Goal: Task Accomplishment & Management: Use online tool/utility

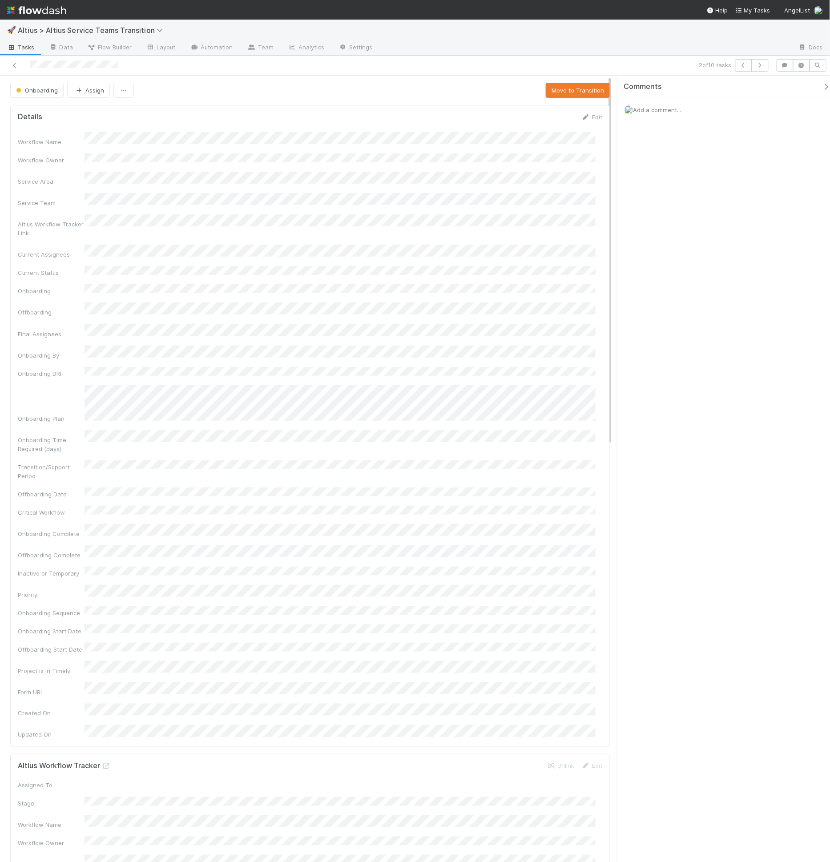
click at [8, 65] on div at bounding box center [197, 65] width 386 height 12
click at [11, 65] on icon at bounding box center [14, 66] width 9 height 6
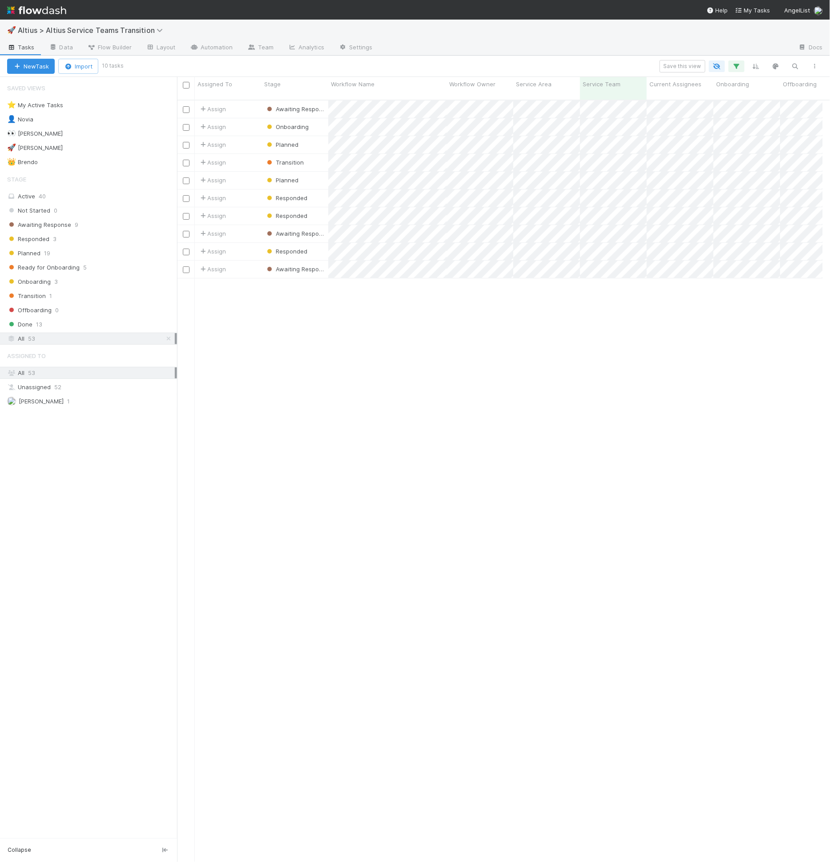
scroll to position [762, 639]
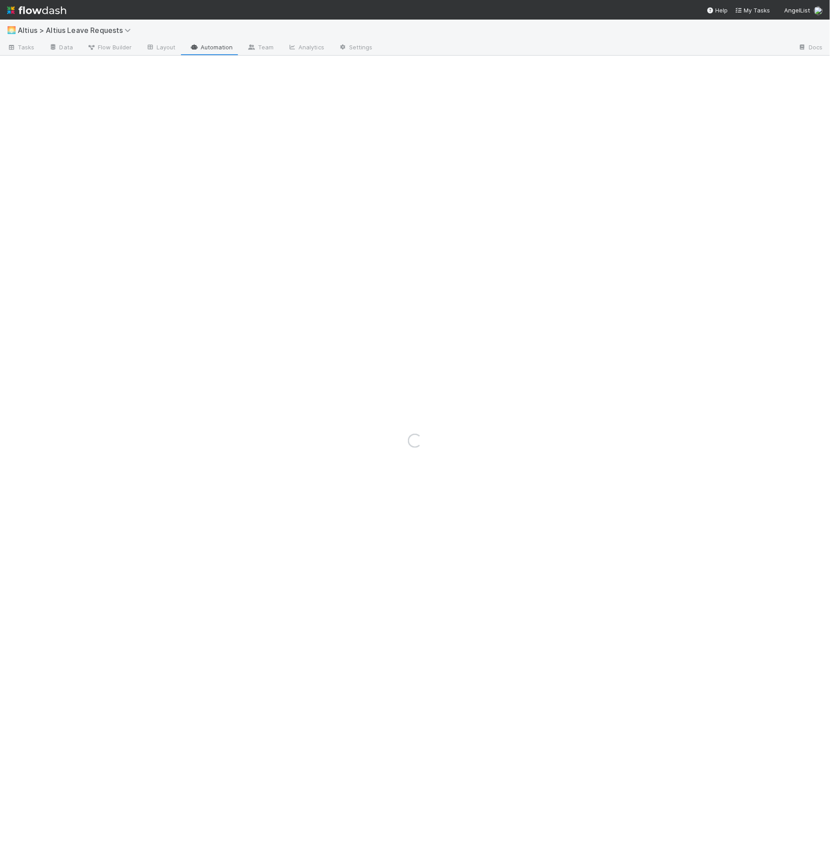
click at [267, 49] on link "Team" at bounding box center [260, 48] width 40 height 14
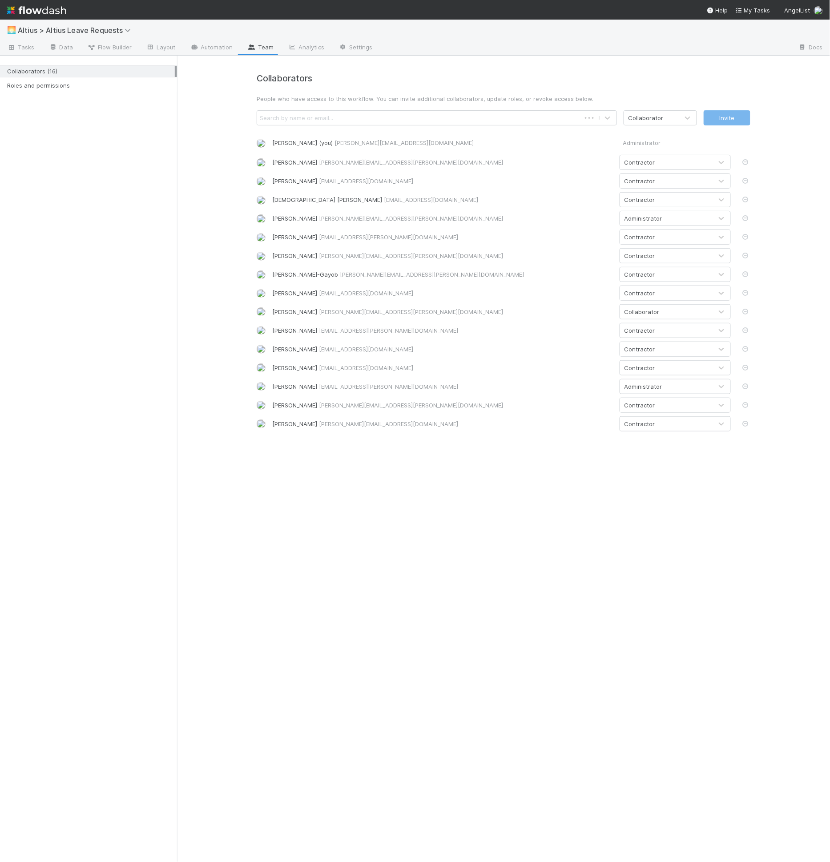
click at [327, 118] on div "Search by name or email..." at bounding box center [296, 117] width 73 height 9
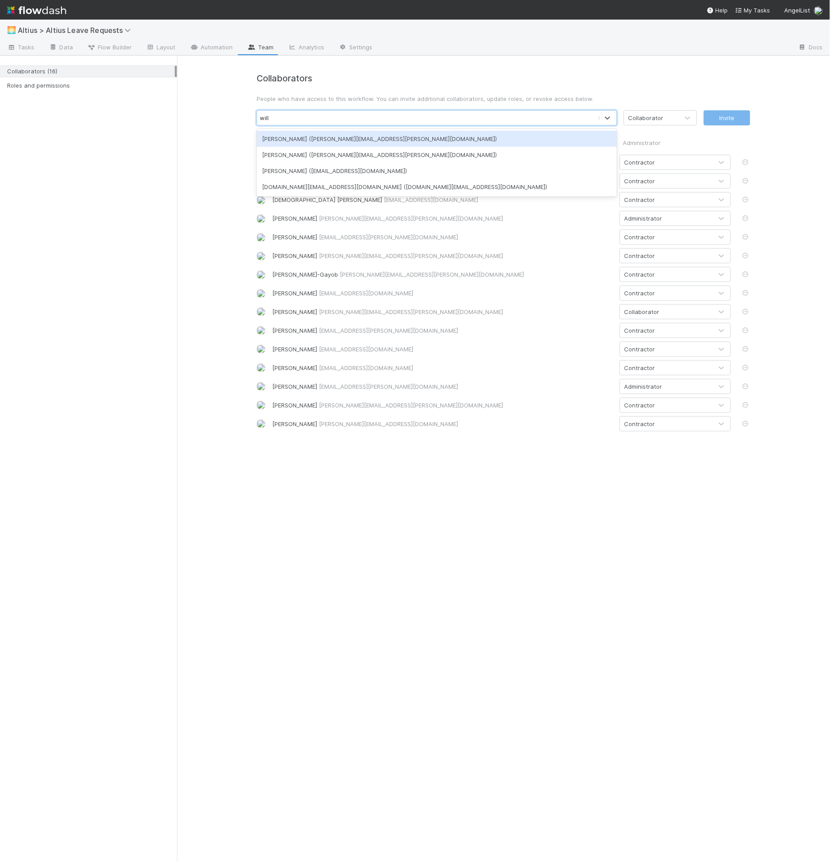
type input "willi"
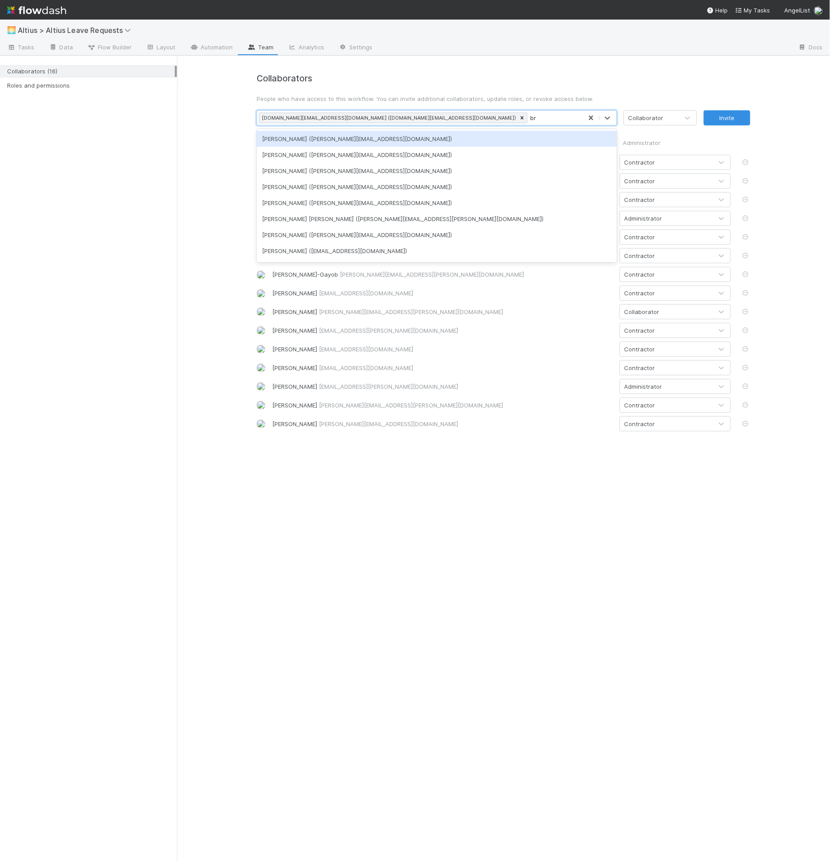
type input "b"
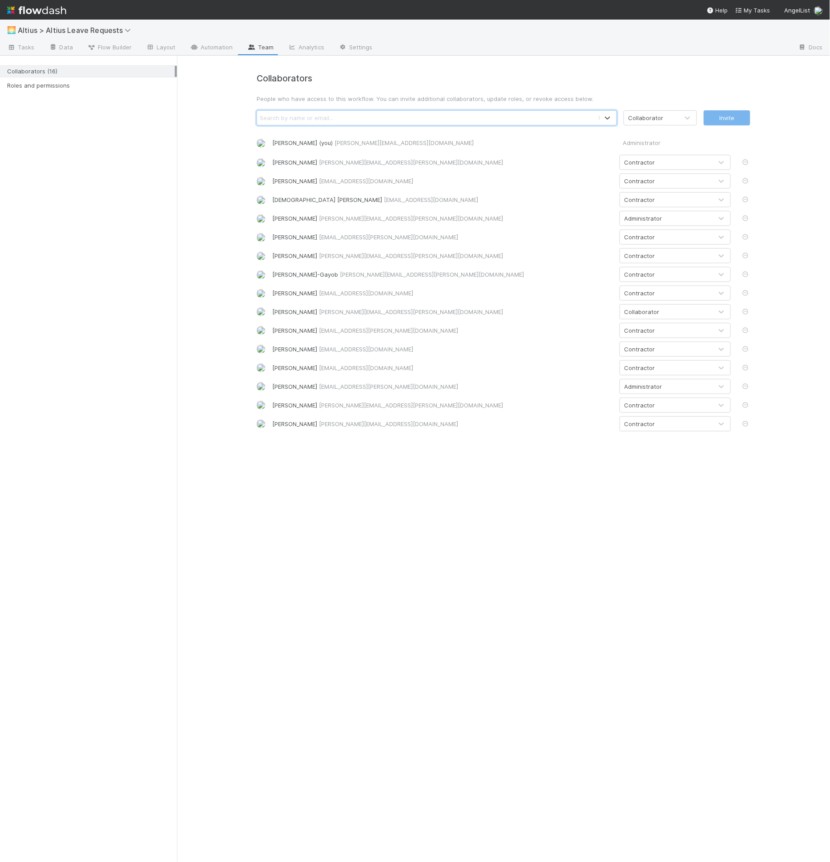
click at [592, 96] on p "People who have access to this workflow. You can invite additional collaborator…" at bounding box center [504, 98] width 494 height 9
click at [72, 47] on link "Data" at bounding box center [61, 48] width 38 height 14
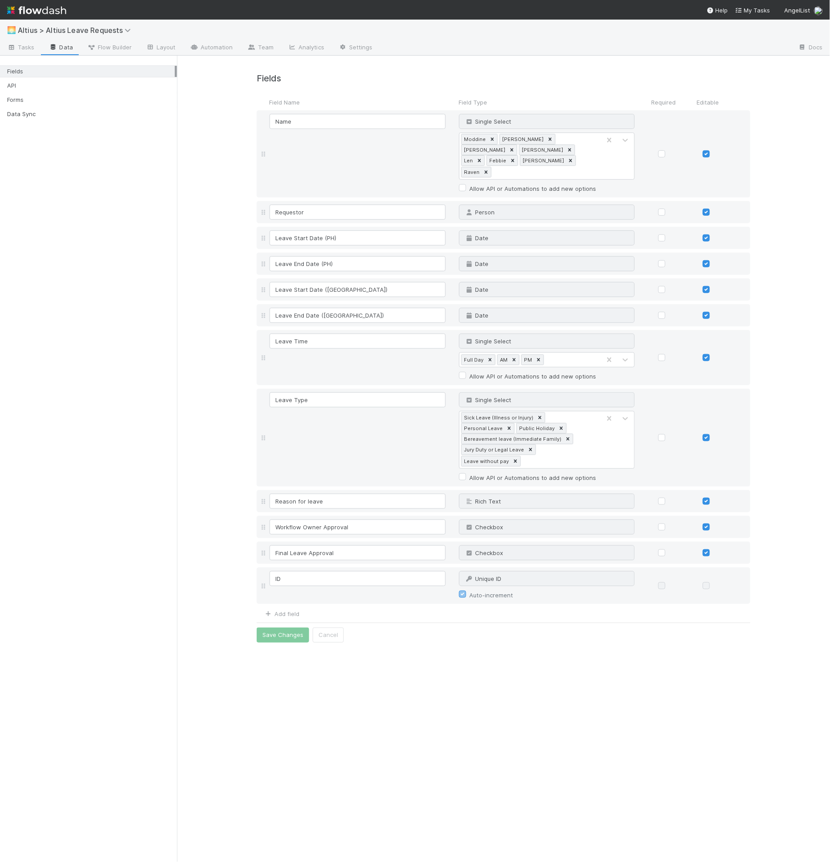
click at [72, 105] on div "Fields API Forms Data Sync" at bounding box center [88, 90] width 177 height 65
click at [74, 100] on div "Forms" at bounding box center [91, 99] width 168 height 11
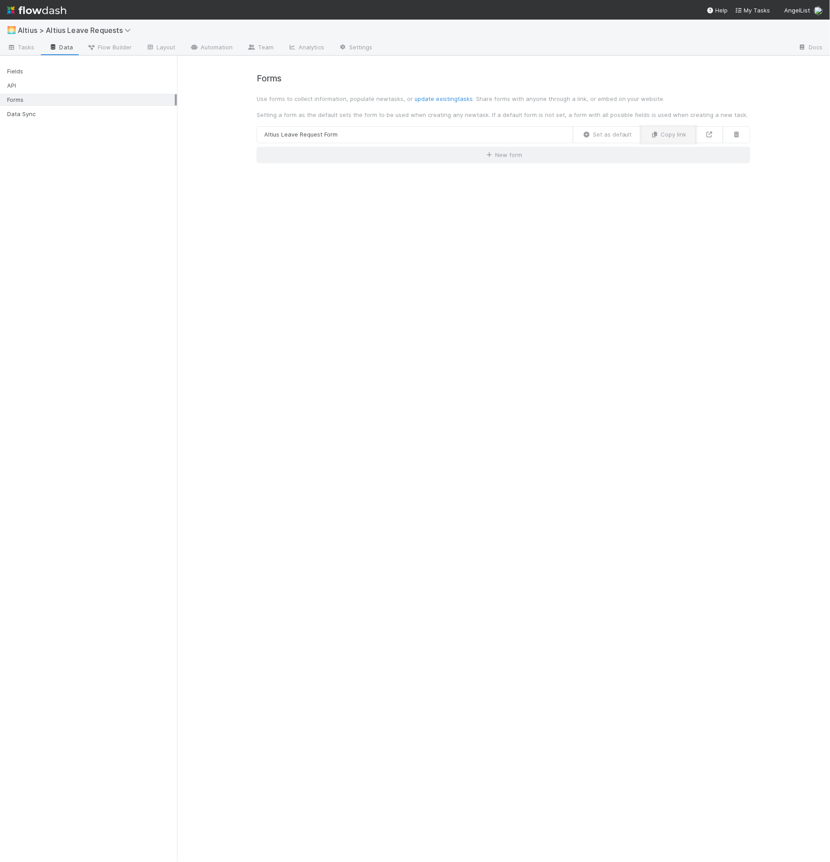
click at [681, 137] on button "Copy link" at bounding box center [668, 134] width 55 height 17
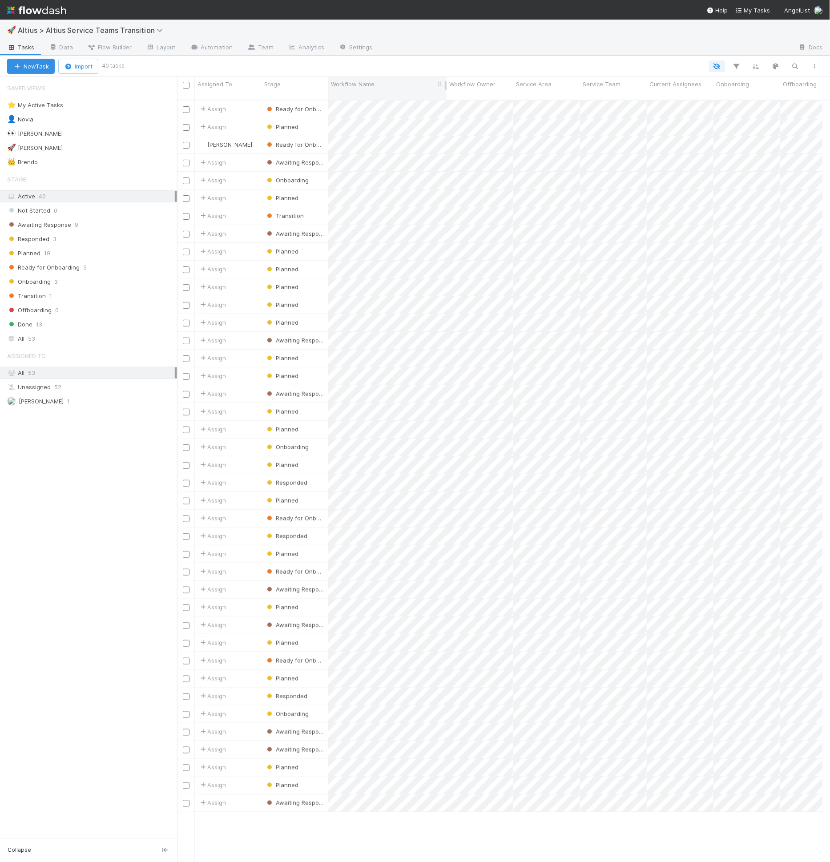
scroll to position [762, 639]
click at [582, 65] on div at bounding box center [474, 67] width 702 height 12
click at [742, 68] on button "button" at bounding box center [737, 67] width 16 height 12
drag, startPoint x: 105, startPoint y: 309, endPoint x: 83, endPoint y: 328, distance: 29.6
click at [105, 309] on div "Add Filter" at bounding box center [415, 431] width 830 height 862
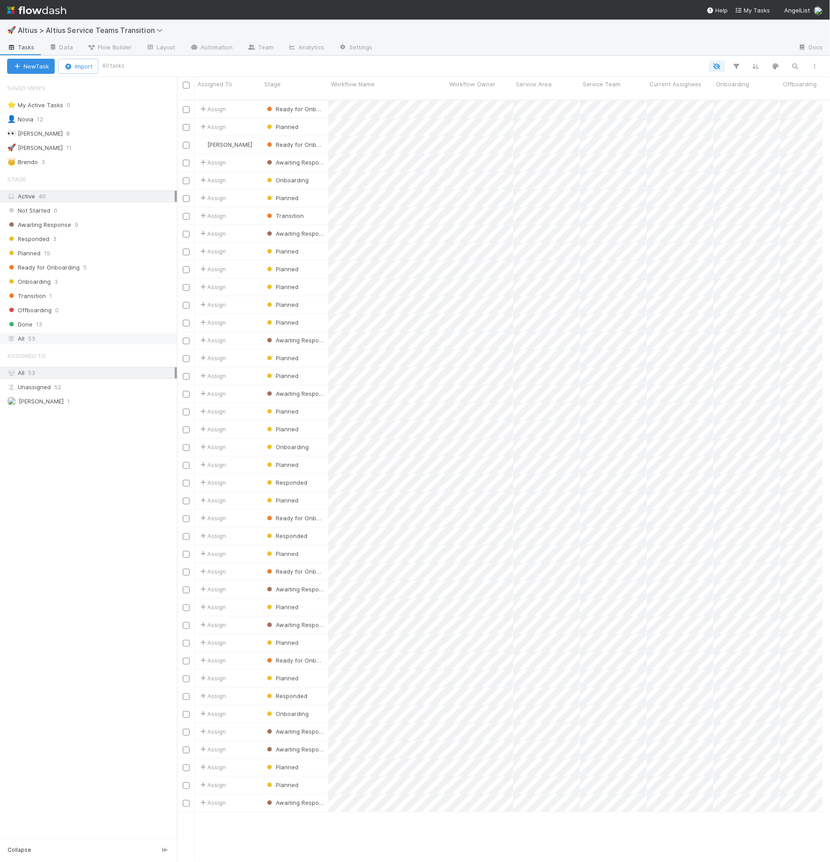
click at [83, 333] on div "All 53" at bounding box center [91, 338] width 168 height 11
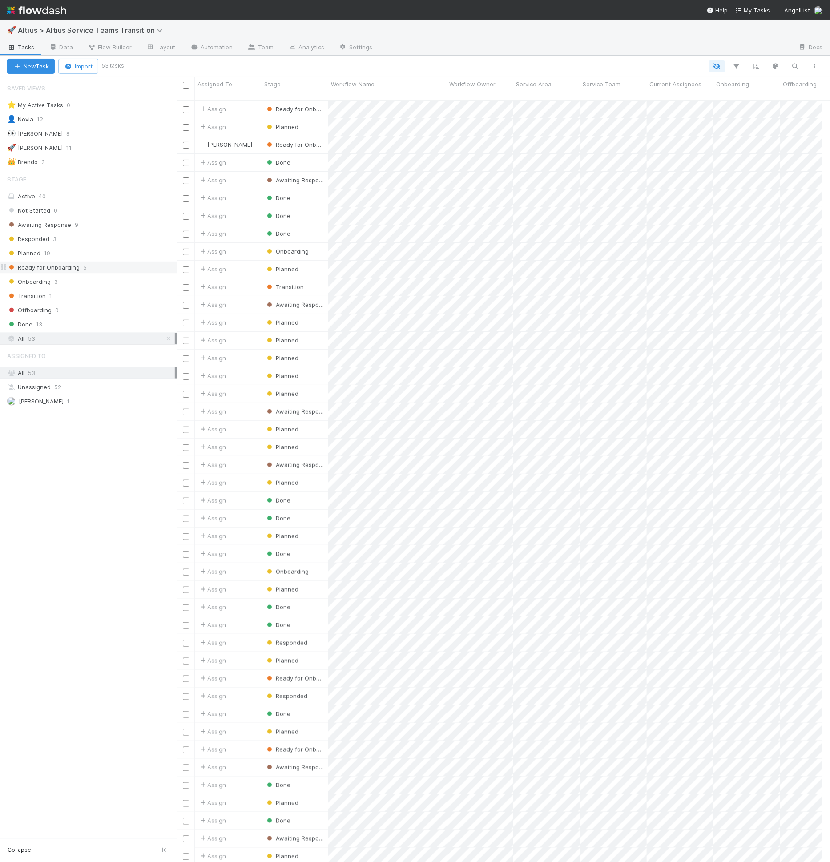
scroll to position [762, 639]
click at [76, 265] on span "Ready for Onboarding" at bounding box center [43, 267] width 73 height 11
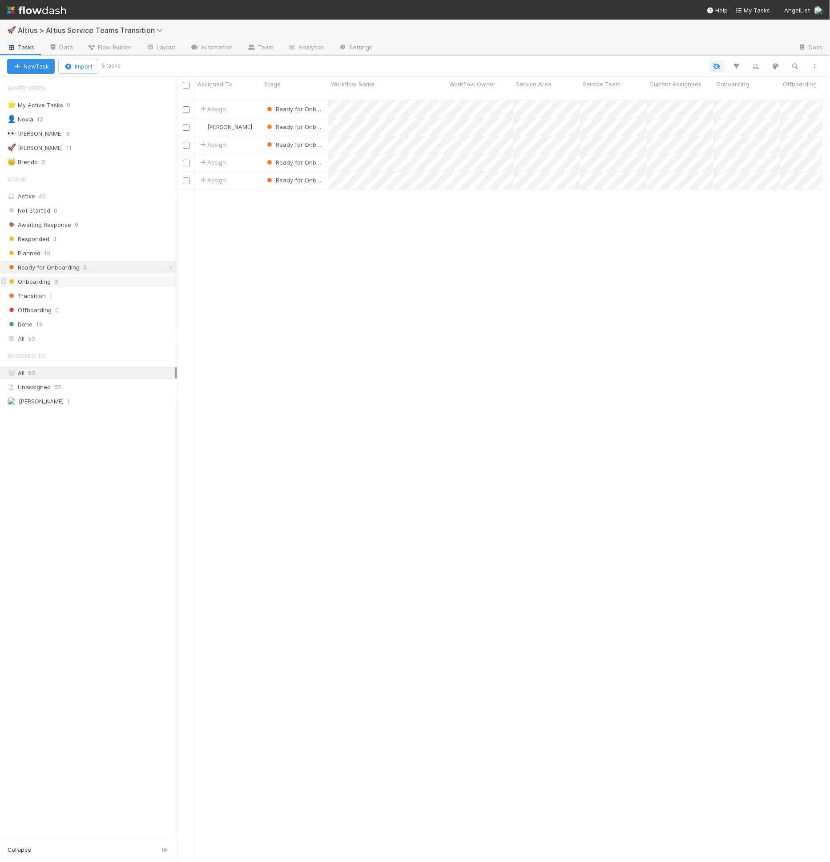
scroll to position [762, 639]
click at [73, 198] on div "Active 40" at bounding box center [91, 196] width 168 height 11
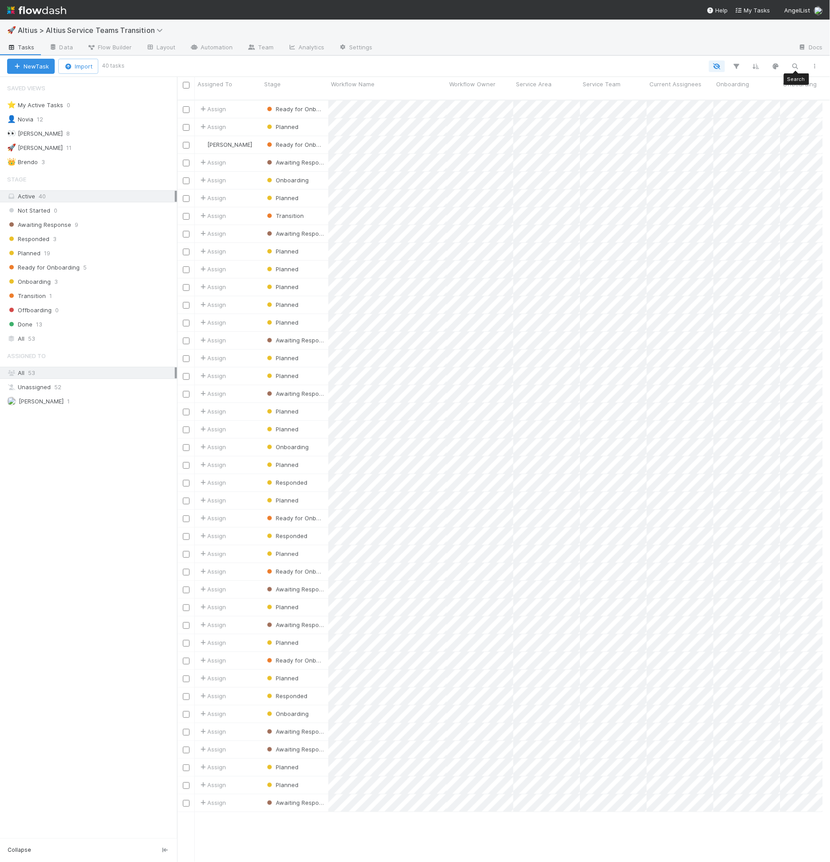
scroll to position [762, 639]
click at [741, 66] on icon "button" at bounding box center [737, 66] width 9 height 8
click at [594, 89] on button "Add Filter" at bounding box center [601, 93] width 267 height 13
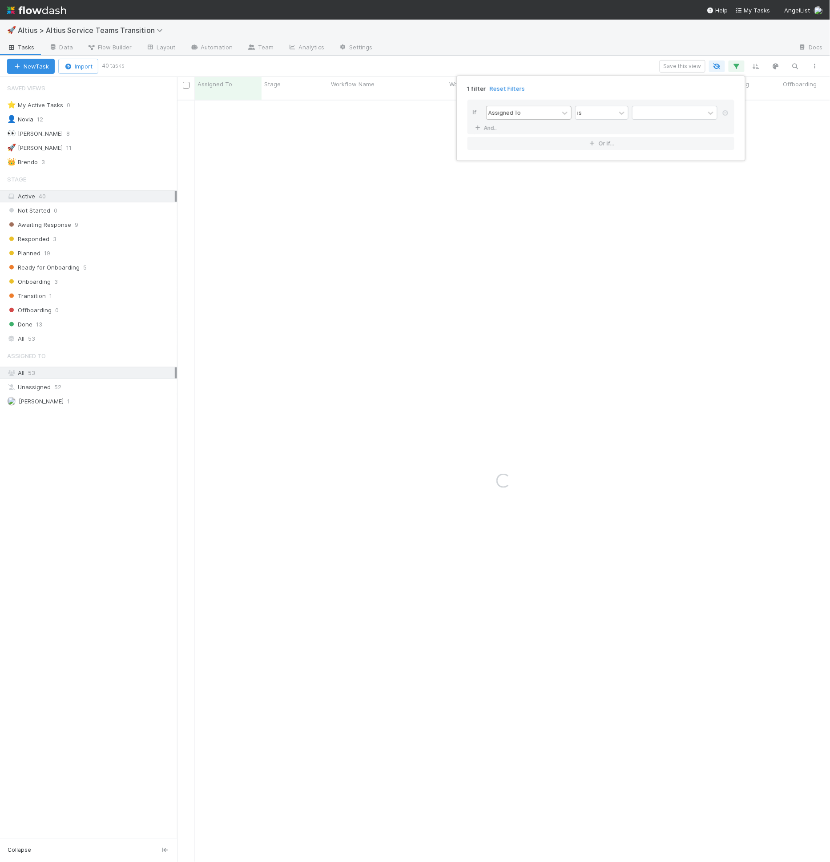
click at [538, 109] on div "Assigned To" at bounding box center [523, 112] width 72 height 13
click at [522, 204] on div "Service Team" at bounding box center [528, 208] width 85 height 15
click at [660, 115] on div at bounding box center [669, 112] width 72 height 13
click at [659, 166] on div "Global Portfolio" at bounding box center [674, 162] width 85 height 15
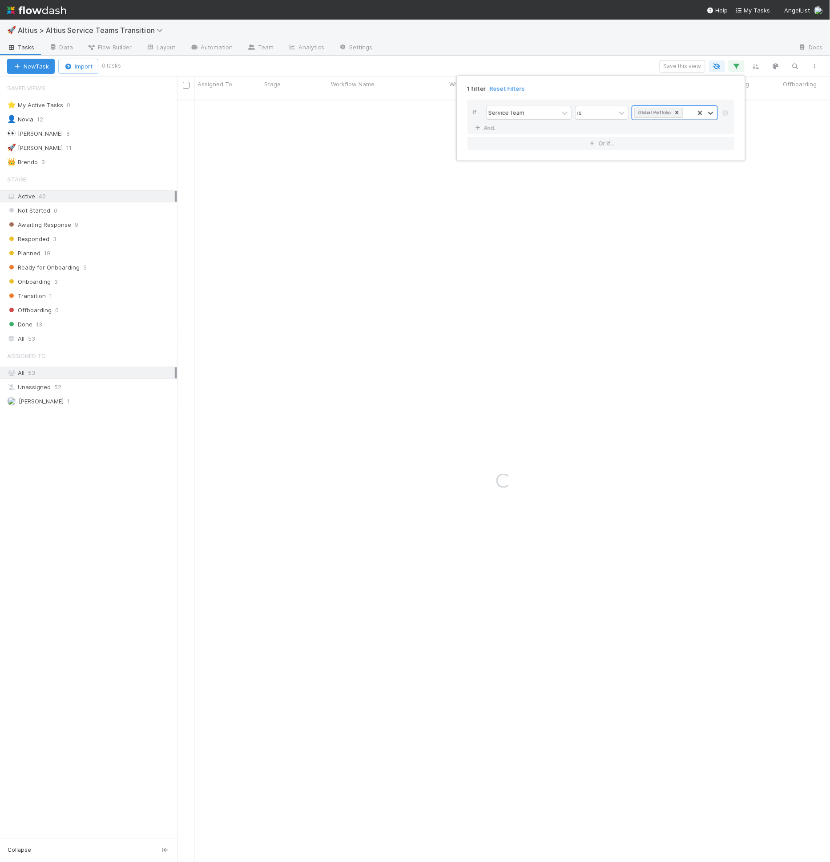
click at [587, 67] on div "1 filter Reset Filters If Service Team is option Global Portfolio, selected. 0 …" at bounding box center [415, 431] width 830 height 862
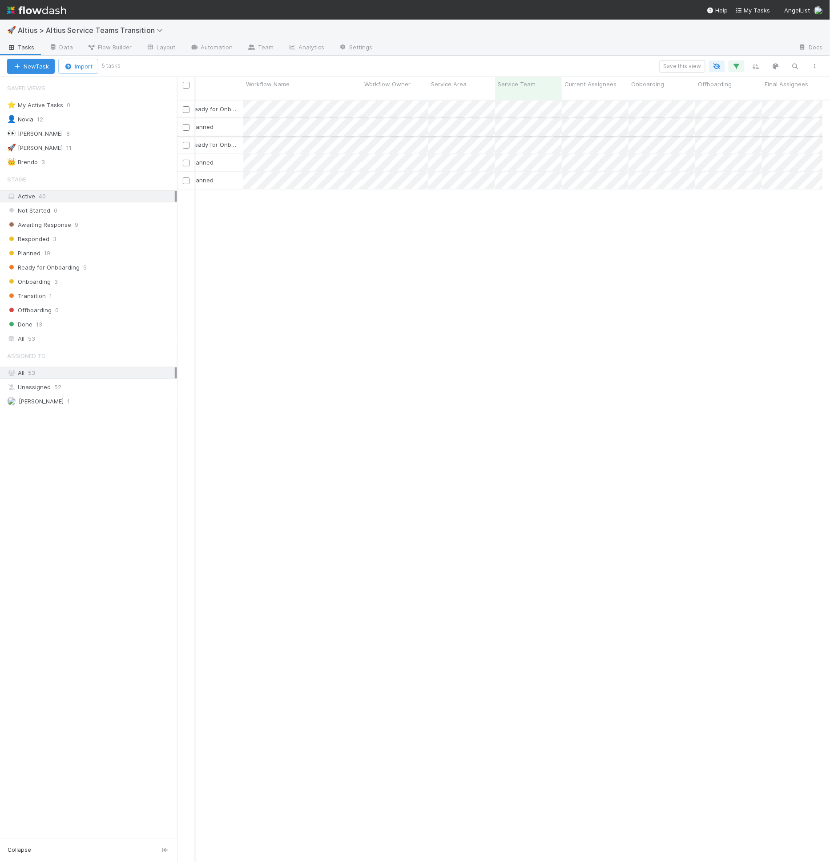
scroll to position [0, 94]
click at [444, 326] on div at bounding box center [415, 431] width 830 height 862
click at [704, 53] on div at bounding box center [586, 48] width 412 height 14
click at [694, 46] on div at bounding box center [586, 48] width 412 height 14
click at [81, 248] on div "Planned 19" at bounding box center [92, 253] width 170 height 11
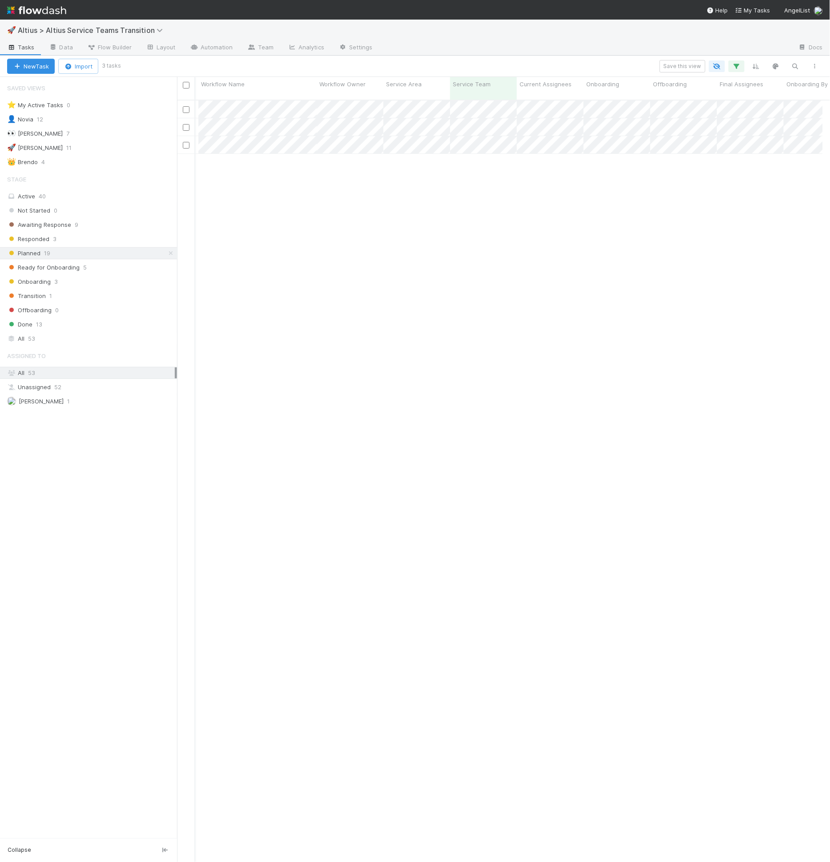
scroll to position [0, 130]
click at [79, 267] on div "Ready for Onboarding 5" at bounding box center [92, 267] width 170 height 11
click at [45, 202] on div "Stage Active 40 Not Started 0 Awaiting Response 9 Responded 3 Planned 19 Ready …" at bounding box center [88, 257] width 177 height 174
click at [46, 197] on div "Active 40" at bounding box center [91, 196] width 168 height 11
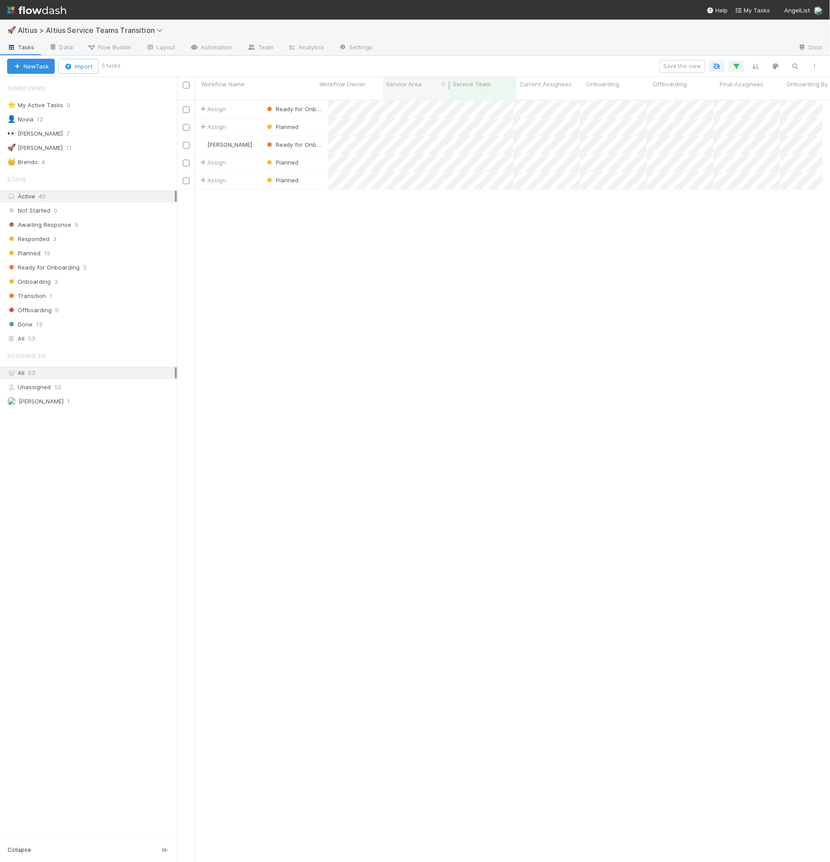
scroll to position [762, 639]
click at [737, 64] on icon "button" at bounding box center [737, 66] width 9 height 8
click at [517, 89] on link "Reset Filters" at bounding box center [507, 89] width 35 height 8
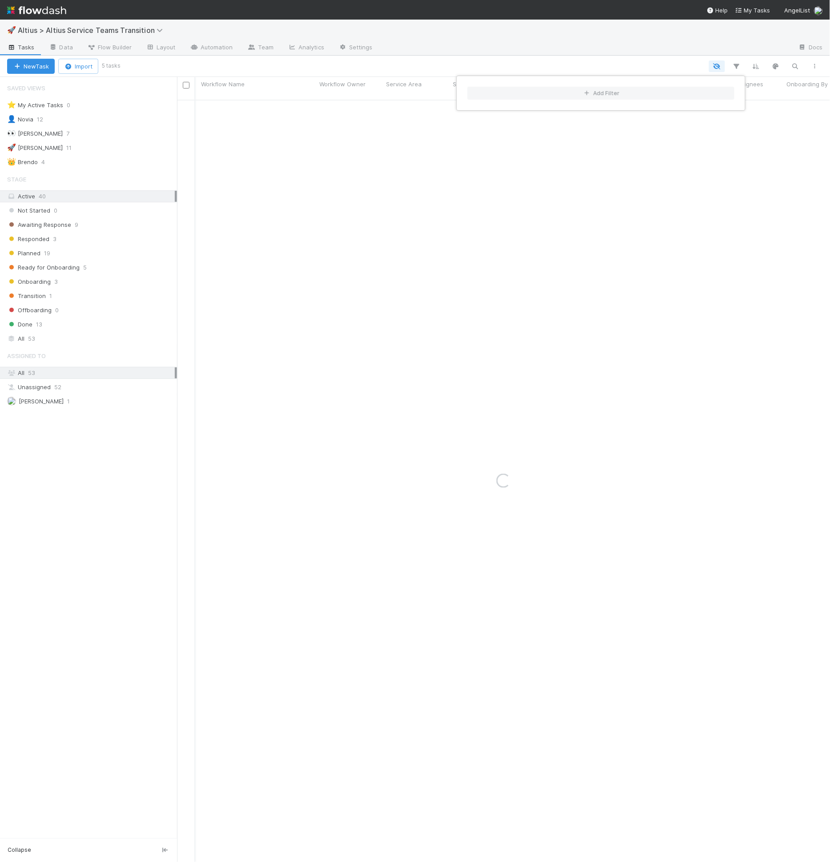
click at [486, 63] on div "Add Filter" at bounding box center [415, 431] width 830 height 862
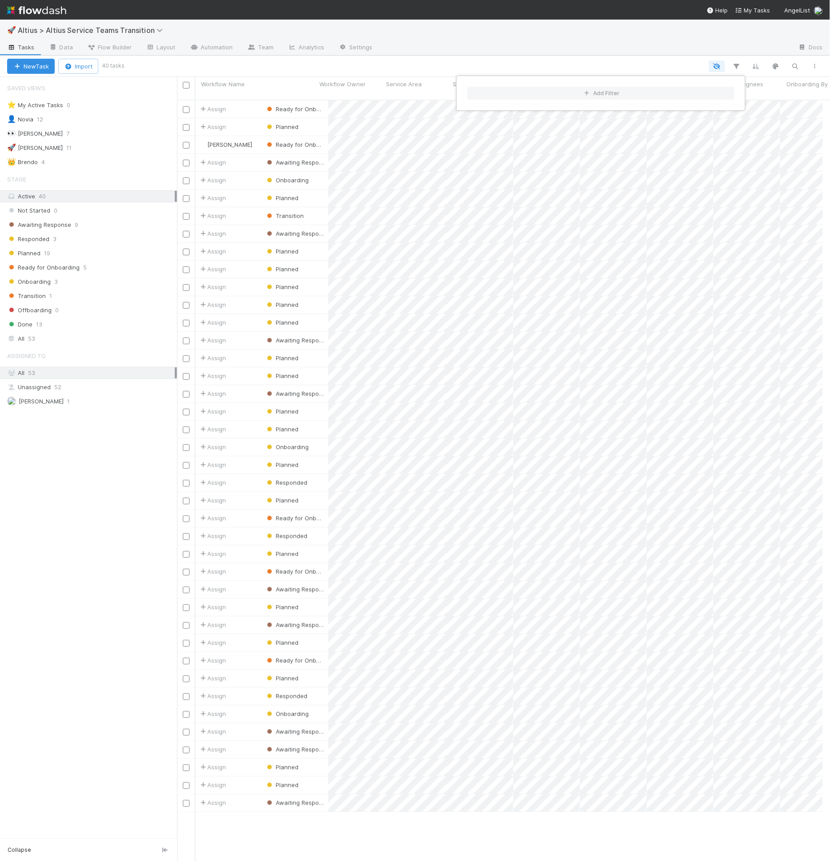
click at [486, 63] on div "Add Filter" at bounding box center [415, 431] width 830 height 862
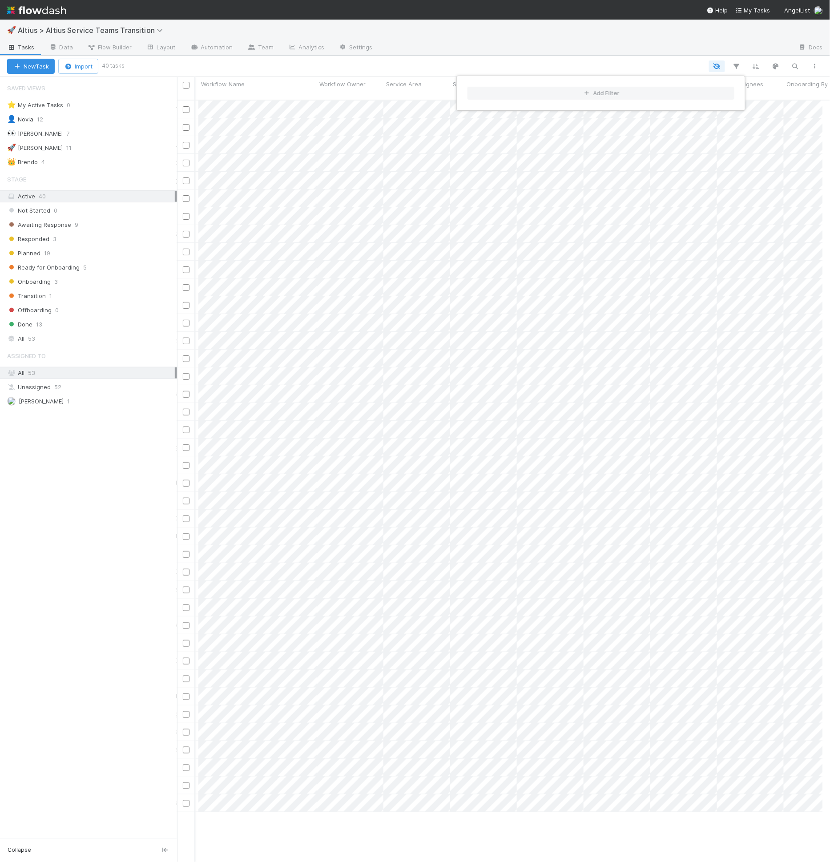
click at [486, 63] on div at bounding box center [474, 67] width 702 height 12
click at [488, 86] on span "Service Team" at bounding box center [472, 84] width 38 height 9
click at [489, 99] on div "Sort First → Last" at bounding box center [503, 100] width 101 height 13
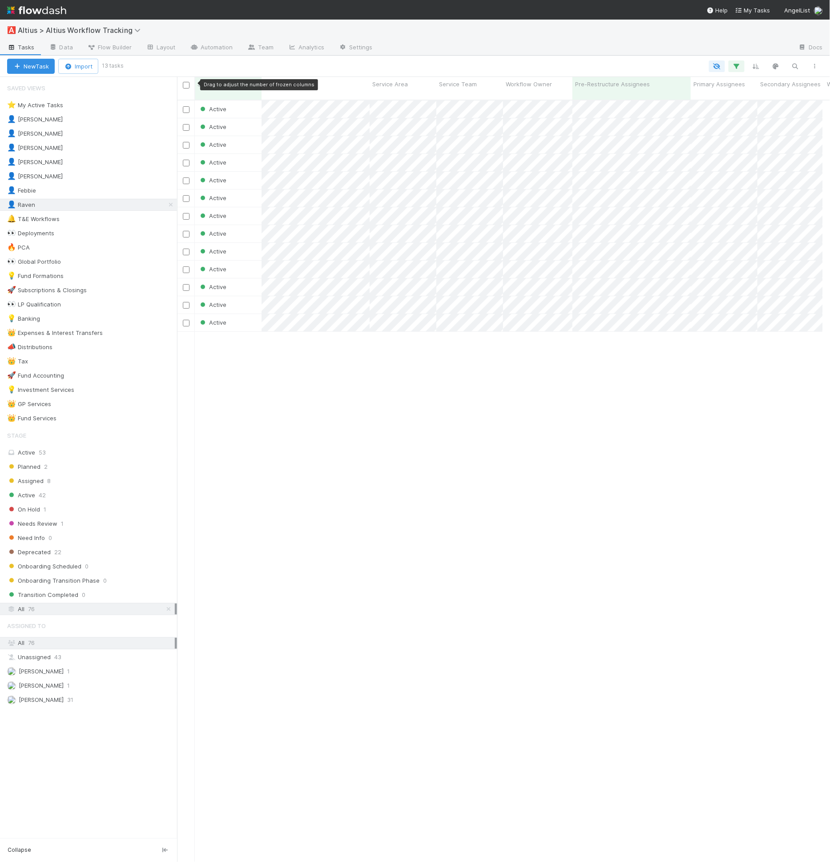
scroll to position [762, 639]
click at [142, 66] on div at bounding box center [473, 67] width 703 height 12
click at [122, 68] on div at bounding box center [473, 67] width 703 height 12
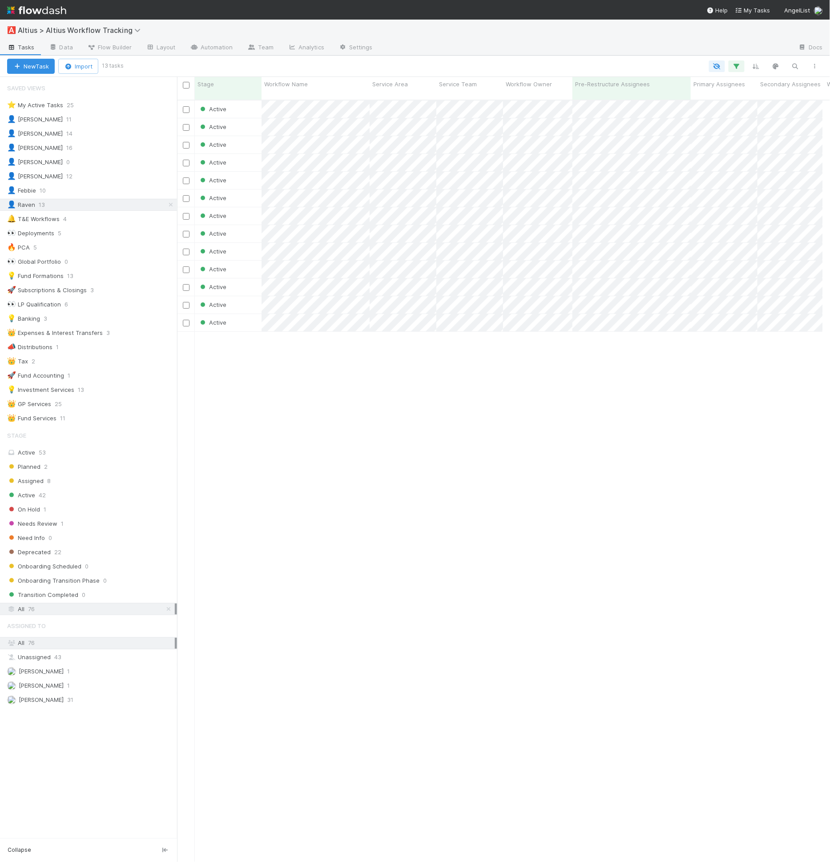
click at [114, 66] on small "13 tasks" at bounding box center [113, 66] width 22 height 8
click at [55, 490] on div "Active 42" at bounding box center [92, 495] width 170 height 11
click at [737, 65] on icon "button" at bounding box center [737, 66] width 9 height 8
click at [507, 82] on div "2 filters Reset Filters" at bounding box center [601, 86] width 281 height 13
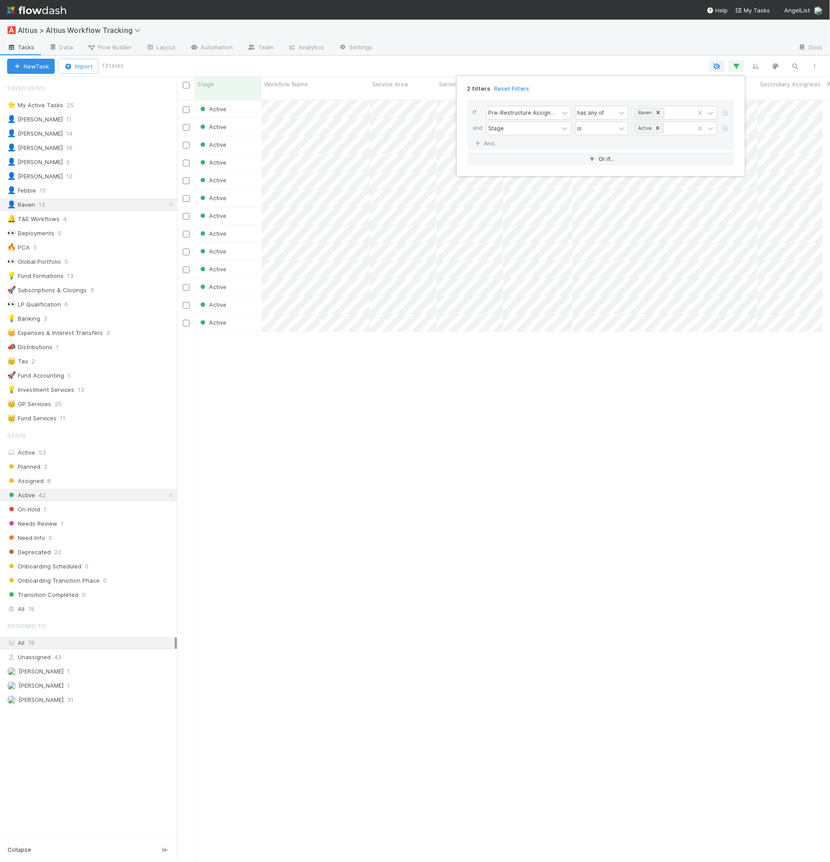
click at [507, 87] on link "Reset Filters" at bounding box center [511, 89] width 35 height 8
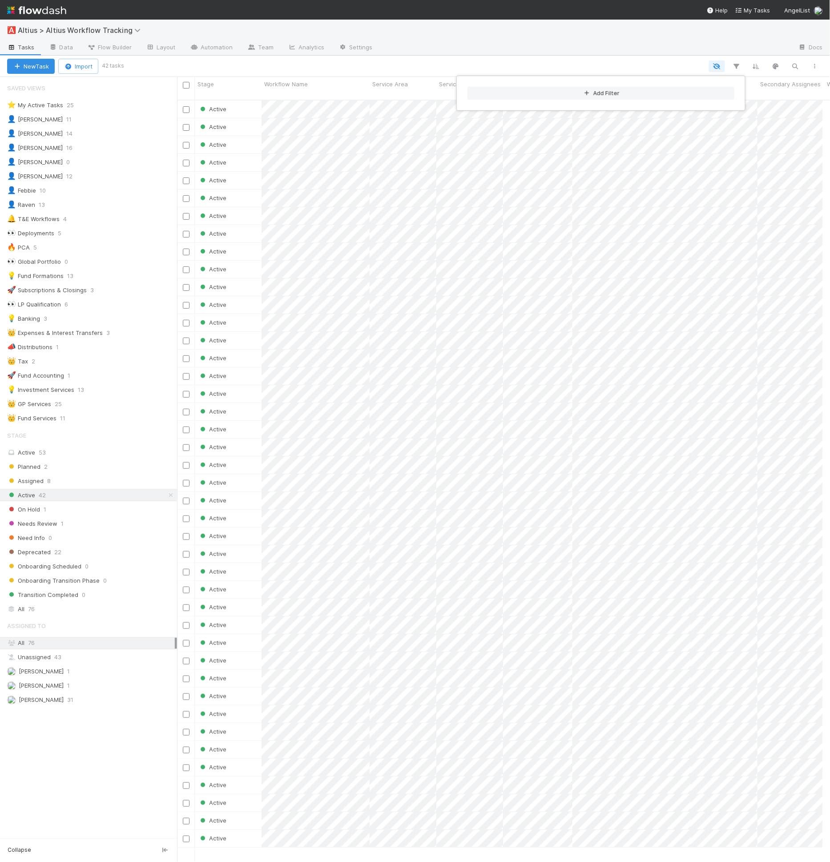
scroll to position [762, 639]
click at [512, 90] on button "Add Filter" at bounding box center [601, 93] width 267 height 13
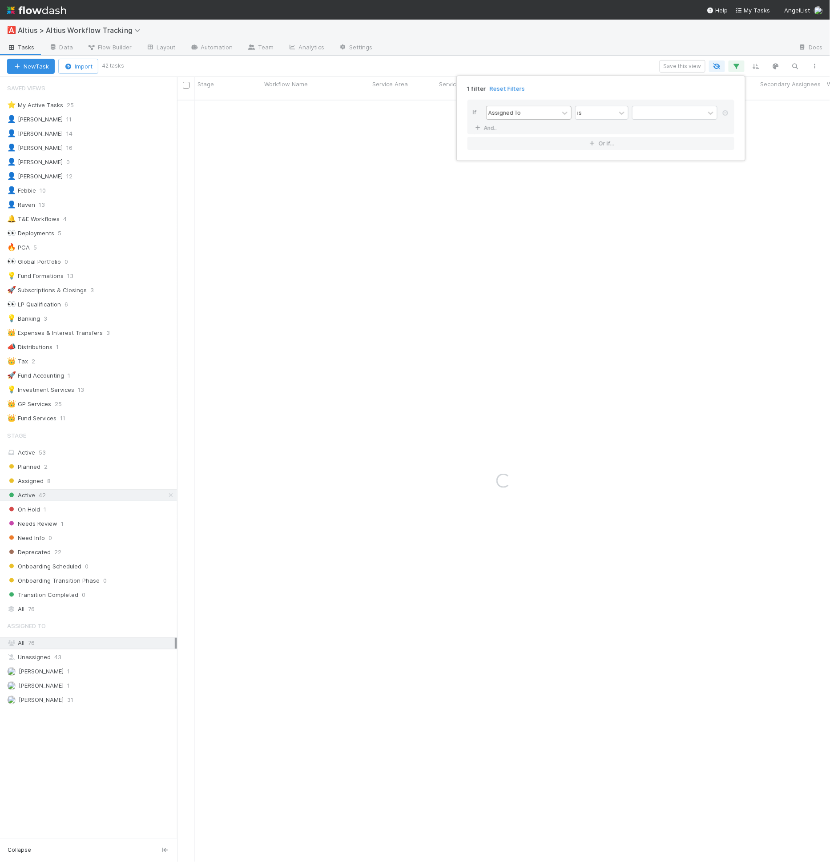
click at [510, 109] on div "Assigned To" at bounding box center [505, 113] width 32 height 8
click at [749, 68] on div "1 filter Reset Filters If Assigned To is And.. Or if..." at bounding box center [415, 431] width 830 height 862
click at [737, 67] on icon "button" at bounding box center [737, 66] width 9 height 8
click at [502, 91] on link "Reset Filters" at bounding box center [507, 89] width 35 height 8
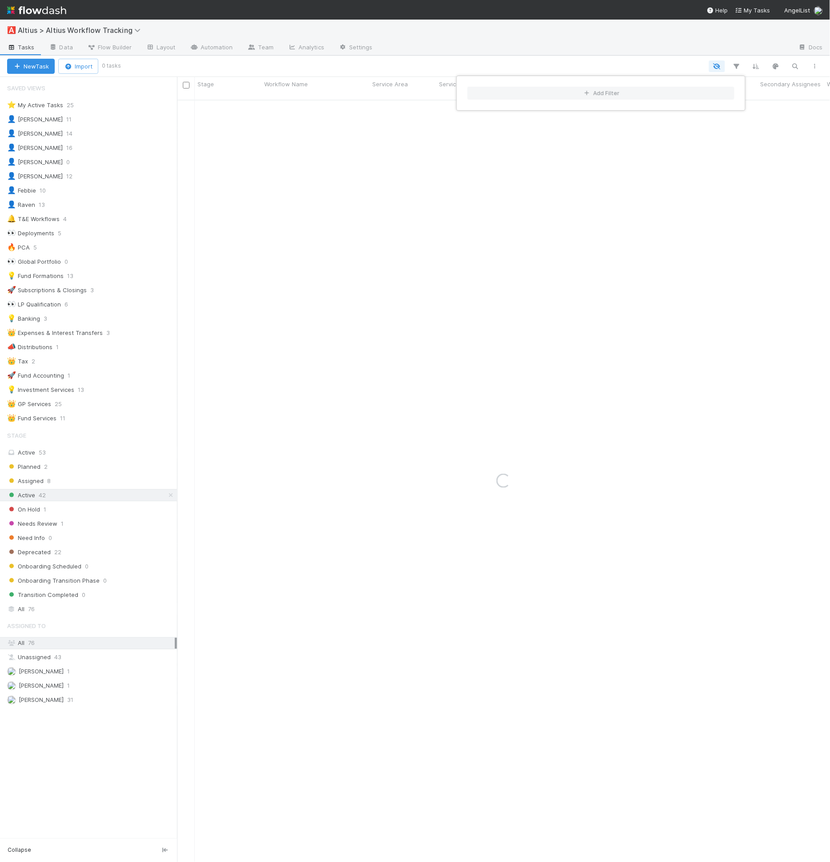
click at [793, 68] on div "Add Filter" at bounding box center [415, 431] width 830 height 862
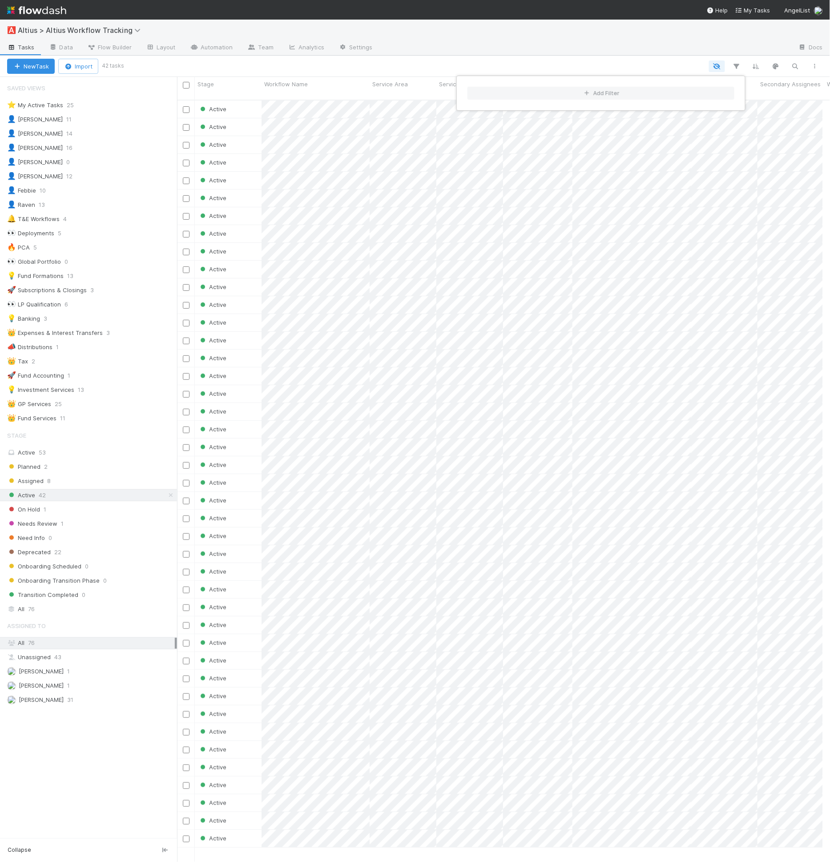
scroll to position [762, 639]
click at [793, 67] on div "Add Filter" at bounding box center [415, 431] width 830 height 862
click at [794, 65] on icon "button" at bounding box center [795, 66] width 9 height 8
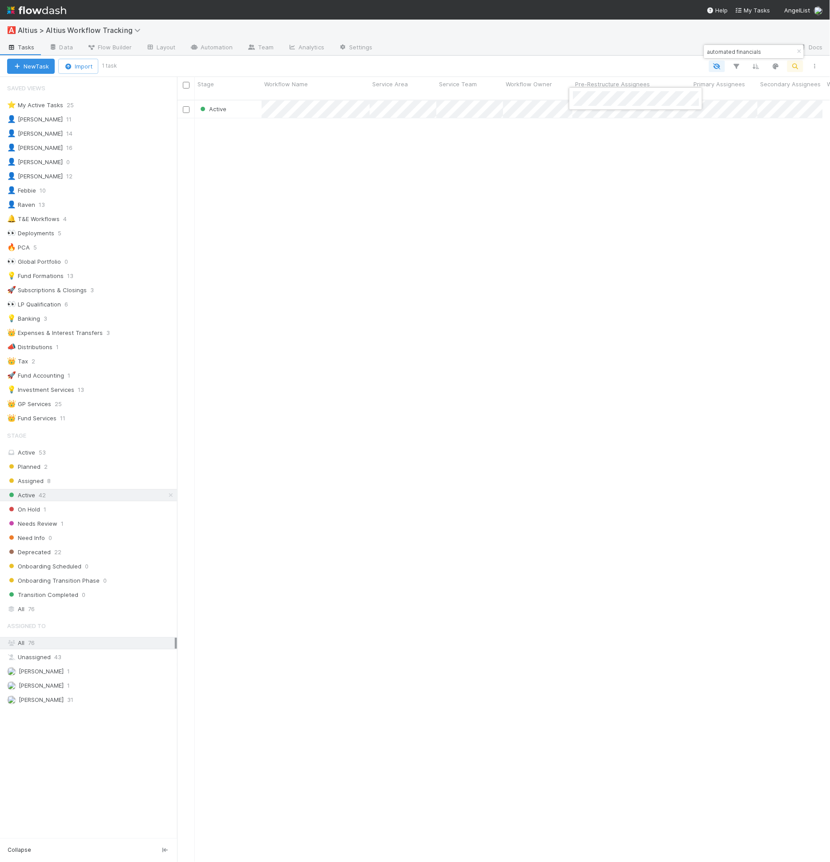
click at [631, 68] on div at bounding box center [415, 431] width 830 height 862
click at [591, 168] on div "Active 8/22/25, 5:19:44 PM 1" at bounding box center [500, 486] width 646 height 770
click at [749, 52] on input "automated financials" at bounding box center [750, 51] width 89 height 11
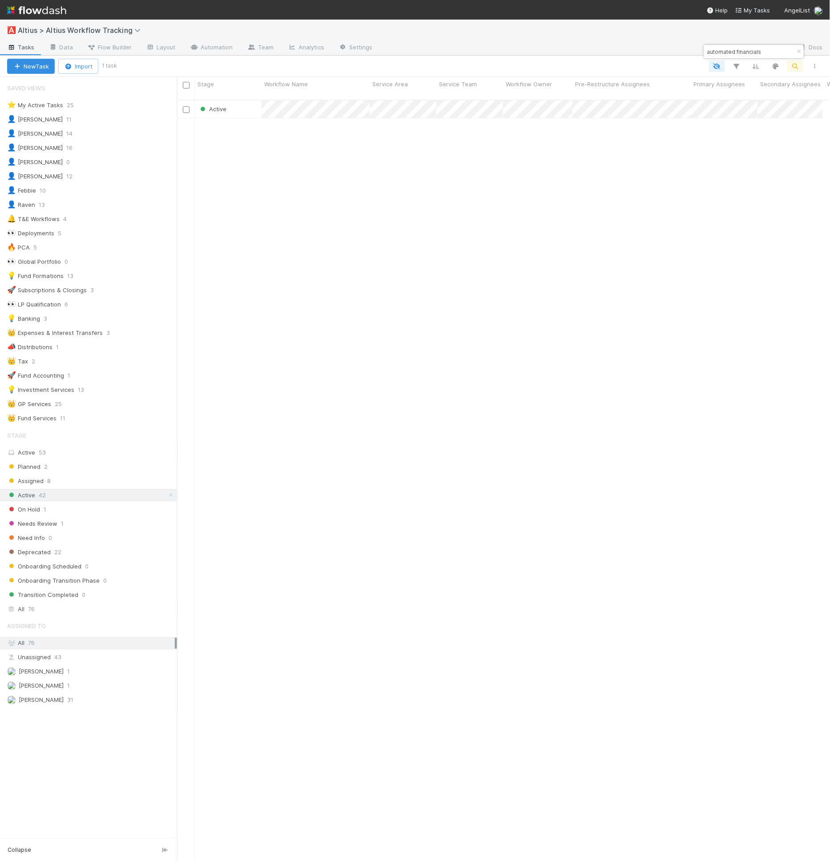
click at [749, 52] on input "automated financials" at bounding box center [750, 51] width 89 height 11
type input "vur"
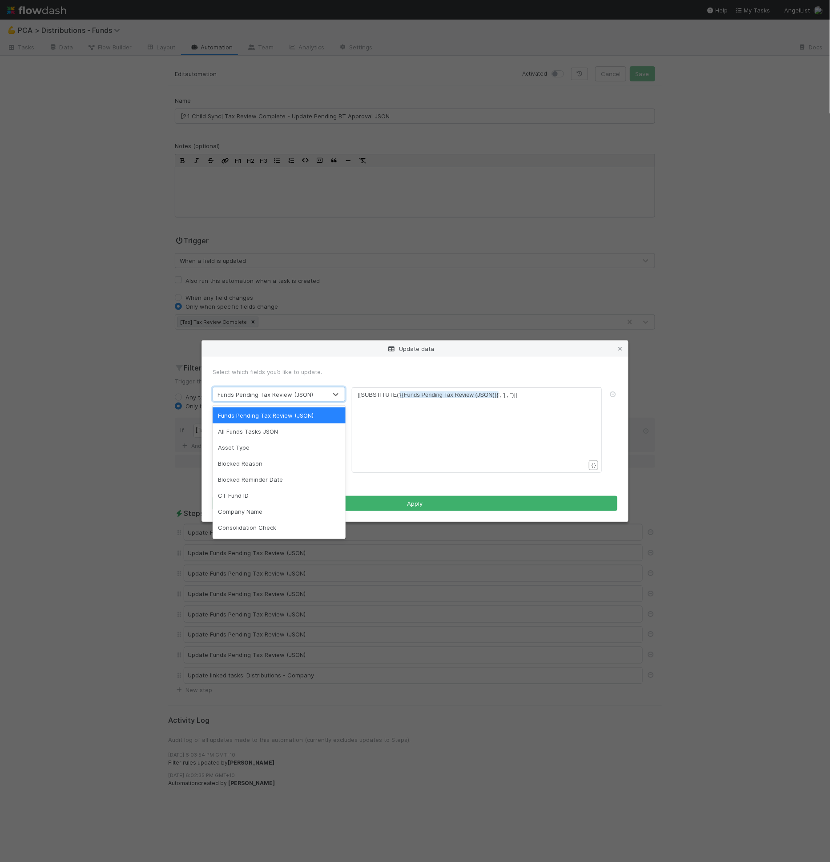
click at [411, 412] on div "xxxxxxxxxx [[SUBSTITUTE(' {{Funds Pending Tax Review (JSON)}} ', '[', '')]]" at bounding box center [483, 441] width 250 height 101
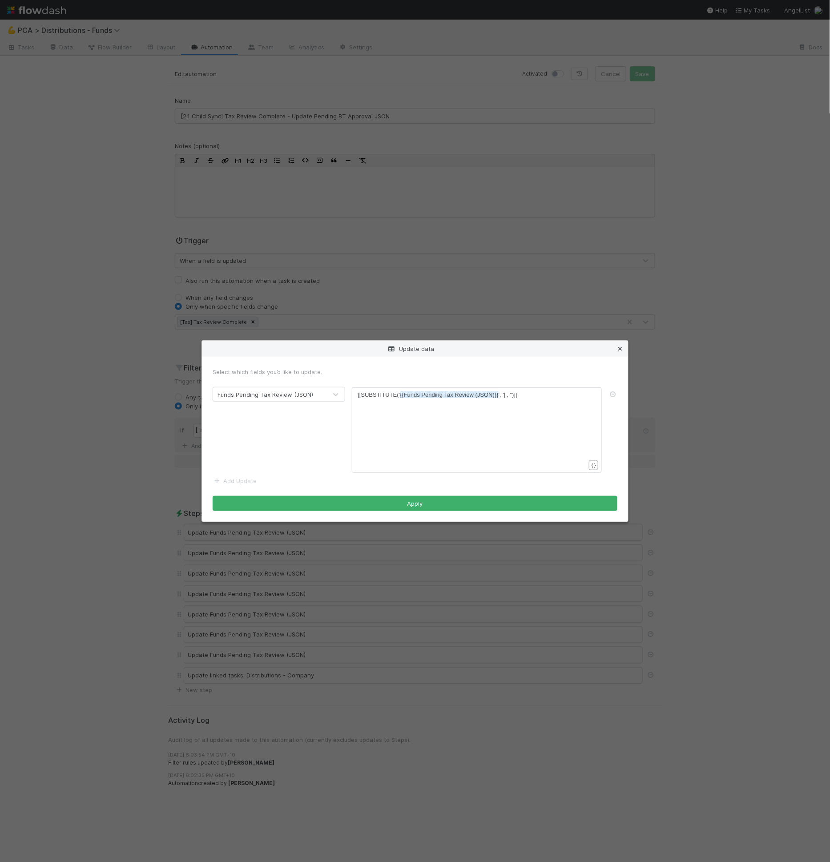
click at [625, 346] on icon at bounding box center [620, 349] width 9 height 6
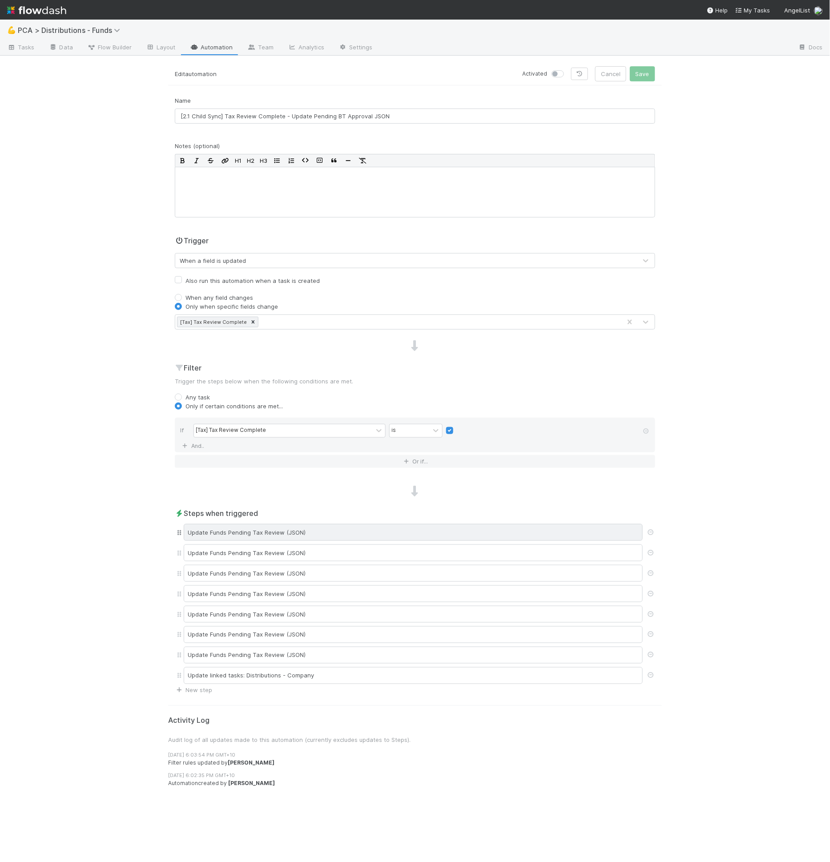
click at [255, 525] on div "Update Funds Pending Tax Review (JSON)" at bounding box center [413, 532] width 459 height 17
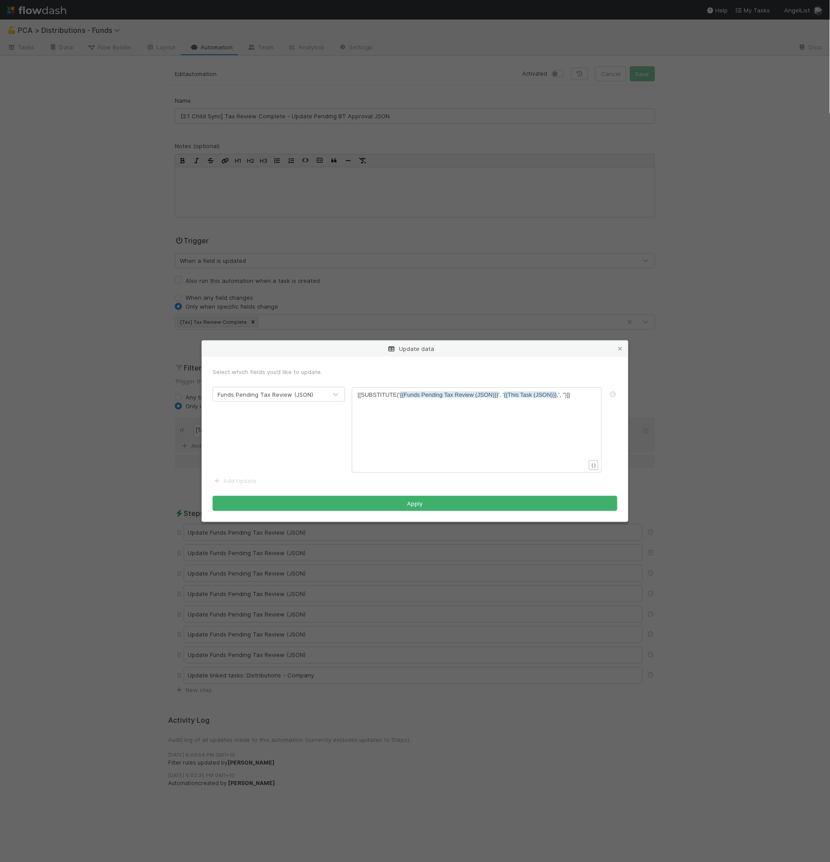
click at [263, 559] on div "Update data Select which fields you’d like to update. Funds Pending Tax Review …" at bounding box center [415, 431] width 830 height 862
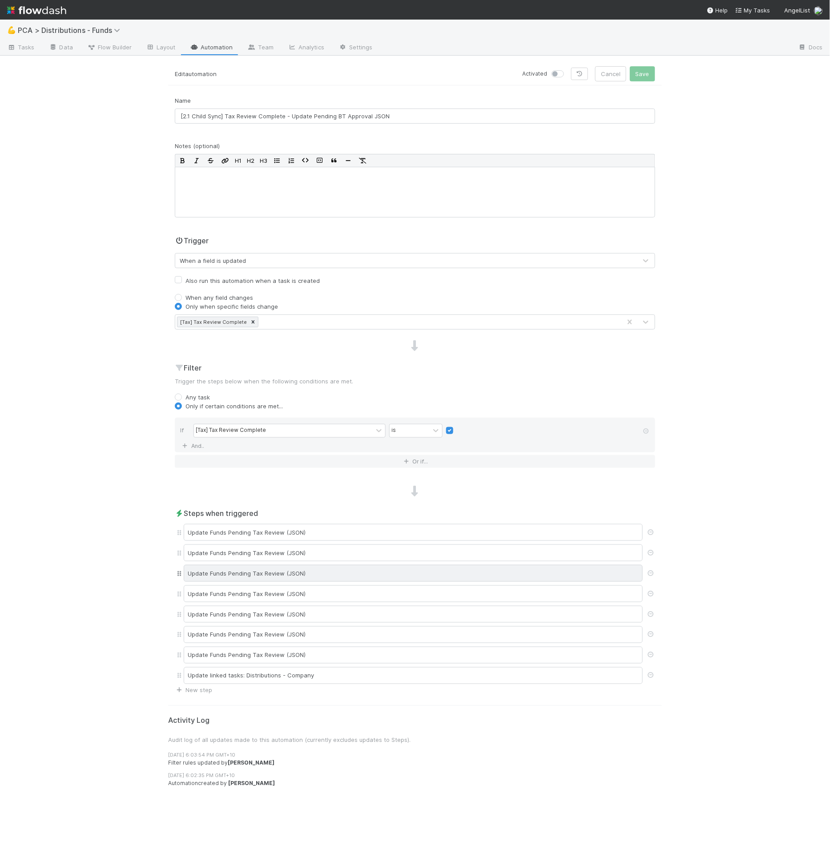
click at [265, 569] on div "Update Funds Pending Tax Review (JSON)" at bounding box center [413, 573] width 459 height 17
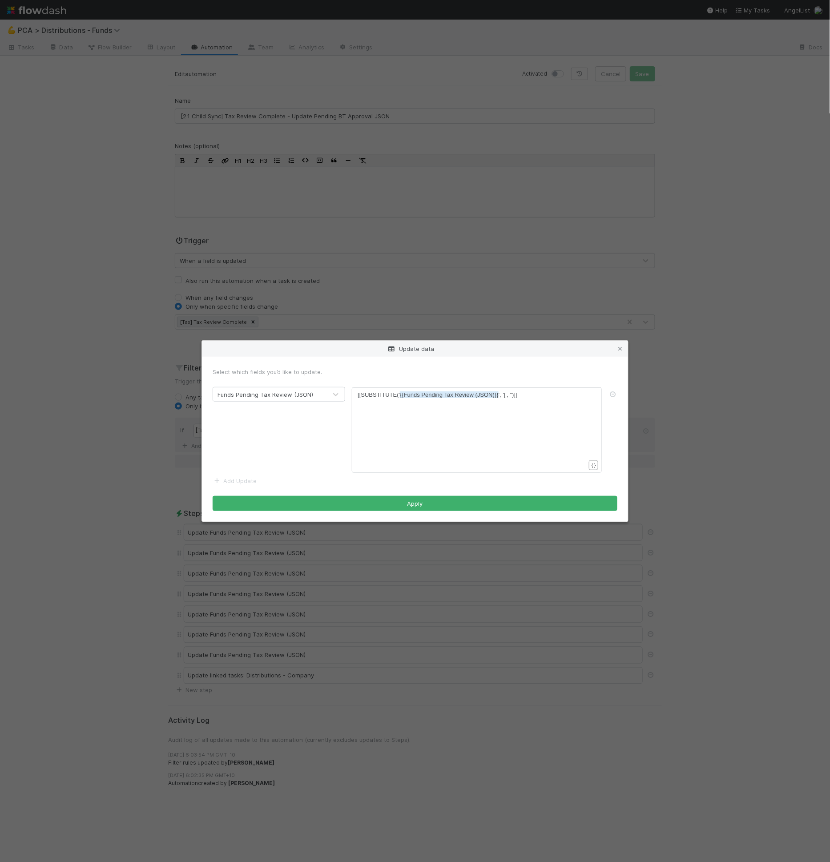
click at [281, 399] on div "Funds Pending Tax Review (JSON)" at bounding box center [266, 394] width 96 height 9
type input "funds pend"
click at [330, 355] on div "Update data" at bounding box center [415, 349] width 426 height 16
click at [251, 476] on form "Select which fields you’d like to update. Funds Pending Tax Review (JSON) xxxxx…" at bounding box center [415, 440] width 405 height 144
click at [250, 479] on link "Add Update" at bounding box center [235, 481] width 44 height 7
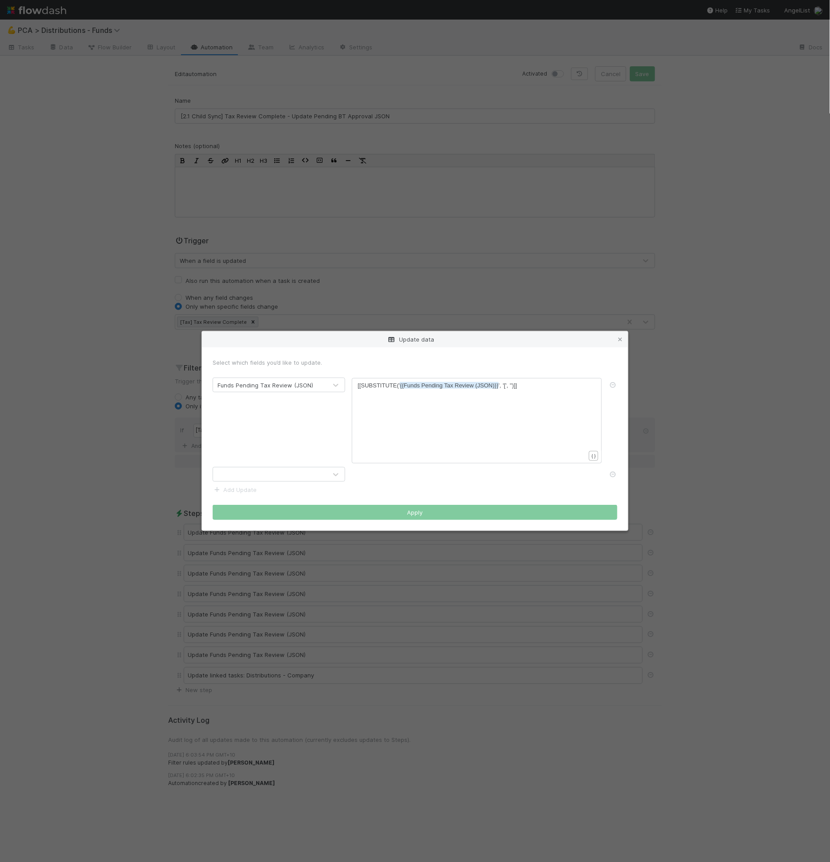
click at [258, 476] on div at bounding box center [270, 475] width 114 height 14
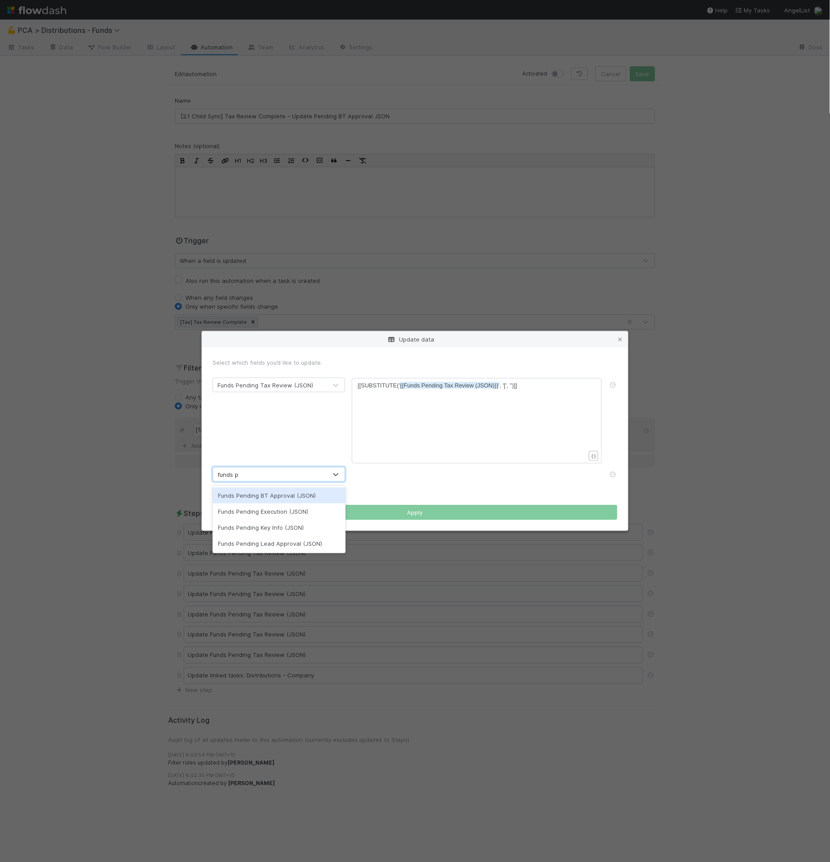
type input "funds pend"
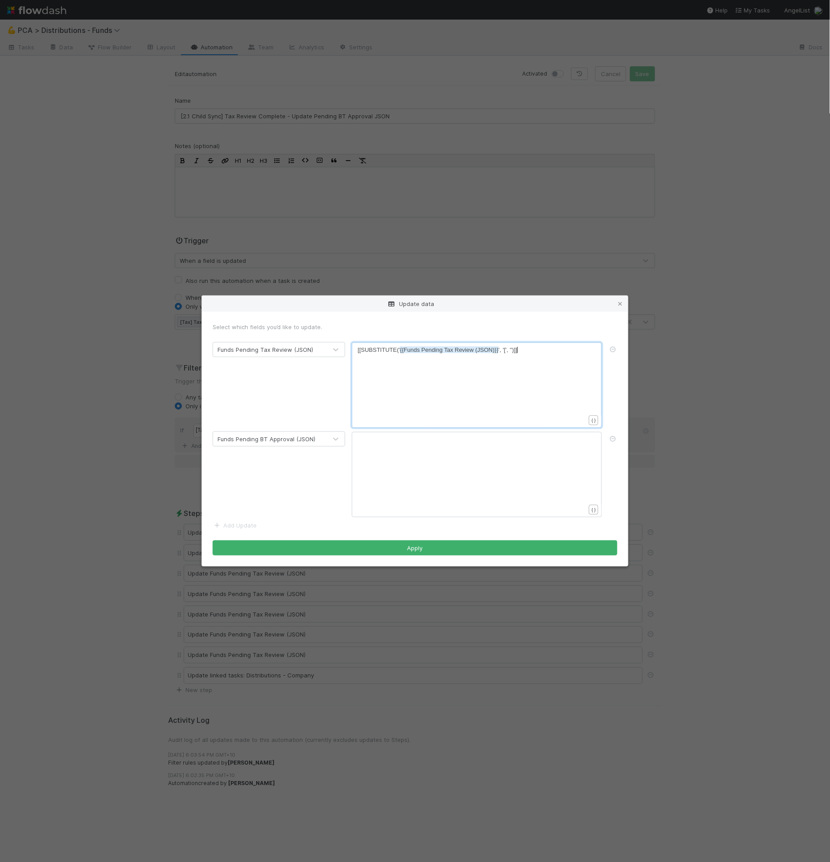
click at [458, 355] on div "xxxxxxxxxx [[SUBSTITUTE(' {{Funds Pending Tax Review (JSON)}} ', '[', '')]]" at bounding box center [483, 396] width 250 height 101
type textarea "[[SUBSTITUTE('{{Funds Pending Tax Review (JSON)}}', '[', '')]]"
click at [458, 355] on div "x [[SUBSTITUTE(' {{Funds Pending Tax Review (JSON)}} ', '[', '')]]" at bounding box center [483, 396] width 250 height 101
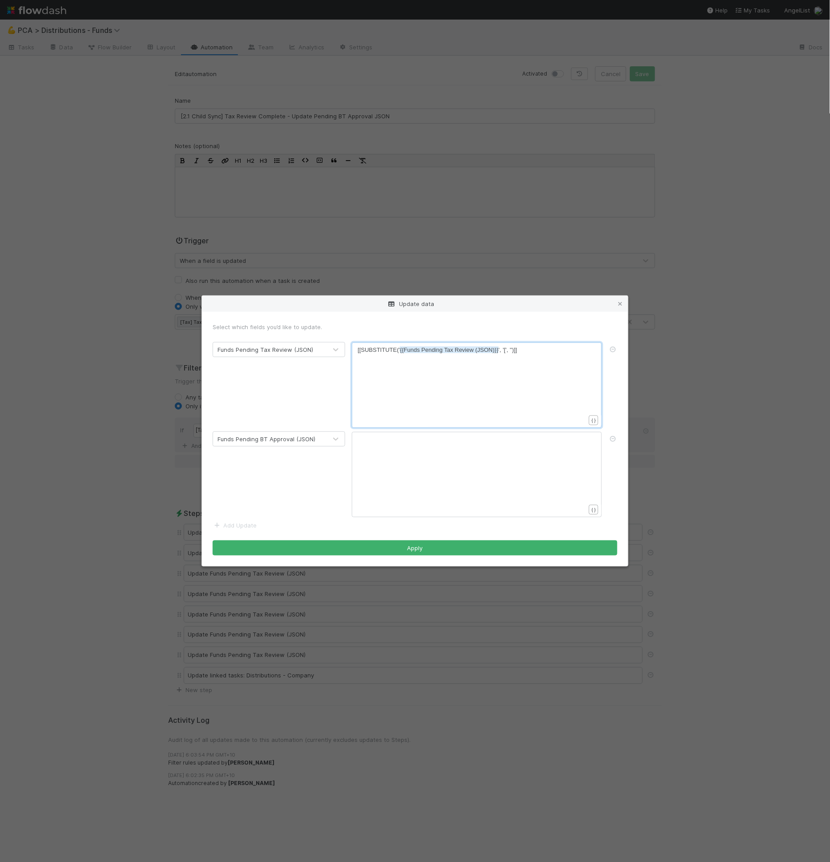
click at [450, 349] on span "{{Funds Pending Tax Review (JSON)}}" at bounding box center [449, 350] width 99 height 7
type textarea "[[SUBSTITUTE('{{Funds Pending Tax Review (JSON)}}', '[', '')]]"
click at [624, 303] on icon at bounding box center [620, 304] width 9 height 6
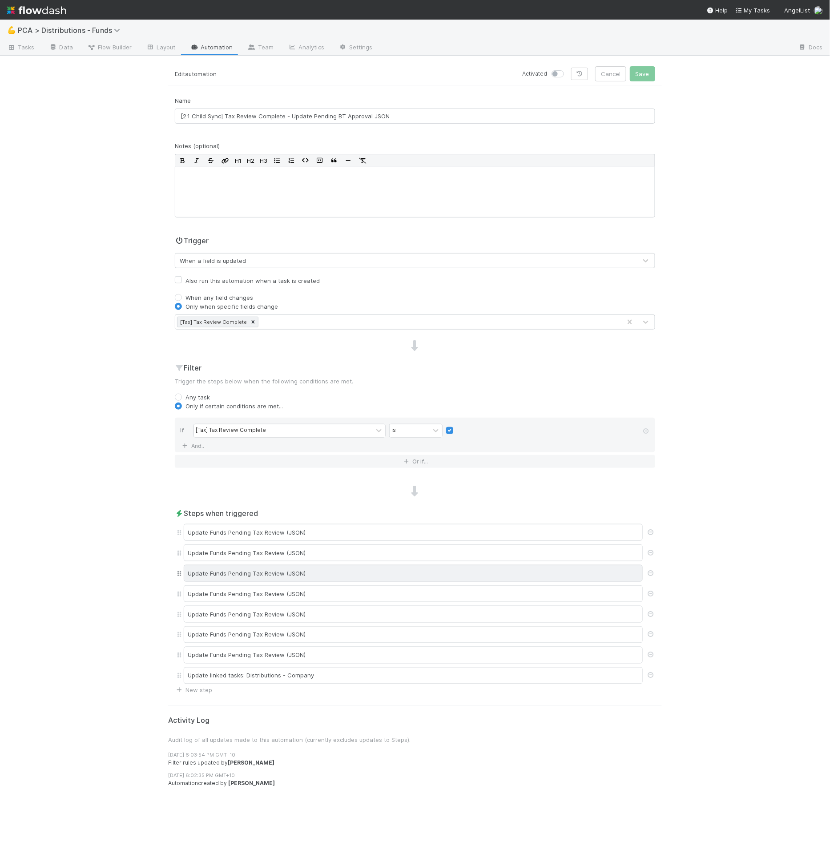
click at [316, 566] on div "Update Funds Pending Tax Review (JSON)" at bounding box center [413, 573] width 459 height 17
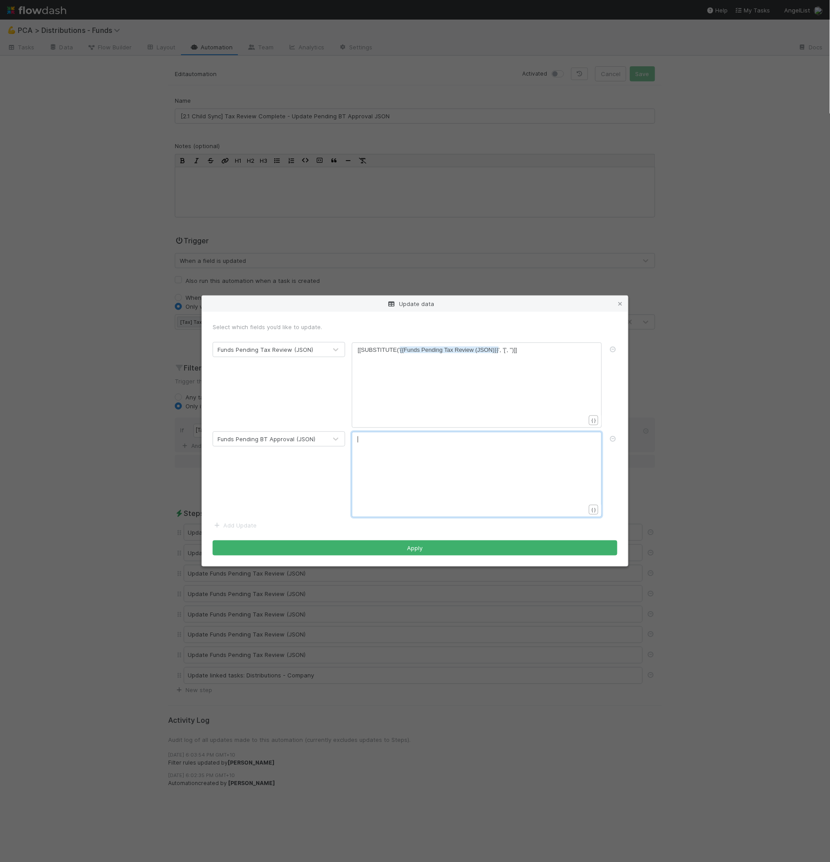
click at [374, 441] on pre "​" at bounding box center [475, 439] width 235 height 9
drag, startPoint x: 499, startPoint y: 440, endPoint x: 402, endPoint y: 443, distance: 97.1
type textarea "{{funds"
click at [429, 486] on li "{{Funds Pending BT Approval (JSON)}}" at bounding box center [459, 488] width 117 height 12
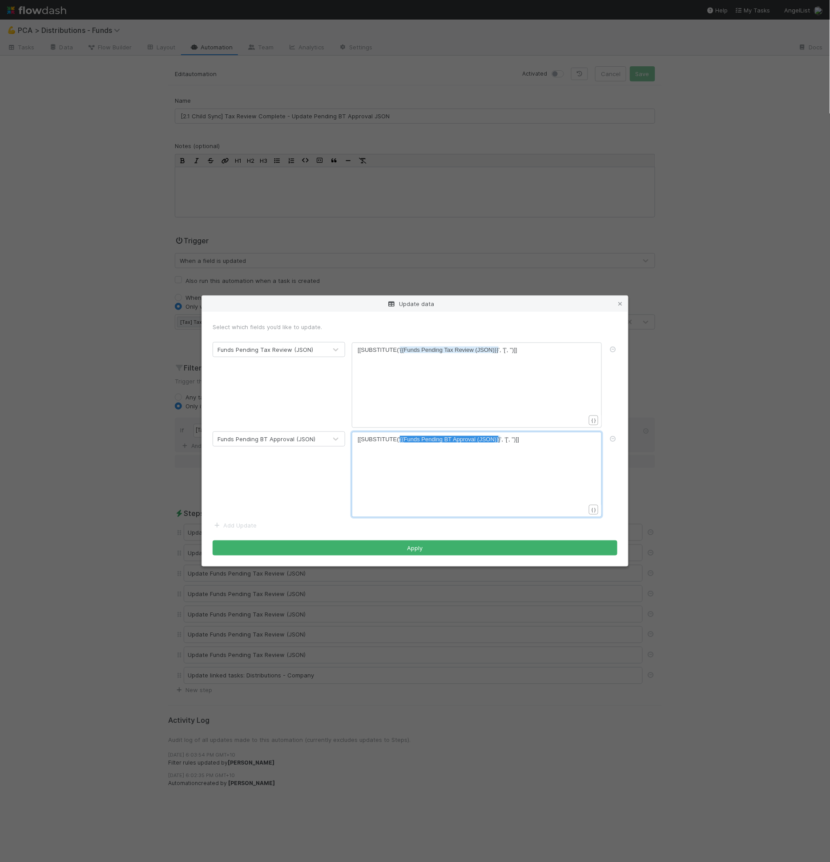
type textarea "{{Funds Pending BT Approval (JSON)}}"
drag, startPoint x: 400, startPoint y: 440, endPoint x: 500, endPoint y: 437, distance: 99.7
click at [531, 354] on pre "[[SUBSTITUTE(' {{Funds Pending Tax Review (JSON)}} ', '[', '')]]" at bounding box center [475, 350] width 235 height 9
click at [612, 350] on icon at bounding box center [613, 350] width 9 height 6
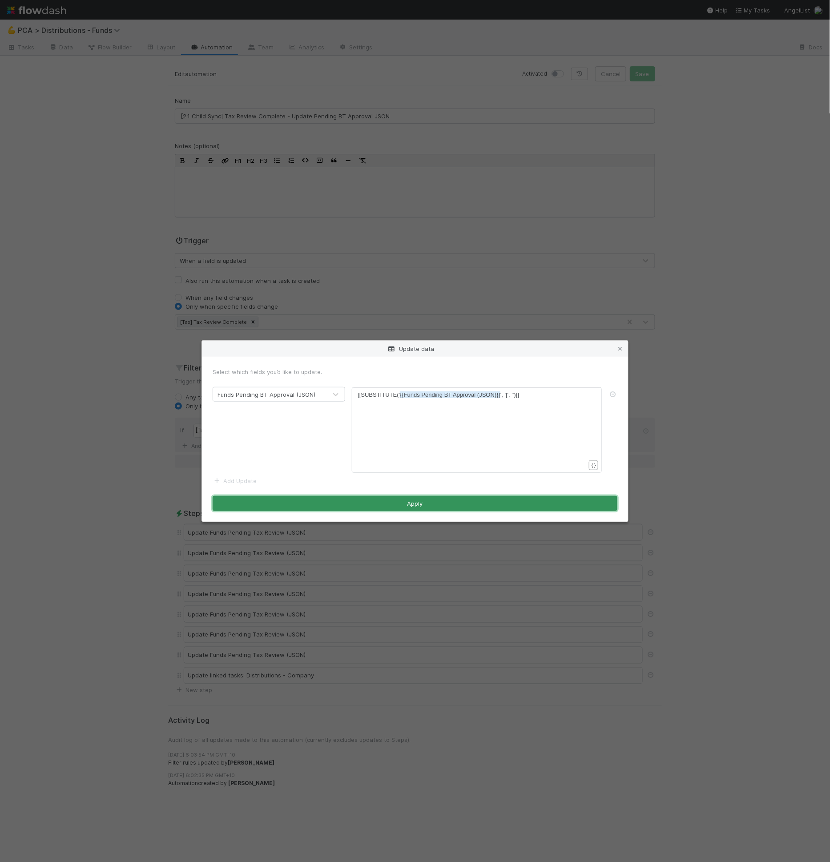
click at [399, 500] on button "Apply" at bounding box center [415, 503] width 405 height 15
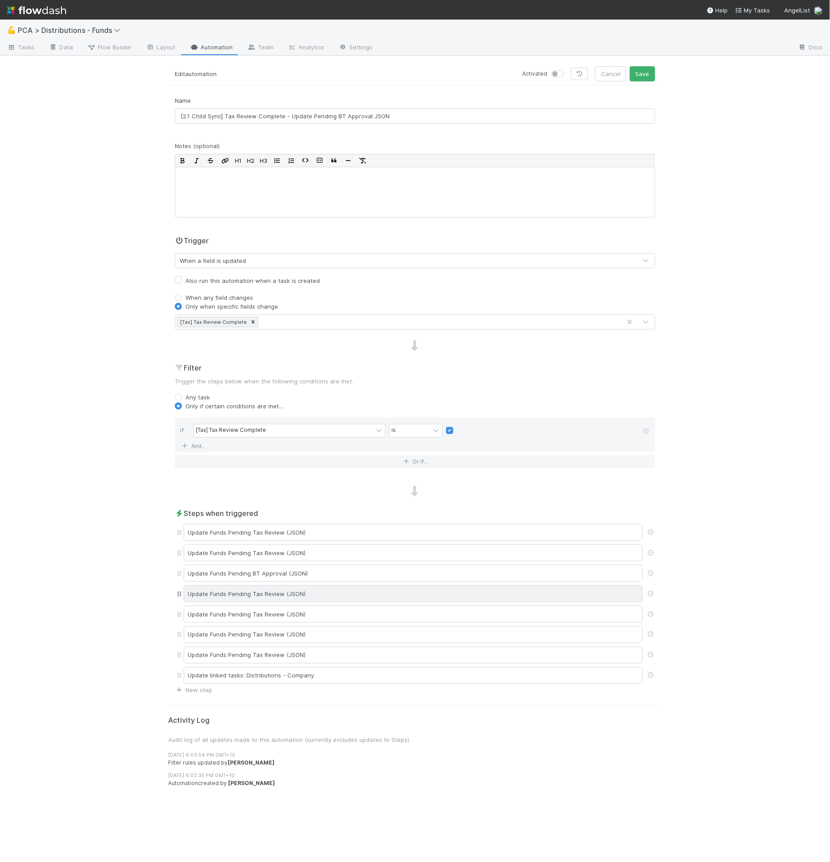
click at [292, 593] on div "Update Funds Pending Tax Review (JSON)" at bounding box center [413, 594] width 459 height 17
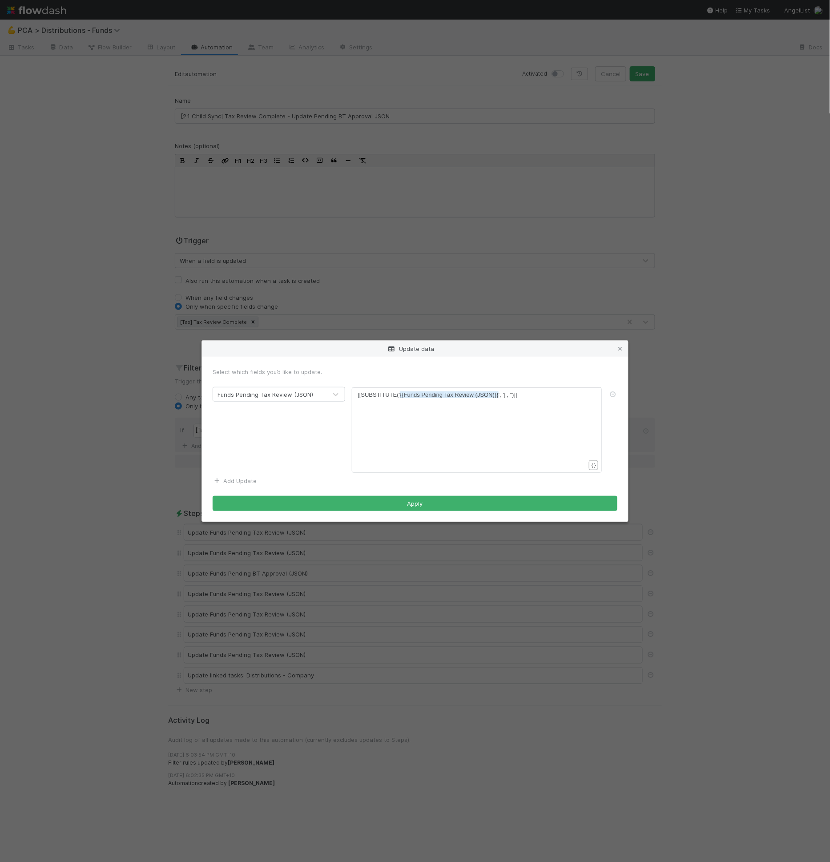
click at [247, 481] on link "Add Update" at bounding box center [235, 481] width 44 height 7
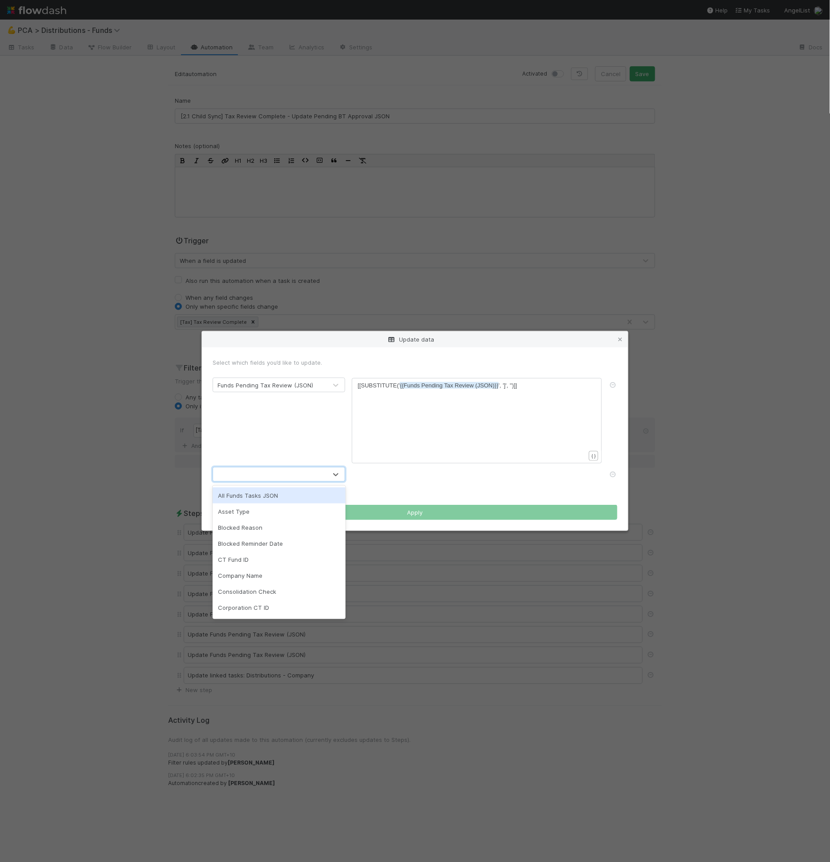
click at [255, 475] on div at bounding box center [270, 475] width 114 height 14
type input "funds"
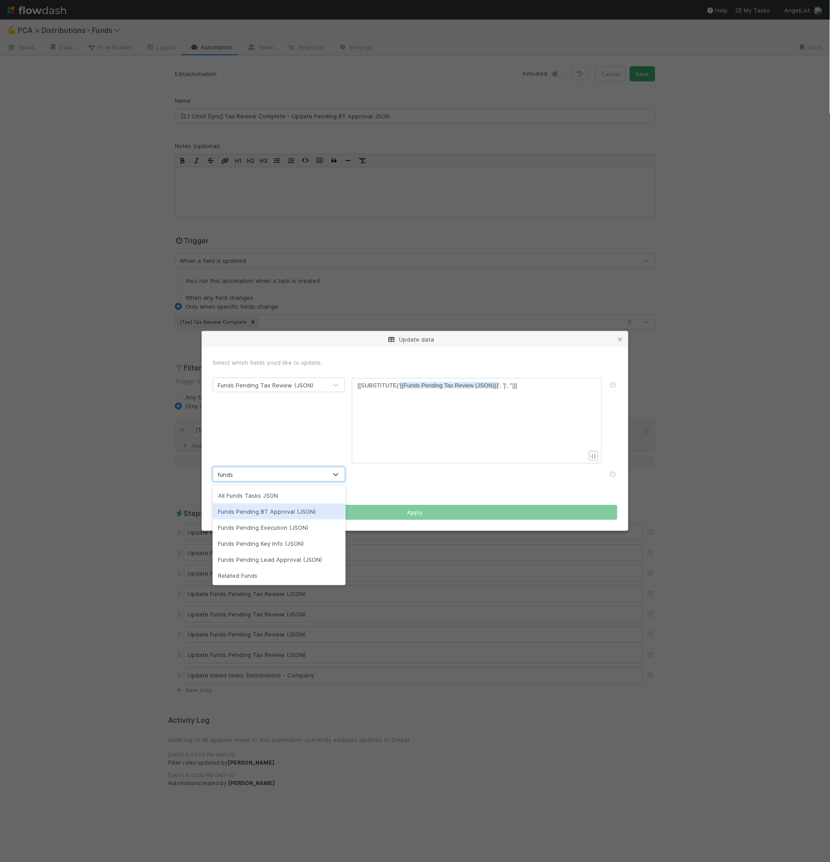
click at [261, 510] on div "Funds Pending BT Approval (JSON)" at bounding box center [279, 512] width 133 height 16
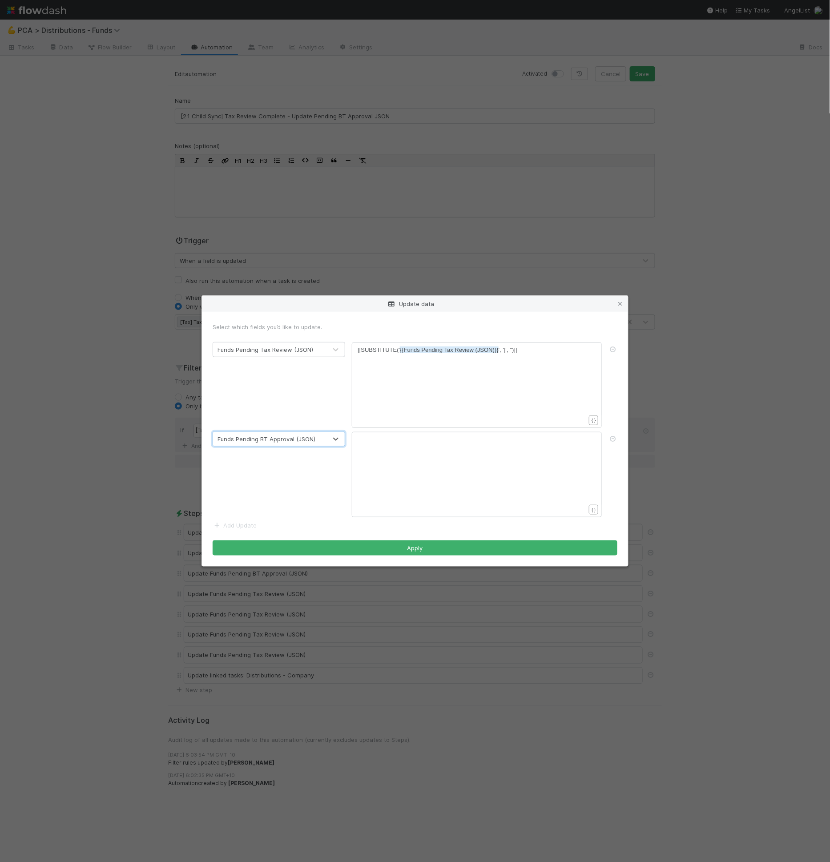
click at [432, 392] on div "xxxxxxxxxx [[SUBSTITUTE(' {{Funds Pending Tax Review (JSON)}} ', ']', '')]]" at bounding box center [483, 396] width 250 height 101
paste textarea "Review"
click at [472, 349] on span "{{Funds Pending Tax Review (JSON)}}" at bounding box center [449, 350] width 99 height 7
type textarea "[[SUBSTITUTE('{{Funds Pending Tax Review (JSON)}}', ']', '')]]"
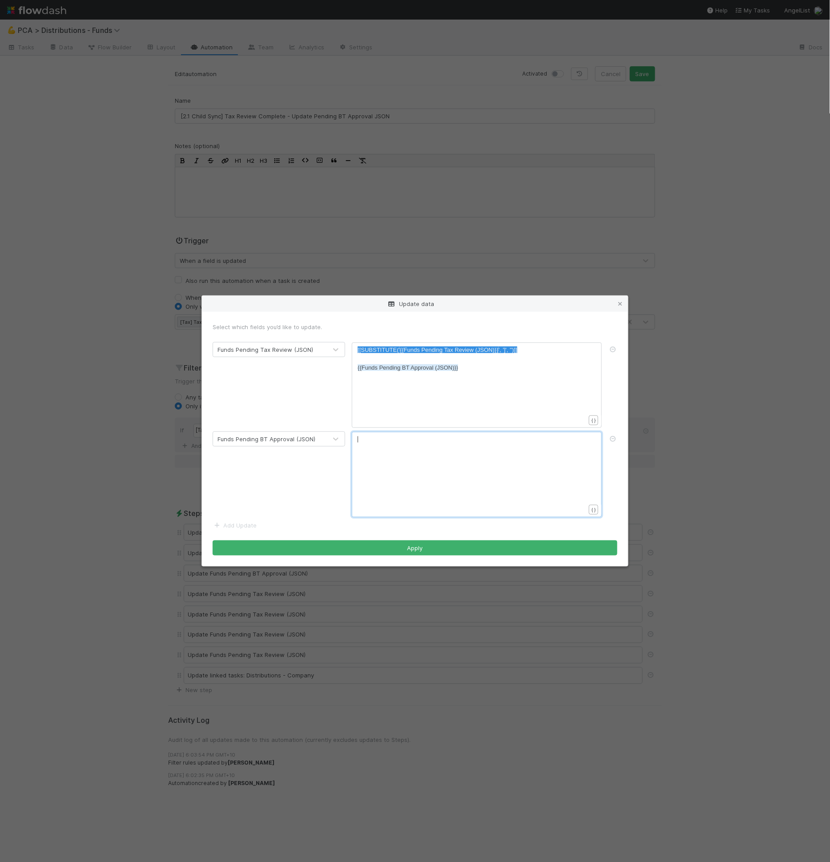
click at [445, 442] on pre "​" at bounding box center [475, 439] width 235 height 9
type textarea "{{Funds Pending BT Approval (JSON)}}"
drag, startPoint x: 462, startPoint y: 368, endPoint x: 352, endPoint y: 365, distance: 109.1
click at [477, 432] on div "xxxxxxxxxx [[SUBSTITUTE(' {{Funds Pending Tax Review (JSON)}} ', ']', '')]] ​" at bounding box center [477, 474] width 250 height 85
type textarea "{{Funds Pending Tax Review (JSON)}"
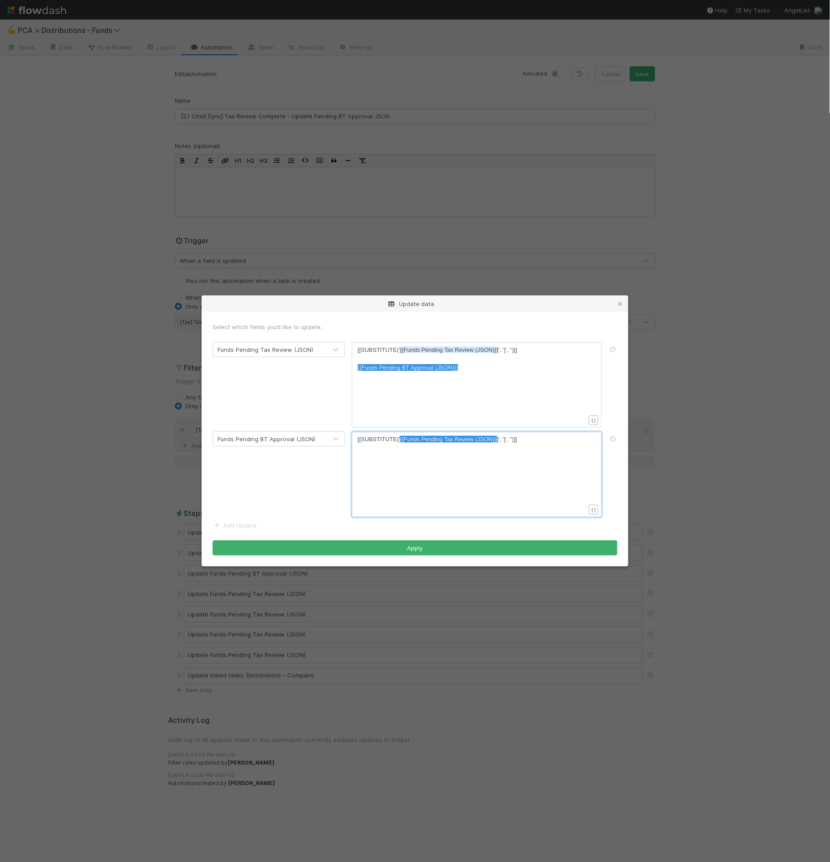
drag, startPoint x: 498, startPoint y: 441, endPoint x: 401, endPoint y: 443, distance: 96.6
paste textarea
click at [615, 349] on icon at bounding box center [613, 350] width 9 height 6
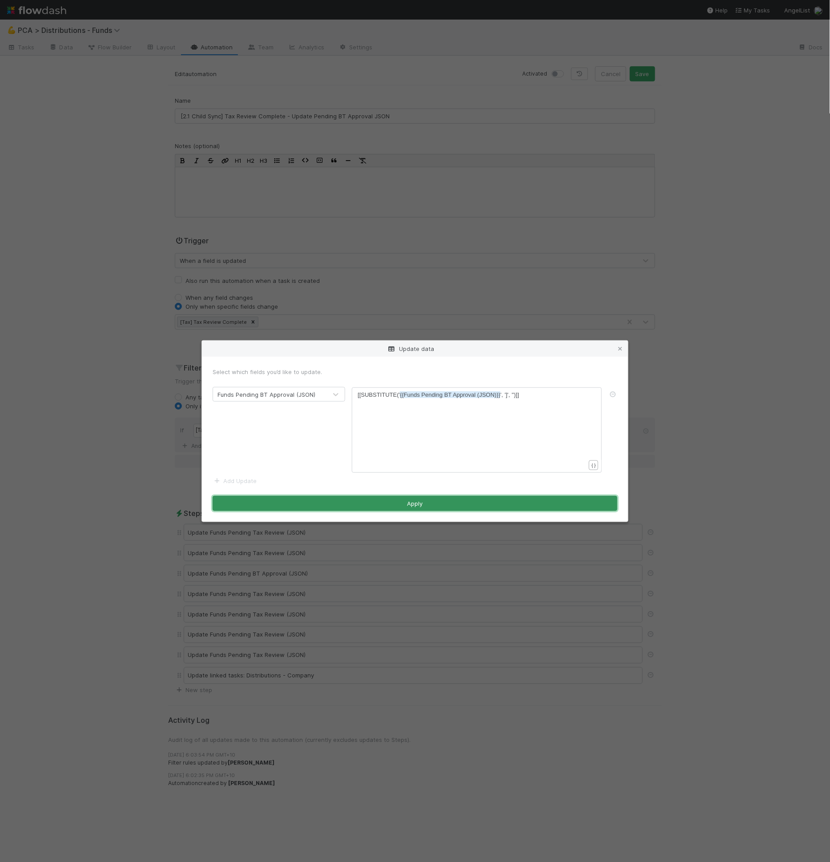
click at [427, 503] on button "Apply" at bounding box center [415, 503] width 405 height 15
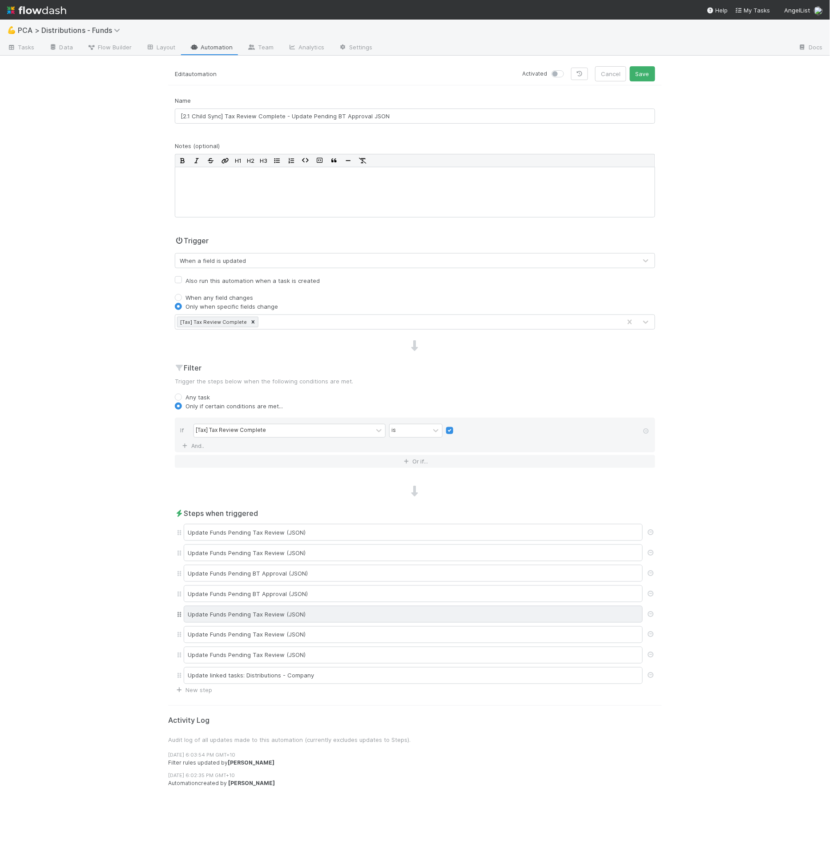
click at [266, 607] on div "Update Funds Pending Tax Review (JSON)" at bounding box center [413, 614] width 459 height 17
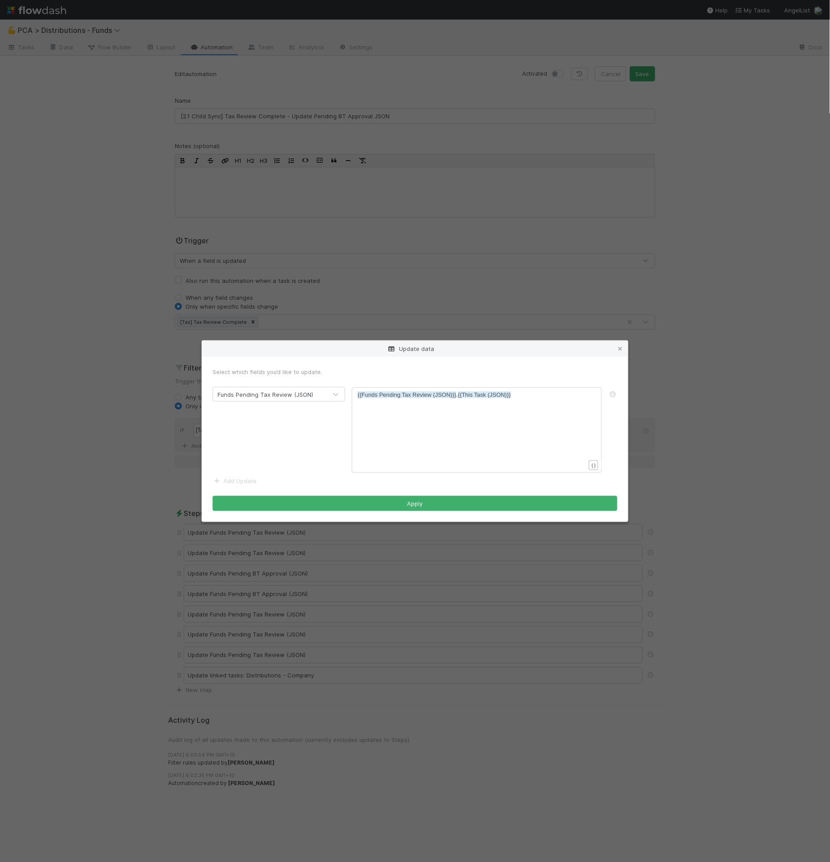
click at [423, 441] on div "xxxxxxxxxx {{Funds Pending Tax Review (JSON)}} , {{This Task (JSON)}}" at bounding box center [483, 441] width 250 height 101
click at [439, 424] on div "xxxxxxxxxx {{Funds Pending Tax Review (JSON)}} , {{This Task (JSON)}}" at bounding box center [483, 441] width 250 height 101
type textarea "},{{This Task (JSON)}}"
drag, startPoint x: 455, startPoint y: 394, endPoint x: 338, endPoint y: 400, distance: 117.6
type textarea ",{{This Task (JSON)}}"
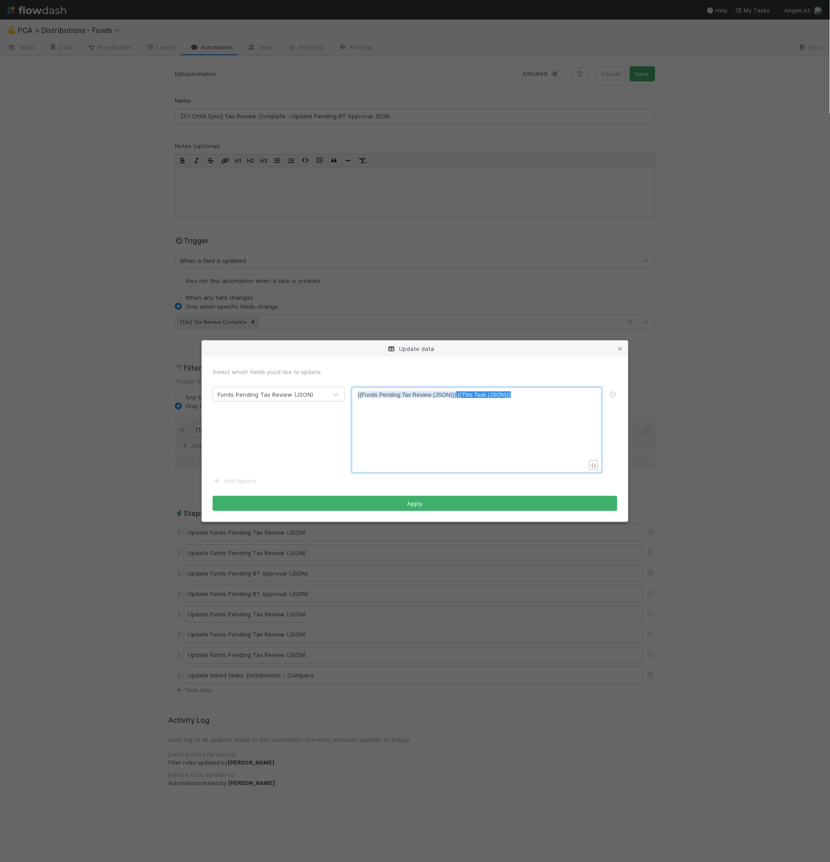
drag, startPoint x: 456, startPoint y: 395, endPoint x: 320, endPoint y: 400, distance: 135.8
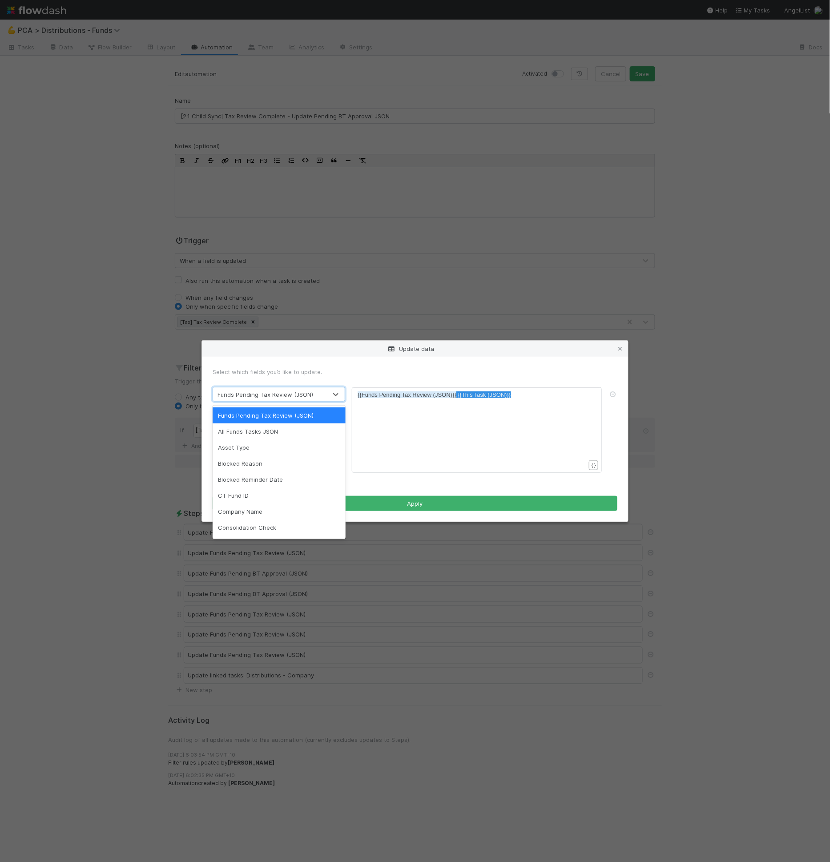
click at [320, 400] on div "Funds Pending Tax Review (JSON)" at bounding box center [270, 395] width 114 height 14
click at [442, 399] on div "x {{Funds Pending Tax Review (JSON)}} , {{This Task (JSON)}}" at bounding box center [483, 441] width 250 height 101
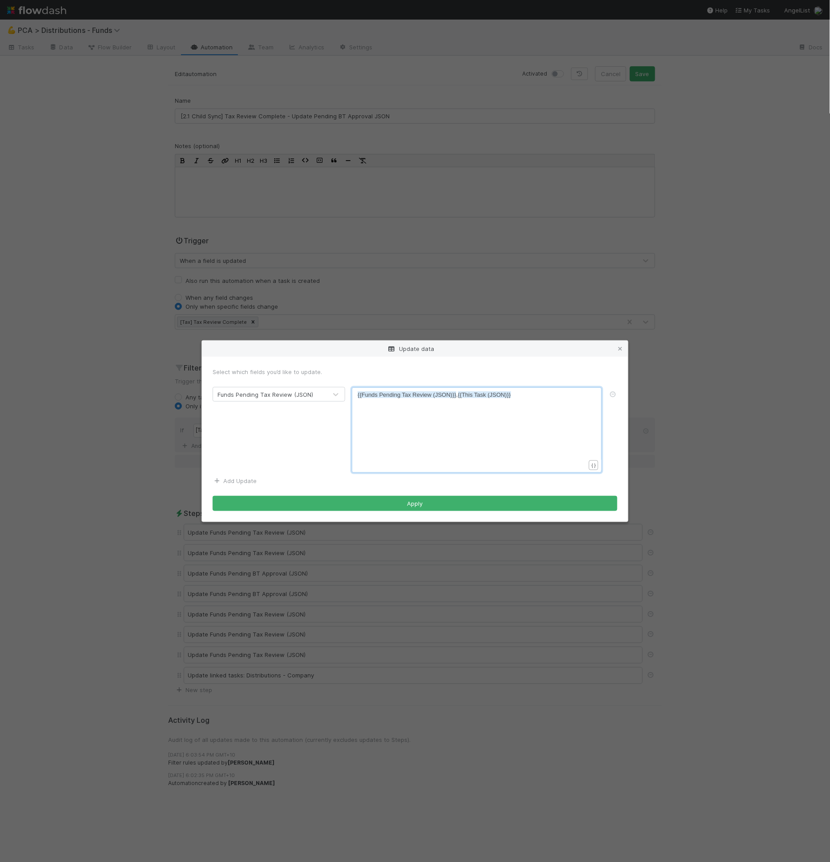
click at [235, 481] on link "Add Update" at bounding box center [235, 481] width 44 height 7
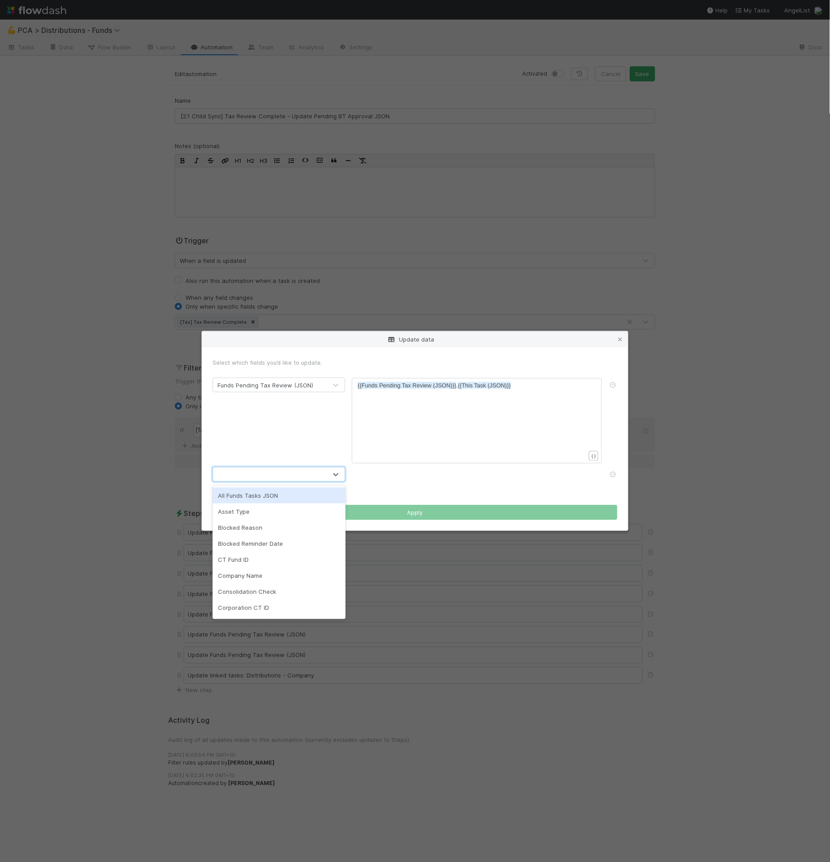
click at [242, 481] on div at bounding box center [270, 475] width 114 height 14
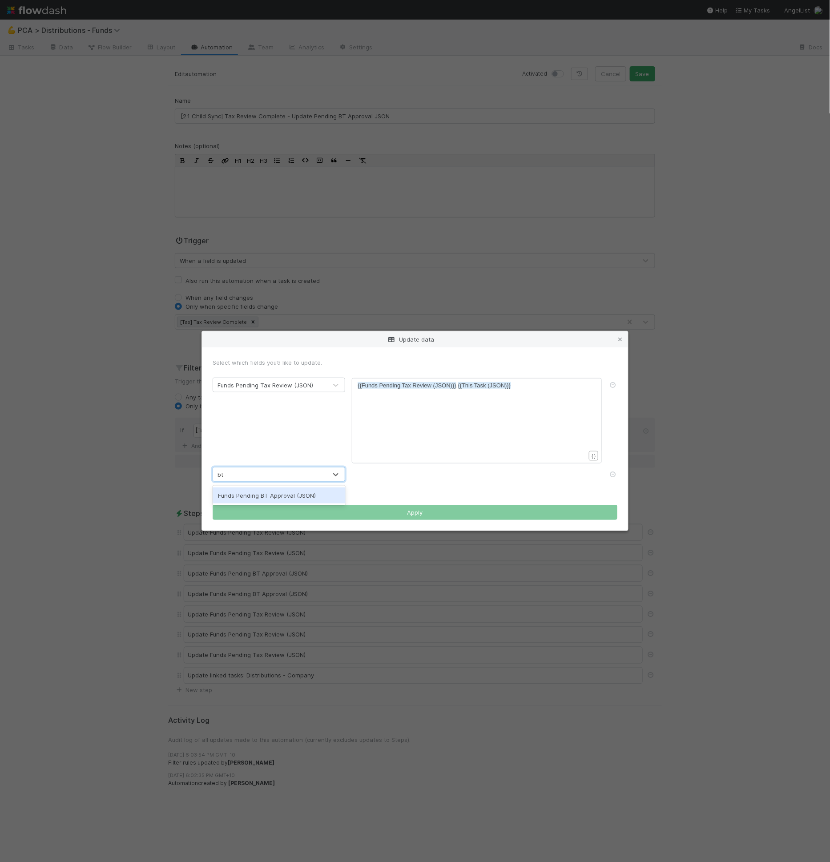
type input "bt app"
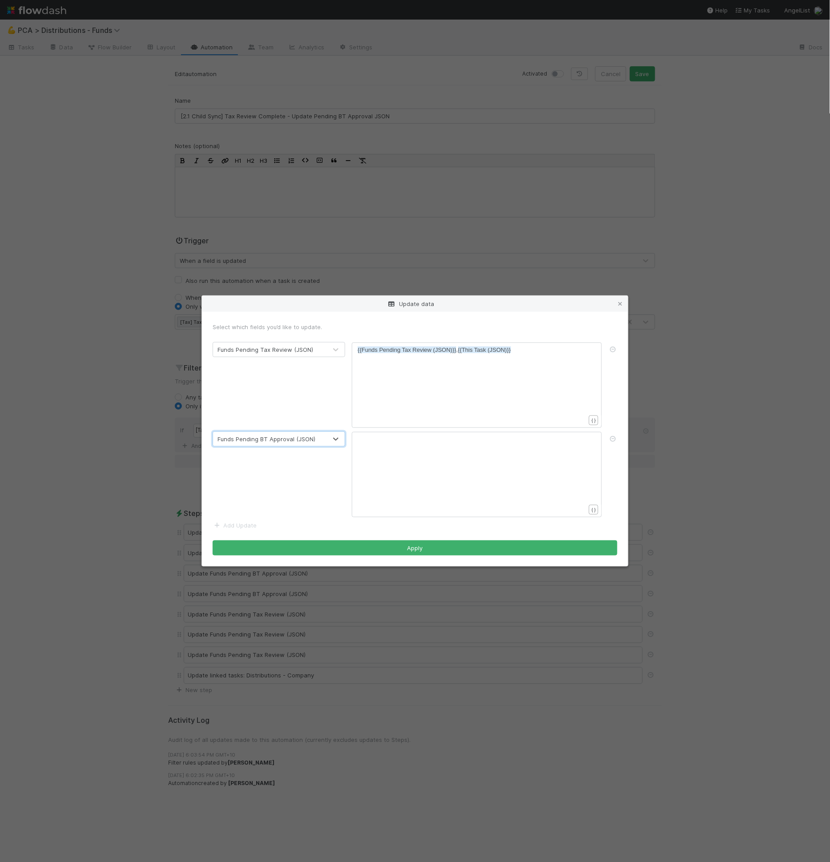
click at [369, 492] on div "xxxxxxxxxx ​" at bounding box center [483, 485] width 250 height 101
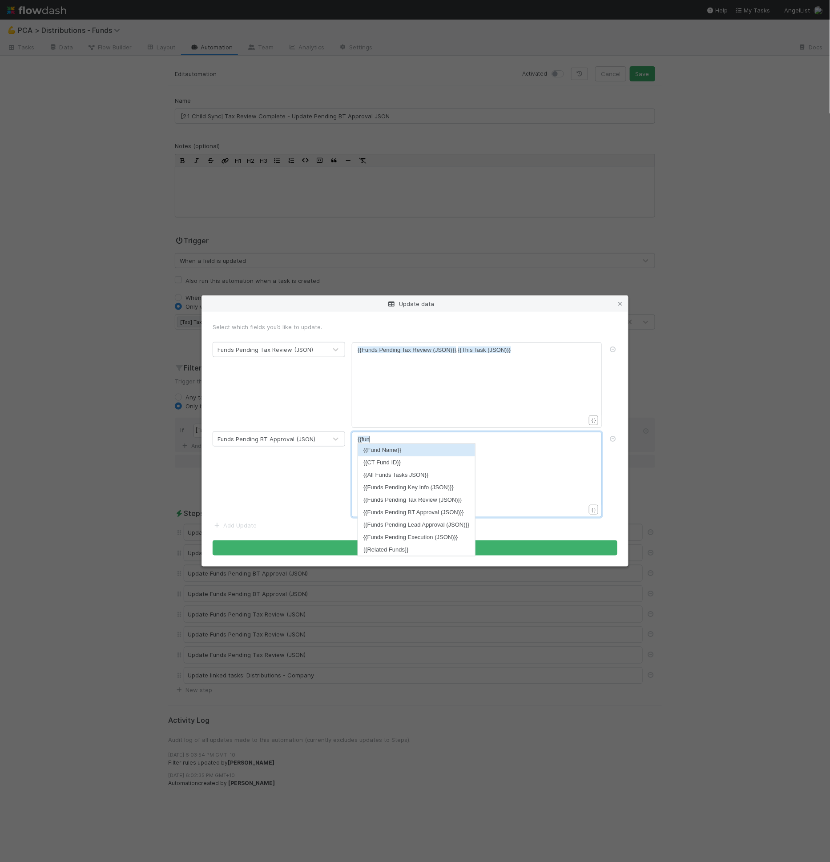
type textarea "{{funds"
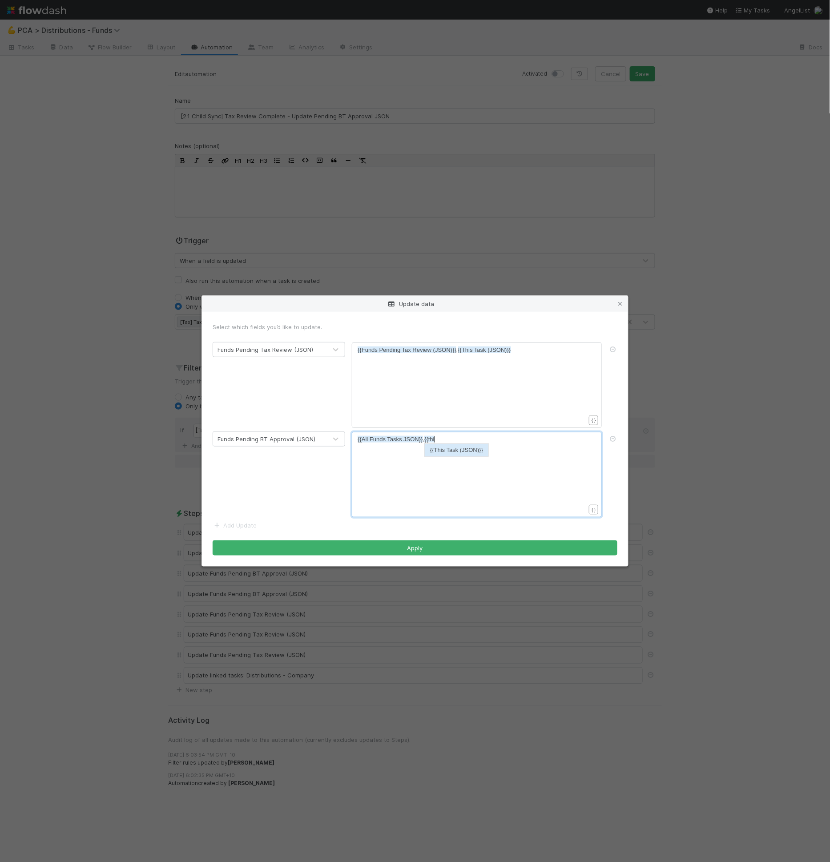
type textarea ",{{this"
click at [613, 348] on icon at bounding box center [613, 350] width 9 height 6
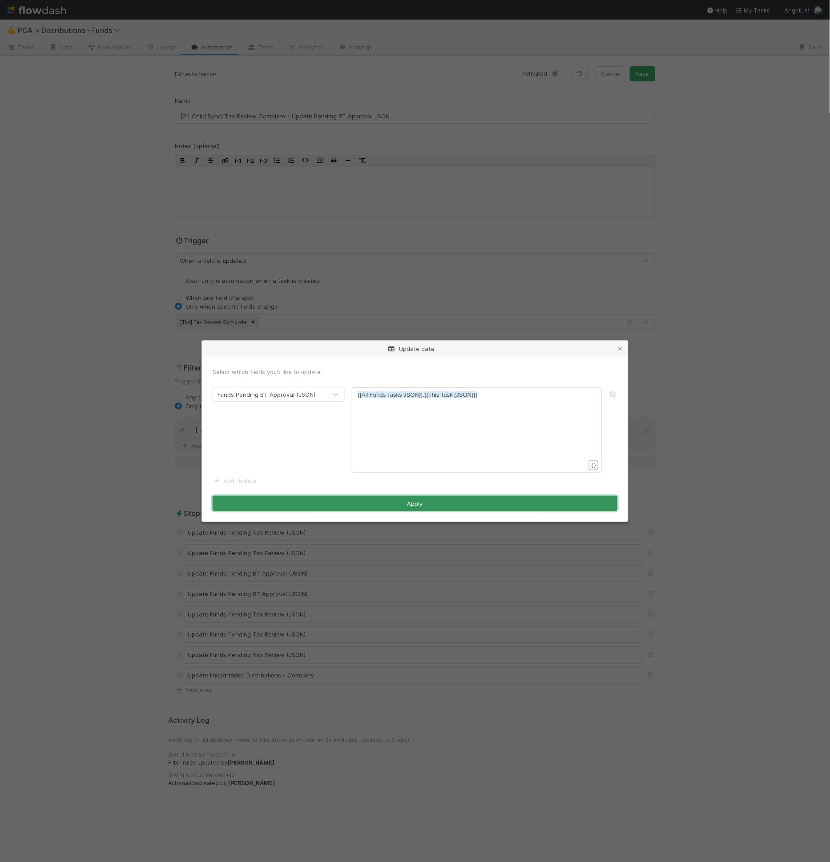
click at [372, 501] on button "Apply" at bounding box center [415, 503] width 405 height 15
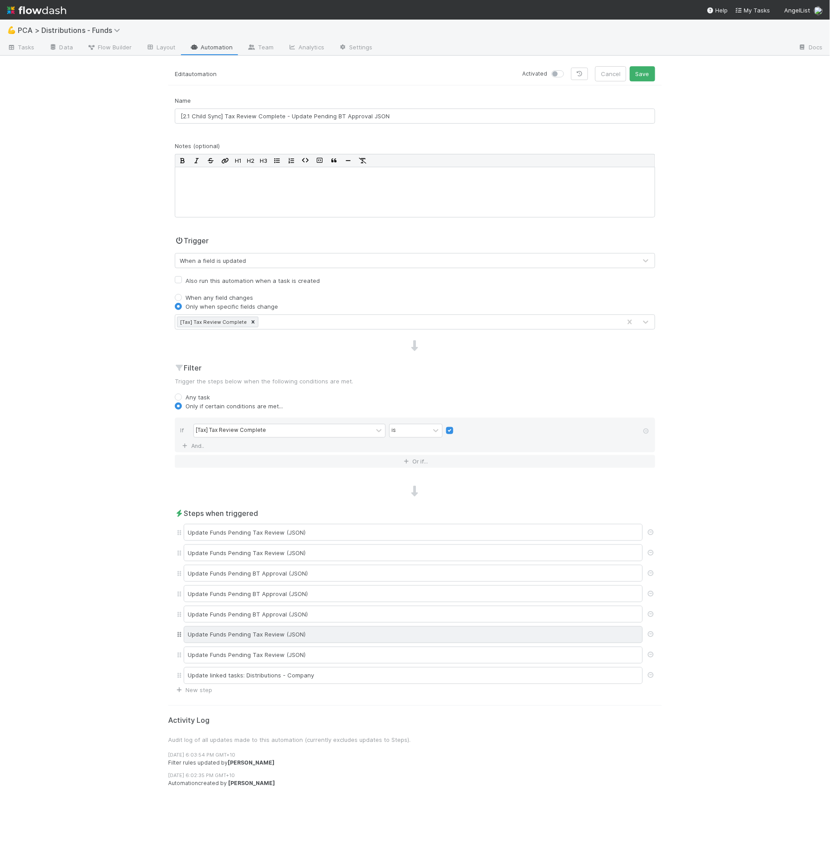
click at [332, 629] on div "Update Funds Pending Tax Review (JSON)" at bounding box center [413, 635] width 459 height 17
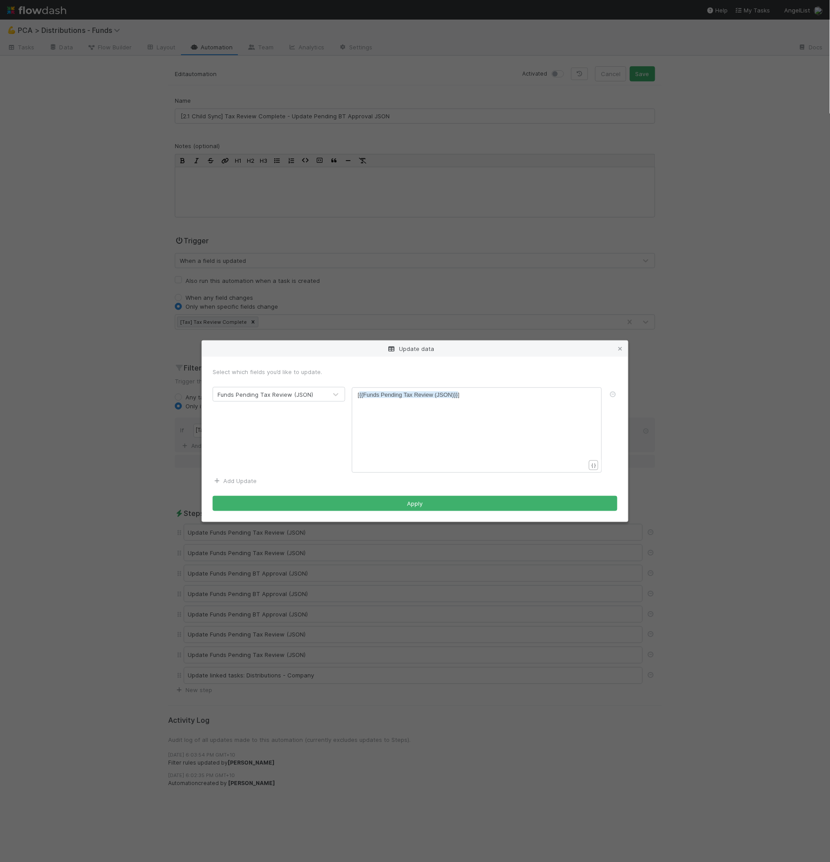
click at [254, 479] on link "Add Update" at bounding box center [235, 481] width 44 height 7
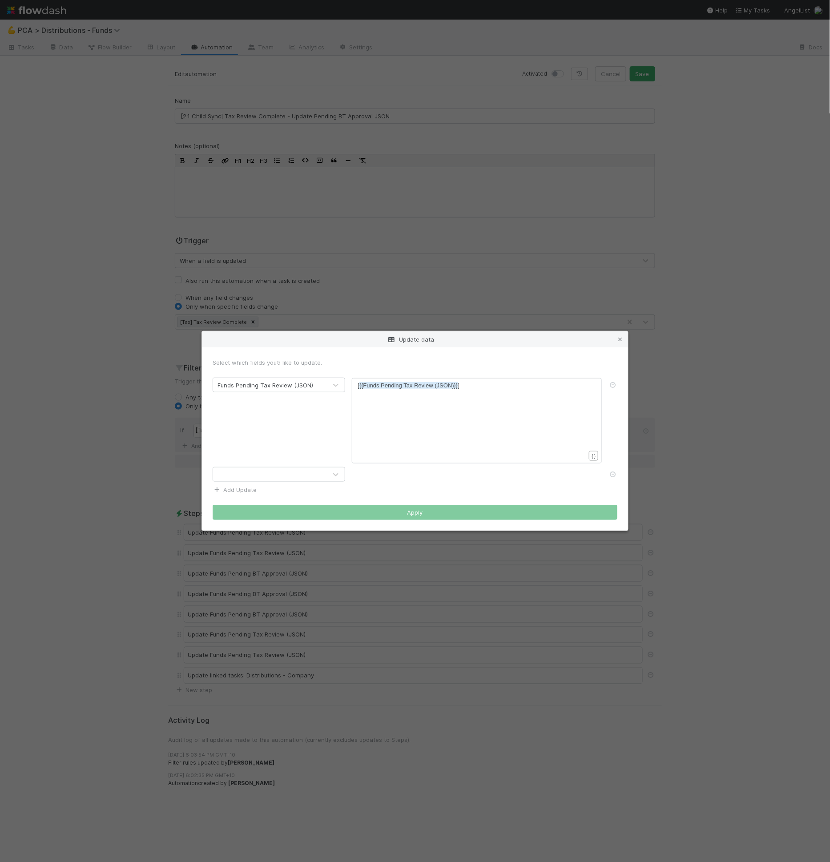
click at [257, 478] on div at bounding box center [270, 475] width 114 height 14
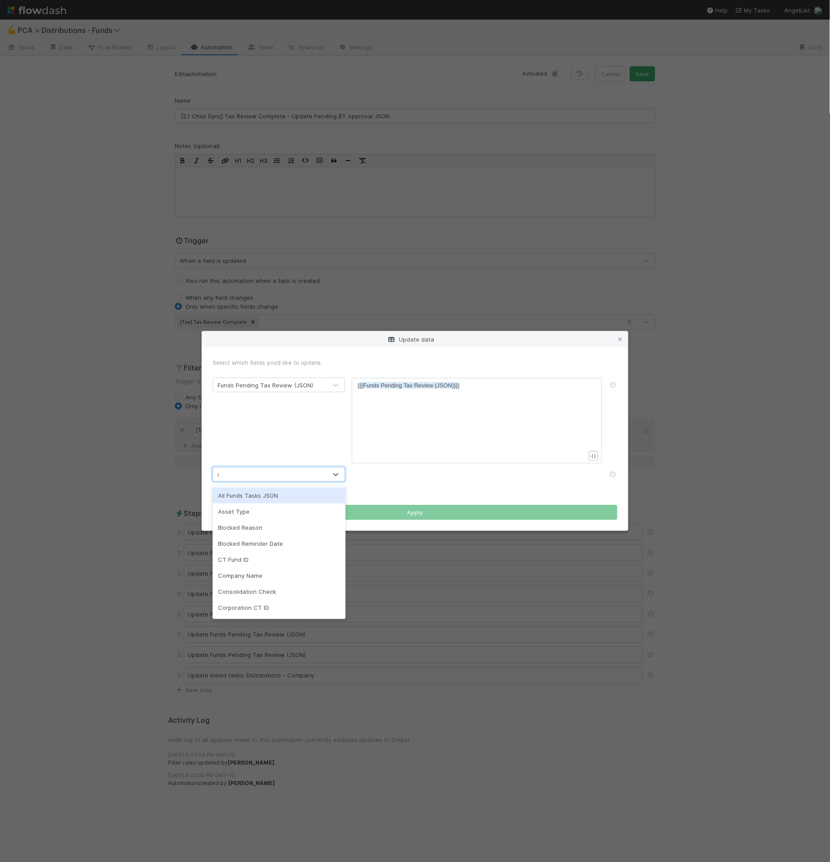
type input "bt"
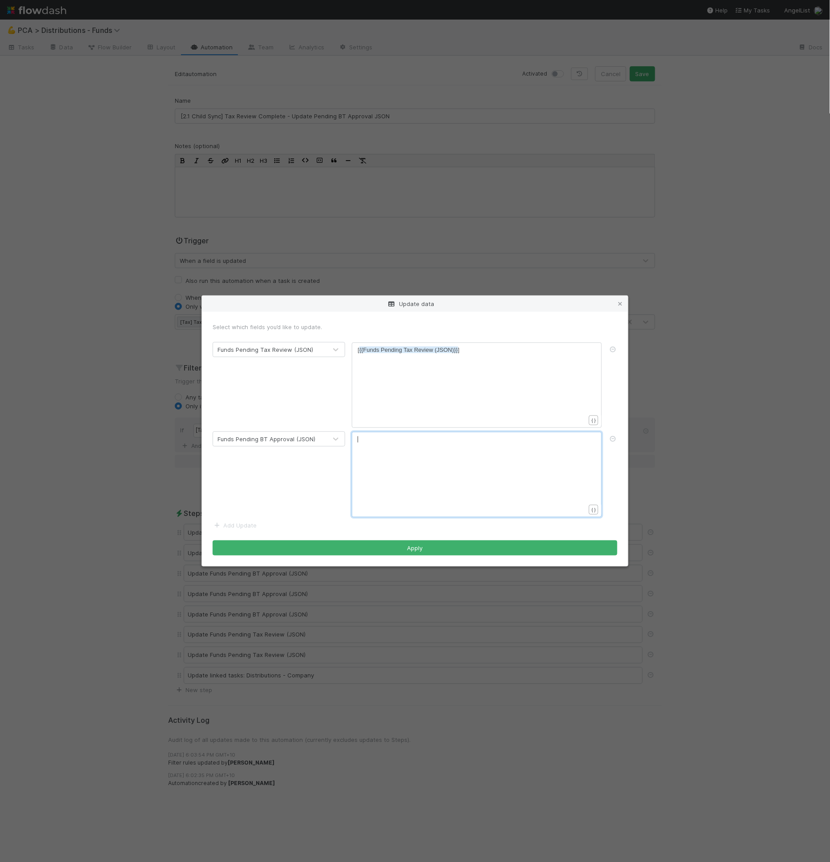
click at [422, 479] on div "xxxxxxxxxx ​" at bounding box center [483, 485] width 250 height 101
type textarea "@@b"
paste textarea
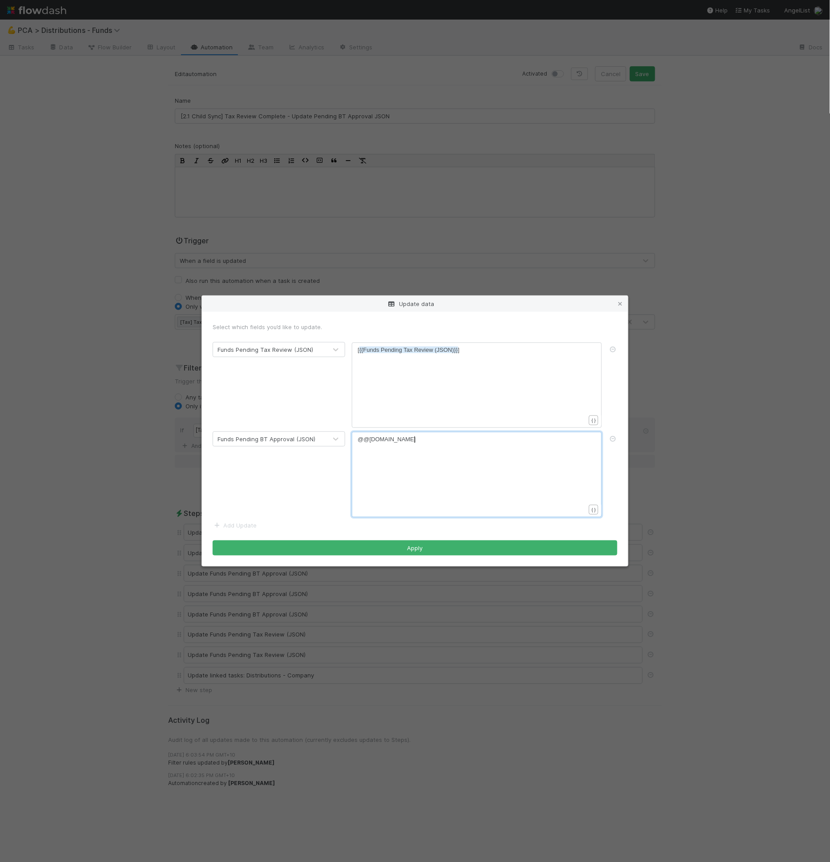
click at [422, 479] on div "xxxxxxxxxx @@belltowerfunds.co" at bounding box center [483, 485] width 250 height 101
type textarea "@@belltowerfunds.co"
click at [422, 479] on div "x @@belltowerfunds. co" at bounding box center [483, 485] width 250 height 101
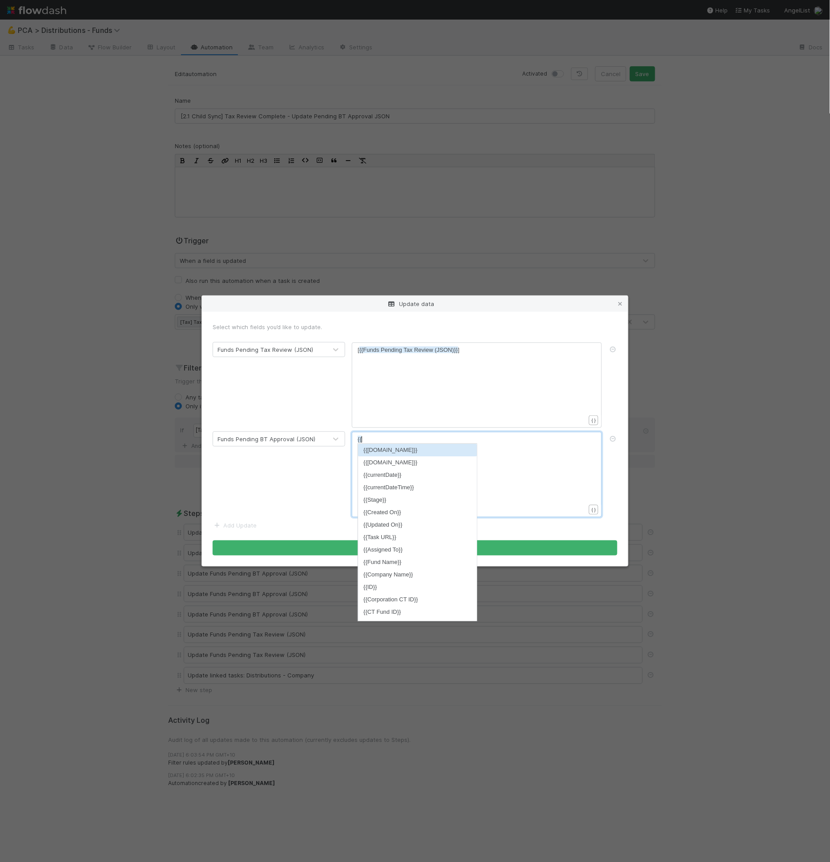
scroll to position [3, 8]
type textarea "{{bt"
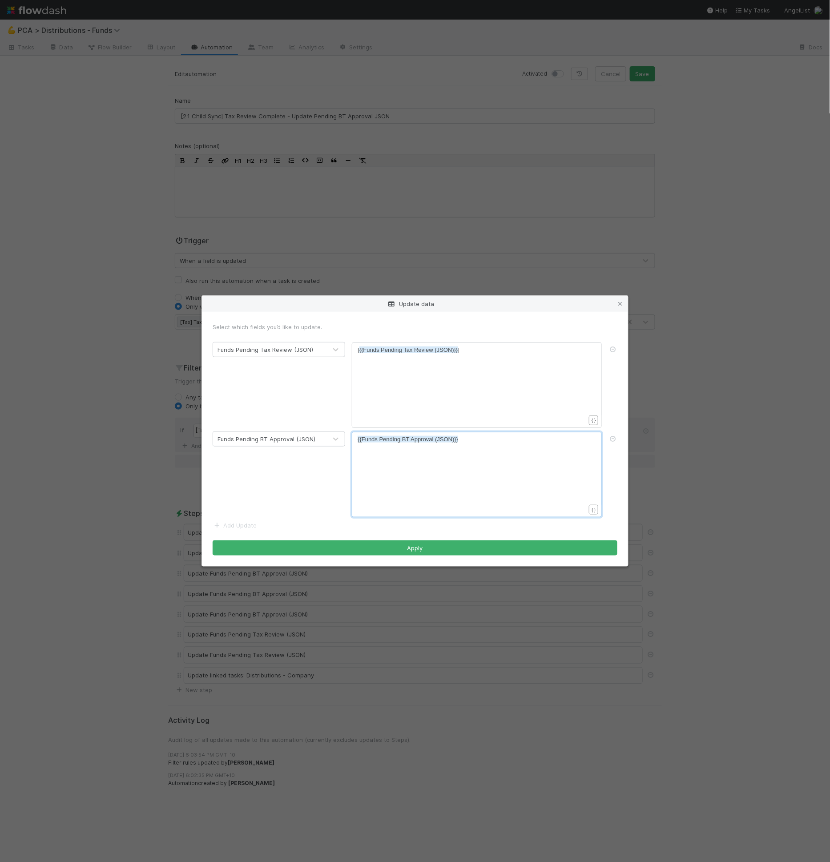
type textarea "["
click at [483, 473] on div "x [ {{Funds Pending BT Approval (JSON)}}" at bounding box center [483, 485] width 250 height 101
type textarea "]"
click at [618, 349] on icon at bounding box center [613, 350] width 9 height 6
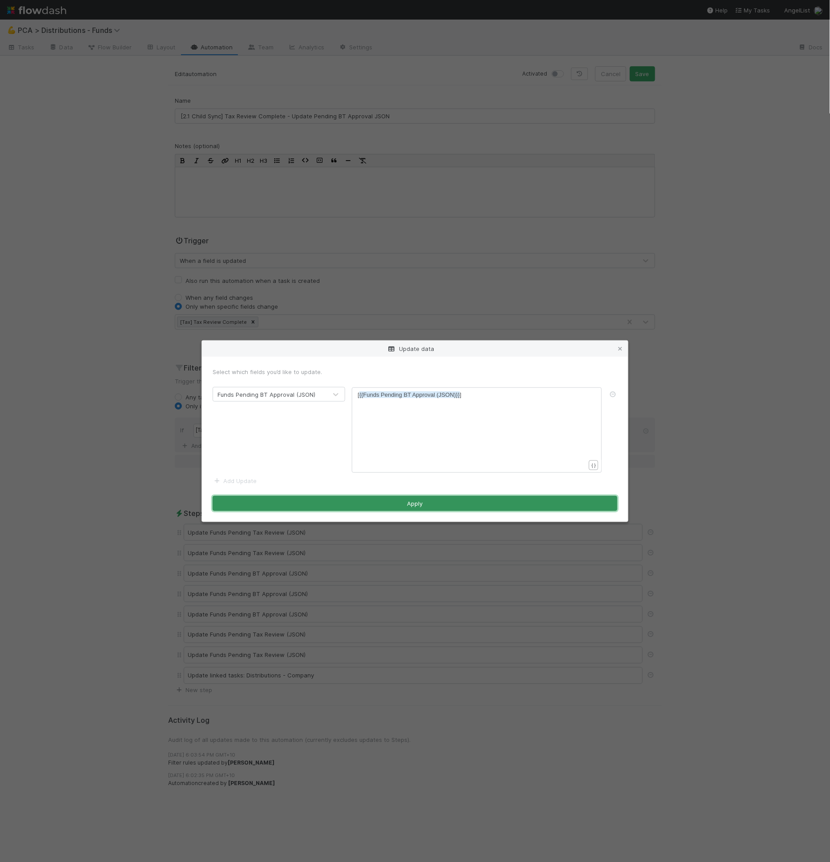
click at [418, 500] on button "Apply" at bounding box center [415, 503] width 405 height 15
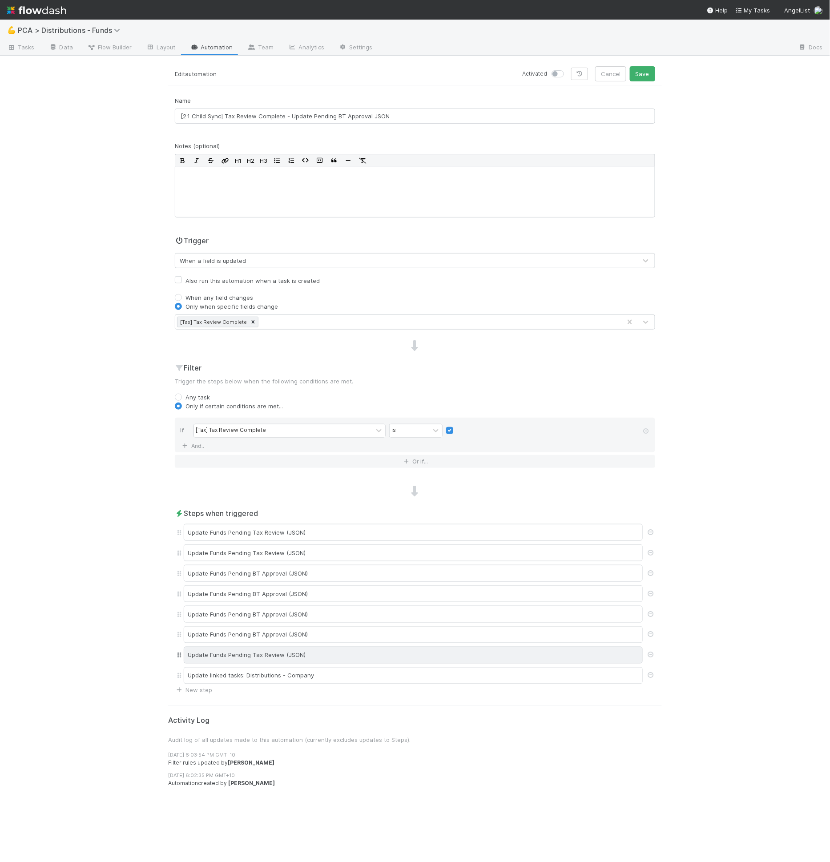
click at [303, 647] on div "Update Funds Pending Tax Review (JSON)" at bounding box center [413, 655] width 459 height 17
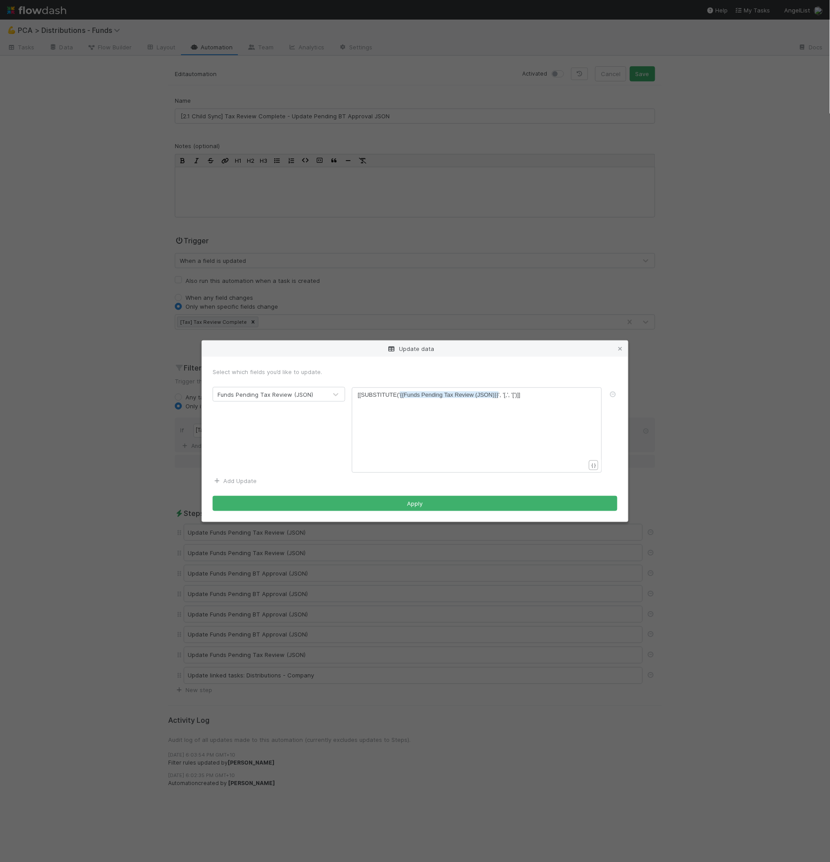
click at [232, 480] on link "Add Update" at bounding box center [235, 481] width 44 height 7
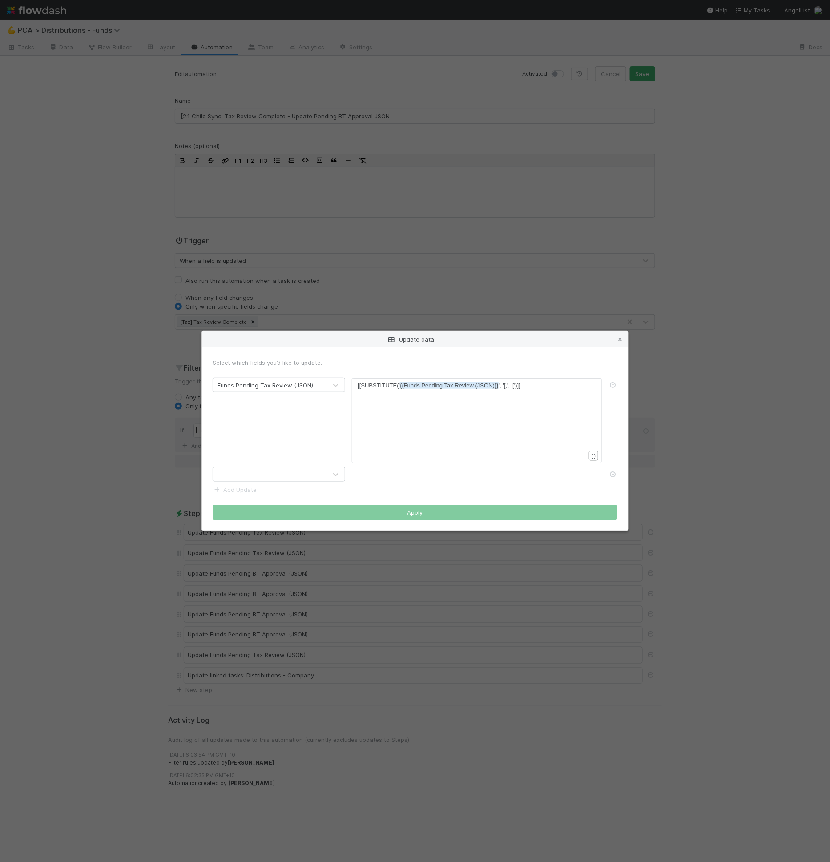
click at [241, 473] on div at bounding box center [270, 475] width 114 height 14
type input "bt app"
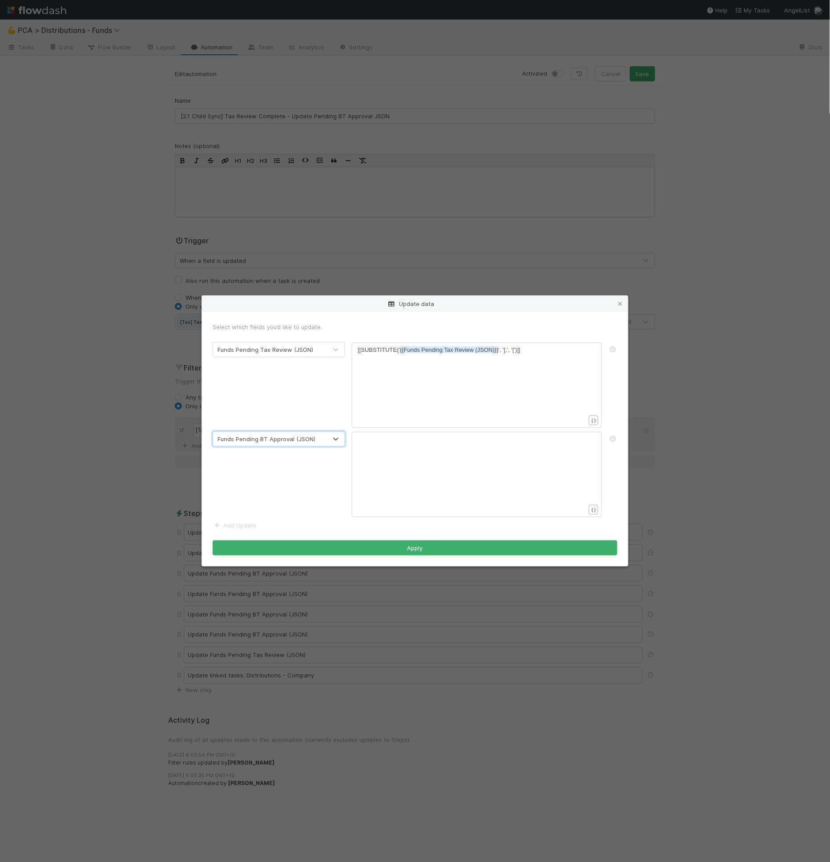
scroll to position [3, 0]
click at [430, 392] on div "xxxxxxxxxx [[SUBSTITUTE(' {{Funds Pending Tax Review (JSON)}} ', '[,', '[')]]" at bounding box center [483, 396] width 250 height 101
type textarea "[[SUBSTITUTE('{{Funds Pending Tax Review (JSON)}}', '[,', '[')]]"
click at [430, 392] on div "x [[SUBSTITUTE(' {{Funds Pending Tax Review (JSON)}} ', '[,', '[')]]" at bounding box center [483, 396] width 250 height 101
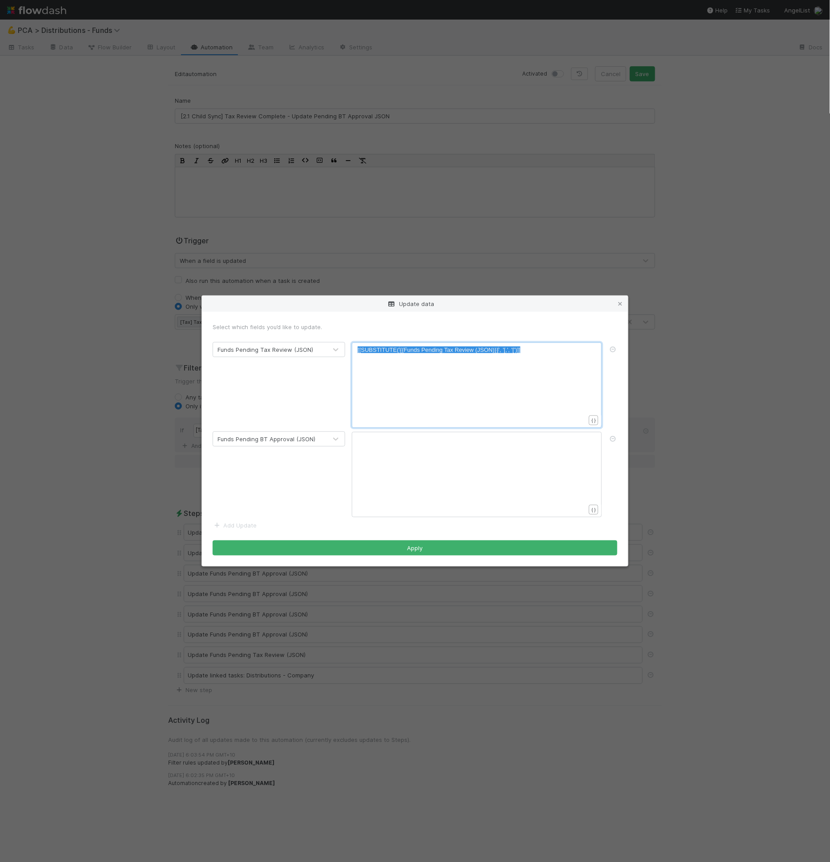
click at [429, 498] on div "xxxxxxxxxx ​" at bounding box center [483, 485] width 250 height 101
paste textarea "w"
type textarea "Tax Review"
drag, startPoint x: 473, startPoint y: 441, endPoint x: 443, endPoint y: 441, distance: 29.4
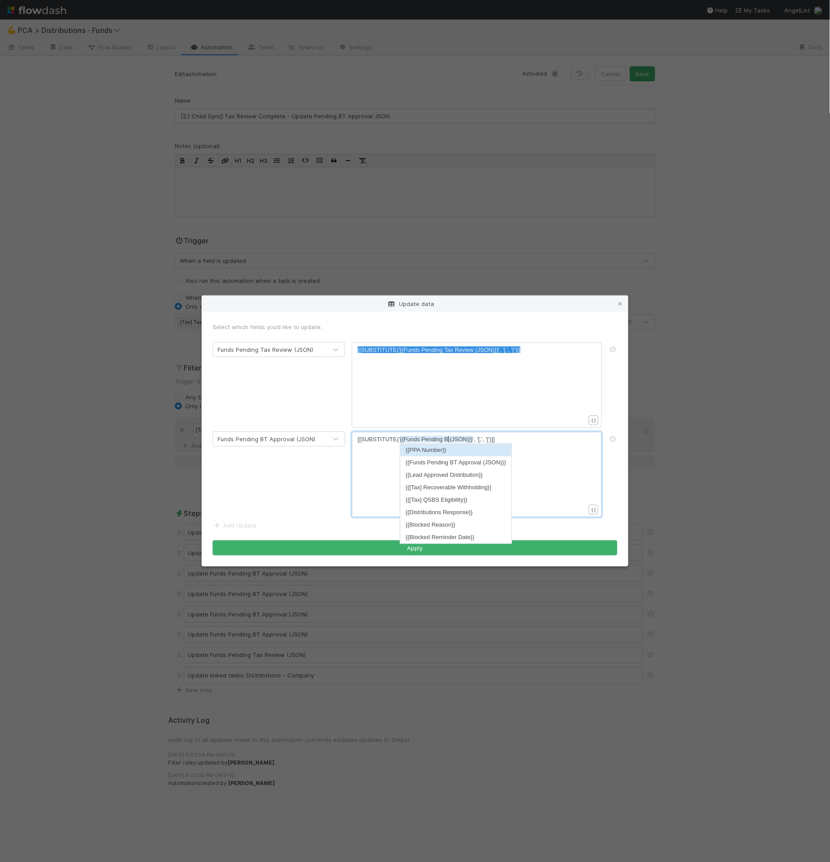
type textarea "BY"
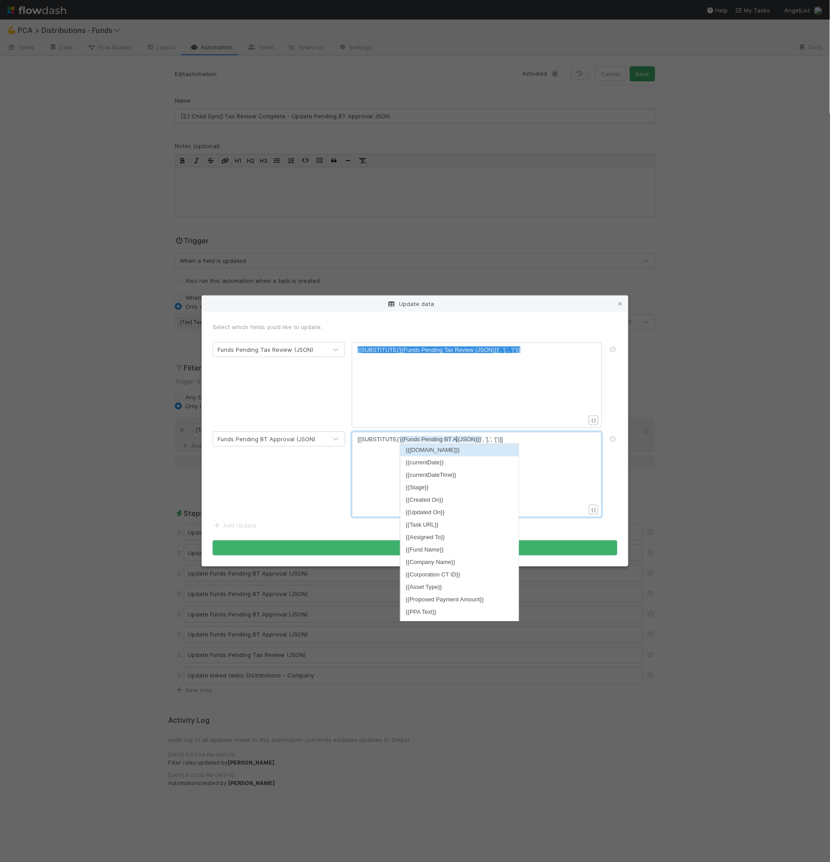
type textarea "T APP"
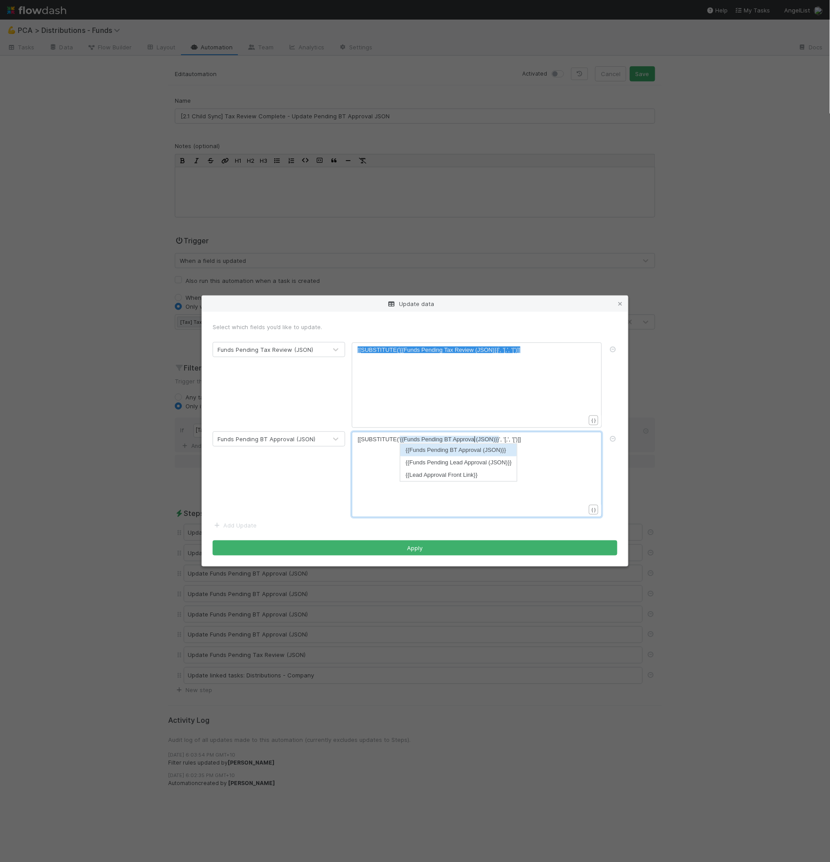
scroll to position [3, 18]
type textarea "pproval"
click at [543, 442] on pre "[[SUBSTITUTE(' {{Funds Pending BT Approval (JSON)}} ', '[,', '[')]]" at bounding box center [475, 439] width 235 height 9
click at [587, 387] on div "x [[SUBSTITUTE(' {{Funds Pending Tax Review (JSON)}} ', '[,', '[')]]" at bounding box center [483, 396] width 250 height 101
click at [616, 347] on icon at bounding box center [613, 350] width 9 height 6
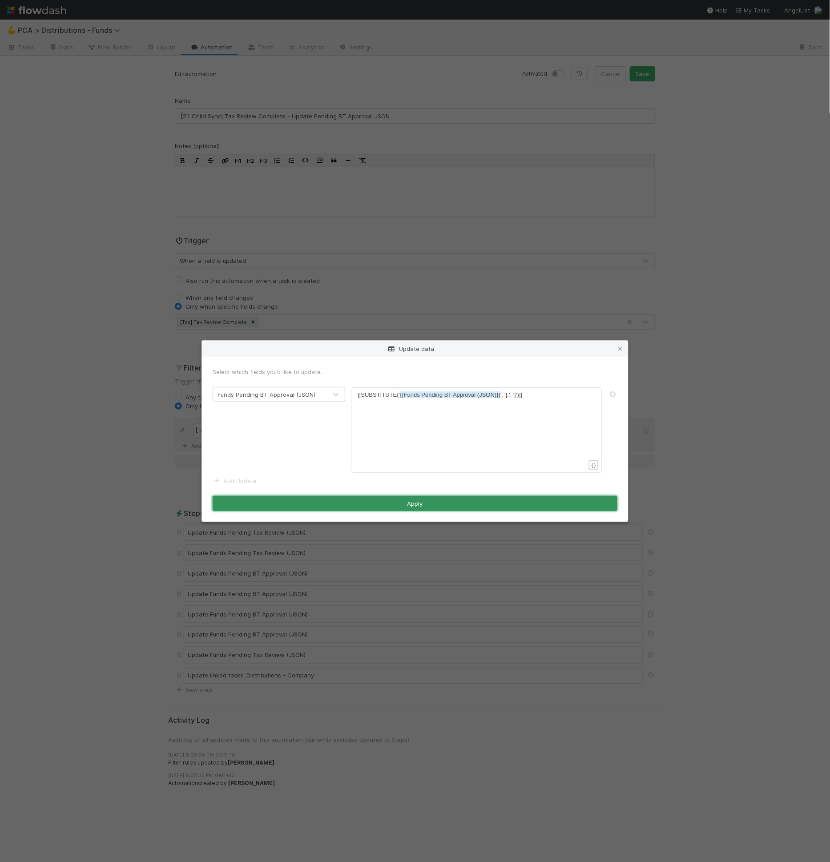
click at [468, 509] on button "Apply" at bounding box center [415, 503] width 405 height 15
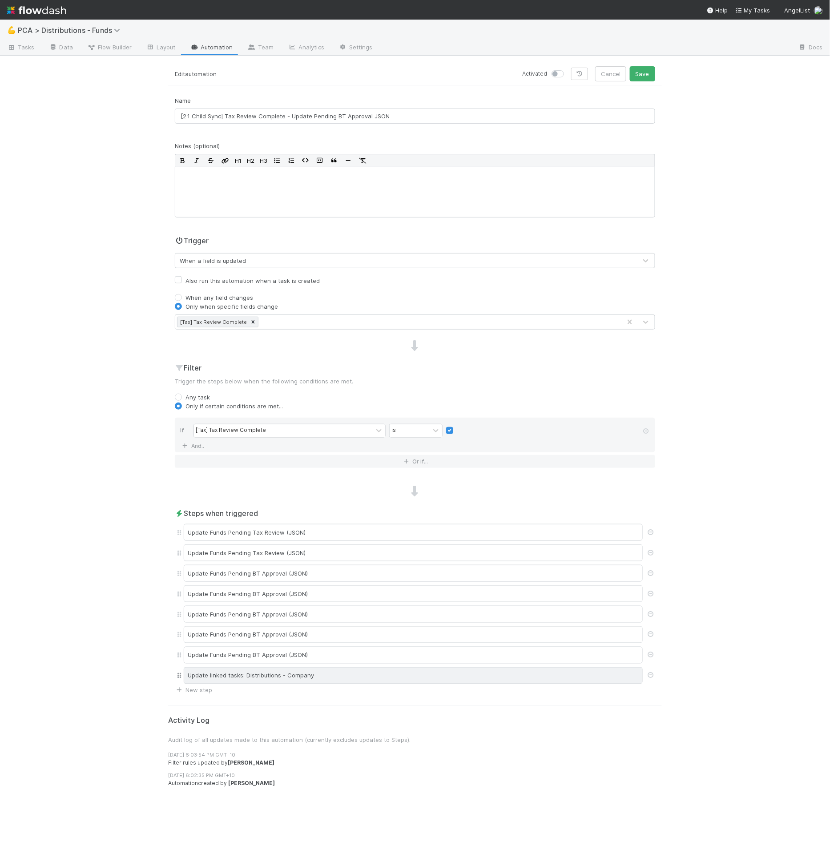
click at [392, 672] on div "Update linked tasks: Distributions - Company" at bounding box center [413, 676] width 459 height 17
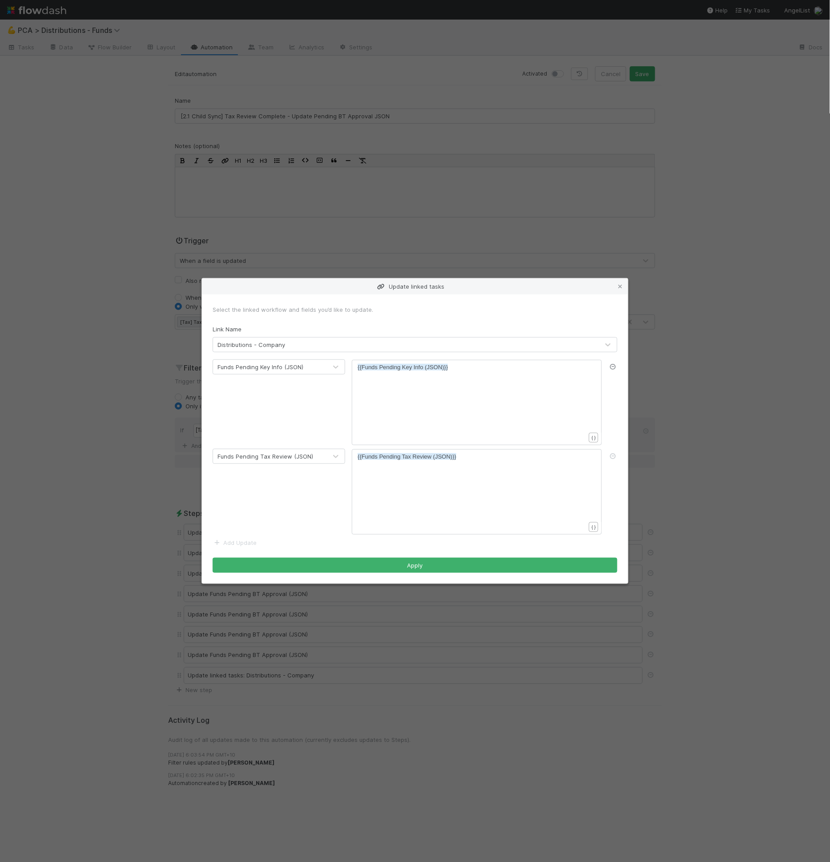
click at [609, 366] on icon at bounding box center [613, 367] width 9 height 6
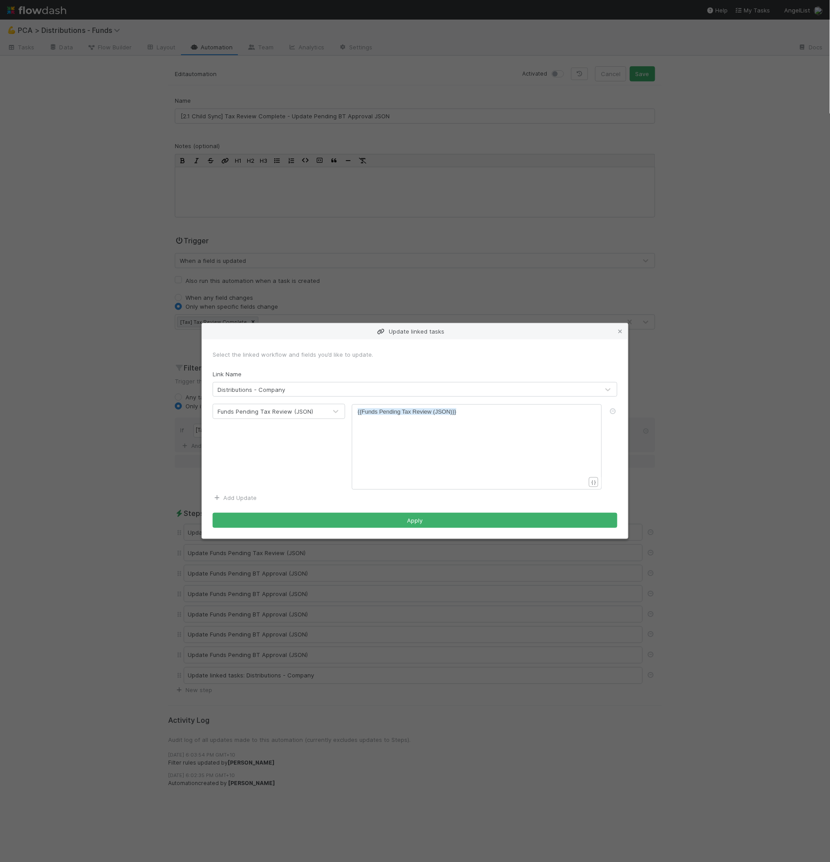
click at [251, 498] on link "Add Update" at bounding box center [235, 497] width 44 height 7
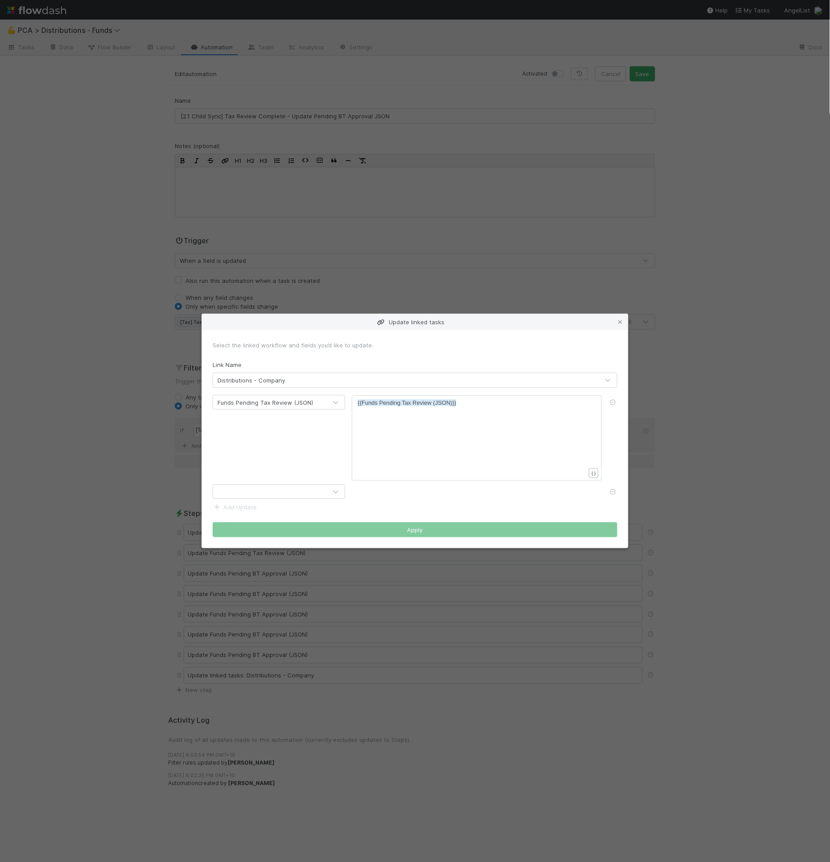
click at [257, 495] on div at bounding box center [270, 492] width 114 height 14
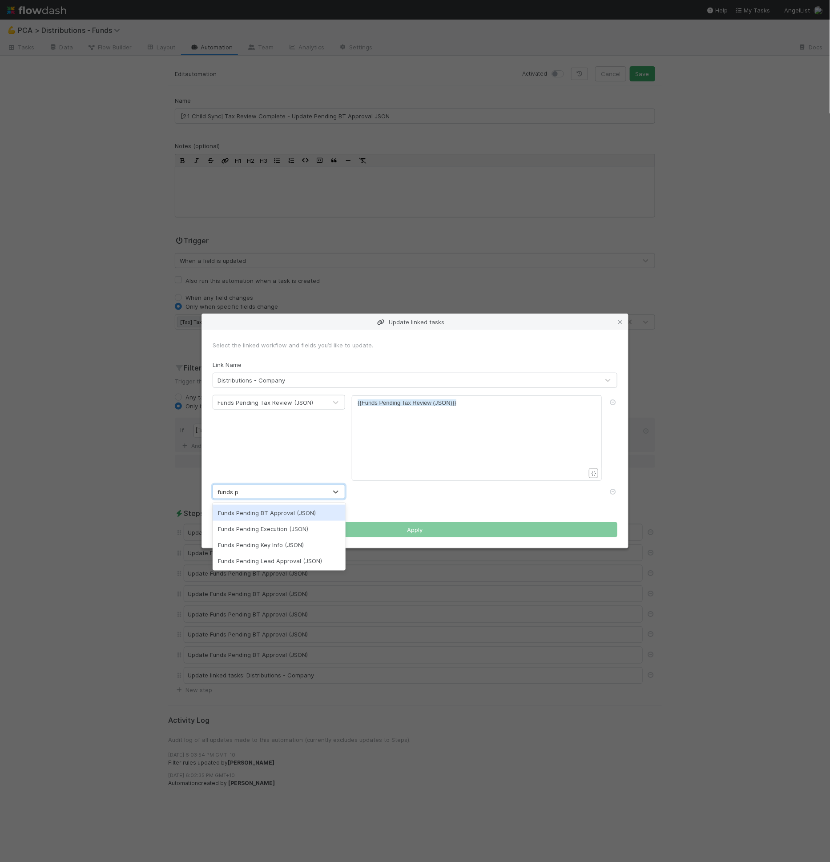
type input "funds pe"
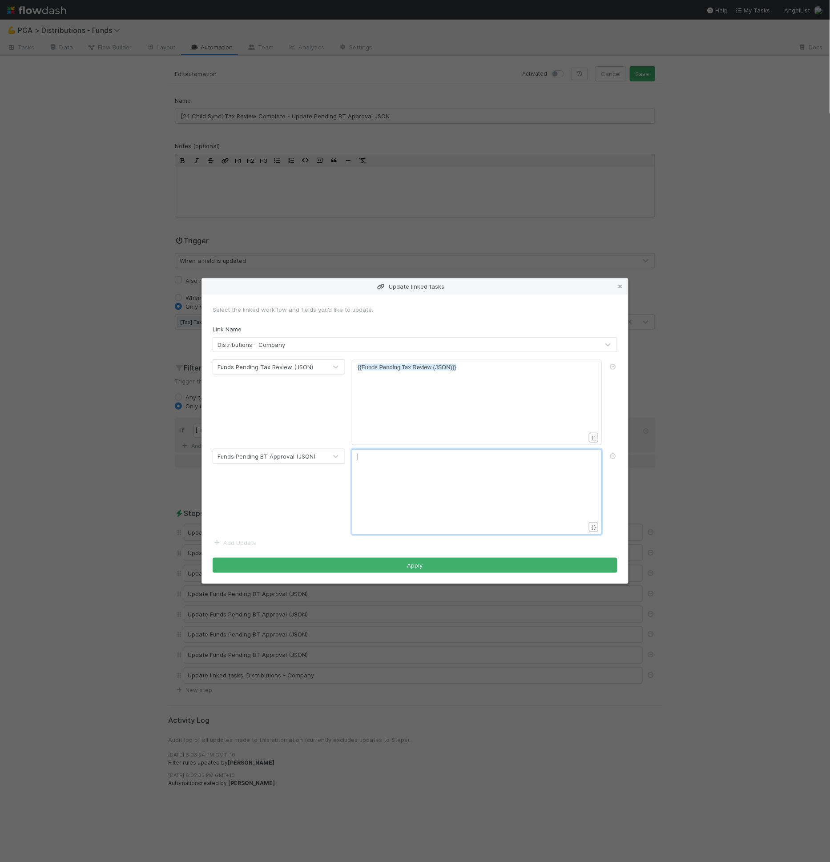
click at [434, 509] on div "xxxxxxxxxx ​" at bounding box center [483, 503] width 250 height 101
type textarea "{{bt app"
click at [444, 468] on li "{{Funds Pending BT Approval (JSON)}}" at bounding box center [416, 468] width 117 height 12
click at [440, 566] on button "Apply" at bounding box center [415, 565] width 405 height 15
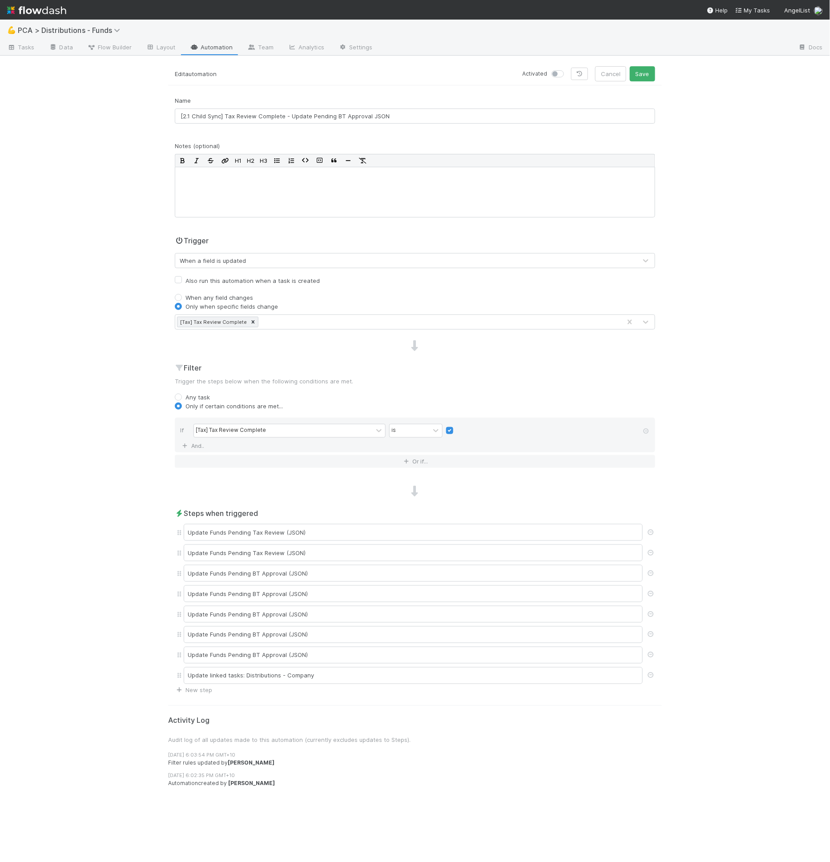
click at [568, 69] on label at bounding box center [568, 69] width 0 height 0
click at [559, 73] on input "checkbox" at bounding box center [555, 73] width 7 height 8
checkbox input "true"
click at [643, 73] on button "Save" at bounding box center [642, 73] width 25 height 15
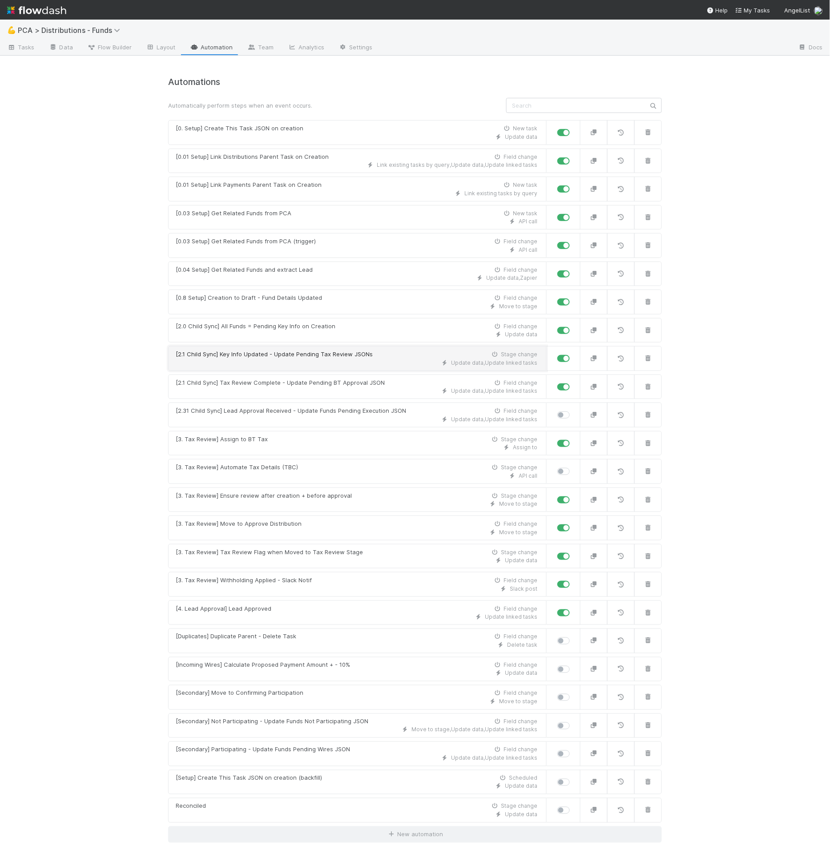
click at [329, 360] on div "Update data , Update linked tasks" at bounding box center [357, 363] width 362 height 8
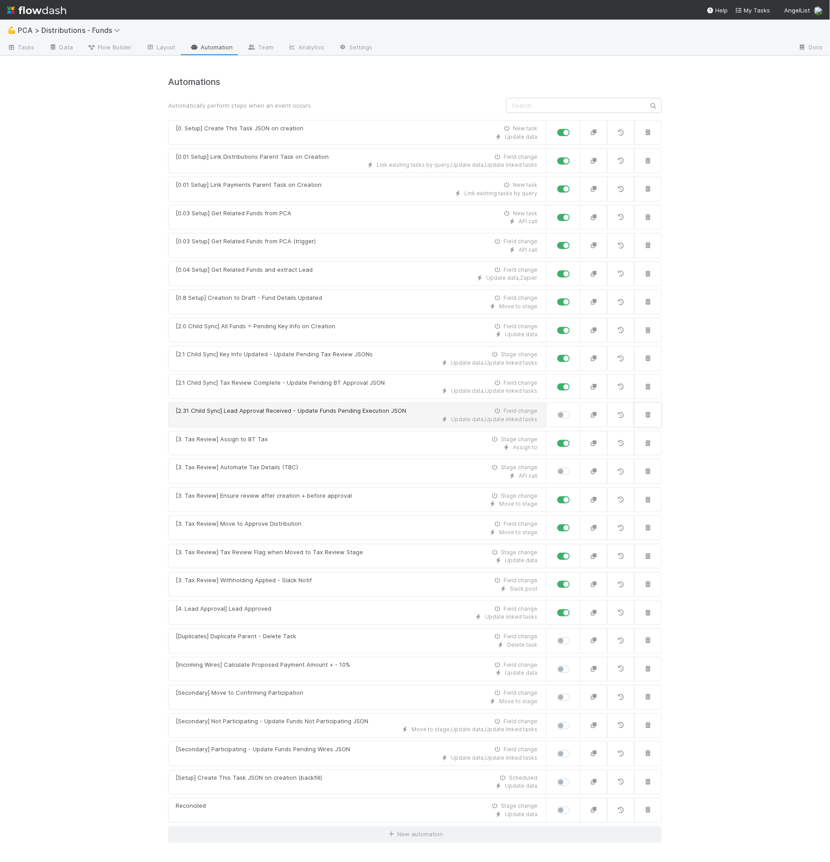
drag, startPoint x: 652, startPoint y: 413, endPoint x: 356, endPoint y: 399, distance: 295.8
click at [357, 388] on div "Automations Automatically perform steps when an event occurs. [0. Setup] Create…" at bounding box center [415, 460] width 494 height 766
click at [356, 407] on div "[2.31 Child Sync] Lead Approval Received - Update Funds Pending Execution JSON" at bounding box center [291, 411] width 231 height 9
click at [651, 413] on icon "button" at bounding box center [648, 415] width 9 height 6
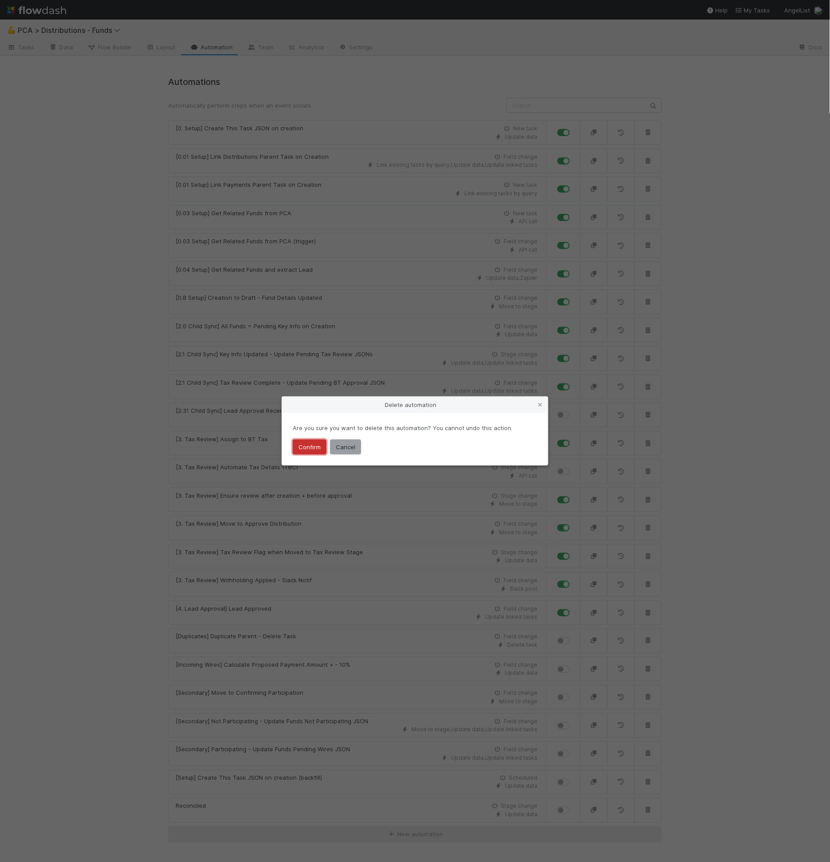
click at [319, 445] on button "Confirm" at bounding box center [310, 447] width 34 height 15
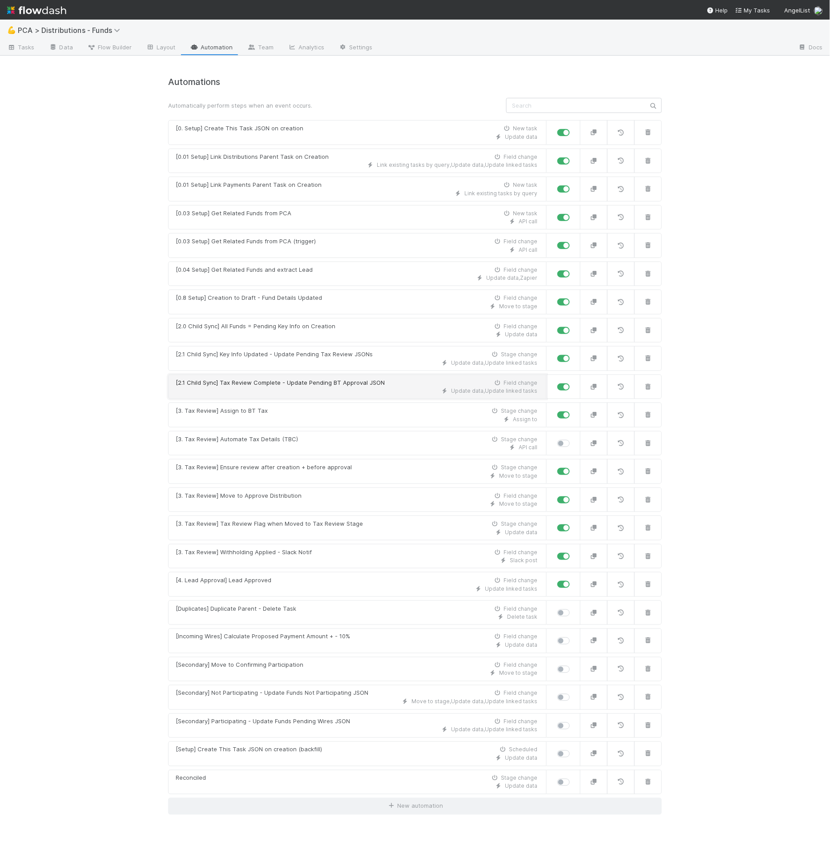
click at [326, 380] on div "[2.1 Child Sync] Tax Review Complete - Update Pending BT Approval JSON" at bounding box center [280, 383] width 209 height 9
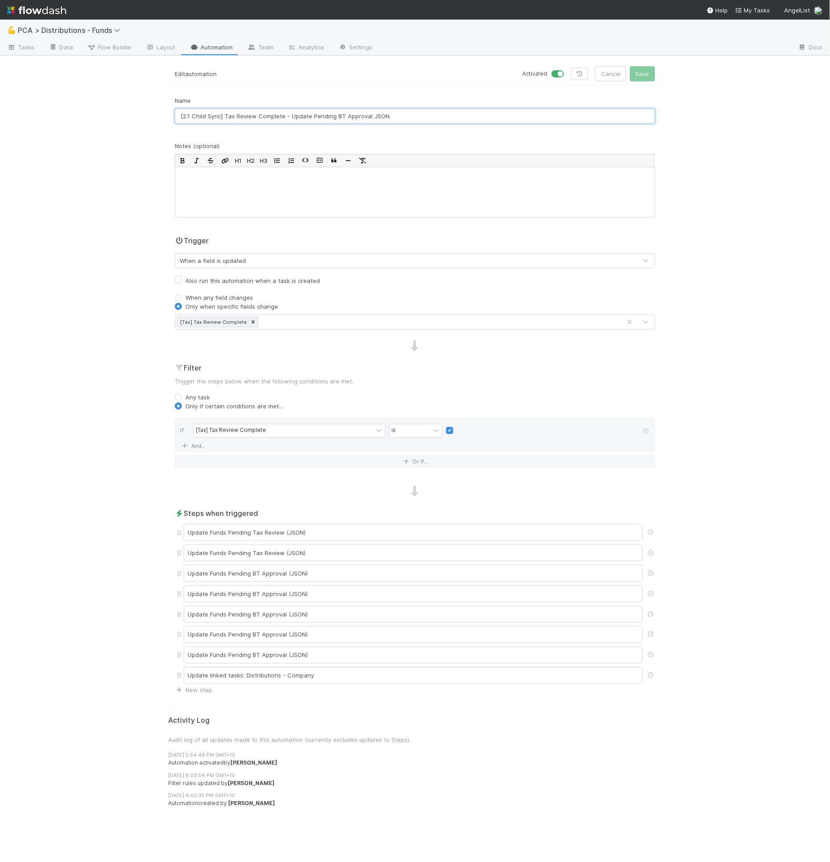
drag, startPoint x: 190, startPoint y: 115, endPoint x: 193, endPoint y: 151, distance: 36.2
click at [190, 117] on input "[2.1 Child Sync] Tax Review Complete - Update Pending BT Approval JSON" at bounding box center [415, 116] width 481 height 15
type input "[2.2 Child Sync] Tax Review Complete - Update Pending BT Approval JSON"
click at [630, 66] on button "Save" at bounding box center [642, 73] width 25 height 15
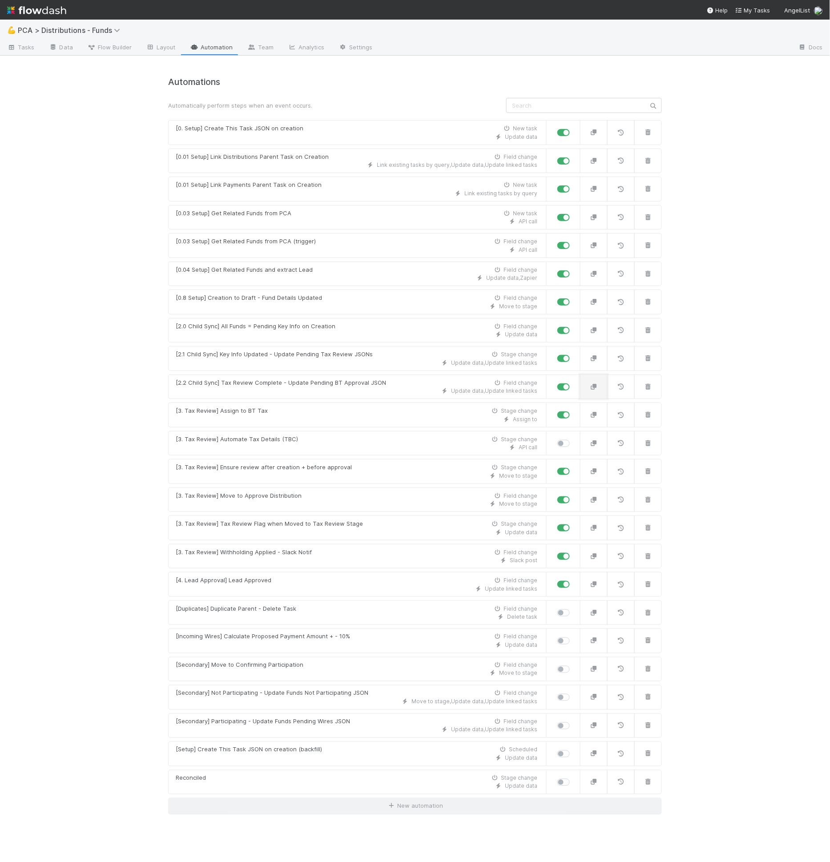
click at [603, 383] on button "button" at bounding box center [594, 387] width 28 height 25
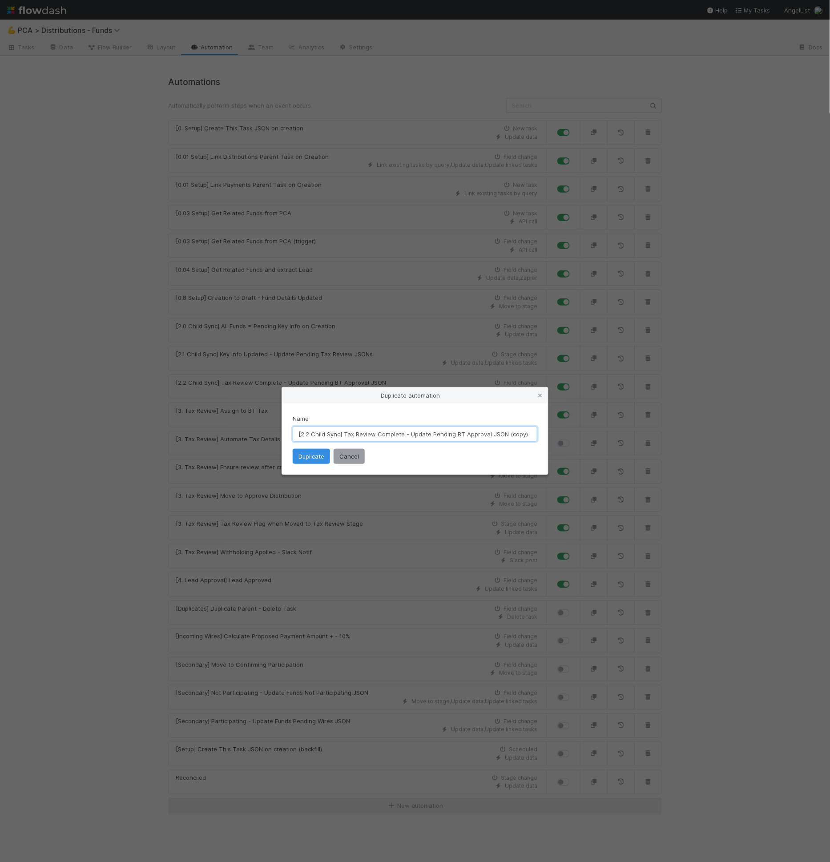
click at [309, 436] on input "[2.2 Child Sync] Tax Review Complete - Update Pending BT Approval JSON (copy)" at bounding box center [415, 434] width 245 height 15
drag, startPoint x: 433, startPoint y: 436, endPoint x: 441, endPoint y: 436, distance: 8.9
click at [441, 436] on input "[2.3 Child Sync] Tax Review Complete - Update Pending BT Approval JSON (copy)" at bounding box center [415, 434] width 245 height 15
drag, startPoint x: 430, startPoint y: 436, endPoint x: 458, endPoint y: 442, distance: 29.1
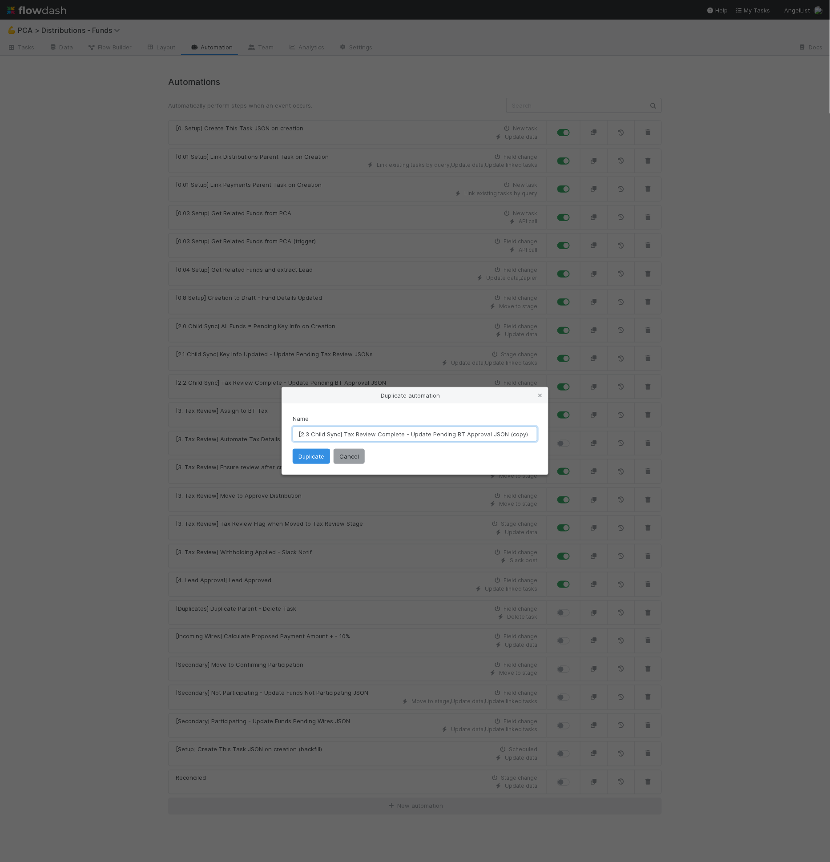
click at [458, 442] on div "Name [2.3 Child Sync] Tax Review Complete - Update Pending BT Approval JSON (co…" at bounding box center [415, 439] width 266 height 71
click at [457, 435] on input "[2.3 Child Sync] Tax Review Complete - Update Pending BT Approval JSON (copy)" at bounding box center [415, 434] width 245 height 15
drag, startPoint x: 511, startPoint y: 433, endPoint x: 553, endPoint y: 431, distance: 41.4
click at [553, 431] on div "Duplicate automation Name [2.3 Child Sync] Tax Review Complete - Update Pending…" at bounding box center [415, 431] width 830 height 862
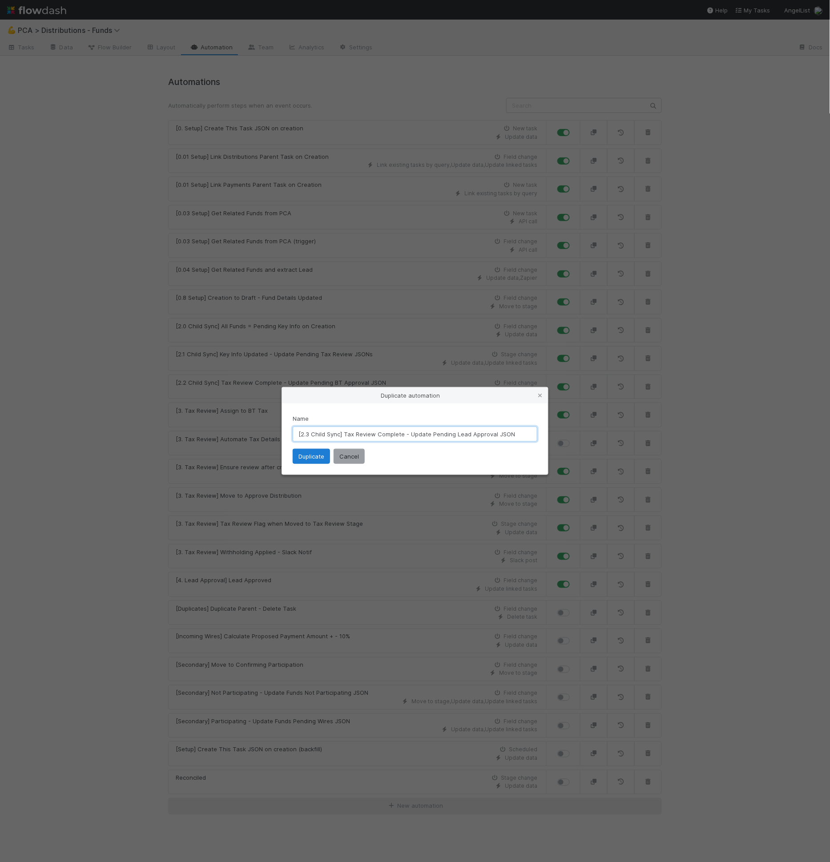
type input "[2.3 Child Sync] Tax Review Complete - Update Pending Lead Approval JSON"
click at [317, 456] on button "Duplicate" at bounding box center [311, 456] width 37 height 15
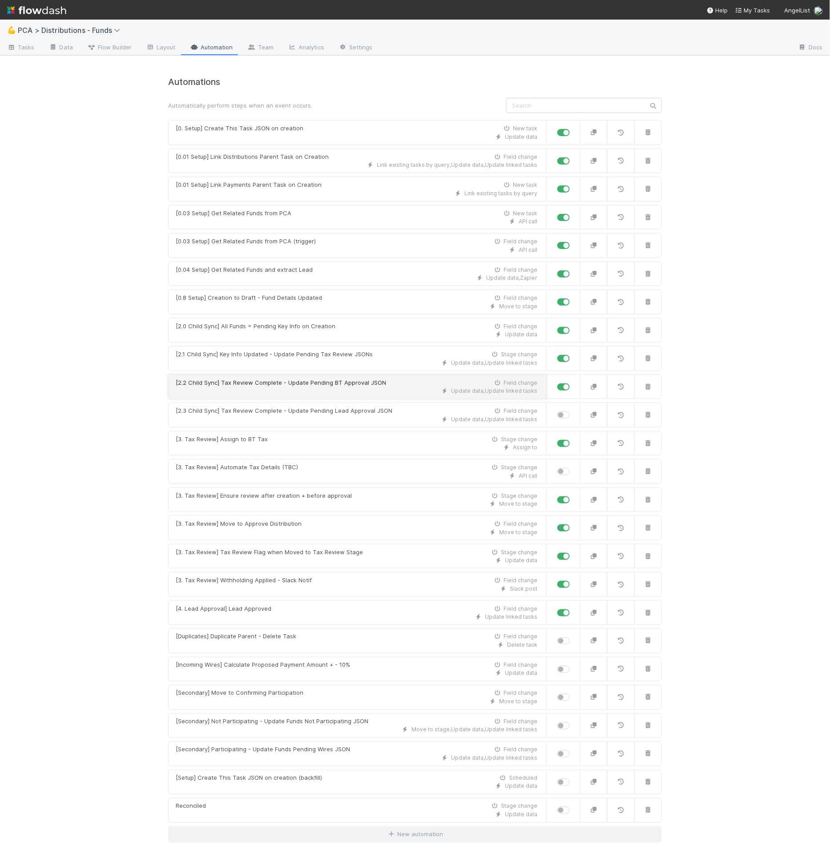
click at [319, 379] on div "[2.2 Child Sync] Tax Review Complete - Update Pending BT Approval JSON" at bounding box center [281, 383] width 211 height 9
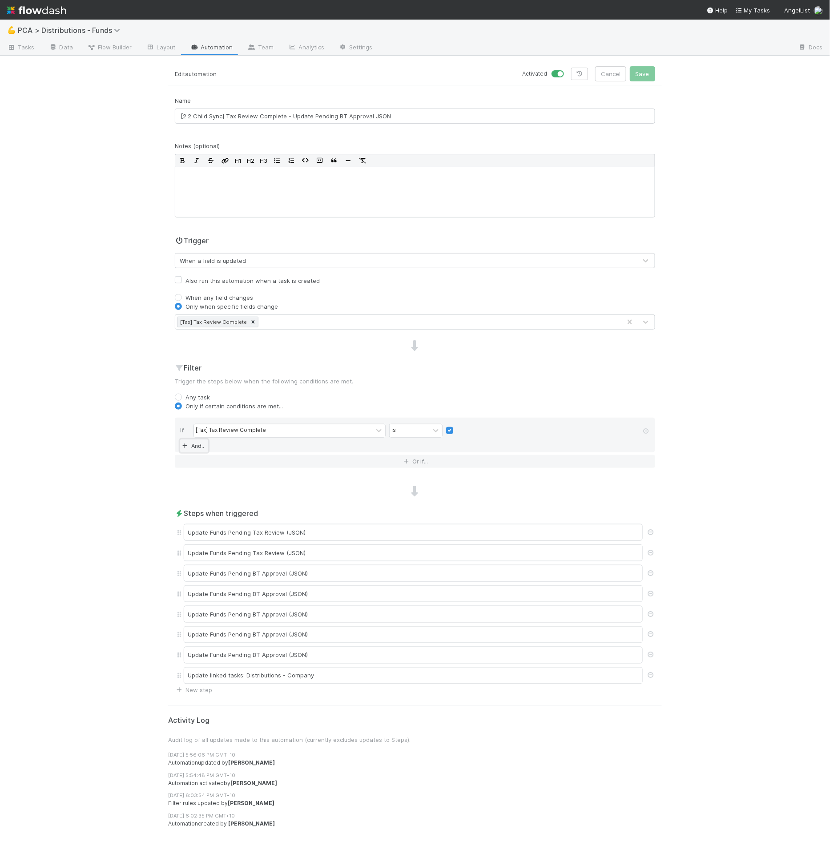
click at [198, 441] on link "And.." at bounding box center [194, 446] width 28 height 13
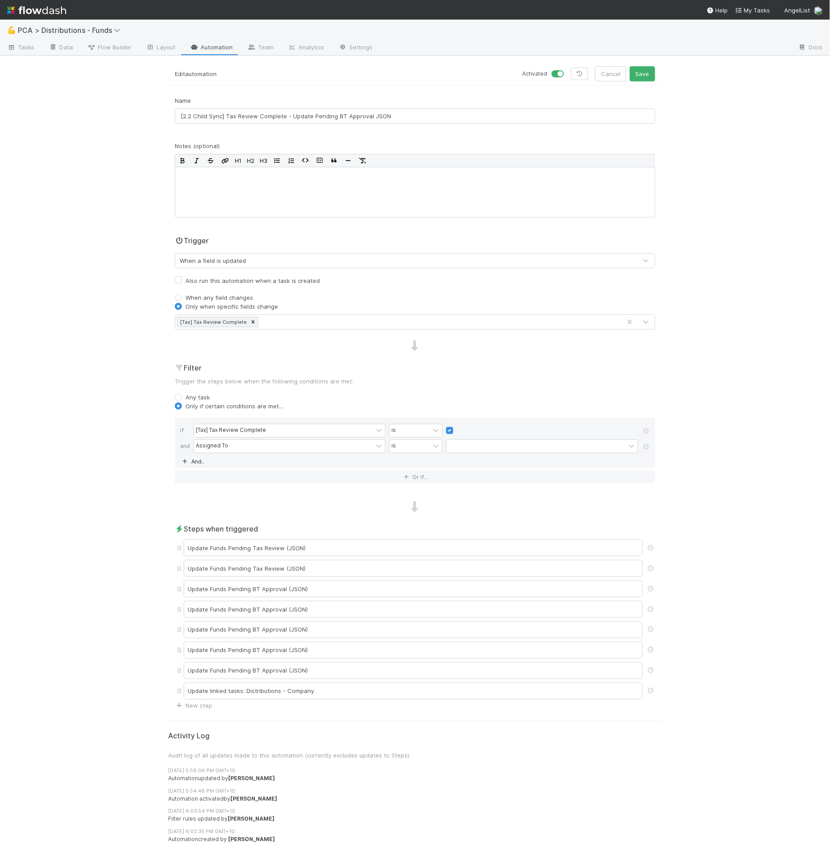
click at [219, 442] on div "Assigned To" at bounding box center [212, 446] width 32 height 8
type input "sta'"
click at [630, 66] on button "Save" at bounding box center [642, 73] width 25 height 15
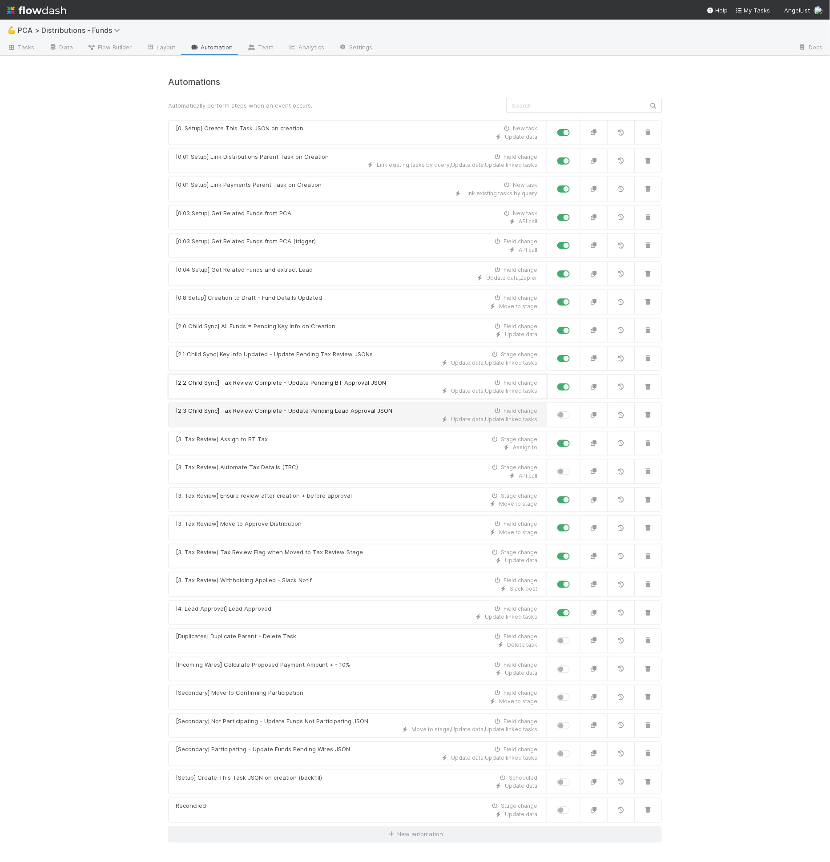
drag, startPoint x: 232, startPoint y: 398, endPoint x: 242, endPoint y: 399, distance: 9.9
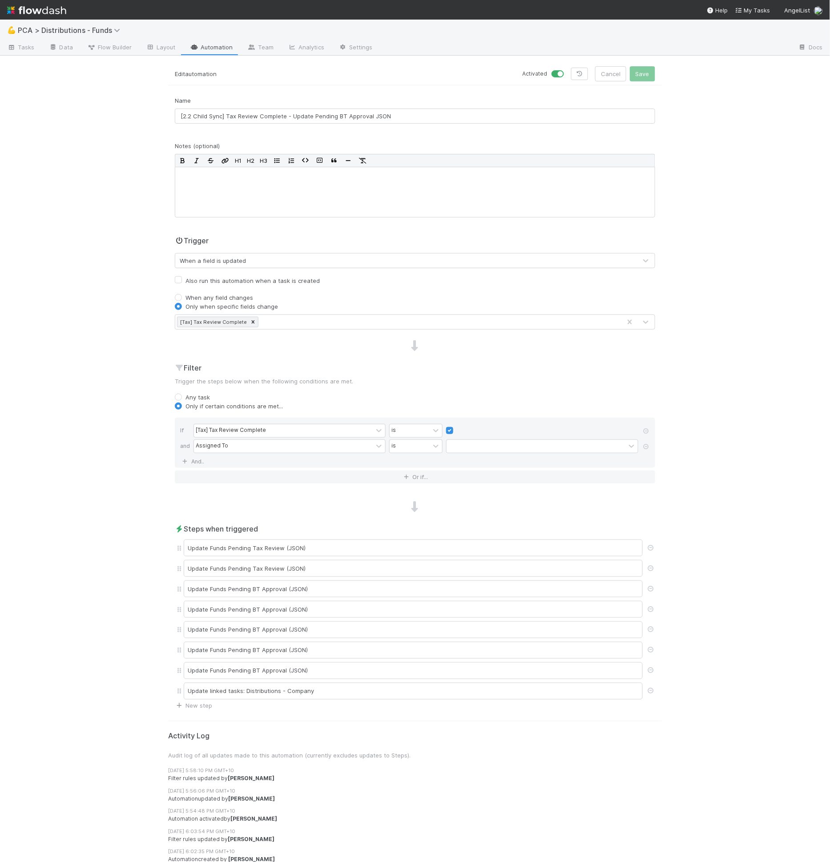
click at [276, 321] on div "[Tax] Tax Review Complete" at bounding box center [398, 322] width 446 height 14
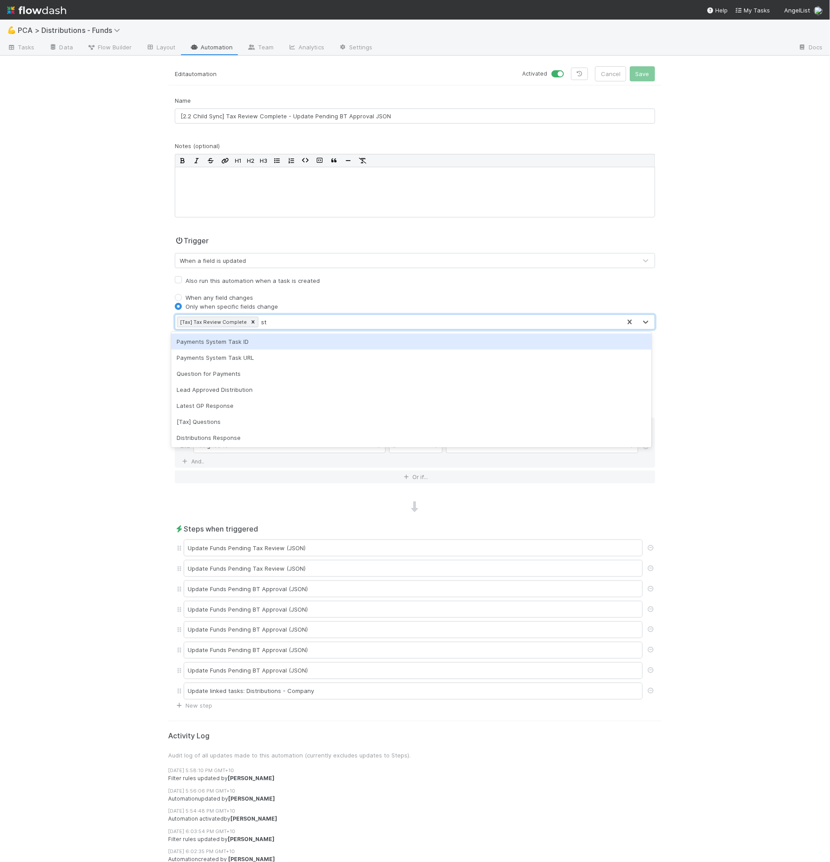
type input "sts"
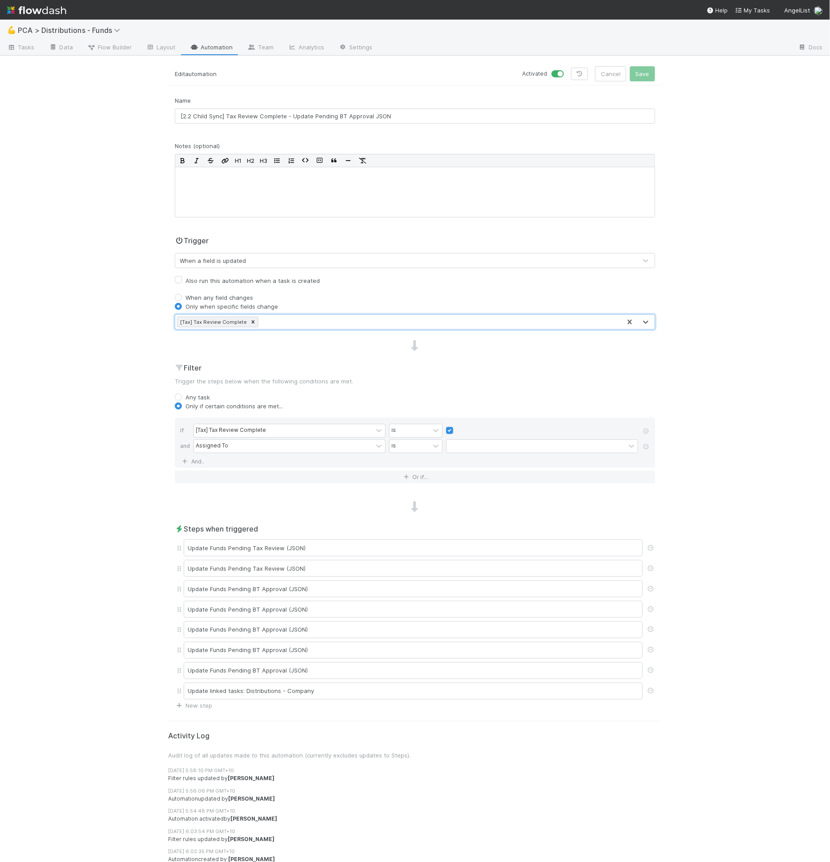
click at [287, 320] on div "[Tax] Tax Review Complete" at bounding box center [398, 322] width 446 height 14
click at [300, 294] on div "When any field changes" at bounding box center [415, 297] width 481 height 9
click at [120, 49] on span "Flow Builder" at bounding box center [109, 47] width 45 height 9
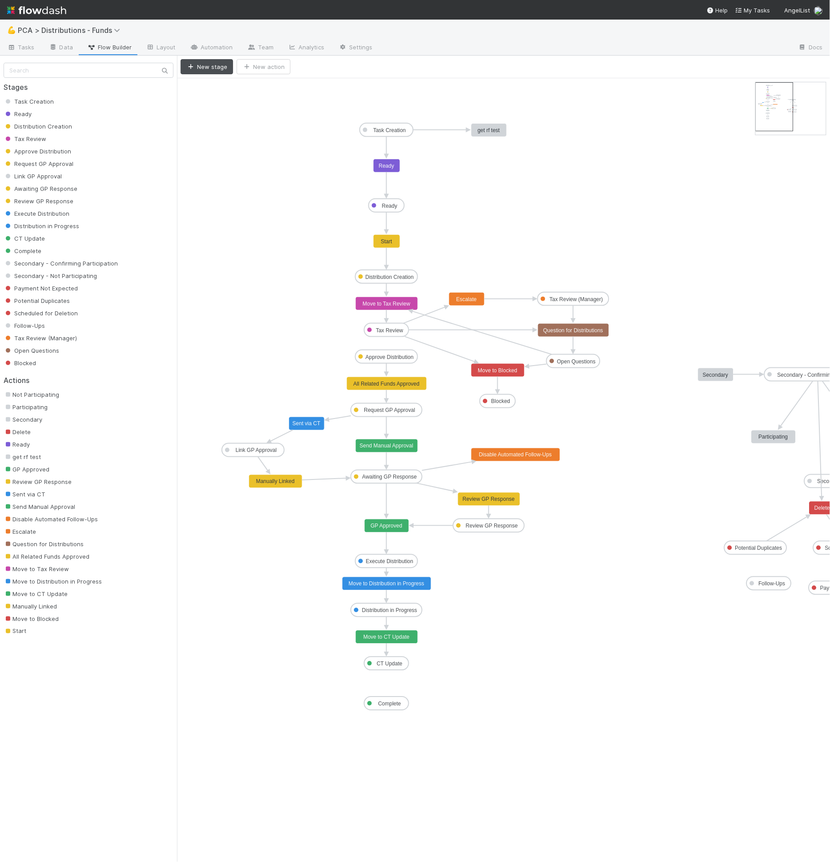
click at [80, 53] on link "Flow Builder" at bounding box center [109, 48] width 59 height 14
click at [69, 51] on link "Data" at bounding box center [61, 48] width 38 height 14
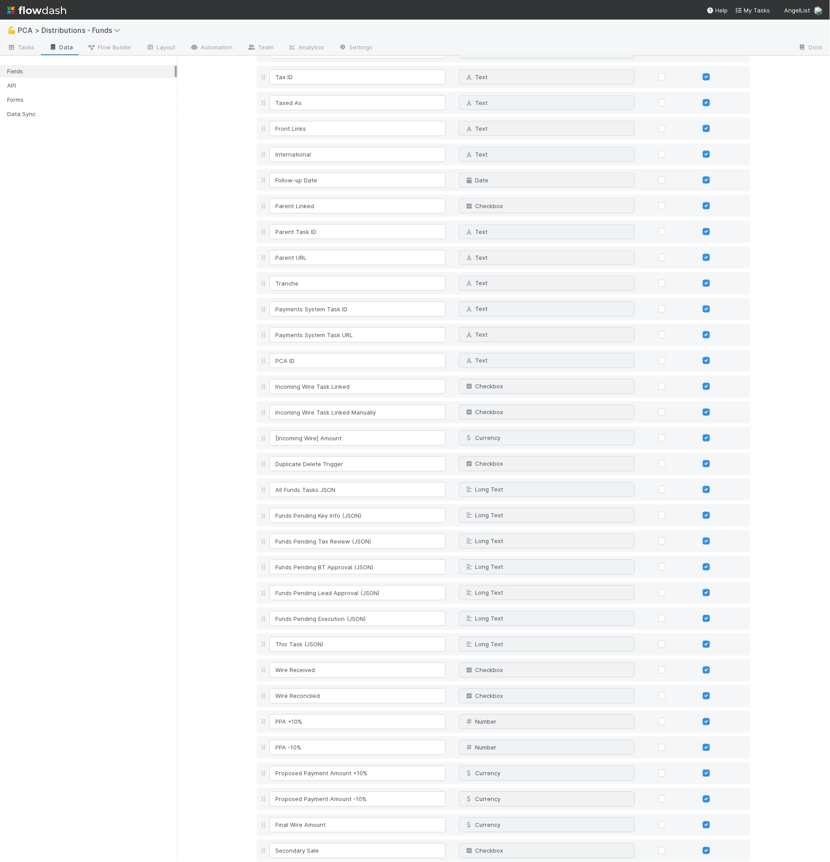
scroll to position [1564, 0]
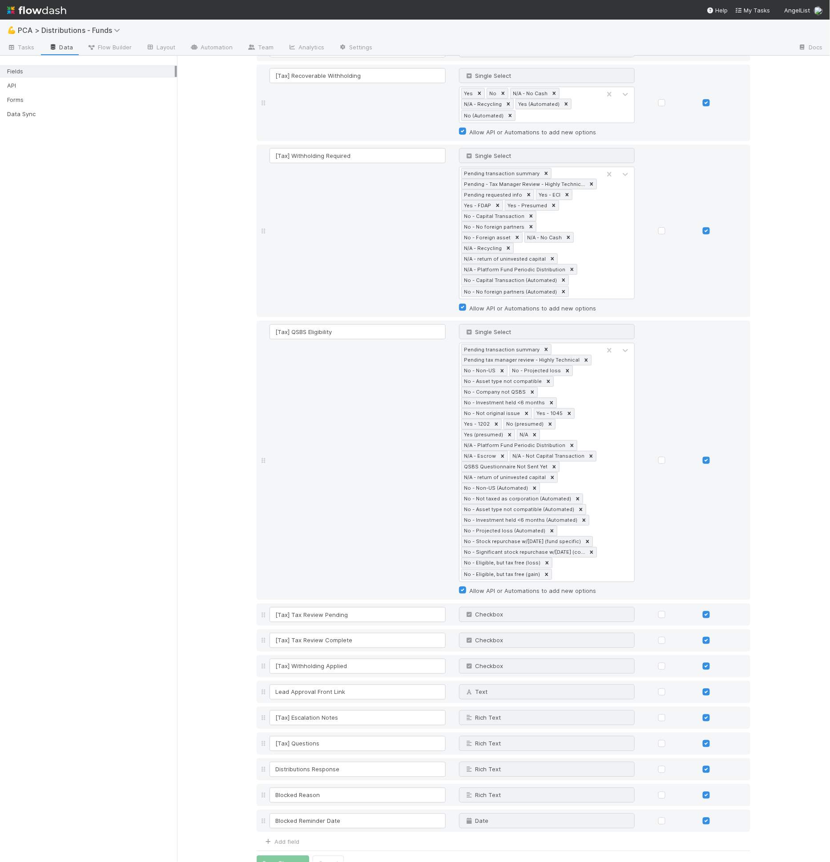
click at [288, 836] on div "Add field" at bounding box center [278, 841] width 43 height 11
click at [290, 839] on link "Add field" at bounding box center [282, 842] width 36 height 7
click at [294, 840] on input at bounding box center [358, 847] width 176 height 15
type input "BT Approved"
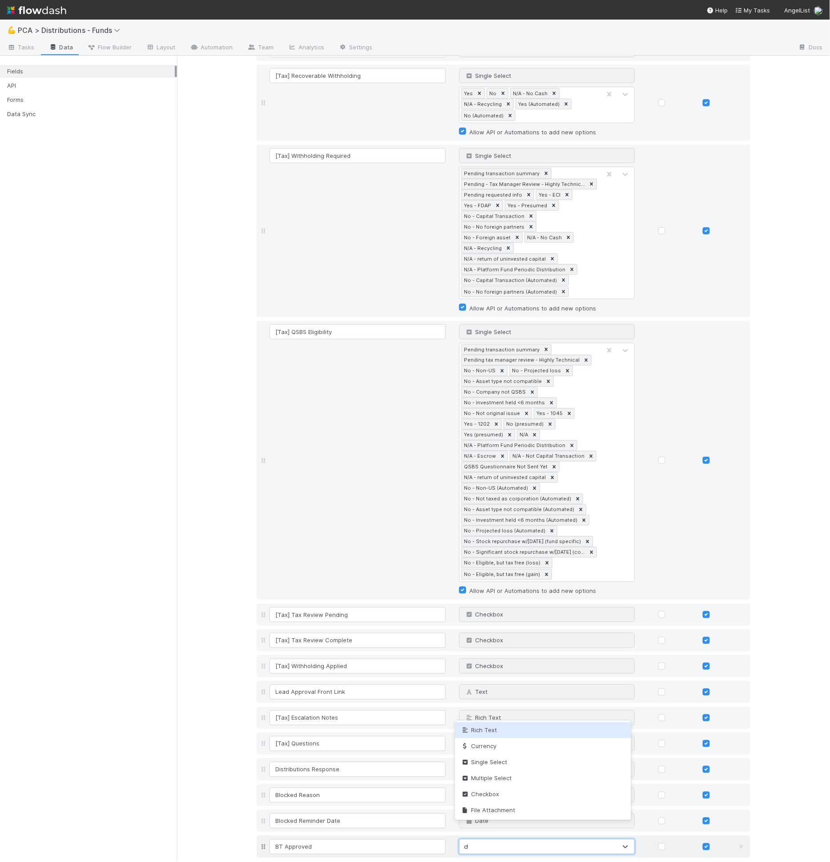
type input "chec"
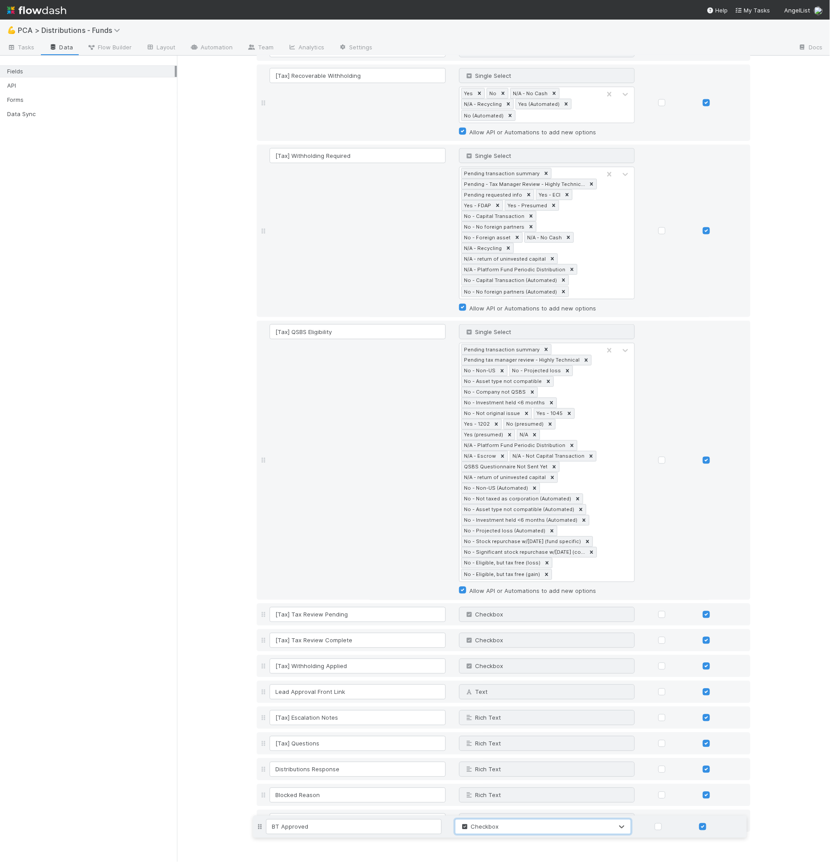
drag, startPoint x: 258, startPoint y: 834, endPoint x: 258, endPoint y: 830, distance: 4.5
click at [326, 840] on input "BT Approved" at bounding box center [358, 847] width 176 height 15
paste input "AngelList"
click at [313, 840] on input "BT ApprovAngelList Complete" at bounding box center [358, 847] width 176 height 15
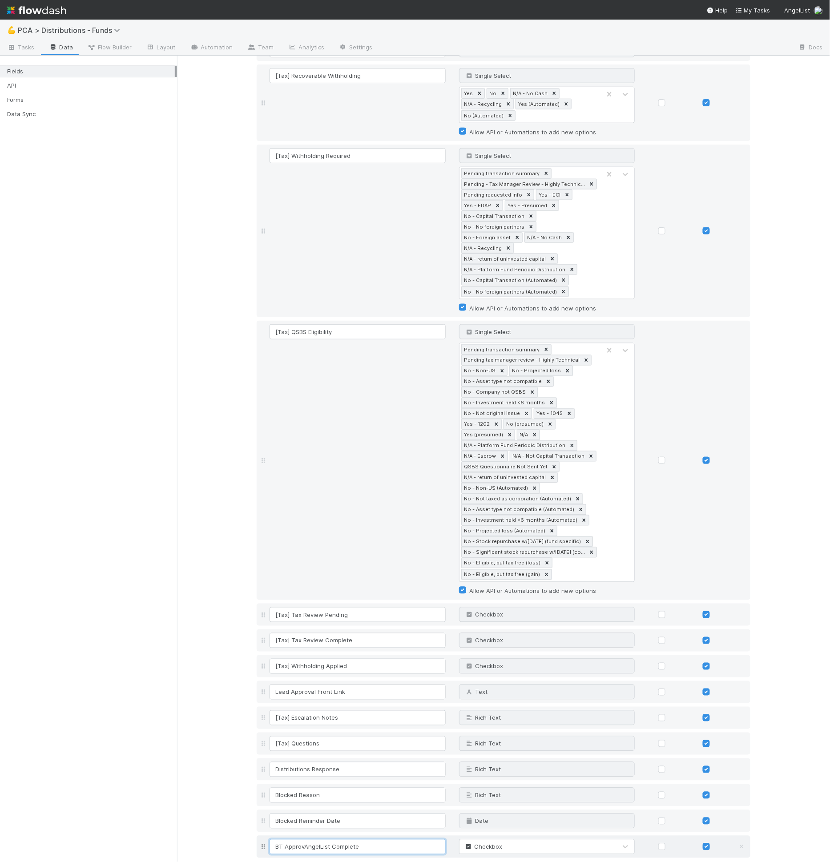
click at [313, 840] on input "BT ApprovAngelList Complete" at bounding box center [358, 847] width 176 height 15
drag, startPoint x: 326, startPoint y: 830, endPoint x: 298, endPoint y: 830, distance: 28.5
click at [298, 840] on input "BT ApprovAngelList Complete" at bounding box center [358, 847] width 176 height 15
click at [332, 840] on input "BT Approval Complete" at bounding box center [358, 847] width 176 height 15
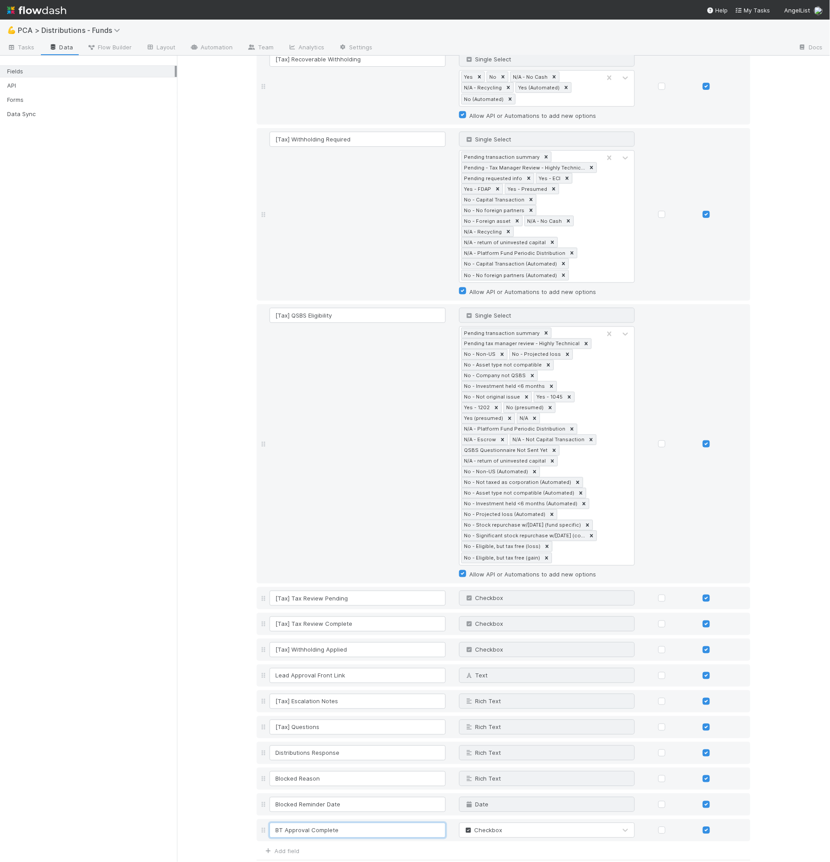
scroll to position [1590, 0]
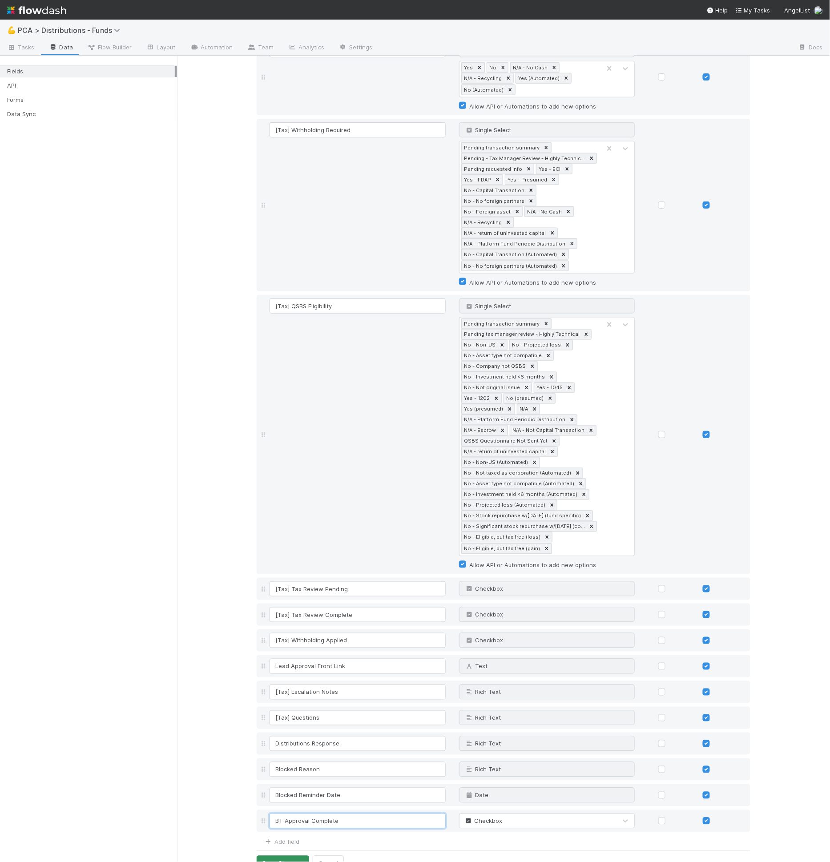
type input "BT Approval Complete"
click at [294, 856] on button "Save Changes" at bounding box center [283, 863] width 53 height 15
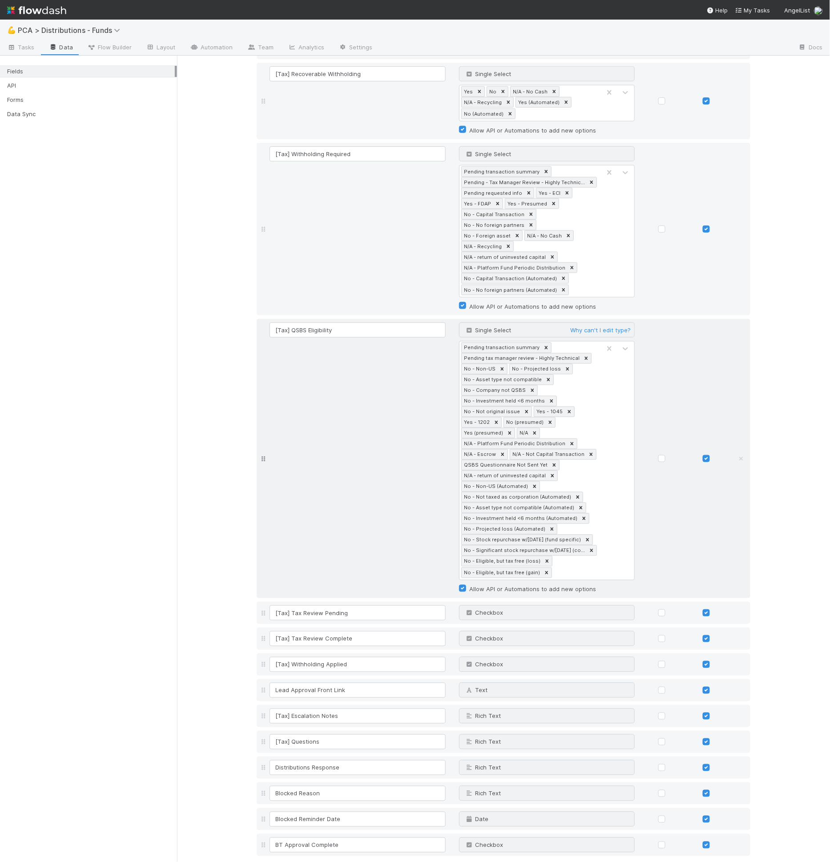
scroll to position [1614, 0]
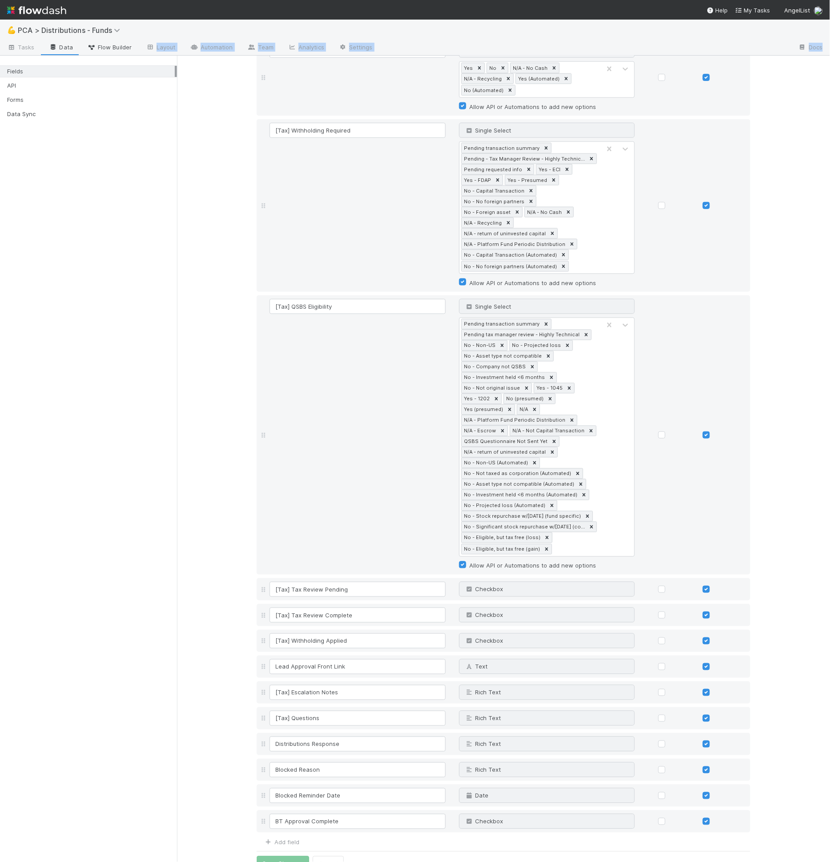
click at [125, 53] on div "💪 PCA > Distributions - Funds Tasks Data Flow Builder Layout Automation Team An…" at bounding box center [415, 441] width 830 height 843
click at [125, 52] on link "Flow Builder" at bounding box center [109, 48] width 59 height 14
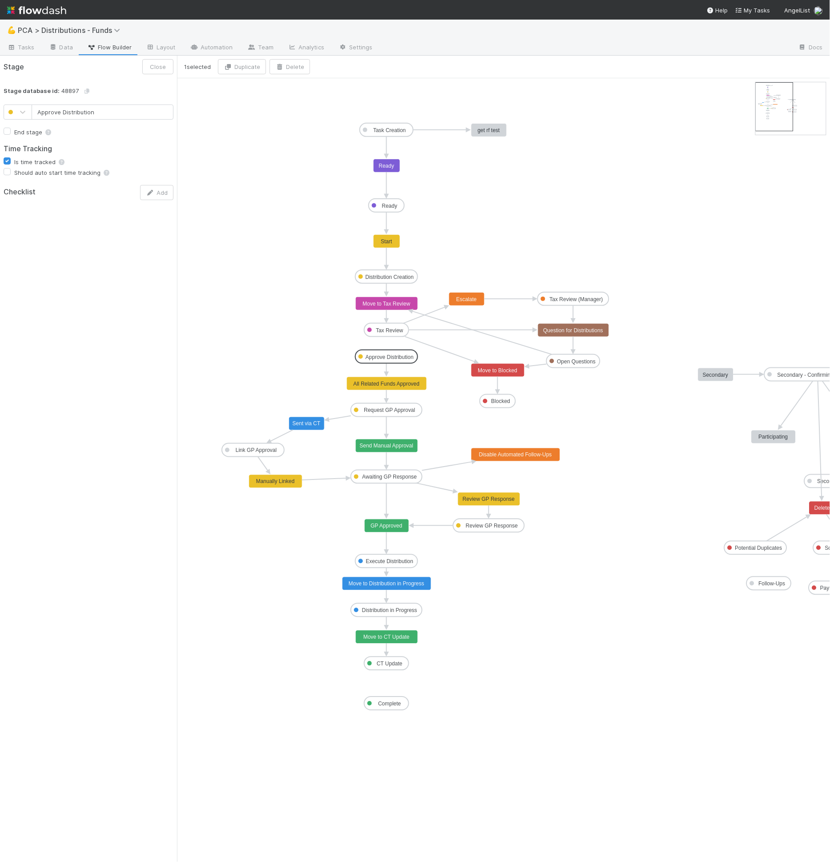
click at [389, 354] on text "Approve Distribution" at bounding box center [390, 357] width 48 height 6
click at [392, 380] on rect at bounding box center [387, 383] width 80 height 13
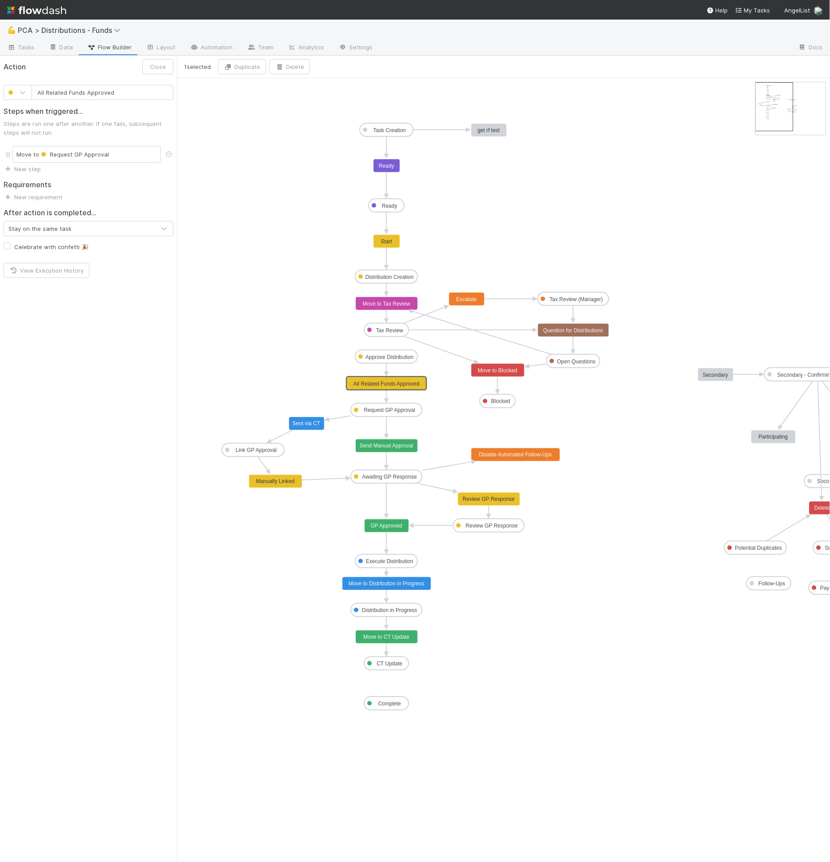
click at [75, 93] on input "All Related Funds Approved" at bounding box center [103, 92] width 142 height 15
drag, startPoint x: 86, startPoint y: 91, endPoint x: 32, endPoint y: 91, distance: 53.4
click at [32, 91] on input "All Related Funds Approved" at bounding box center [103, 92] width 142 height 15
type input "BT Approved"
click at [20, 167] on link "New step" at bounding box center [22, 169] width 37 height 7
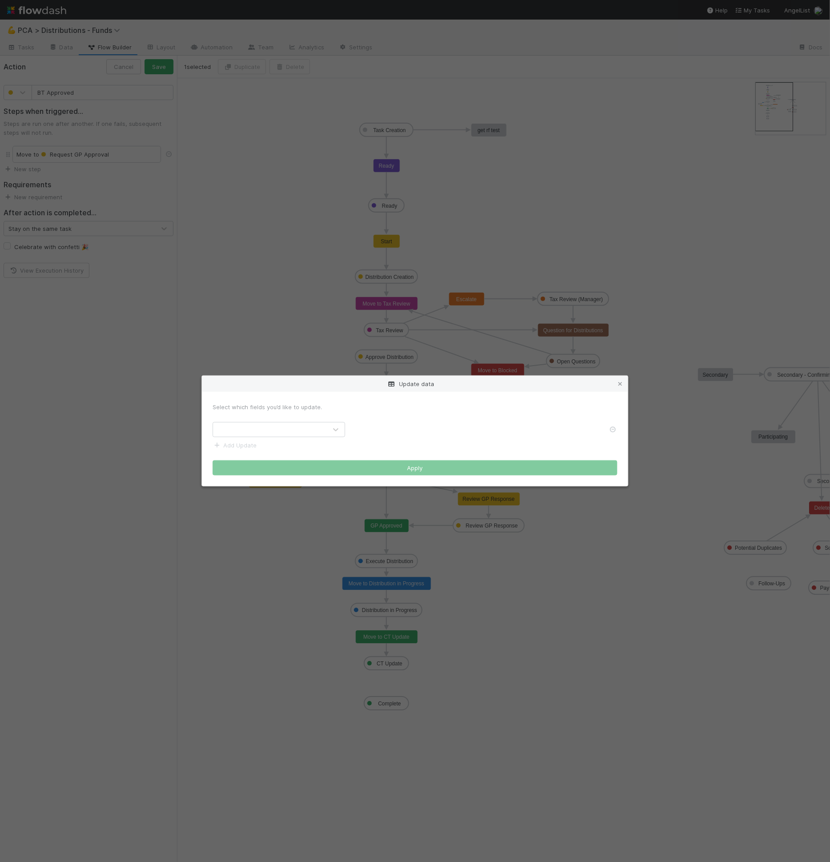
drag, startPoint x: 251, startPoint y: 427, endPoint x: 256, endPoint y: 439, distance: 12.8
click at [254, 435] on div at bounding box center [270, 430] width 114 height 14
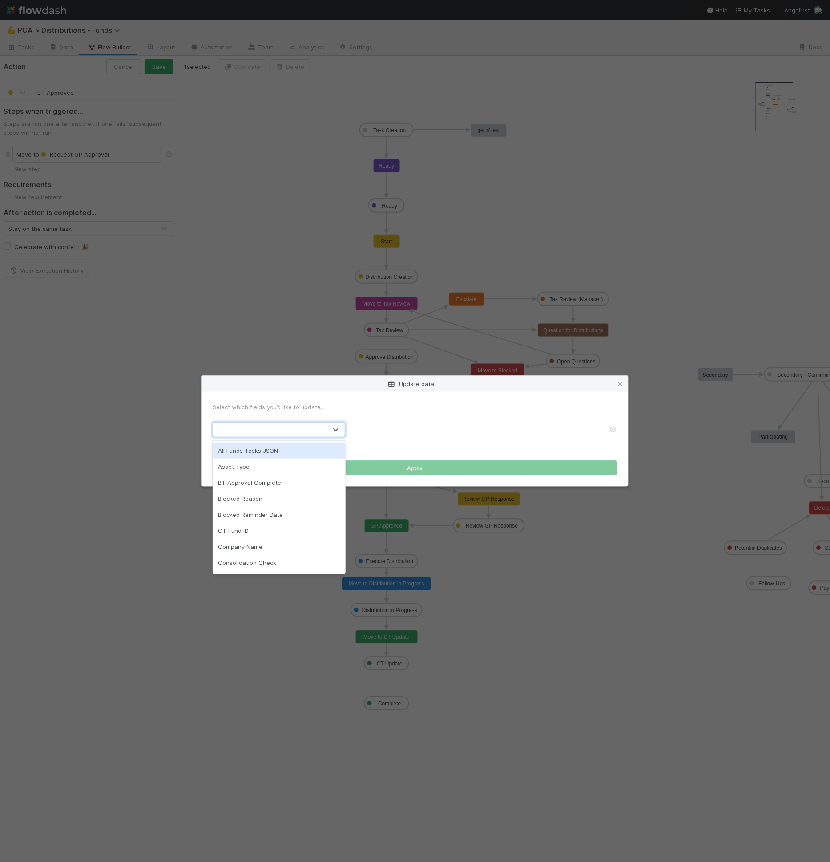
type input "bt"
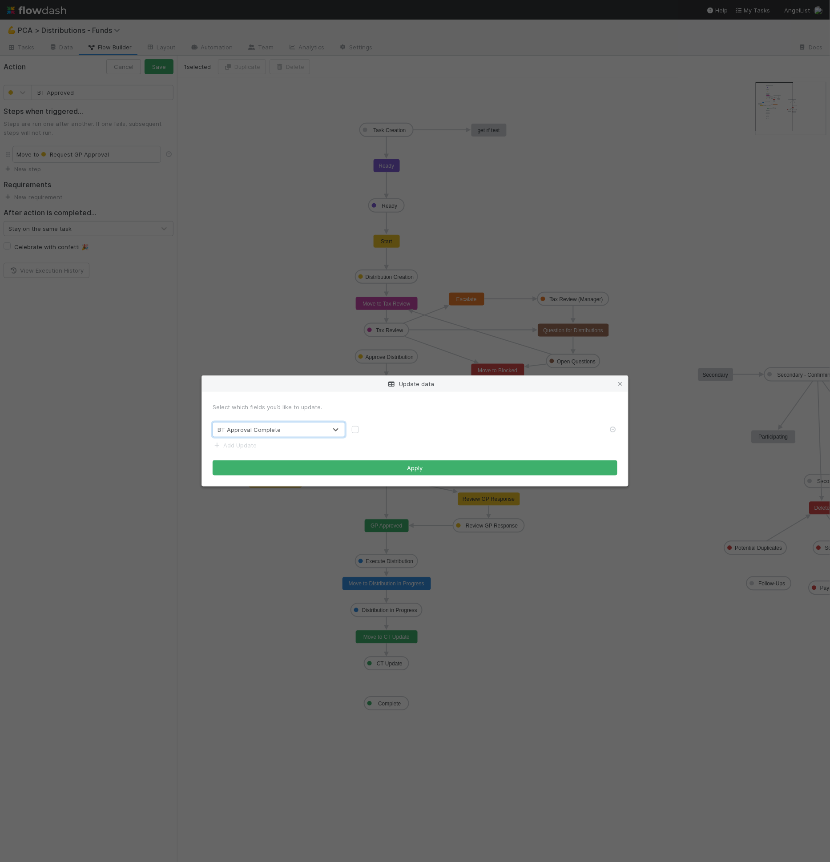
click at [352, 433] on div at bounding box center [476, 429] width 263 height 9
click at [363, 425] on label at bounding box center [363, 425] width 0 height 0
click at [355, 430] on input "checkbox" at bounding box center [355, 429] width 7 height 8
checkbox input "true"
click at [350, 470] on button "Apply" at bounding box center [415, 468] width 405 height 15
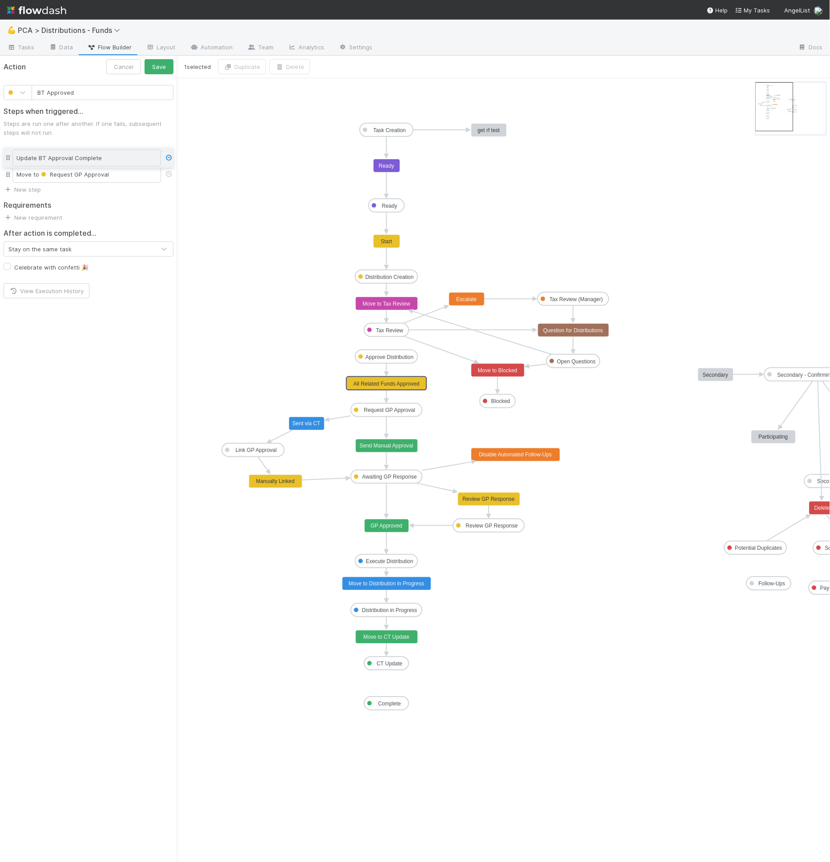
drag, startPoint x: 6, startPoint y: 170, endPoint x: 6, endPoint y: 154, distance: 16.0
click at [6, 154] on div "Move to Request GP Approval Update BT Approval Complete" at bounding box center [89, 164] width 170 height 41
click at [162, 69] on button "Save" at bounding box center [159, 66] width 29 height 15
click at [182, 40] on div "💪 PCA > Distributions - Funds" at bounding box center [415, 30] width 830 height 21
click at [198, 48] on link "Automation" at bounding box center [211, 48] width 57 height 14
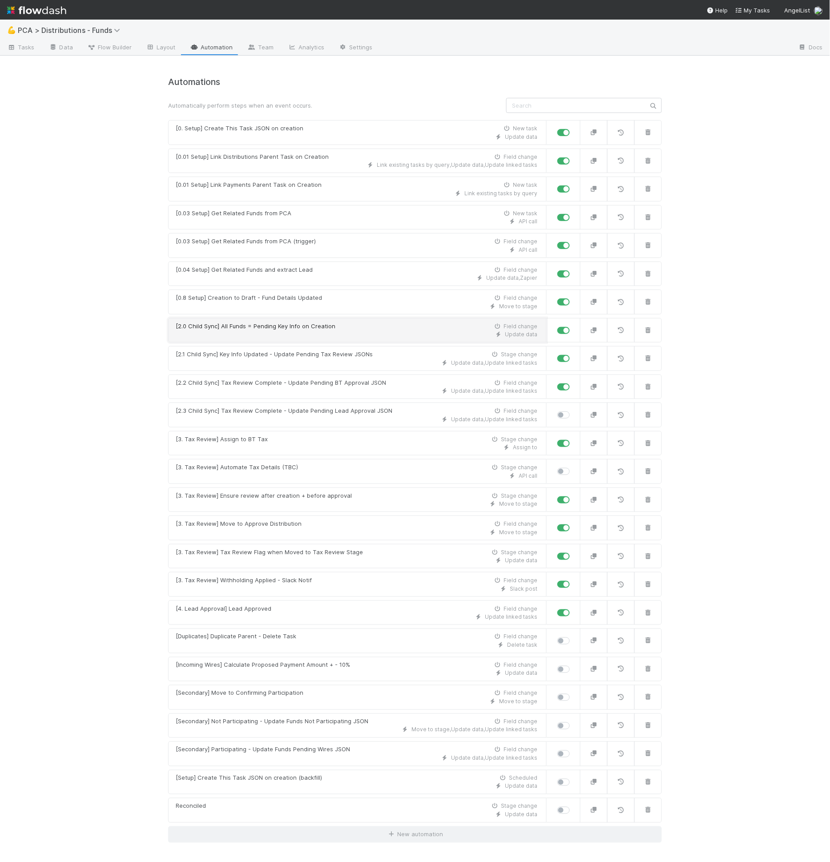
click at [309, 331] on div "Update data" at bounding box center [357, 335] width 362 height 8
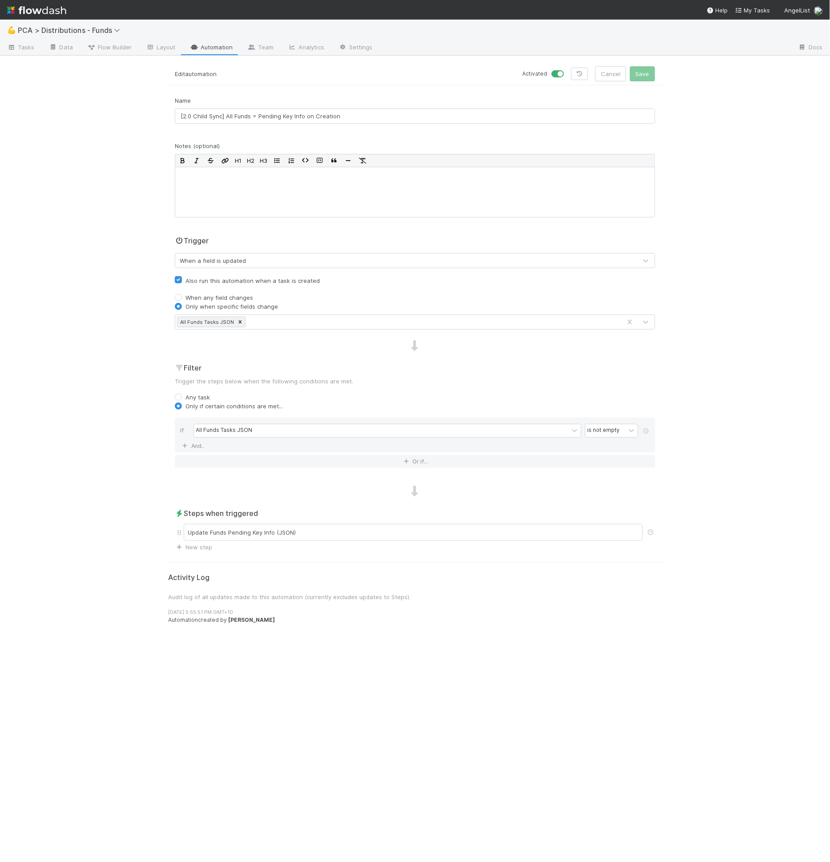
click at [302, 519] on div "Steps when triggered Update Funds Pending Key Info (JSON) New step" at bounding box center [415, 530] width 494 height 44
click at [303, 526] on div "Update Funds Pending Key Info (JSON)" at bounding box center [413, 532] width 459 height 17
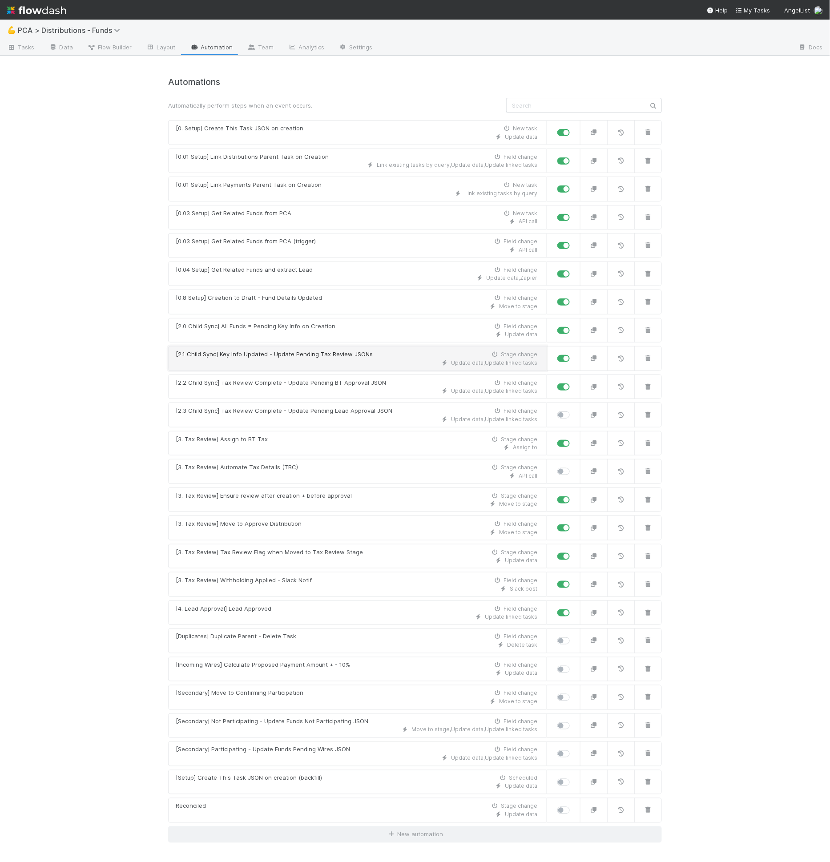
click at [335, 359] on div "Update data , Update linked tasks" at bounding box center [357, 363] width 362 height 8
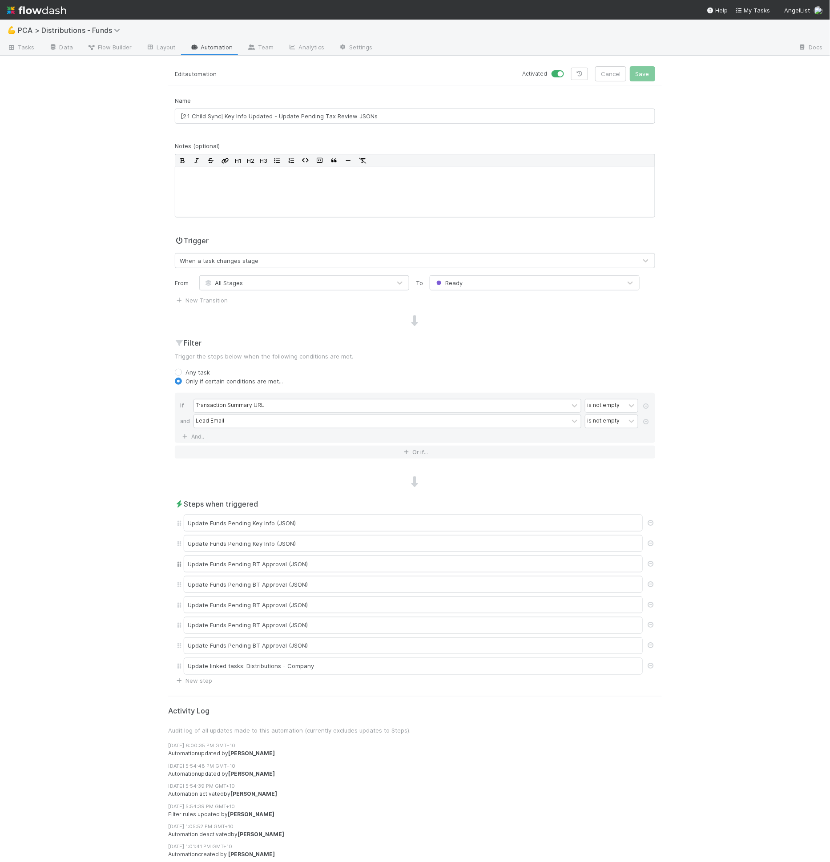
click at [286, 569] on div "Update Funds Pending BT Approval (JSON)" at bounding box center [415, 564] width 481 height 20
click at [286, 565] on div "Update Funds Pending BT Approval (JSON)" at bounding box center [413, 564] width 459 height 17
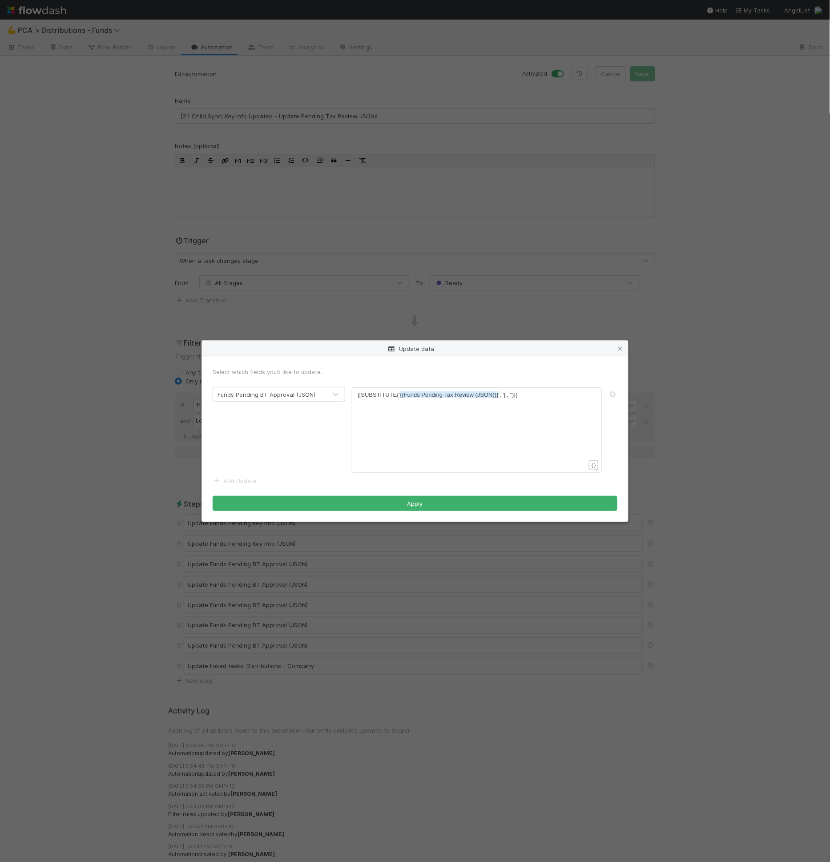
click at [324, 561] on div "Update data Select which fields you’d like to update. Funds Pending BT Approval…" at bounding box center [415, 431] width 830 height 862
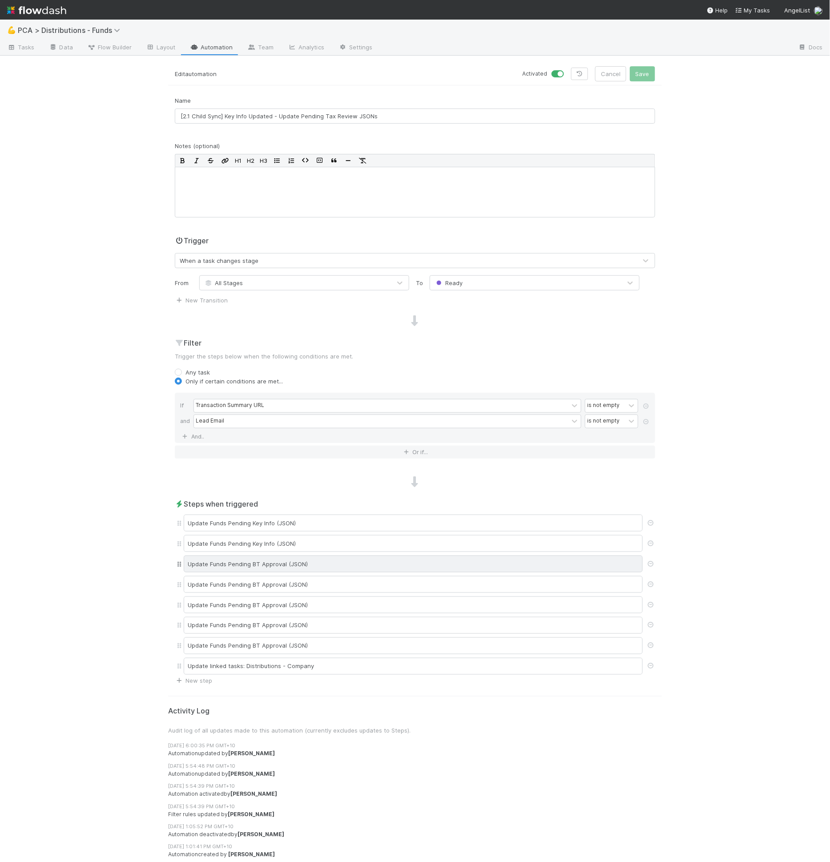
click at [323, 563] on div "Update Funds Pending BT Approval (JSON)" at bounding box center [413, 564] width 459 height 17
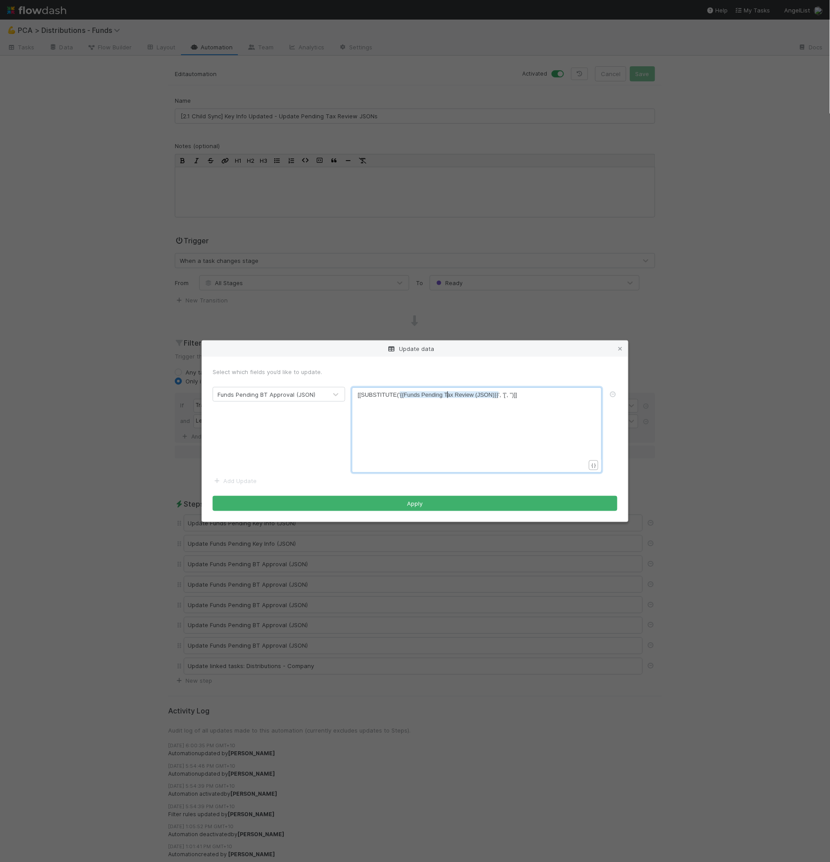
click at [447, 393] on span "{{Funds Pending Tax Review (JSON)}}" at bounding box center [449, 395] width 99 height 7
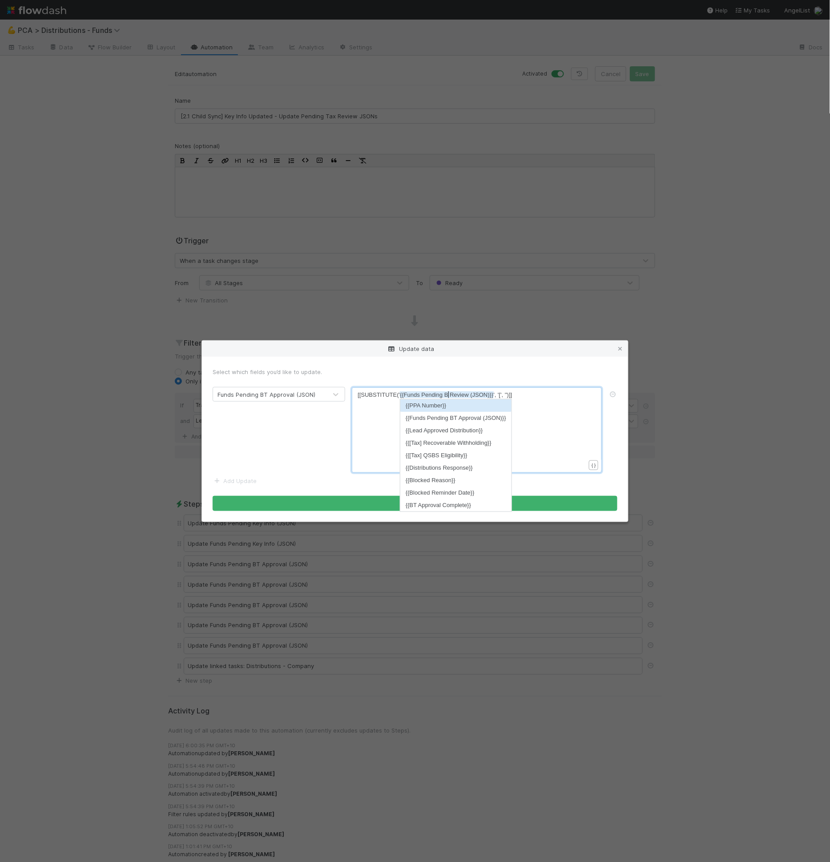
scroll to position [3, 7]
type textarea "BT"
click at [463, 404] on li "{{Funds Pending BT Approval (JSON)}}" at bounding box center [456, 406] width 111 height 12
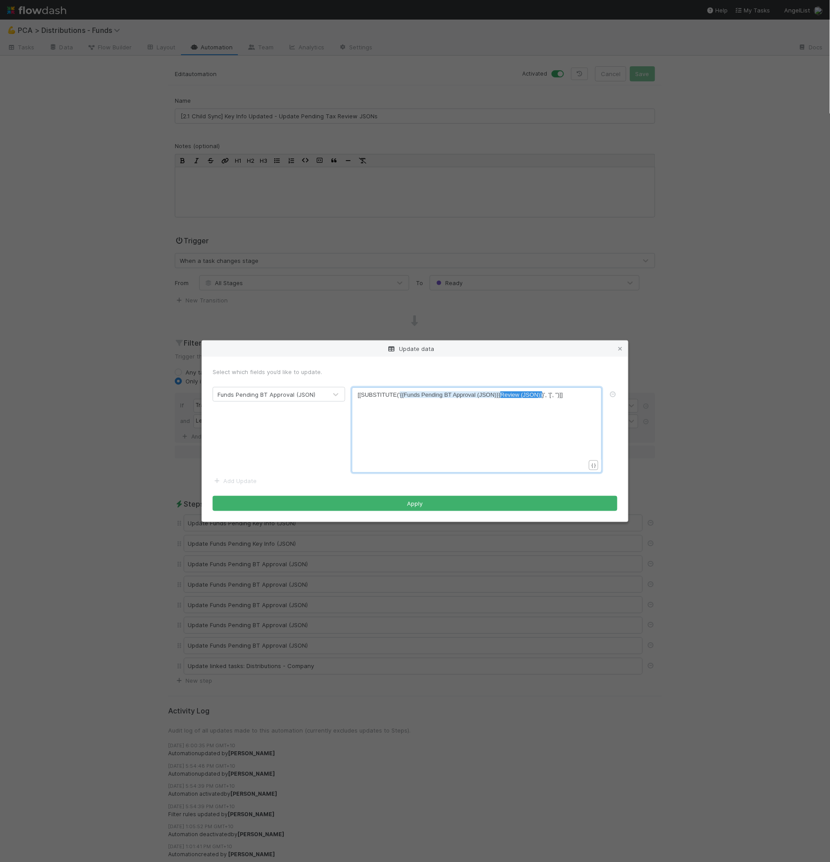
type textarea "Review (JSON)}}"
drag, startPoint x: 501, startPoint y: 394, endPoint x: 546, endPoint y: 391, distance: 45.1
type textarea "{{Funds Pending BT Approval (JSON)}}"
drag, startPoint x: 500, startPoint y: 396, endPoint x: 401, endPoint y: 398, distance: 99.3
click at [450, 499] on button "Apply" at bounding box center [415, 503] width 405 height 15
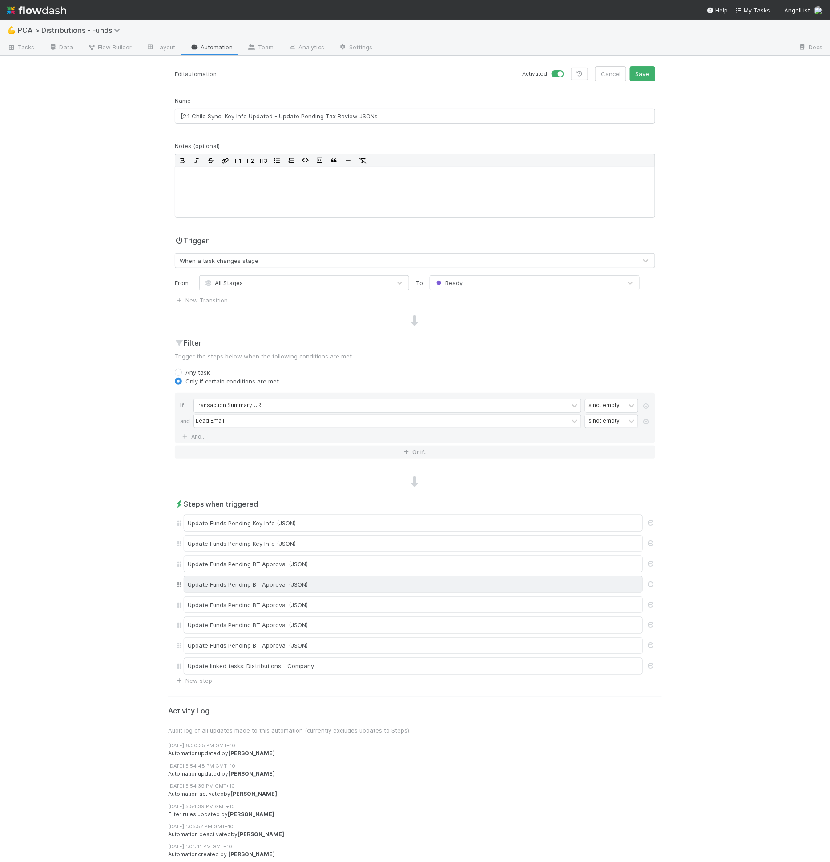
click at [336, 576] on div "Update Funds Pending BT Approval (JSON)" at bounding box center [413, 584] width 459 height 17
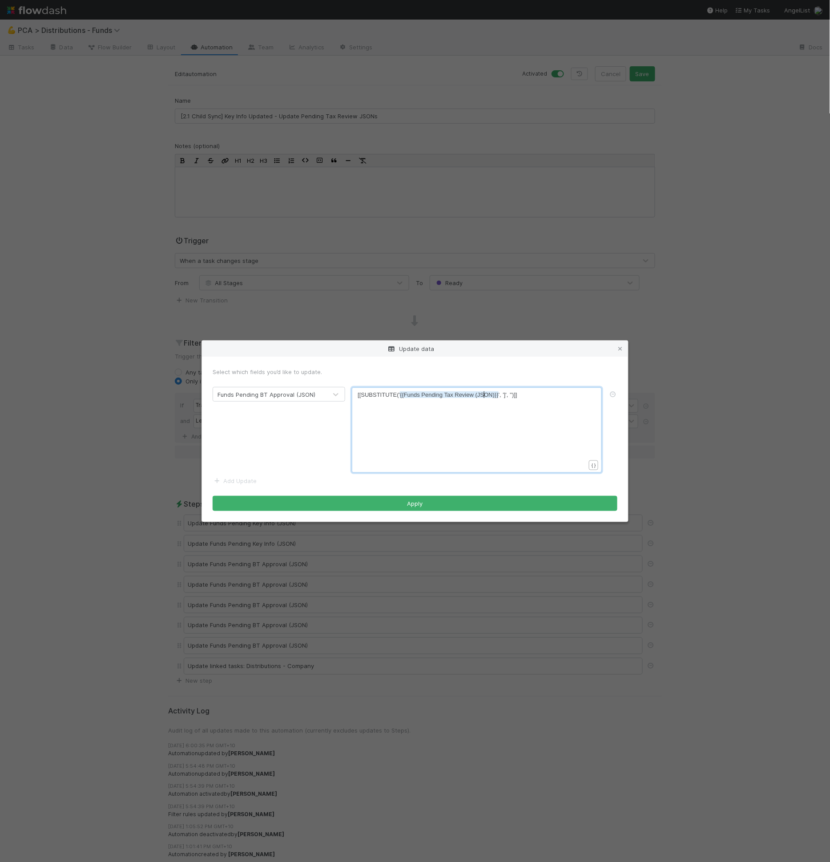
click at [486, 399] on pre "[[SUBSTITUTE(' {{Funds Pending Tax Review (JSON)}} ', ']', '')]]" at bounding box center [475, 395] width 235 height 9
type textarea "{{Funds Pending Tax Review (JSON)}}"
drag, startPoint x: 498, startPoint y: 396, endPoint x: 401, endPoint y: 398, distance: 97.9
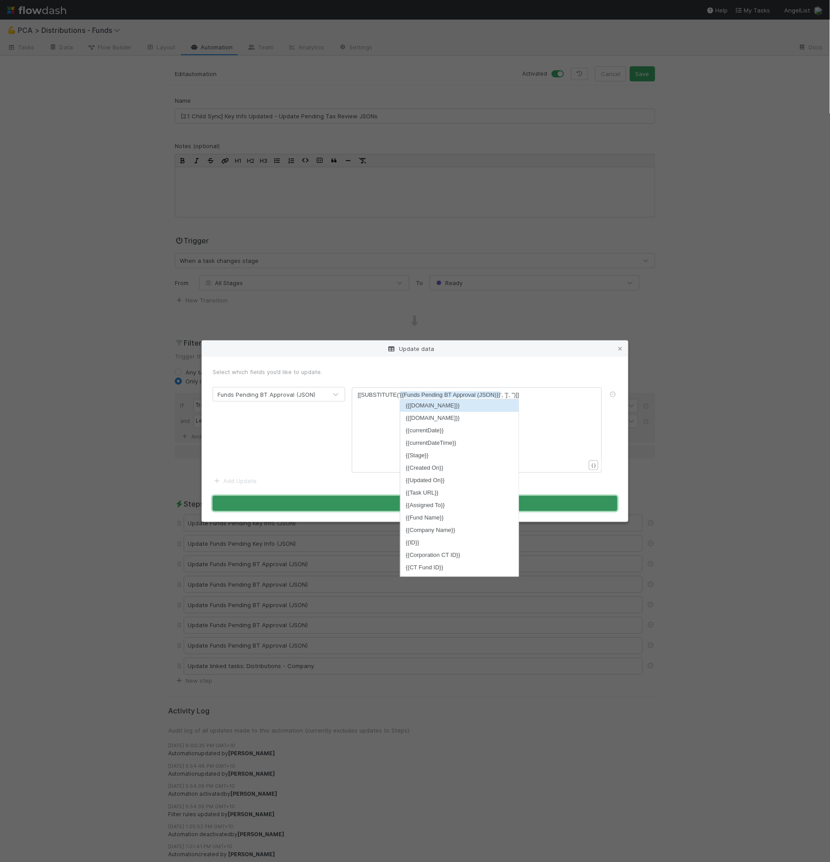
click at [367, 497] on button "Apply" at bounding box center [415, 503] width 405 height 15
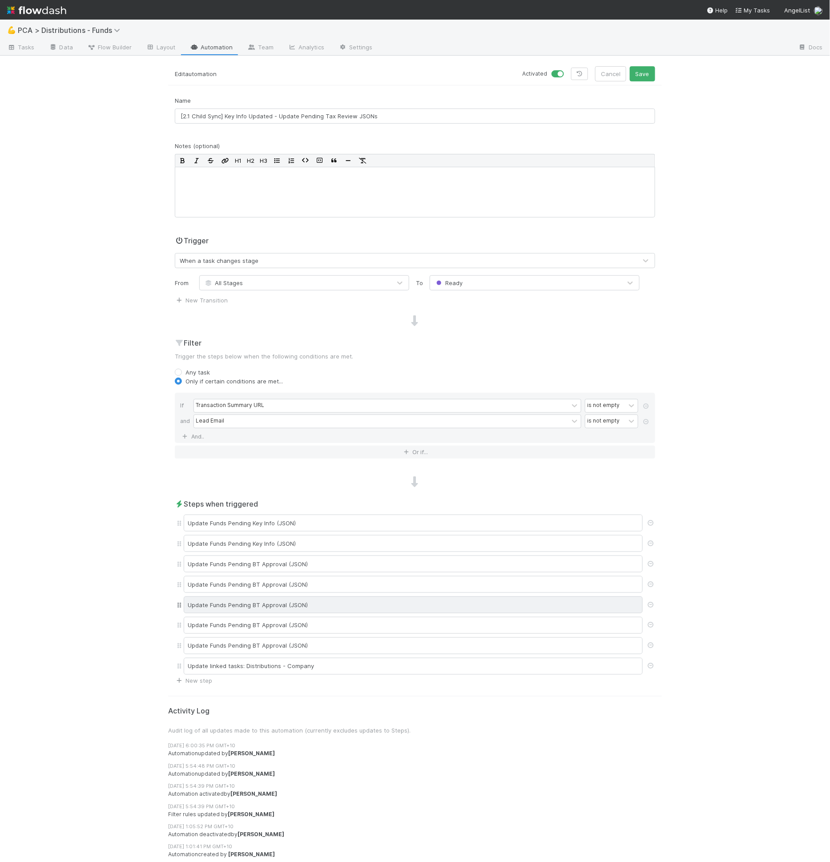
click at [310, 595] on div "Update Funds Pending BT Approval (JSON)" at bounding box center [415, 605] width 481 height 20
click at [310, 597] on div "Update Funds Pending BT Approval (JSON)" at bounding box center [413, 605] width 459 height 17
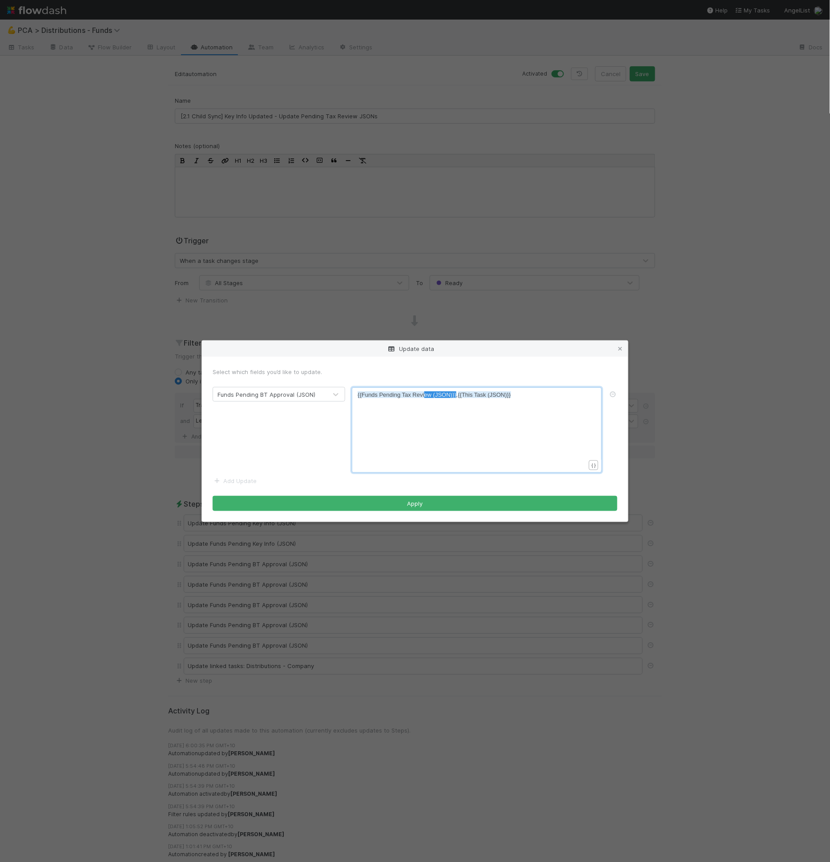
type textarea "{{Funds Pending Tax Review (JSON)}}"
drag, startPoint x: 457, startPoint y: 394, endPoint x: 310, endPoint y: 398, distance: 146.5
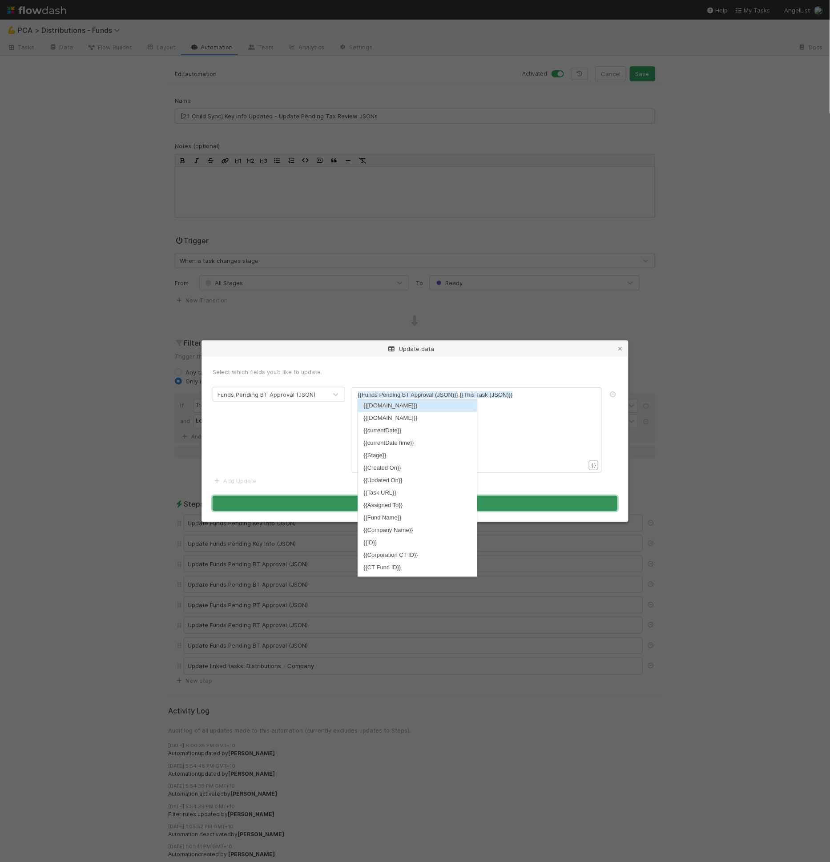
click at [542, 509] on button "Apply" at bounding box center [415, 503] width 405 height 15
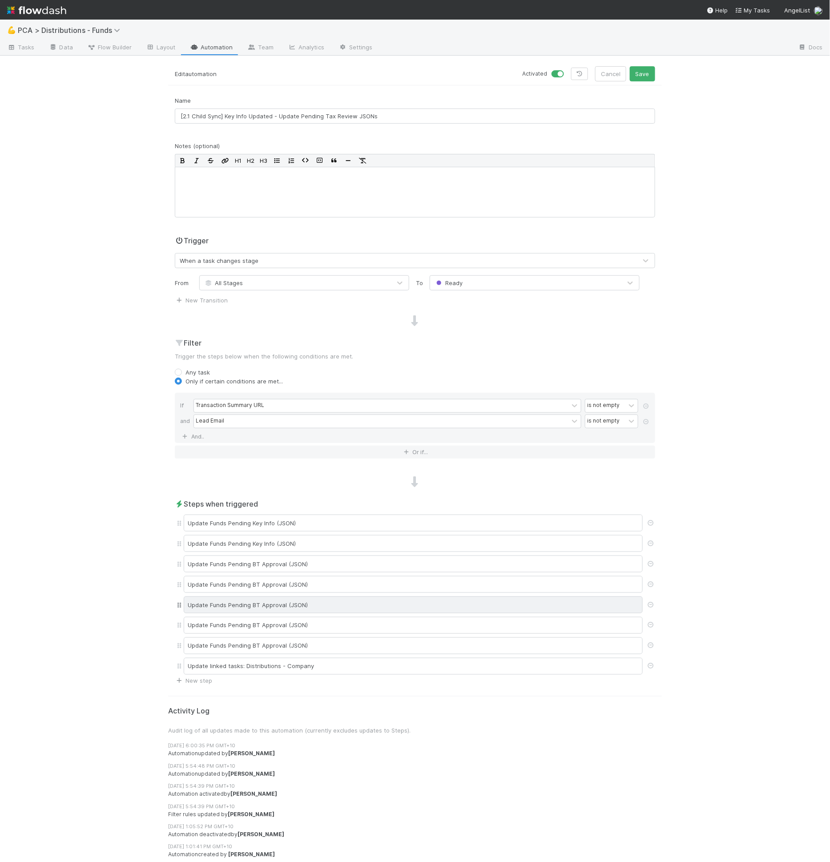
click at [343, 598] on div "Update Funds Pending BT Approval (JSON)" at bounding box center [413, 605] width 459 height 17
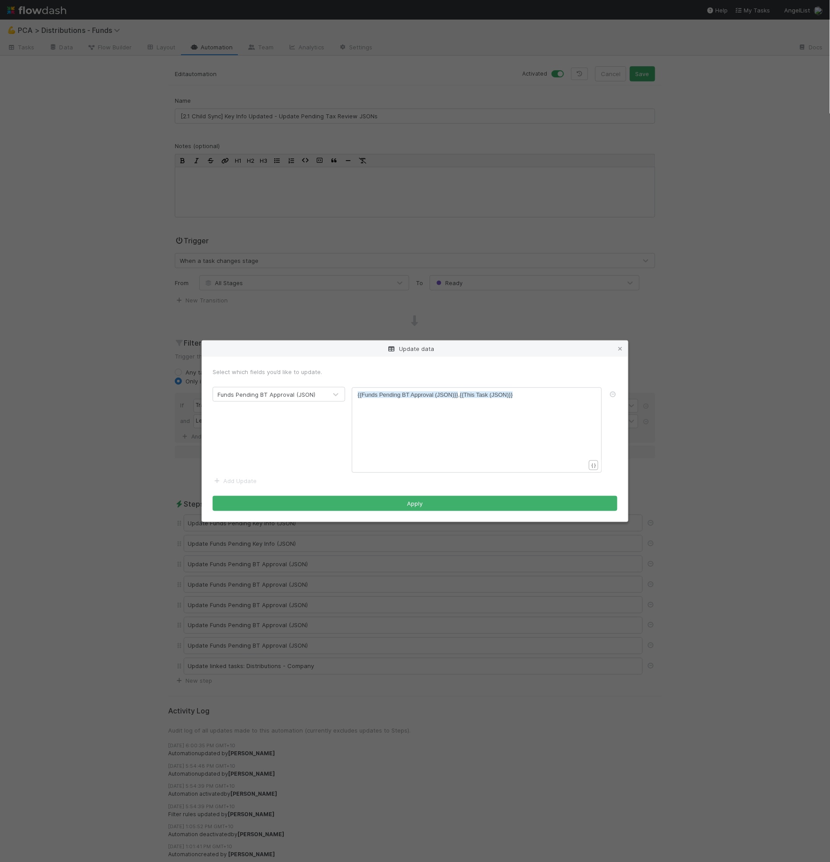
click at [341, 553] on div "Update data Select which fields you’d like to update. Funds Pending BT Approval…" at bounding box center [415, 431] width 830 height 862
click at [312, 607] on div "Update data Select which fields you’d like to update. Funds Pending BT Approval…" at bounding box center [415, 431] width 830 height 862
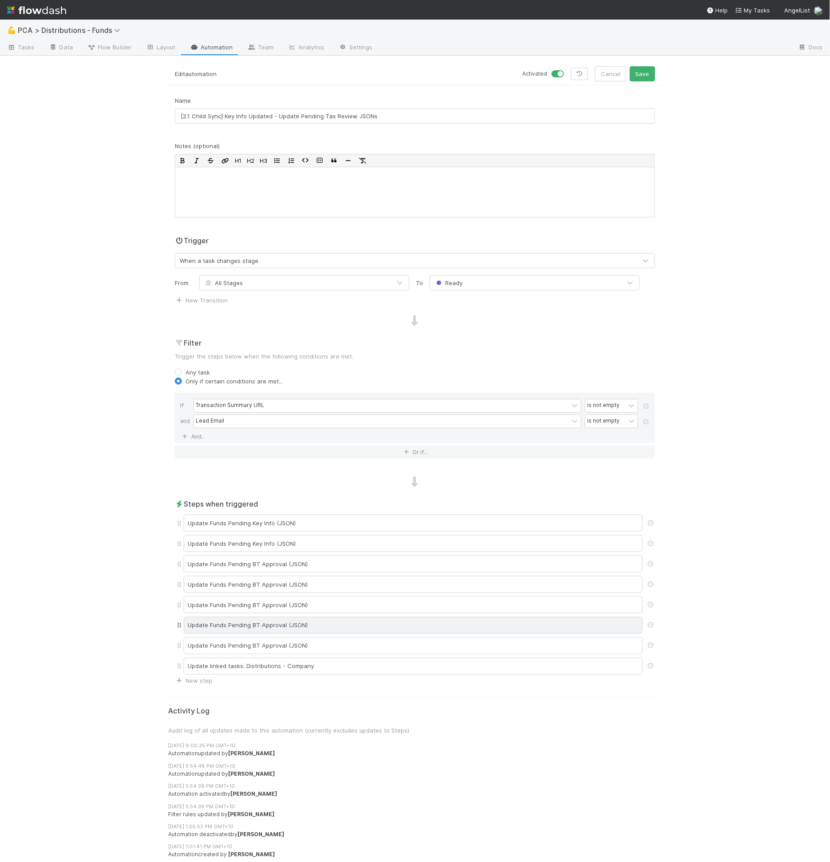
click at [307, 626] on div "Update Funds Pending BT Approval (JSON)" at bounding box center [413, 625] width 459 height 17
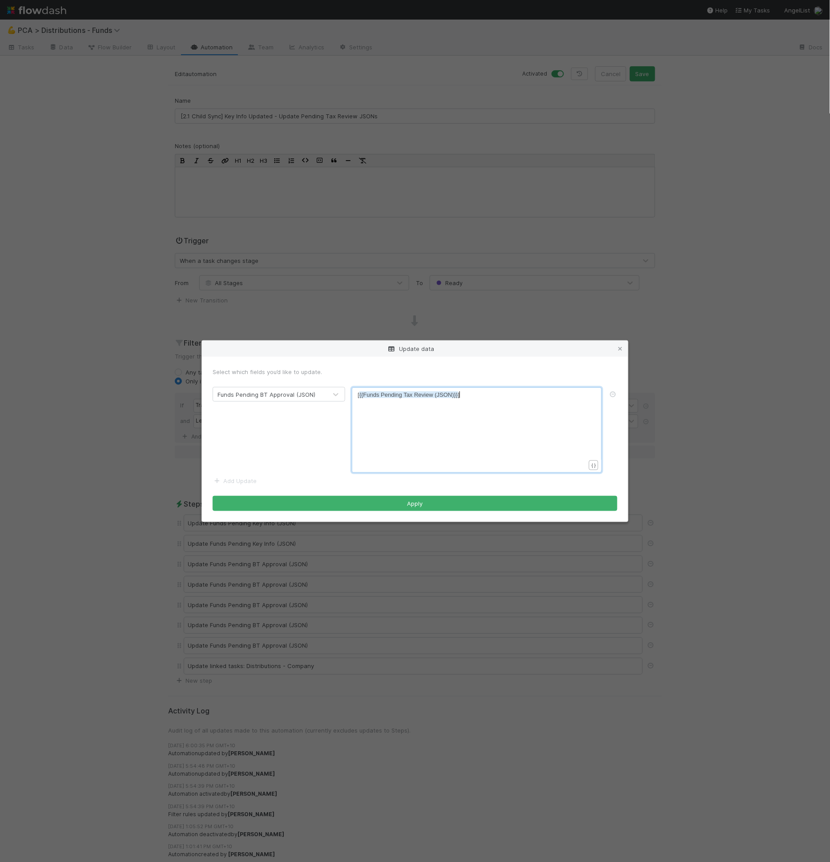
click at [425, 431] on div "xxxxxxxxxx [ {{Funds Pending Tax Review (JSON)}} ]" at bounding box center [483, 441] width 250 height 101
type textarea "{{Funds Pending Tax Review (JSON)}}"
paste textarea
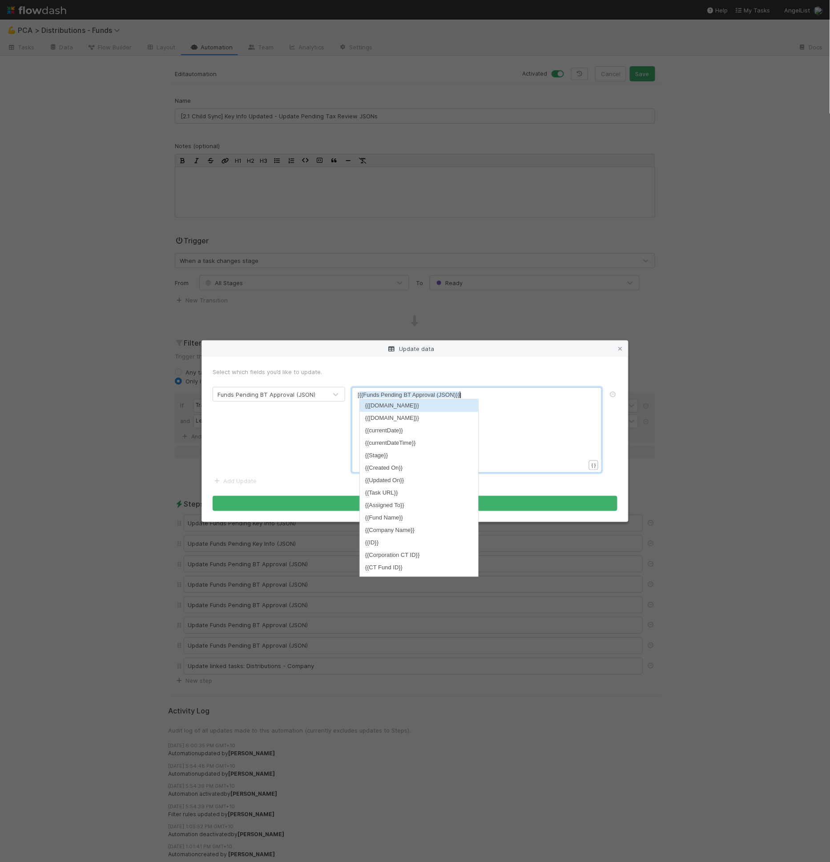
click at [490, 397] on pre "[ {{Funds Pending BT Approval (JSON)}} ]" at bounding box center [475, 395] width 235 height 9
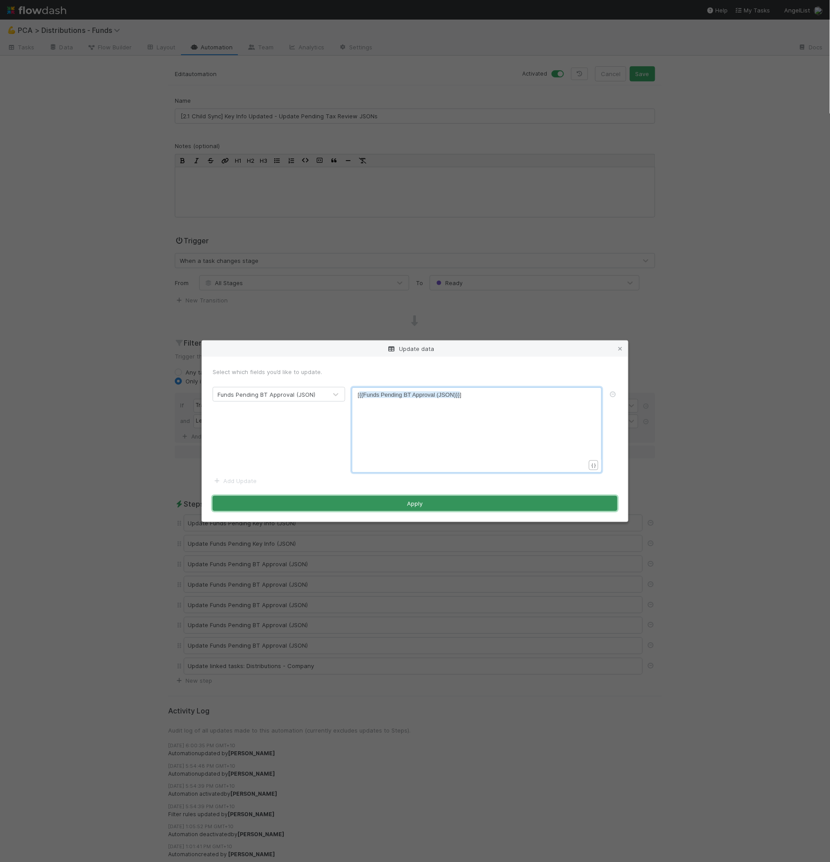
click at [464, 499] on button "Apply" at bounding box center [415, 503] width 405 height 15
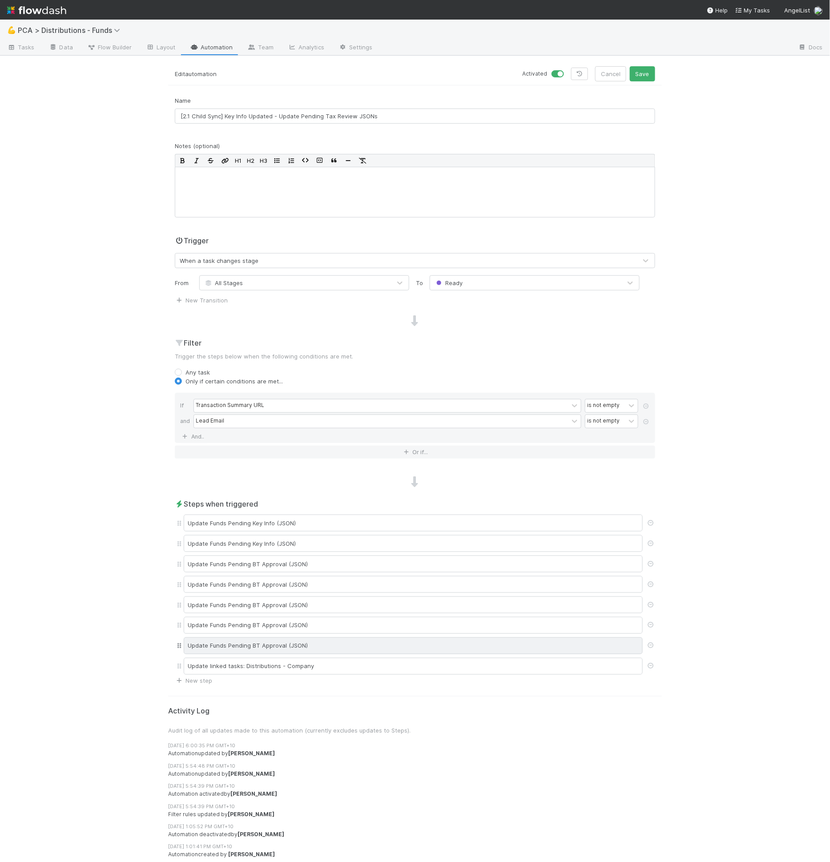
click at [320, 639] on div "Update Funds Pending BT Approval (JSON)" at bounding box center [413, 646] width 459 height 17
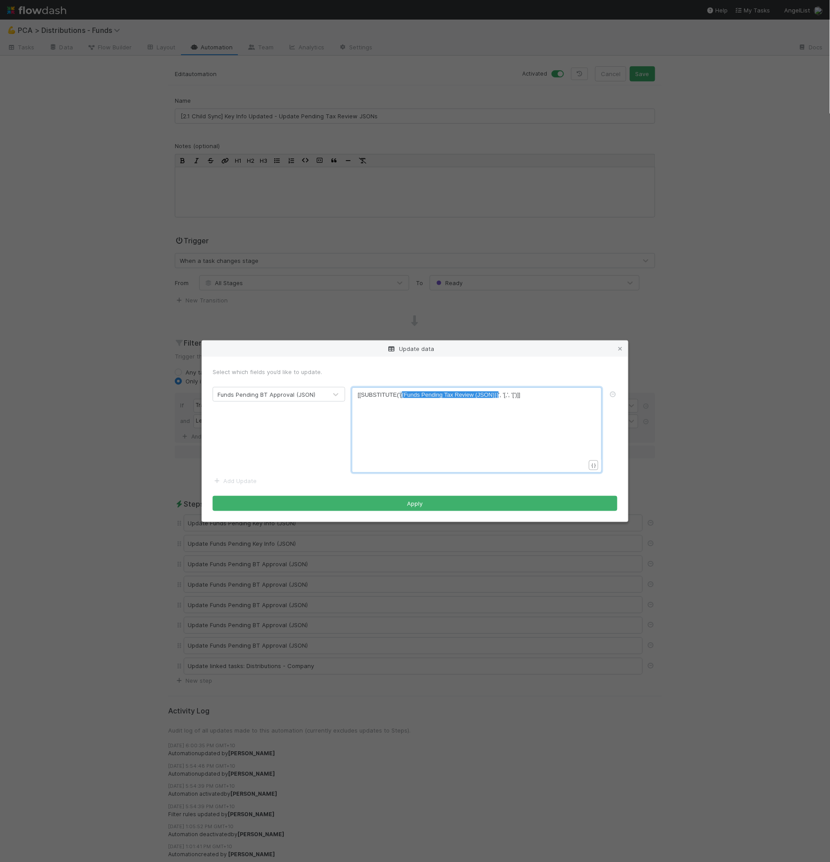
type textarea "{{Funds Pending Tax Review (JSON)}}"
drag, startPoint x: 498, startPoint y: 396, endPoint x: 401, endPoint y: 399, distance: 97.5
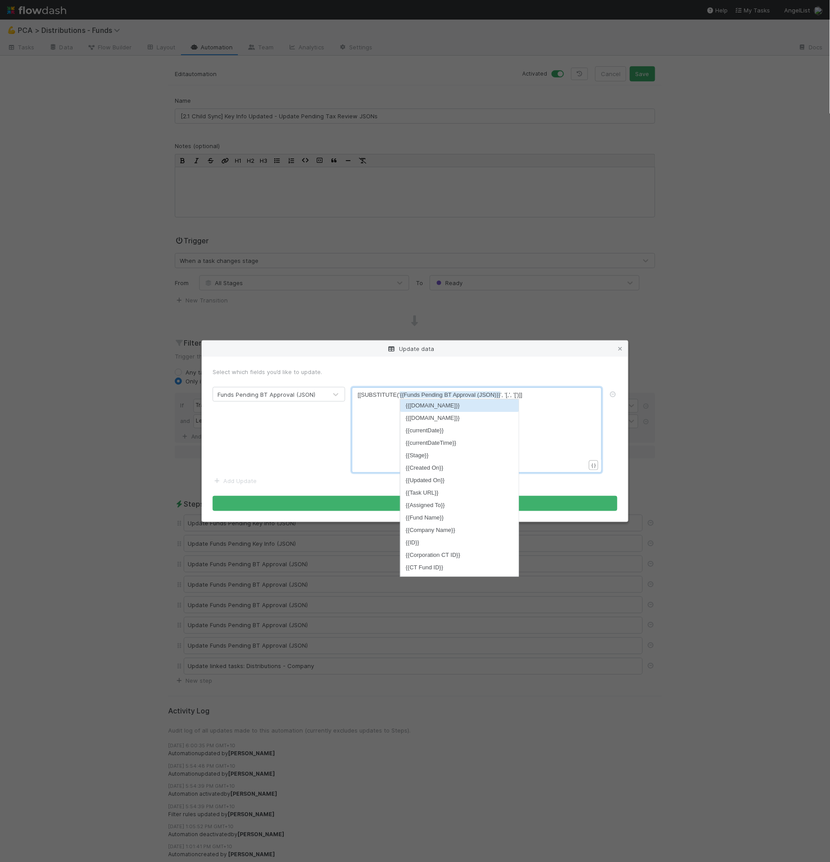
click at [349, 478] on form "Select which fields you’d like to update. Funds Pending BT Approval (JSON) {{Fu…" at bounding box center [415, 440] width 405 height 144
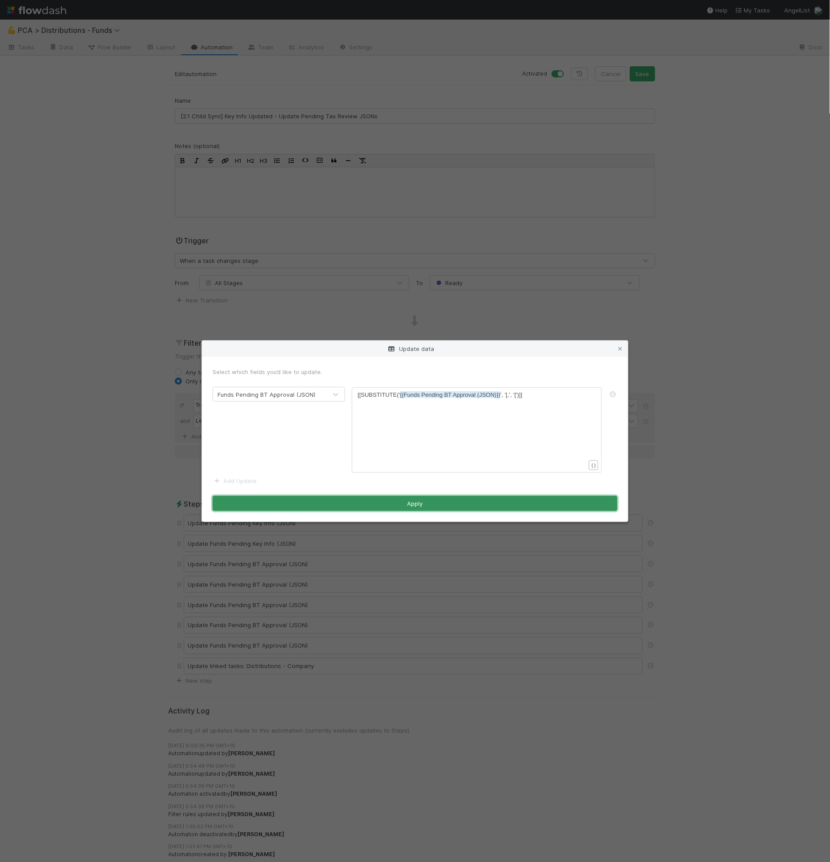
click at [363, 501] on button "Apply" at bounding box center [415, 503] width 405 height 15
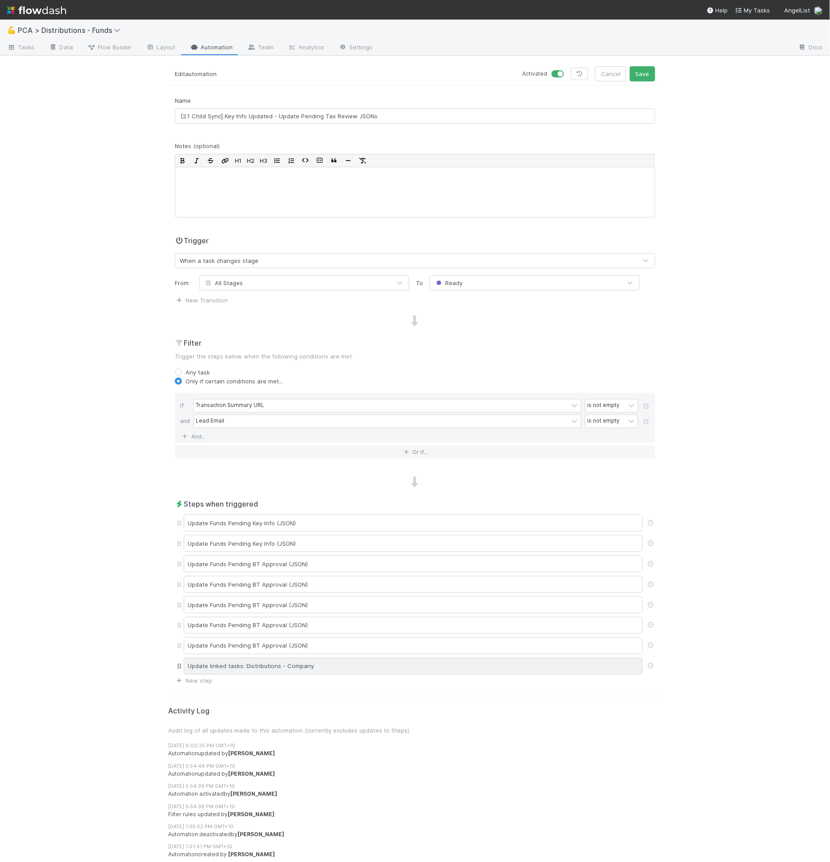
click at [292, 661] on div "Update linked tasks: Distributions - Company" at bounding box center [413, 666] width 459 height 17
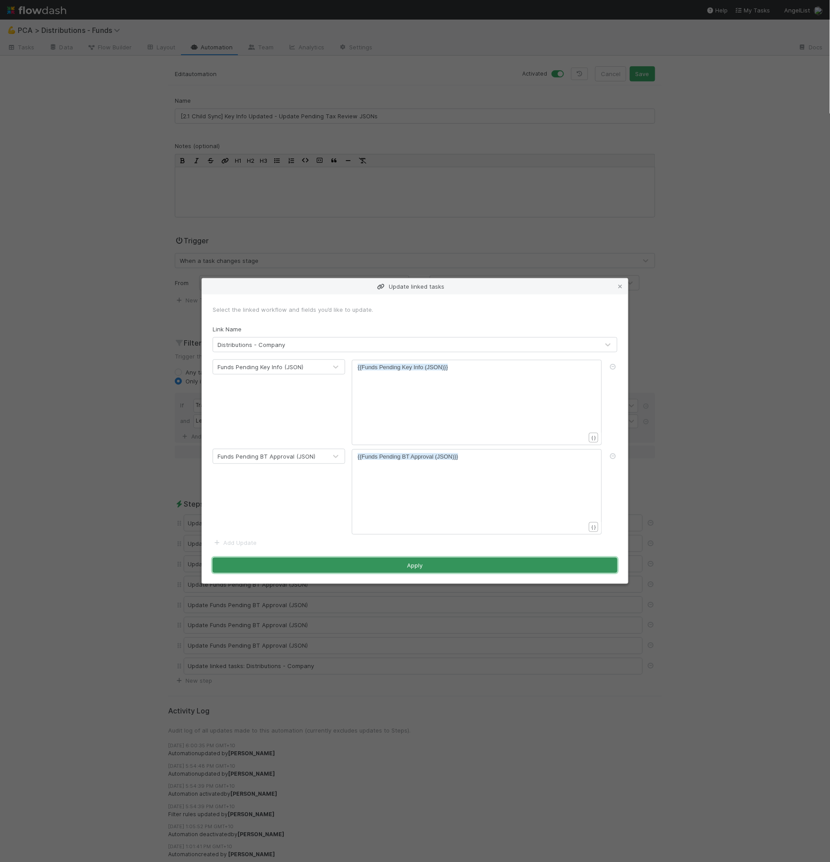
click at [458, 566] on button "Apply" at bounding box center [415, 565] width 405 height 15
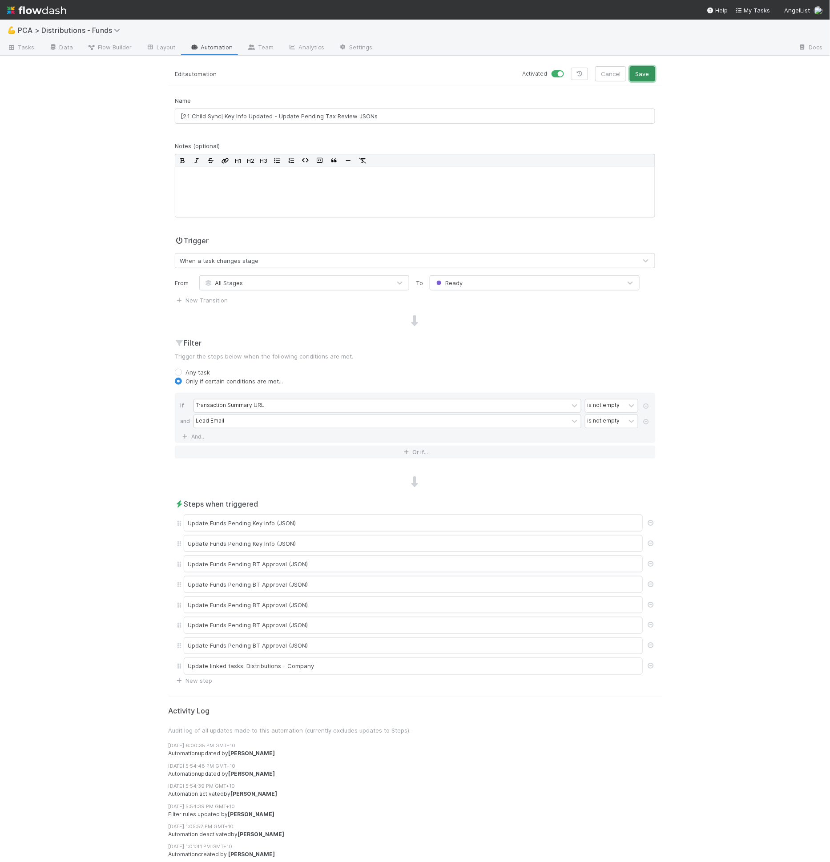
click at [638, 76] on button "Save" at bounding box center [642, 73] width 25 height 15
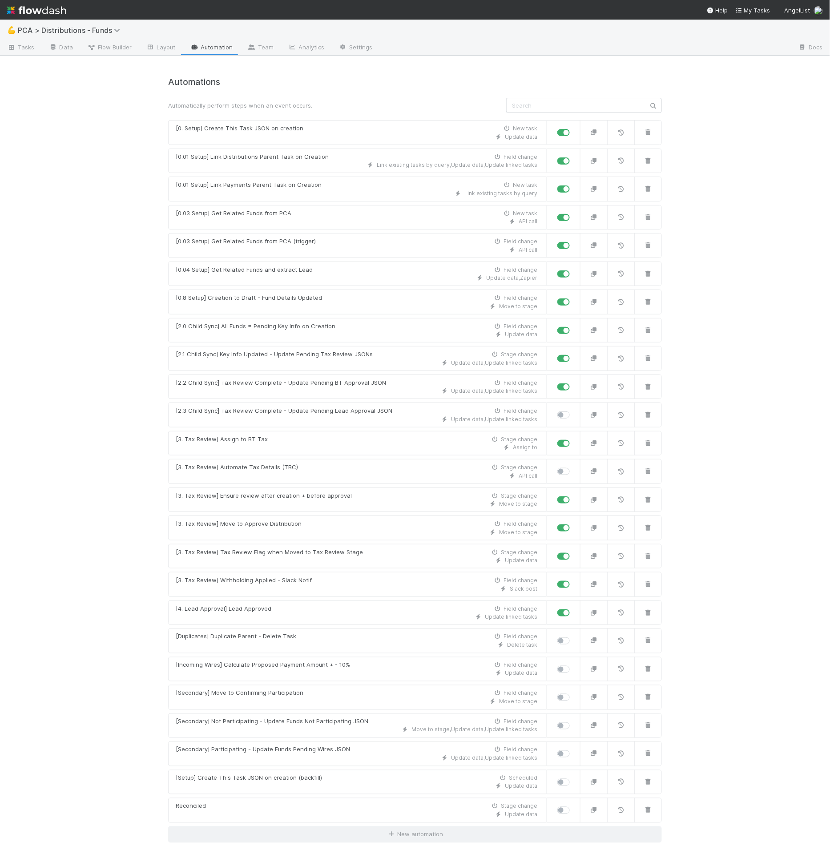
click at [210, 52] on link "Automation" at bounding box center [211, 48] width 57 height 14
click at [320, 387] on div "Update data , Update linked tasks" at bounding box center [357, 391] width 362 height 8
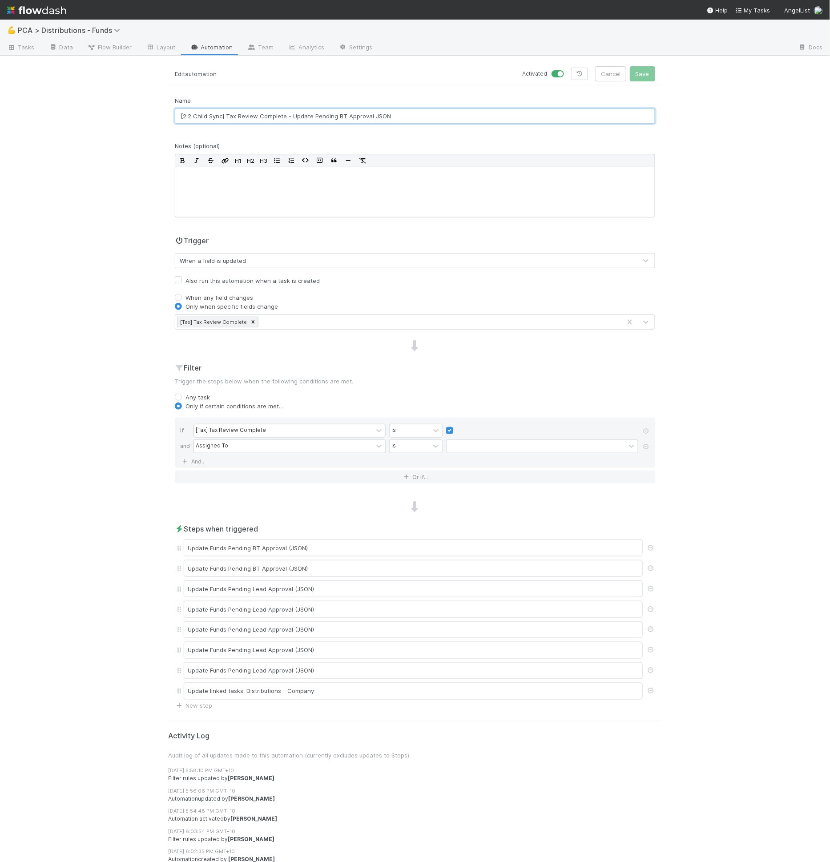
click at [227, 117] on input "[2.2 Child Sync] Tax Review Complete - Update Pending BT Approval JSON" at bounding box center [415, 116] width 481 height 15
type input "[2.2 Child Sync] BT Review Complete - Update Pending BT Approval JSON"
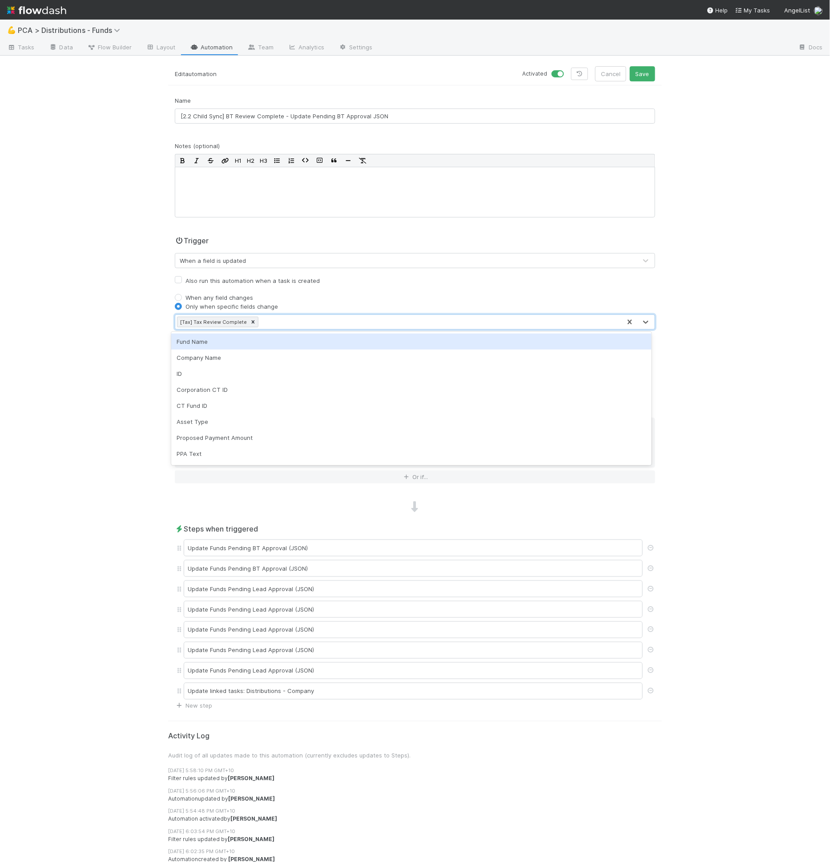
click at [351, 323] on div "[Tax] Tax Review Complete" at bounding box center [398, 322] width 446 height 14
type input "bt"
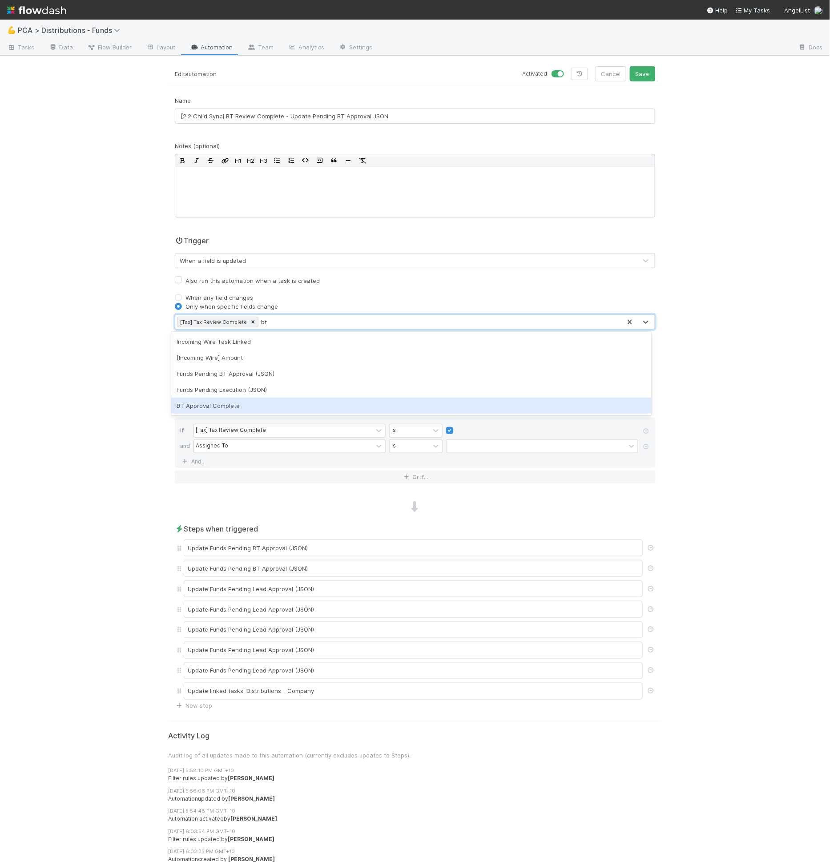
click at [245, 402] on div "BT Approval Complete" at bounding box center [411, 406] width 481 height 16
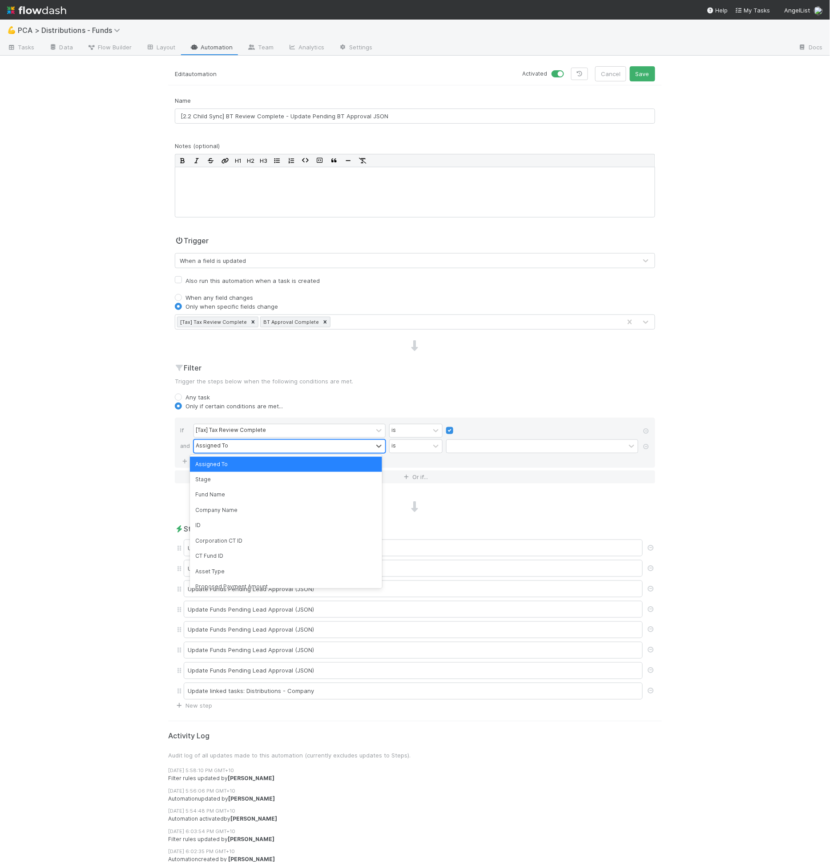
click at [255, 446] on div "Assigned To" at bounding box center [283, 446] width 179 height 13
type input "bt app"
click at [446, 442] on div at bounding box center [542, 446] width 192 height 9
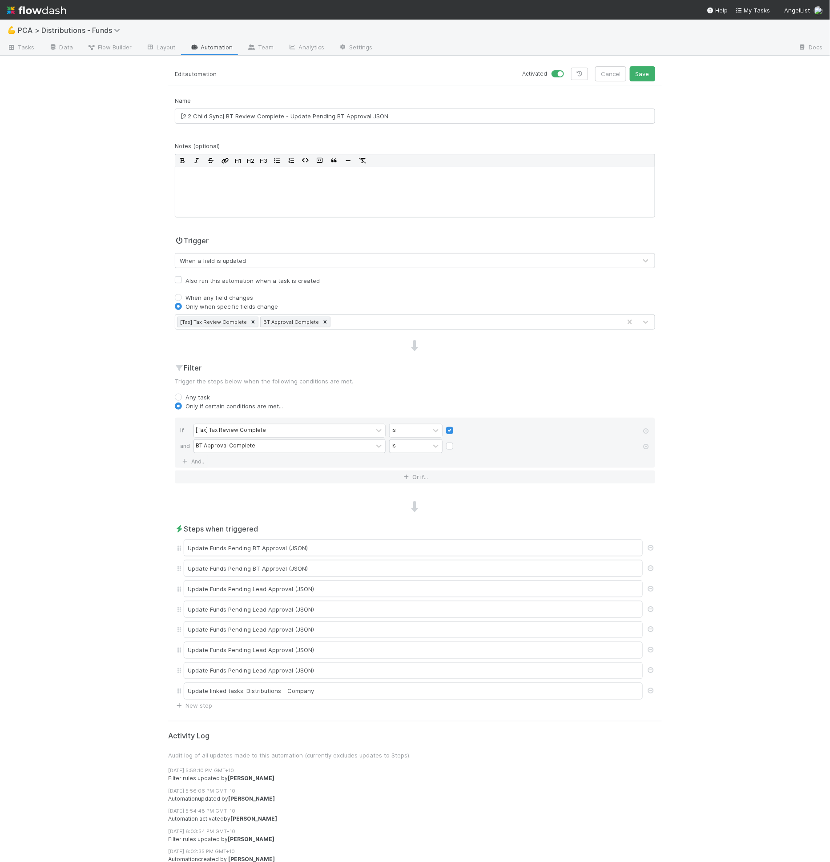
click at [441, 443] on div "BT Approval Complete is" at bounding box center [418, 448] width 449 height 16
click at [457, 442] on label at bounding box center [457, 442] width 0 height 0
click at [446, 443] on input "checkbox" at bounding box center [449, 448] width 7 height 13
checkbox input "true"
click at [473, 364] on h2 "Filter" at bounding box center [415, 368] width 481 height 11
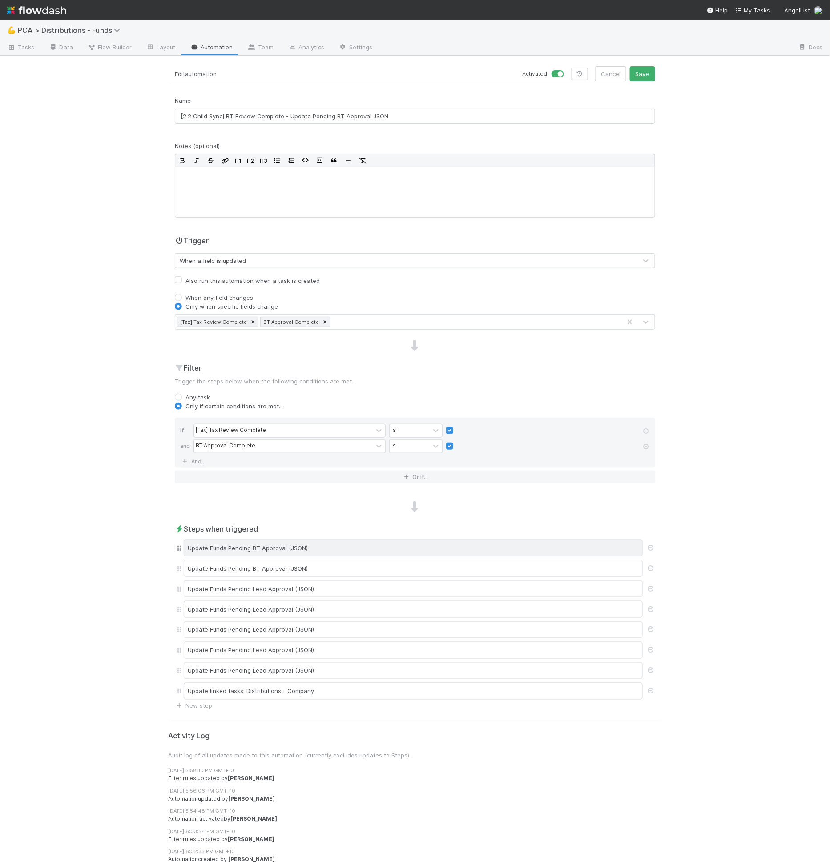
click at [349, 540] on div "Update Funds Pending BT Approval (JSON)" at bounding box center [413, 548] width 459 height 17
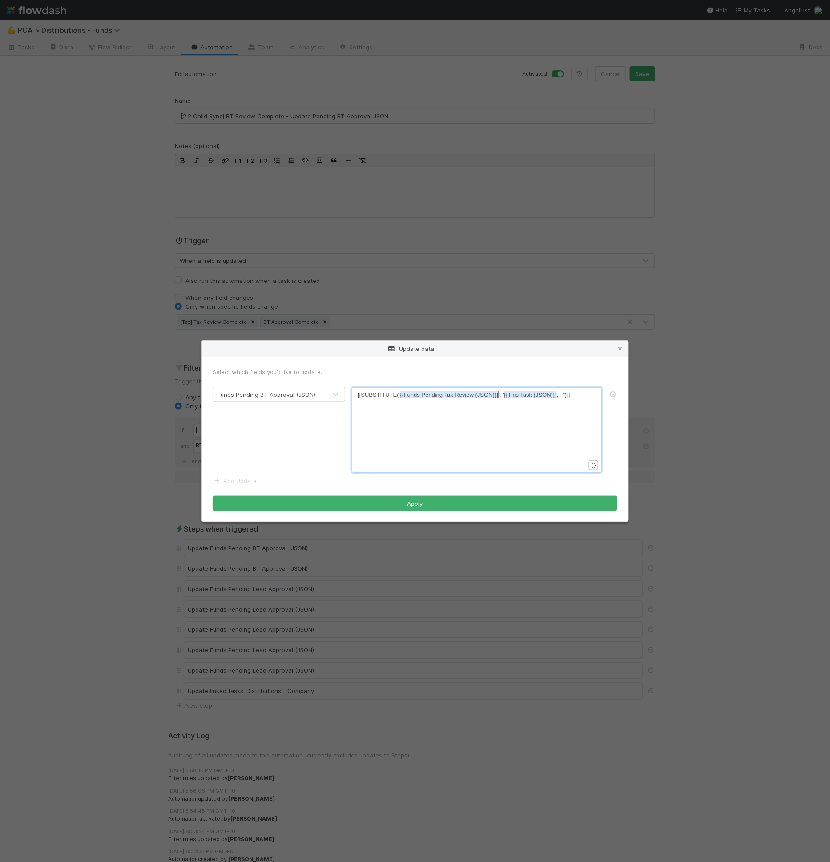
scroll to position [3, 0]
type textarea "{{Funds Pending Tax Review (JSON)}}"
drag, startPoint x: 498, startPoint y: 394, endPoint x: 401, endPoint y: 399, distance: 97.6
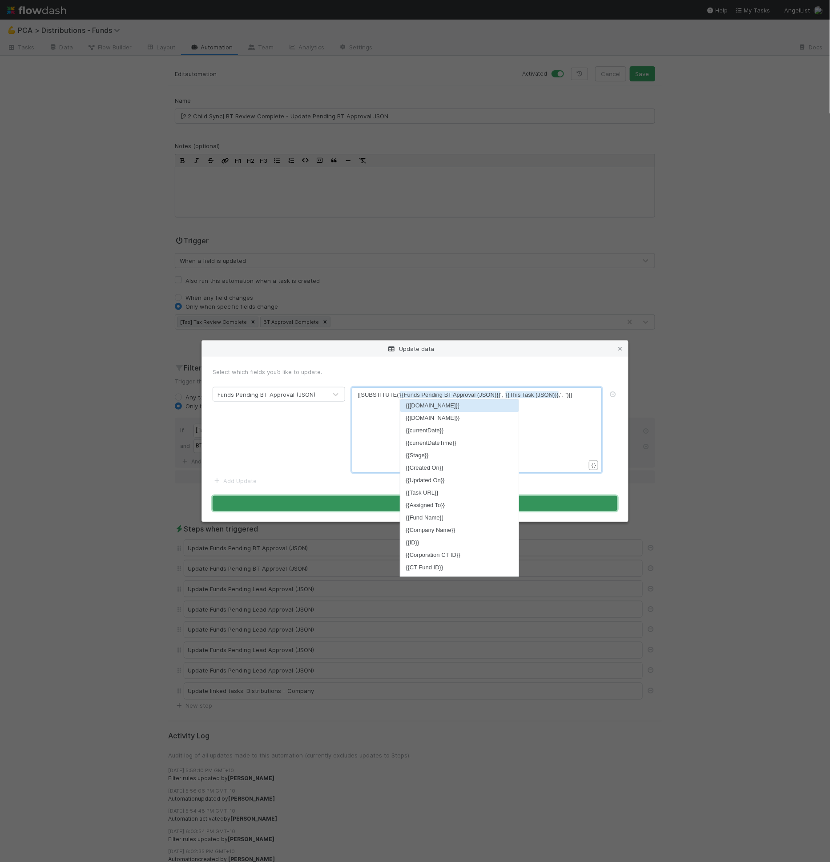
click at [547, 504] on button "Apply" at bounding box center [415, 503] width 405 height 15
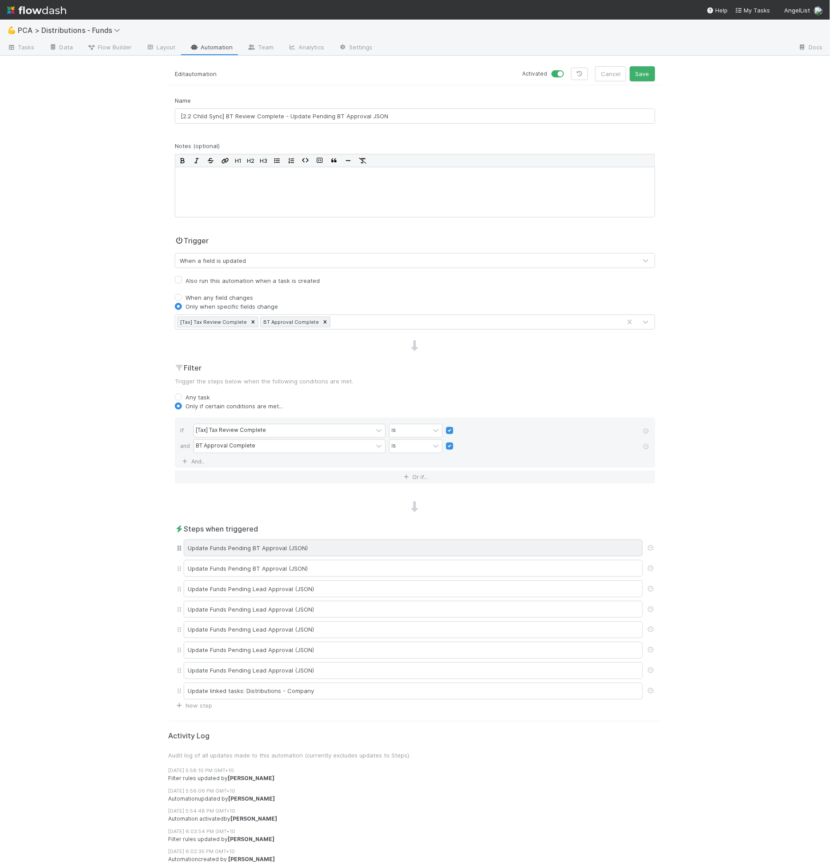
click at [410, 545] on div "Update Funds Pending BT Approval (JSON)" at bounding box center [413, 548] width 459 height 17
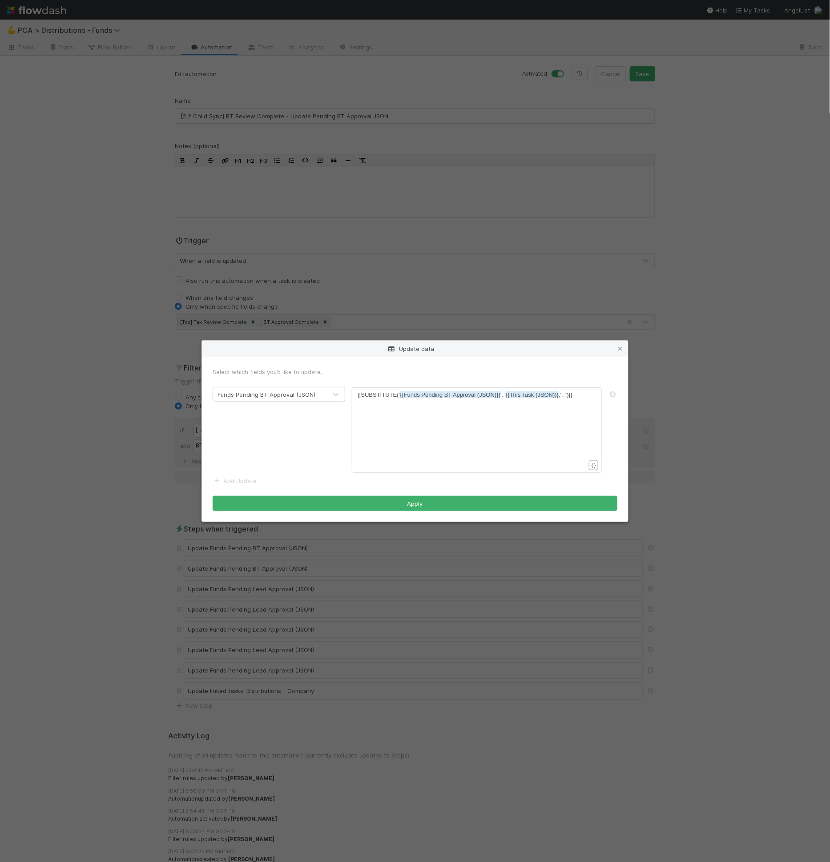
click at [406, 559] on div "Update data Select which fields you’d like to update. Funds Pending BT Approval…" at bounding box center [415, 431] width 830 height 862
click at [405, 559] on div "Update data Select which fields you’d like to update. Funds Pending BT Approval…" at bounding box center [415, 431] width 830 height 862
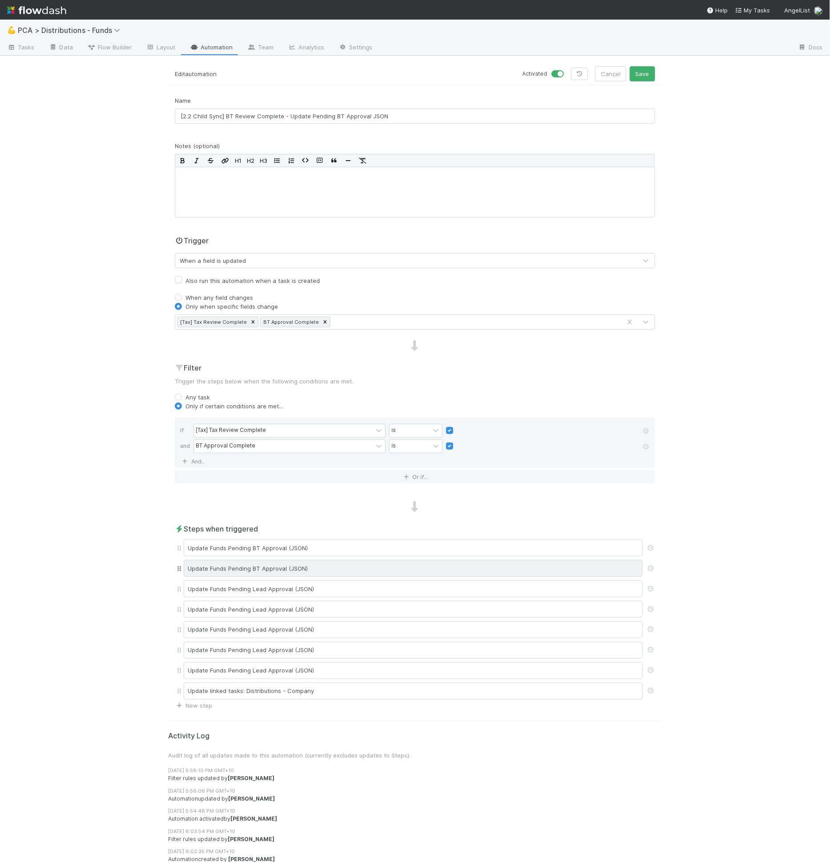
click at [401, 560] on div "Update Funds Pending BT Approval (JSON)" at bounding box center [413, 568] width 459 height 17
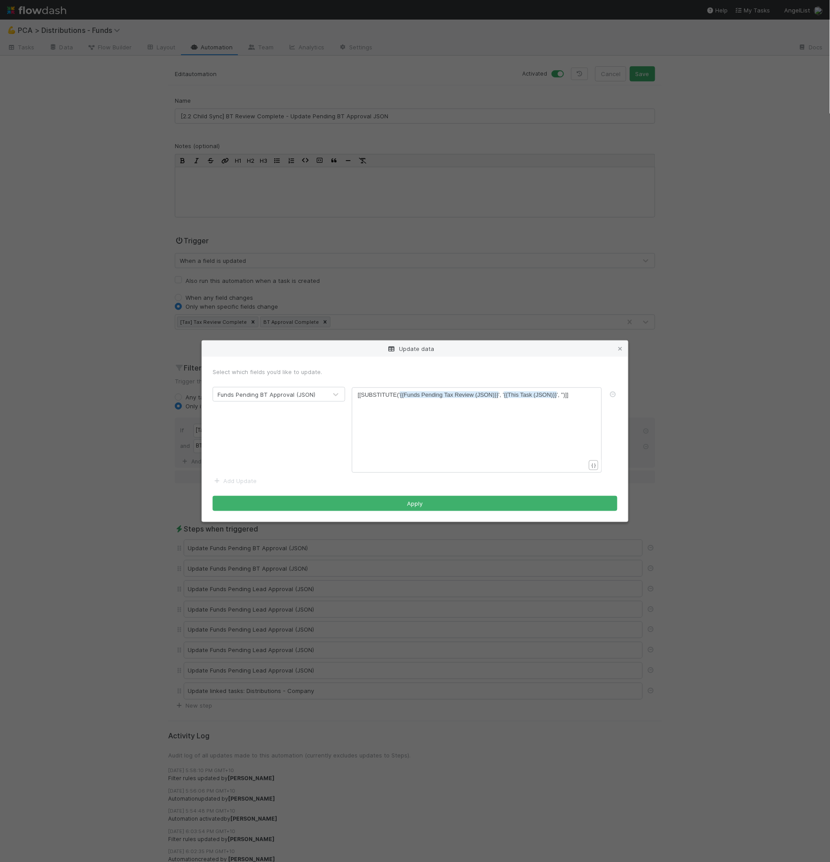
click at [465, 400] on div "xxxxxxxxxx [[SUBSTITUTE(' {{Funds Pending Tax Review (JSON)}} ', ' {{This Task …" at bounding box center [483, 441] width 250 height 101
type textarea "{{Funds Pending Tax Review (JSON)}}"
drag, startPoint x: 498, startPoint y: 396, endPoint x: 401, endPoint y: 399, distance: 97.1
paste textarea
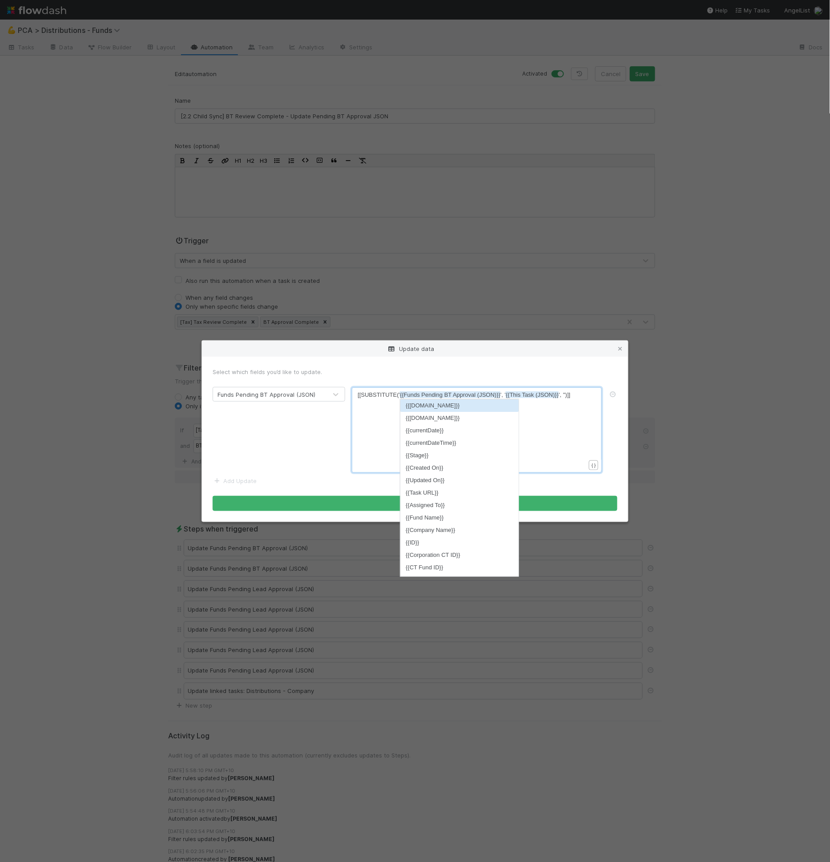
click at [359, 457] on div "x [[SUBSTITUTE(' {{Funds Pending BT Approval (JSON)}} ', ' {{This Task (JSON)}}…" at bounding box center [483, 441] width 250 height 101
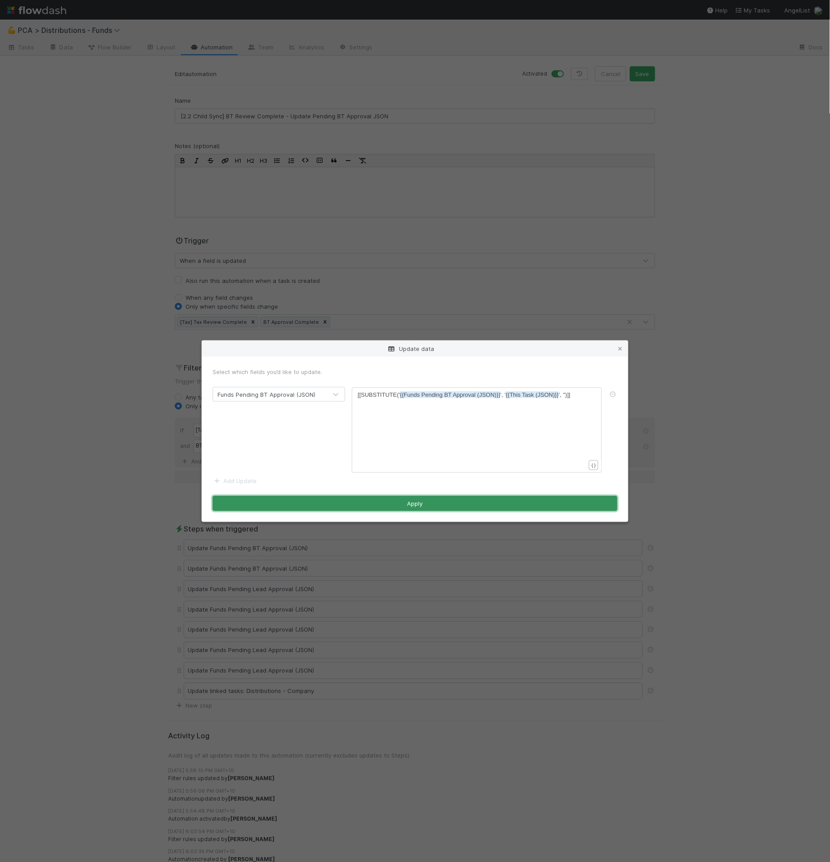
click at [420, 499] on button "Apply" at bounding box center [415, 503] width 405 height 15
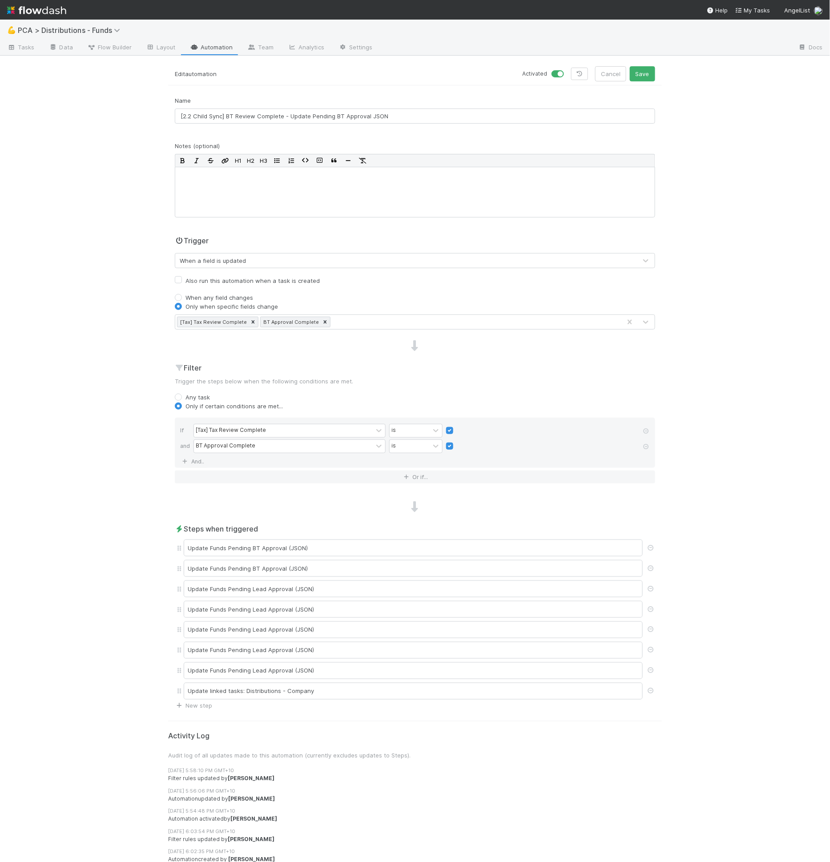
click at [646, 65] on div "💪 PCA > Distributions - Funds Tasks Data Flow Builder Layout Automation Team An…" at bounding box center [415, 441] width 830 height 843
click at [645, 69] on button "Save" at bounding box center [642, 73] width 25 height 15
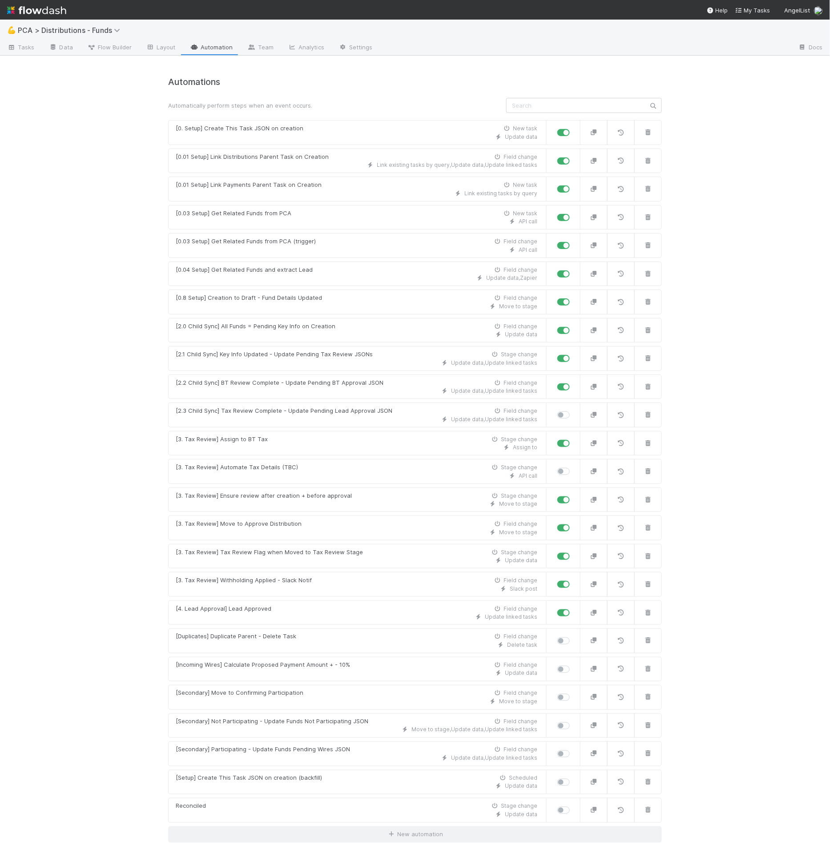
click at [208, 45] on link "Automation" at bounding box center [211, 48] width 57 height 14
click at [343, 362] on div "Update data , Update linked tasks" at bounding box center [357, 363] width 362 height 8
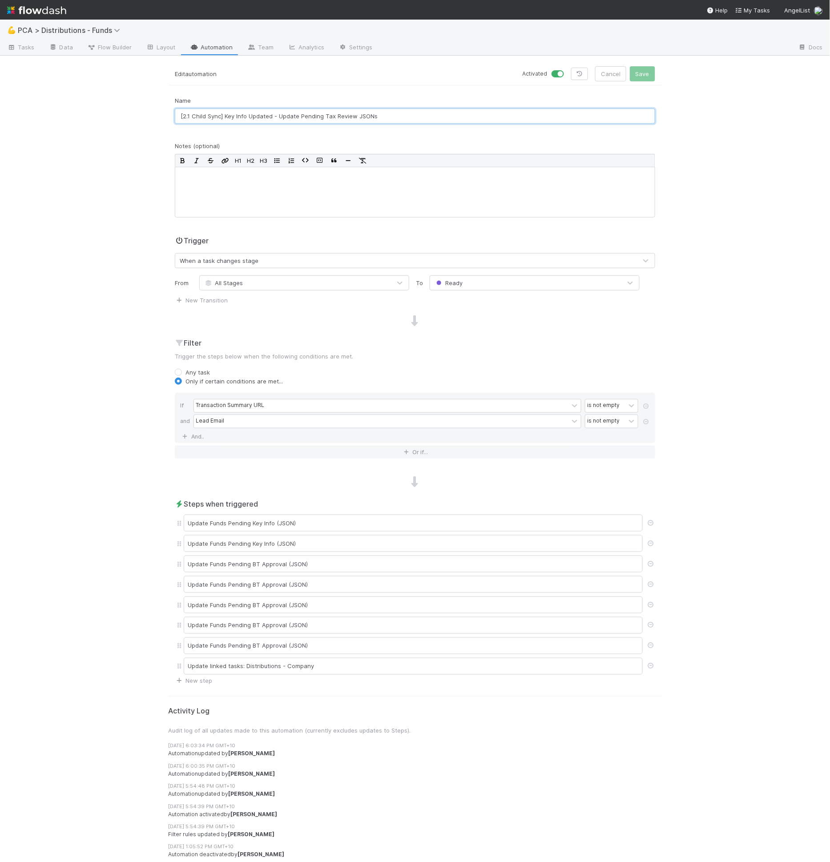
drag, startPoint x: 352, startPoint y: 115, endPoint x: 321, endPoint y: 117, distance: 30.3
click at [321, 117] on input "[2.1 Child Sync] Key Info Updated - Update Pending Tax Review JSONs" at bounding box center [415, 116] width 481 height 15
click at [398, 116] on input "[2.1 Child Sync] Key Info Updated - Update Pending BT Approval JSONs" at bounding box center [415, 116] width 481 height 15
type input "[2.1 Child Sync] Key Info Updated - Update Pending BT Approval JSON"
click at [630, 66] on button "Save" at bounding box center [642, 73] width 25 height 15
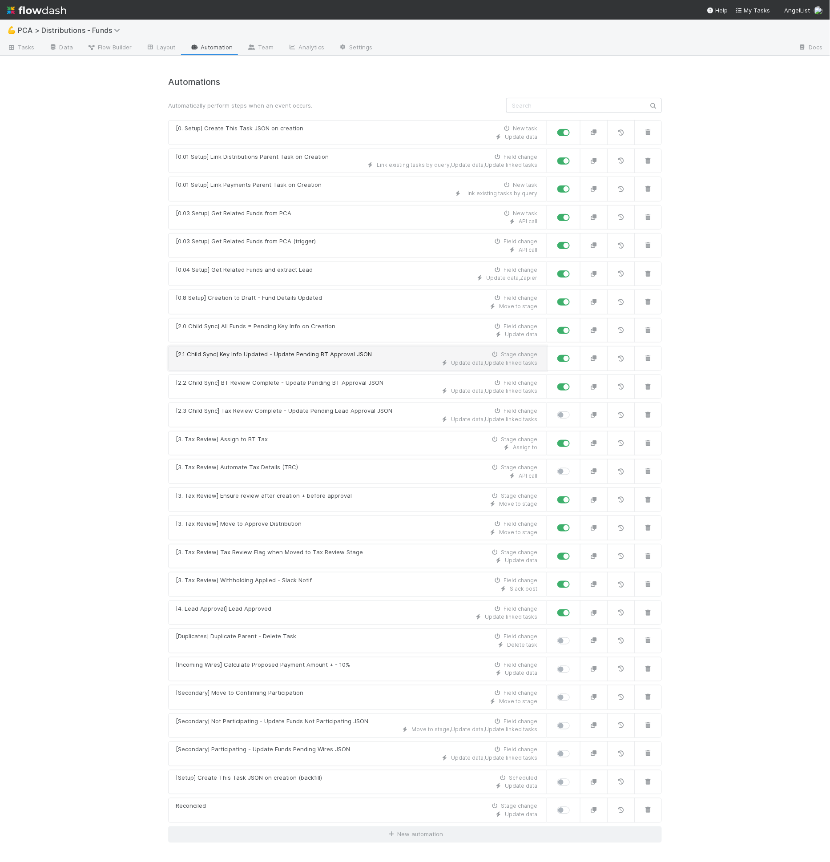
click at [353, 366] on link "[2.1 Child Sync] Key Info Updated - Update Pending BT Approval JSON Stage chang…" at bounding box center [357, 358] width 379 height 25
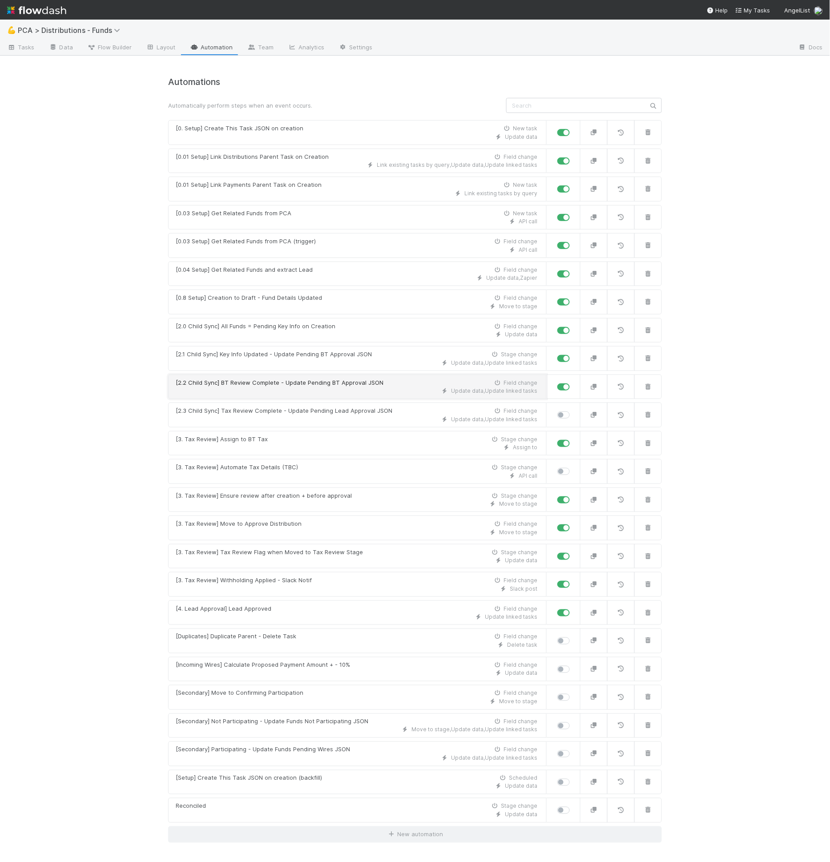
click at [339, 389] on div "Update data , Update linked tasks" at bounding box center [357, 391] width 362 height 8
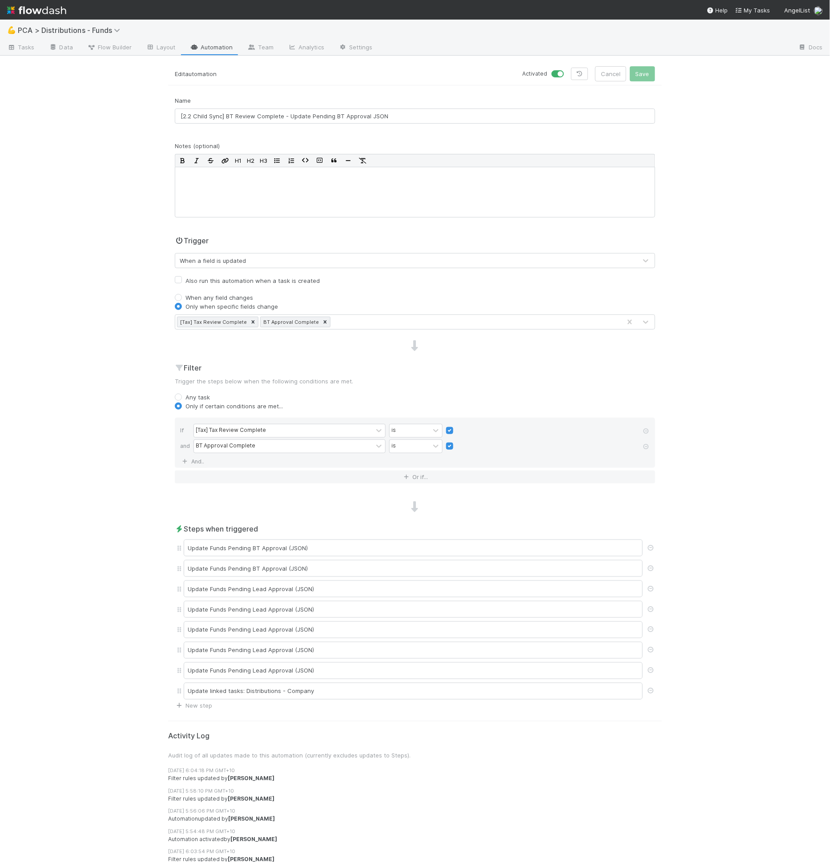
drag, startPoint x: 344, startPoint y: 386, endPoint x: 331, endPoint y: 383, distance: 13.0
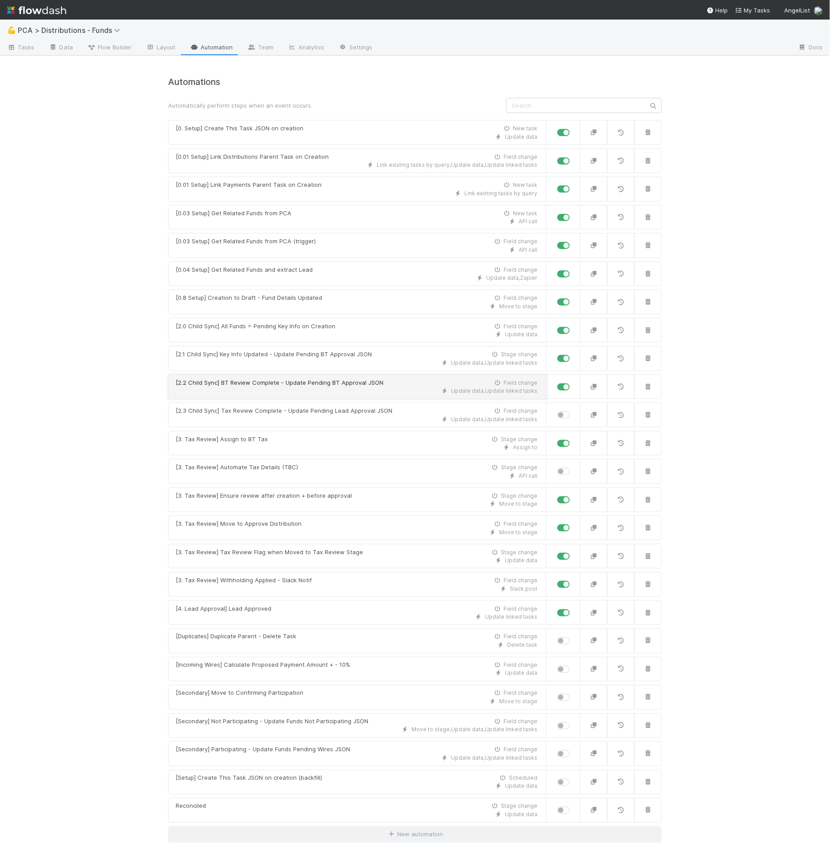
click at [331, 387] on div "Update data , Update linked tasks" at bounding box center [357, 391] width 362 height 8
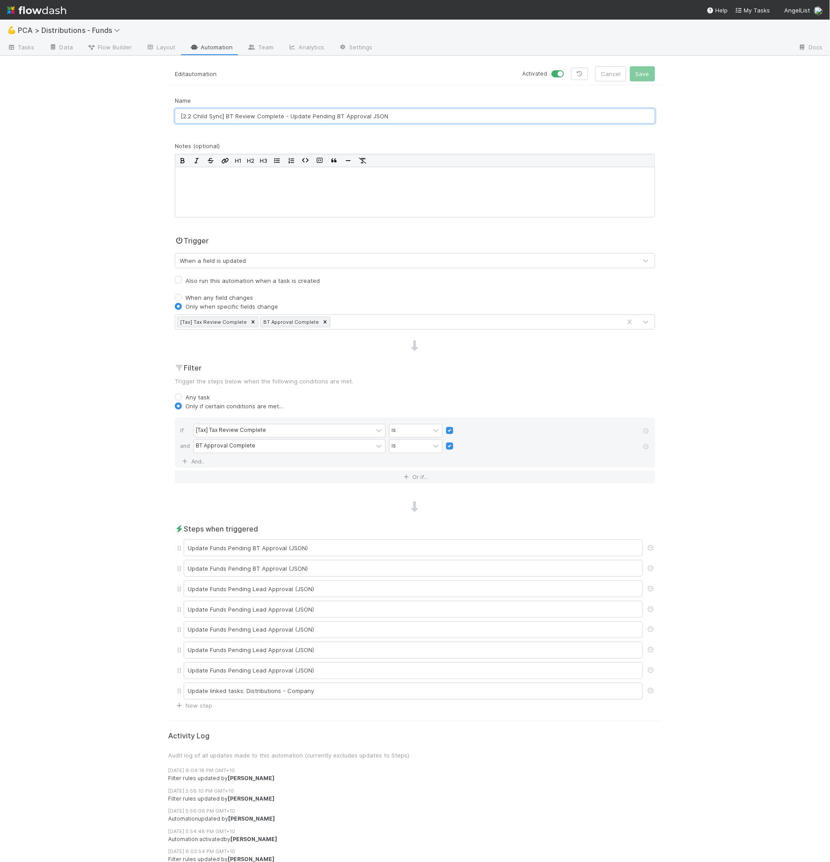
click at [333, 118] on input "[2.2 Child Sync] BT Review Complete - Update Pending BT Approval JSON" at bounding box center [415, 116] width 481 height 15
click at [333, 119] on input "[2.2 Child Sync] BT Review Complete - Update Pending BT Approval JSON" at bounding box center [415, 116] width 481 height 15
click at [346, 118] on input "[2.2 Child Sync] BT Review Complete - Update Pending BT Approval JSON" at bounding box center [415, 116] width 481 height 15
click at [335, 118] on input "[2.2 Child Sync] BT Review Complete - Update Pending BT Approval JSON" at bounding box center [415, 116] width 481 height 15
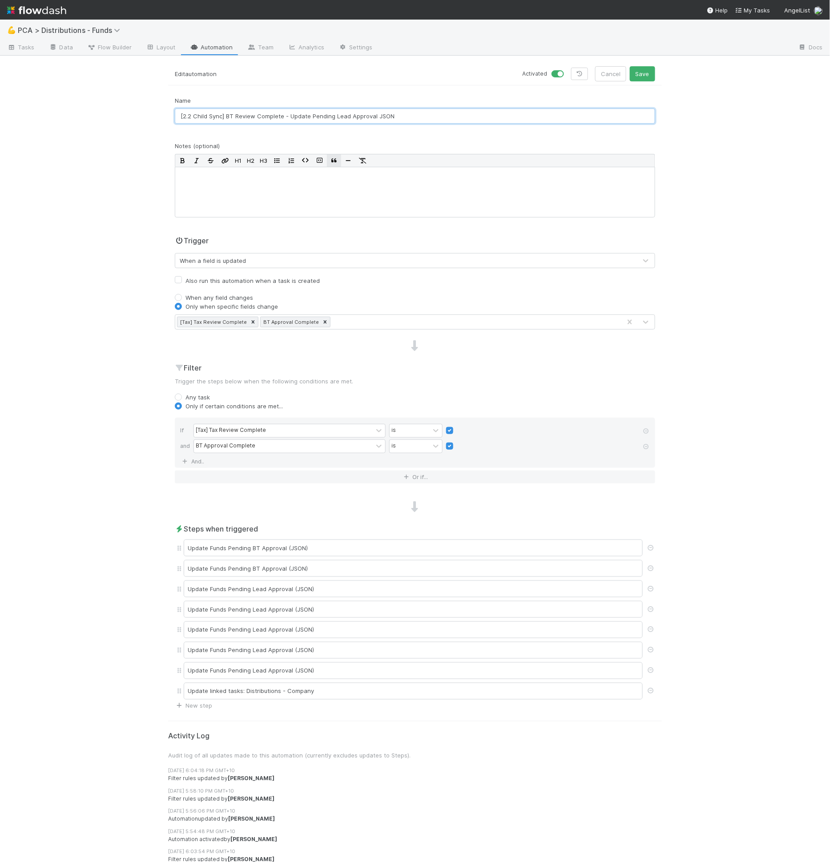
type input "[2.2 Child Sync] BT Review Complete - Update Pending Lead Approval JSON"
click at [630, 66] on button "Save" at bounding box center [642, 73] width 25 height 15
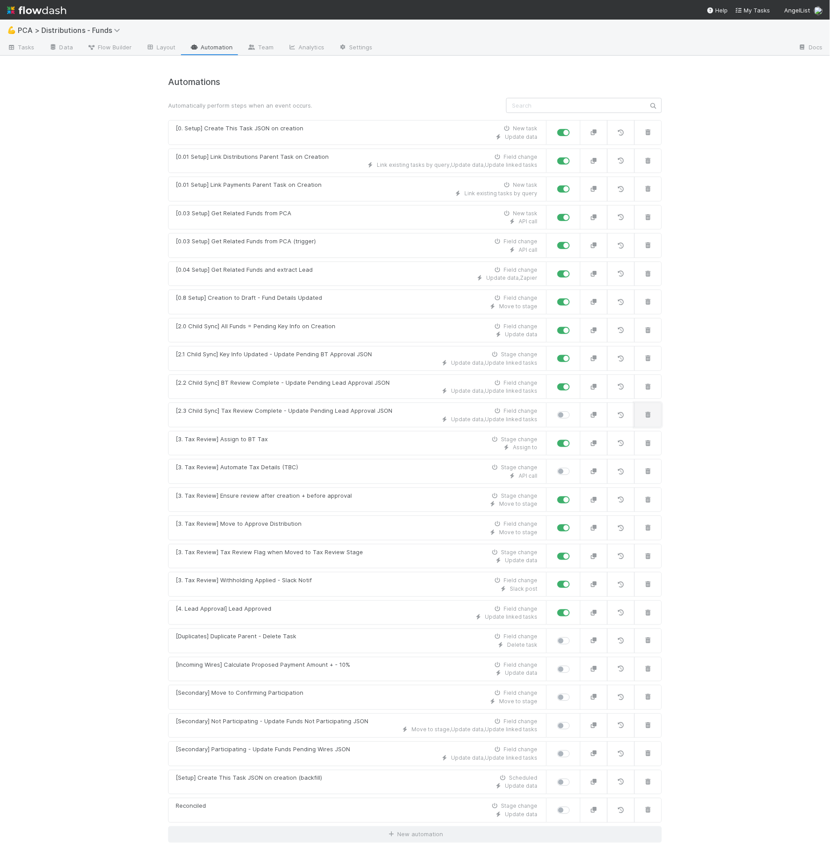
click at [651, 415] on button "button" at bounding box center [649, 415] width 28 height 25
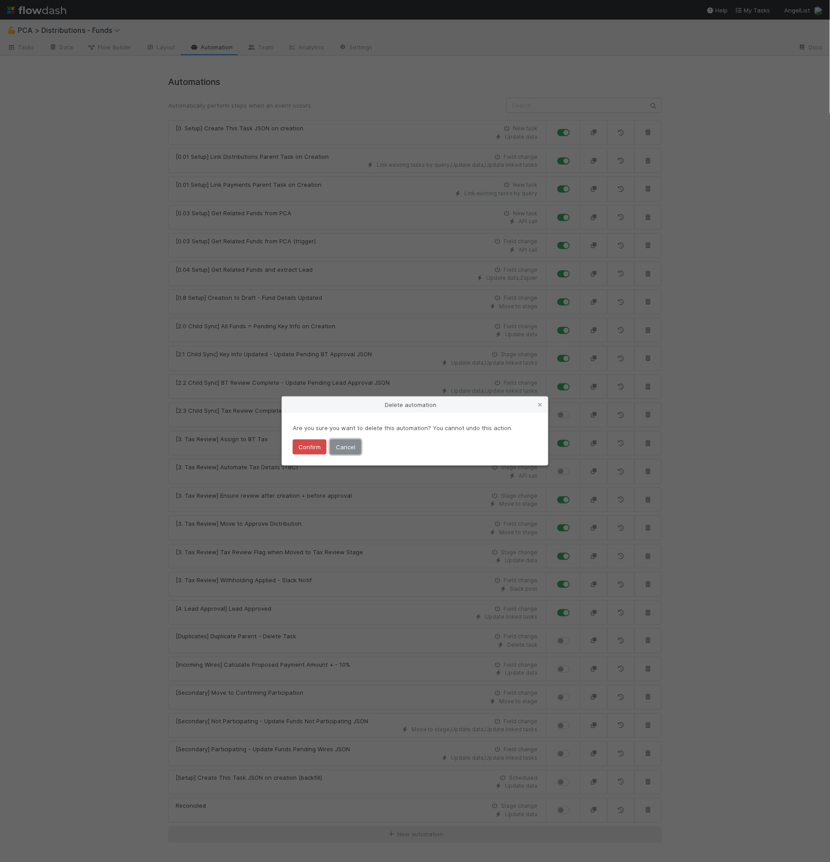
click at [337, 447] on button "Cancel" at bounding box center [345, 447] width 31 height 15
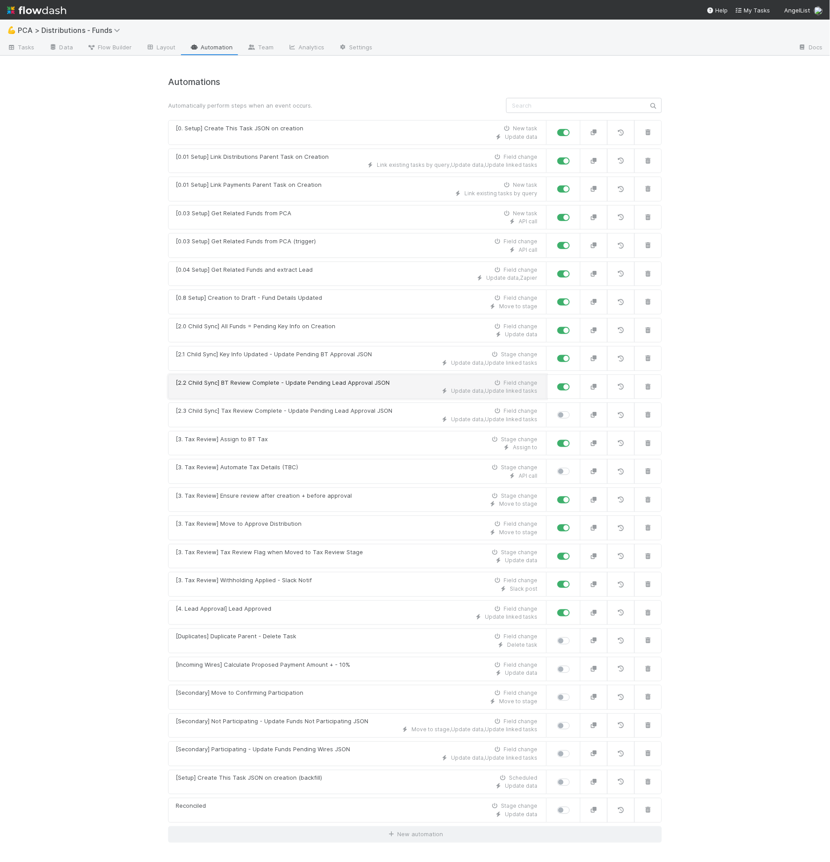
click at [342, 389] on div "Update data , Update linked tasks" at bounding box center [357, 391] width 362 height 8
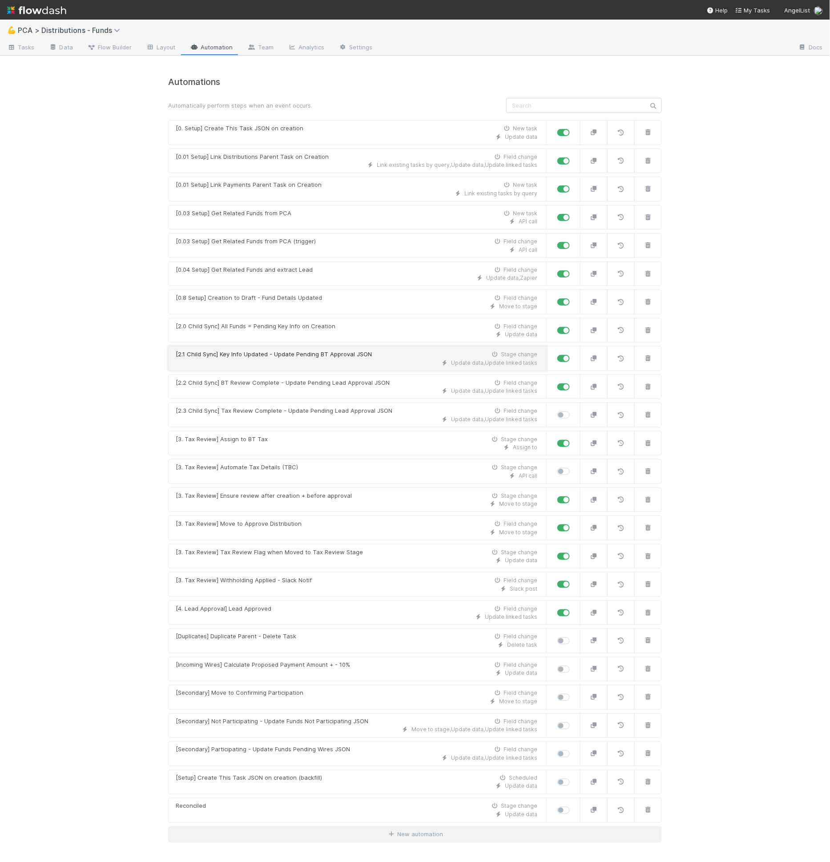
click at [312, 350] on div "[2.1 Child Sync] Key Info Updated - Update Pending BT Approval JSON" at bounding box center [274, 354] width 196 height 9
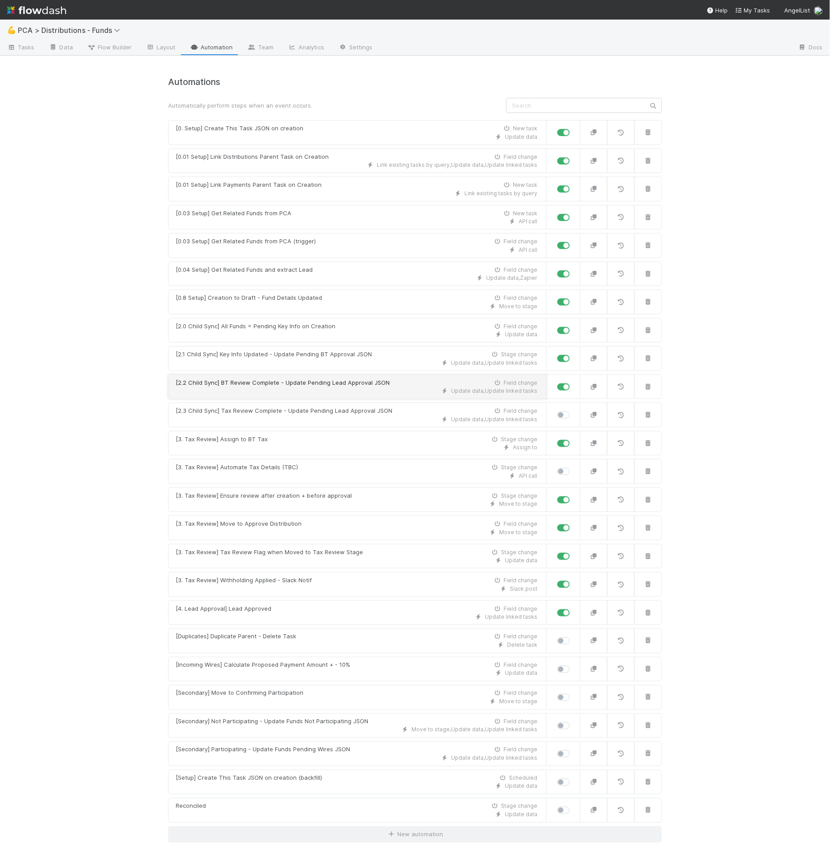
click at [319, 379] on div "[2.2 Child Sync] BT Review Complete - Update Pending Lead Approval JSON" at bounding box center [283, 383] width 214 height 9
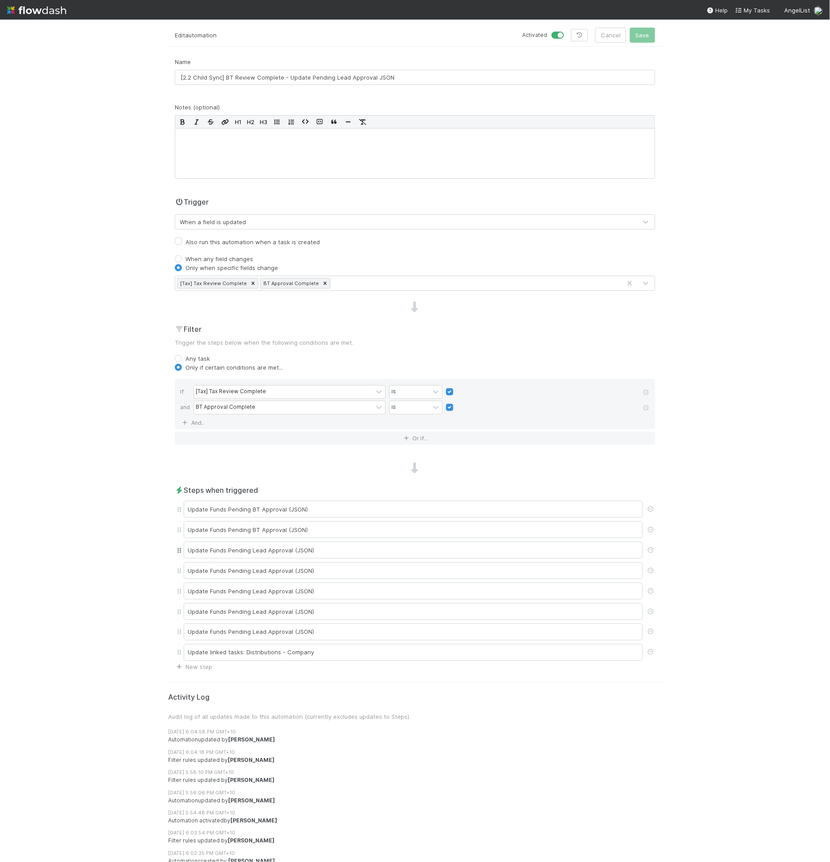
scroll to position [40, 0]
click at [325, 551] on div "Update Funds Pending Lead Approval (JSON)" at bounding box center [413, 548] width 459 height 17
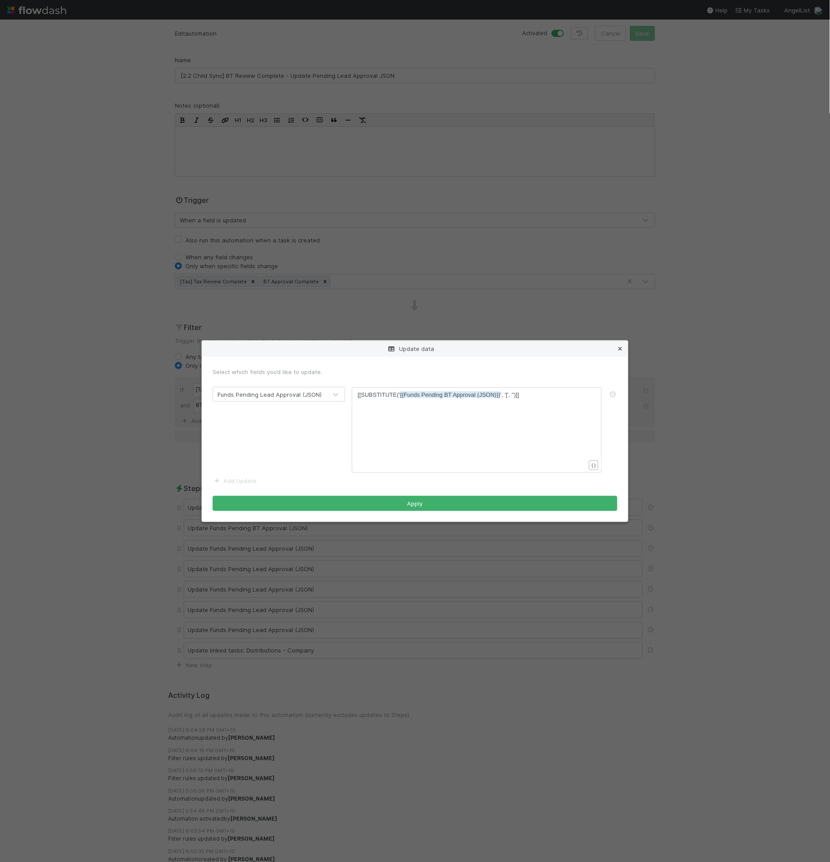
click at [619, 351] on icon at bounding box center [620, 349] width 9 height 6
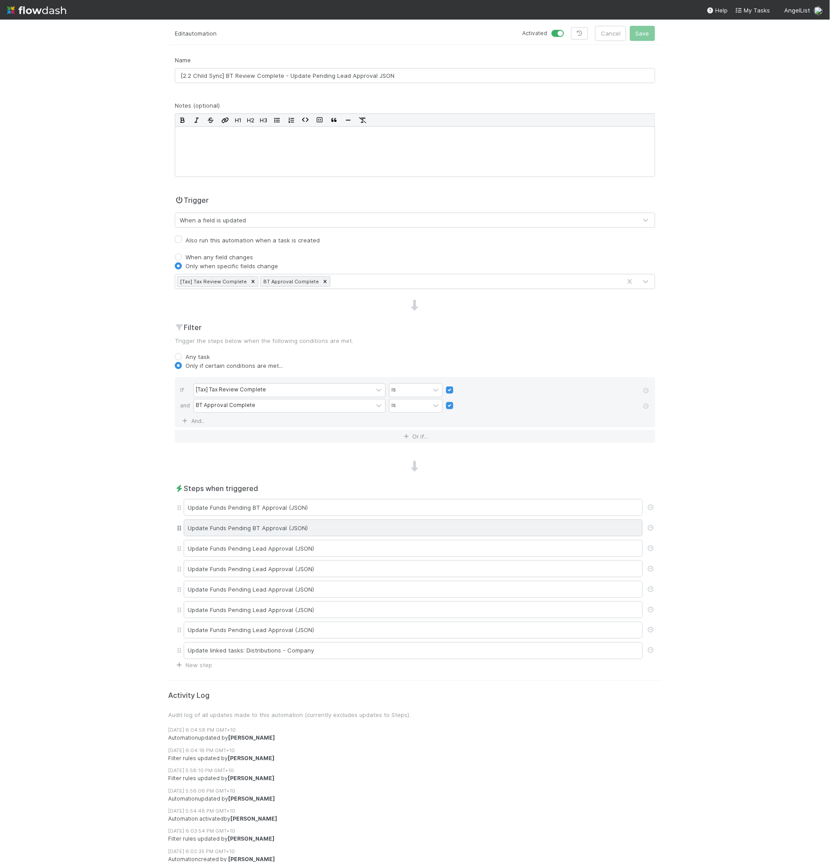
click at [332, 530] on div "Update Funds Pending BT Approval (JSON)" at bounding box center [413, 528] width 459 height 17
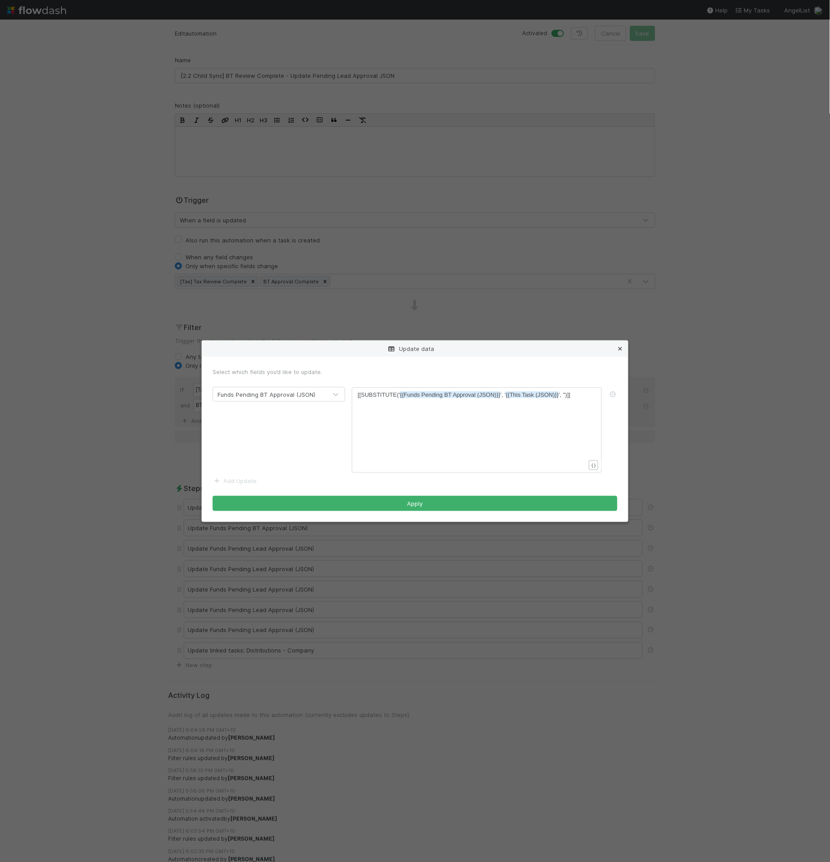
click at [620, 350] on icon at bounding box center [620, 349] width 9 height 6
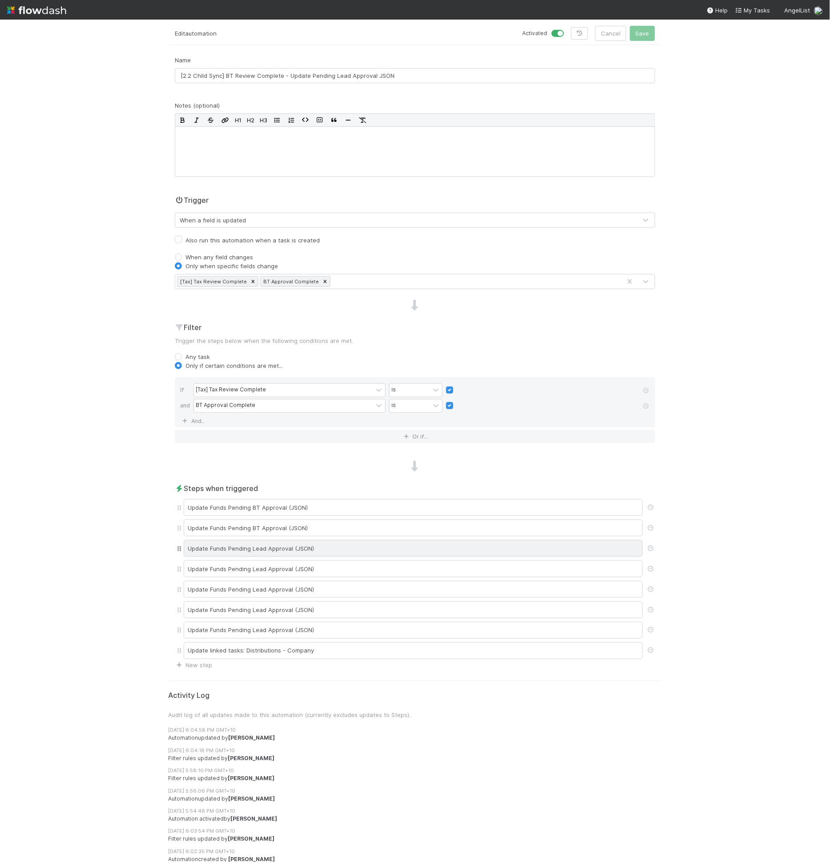
click at [316, 546] on div "Update Funds Pending Lead Approval (JSON)" at bounding box center [413, 548] width 459 height 17
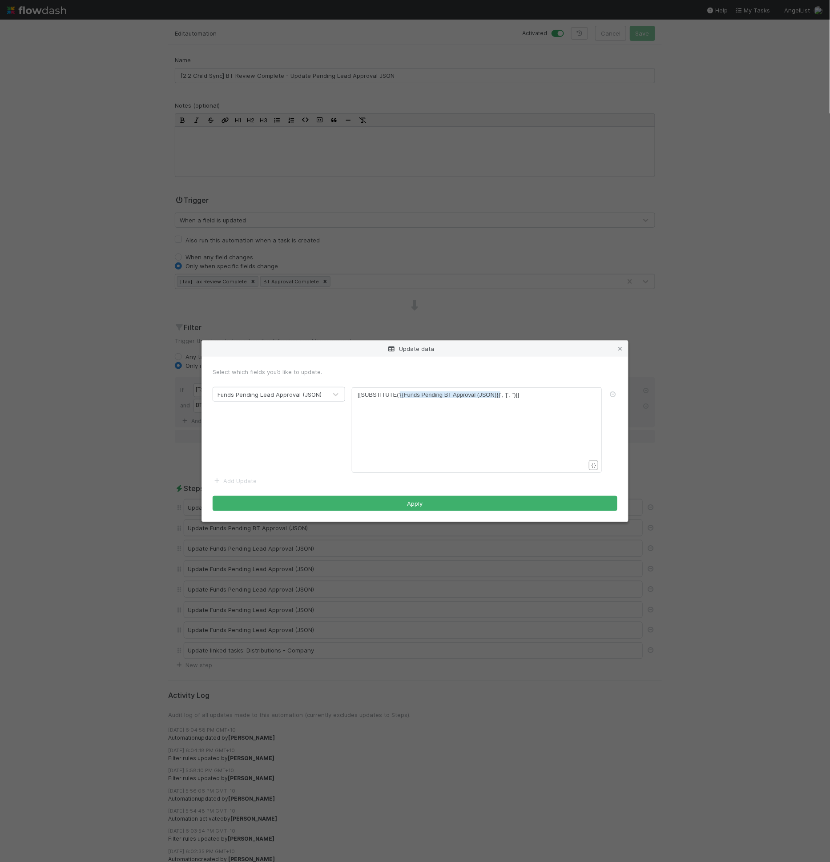
click at [445, 394] on span "{{Funds Pending BT Approval (JSON)}}" at bounding box center [450, 395] width 101 height 7
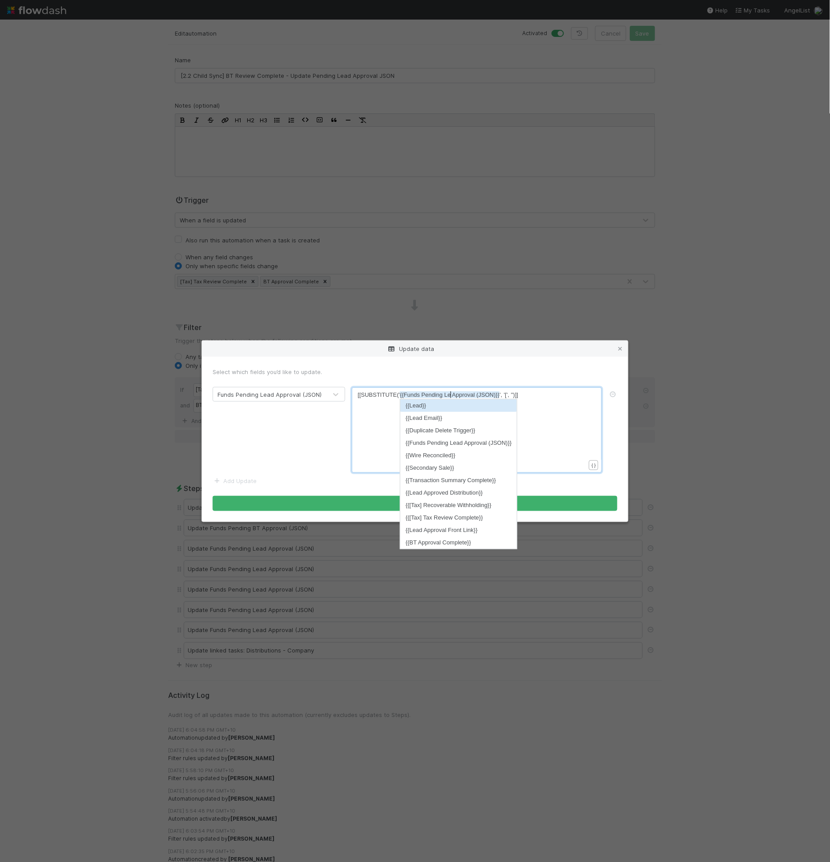
type textarea "Lead"
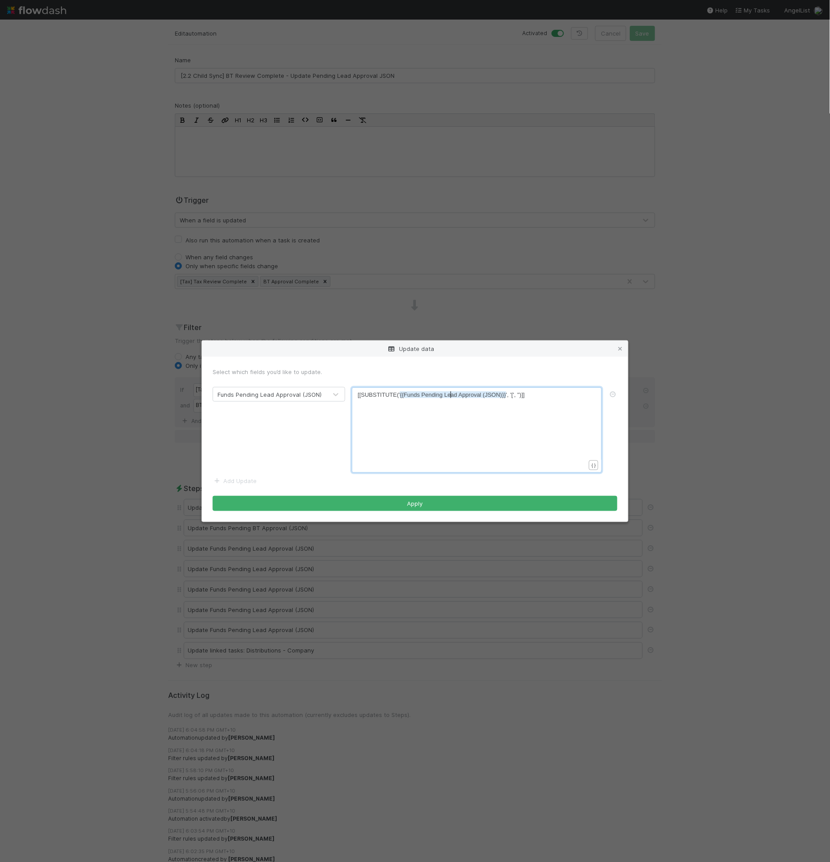
click at [449, 394] on span "{{Funds Pending Lead Approval (JSON)}}" at bounding box center [453, 395] width 106 height 7
type textarea "Lead"
click at [379, 505] on button "Apply" at bounding box center [415, 503] width 405 height 15
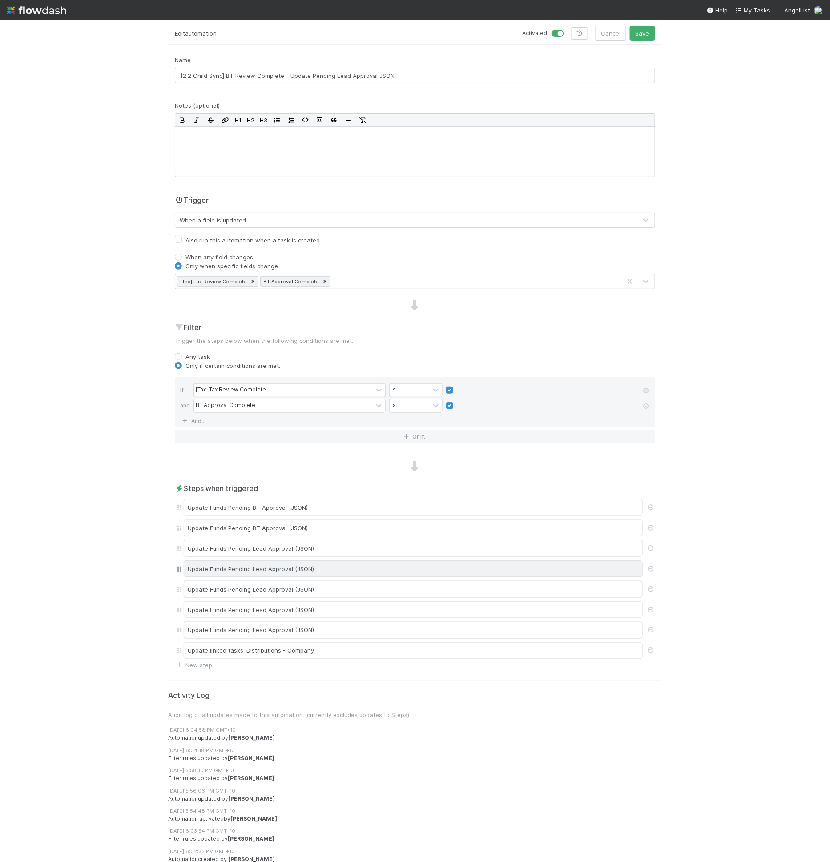
click at [308, 563] on div "Update Funds Pending Lead Approval (JSON)" at bounding box center [413, 569] width 459 height 17
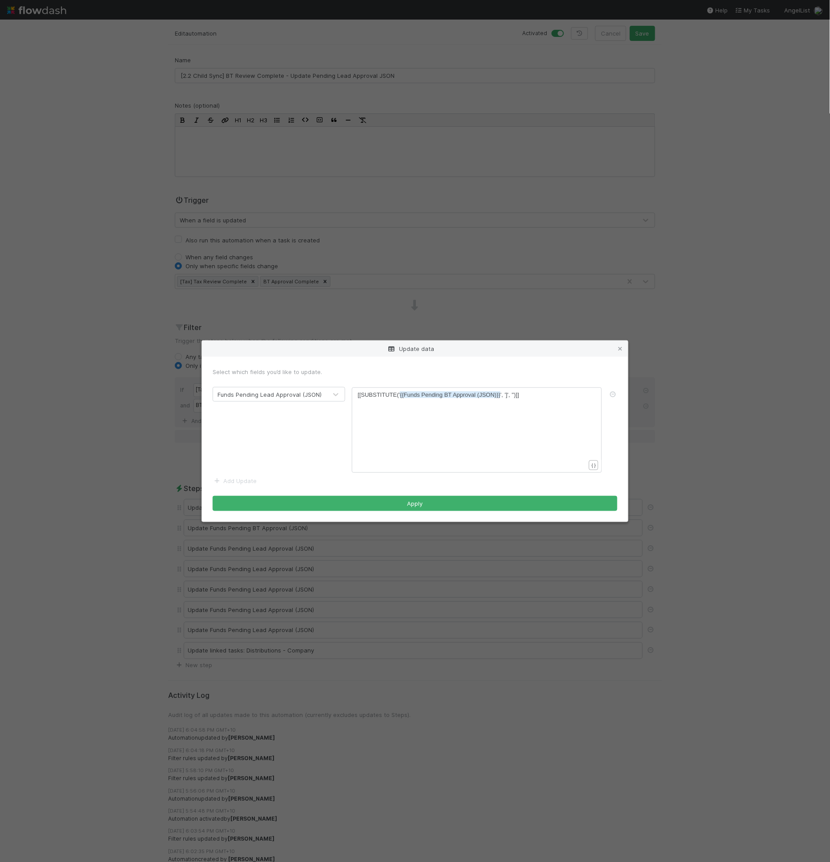
click at [448, 397] on span "{{Funds Pending BT Approval (JSON)}}" at bounding box center [450, 395] width 101 height 7
type textarea "BT"
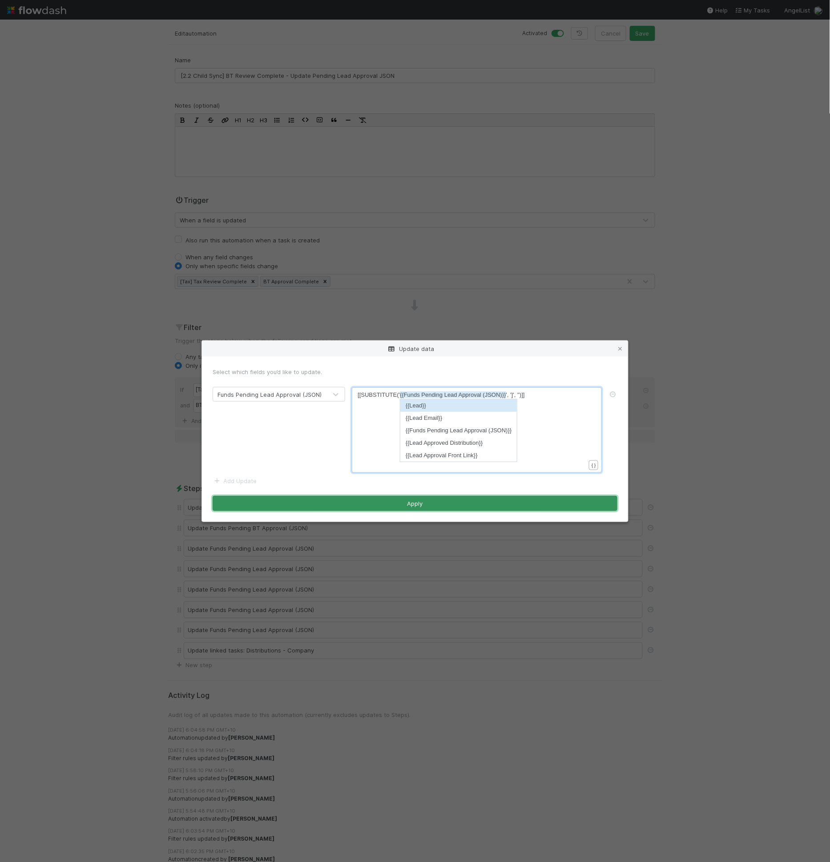
click at [429, 502] on button "Apply" at bounding box center [415, 503] width 405 height 15
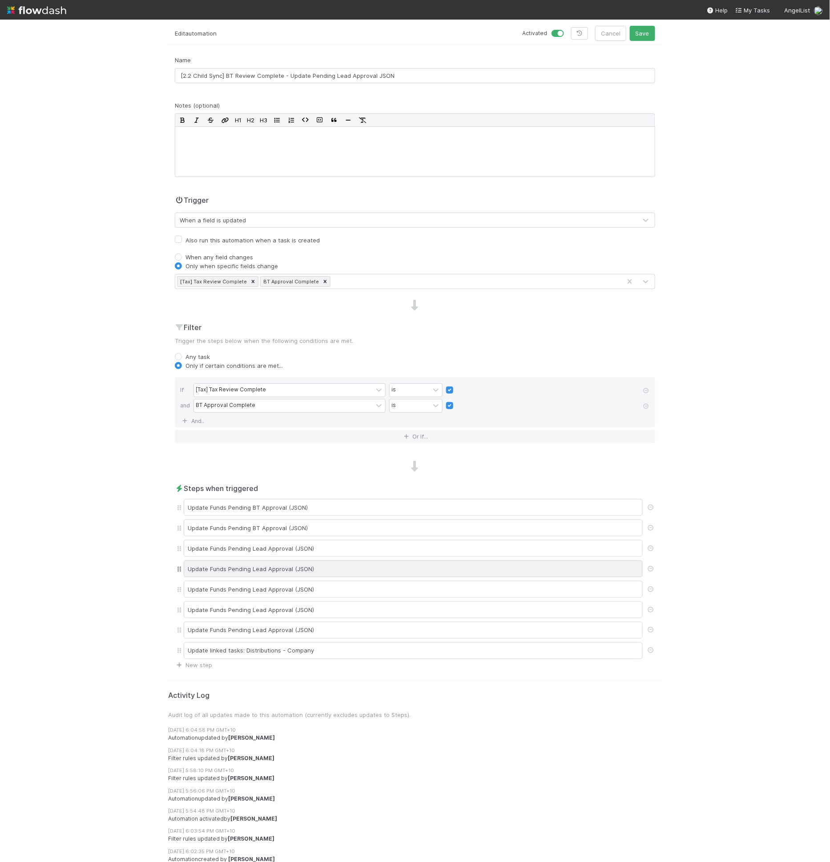
click at [328, 561] on div "Update Funds Pending Lead Approval (JSON)" at bounding box center [413, 569] width 459 height 17
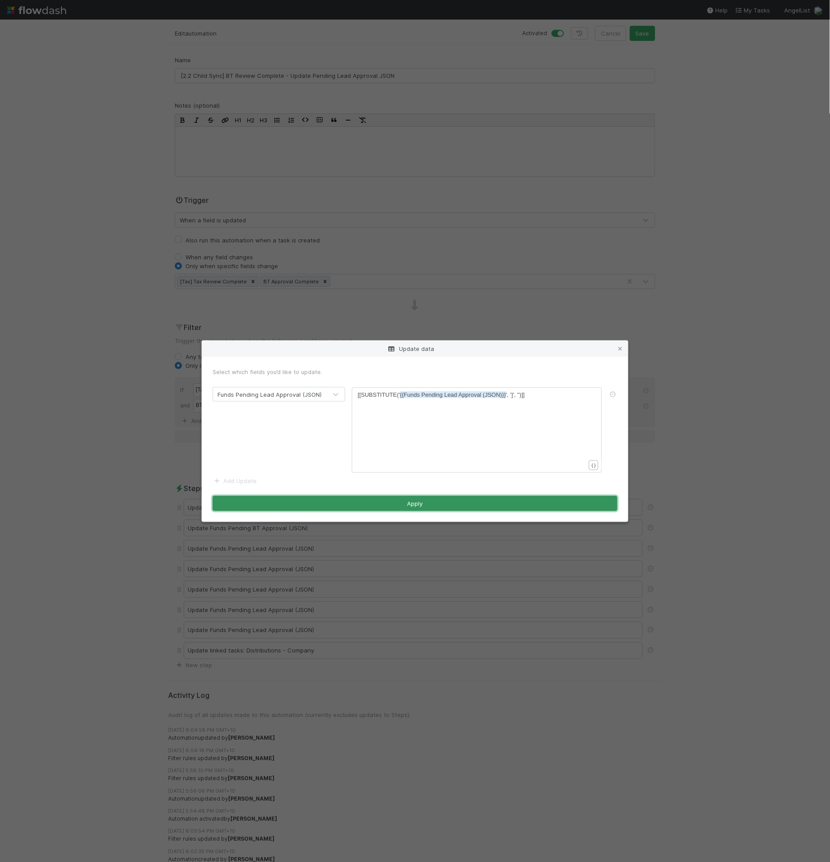
click at [426, 506] on button "Apply" at bounding box center [415, 503] width 405 height 15
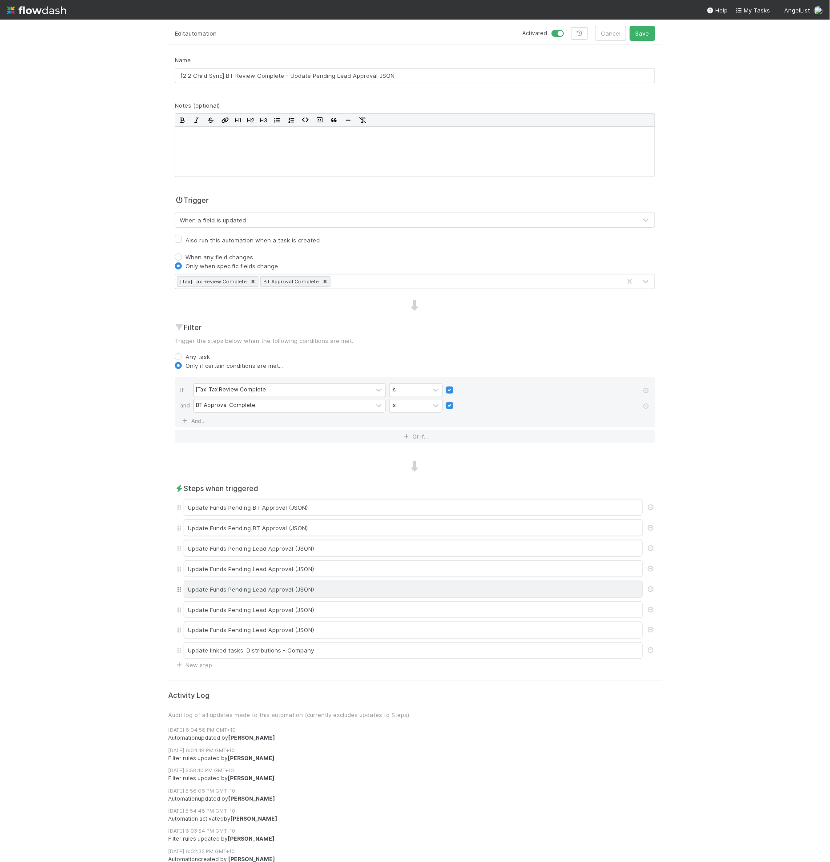
click at [320, 583] on div "Update Funds Pending Lead Approval (JSON)" at bounding box center [413, 589] width 459 height 17
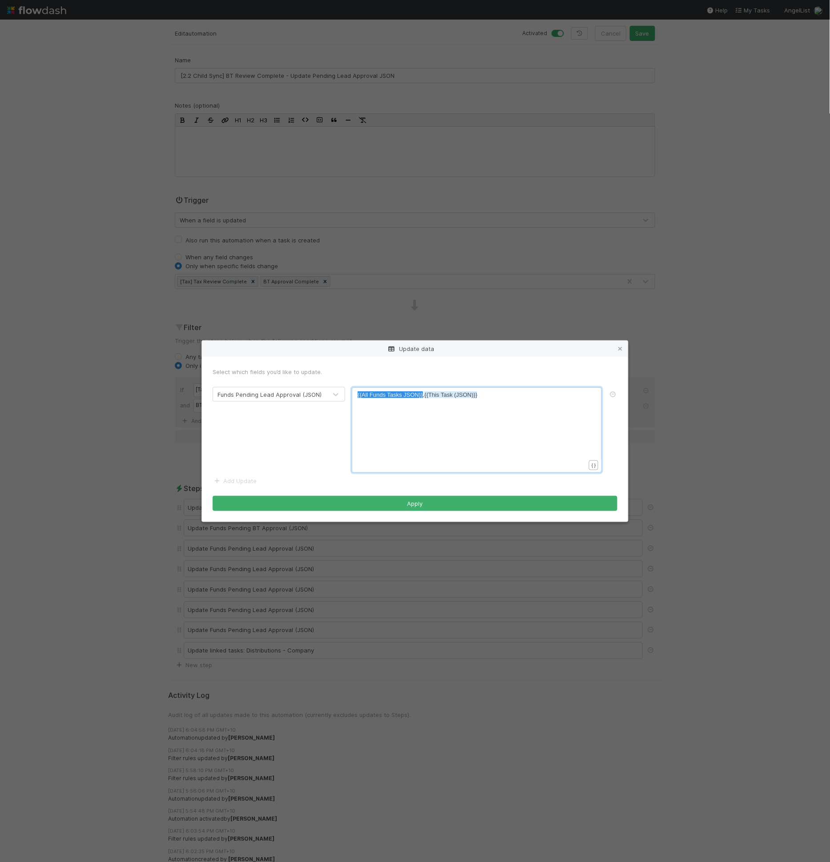
drag, startPoint x: 422, startPoint y: 396, endPoint x: 350, endPoint y: 393, distance: 72.6
type textarea "{{funds"
click at [424, 440] on li "{{Funds Pending Lead Approval (JSON)}}" at bounding box center [416, 443] width 117 height 12
click at [407, 505] on button "Apply" at bounding box center [415, 503] width 405 height 15
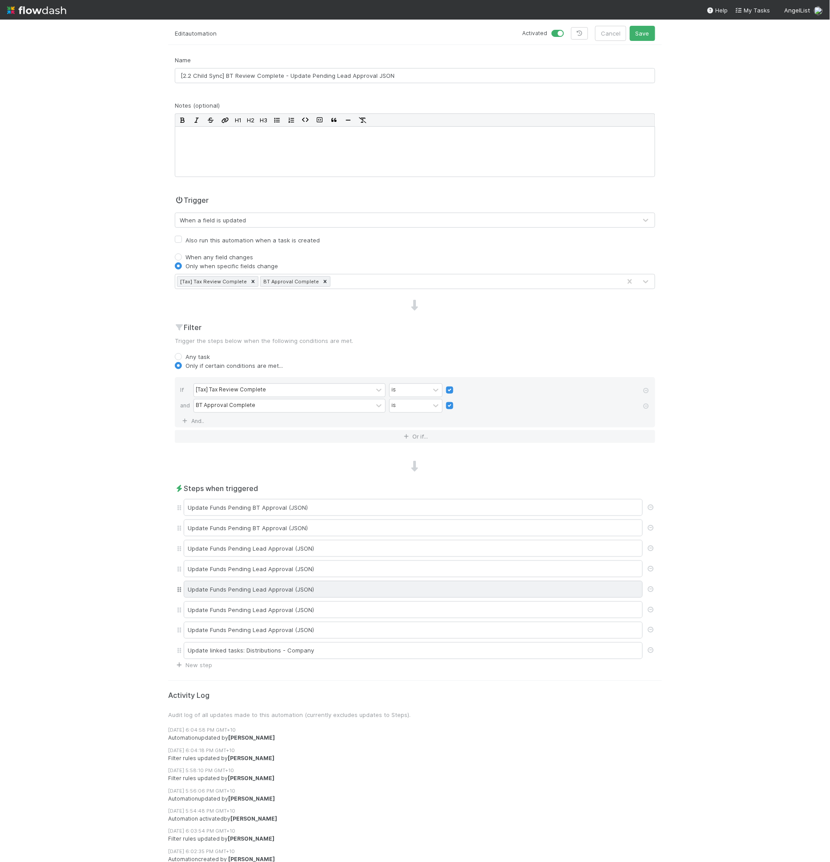
click at [325, 586] on div "Update Funds Pending Lead Approval (JSON)" at bounding box center [413, 589] width 459 height 17
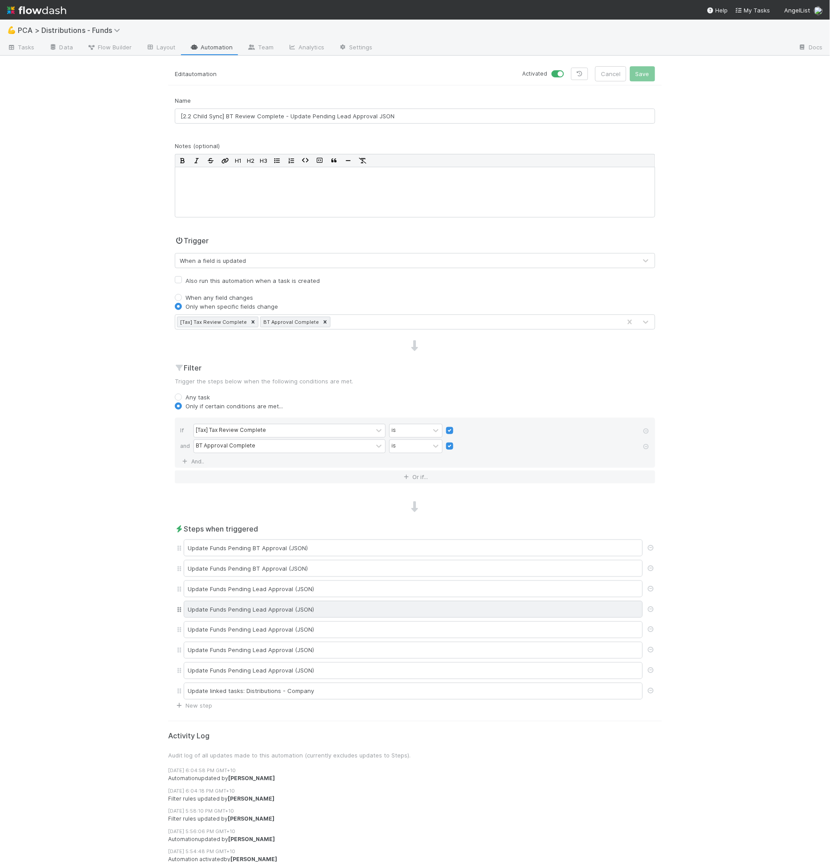
click at [315, 605] on div "Update Funds Pending Lead Approval (JSON)" at bounding box center [413, 609] width 459 height 17
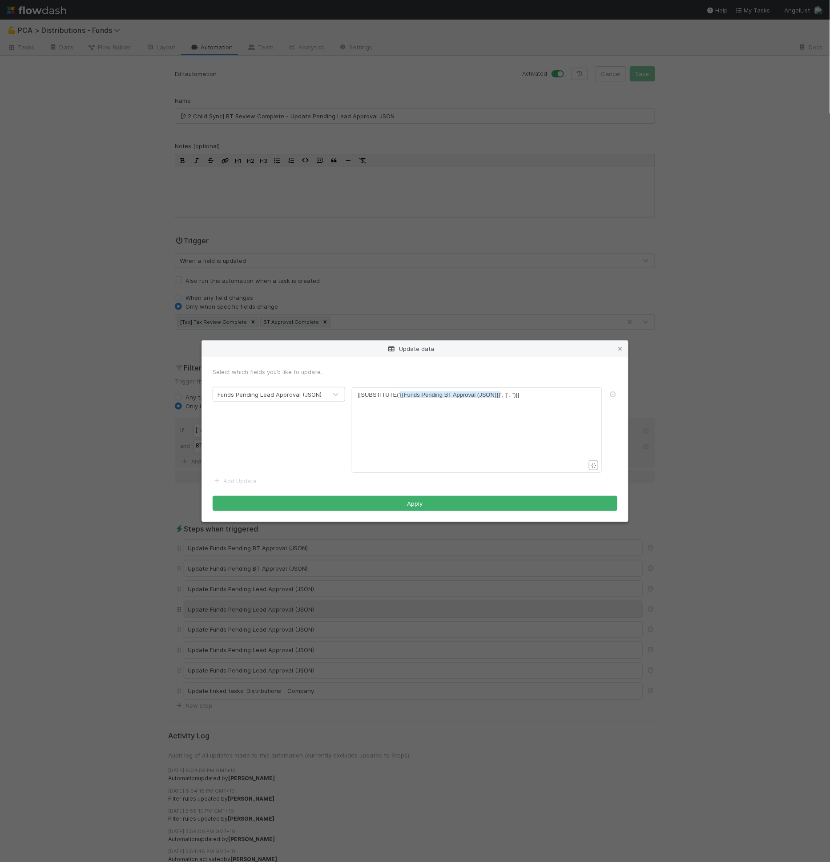
click at [315, 605] on div "Update data Select which fields you’d like to update. Funds Pending Lead Approv…" at bounding box center [415, 431] width 830 height 862
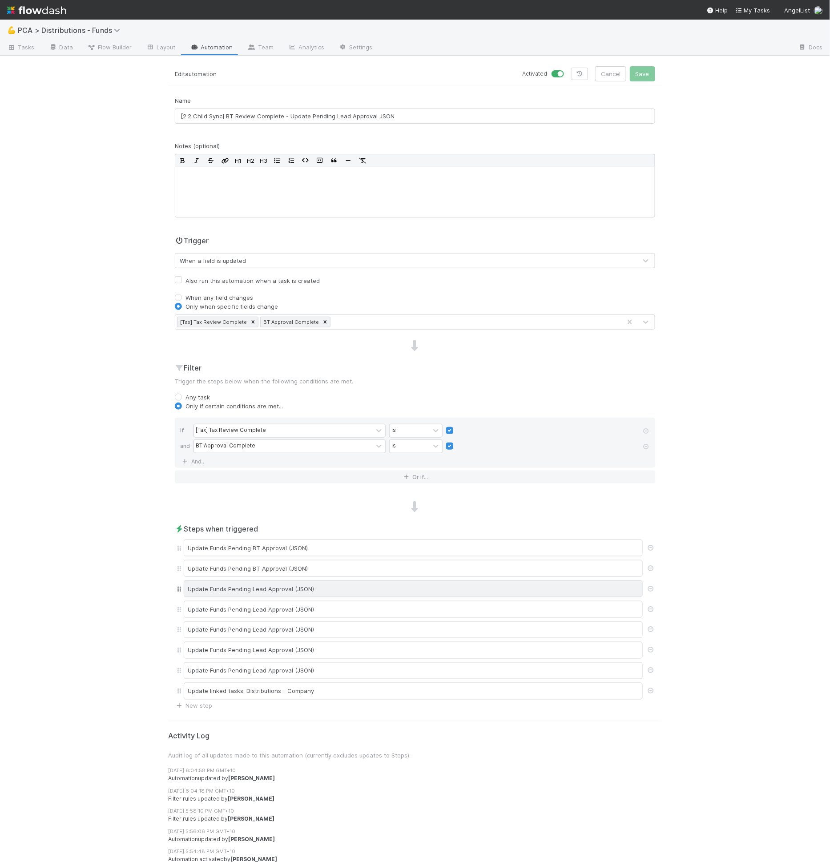
click at [320, 583] on div "Update Funds Pending Lead Approval (JSON)" at bounding box center [413, 589] width 459 height 17
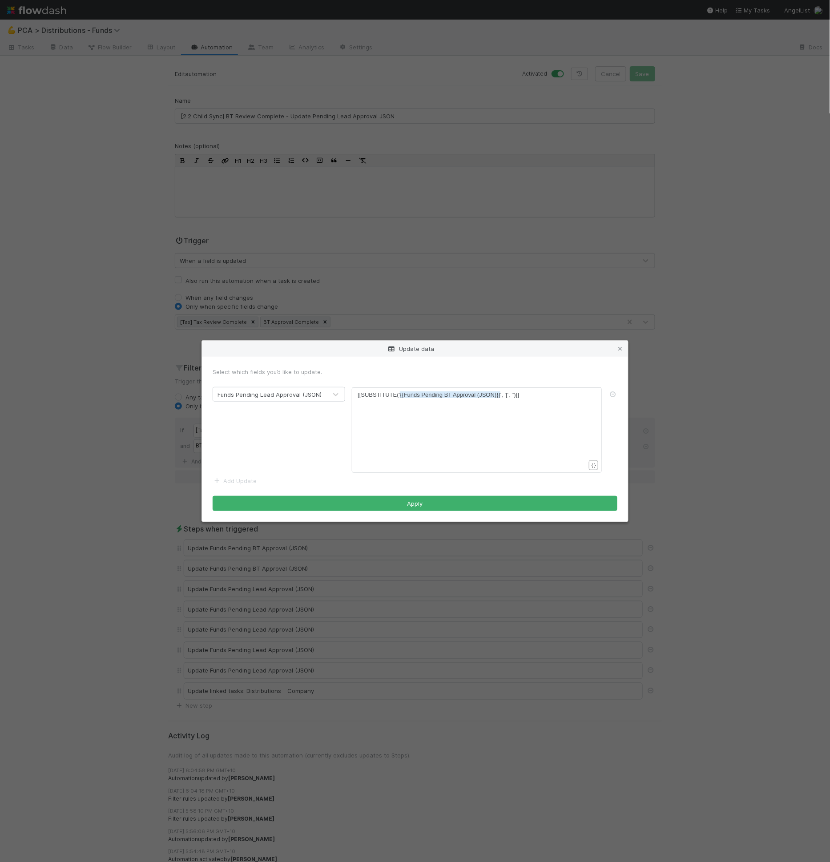
click at [370, 561] on div "Update data Select which fields you’d like to update. Funds Pending Lead Approv…" at bounding box center [415, 431] width 830 height 862
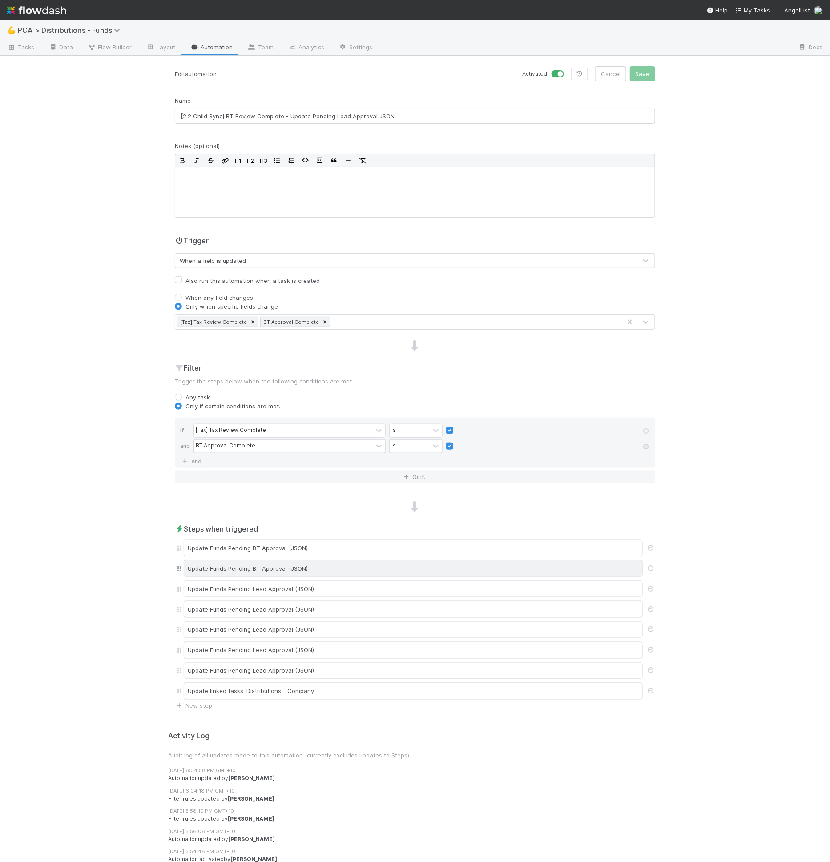
click at [335, 560] on div "Update Funds Pending BT Approval (JSON)" at bounding box center [413, 568] width 459 height 17
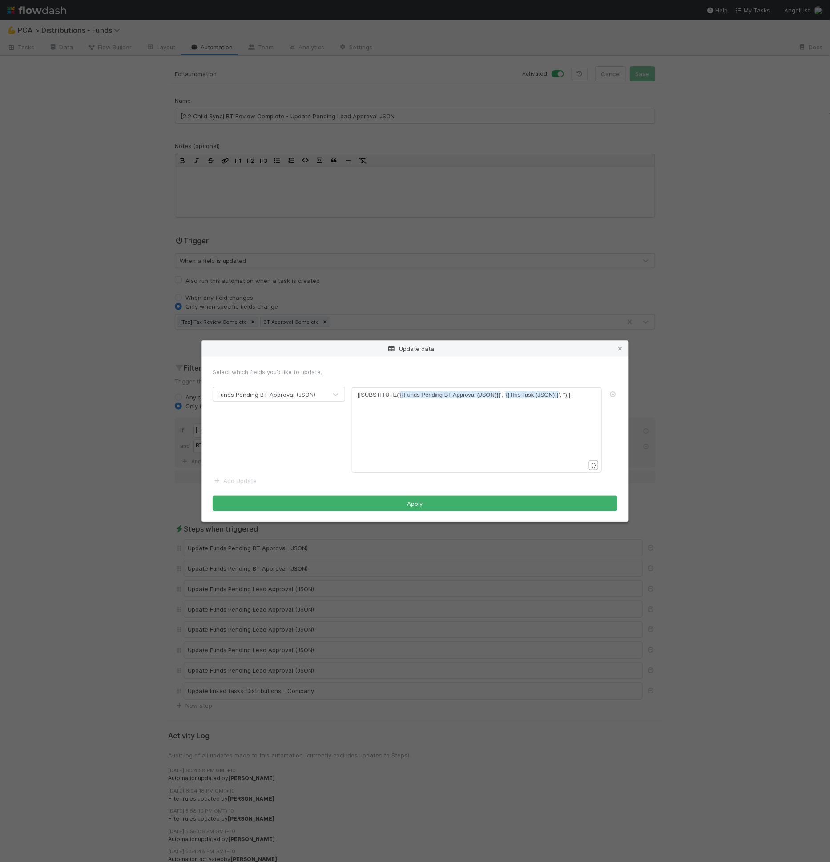
click at [352, 554] on div "Update data Select which fields you’d like to update. Funds Pending BT Approval…" at bounding box center [415, 431] width 830 height 862
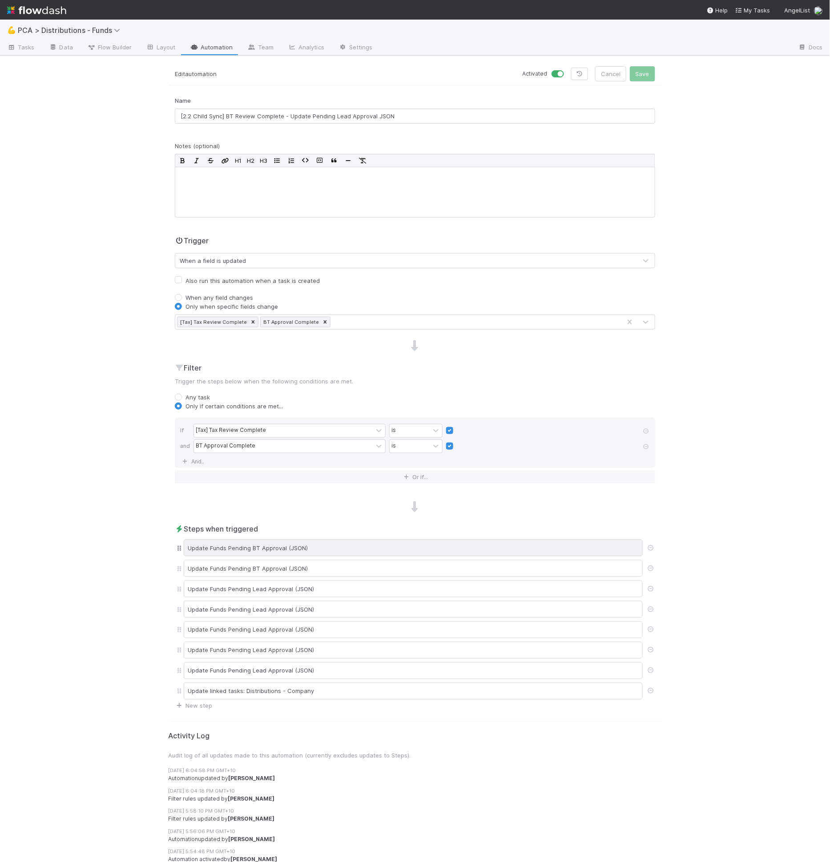
click at [346, 549] on div "Update Funds Pending BT Approval (JSON)" at bounding box center [413, 548] width 459 height 17
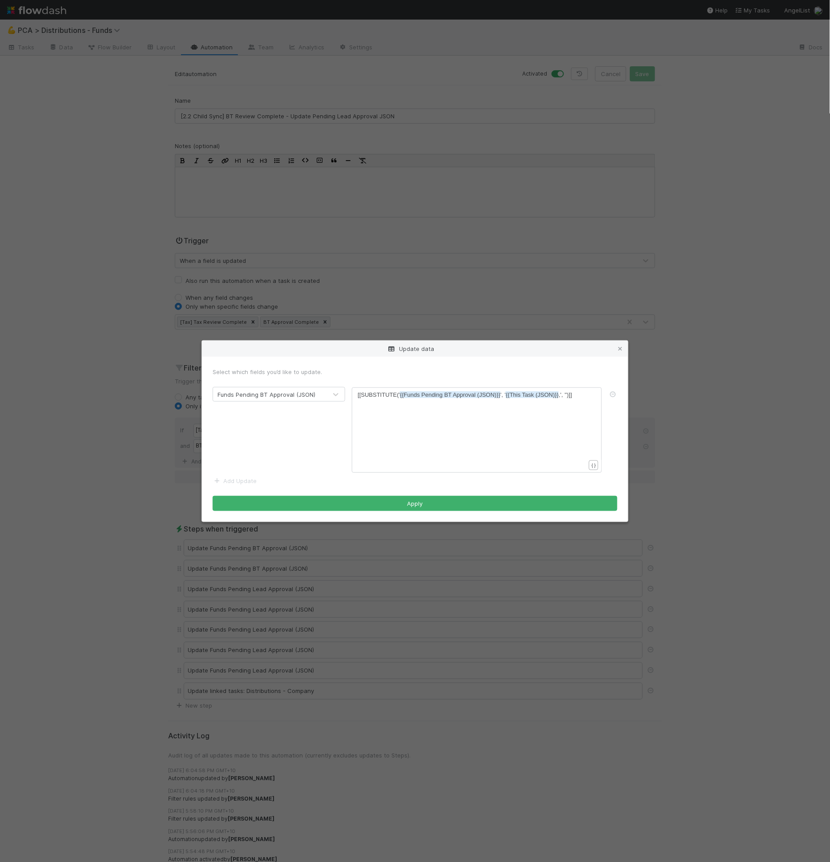
click at [347, 553] on div "Update data Select which fields you’d like to update. Funds Pending BT Approval…" at bounding box center [415, 431] width 830 height 862
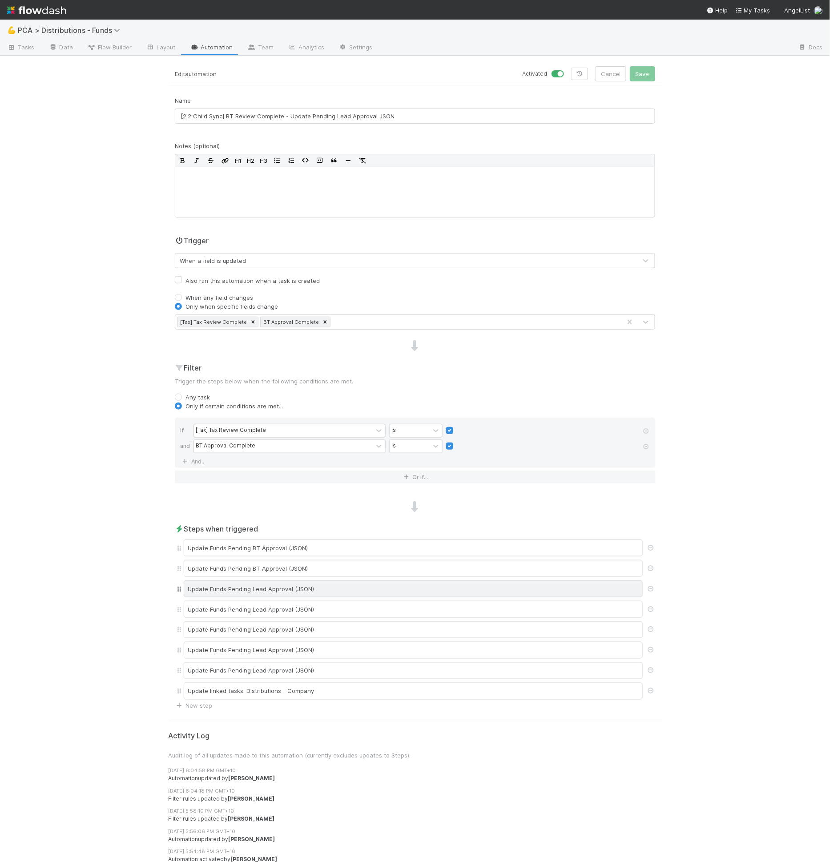
click at [332, 583] on div "Update Funds Pending Lead Approval (JSON)" at bounding box center [413, 589] width 459 height 17
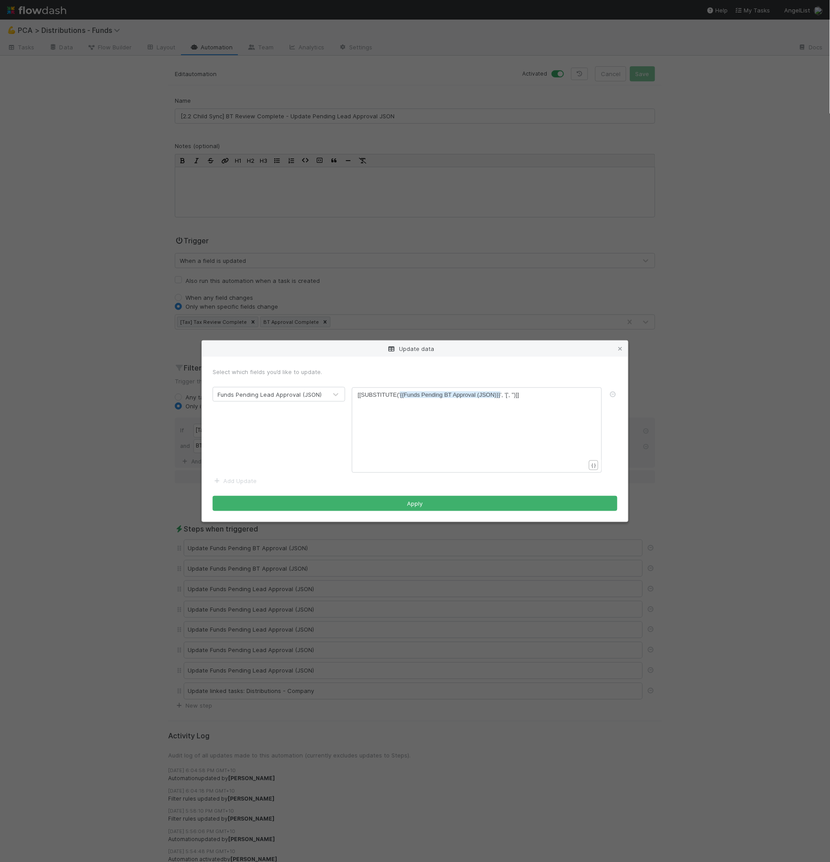
click at [448, 396] on span "{{Funds Pending BT Approval (JSON)}}" at bounding box center [450, 395] width 101 height 7
type textarea "BT"
paste textarea
click at [384, 425] on div "x [[SUBSTITUTE(' {{Funds Pending Lead Approval (JSON)}} ', '[', '')]]" at bounding box center [483, 441] width 250 height 101
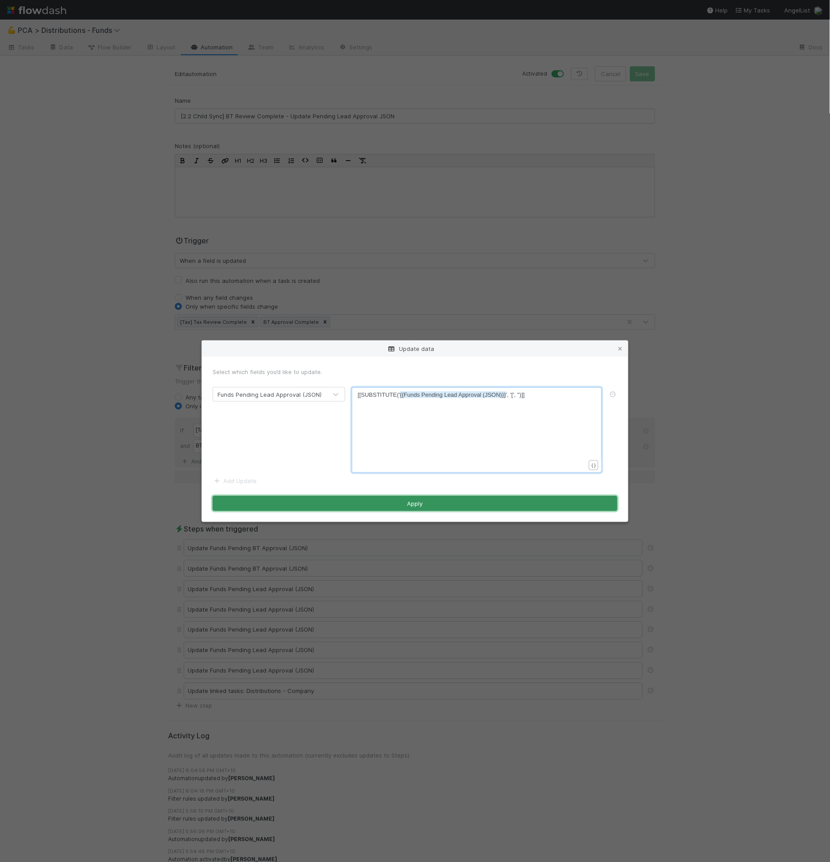
click at [429, 499] on button "Apply" at bounding box center [415, 503] width 405 height 15
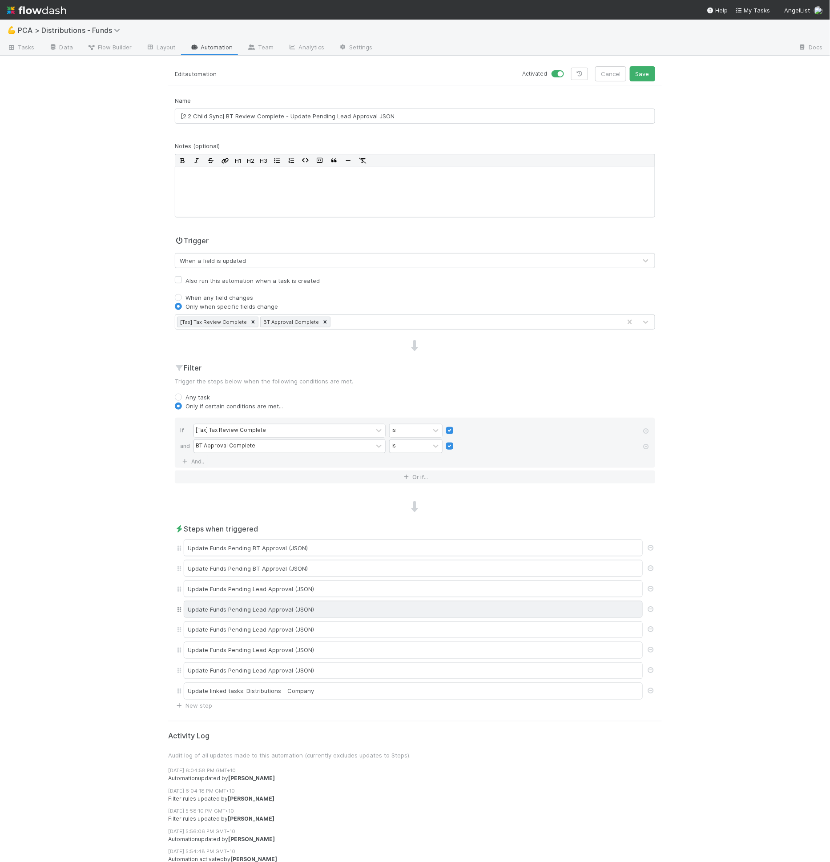
click at [316, 601] on div "Update Funds Pending Lead Approval (JSON)" at bounding box center [413, 609] width 459 height 17
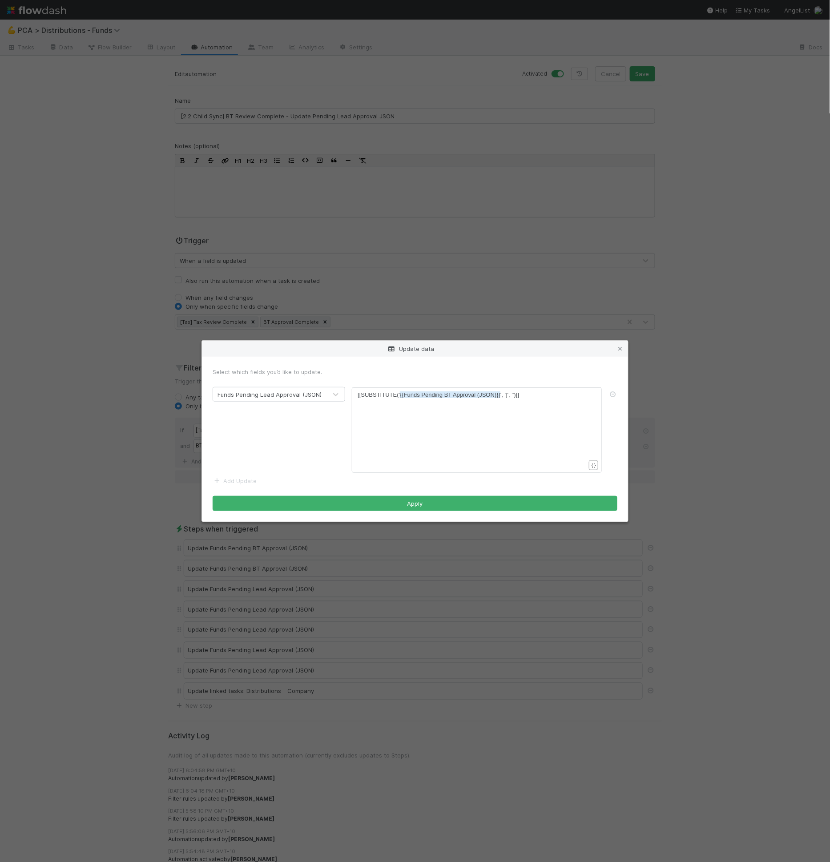
click at [449, 397] on span "{{Funds Pending BT Approval (JSON)}}" at bounding box center [450, 395] width 101 height 7
type textarea "BT"
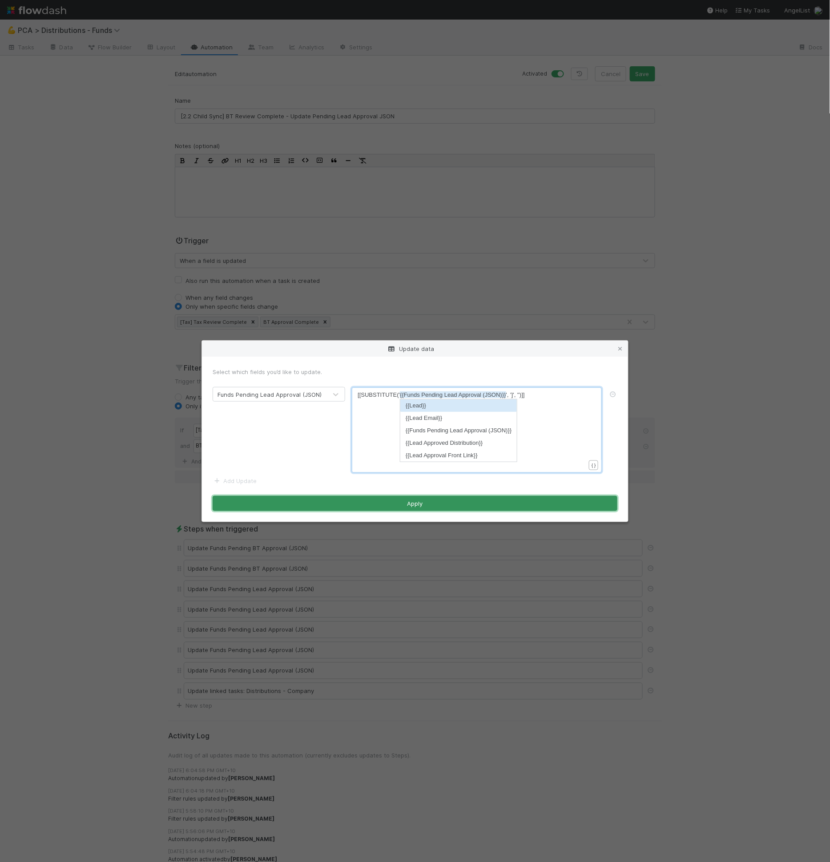
click at [429, 501] on button "Apply" at bounding box center [415, 503] width 405 height 15
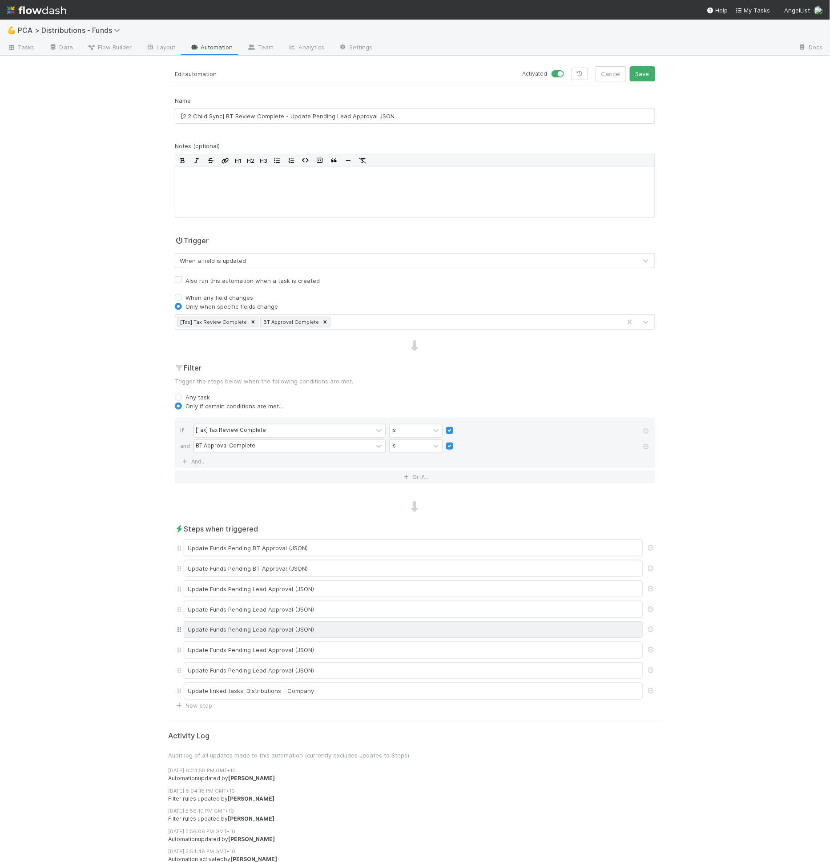
click at [312, 622] on div "Update Funds Pending Lead Approval (JSON)" at bounding box center [413, 630] width 459 height 17
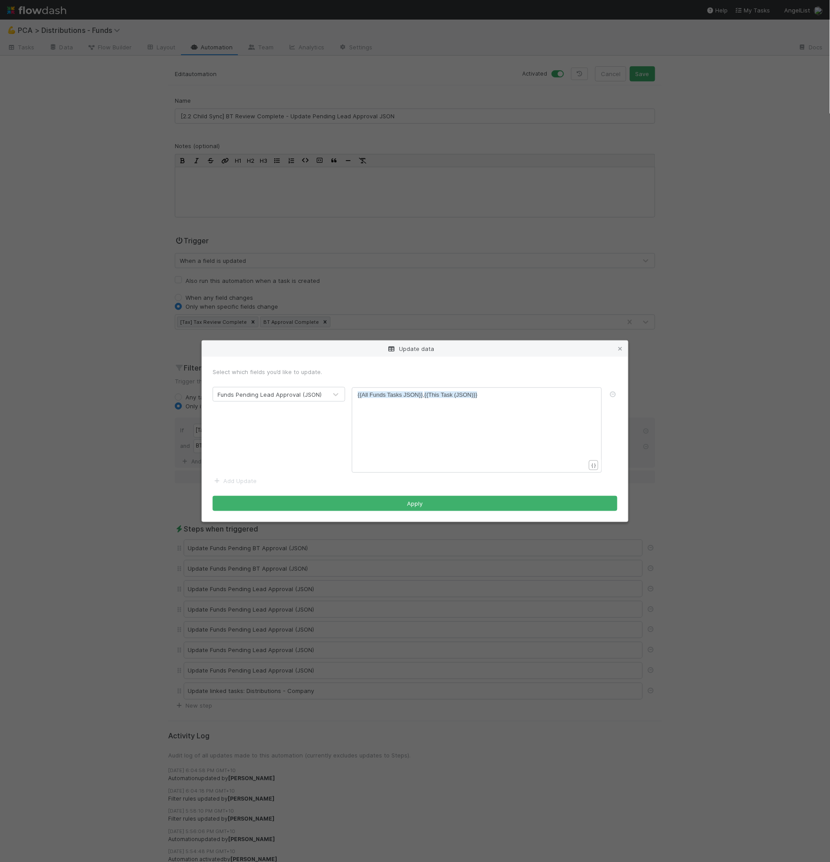
click at [397, 407] on div "xxxxxxxxxx {{All Funds Tasks JSON}} , {{This Task (JSON)}}" at bounding box center [483, 441] width 250 height 101
click at [421, 396] on span "{{All Funds Tasks JSON}}" at bounding box center [390, 395] width 65 height 7
drag, startPoint x: 423, startPoint y: 395, endPoint x: 328, endPoint y: 397, distance: 95.3
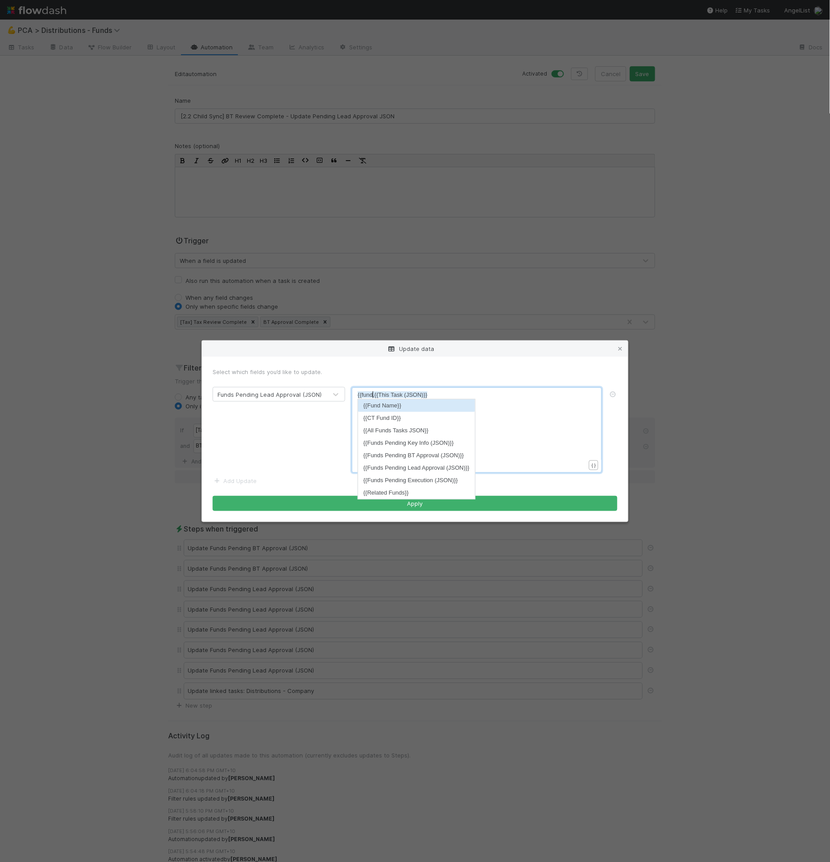
type textarea "{{funds"
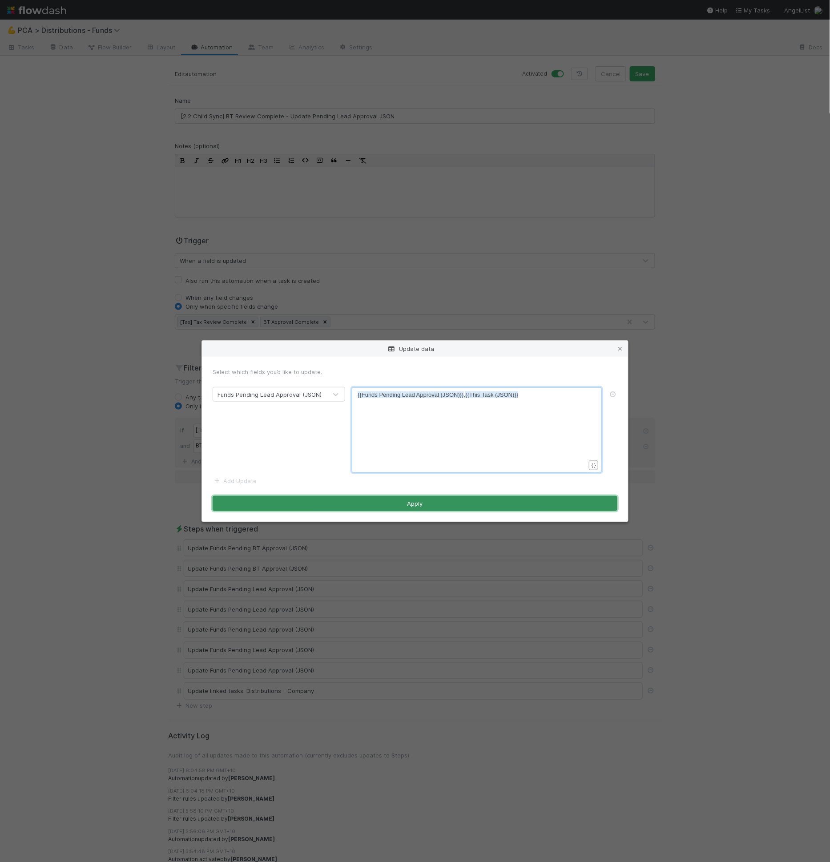
click at [423, 506] on button "Apply" at bounding box center [415, 503] width 405 height 15
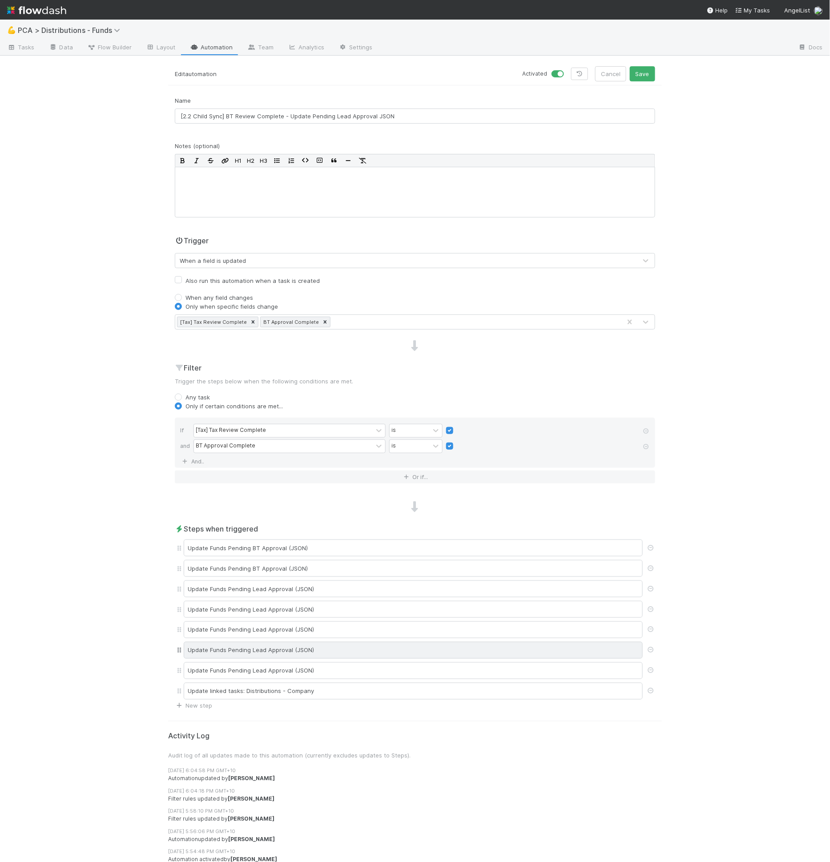
click at [290, 646] on div "Update Funds Pending Lead Approval (JSON)" at bounding box center [413, 650] width 459 height 17
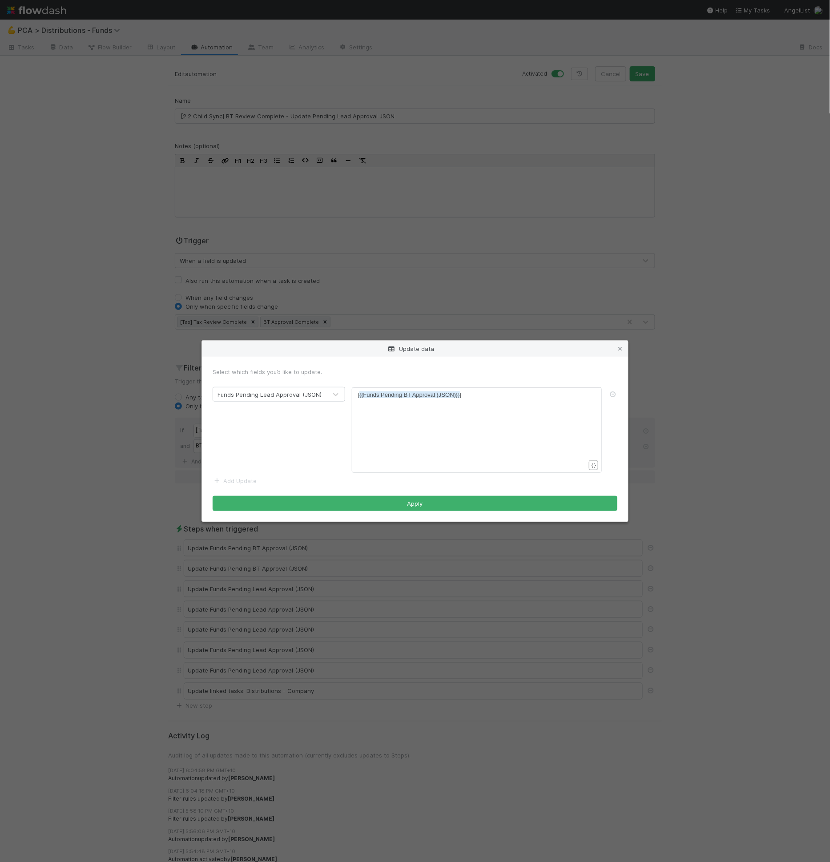
click at [408, 395] on span "{{Funds Pending BT Approval (JSON)}}" at bounding box center [410, 395] width 101 height 7
type textarea "BT"
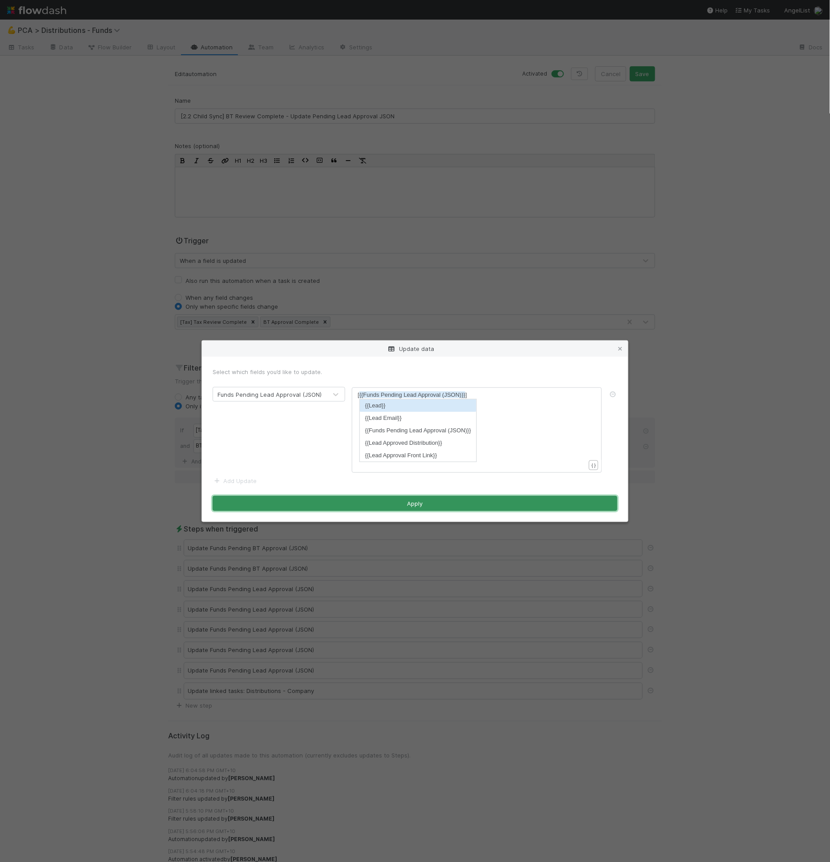
click at [434, 503] on button "Apply" at bounding box center [415, 503] width 405 height 15
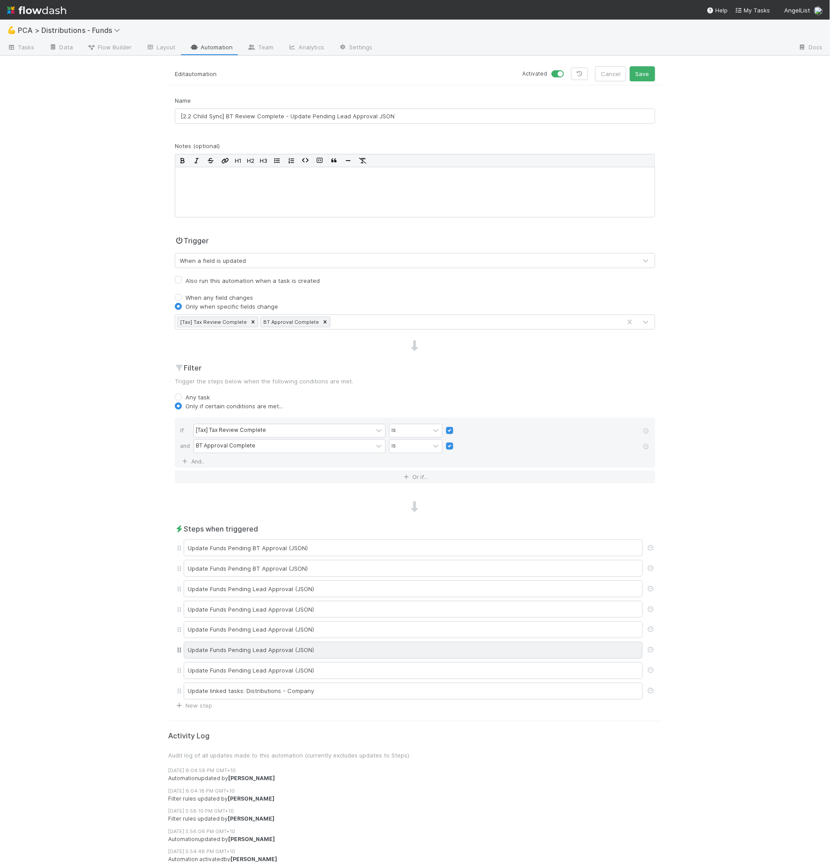
click at [304, 648] on div "Update Funds Pending Lead Approval (JSON)" at bounding box center [413, 650] width 459 height 17
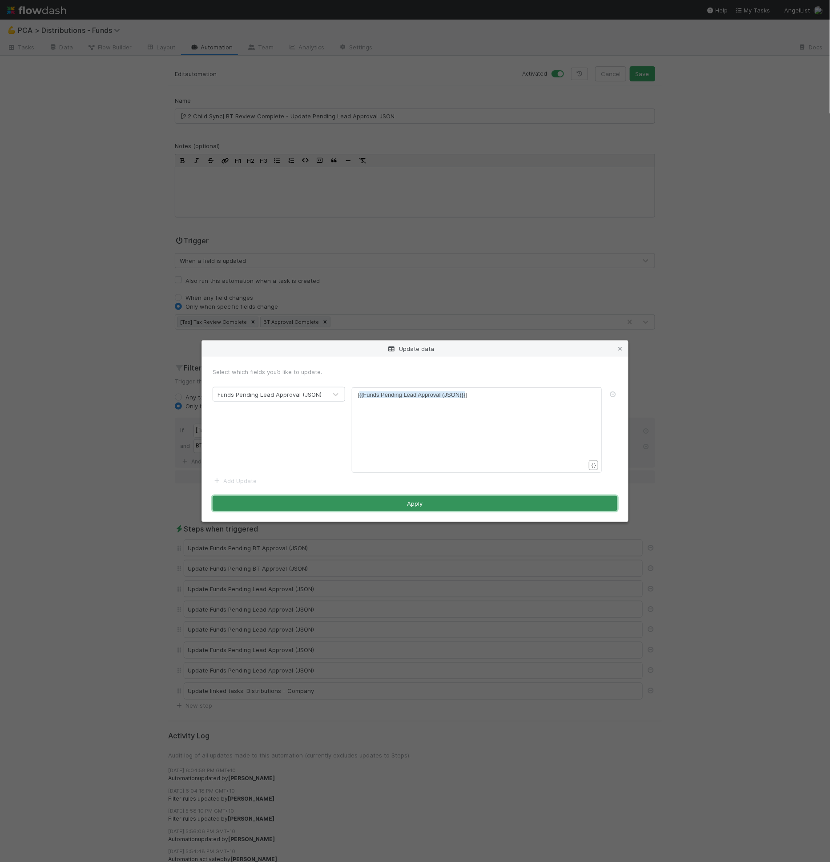
click at [362, 504] on button "Apply" at bounding box center [415, 503] width 405 height 15
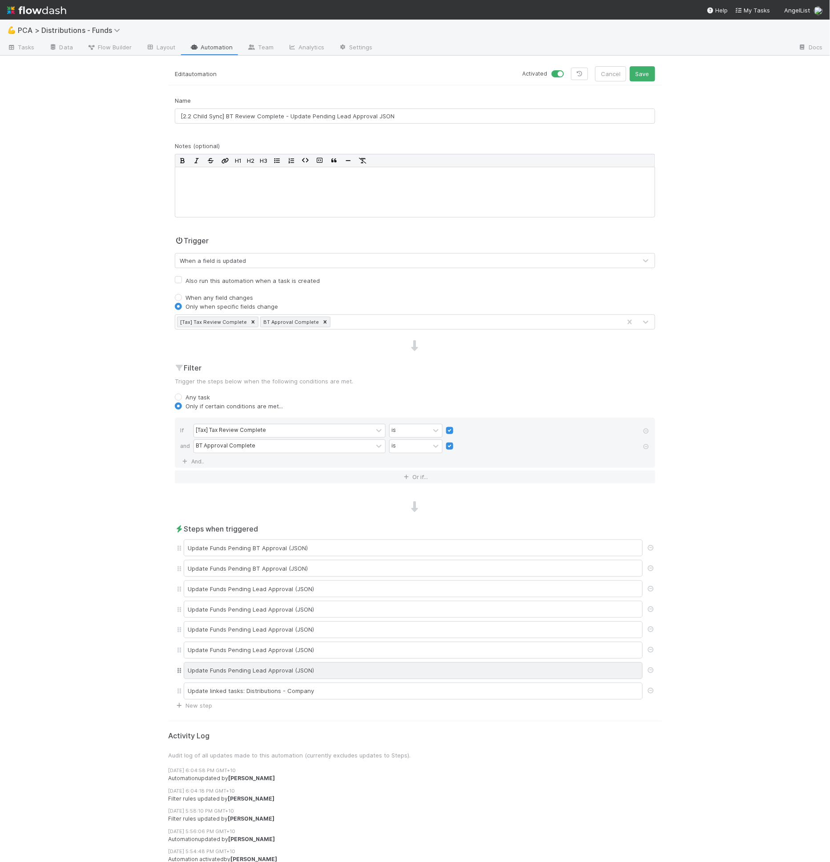
click at [287, 671] on div "Update Funds Pending Lead Approval (JSON)" at bounding box center [413, 671] width 459 height 17
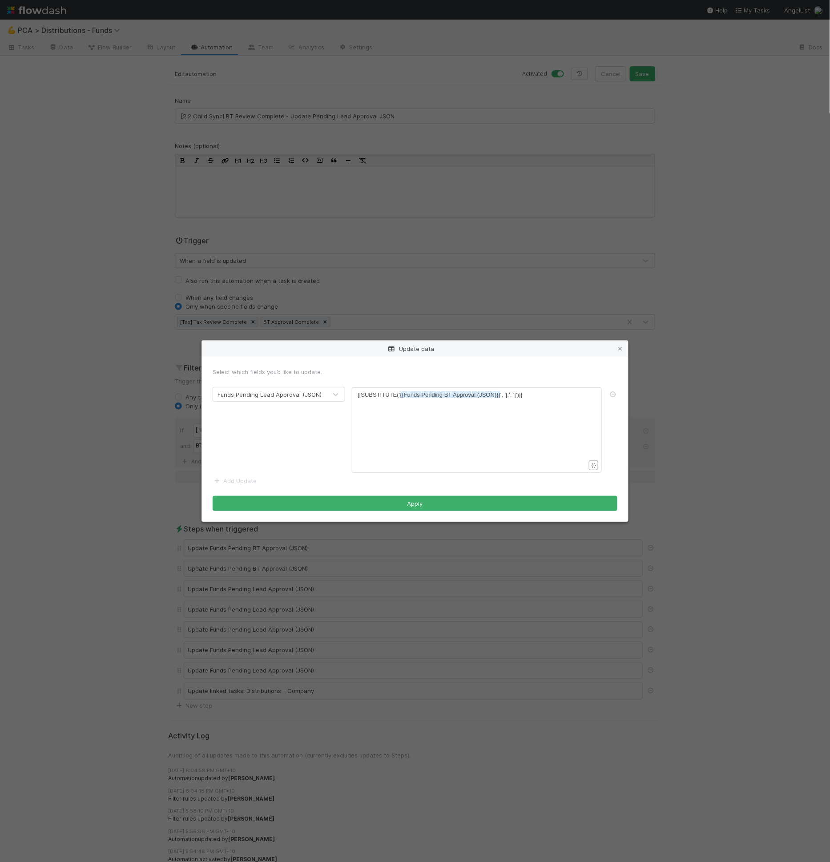
click at [449, 395] on span "{{Funds Pending BT Approval (JSON)}}" at bounding box center [450, 395] width 101 height 7
type textarea "BT"
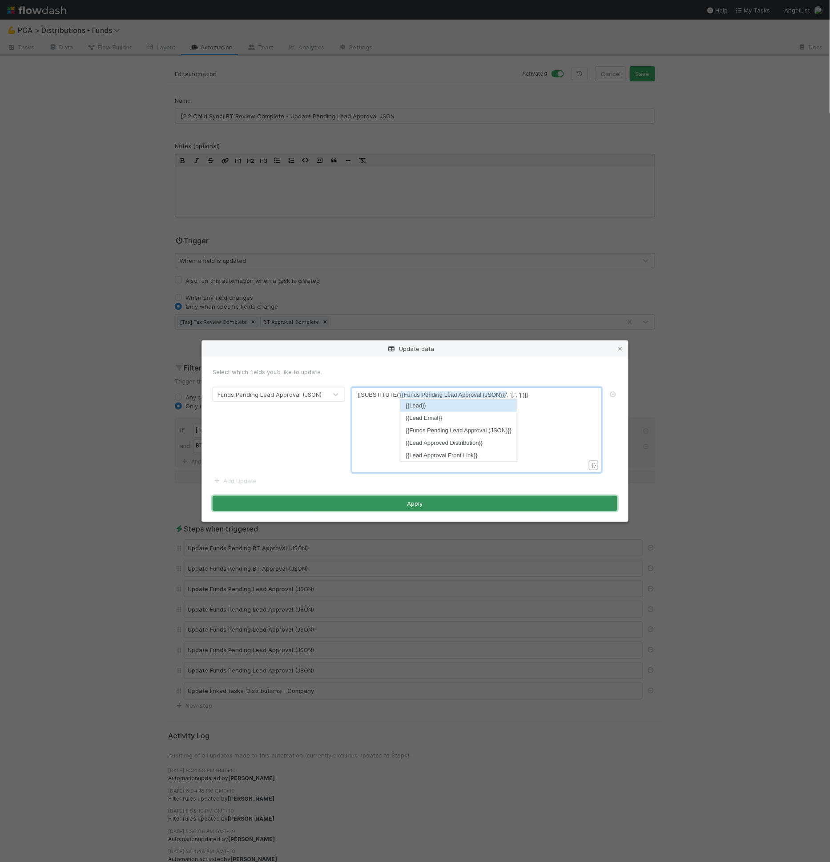
click at [442, 506] on button "Apply" at bounding box center [415, 503] width 405 height 15
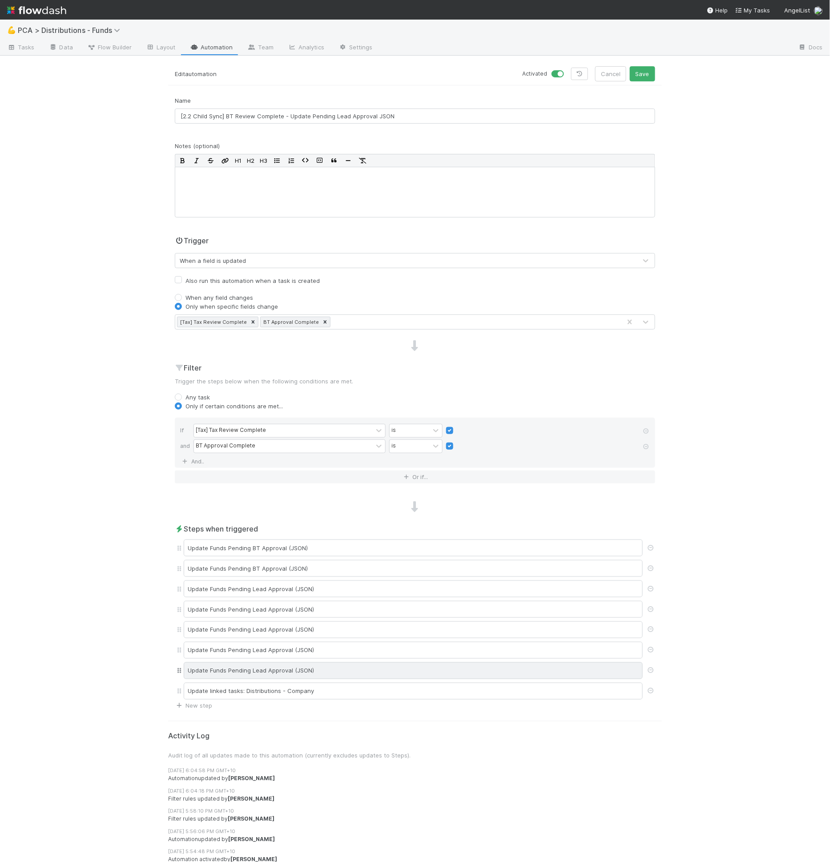
click at [293, 671] on div "Update Funds Pending Lead Approval (JSON)" at bounding box center [413, 671] width 459 height 17
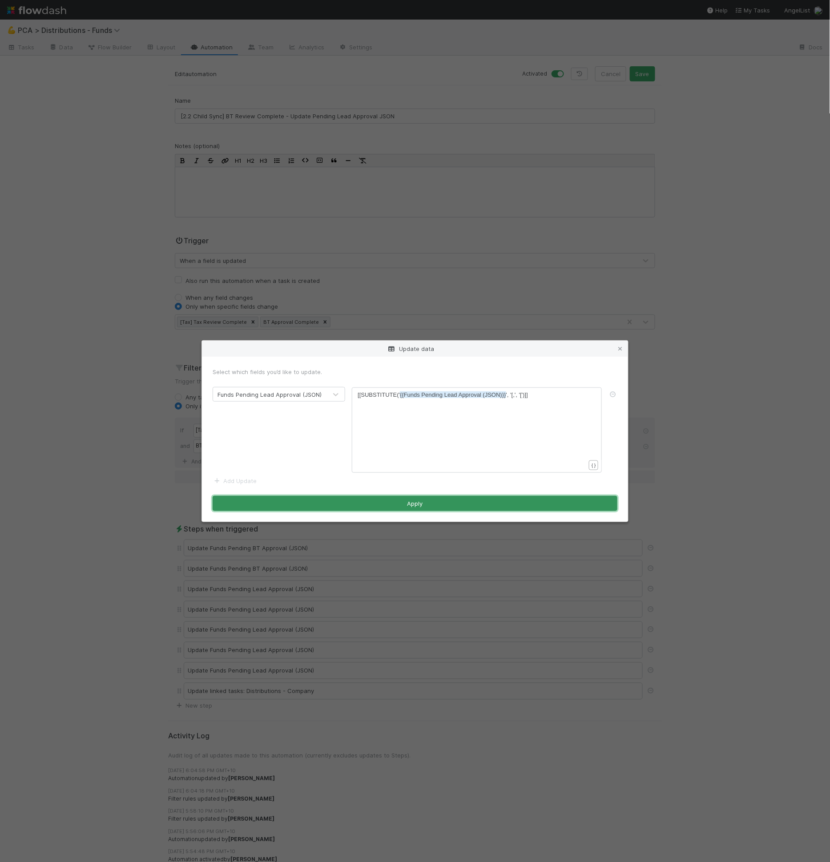
click at [385, 503] on button "Apply" at bounding box center [415, 503] width 405 height 15
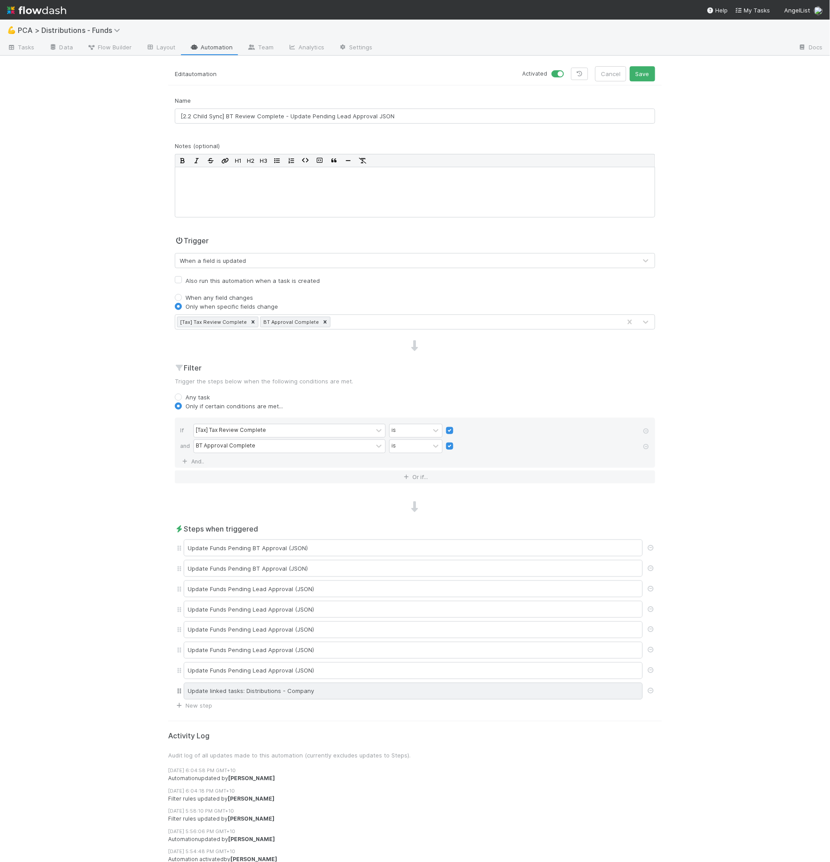
click at [281, 683] on div "Update linked tasks: Distributions - Company" at bounding box center [413, 691] width 459 height 17
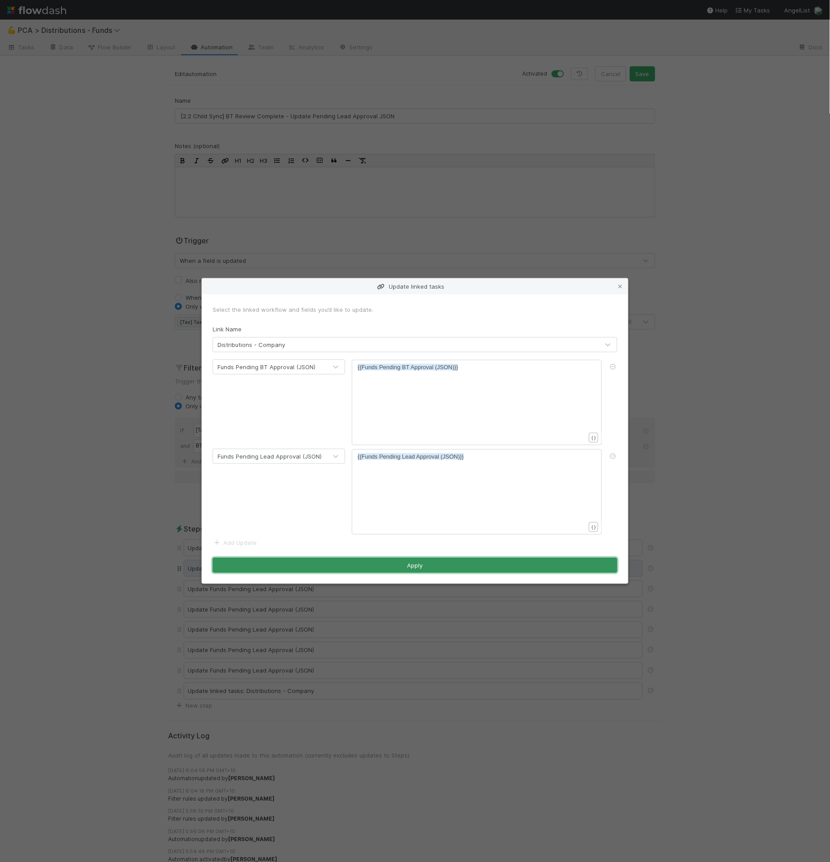
click at [393, 565] on button "Apply" at bounding box center [415, 565] width 405 height 15
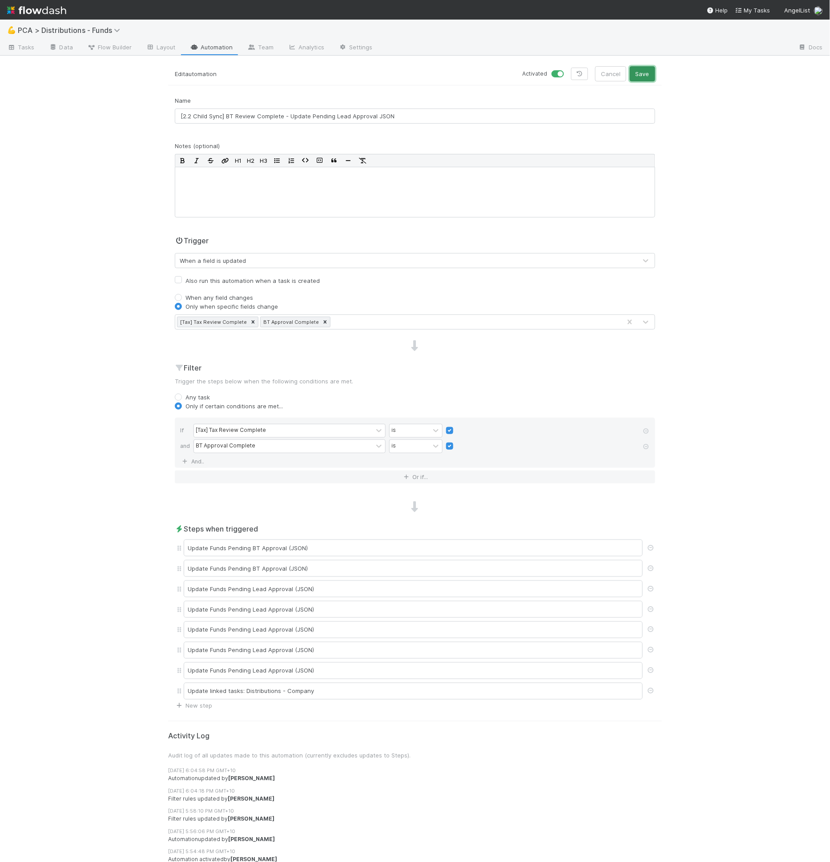
click at [641, 78] on button "Save" at bounding box center [642, 73] width 25 height 15
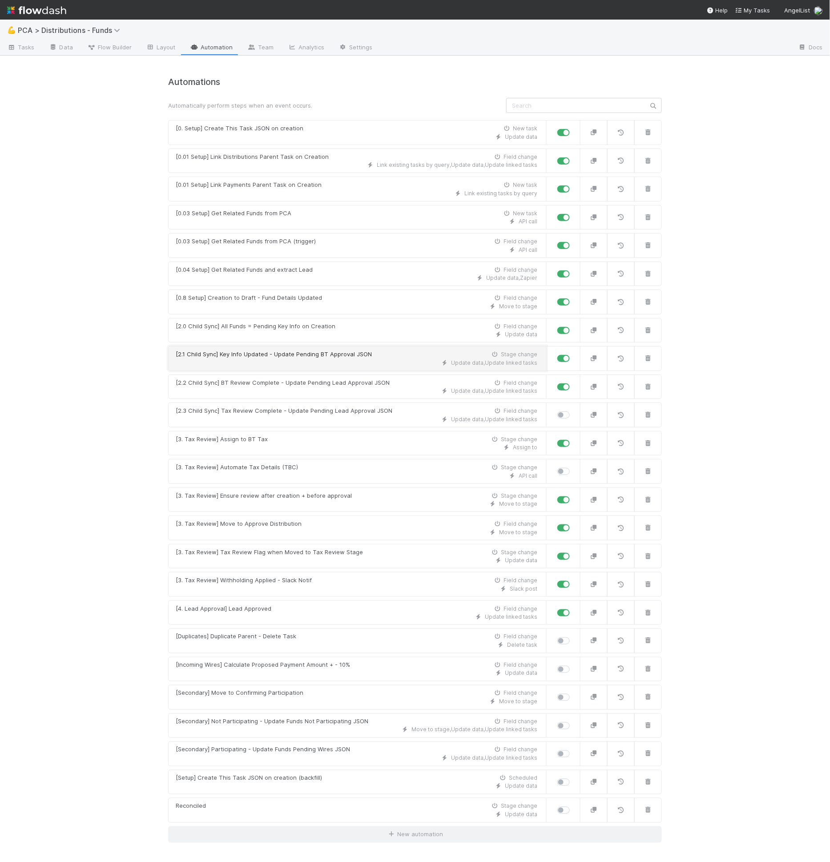
click at [345, 362] on div "Update data , Update linked tasks" at bounding box center [357, 363] width 362 height 8
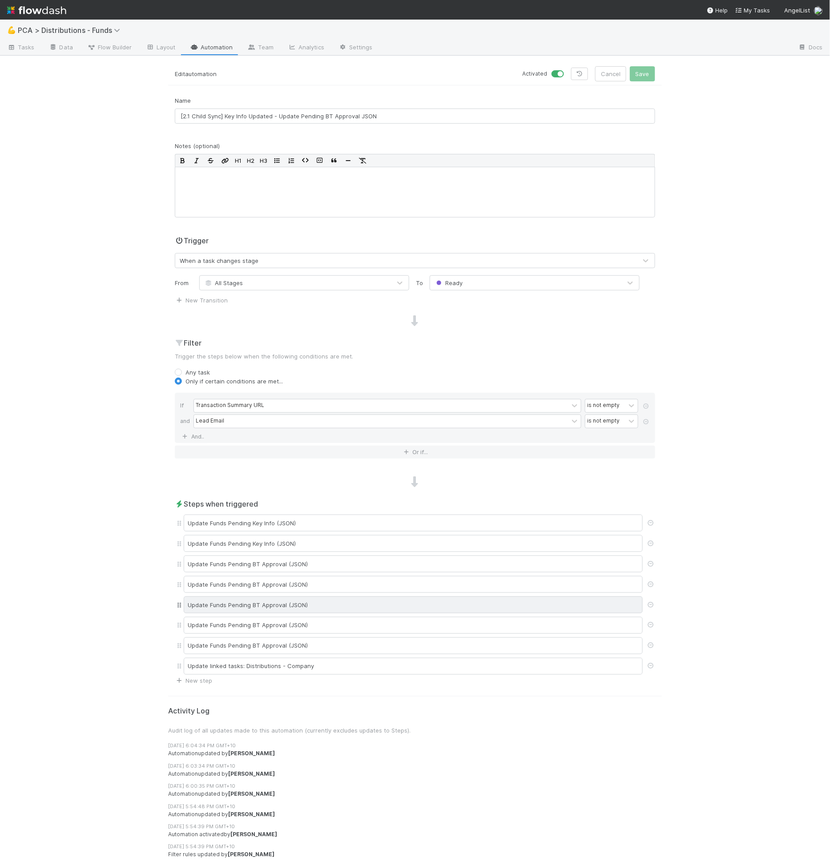
click at [295, 598] on div "Update Funds Pending BT Approval (JSON)" at bounding box center [413, 605] width 459 height 17
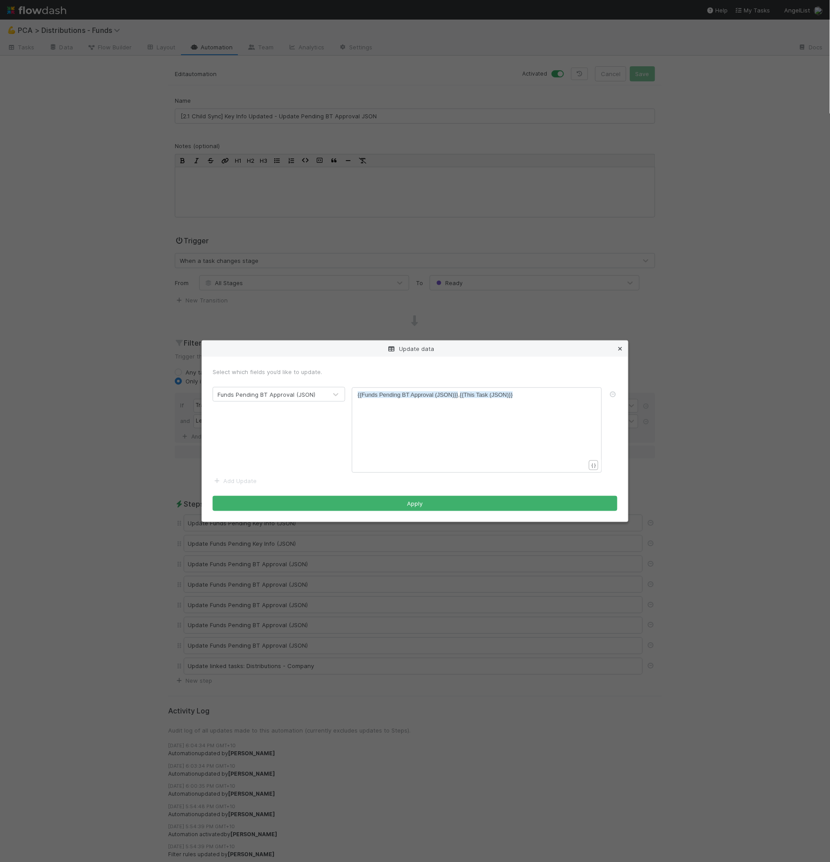
click at [619, 347] on icon at bounding box center [620, 349] width 9 height 6
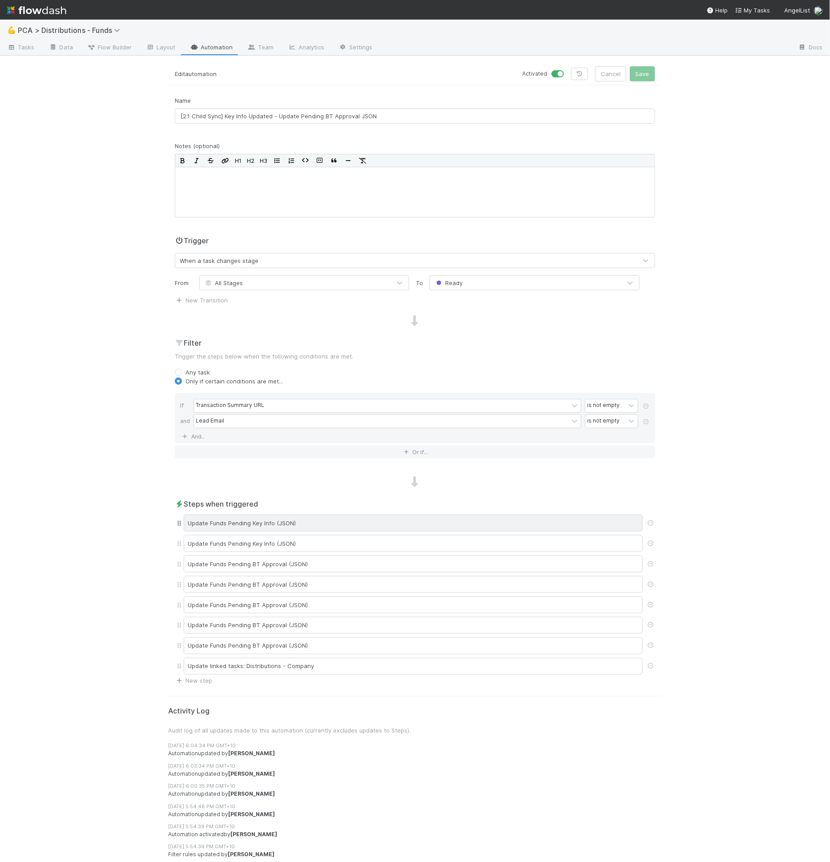
click at [309, 523] on div "Update Funds Pending Key Info (JSON)" at bounding box center [413, 523] width 459 height 17
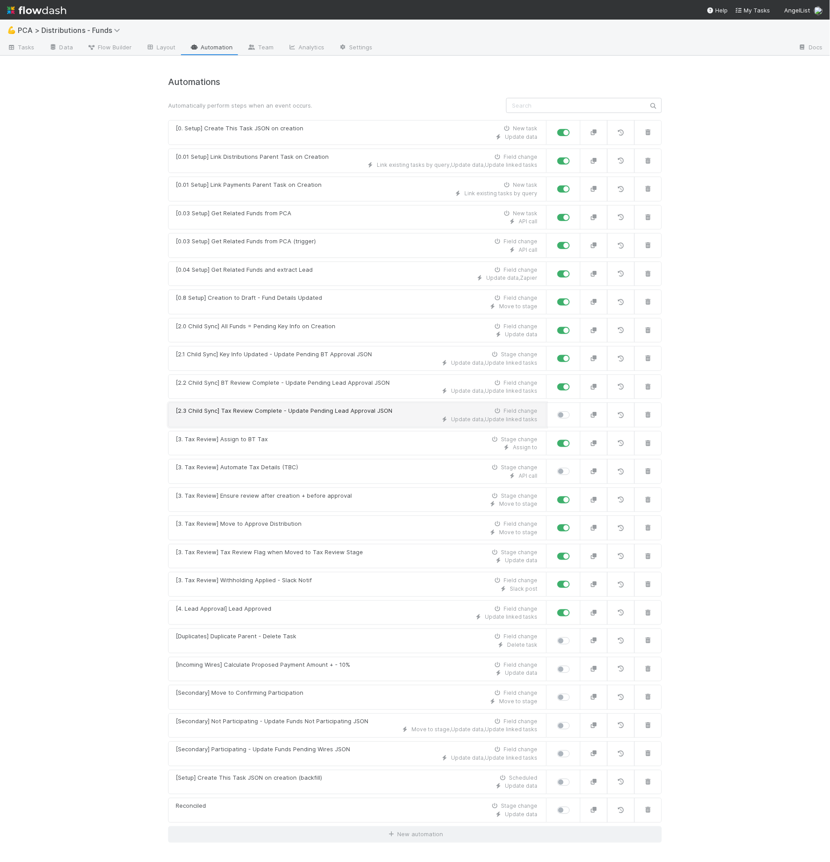
click at [338, 417] on div "Update data , Update linked tasks" at bounding box center [357, 420] width 362 height 8
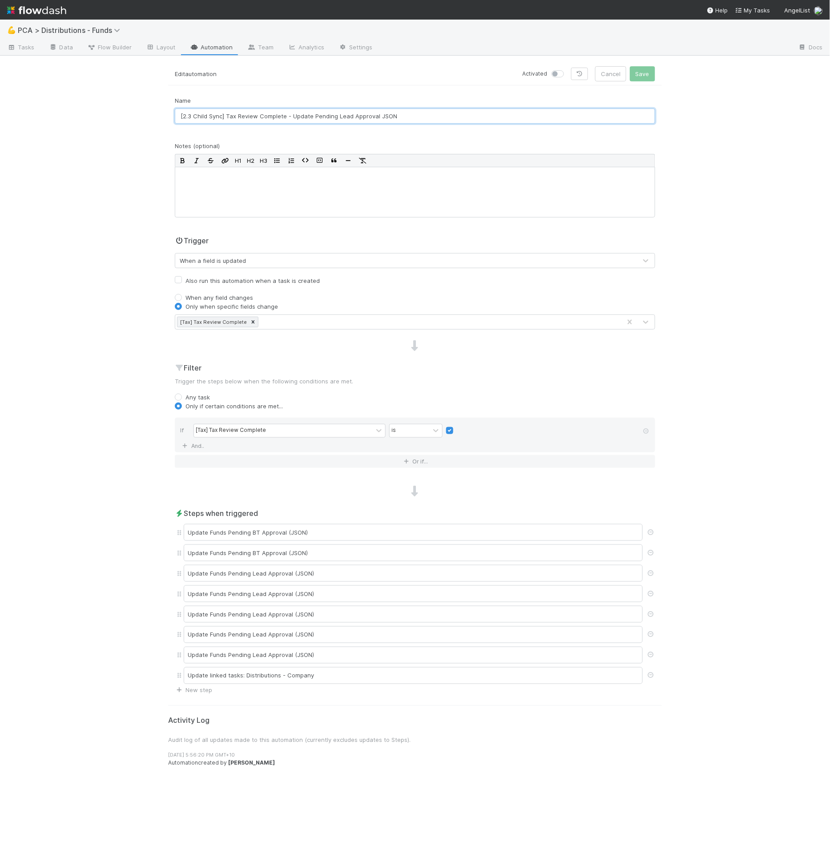
click at [338, 118] on input "[2.3 Child Sync] Tax Review Complete - Update Pending Lead Approval JSON" at bounding box center [415, 116] width 481 height 15
drag, startPoint x: 340, startPoint y: 117, endPoint x: 376, endPoint y: 117, distance: 36.0
click at [376, 117] on input "[2.3 Child Sync] Tax Review Complete - Update Pending Lead Approval JSON" at bounding box center [415, 116] width 481 height 15
type input "[2.3 Child Sync] Tax Review Complete - Update Pending Execution JSON"
click at [233, 320] on div "[Tax] Tax Review Complete" at bounding box center [213, 322] width 71 height 10
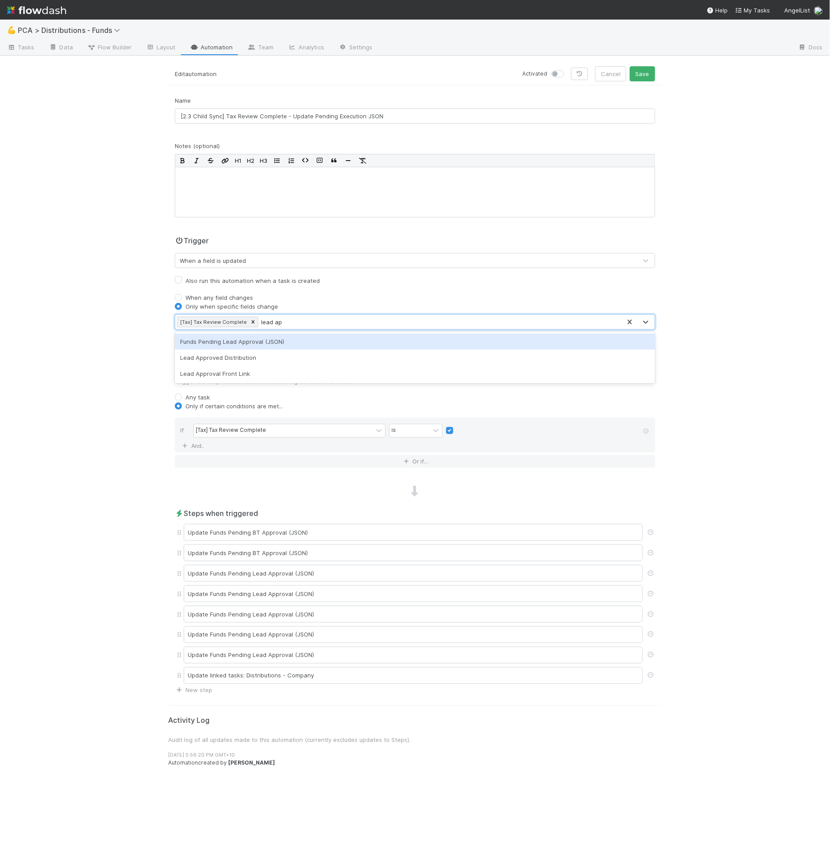
type input "lead app"
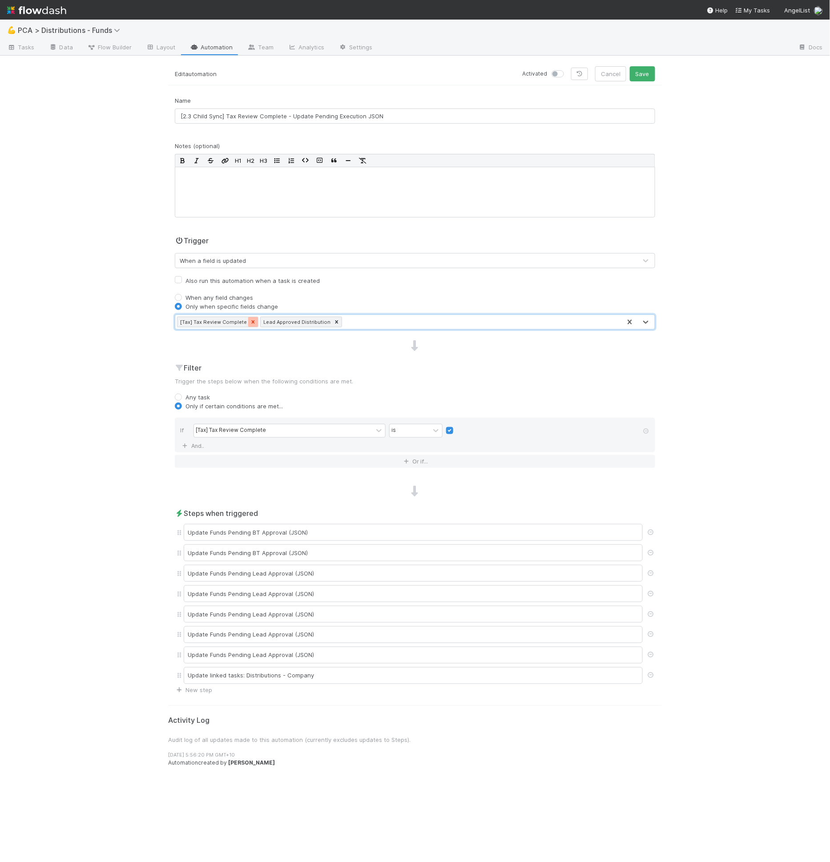
click at [252, 322] on icon at bounding box center [253, 321] width 3 height 3
click at [260, 431] on div "[Tax] Tax Review Complete" at bounding box center [231, 431] width 70 height 8
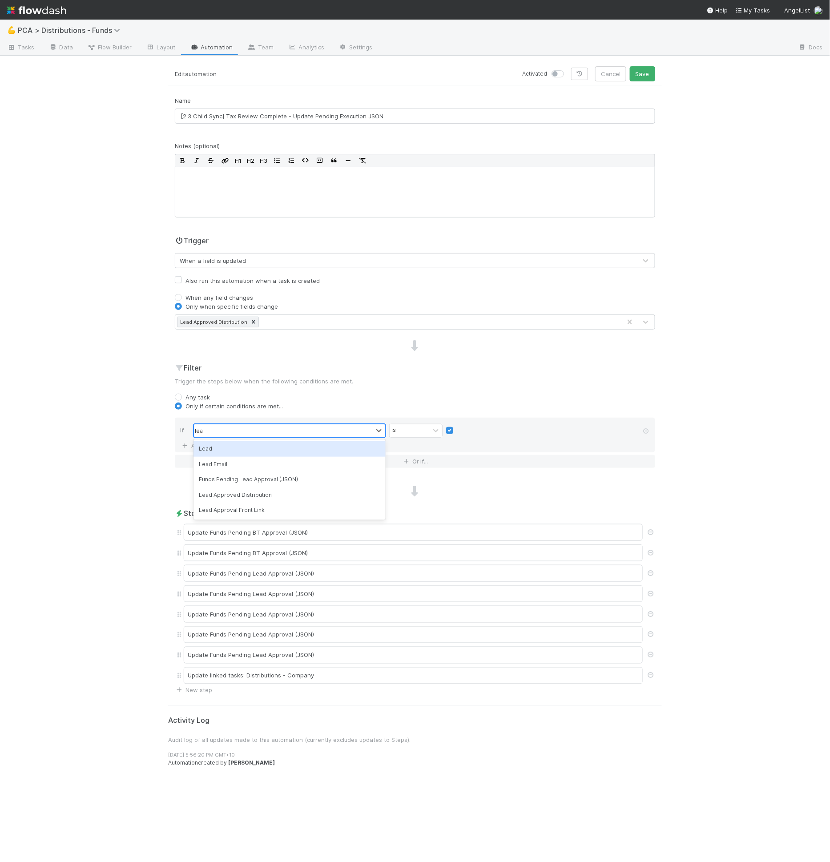
type input "lead"
click at [445, 425] on div "option Lead Approved Distribution, selected. 0 results available. Select is foc…" at bounding box center [418, 432] width 449 height 16
drag, startPoint x: 446, startPoint y: 425, endPoint x: 449, endPoint y: 441, distance: 15.4
click at [446, 426] on div at bounding box center [542, 430] width 192 height 9
click at [446, 426] on div "Lead Approved Distribution is" at bounding box center [418, 432] width 449 height 16
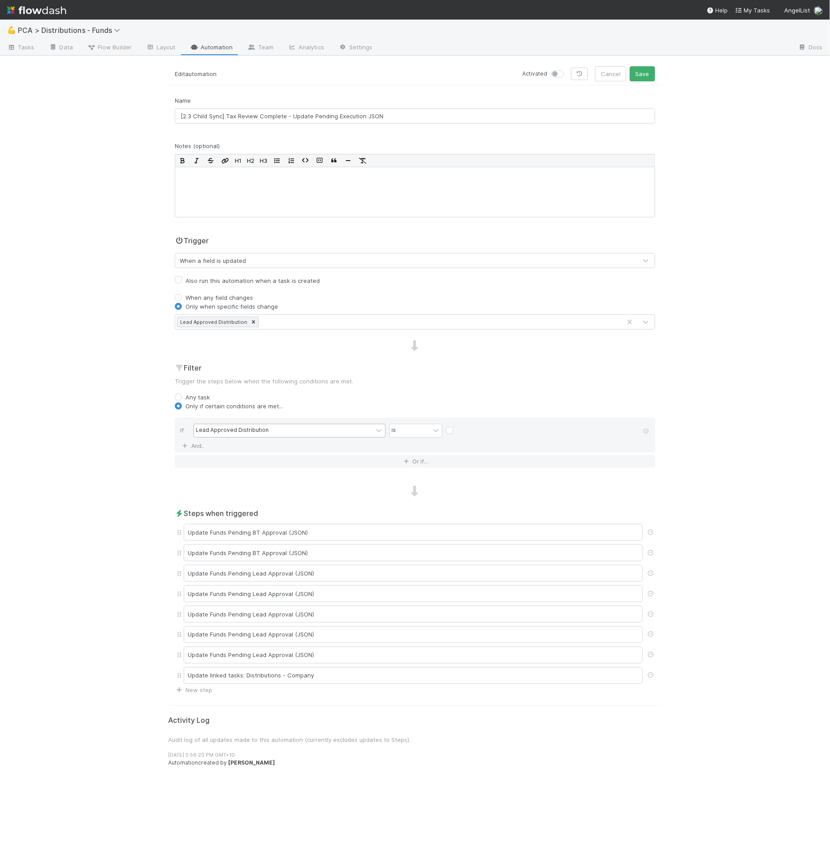
drag, startPoint x: 452, startPoint y: 433, endPoint x: 452, endPoint y: 441, distance: 7.6
click at [452, 433] on div at bounding box center [542, 430] width 192 height 9
click at [457, 426] on label at bounding box center [457, 426] width 0 height 0
click at [449, 430] on input "checkbox" at bounding box center [449, 432] width 7 height 13
checkbox input "true"
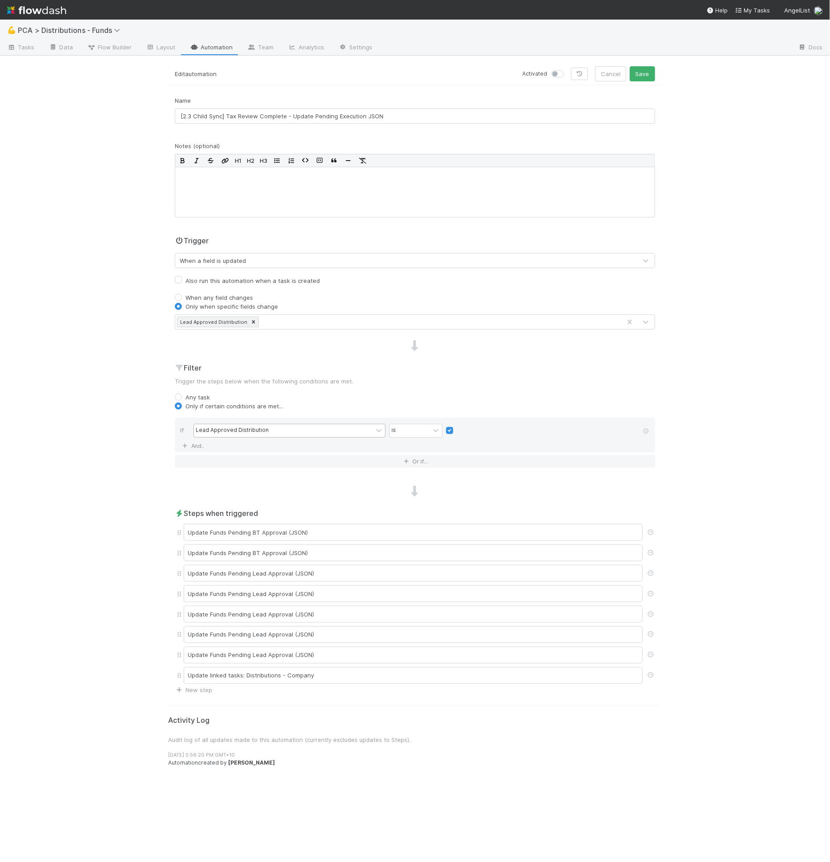
click at [323, 92] on form "Edit automation Activated Cancel Save Name [2.3 Child Sync] Tax Review Complete…" at bounding box center [415, 380] width 494 height 629
click at [325, 530] on div "Update Funds Pending BT Approval (JSON)" at bounding box center [413, 532] width 459 height 17
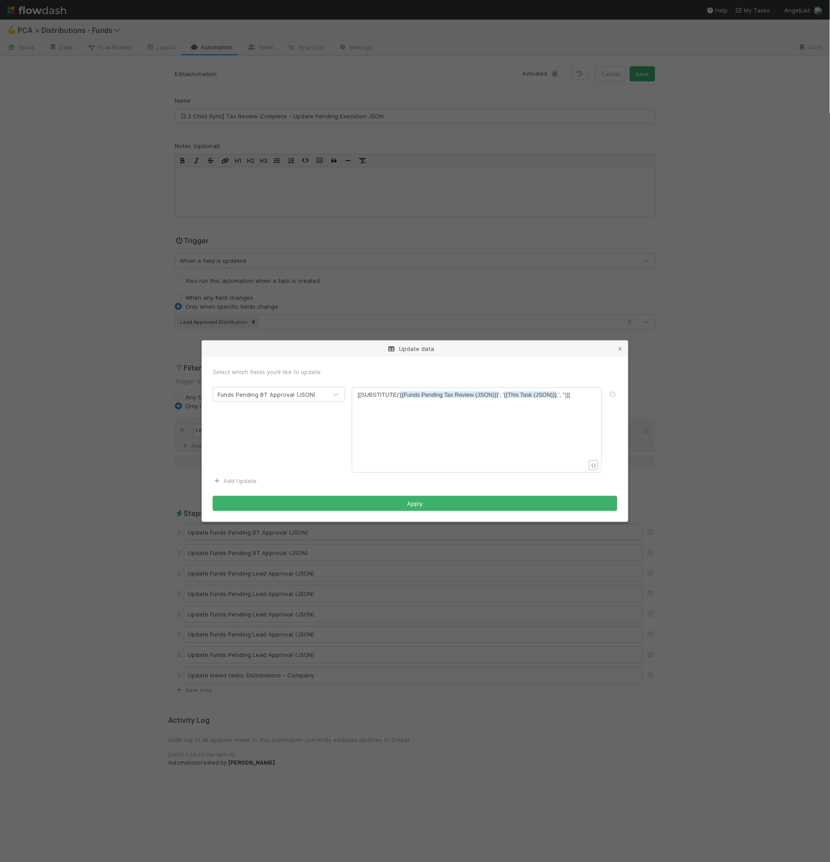
click at [250, 480] on link "Add Update" at bounding box center [235, 481] width 44 height 7
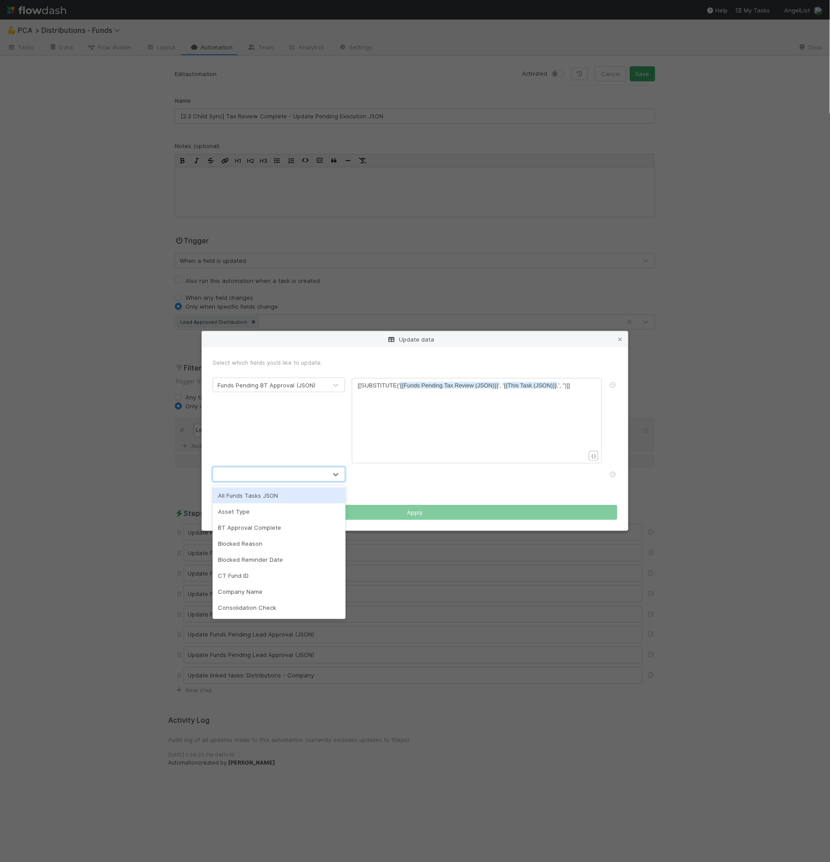
click at [268, 476] on div at bounding box center [270, 475] width 114 height 14
type input "lead"
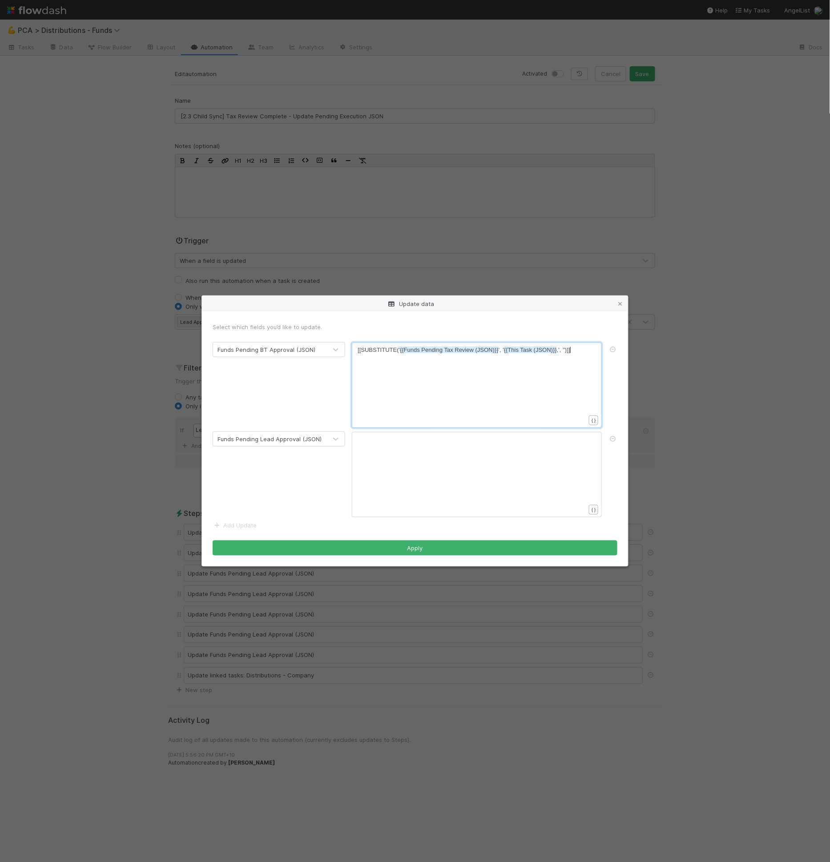
click at [418, 373] on div "xxxxxxxxxx [[SUBSTITUTE(' {{Funds Pending Tax Review (JSON)}} ', ' {{This Task …" at bounding box center [483, 396] width 250 height 101
type textarea "[[SUBSTITUTE('{{Funds Pending Tax Review (JSON)}}', '{{This Task (JSON)}},', ''…"
click at [418, 373] on div "x [[SUBSTITUTE(' {{Funds Pending Tax Review (JSON)}} ', ' {{This Task (JSON)}} …" at bounding box center [483, 396] width 250 height 101
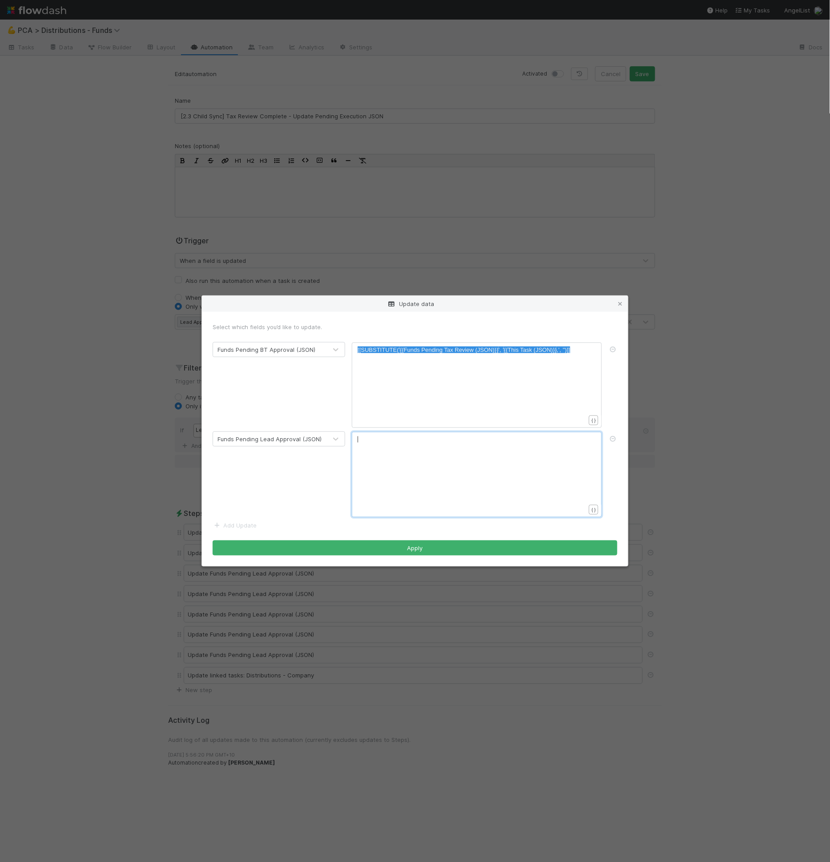
click at [409, 480] on div "xxxxxxxxxx ​" at bounding box center [483, 485] width 250 height 101
type textarea "g"
drag, startPoint x: 444, startPoint y: 439, endPoint x: 472, endPoint y: 441, distance: 28.1
type textarea "Lead Apprvoal"
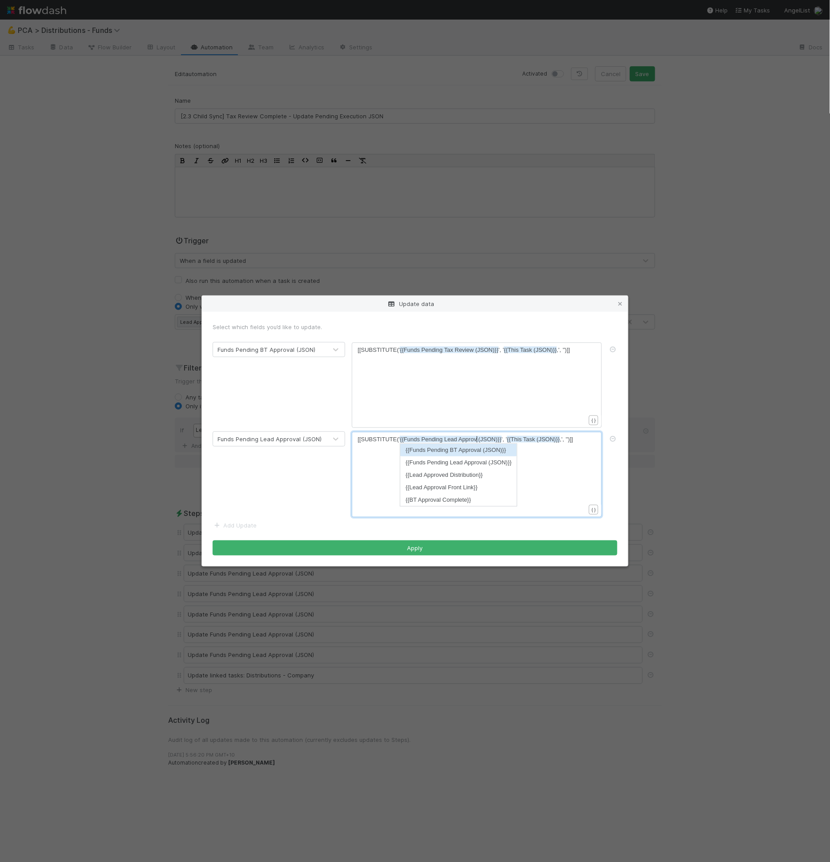
type textarea "oval"
click at [581, 437] on pre "[[SUBSTITUTE(' {{Funds Pending Lead Approval (JSON)}} ', ' {{This Task (JSON)}}…" at bounding box center [475, 439] width 235 height 9
click at [615, 348] on icon at bounding box center [613, 350] width 9 height 6
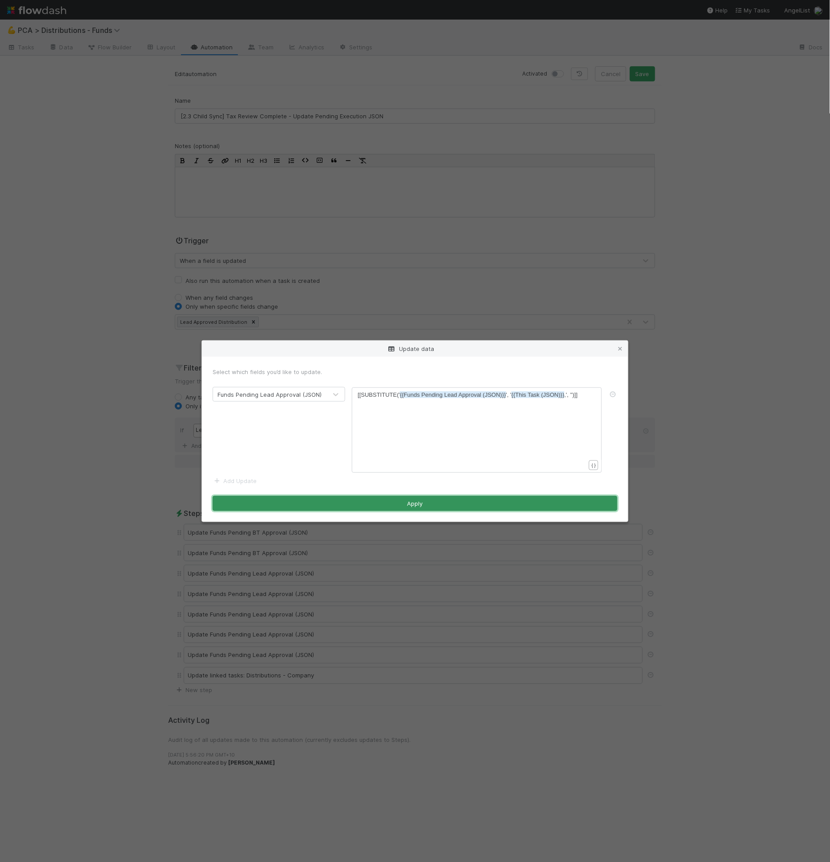
click at [469, 506] on button "Apply" at bounding box center [415, 503] width 405 height 15
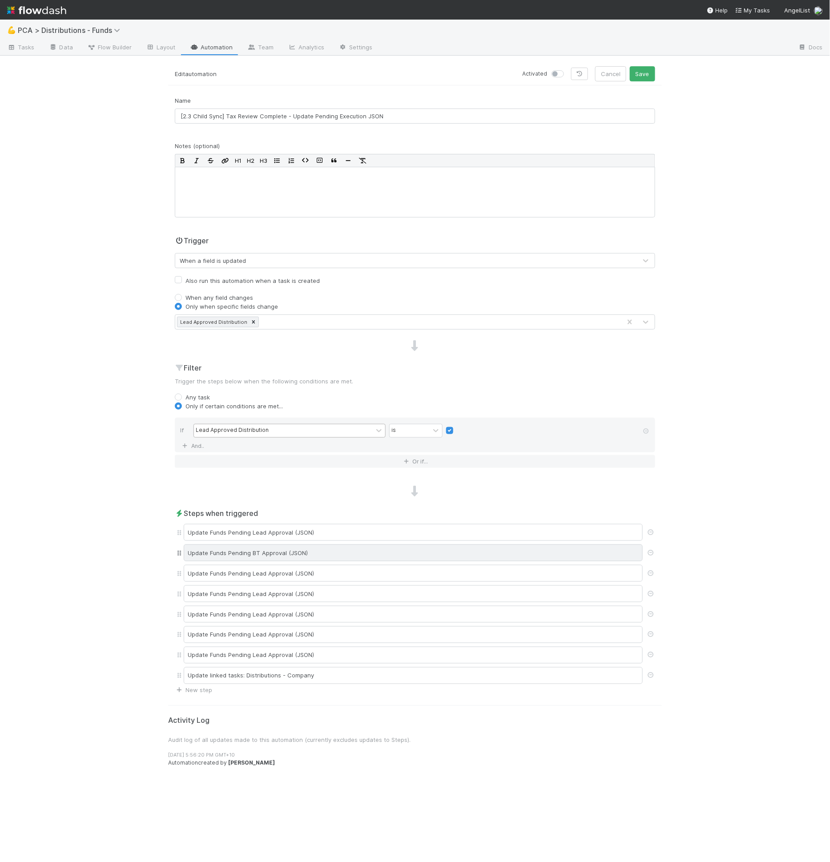
click at [369, 555] on div "Update Funds Pending BT Approval (JSON)" at bounding box center [413, 553] width 459 height 17
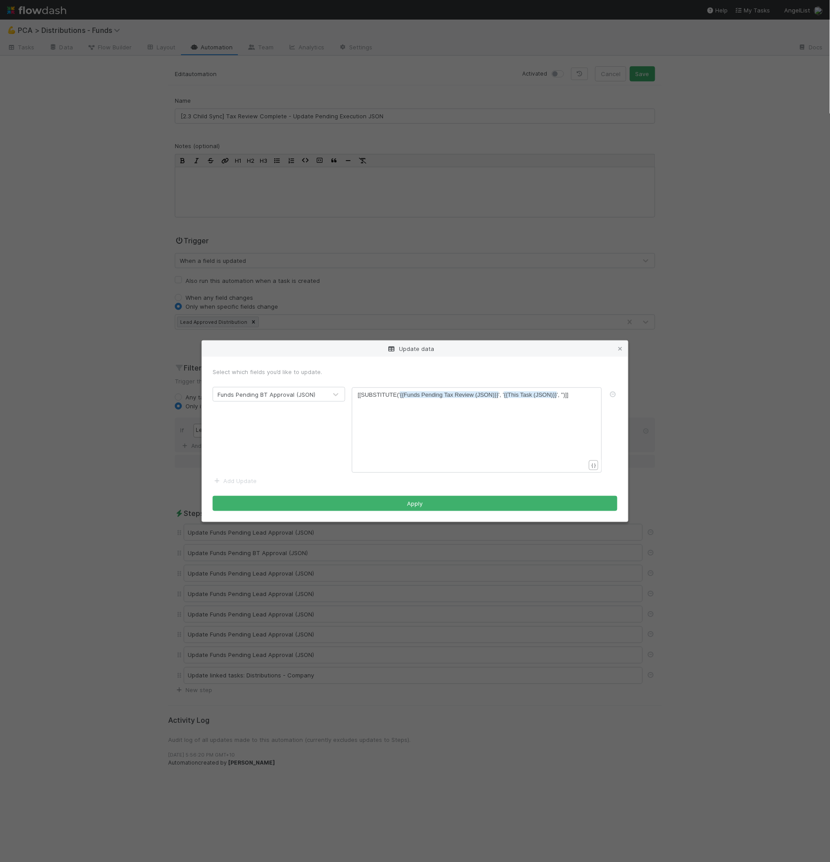
click at [239, 486] on form "Select which fields you’d like to update. Funds Pending BT Approval (JSON) xxxx…" at bounding box center [415, 440] width 405 height 144
click at [241, 478] on link "Add Update" at bounding box center [235, 481] width 44 height 7
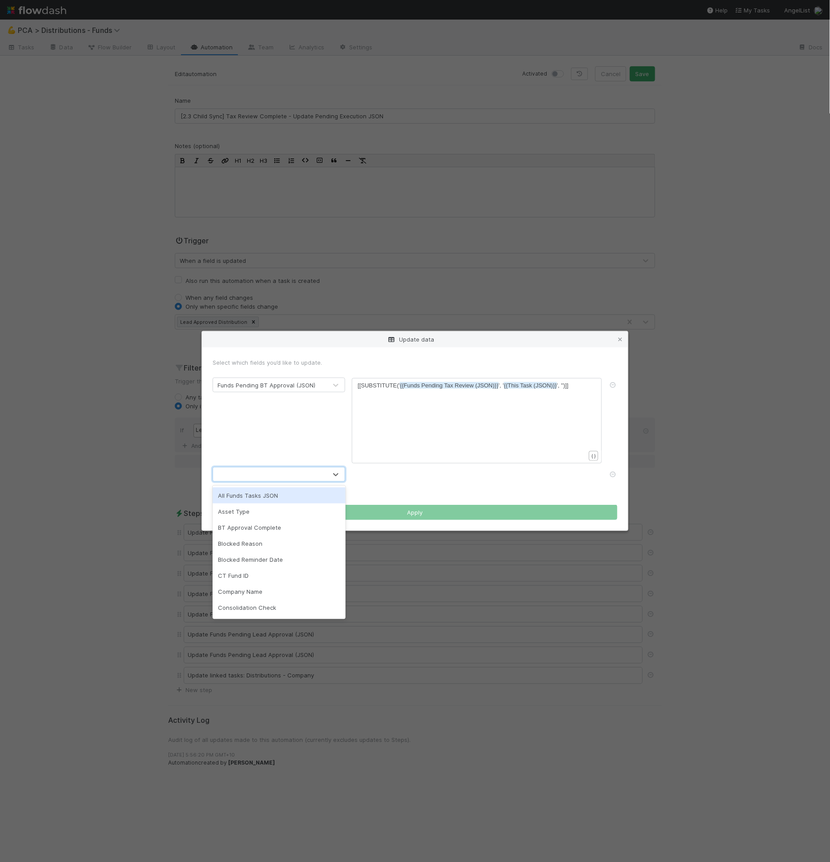
click at [257, 478] on div at bounding box center [270, 475] width 114 height 14
type input "lead"
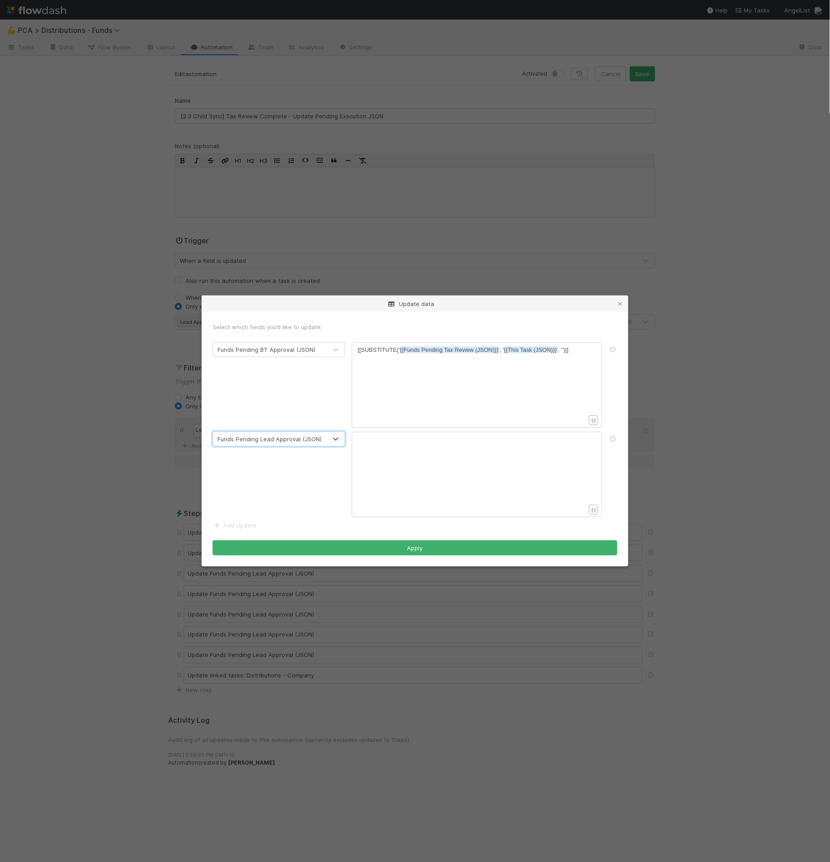
click at [523, 355] on div "xxxxxxxxxx [[SUBSTITUTE(' {{Funds Pending Tax Review (JSON)}} ', ' {{This Task …" at bounding box center [483, 396] width 250 height 101
type textarea "[[SUBSTITUTE('{{Funds Pending Tax Review (JSON)}}', '{{This Task (JSON)}}', '')…"
click at [523, 355] on div "x [[SUBSTITUTE(' {{Funds Pending Tax Review (JSON)}} ', ' {{This Task (JSON)}} …" at bounding box center [483, 396] width 250 height 101
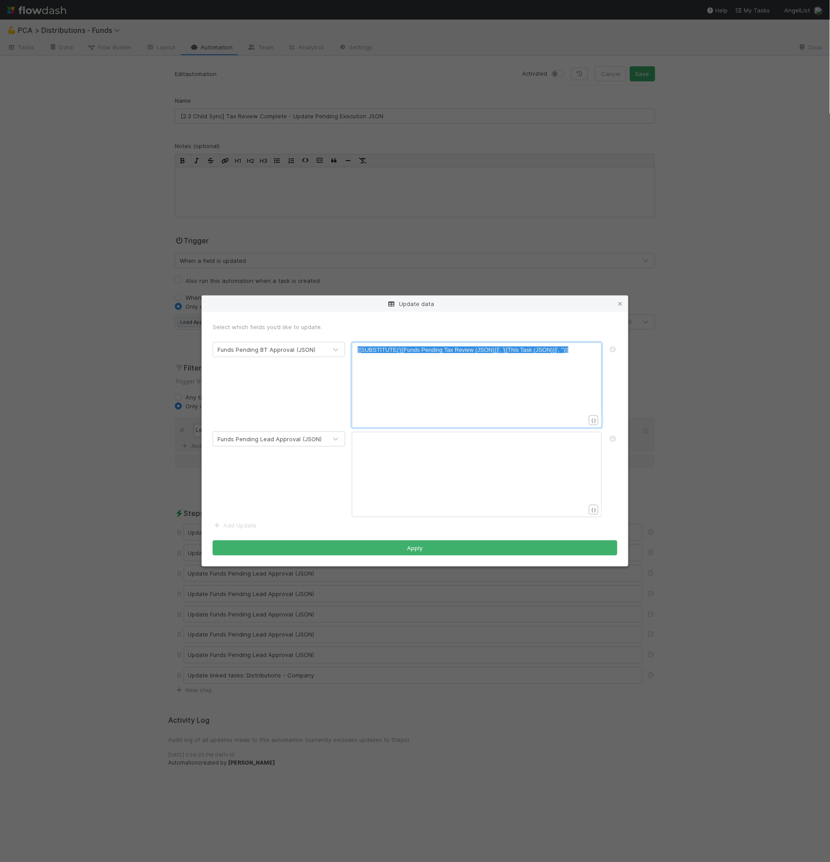
click at [523, 355] on div "x [[SUBSTITUTE(' {{Funds Pending Tax Review (JSON)}} ', ' {{This Task (JSON)}} …" at bounding box center [483, 396] width 250 height 101
type textarea "[[SUBSTITUTE('{{Funds Pending Tax Review (JSON)}}', '{{This Task (JSON)}}', '')…"
click at [448, 484] on div "xxxxxxxxxx ​" at bounding box center [483, 485] width 250 height 101
paste textarea "Tax"
click at [451, 442] on span "{{Funds Pending Tax Review (JSON)}}" at bounding box center [449, 439] width 99 height 7
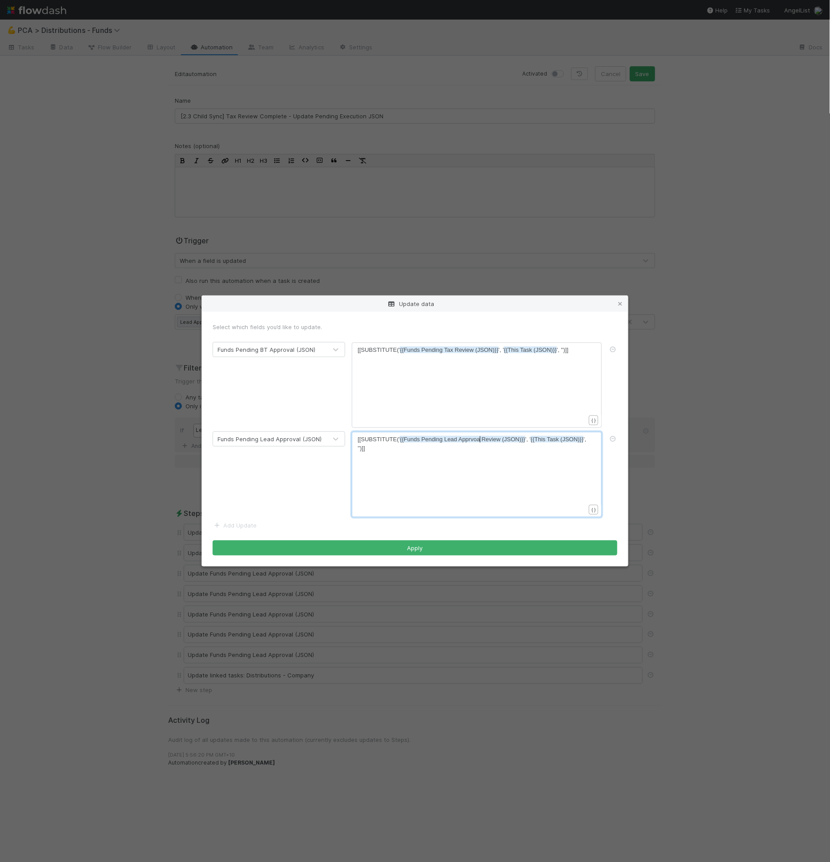
scroll to position [3, 36]
type textarea "Lead Apprvoal"
type textarea "oval"
click at [494, 441] on span "{{Funds Pending Lead Approval Review (JSON)}}" at bounding box center [463, 439] width 127 height 7
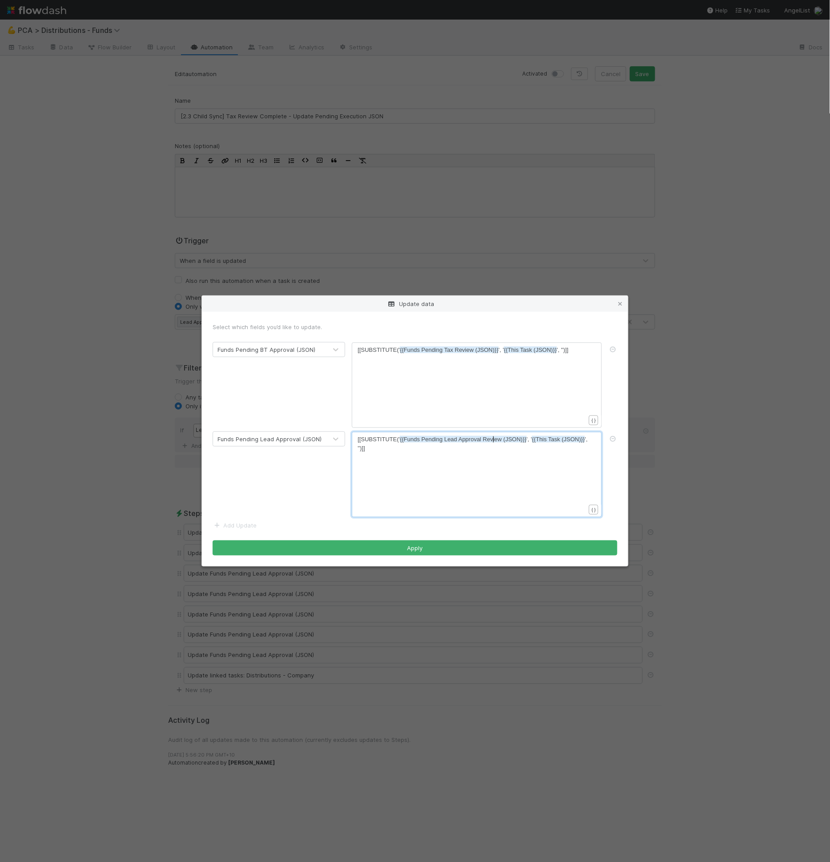
type textarea "Review"
click at [611, 348] on icon at bounding box center [613, 350] width 9 height 6
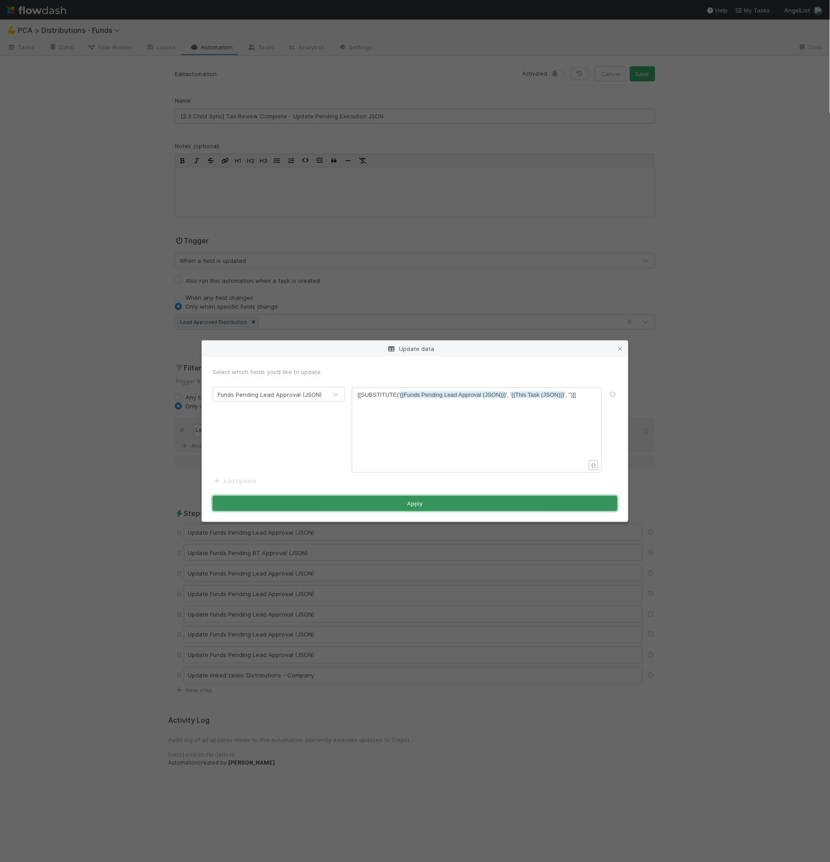
click at [513, 501] on button "Apply" at bounding box center [415, 503] width 405 height 15
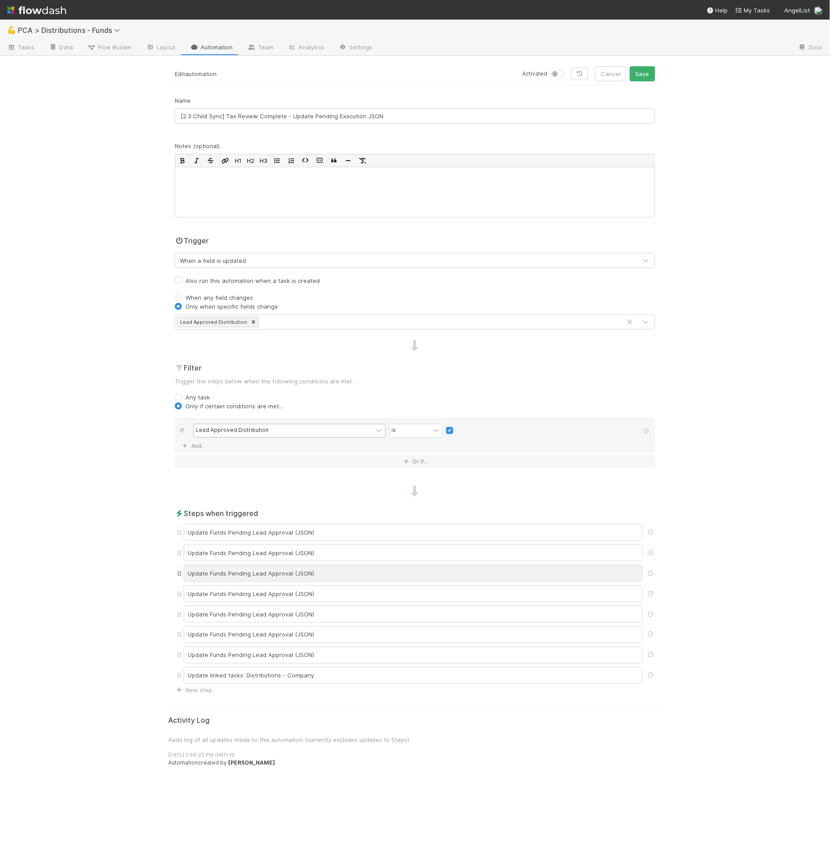
click at [369, 569] on div "Update Funds Pending Lead Approval (JSON)" at bounding box center [413, 573] width 459 height 17
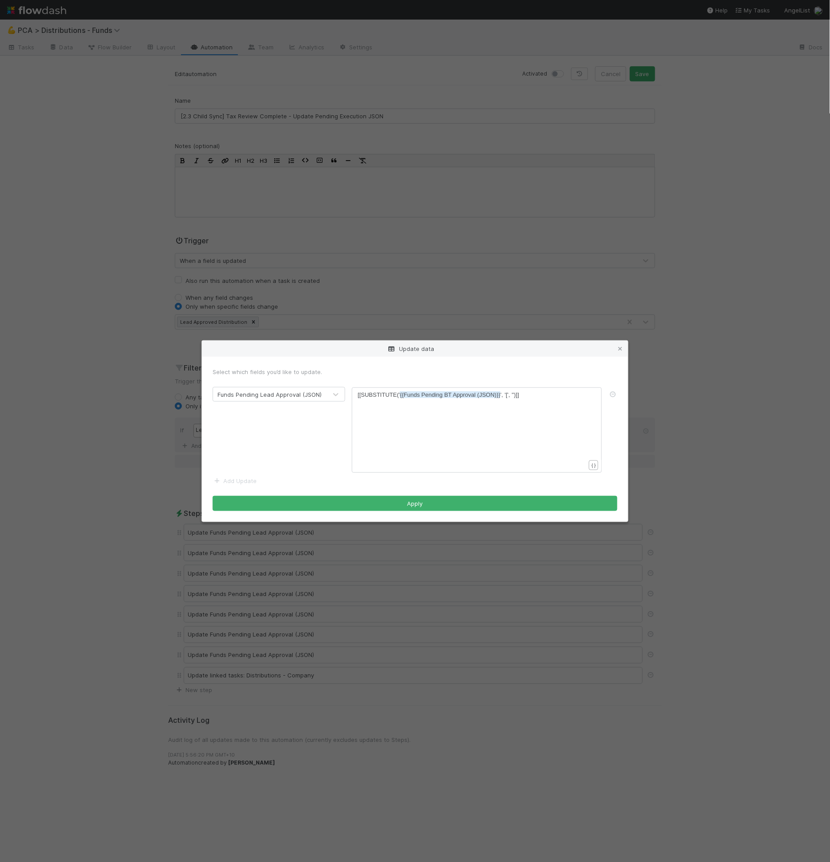
click at [249, 482] on link "Add Update" at bounding box center [235, 481] width 44 height 7
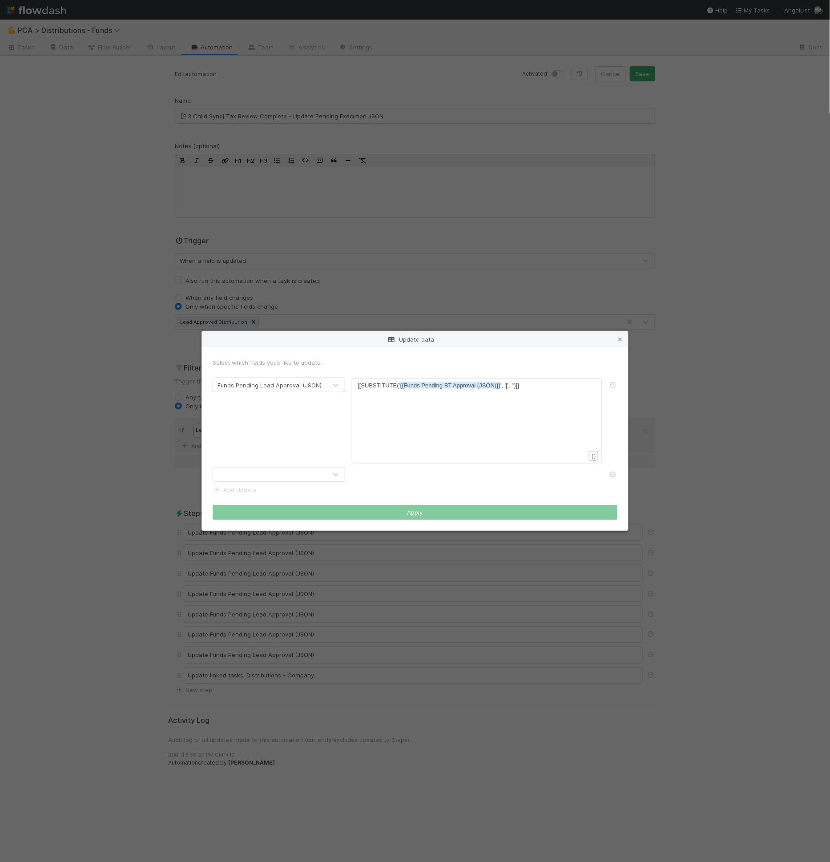
click at [250, 476] on div at bounding box center [270, 475] width 114 height 14
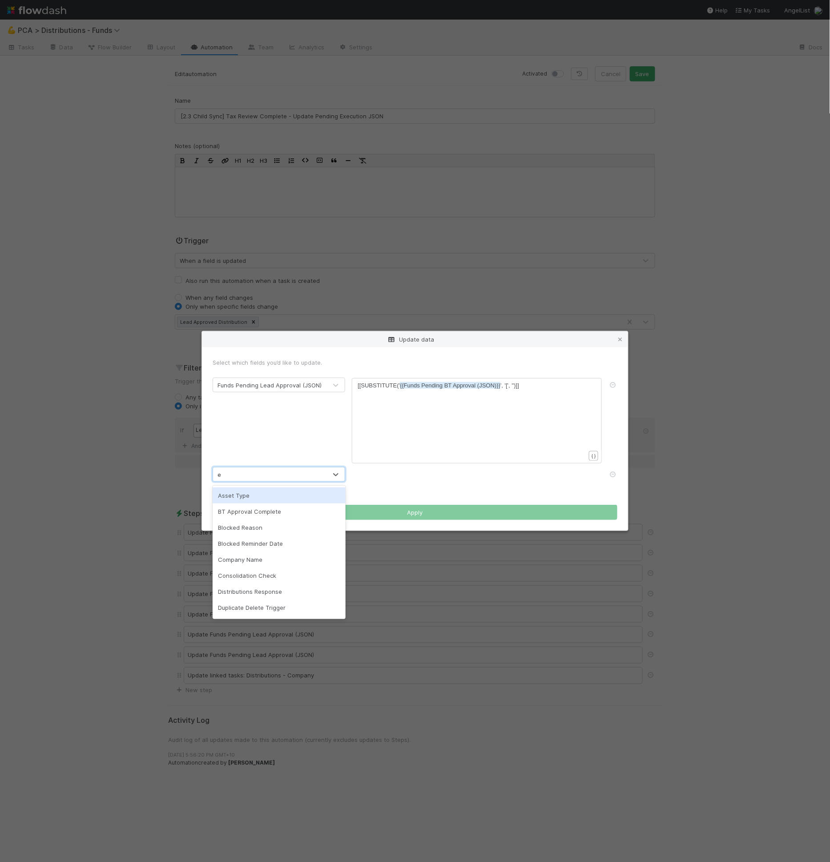
type input "ex"
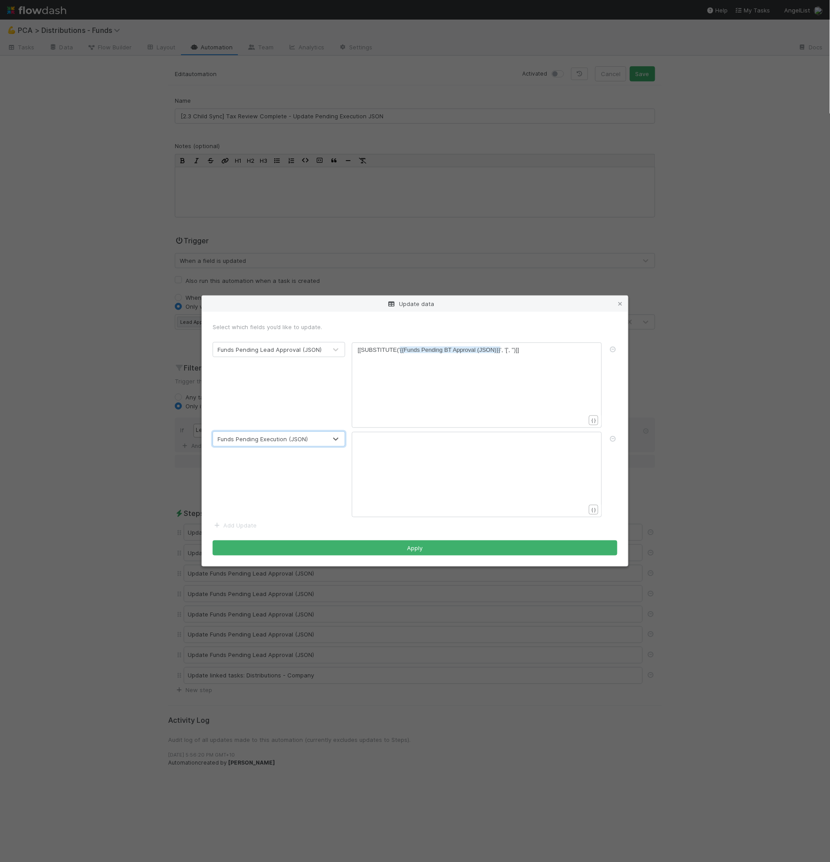
click at [452, 354] on pre "[[SUBSTITUTE(' {{Funds Pending BT Approval (JSON)}} ', '[', '')]]" at bounding box center [475, 350] width 235 height 9
type textarea "[[SUBSTITUTE('{{Funds Pending BT Approval (JSON)}}', '[', '')]]"
click at [315, 389] on div "Funds Pending Lead Approval (JSON) [[SUBSTITUTE('{{Funds Pending BT Approval (J…" at bounding box center [415, 385] width 418 height 86
click at [326, 330] on div "Select which fields you’d like to update." at bounding box center [415, 327] width 405 height 9
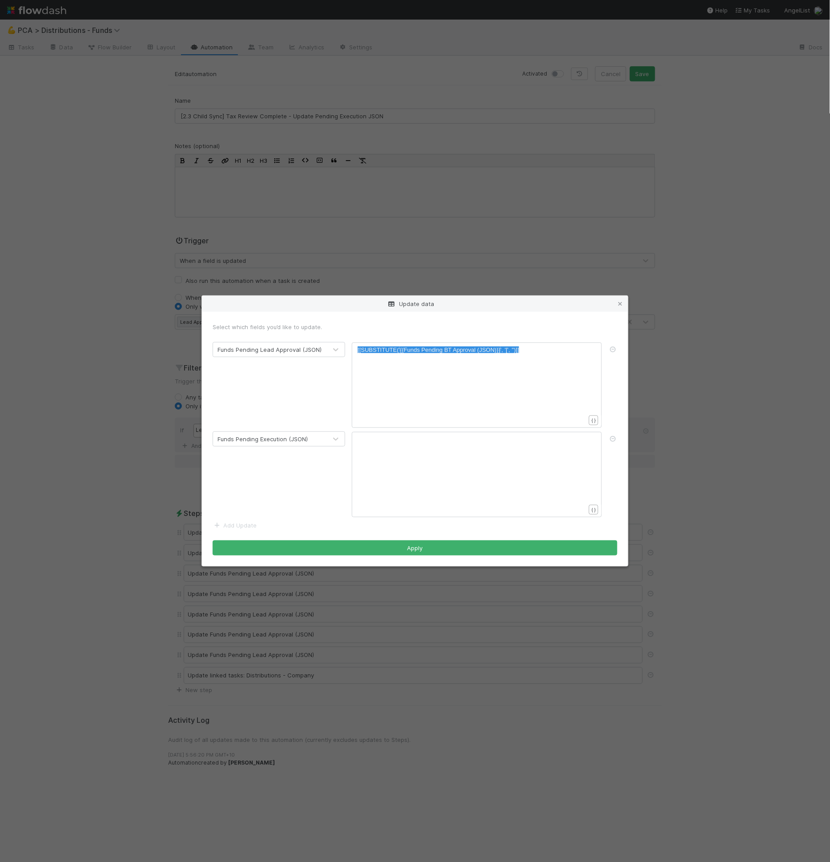
click at [326, 331] on div "Select which fields you’d like to update." at bounding box center [415, 327] width 405 height 9
click at [399, 434] on div "xxxxxxxxxx ​" at bounding box center [477, 474] width 250 height 85
click at [405, 449] on div "xxxxxxxxxx ​" at bounding box center [483, 485] width 250 height 101
click at [451, 357] on div "x [[SUBSTITUTE(' {{Funds Pending BT Approval (JSON)}} ', '[', '')]]" at bounding box center [483, 396] width 250 height 101
click at [450, 349] on span "{{Funds Pending BT Approval (JSON)}}" at bounding box center [450, 350] width 101 height 7
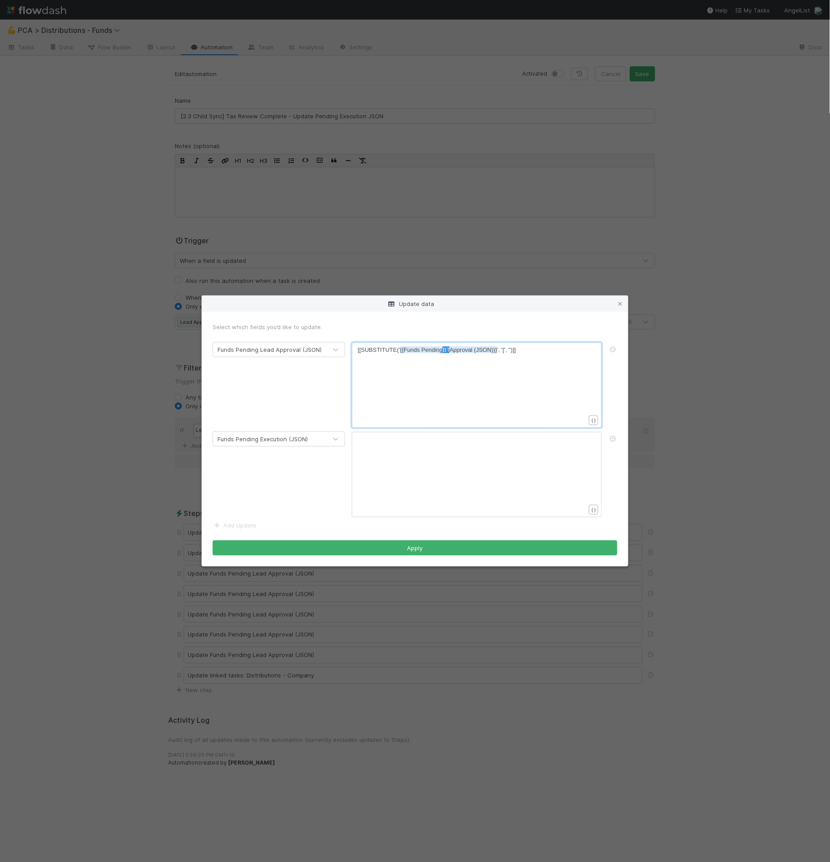
type textarea "[[SUBSTITUTE('{{Funds Pending BT Approval (JSON)}}', '[', '')]]"
click at [437, 464] on div "xxxxxxxxxx ​" at bounding box center [483, 485] width 250 height 101
paste textarea "l"
type textarea "BT Approval"
drag, startPoint x: 476, startPoint y: 440, endPoint x: 446, endPoint y: 442, distance: 30.3
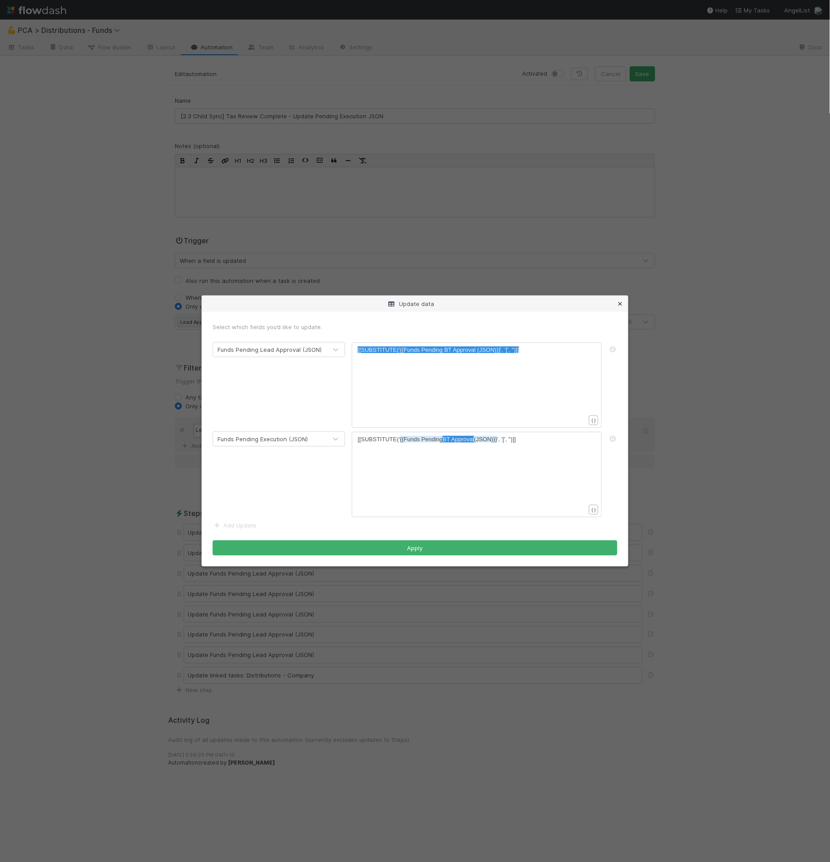
click at [616, 306] on icon at bounding box center [620, 304] width 9 height 6
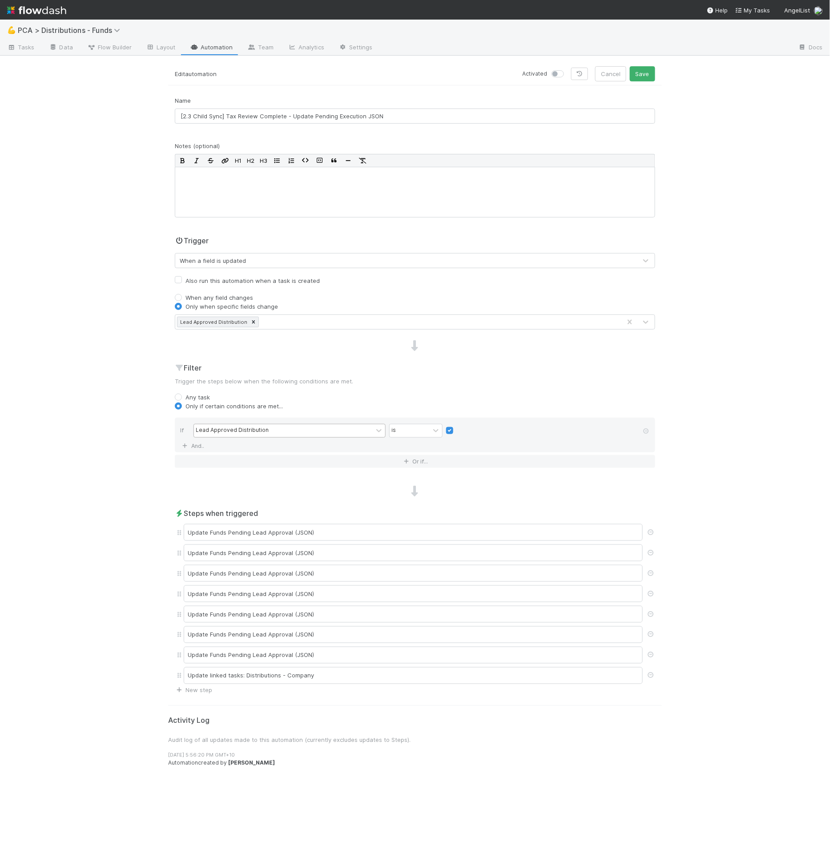
click at [215, 49] on link "Automation" at bounding box center [211, 48] width 57 height 14
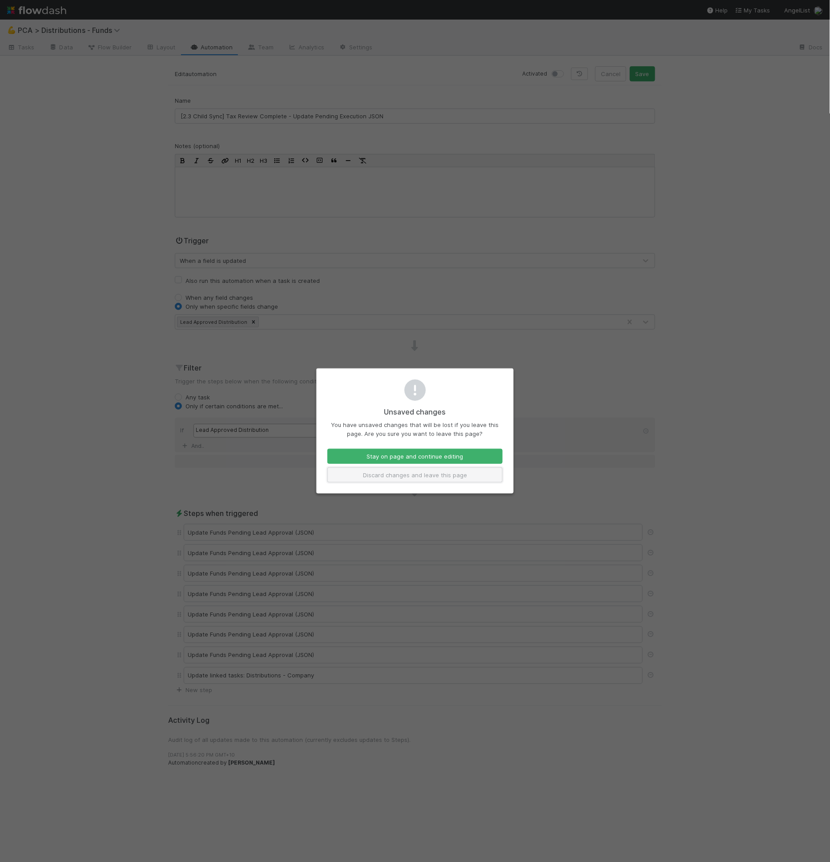
click at [402, 474] on button "Discard changes and leave this page" at bounding box center [415, 475] width 175 height 15
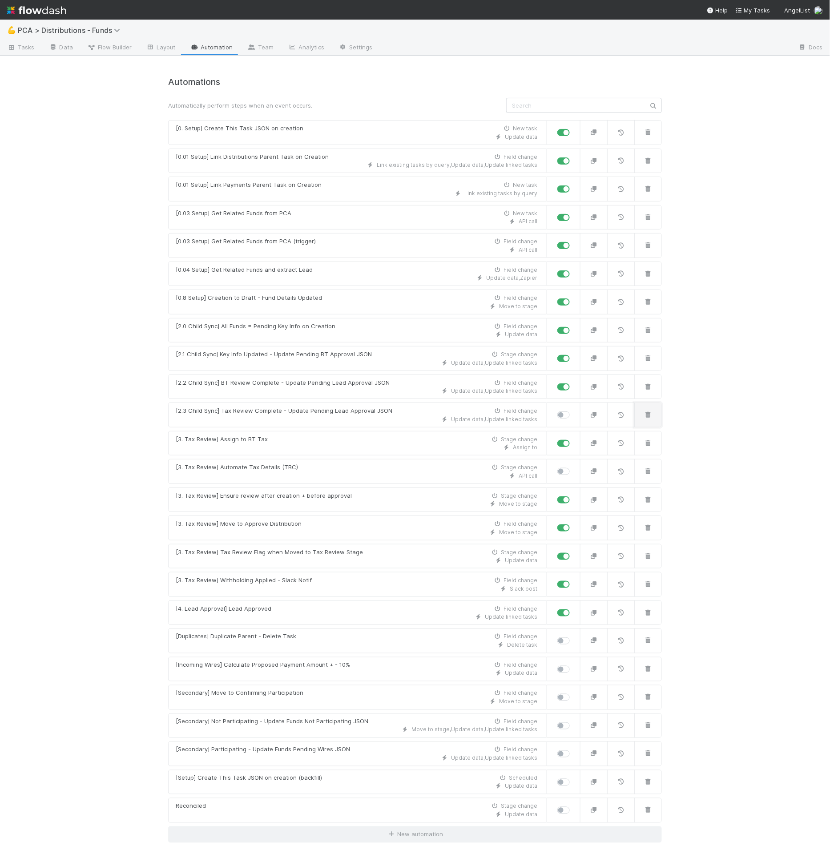
click at [645, 413] on icon "button" at bounding box center [648, 415] width 9 height 6
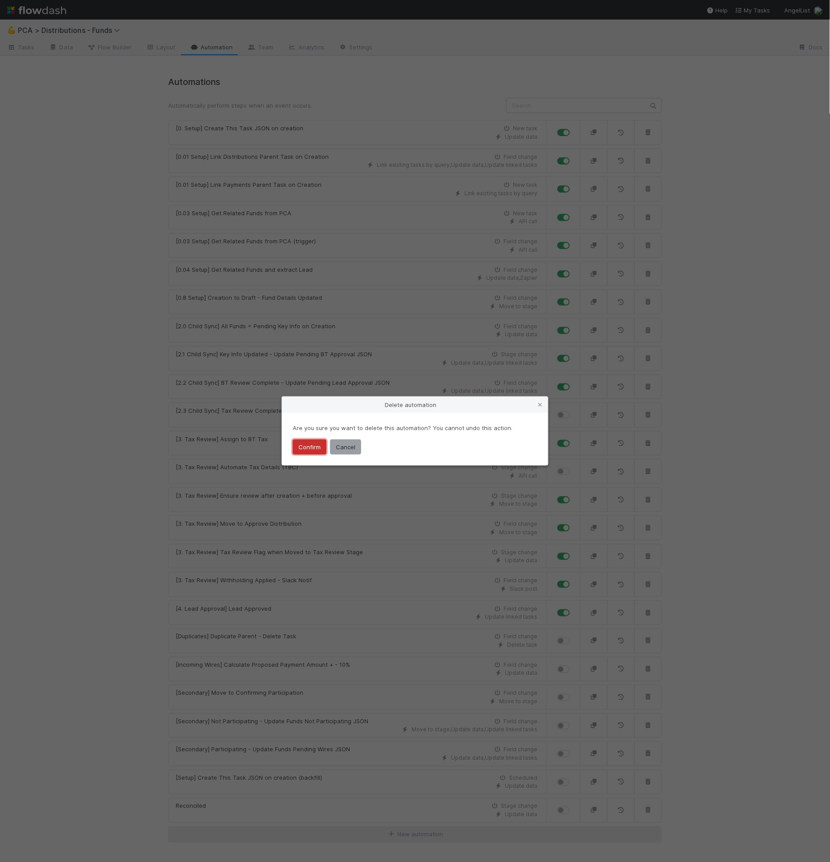
click at [307, 446] on button "Confirm" at bounding box center [310, 447] width 34 height 15
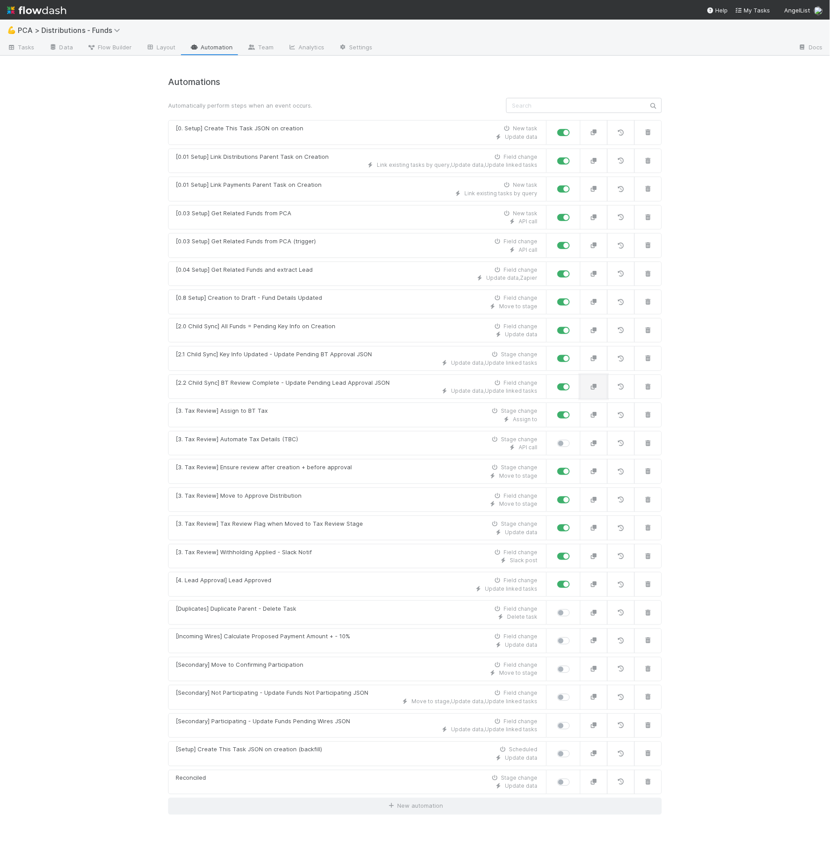
click at [594, 384] on icon "button" at bounding box center [594, 387] width 9 height 6
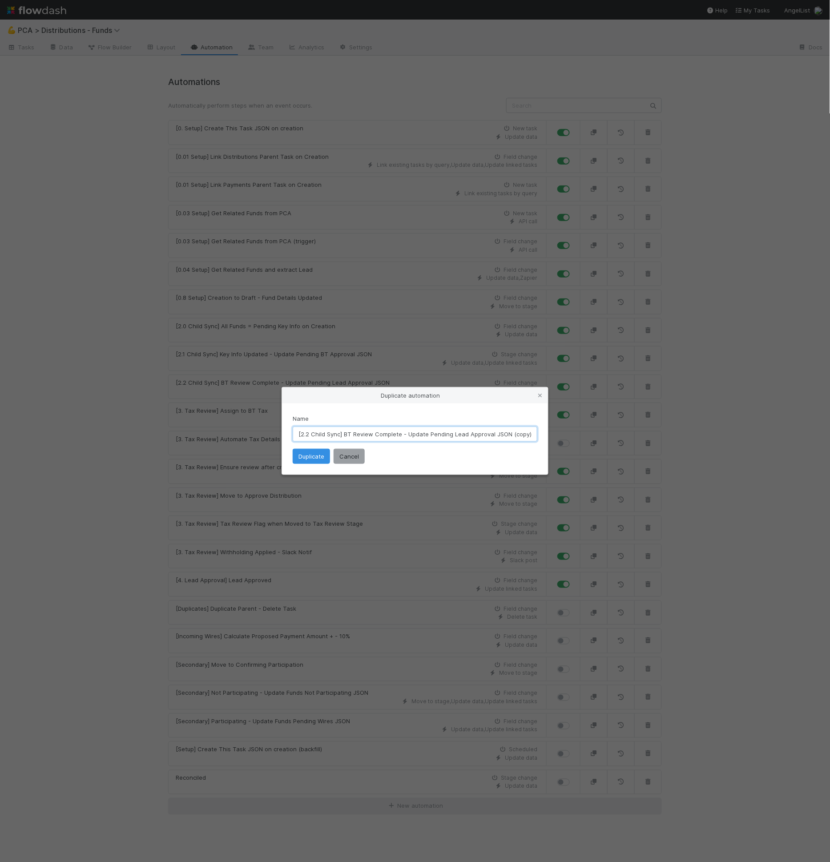
drag, startPoint x: 468, startPoint y: 435, endPoint x: 477, endPoint y: 435, distance: 9.3
click at [477, 435] on input "[2.2 Child Sync] BT Review Complete - Update Pending Lead Approval JSON (copy)" at bounding box center [415, 434] width 245 height 15
click at [462, 436] on input "[2.2 Child Sync] BT Review Complete - Update Pending Lead Approval JSON (copy)" at bounding box center [415, 434] width 245 height 15
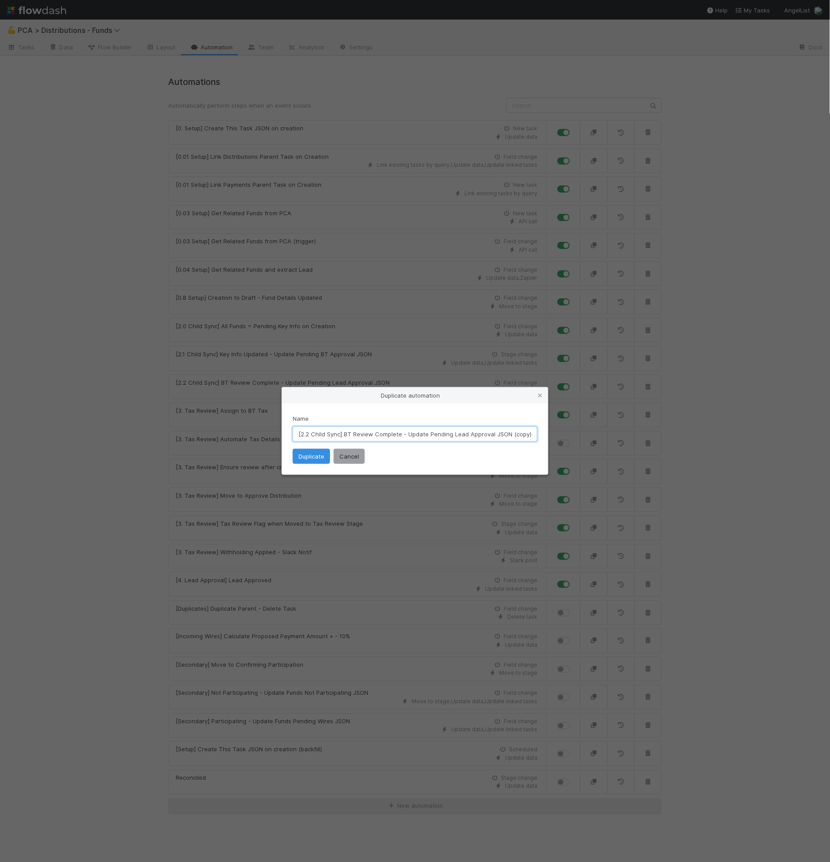
click at [462, 436] on input "[2.2 Child Sync] BT Review Complete - Update Pending Lead Approval JSON (copy)" at bounding box center [415, 434] width 245 height 15
click at [494, 438] on input "[2.2 Child Sync] BT Review Complete - Update Pending Execution Approval JSON (c…" at bounding box center [415, 434] width 245 height 15
click at [494, 437] on input "[2.2 Child Sync] BT Review Complete - Update Pending Execution Approval JSON (c…" at bounding box center [415, 434] width 245 height 15
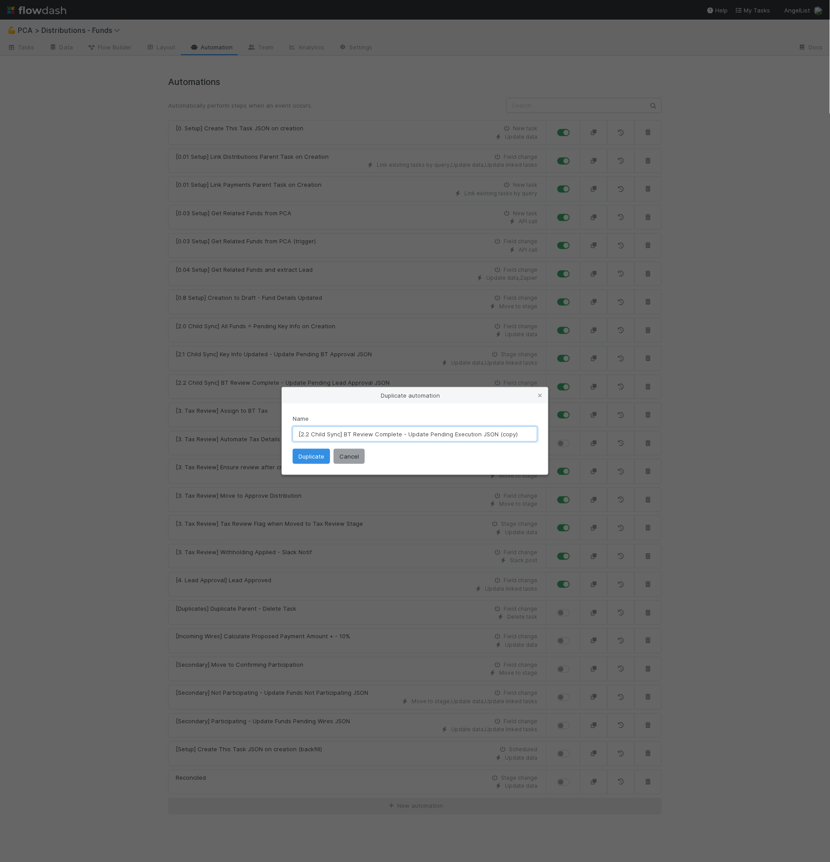
click at [518, 437] on input "[2.2 Child Sync] BT Review Complete - Update Pending Execution JSON (copy)" at bounding box center [415, 434] width 245 height 15
type input "[2.2 Child Sync] BT Review Complete - Update Pending Execution JSON"
click at [295, 456] on button "Duplicate" at bounding box center [311, 456] width 37 height 15
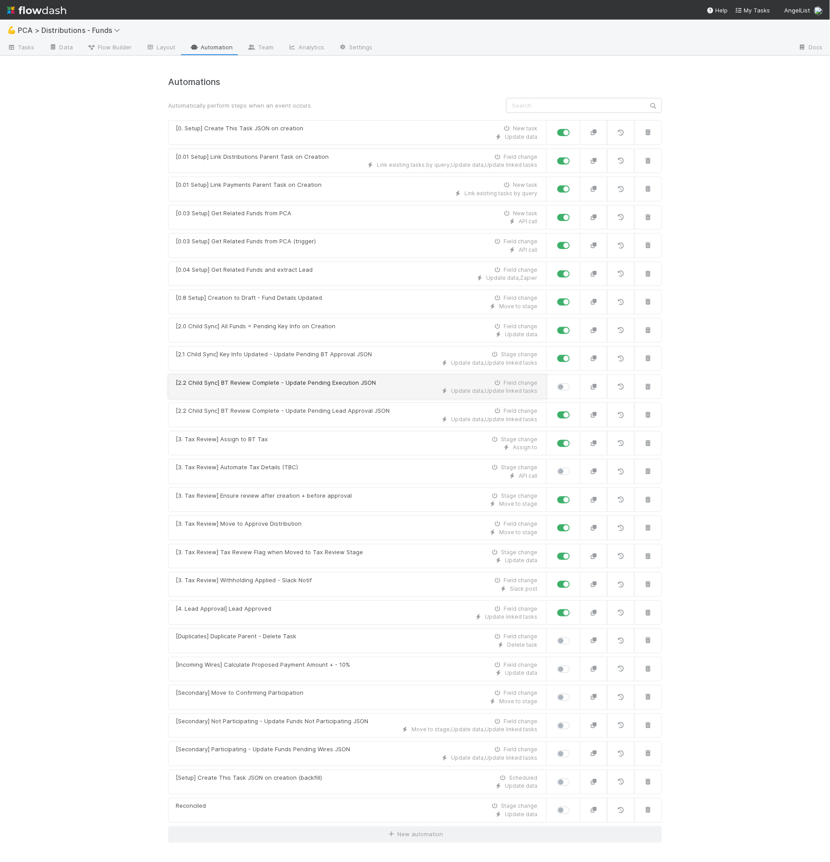
click at [340, 387] on div "Update data , Update linked tasks" at bounding box center [357, 391] width 362 height 8
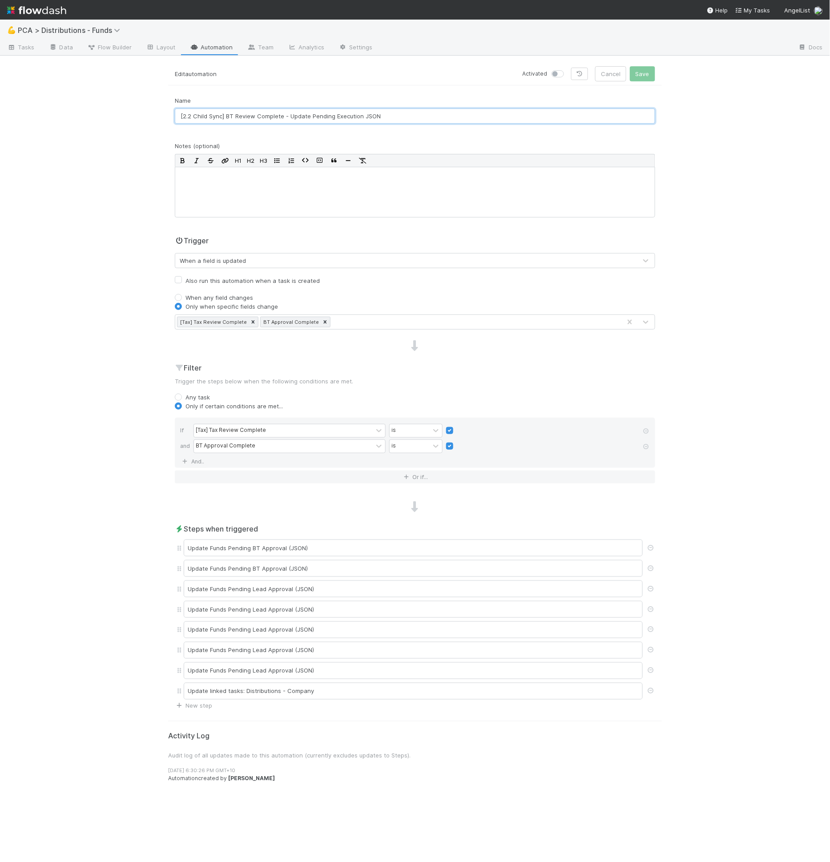
click at [191, 115] on input "[2.2 Child Sync] BT Review Complete - Update Pending Execution JSON" at bounding box center [415, 116] width 481 height 15
type input "[2.3 Child Sync] BT Review Complete - Update Pending Execution JSON"
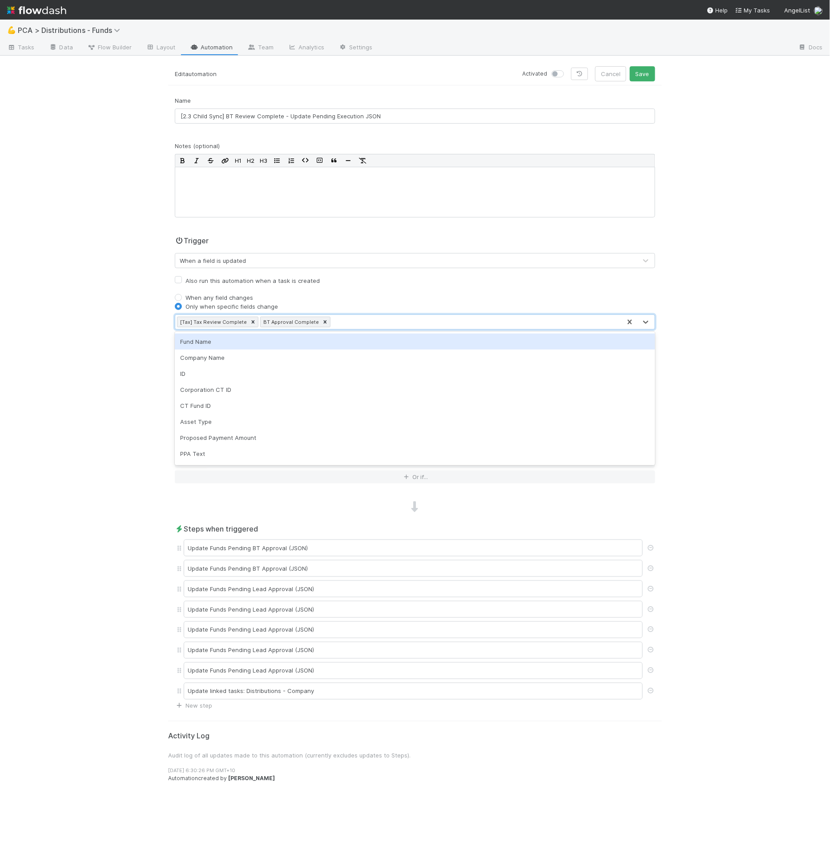
click at [226, 322] on div "[Tax] Tax Review Complete" at bounding box center [213, 322] width 71 height 10
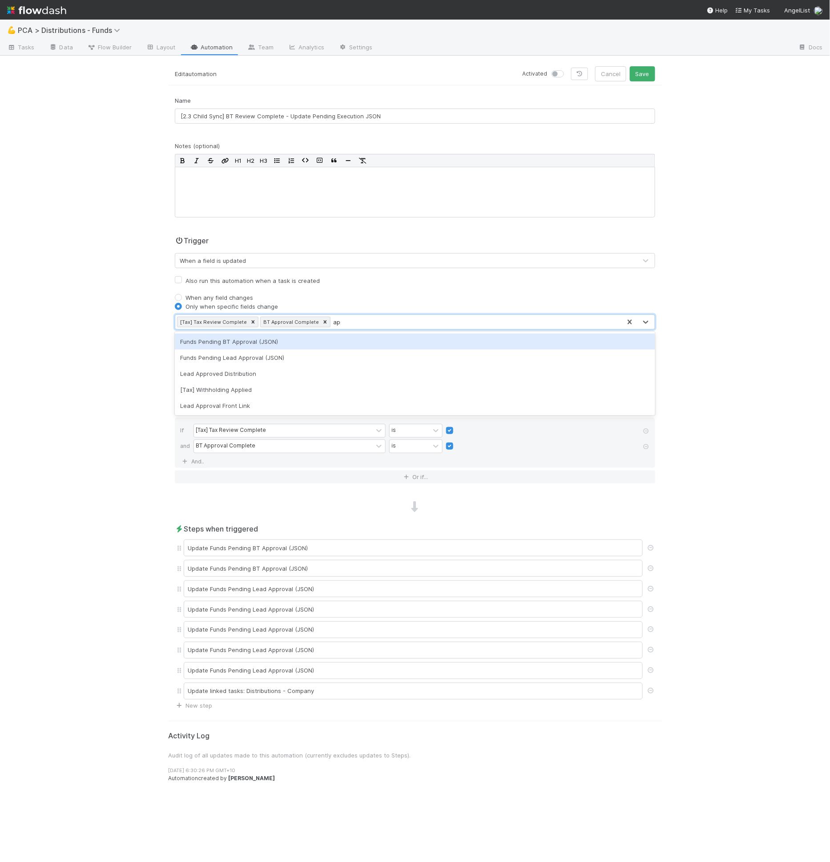
type input "appro"
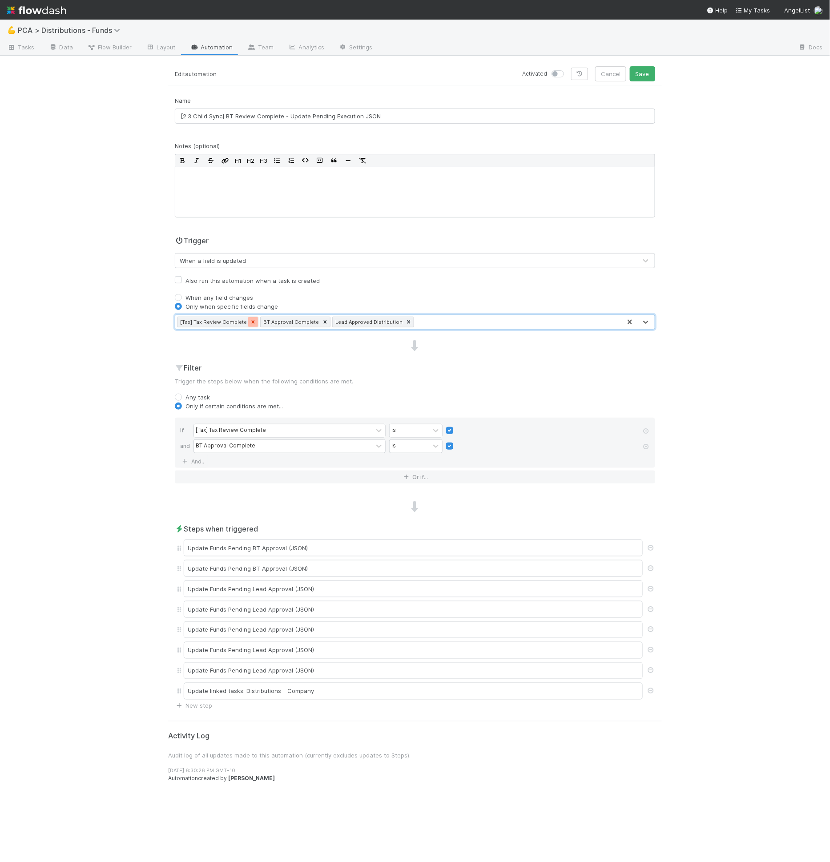
click at [250, 321] on icon at bounding box center [253, 322] width 6 height 6
click at [241, 321] on icon at bounding box center [242, 321] width 3 height 3
click at [215, 428] on div "[Tax] Tax Review Complete" at bounding box center [231, 431] width 70 height 8
type input "app"
click at [457, 426] on label at bounding box center [457, 426] width 0 height 0
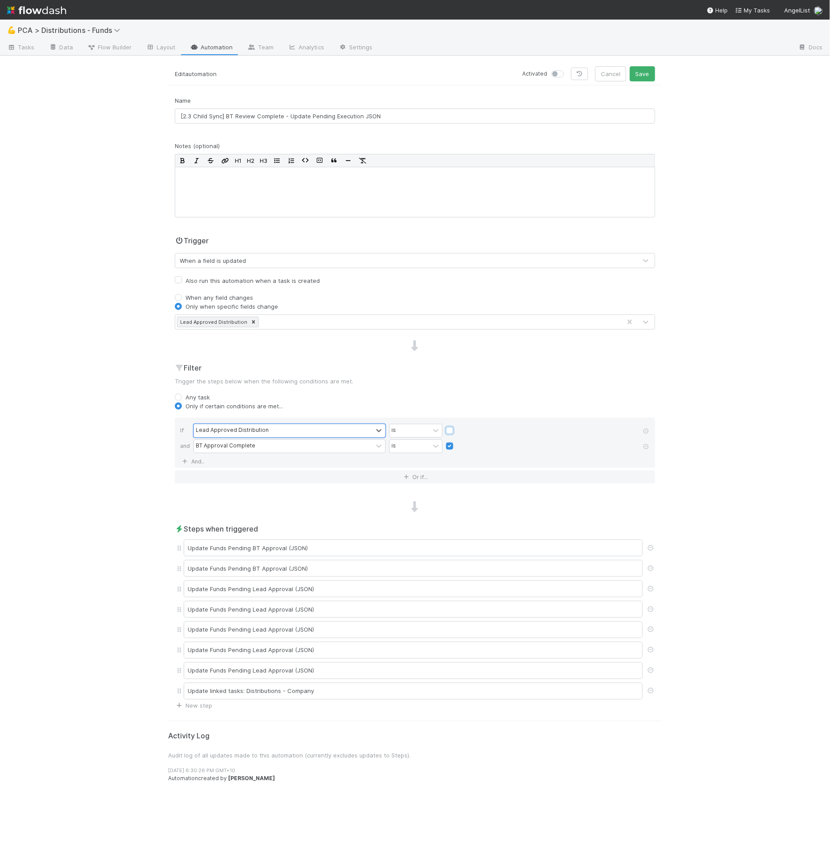
click at [447, 429] on input "checkbox" at bounding box center [449, 432] width 7 height 13
checkbox input "true"
click at [650, 449] on link at bounding box center [646, 447] width 9 height 8
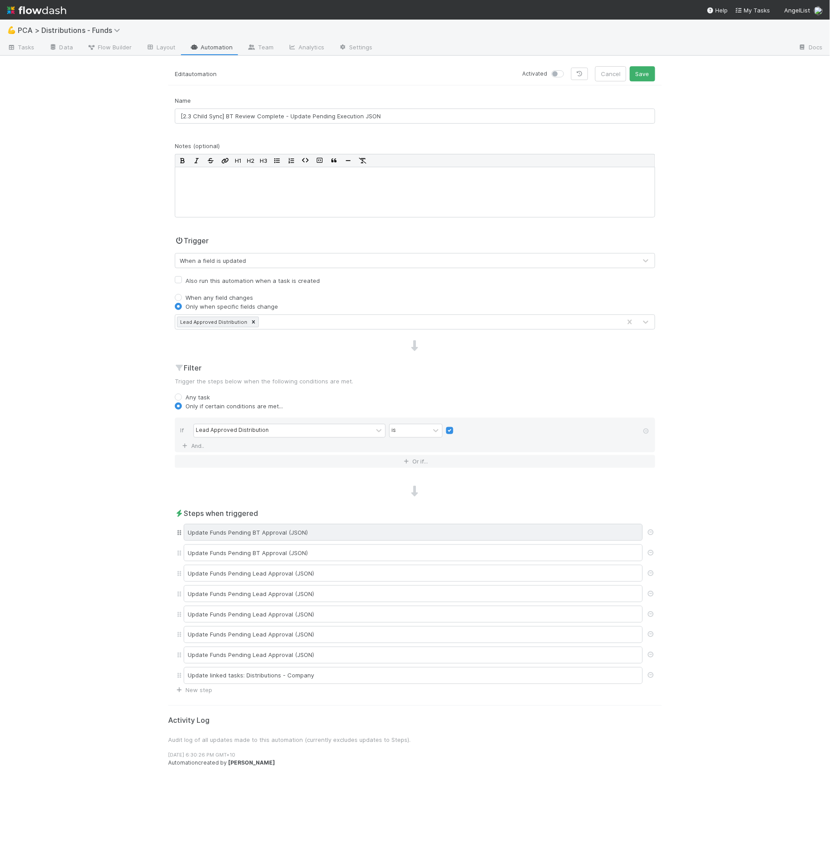
click at [341, 528] on div "Update Funds Pending BT Approval (JSON)" at bounding box center [413, 532] width 459 height 17
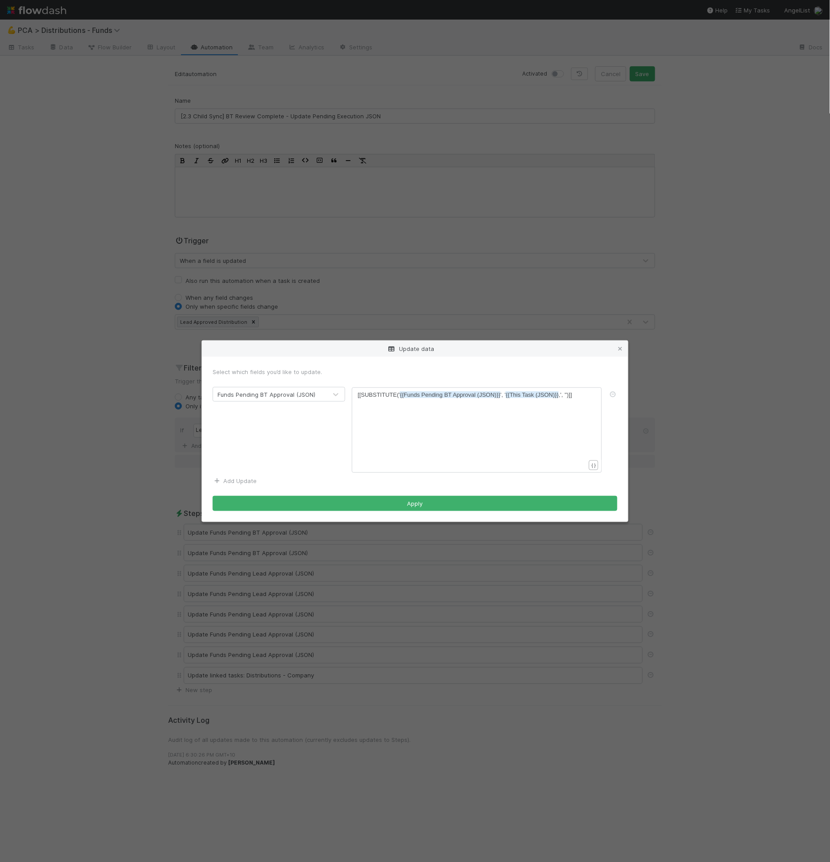
click at [239, 478] on link "Add Update" at bounding box center [235, 481] width 44 height 7
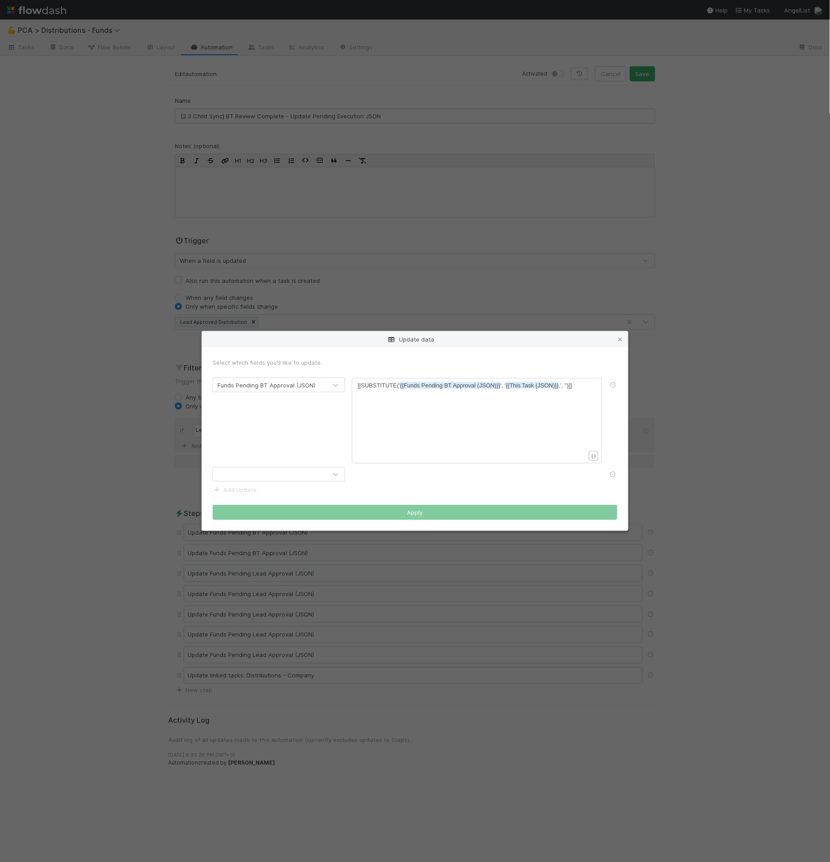
click at [248, 475] on div at bounding box center [270, 475] width 114 height 14
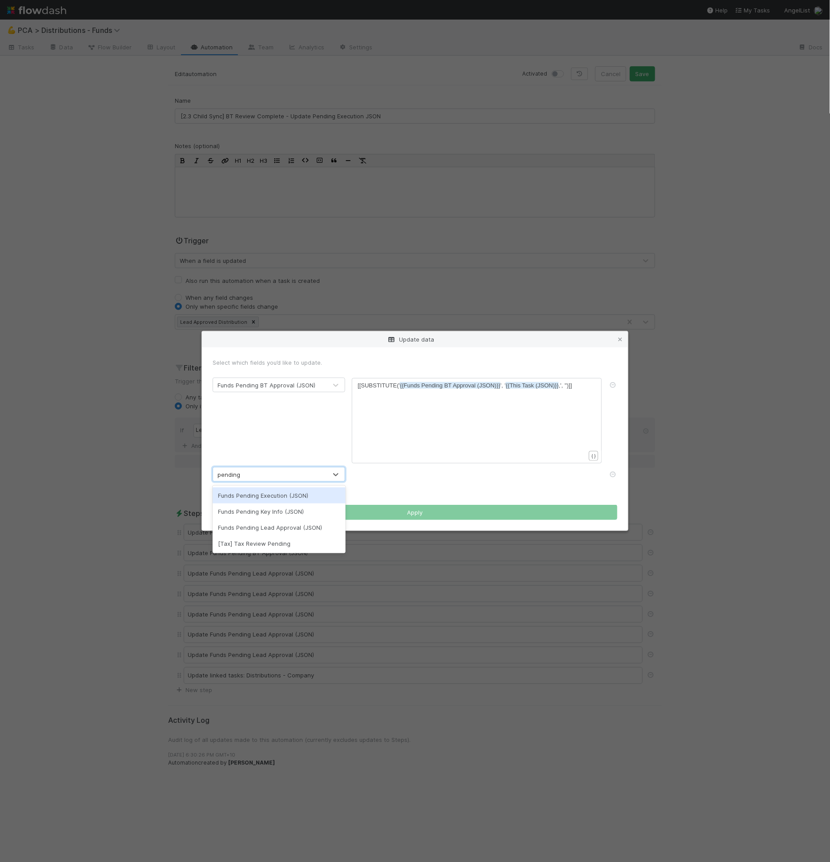
type input "pending l"
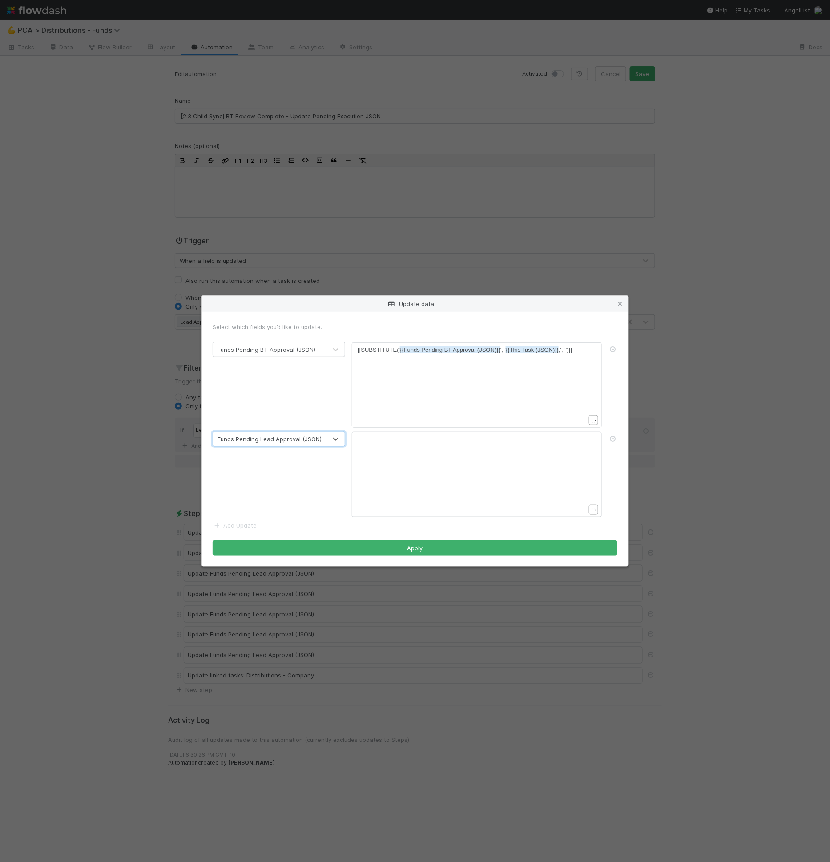
click at [506, 360] on div "xxxxxxxxxx [[SUBSTITUTE(' {{Funds Pending BT Approval (JSON)}} ', ' {{This Task…" at bounding box center [483, 396] width 250 height 101
click at [505, 347] on span "[[SUBSTITUTE(' {{Funds Pending BT Approval (JSON)}} ', ' {{This Task (JSON)}} ,…" at bounding box center [465, 350] width 215 height 7
click at [503, 354] on pre "[[SUBSTITUTE(' {{Funds Pending BT Approval (JSON)}} ', ' {{This Task (JSON)}} ,…" at bounding box center [475, 350] width 235 height 9
type textarea "[[SUBSTITUTE('{{Funds Pending BT Approval (JSON)}}', '{{This Task (JSON)}},', '…"
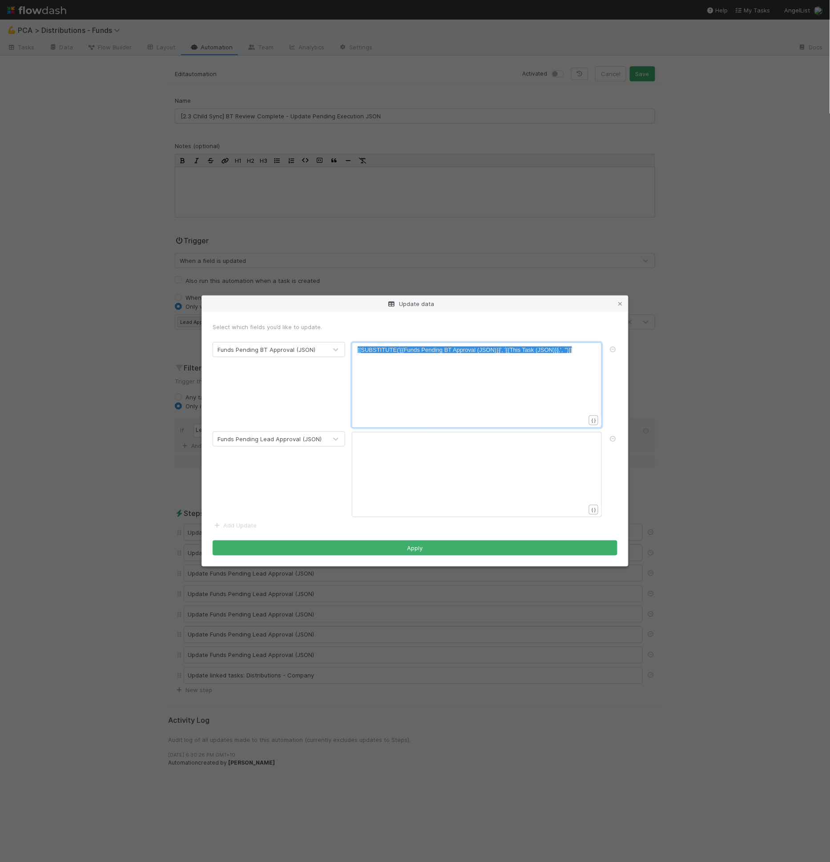
click at [465, 463] on div "xxxxxxxxxx ​" at bounding box center [483, 485] width 250 height 101
paste textarea "BT"
click at [448, 438] on span "{{Funds Pending BT Approval (JSON)}}" at bounding box center [450, 439] width 101 height 7
type textarea "Lead"
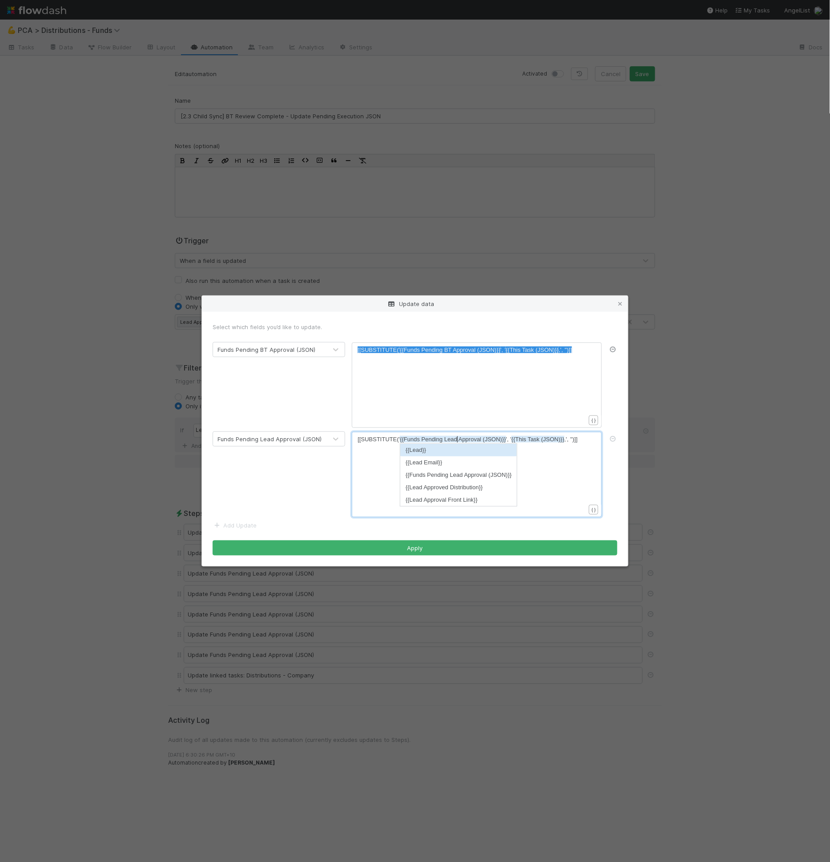
click at [611, 352] on icon at bounding box center [613, 350] width 9 height 6
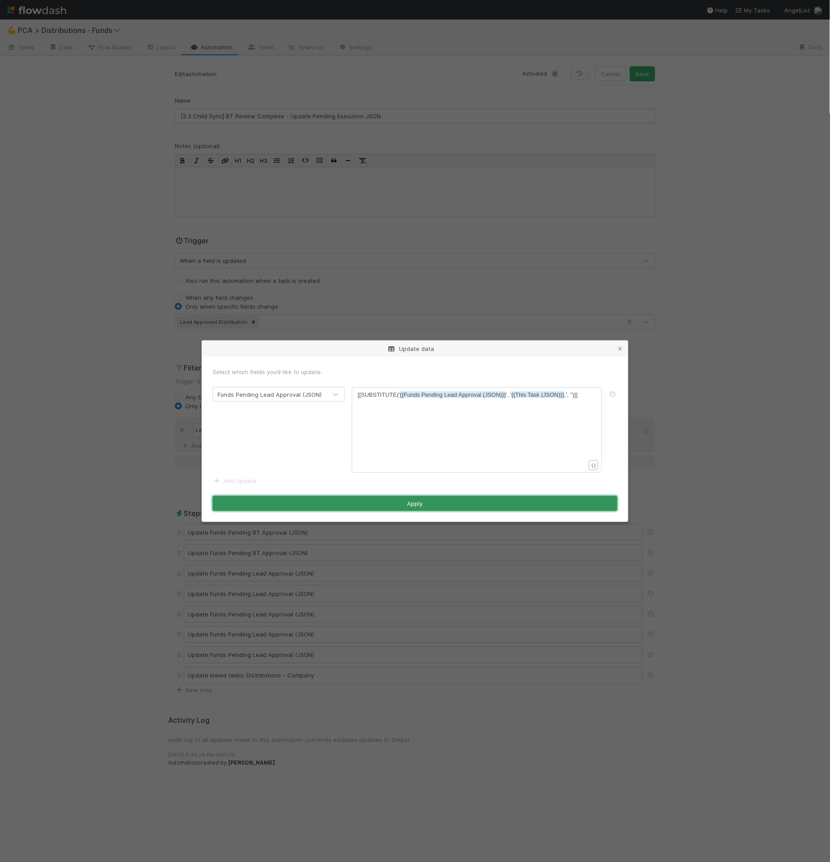
click at [478, 509] on button "Apply" at bounding box center [415, 503] width 405 height 15
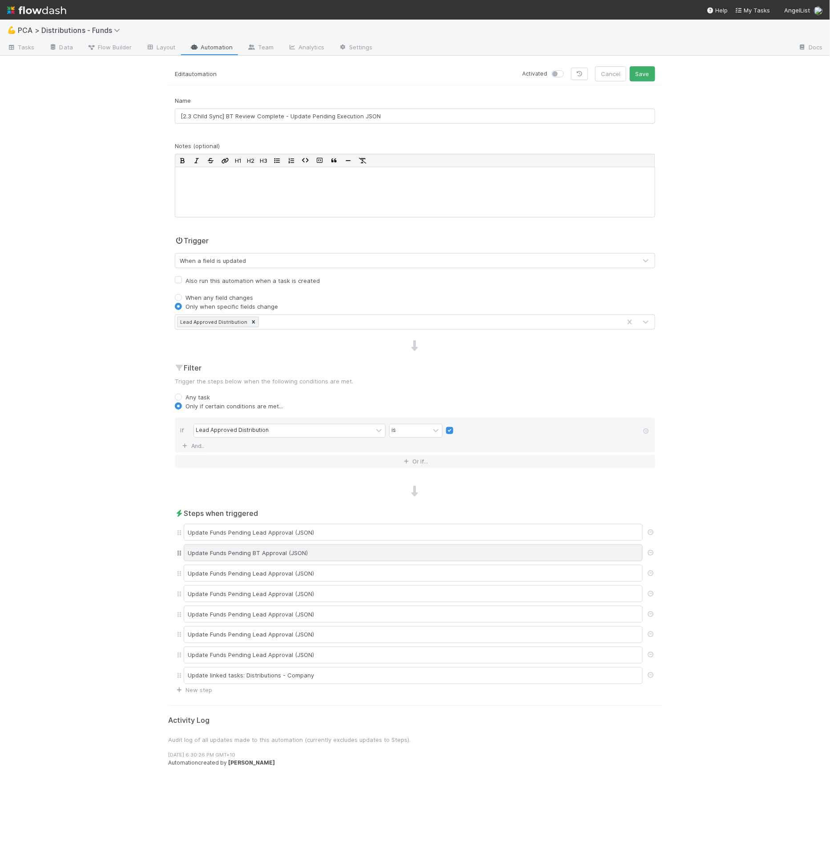
click at [352, 549] on div "Update Funds Pending BT Approval (JSON)" at bounding box center [413, 553] width 459 height 17
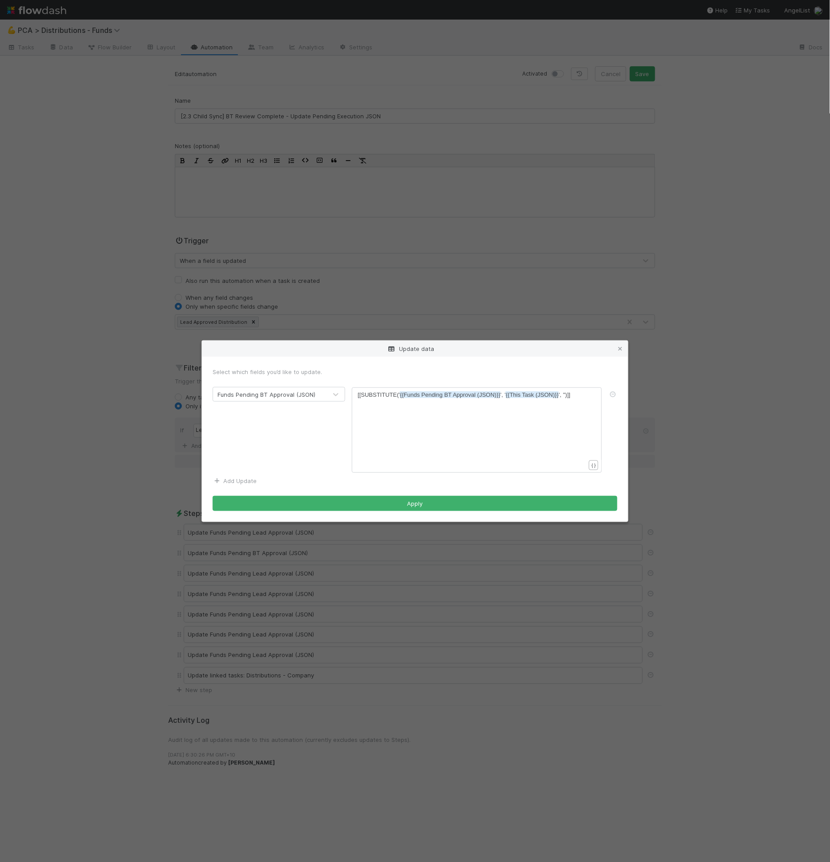
click at [235, 474] on form "Select which fields you’d like to update. Funds Pending BT Approval (JSON) xxxx…" at bounding box center [415, 440] width 405 height 144
click at [235, 480] on link "Add Update" at bounding box center [235, 481] width 44 height 7
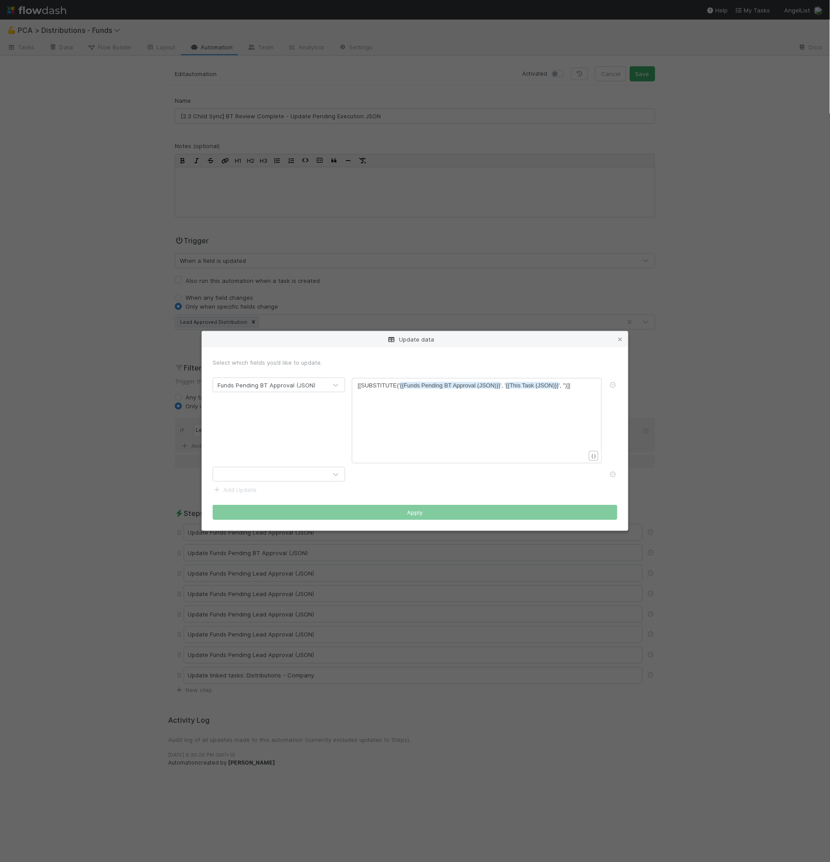
click at [250, 481] on div at bounding box center [270, 475] width 114 height 14
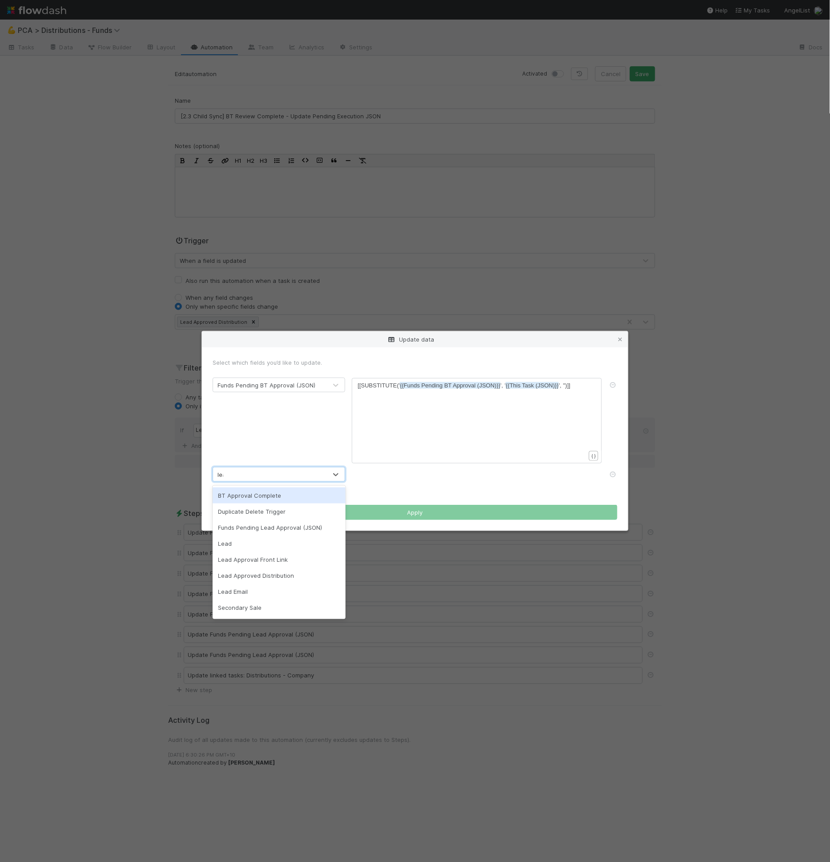
type input "lead"
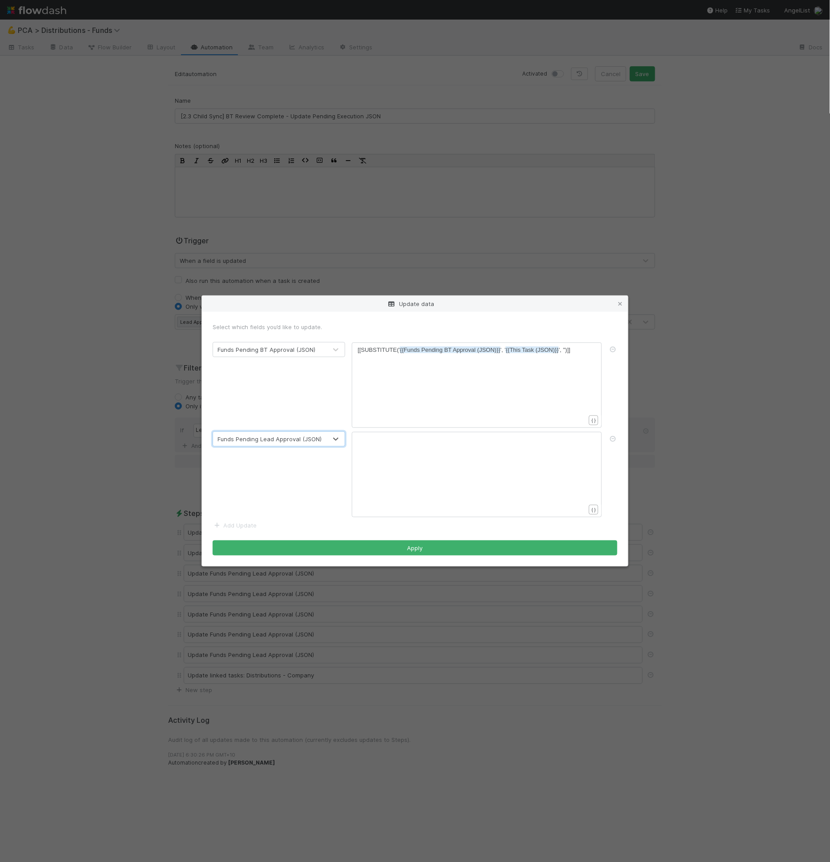
click at [422, 346] on pre "[[SUBSTITUTE(' {{Funds Pending BT Approval (JSON)}} ', ' {{This Task (JSON)}} '…" at bounding box center [475, 350] width 235 height 9
type textarea "[[SUBSTITUTE('{{Funds Pending BT Approval (JSON)}}', '{{This Task (JSON)}}', ''…"
click at [433, 456] on div "xxxxxxxxxx ​" at bounding box center [483, 485] width 250 height 101
paste textarea "BT"
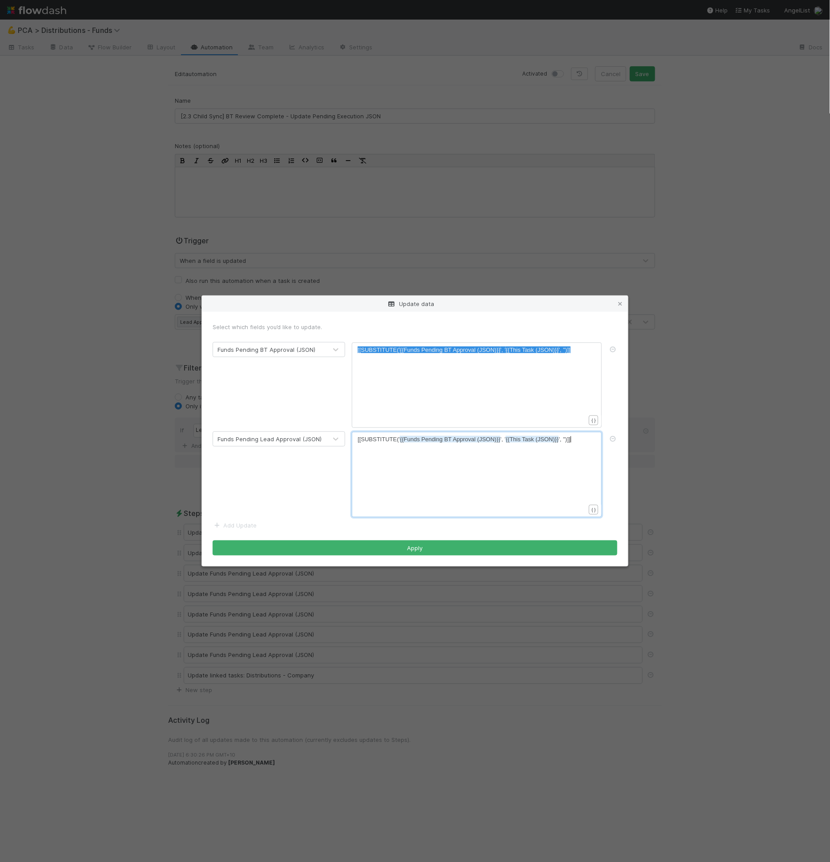
click at [446, 439] on span "{{Funds Pending BT Approval (JSON)}}" at bounding box center [450, 439] width 101 height 7
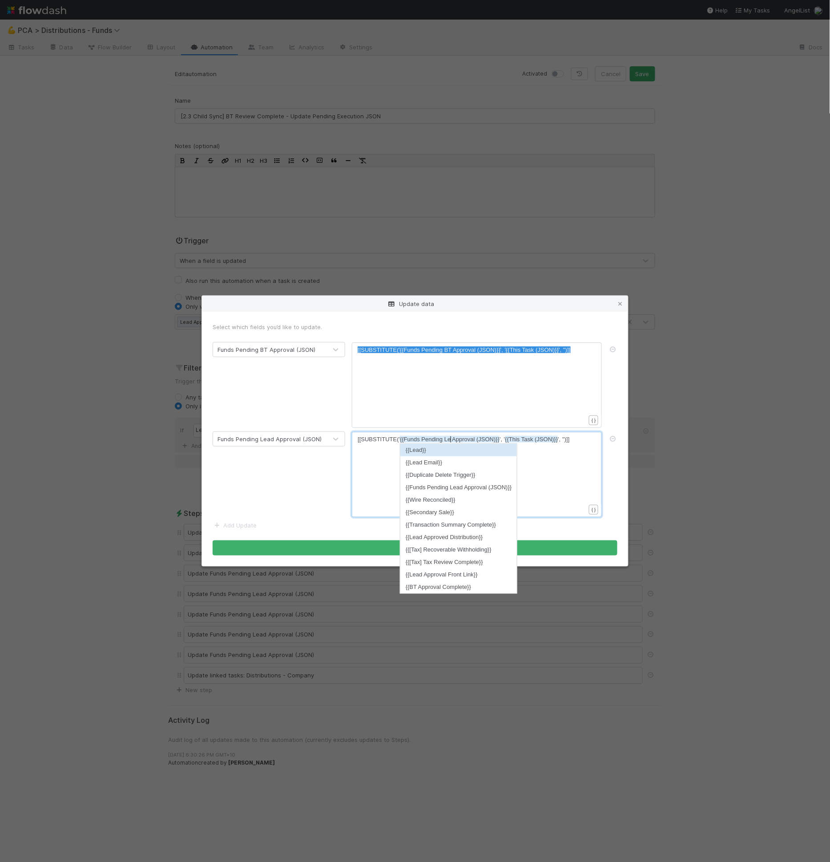
type textarea "Lead"
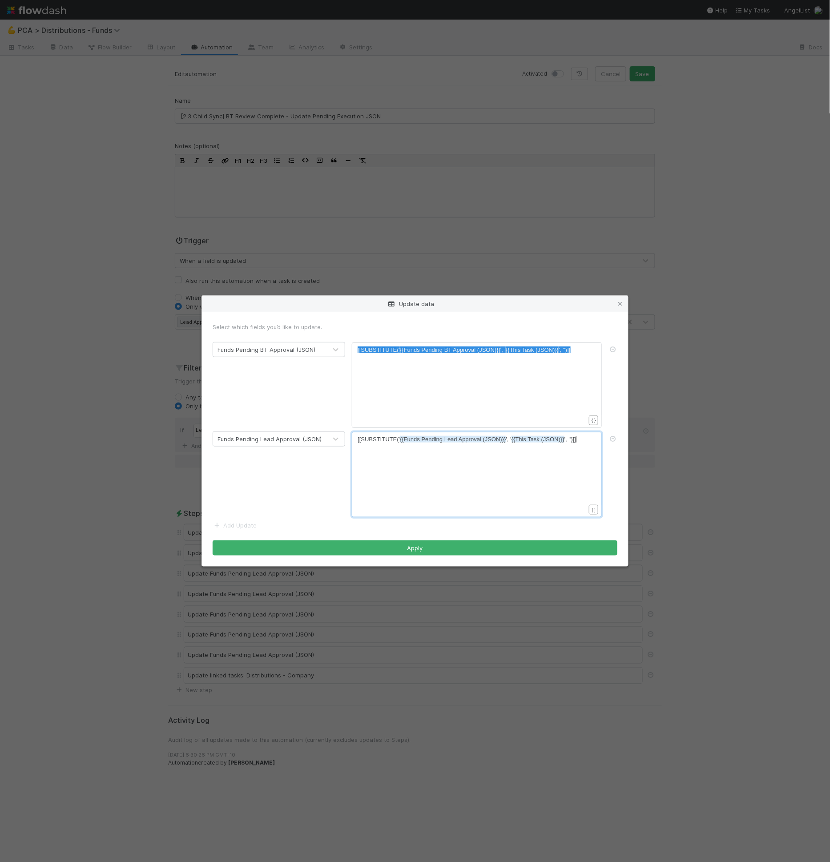
click at [564, 465] on div "x [[SUBSTITUTE(' {{Funds Pending Lead Approval (JSON)}} ', ' {{This Task (JSON)…" at bounding box center [483, 485] width 250 height 101
click at [614, 350] on icon at bounding box center [613, 350] width 9 height 6
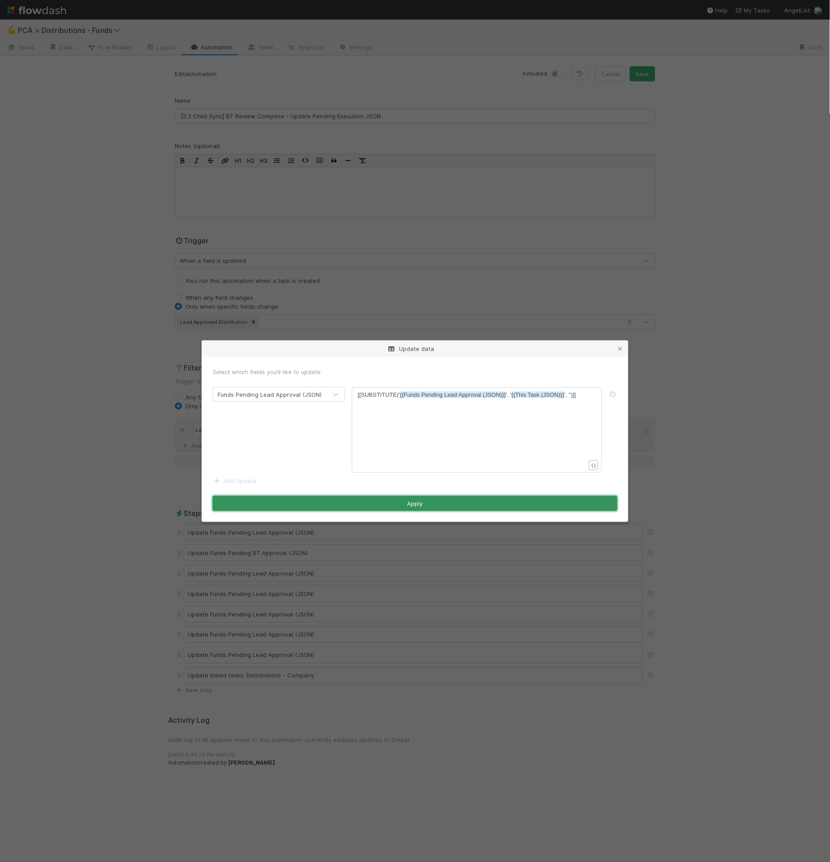
click at [506, 507] on button "Apply" at bounding box center [415, 503] width 405 height 15
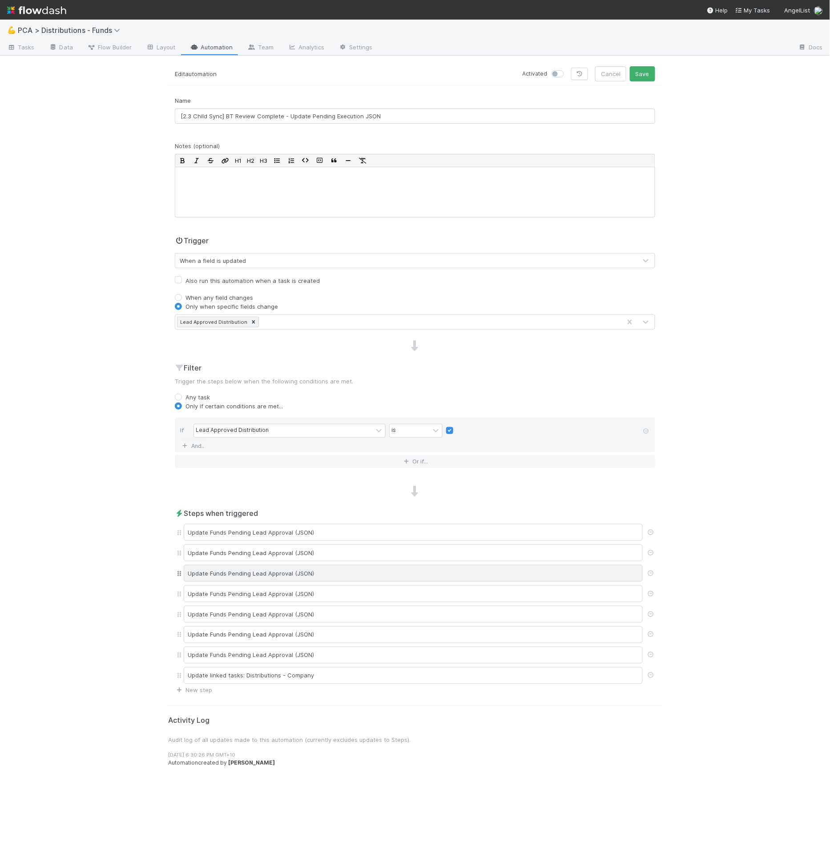
click at [336, 574] on div "Update Funds Pending Lead Approval (JSON)" at bounding box center [413, 573] width 459 height 17
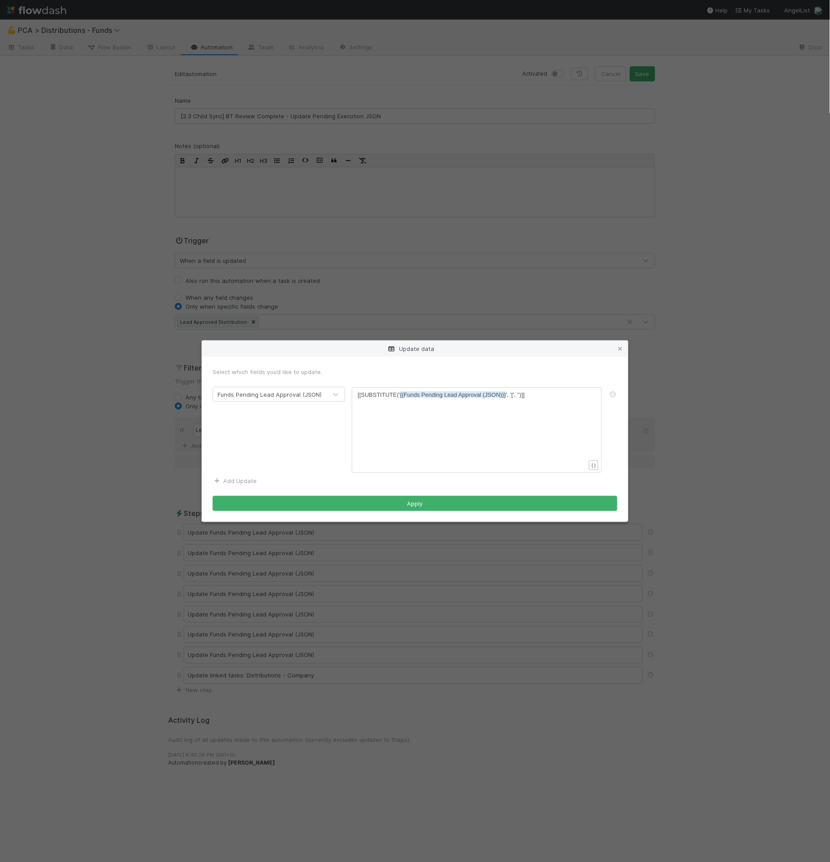
click at [252, 477] on form "Select which fields you’d like to update. Funds Pending Lead Approval (JSON) xx…" at bounding box center [415, 440] width 405 height 144
click at [251, 482] on link "Add Update" at bounding box center [235, 481] width 44 height 7
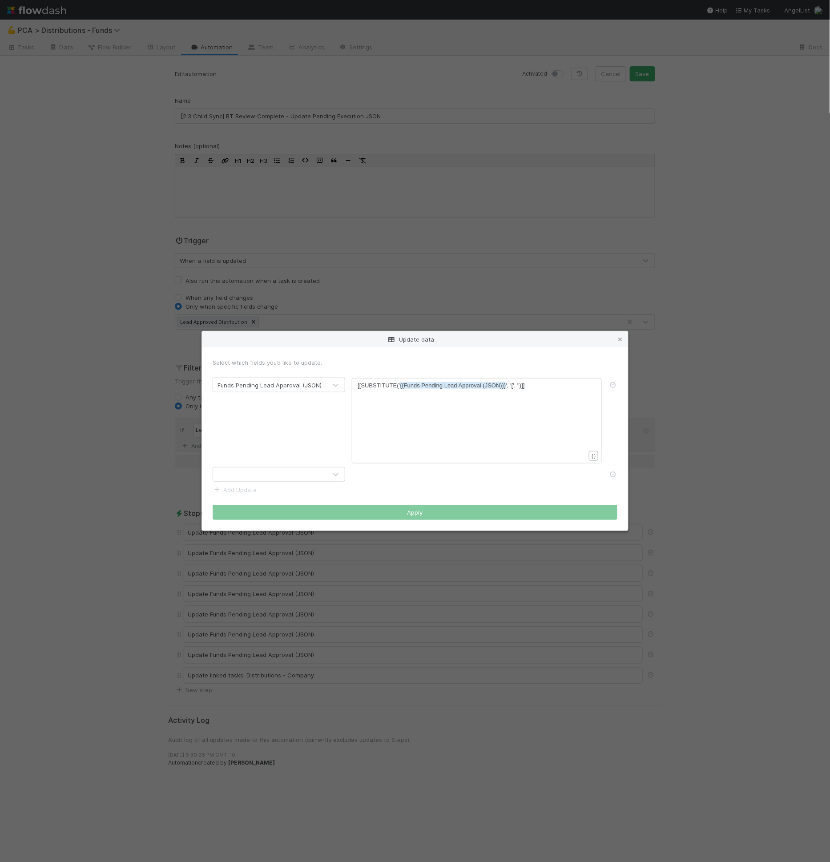
click at [254, 478] on div at bounding box center [270, 475] width 114 height 14
type input "exec"
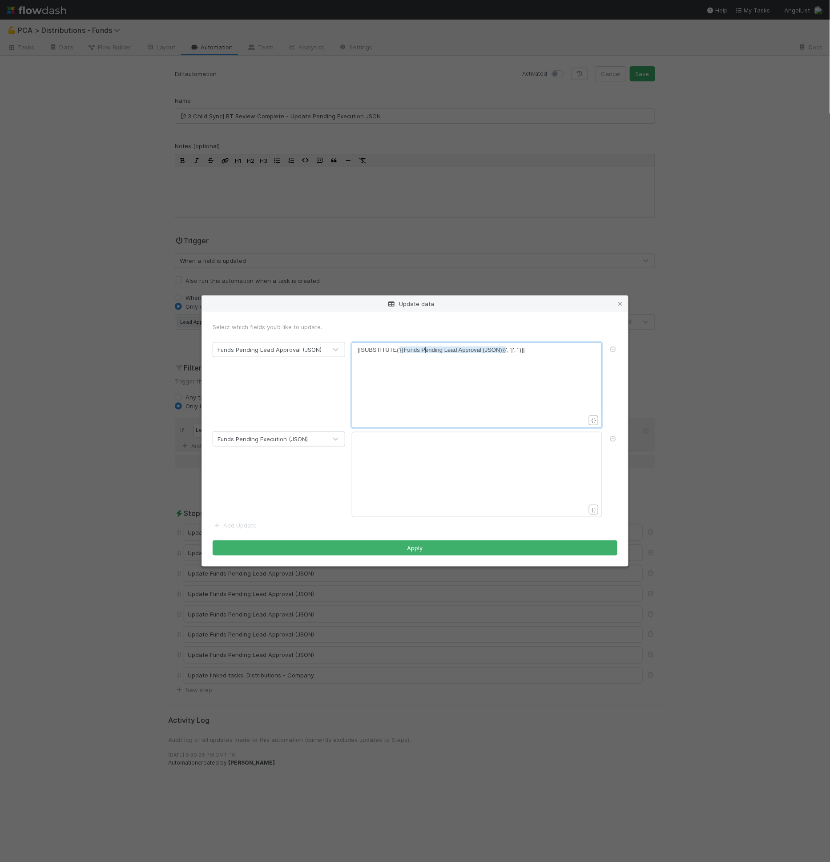
click at [426, 354] on pre "[[SUBSTITUTE(' {{Funds Pending Lead Approval (JSON)}} ', '[', '')]]" at bounding box center [475, 350] width 235 height 9
type textarea "[[SUBSTITUTE('{{Funds Pending Lead Approval (JSON)}}', '[', '')]]"
click at [399, 493] on div "xxxxxxxxxx ​" at bounding box center [483, 485] width 250 height 101
paste textarea "L"
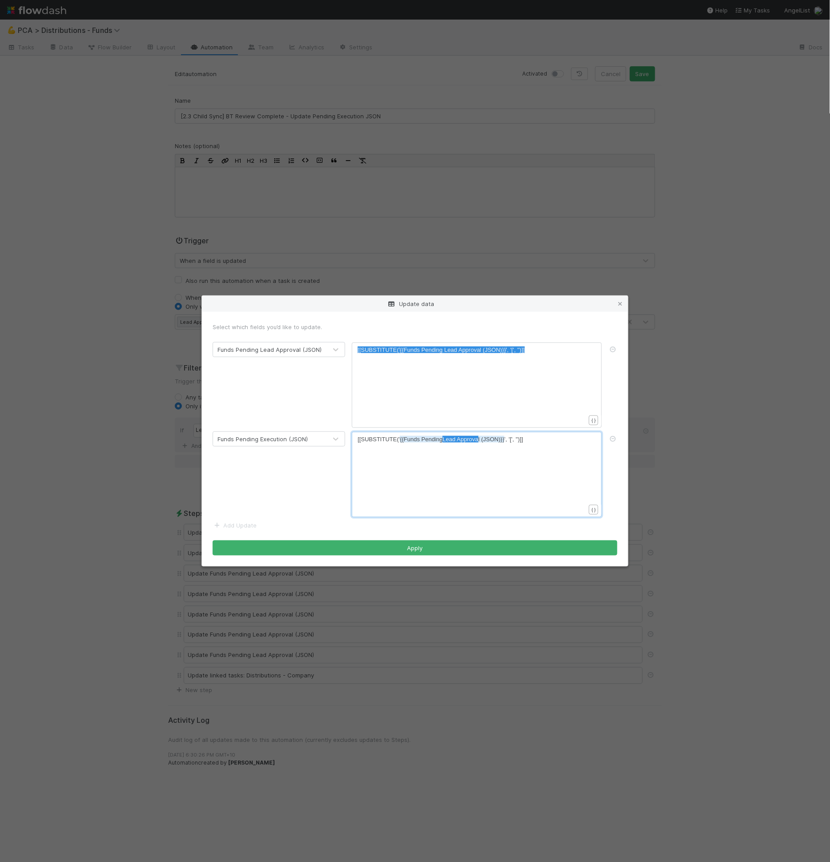
drag, startPoint x: 445, startPoint y: 440, endPoint x: 481, endPoint y: 441, distance: 36.1
type textarea "Execution"
click at [479, 442] on pre "[[SUBSTITUTE(' {{Funds Pending Execution (JSON)}} ', '[', '')]]" at bounding box center [475, 439] width 235 height 9
drag, startPoint x: 518, startPoint y: 441, endPoint x: 351, endPoint y: 436, distance: 167.9
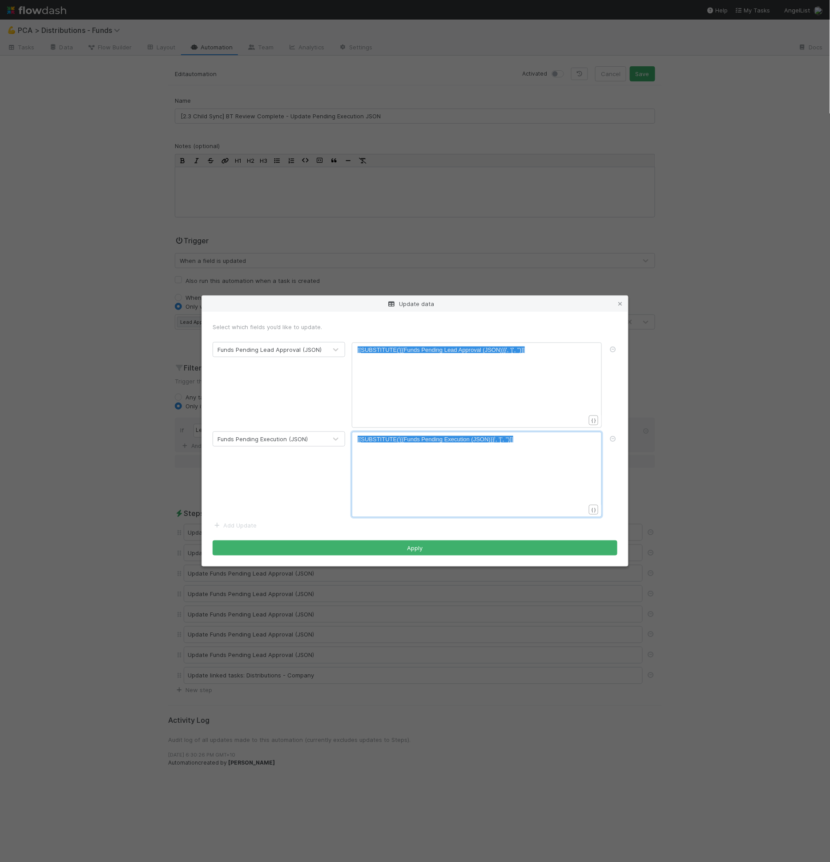
type textarea "[[SUBSTITUTE('{{Funds Pending Execution (JSON)}}', '[', '')]]"
click at [461, 439] on span "{{Funds Pending Execution (JSON)}}" at bounding box center [447, 439] width 94 height 7
type textarea "Execution"
click at [593, 350] on div "x [[SUBSTITUTE(' {{Funds Pending Lead Approval (JSON)}} ', '[', '')]]" at bounding box center [483, 350] width 250 height 9
click at [612, 349] on icon at bounding box center [613, 350] width 9 height 6
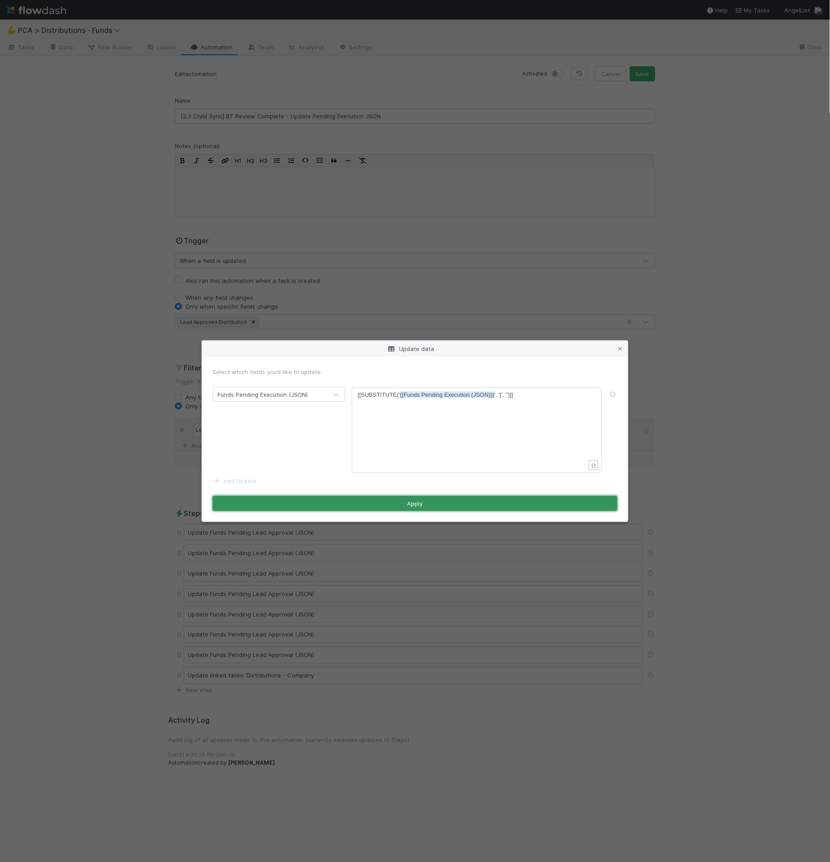
click at [400, 499] on button "Apply" at bounding box center [415, 503] width 405 height 15
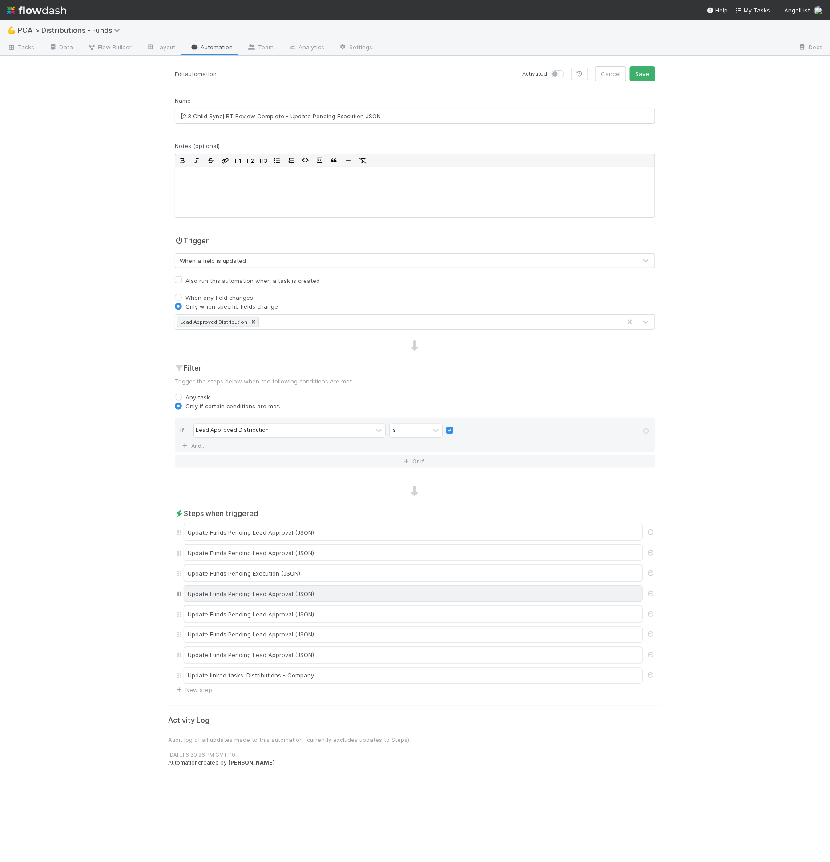
click at [314, 587] on div "Update Funds Pending Lead Approval (JSON)" at bounding box center [413, 594] width 459 height 17
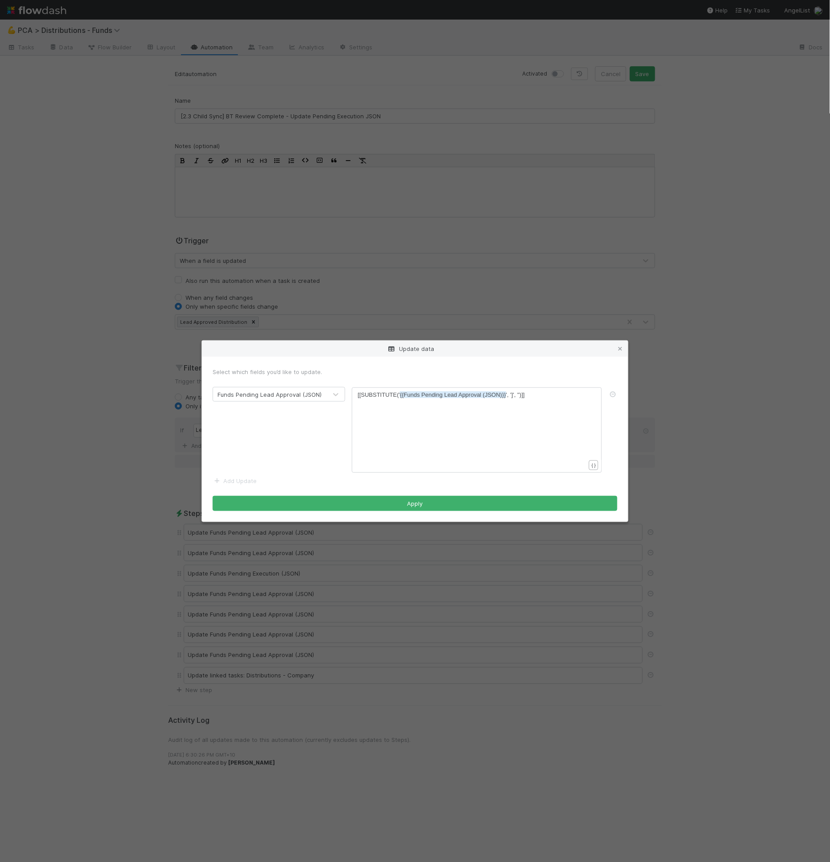
click at [250, 490] on form "Select which fields you’d like to update. Funds Pending Lead Approval (JSON) xx…" at bounding box center [415, 440] width 405 height 144
click at [251, 481] on link "Add Update" at bounding box center [235, 481] width 44 height 7
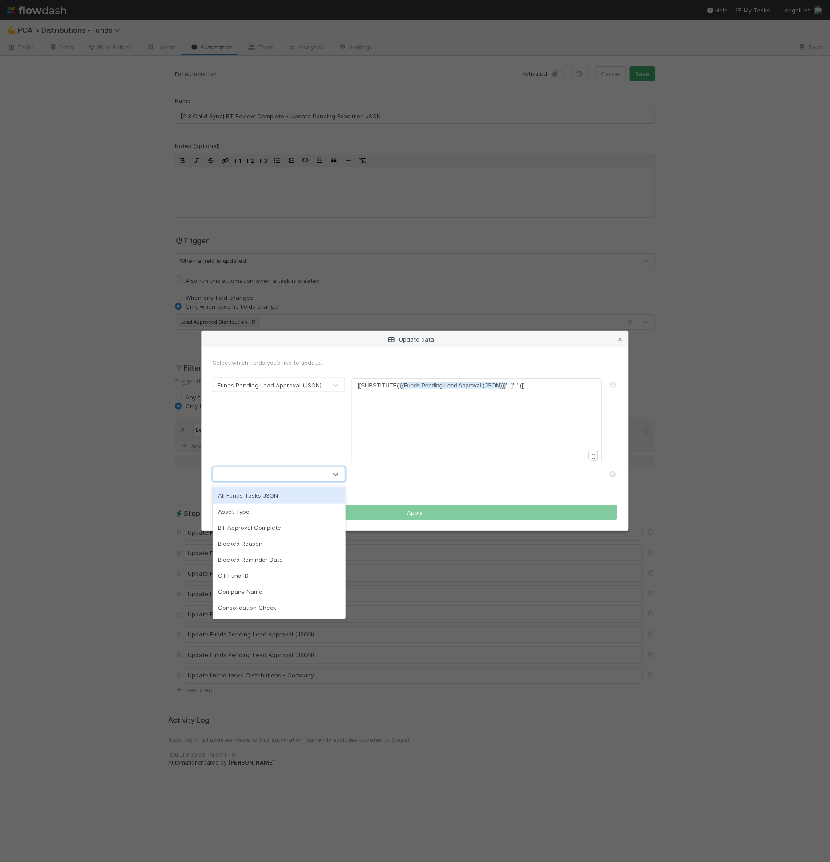
click at [251, 482] on div at bounding box center [270, 475] width 114 height 14
type input "ex"
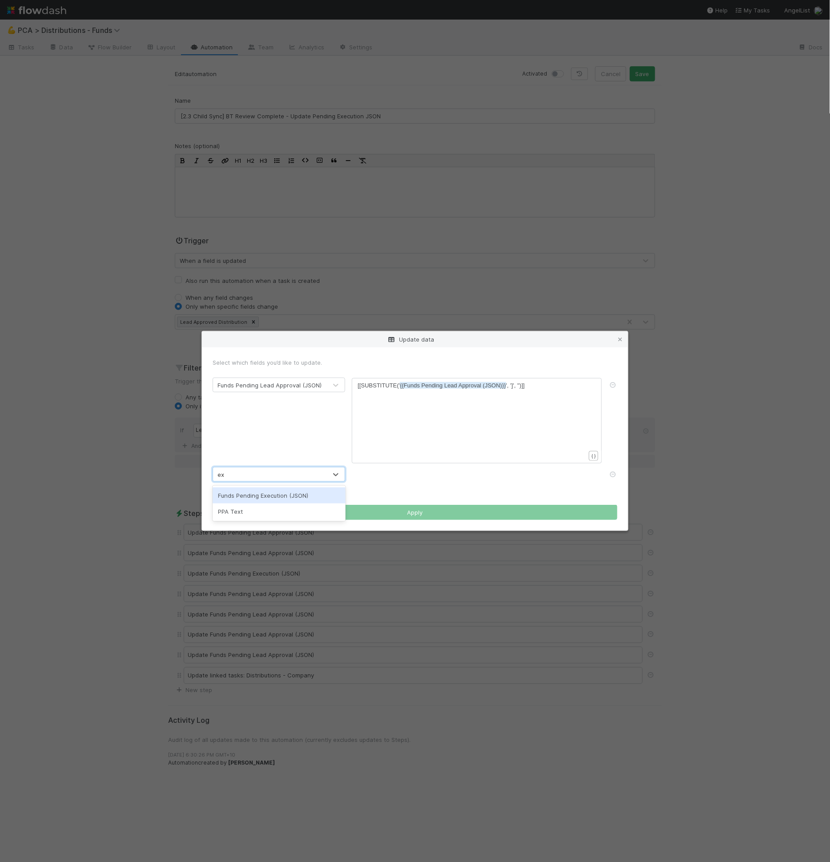
click at [279, 498] on div "Funds Pending Execution (JSON)" at bounding box center [279, 496] width 133 height 16
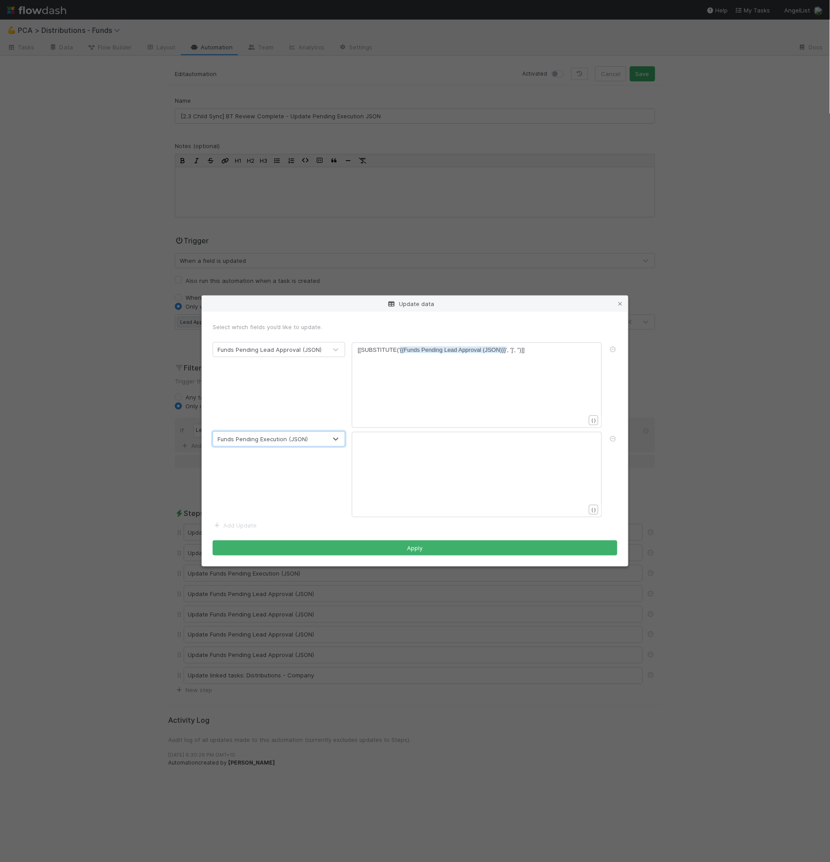
click at [415, 417] on div "xxxxxxxxxx [[SUBSTITUTE(' {{Funds Pending Lead Approval (JSON)}} ', ']', '')]] ​" at bounding box center [483, 396] width 250 height 101
paste textarea "']',"
click at [518, 346] on pre "[[SUBSTITUTE(' {{Funds Pending Lead Approval (JSON)}} ', ']', '')]]" at bounding box center [475, 350] width 235 height 9
click at [516, 348] on span "[[SUBSTITUTE(' {{Funds Pending Lead Approval (JSON)}} ', ']', '')]]" at bounding box center [441, 350] width 167 height 7
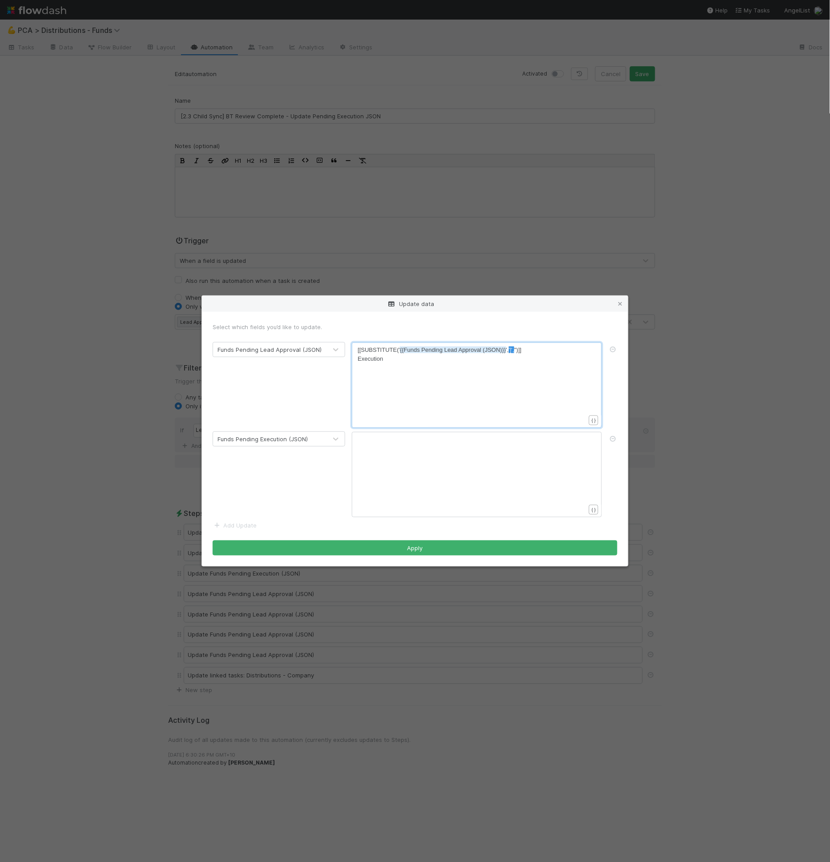
type textarea "[[SUBSTITUTE('{{Funds Pending Lead Approval (JSON)}}', ']', '')]]"
drag, startPoint x: 468, startPoint y: 429, endPoint x: 466, endPoint y: 442, distance: 13.1
click at [468, 429] on form "Select which fields you’d like to update. Funds Pending Lead Approval (JSON) [[…" at bounding box center [415, 439] width 405 height 233
click at [464, 446] on div "xxxxxxxxxx ​" at bounding box center [483, 485] width 250 height 101
type textarea "Execution"
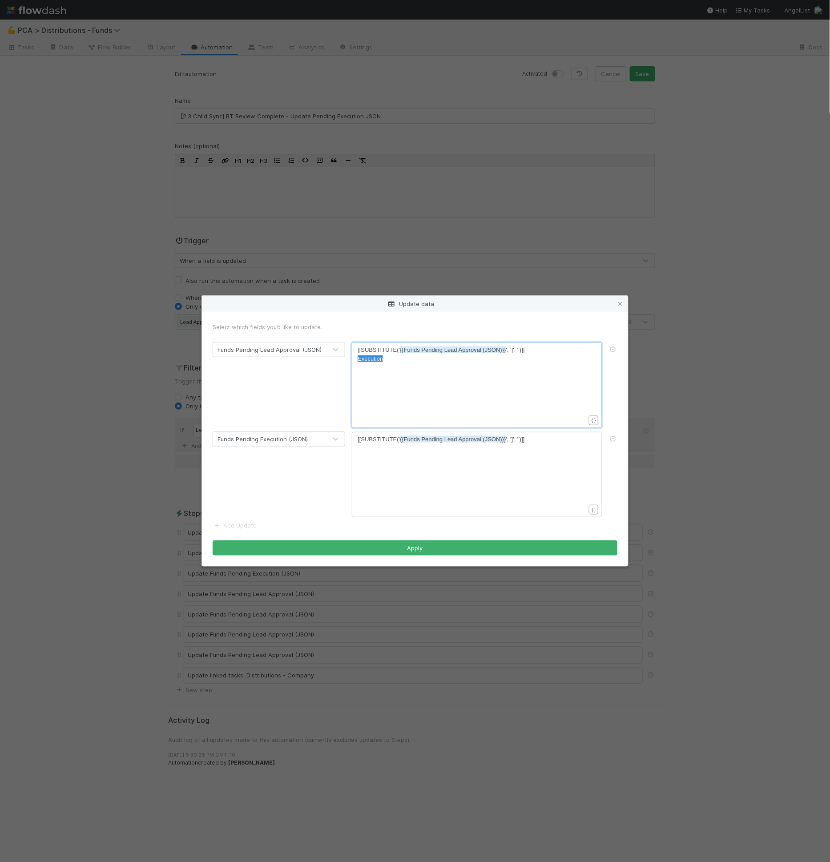
click at [460, 439] on span "{{Funds Pending Lead Approval (JSON)}}" at bounding box center [453, 439] width 106 height 7
type textarea "Approval"
paste textarea
click at [453, 440] on span "{{Funds Pending Lead Execution (JSON)}}" at bounding box center [454, 439] width 109 height 7
type textarea "Lead"
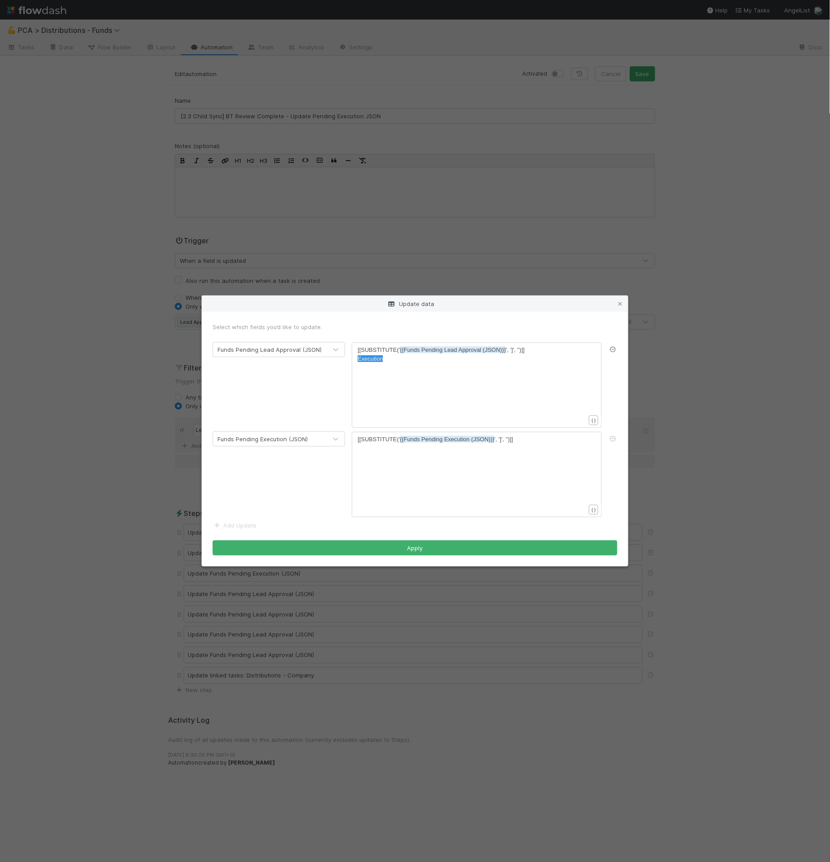
click at [612, 348] on icon at bounding box center [613, 350] width 9 height 6
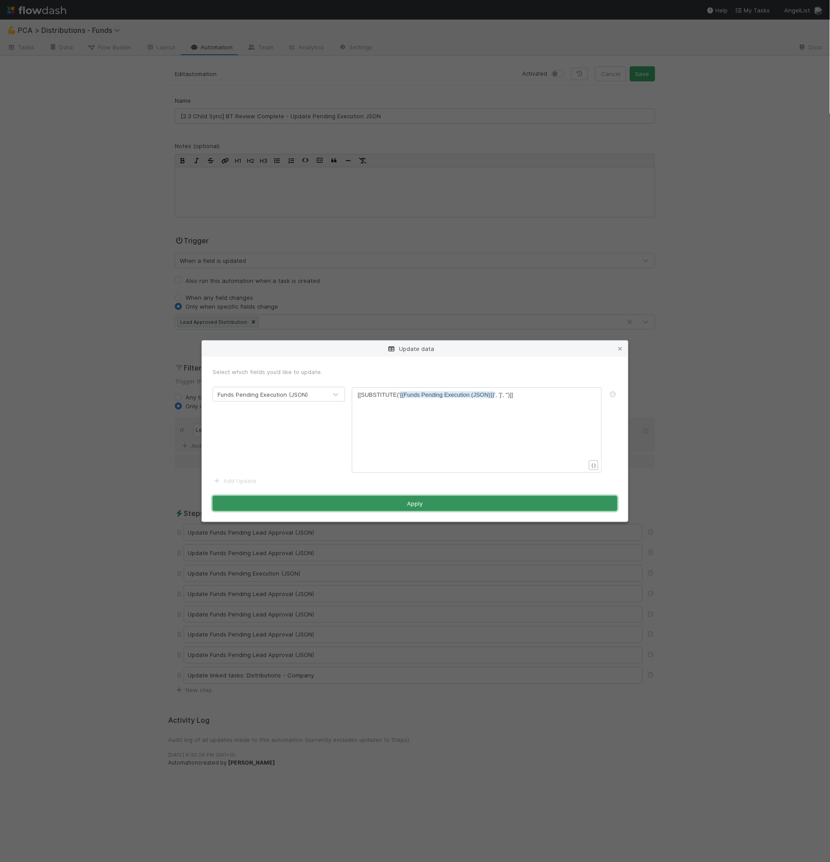
click at [525, 500] on button "Apply" at bounding box center [415, 503] width 405 height 15
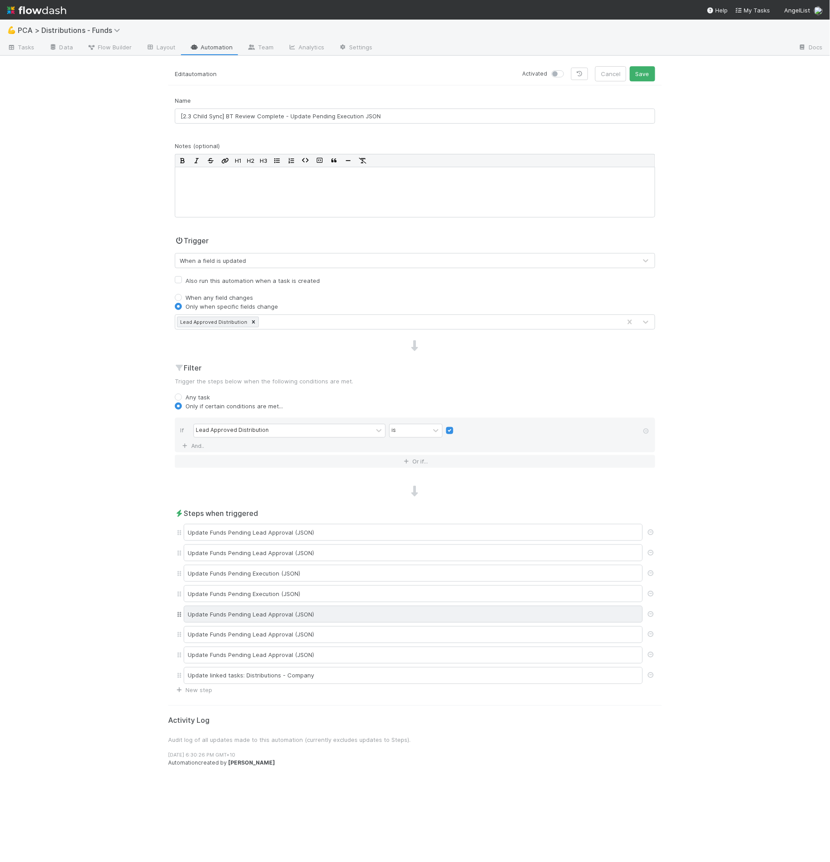
click at [261, 610] on div "Update Funds Pending Lead Approval (JSON)" at bounding box center [413, 614] width 459 height 17
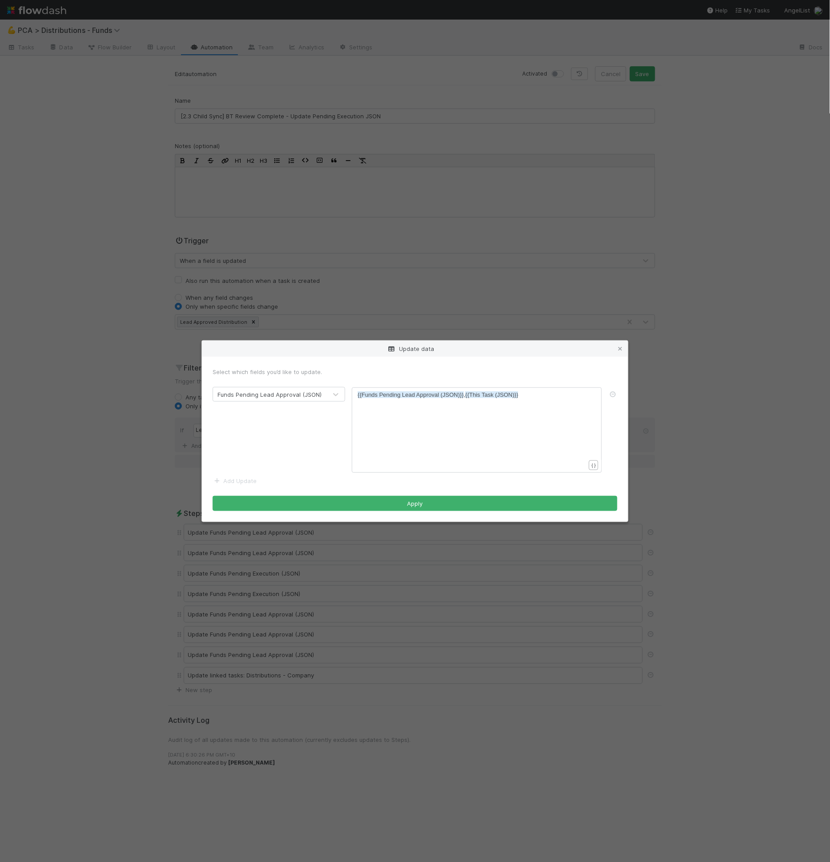
click at [251, 477] on form "Select which fields you’d like to update. Funds Pending Lead Approval (JSON) xx…" at bounding box center [415, 440] width 405 height 144
click at [252, 479] on link "Add Update" at bounding box center [235, 481] width 44 height 7
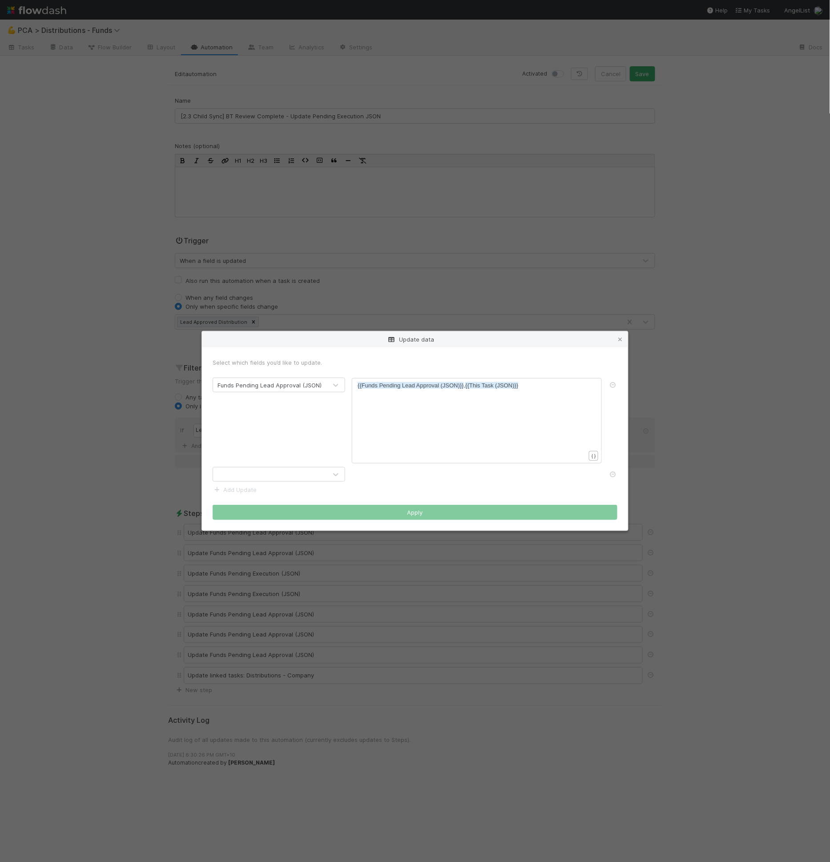
click at [253, 480] on div at bounding box center [270, 475] width 114 height 14
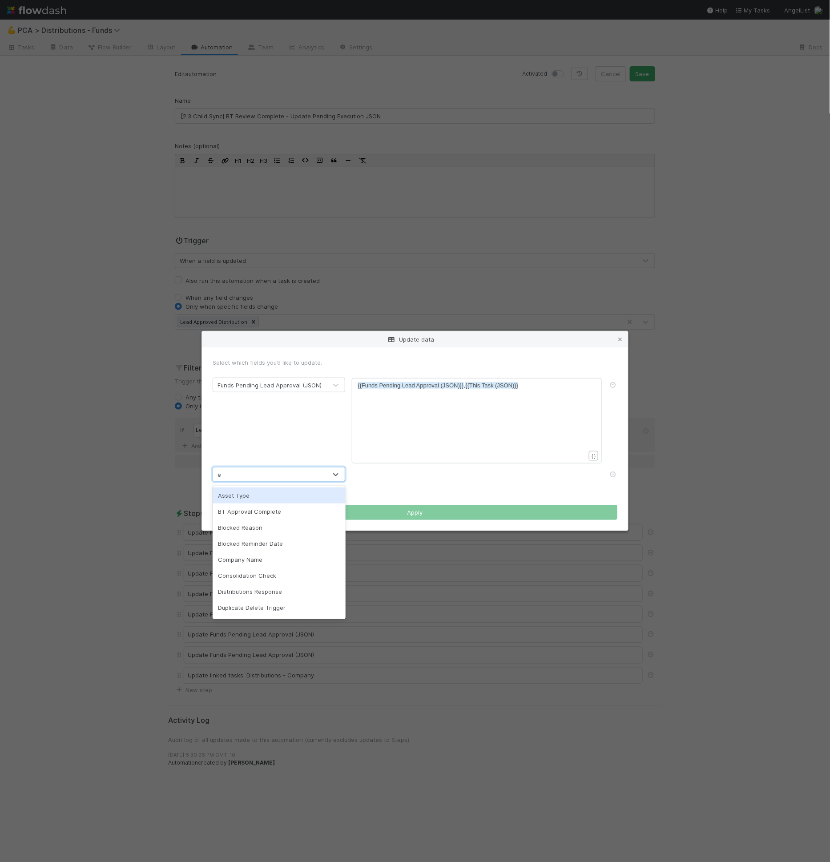
type input "ex"
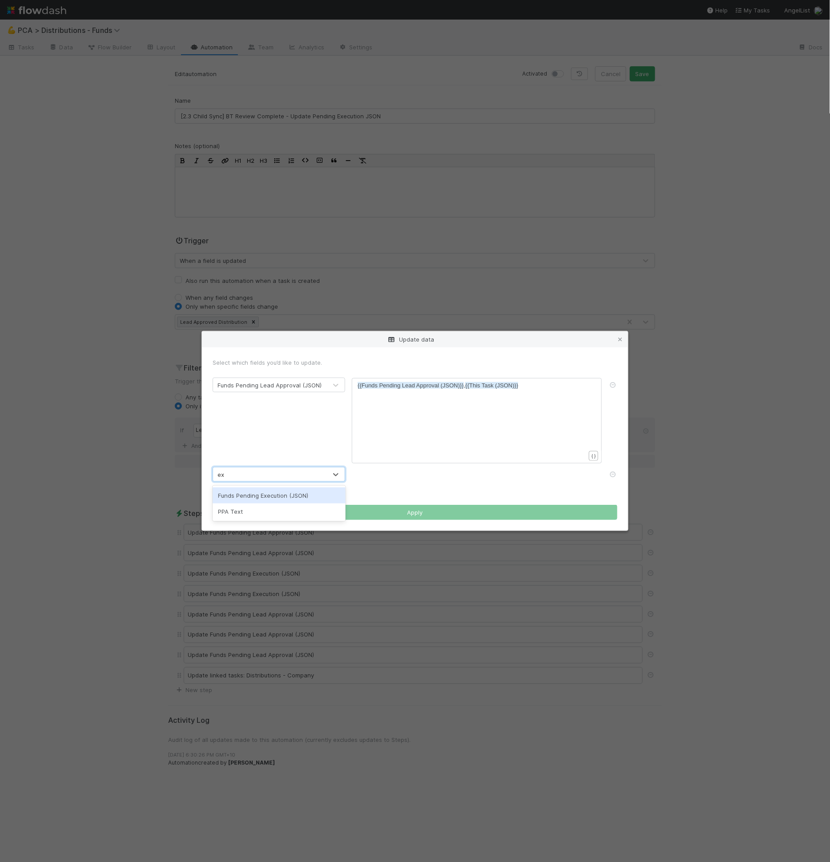
drag, startPoint x: 253, startPoint y: 496, endPoint x: 259, endPoint y: 494, distance: 7.2
click at [253, 496] on div "Funds Pending Execution (JSON)" at bounding box center [279, 496] width 133 height 16
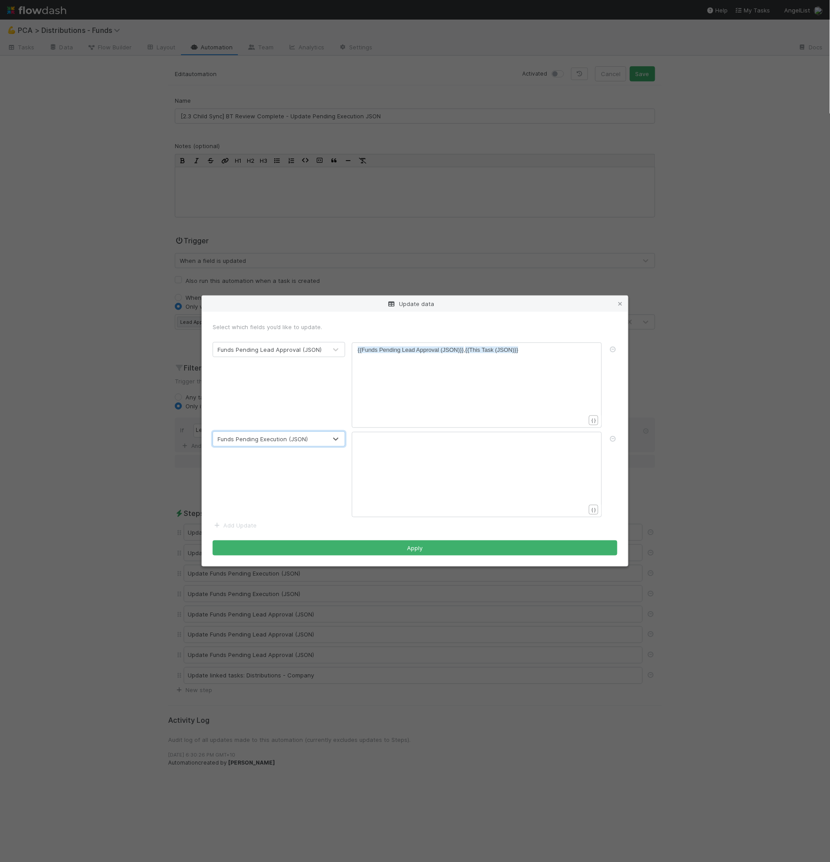
click at [404, 365] on div "xxxxxxxxxx {{Funds Pending Lead Approval (JSON)}} , {{This Task (JSON)}}" at bounding box center [483, 396] width 250 height 101
click at [549, 362] on div "xxxxxxxxxx {{Funds Pending Lead Approval (JSON)}} , {{This Task (JSON)}}" at bounding box center [483, 396] width 250 height 101
click at [444, 377] on div "xxxxxxxxxx {{Funds Pending Lead Approval (JSON)}} , {{This Task (JSON)}}" at bounding box center [483, 396] width 250 height 101
click at [555, 364] on div "xxxxxxxxxx {{Funds Pending Lead Approval (JSON)}} , {{This Task (JSON)}}" at bounding box center [483, 396] width 250 height 101
paste textarea "Execution"
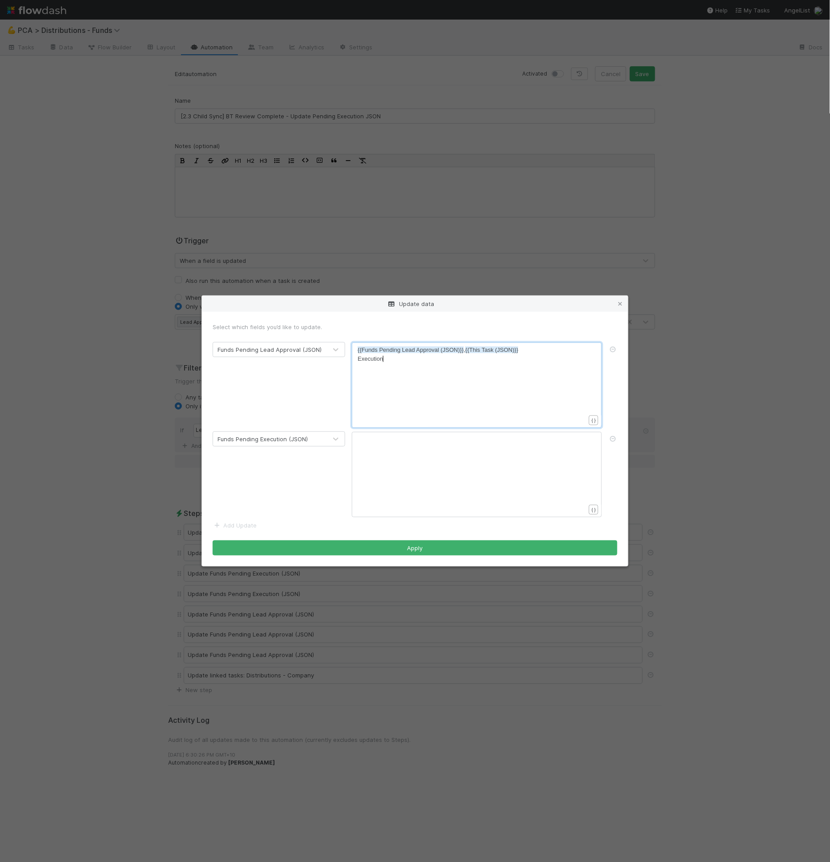
click at [519, 356] on pre "Execution" at bounding box center [475, 359] width 235 height 9
type textarea "Execution"
click at [519, 356] on pre "Execution" at bounding box center [475, 359] width 235 height 9
click at [519, 352] on pre "{{Funds Pending Lead Approval (JSON)}} , {{This Task (JSON)}}" at bounding box center [475, 350] width 235 height 9
type textarea "{{Funds Pending Lead Approval (JSON)}},{{This Task (JSON)}}"
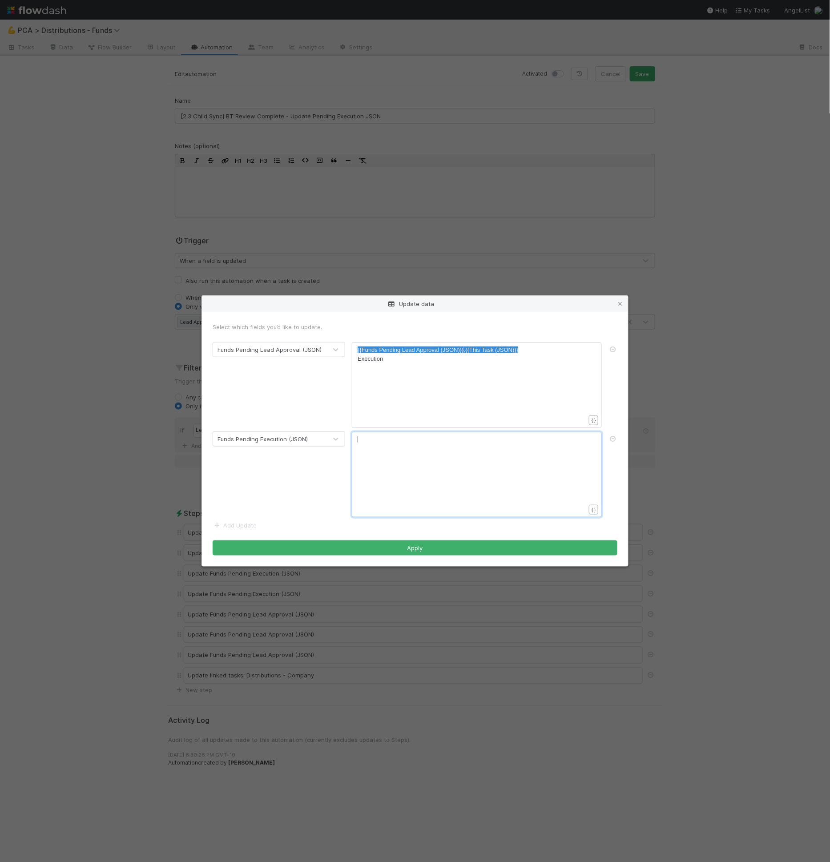
click at [435, 466] on div "xxxxxxxxxx ​" at bounding box center [483, 485] width 250 height 101
paste textarea "Approval"
click at [429, 442] on span "{{Funds Pending Lead Approval (JSON)}}" at bounding box center [411, 439] width 106 height 7
type textarea "Approval"
paste textarea
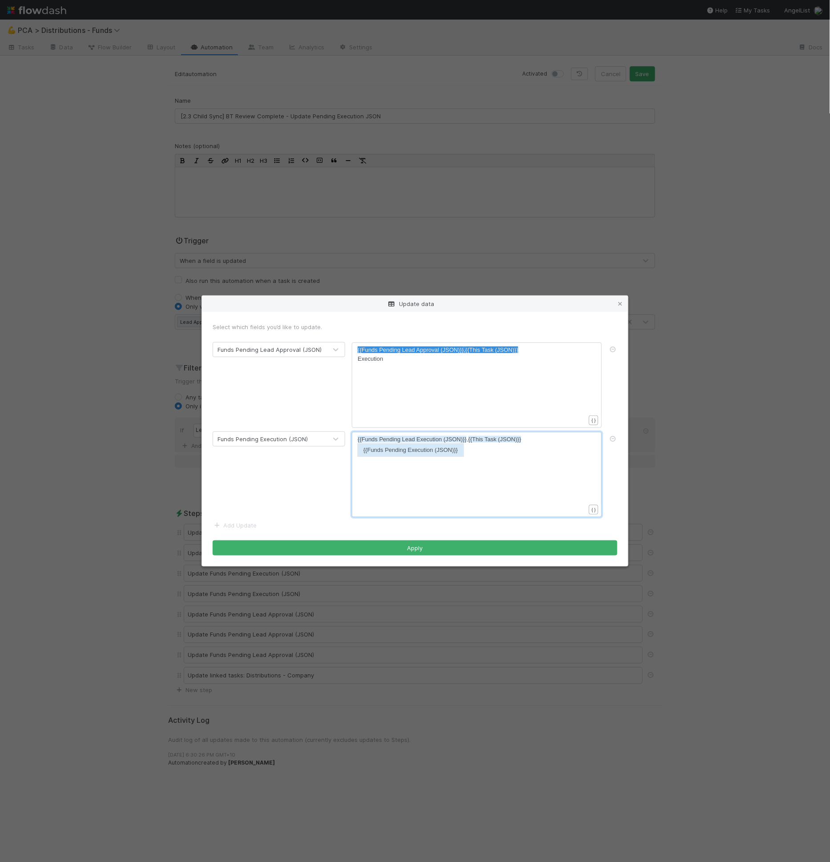
click at [410, 443] on pre "{{Funds Pending Lead Execution (JSON)}} , {{This Task (JSON)}}" at bounding box center [475, 439] width 235 height 9
type textarea "Lead"
click at [475, 398] on div "x {{Funds Pending Lead Approval (JSON)}} , {{This Task (JSON)}} Execution" at bounding box center [483, 396] width 250 height 101
click at [617, 348] on icon at bounding box center [613, 350] width 9 height 6
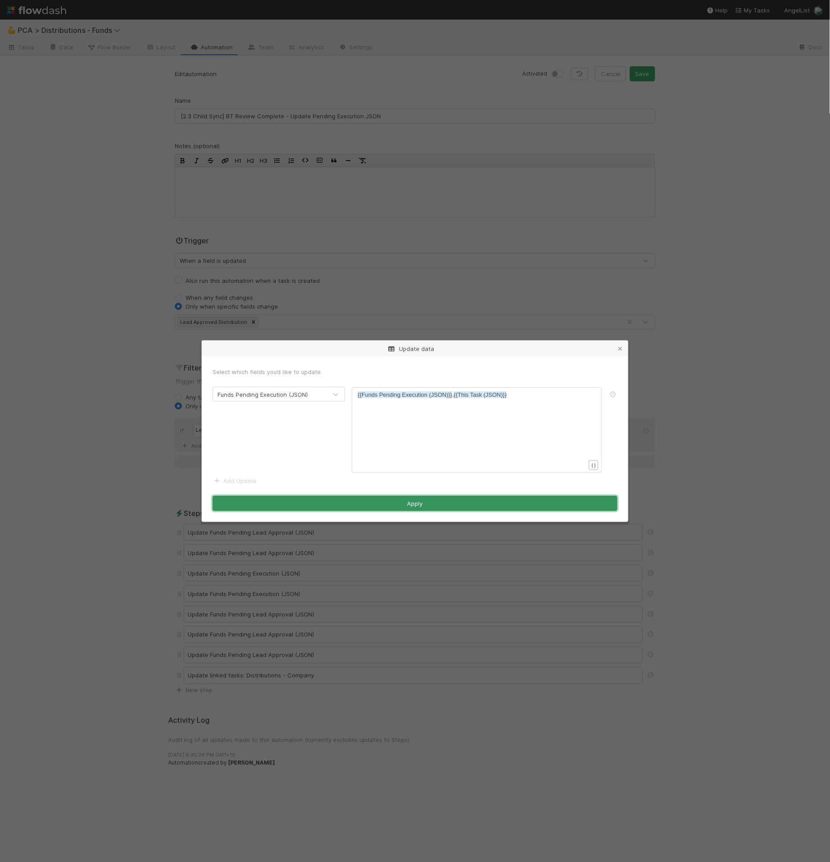
click at [459, 500] on button "Apply" at bounding box center [415, 503] width 405 height 15
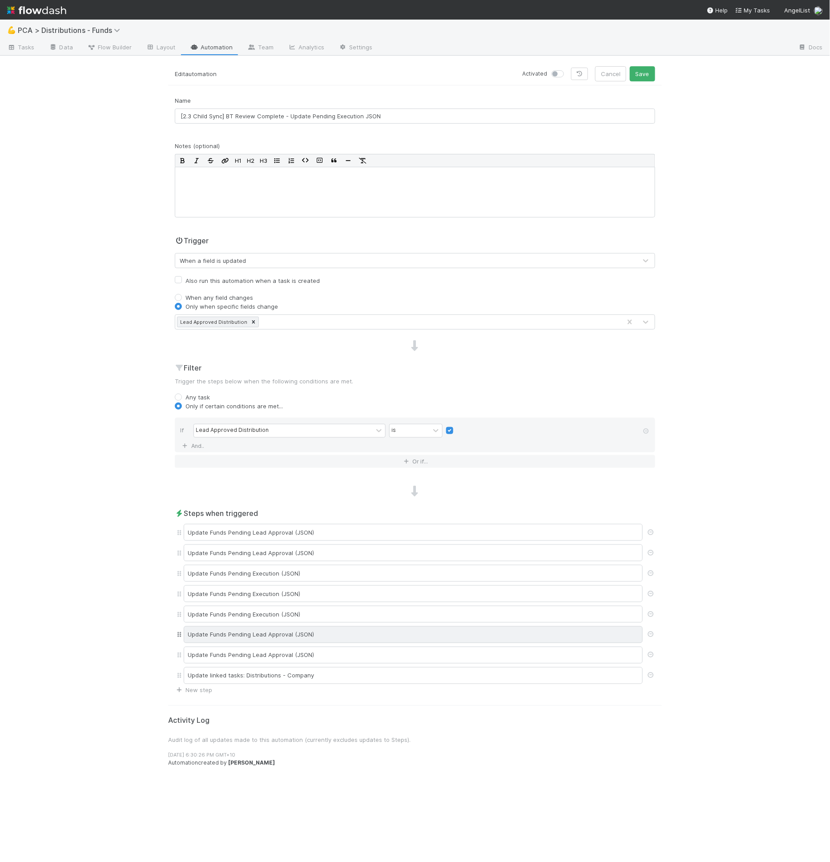
click at [270, 635] on div "Update Funds Pending Lead Approval (JSON)" at bounding box center [413, 635] width 459 height 17
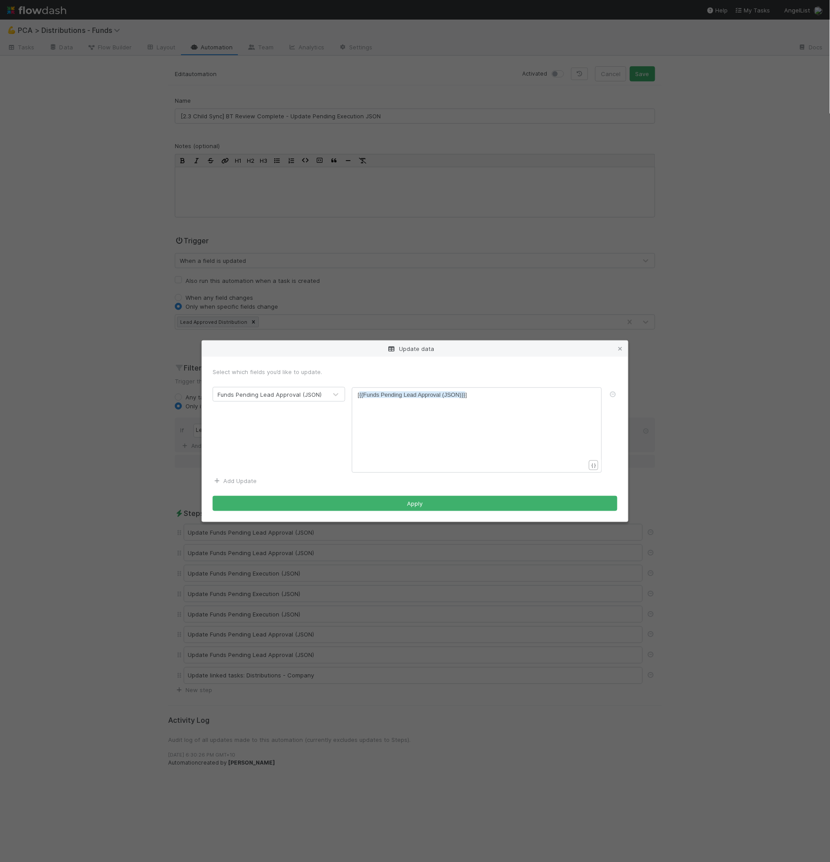
click at [252, 479] on link "Add Update" at bounding box center [235, 481] width 44 height 7
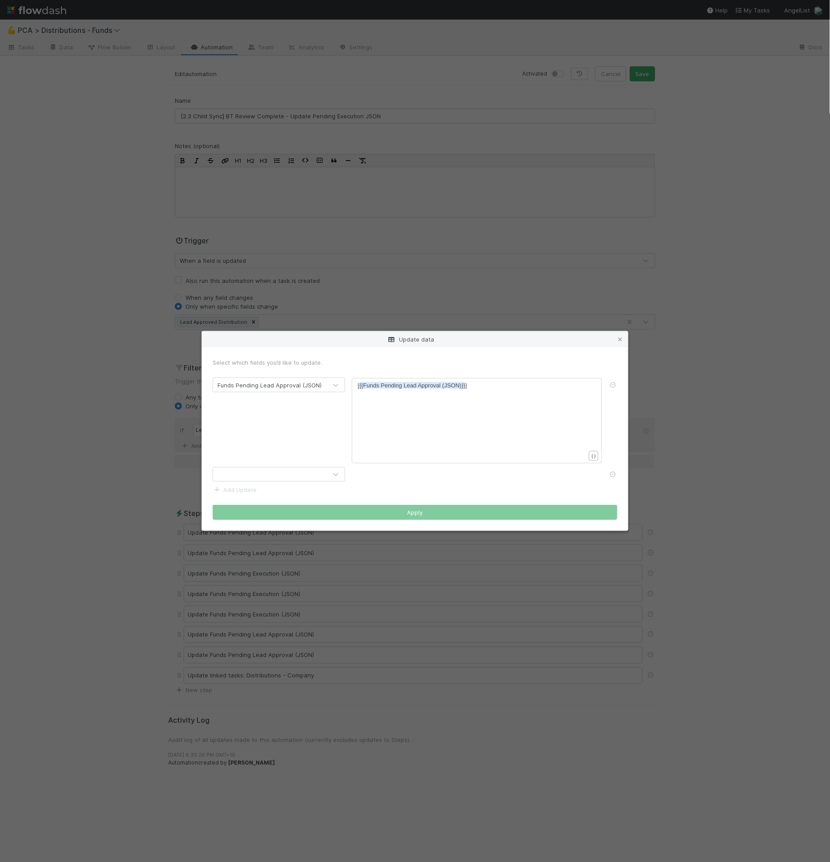
click at [255, 479] on div at bounding box center [270, 475] width 114 height 14
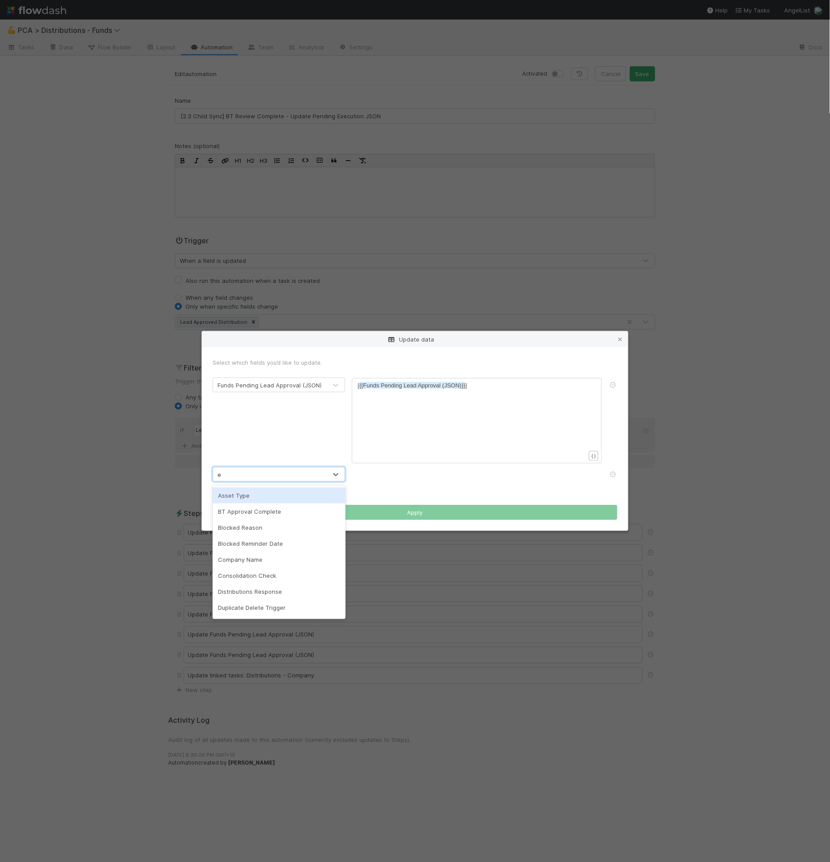
type input "ex"
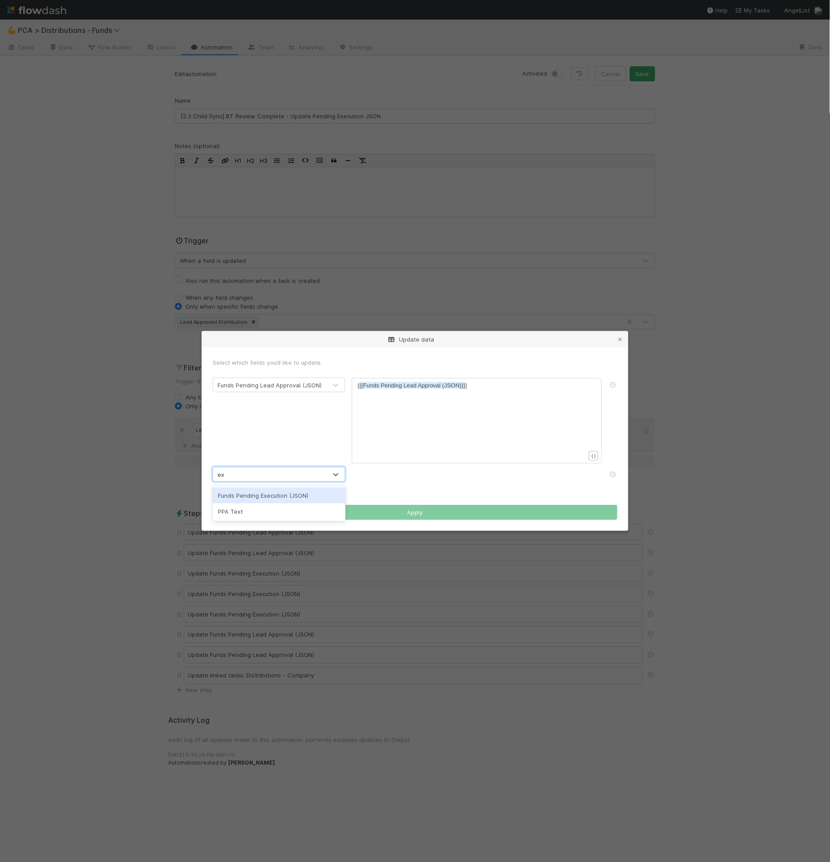
click at [257, 496] on div "Funds Pending Execution (JSON)" at bounding box center [279, 496] width 133 height 16
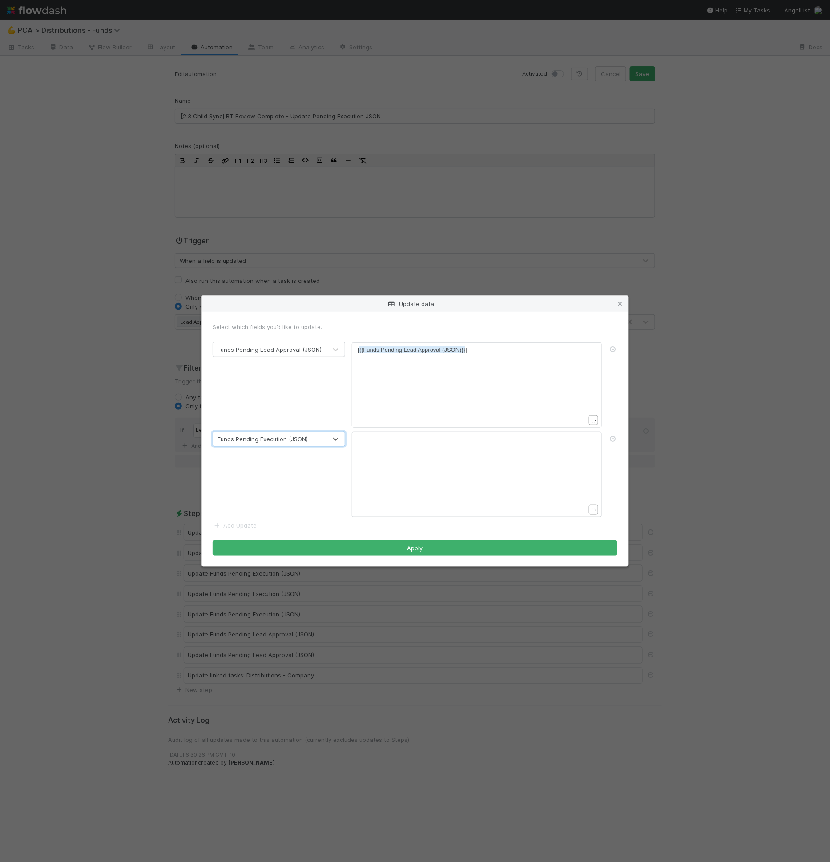
click at [402, 399] on div "xxxxxxxxxx [ {{Funds Pending Lead Approval (JSON)}} ]" at bounding box center [483, 396] width 250 height 101
type textarea "[{{Funds Pending Lead Approval (JSON)}}]"
drag, startPoint x: 475, startPoint y: 351, endPoint x: 324, endPoint y: 352, distance: 151.8
click at [407, 461] on div "xxxxxxxxxx ​" at bounding box center [483, 485] width 250 height 101
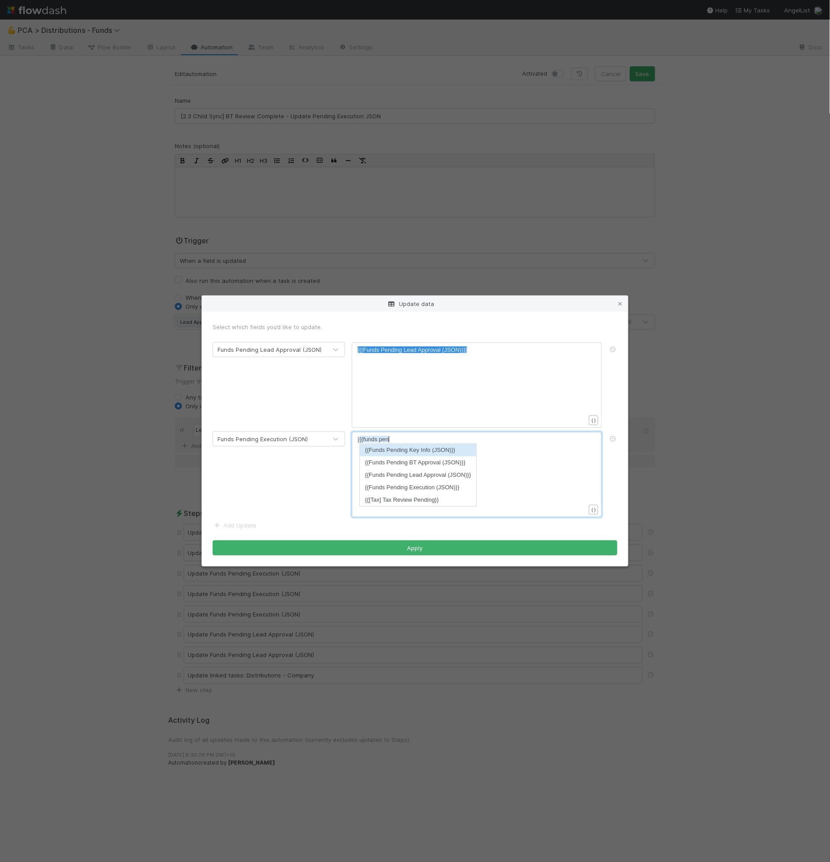
scroll to position [3, 33]
type textarea "[{{funds pend"
click at [412, 491] on li "{{Funds Pending Execution (JSON)}}" at bounding box center [418, 488] width 117 height 12
type textarea "]"
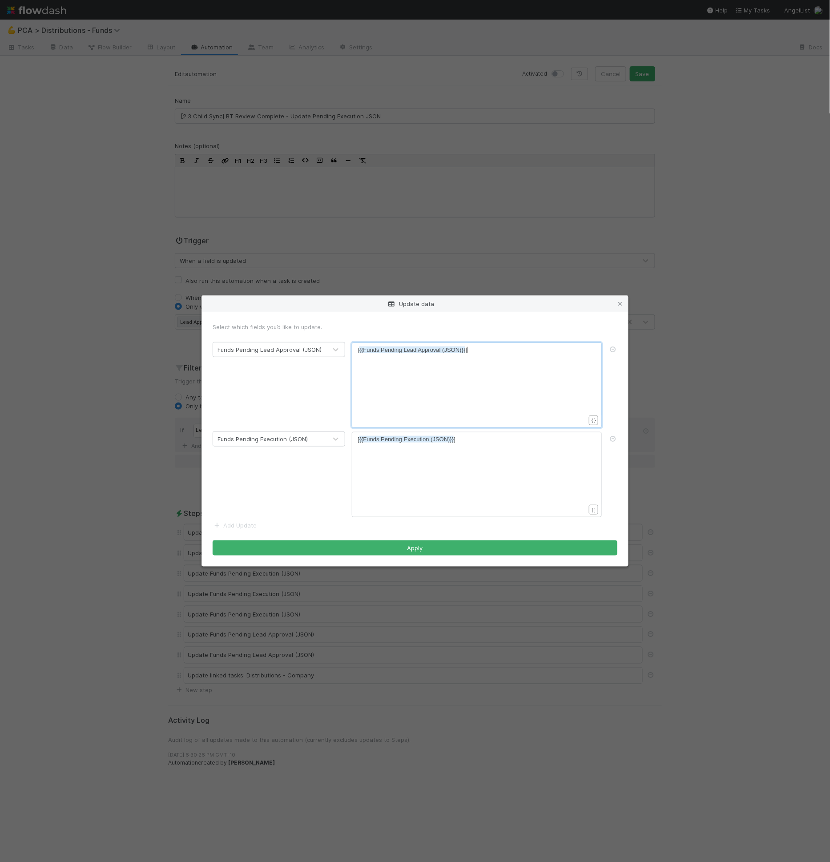
click at [493, 388] on div "x [ {{Funds Pending Lead Approval (JSON)}} ]" at bounding box center [483, 396] width 250 height 101
type textarea "[{{Funds Pending Lead Approval (JSON)}}]"
click at [493, 388] on div "x [ {{Funds Pending Lead Approval (JSON )}} ]" at bounding box center [483, 396] width 250 height 101
click at [615, 349] on icon at bounding box center [613, 350] width 9 height 6
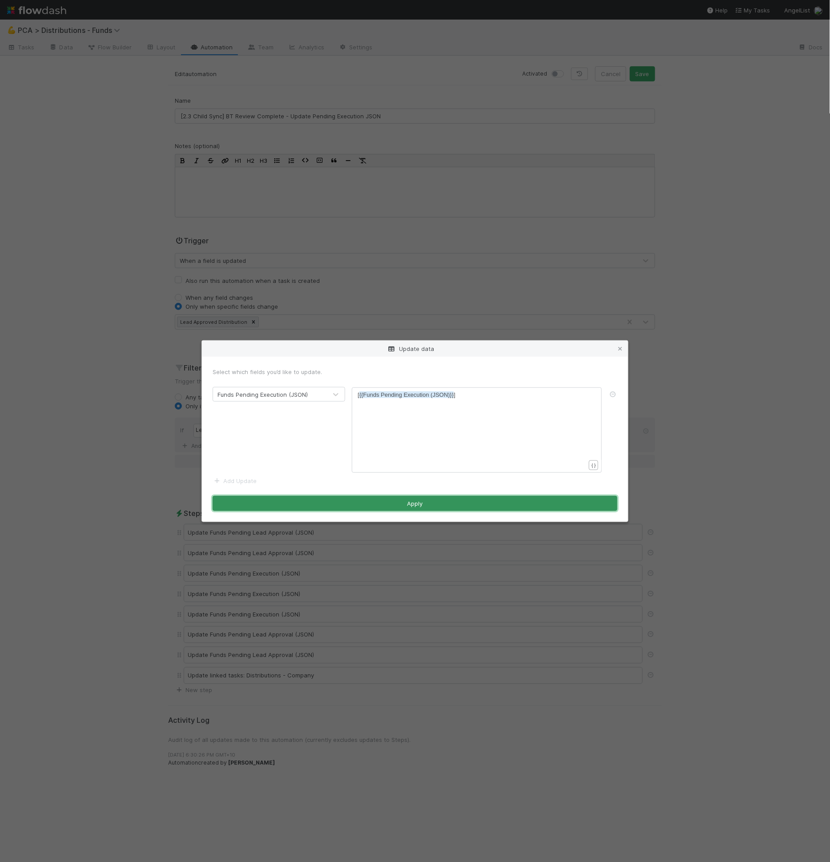
click at [515, 497] on button "Apply" at bounding box center [415, 503] width 405 height 15
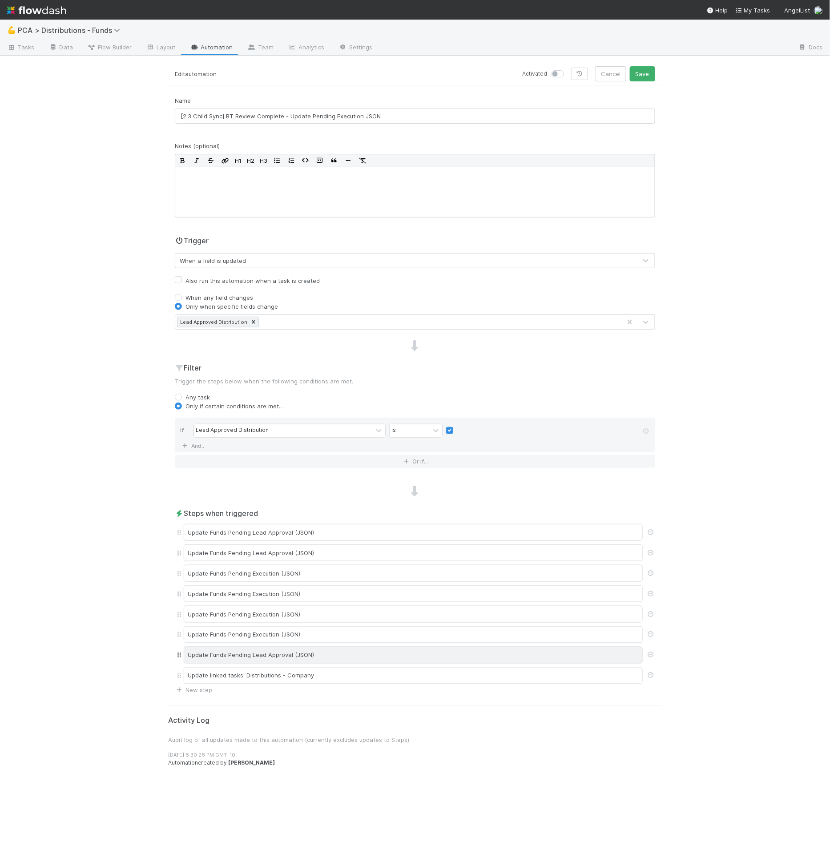
click at [315, 658] on div "Update Funds Pending Lead Approval (JSON)" at bounding box center [413, 655] width 459 height 17
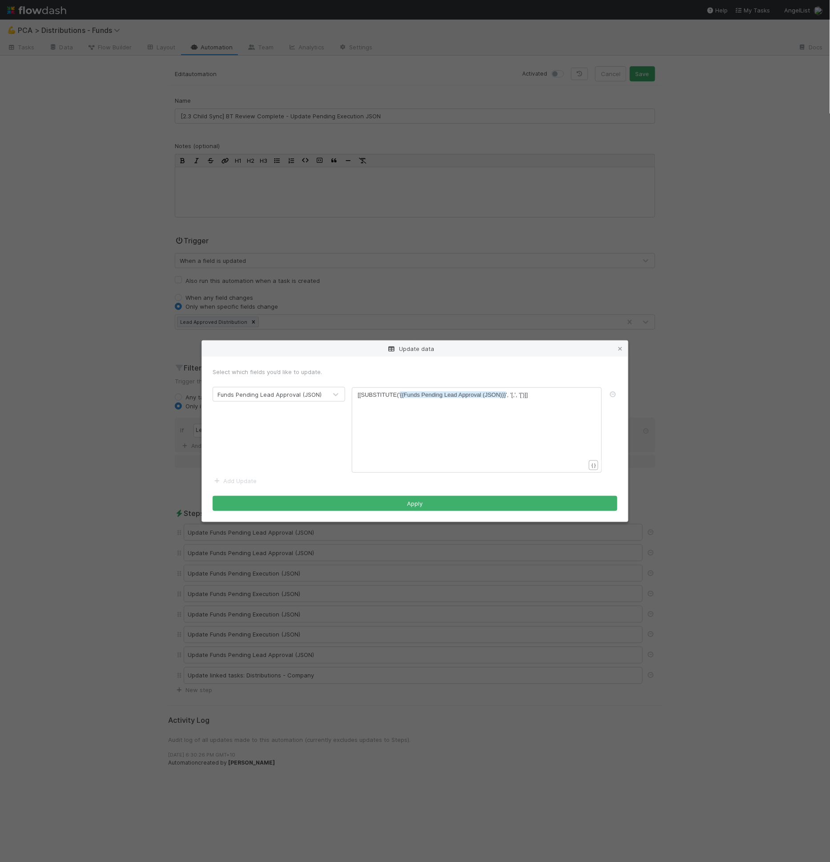
click at [258, 482] on form "Select which fields you’d like to update. Funds Pending Lead Approval (JSON) xx…" at bounding box center [415, 440] width 405 height 144
click at [252, 481] on link "Add Update" at bounding box center [235, 481] width 44 height 7
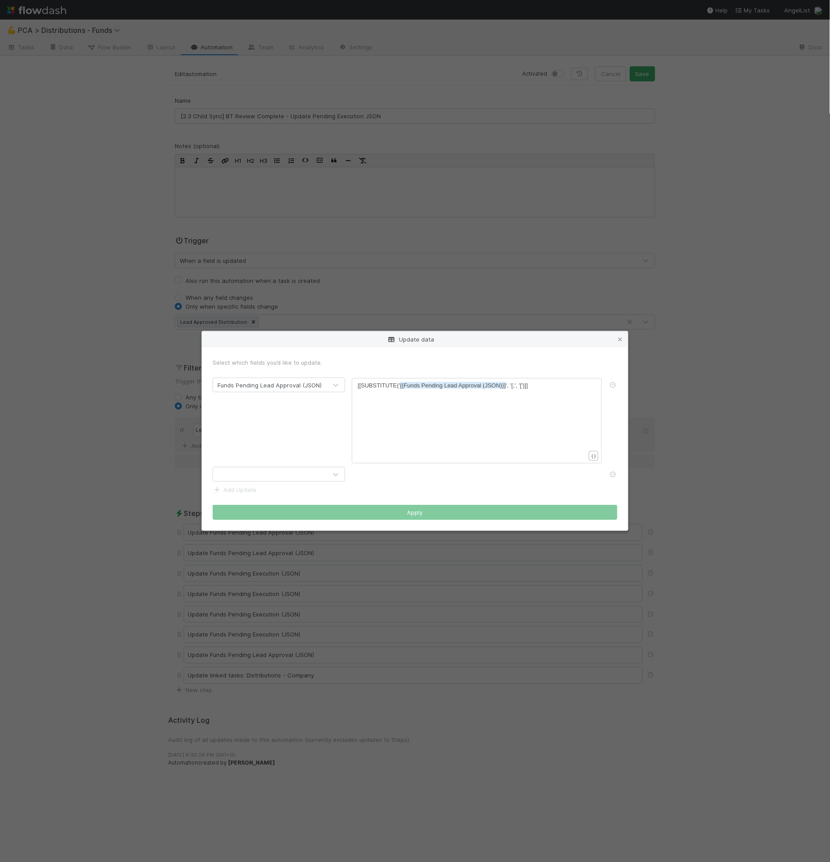
click at [254, 481] on div at bounding box center [270, 475] width 114 height 14
type input "execu"
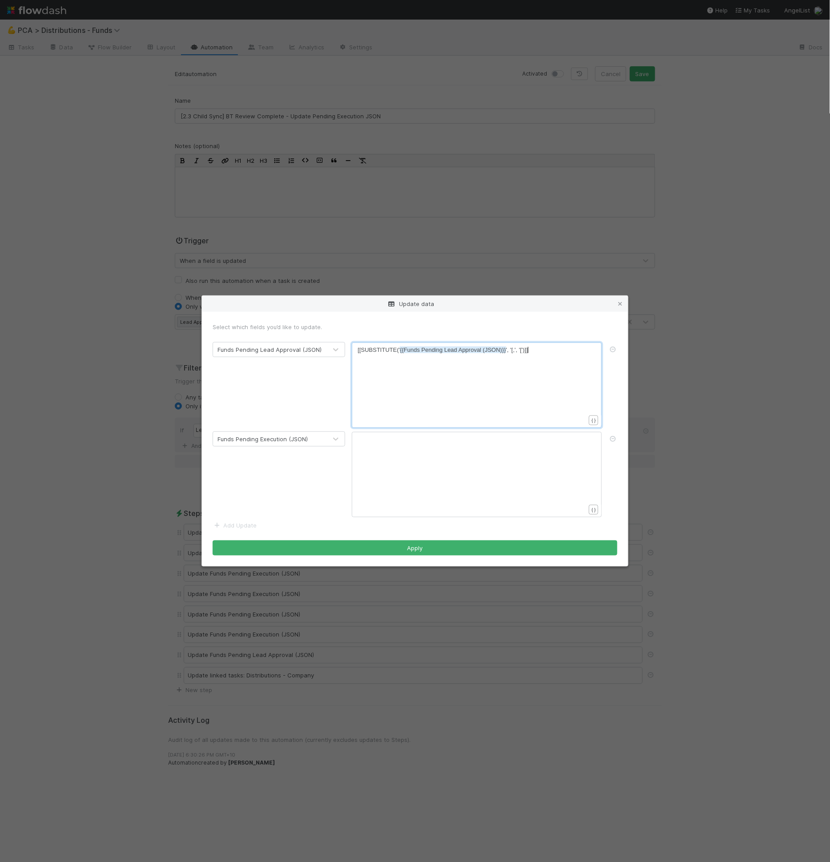
click at [417, 387] on div "xxxxxxxxxx [[SUBSTITUTE(' {{Funds Pending Lead Approval (JSON)}} ', '[,', '[')]]" at bounding box center [483, 396] width 250 height 101
type textarea "[[SUBSTITUTE('{{Funds Pending Lead Approval (JSON)}}', '[,', '[')]]"
click at [417, 387] on div "x [[SUBSTITUTE(' {{Funds Pending Lead Approval (JSON)}} ', '[,', '[')]]" at bounding box center [483, 396] width 250 height 101
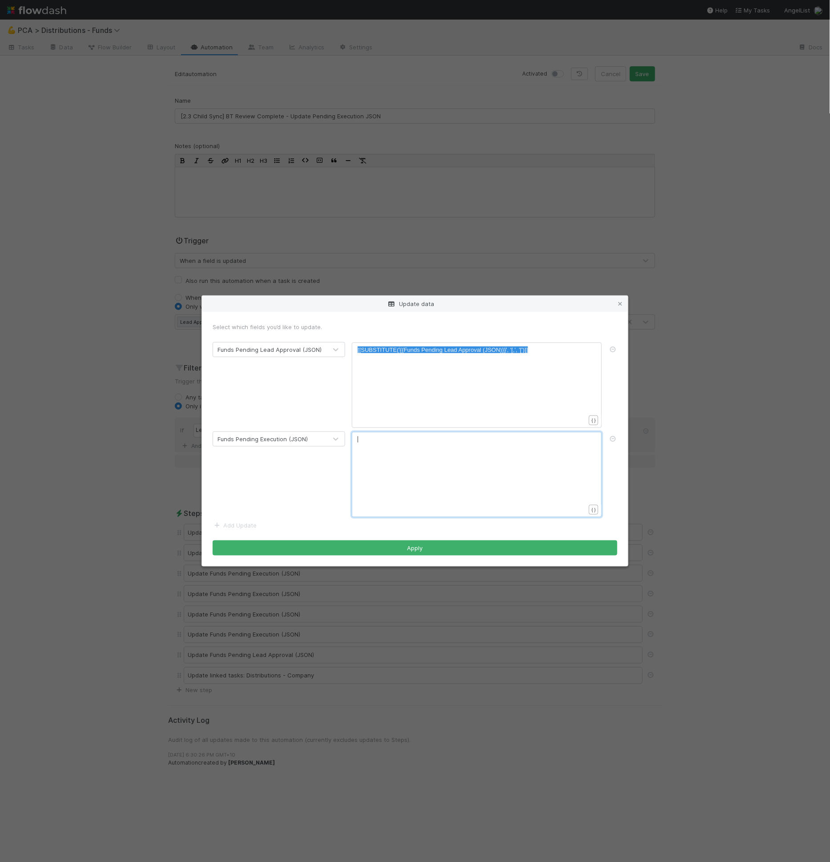
click at [429, 447] on div "xxxxxxxxxx ​" at bounding box center [483, 485] width 250 height 101
paste textarea "Lead"
click at [453, 438] on span "{{Funds Pending Lead Approval (JSON)}}" at bounding box center [453, 439] width 106 height 7
type textarea "Executions"
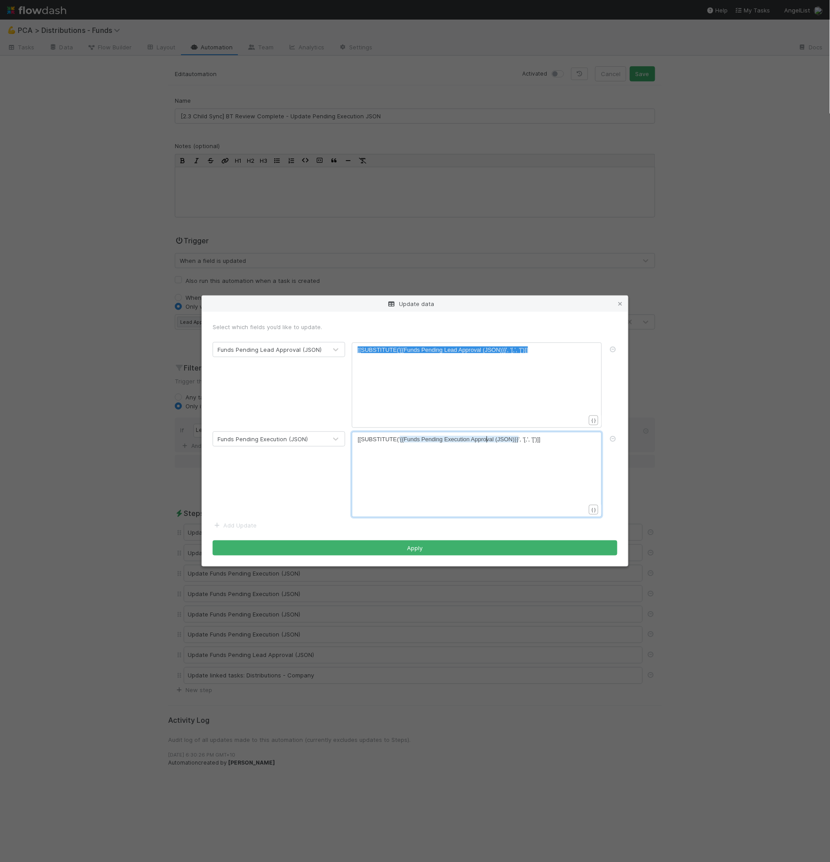
click at [486, 441] on span "{{Funds Pending Execution Approval (JSON)}}" at bounding box center [459, 439] width 119 height 7
type textarea "Approval"
click at [615, 349] on icon at bounding box center [613, 350] width 9 height 6
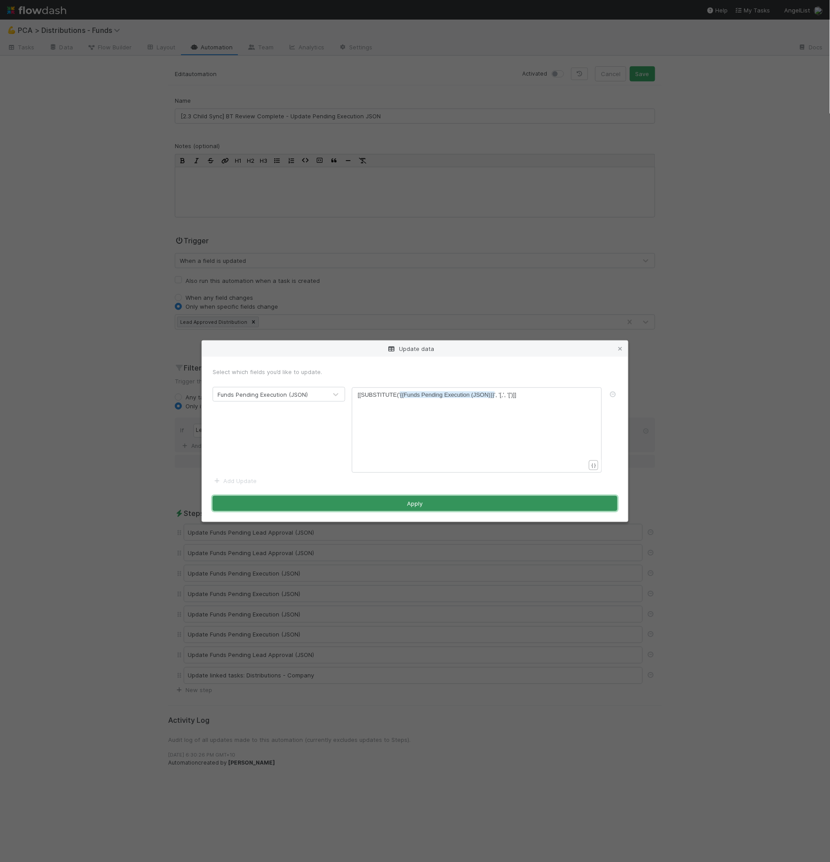
click at [441, 502] on button "Apply" at bounding box center [415, 503] width 405 height 15
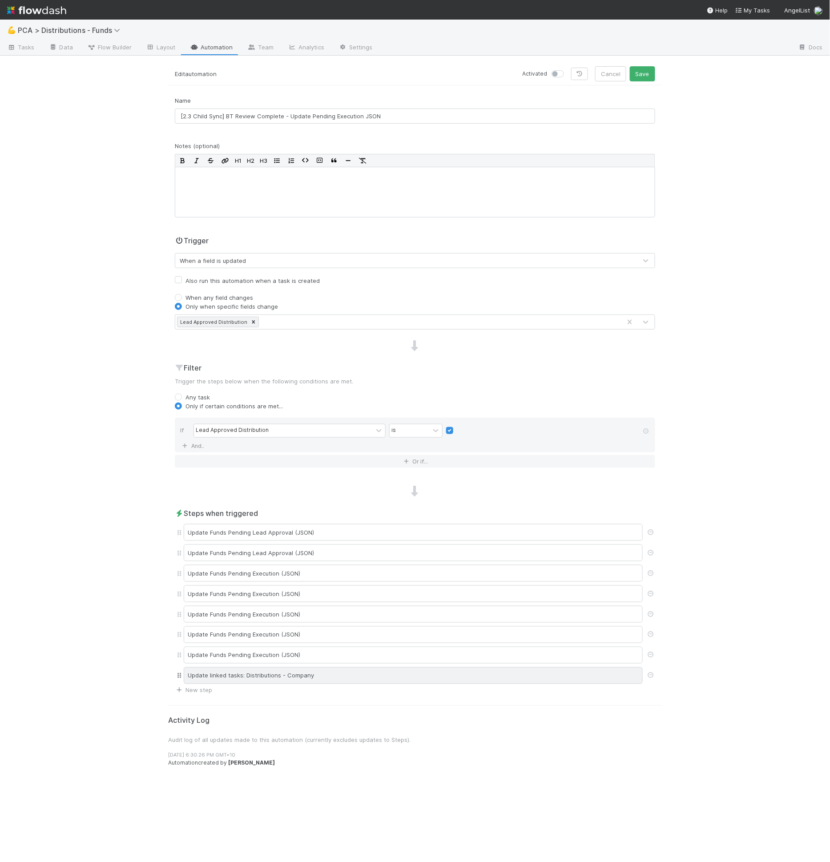
click at [324, 670] on div "Update linked tasks: Distributions - Company" at bounding box center [413, 676] width 459 height 17
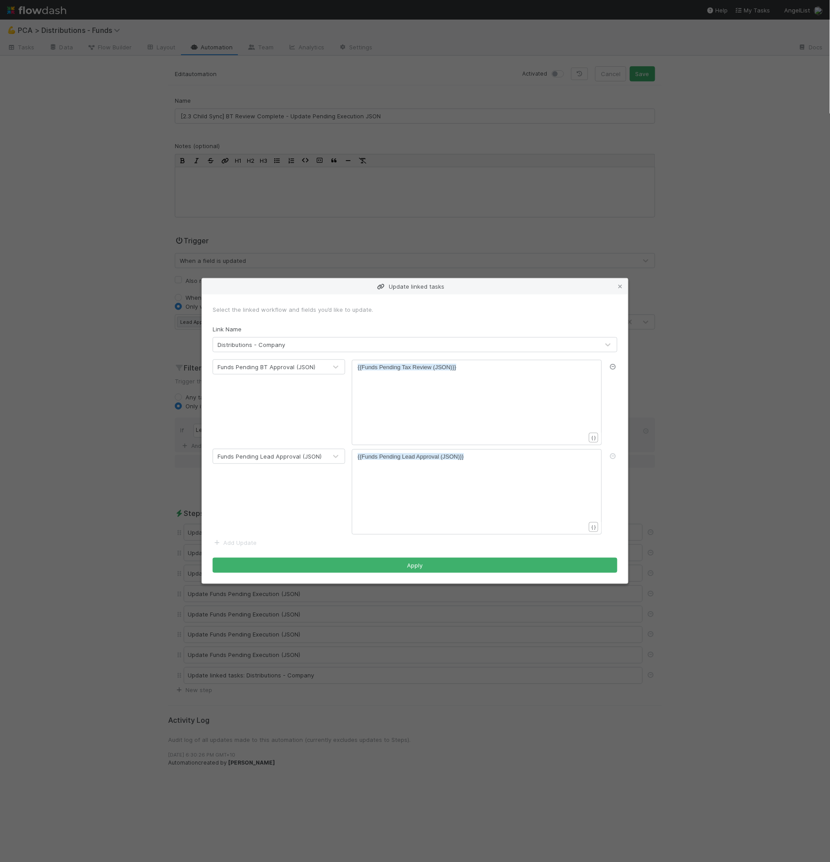
click at [614, 369] on icon at bounding box center [613, 367] width 9 height 6
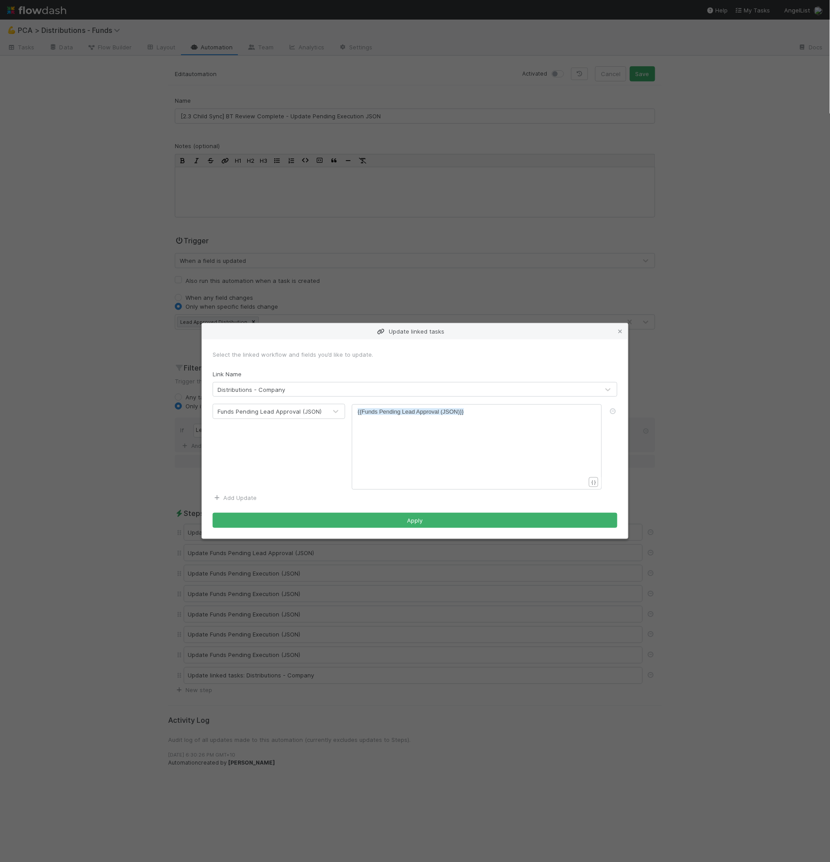
click at [238, 498] on link "Add Update" at bounding box center [235, 497] width 44 height 7
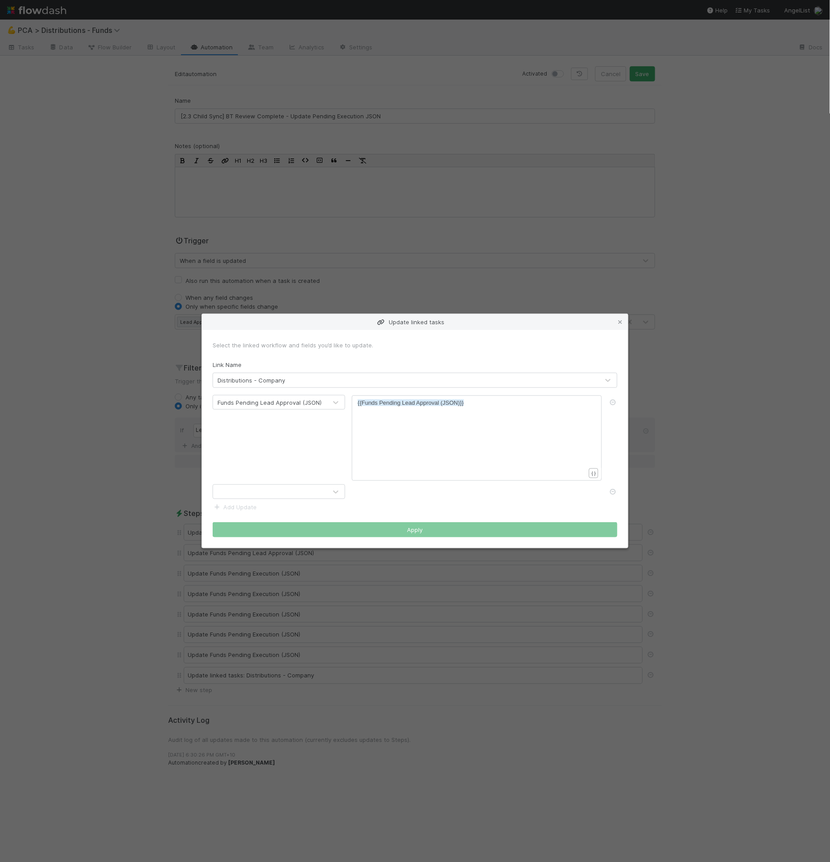
click at [284, 503] on form "Select the linked workflow and fields you’d like to update. Link Name Distribut…" at bounding box center [415, 439] width 405 height 197
click at [284, 493] on div at bounding box center [270, 492] width 114 height 14
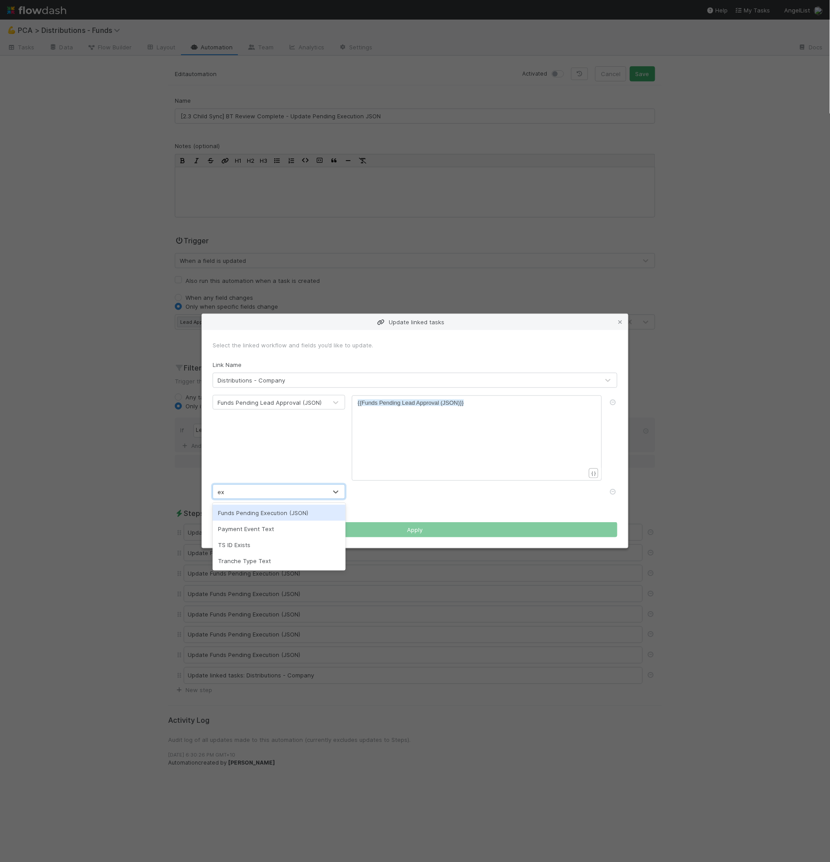
type input "exec"
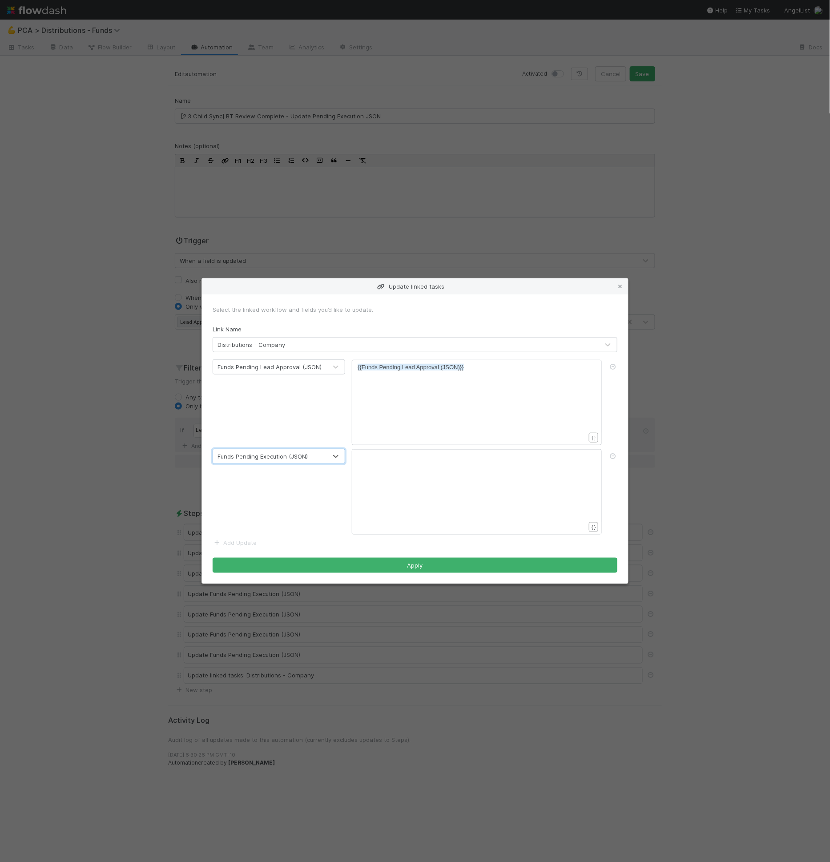
click at [449, 509] on div "xxxxxxxxxx ​" at bounding box center [483, 503] width 250 height 101
type textarea "{{excu"
type textarea "ecu"
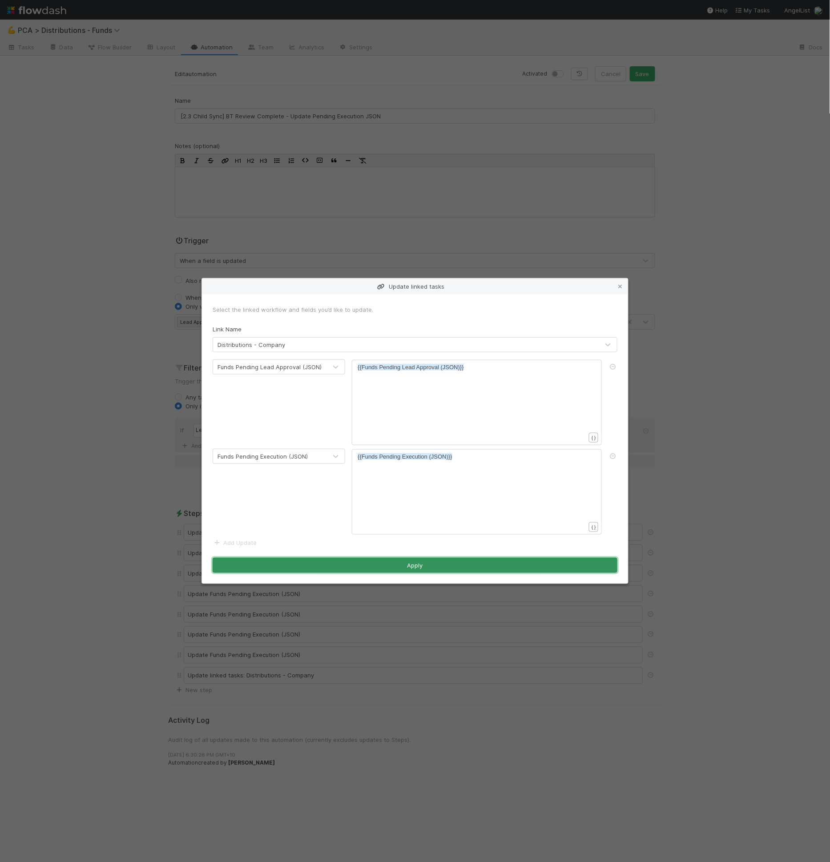
click at [502, 559] on button "Apply" at bounding box center [415, 565] width 405 height 15
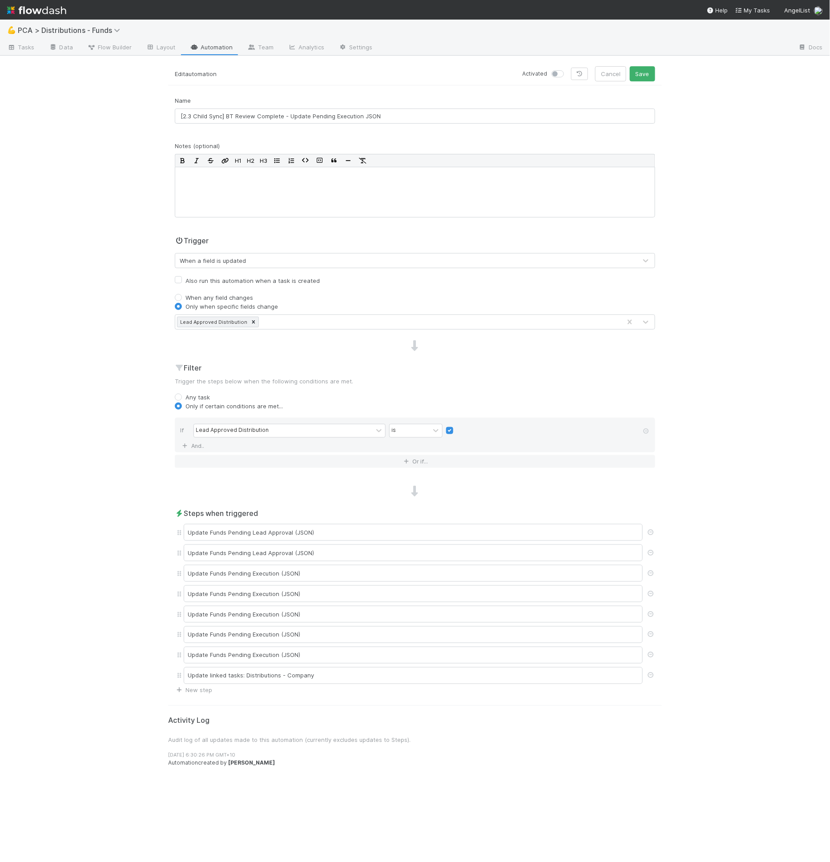
click at [567, 75] on div at bounding box center [560, 73] width 16 height 9
click at [568, 69] on label at bounding box center [568, 69] width 0 height 0
click at [559, 76] on input "checkbox" at bounding box center [555, 73] width 7 height 8
checkbox input "true"
click at [634, 77] on button "Save" at bounding box center [642, 73] width 25 height 15
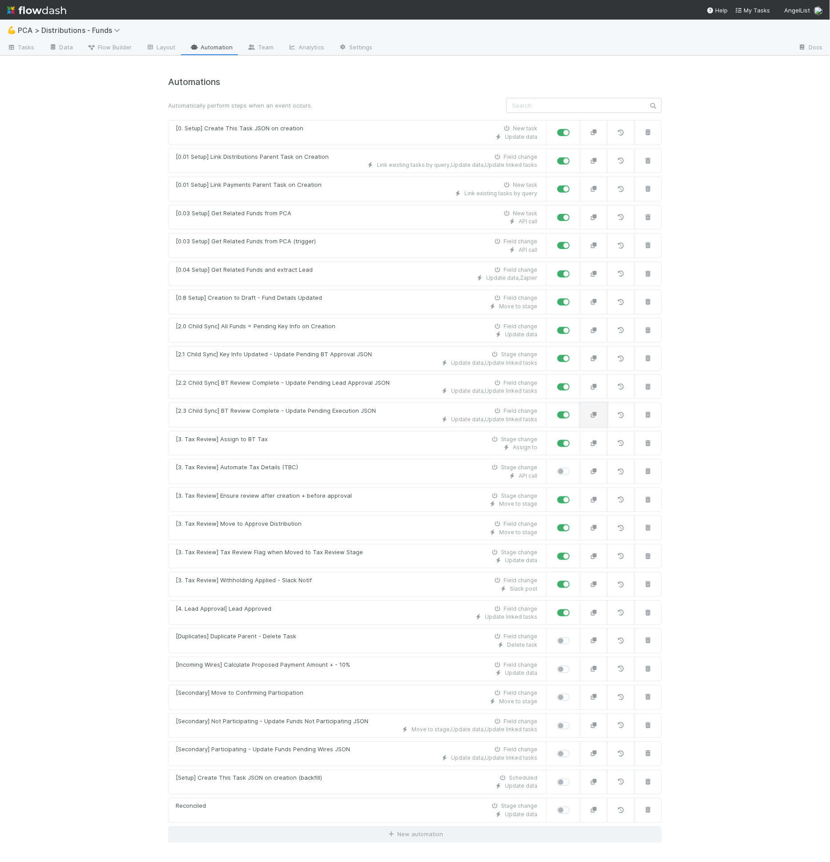
click at [599, 408] on button "button" at bounding box center [594, 415] width 28 height 25
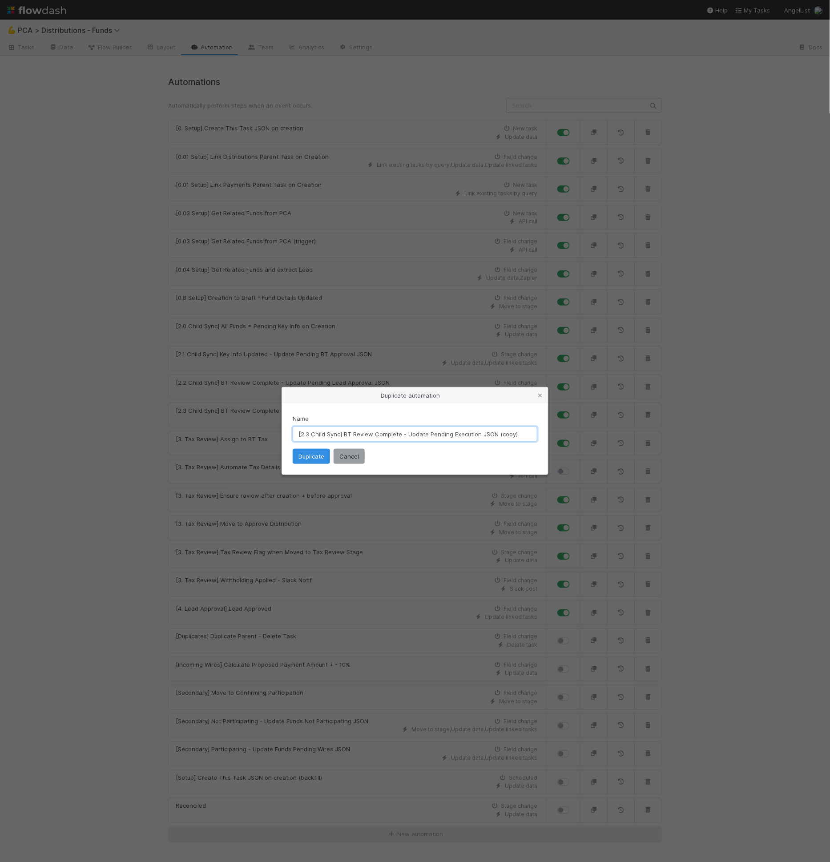
click at [437, 435] on input "[2.3 Child Sync] BT Review Complete - Update Pending Execution JSON (copy)" at bounding box center [415, 434] width 245 height 15
click at [476, 437] on input "[2.3 Child Sync] BT Review Complete - Update Complete Execution JSON (copy)" at bounding box center [415, 434] width 245 height 15
click at [484, 432] on input "[2.3 Child Sync] BT Review Complete - Update Complete JSON (copy)" at bounding box center [415, 434] width 245 height 15
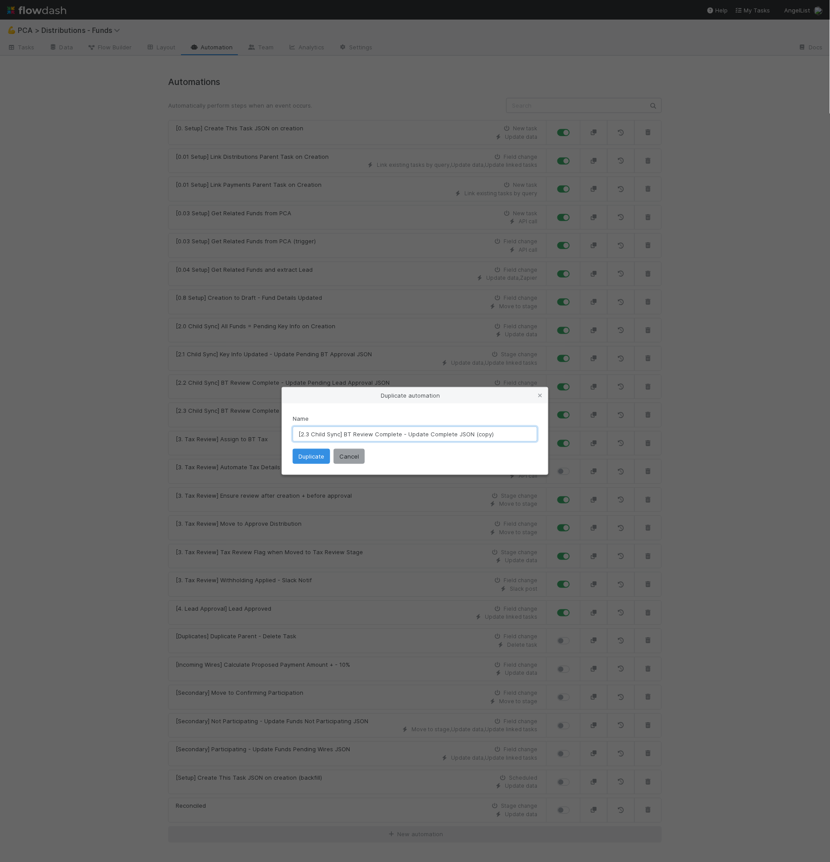
click at [484, 432] on input "[2.3 Child Sync] BT Review Complete - Update Complete JSON (copy)" at bounding box center [415, 434] width 245 height 15
click at [309, 433] on input "[2.3 Child Sync] BT Review Complete - Update Complete JSON" at bounding box center [415, 434] width 245 height 15
type input "[2.4 Child Sync] BT Review Complete - Update Complete JSON"
click at [311, 460] on button "Duplicate" at bounding box center [311, 456] width 37 height 15
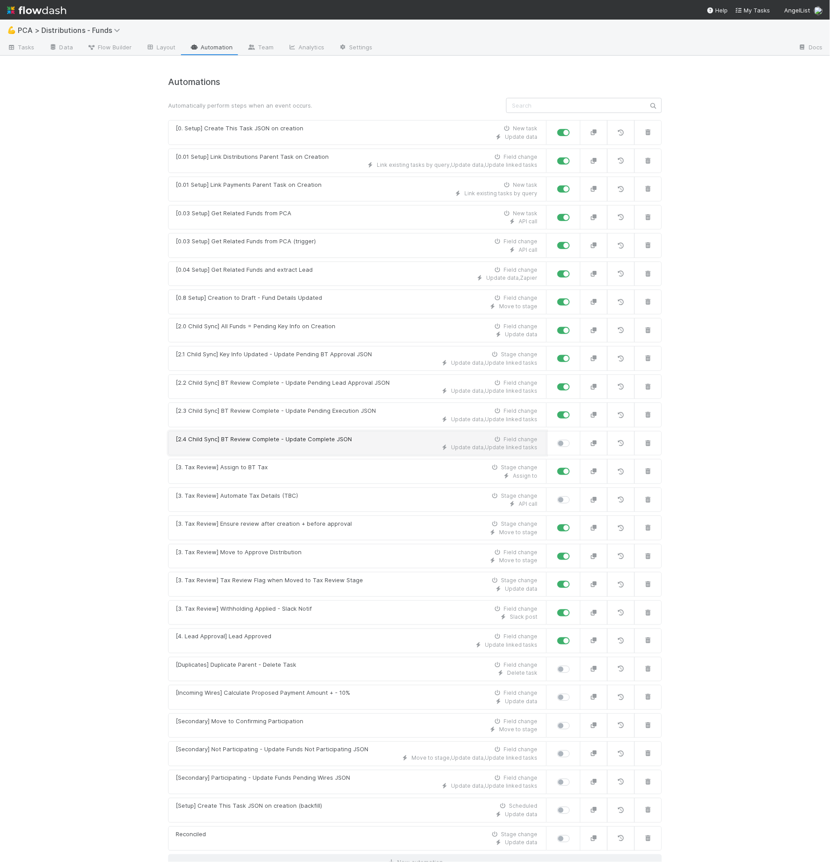
click at [276, 438] on div "[2.4 Child Sync] BT Review Complete - Update Complete JSON" at bounding box center [264, 439] width 176 height 9
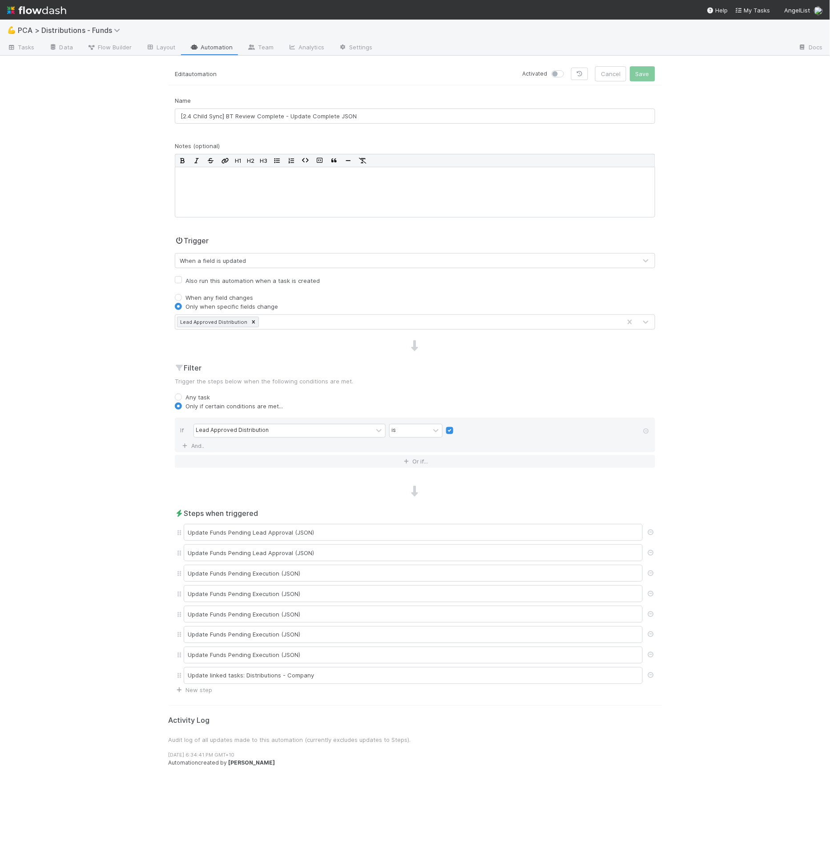
click at [251, 323] on icon at bounding box center [254, 322] width 6 height 6
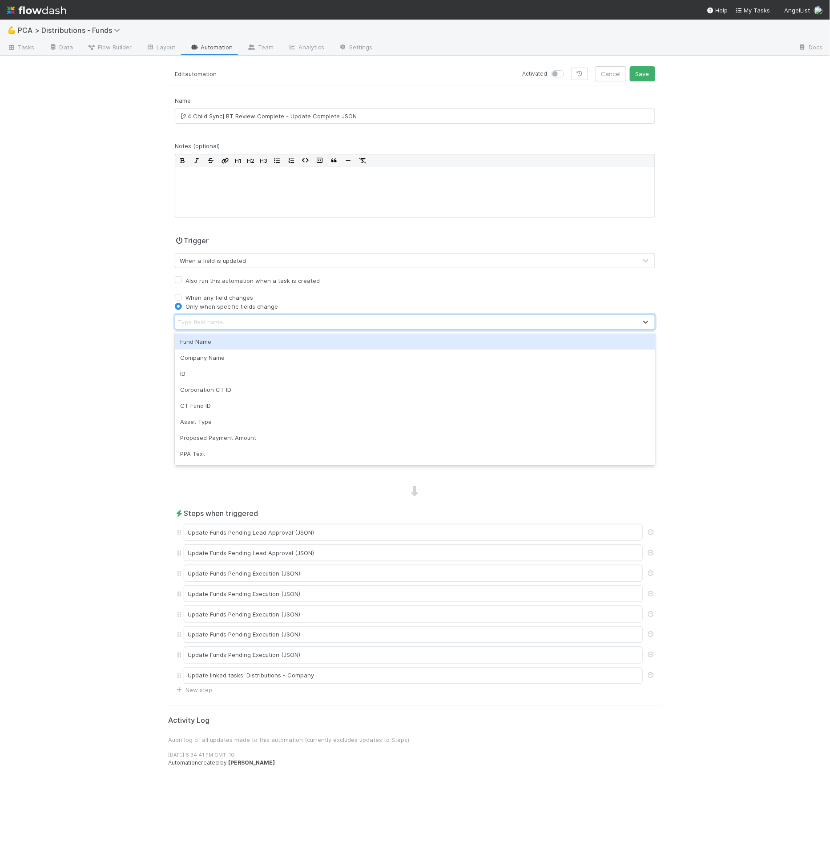
click at [245, 323] on div "Type field name..." at bounding box center [406, 322] width 462 height 14
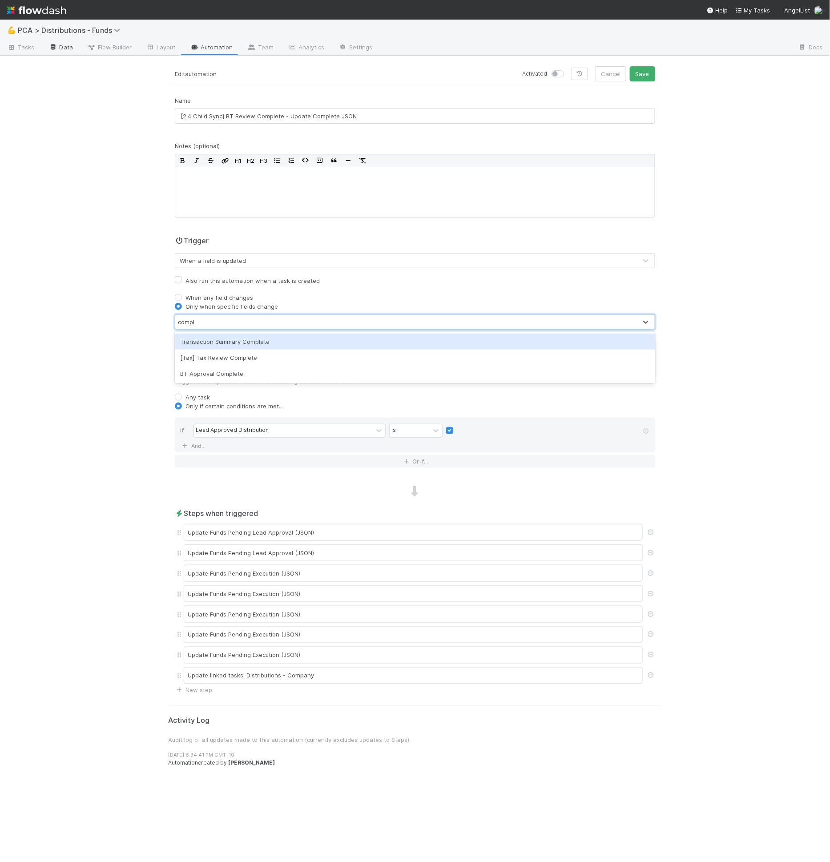
type input "compl"
click at [69, 50] on link "Data" at bounding box center [61, 48] width 38 height 14
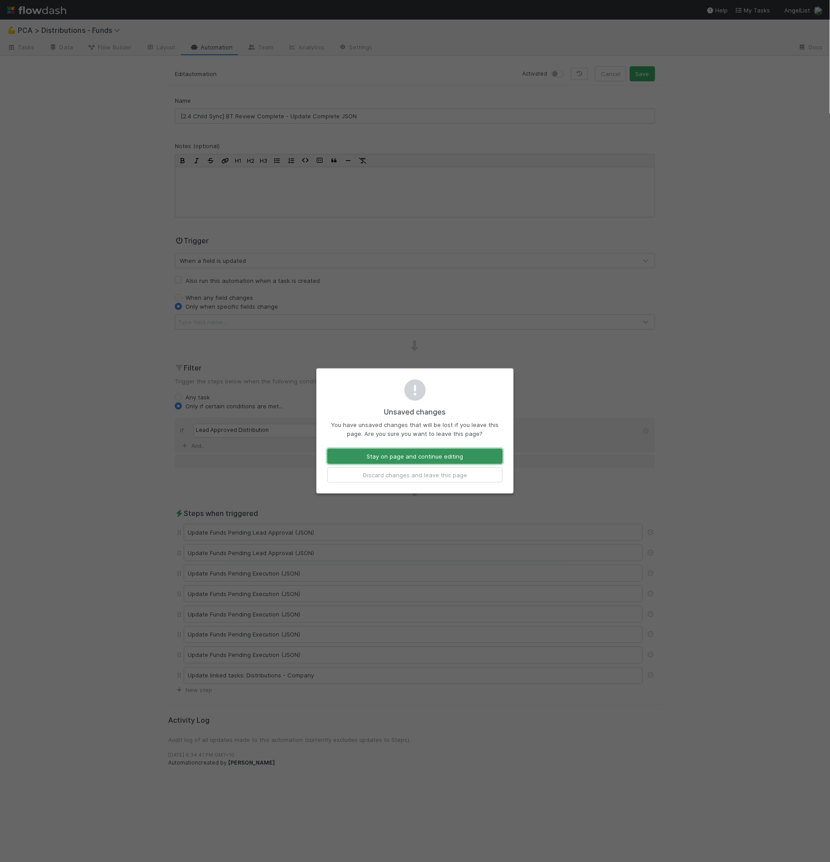
click at [456, 455] on button "Stay on page and continue editing" at bounding box center [415, 456] width 175 height 15
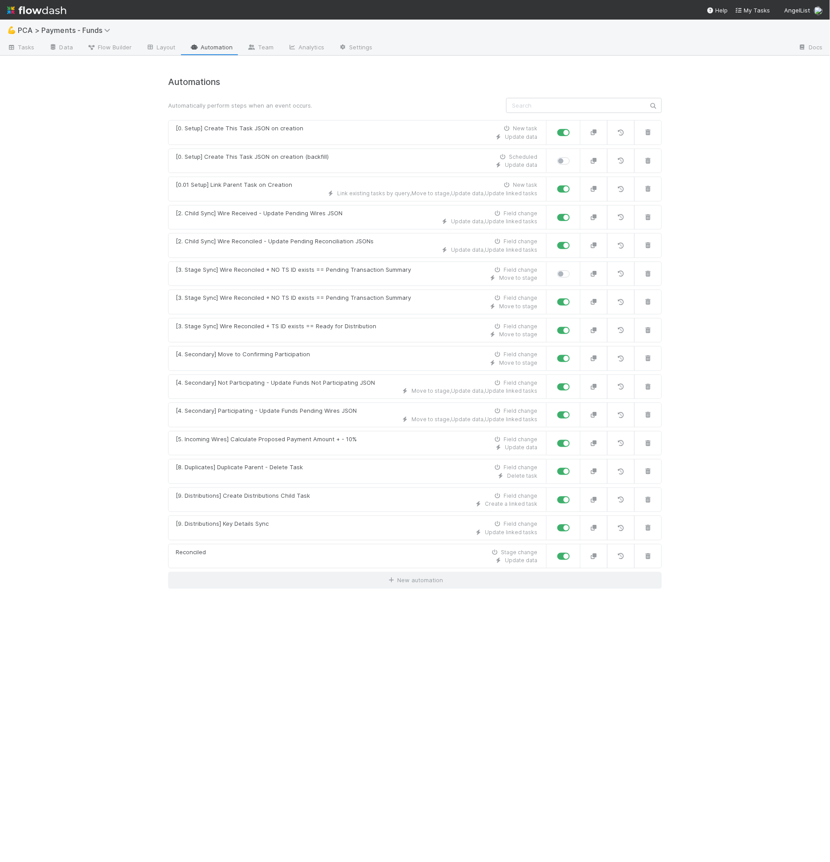
click at [706, 89] on div "💪 PCA > Payments - Funds Tasks Data Flow Builder Layout Automation Team Analyti…" at bounding box center [415, 441] width 830 height 843
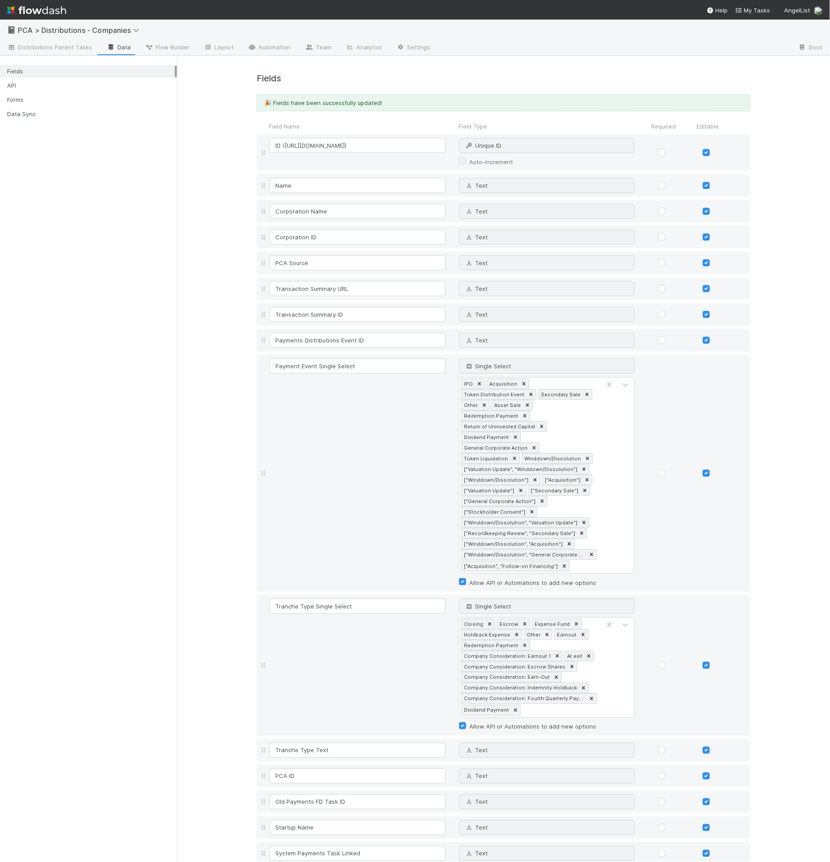
scroll to position [866, 0]
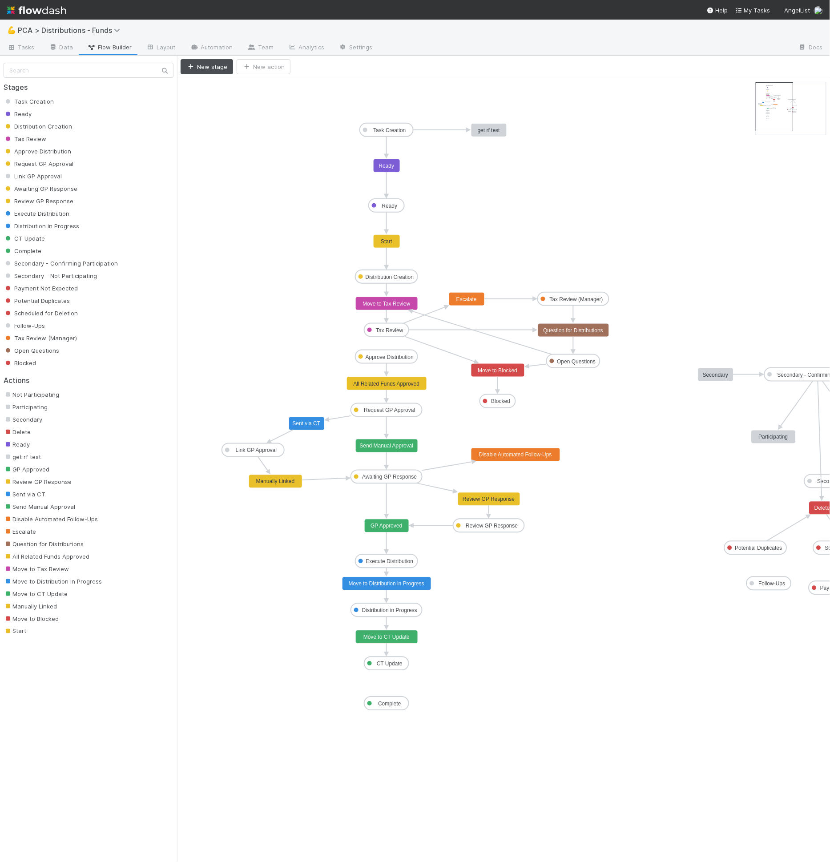
click at [384, 382] on text "All Related Funds Approved" at bounding box center [387, 384] width 66 height 6
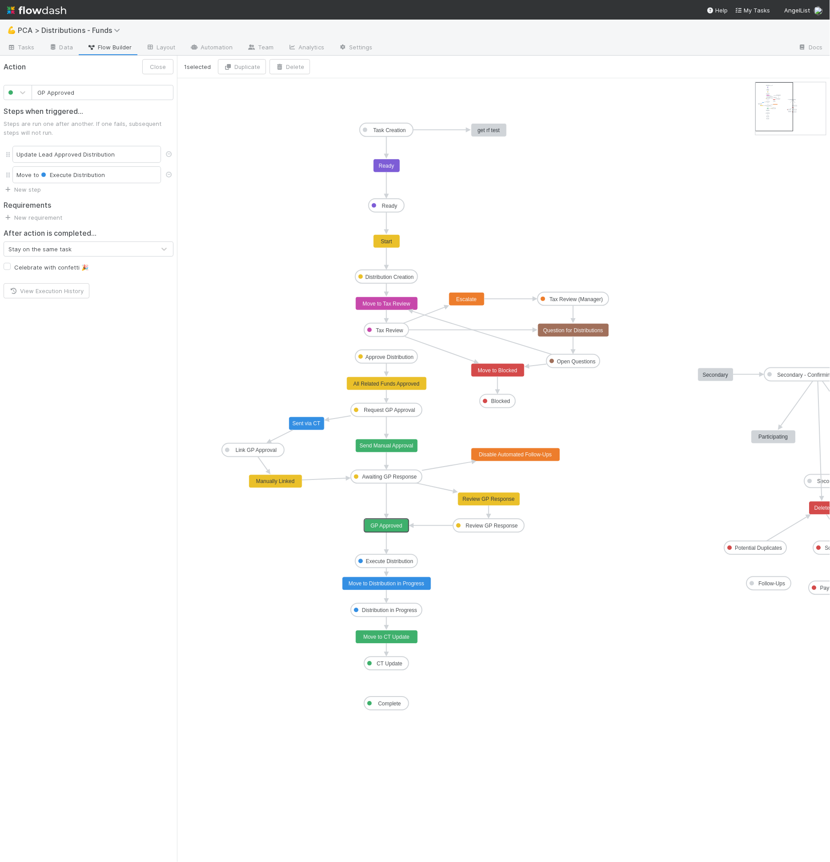
click at [397, 529] on rect at bounding box center [387, 526] width 45 height 13
click at [101, 156] on div "Update Lead Approved Distribution" at bounding box center [86, 154] width 149 height 17
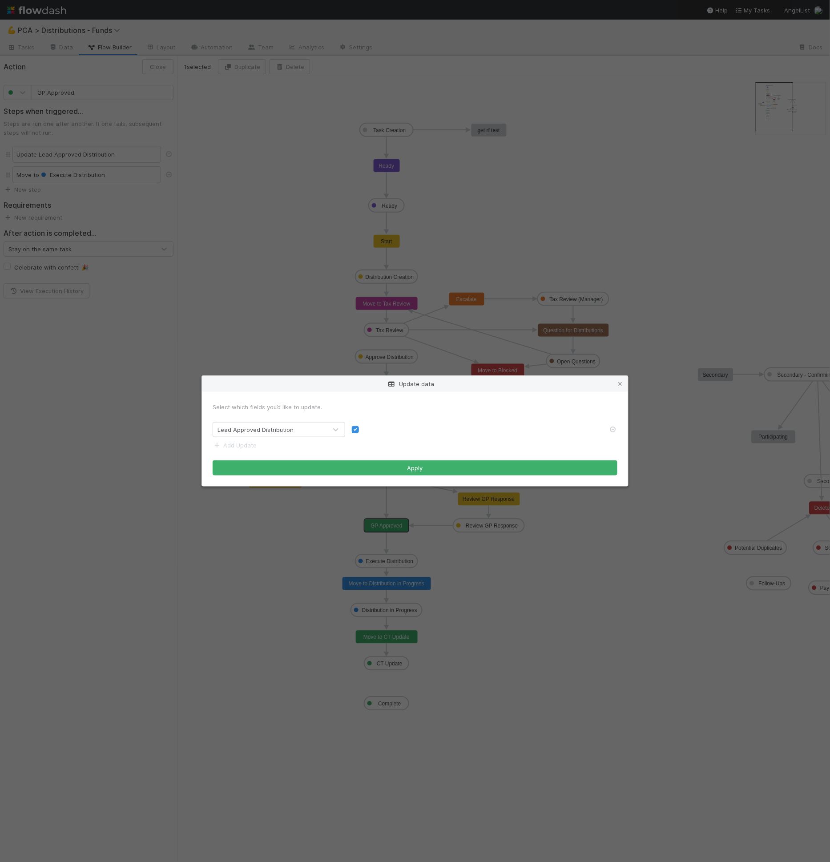
click at [618, 381] on link at bounding box center [620, 384] width 9 height 9
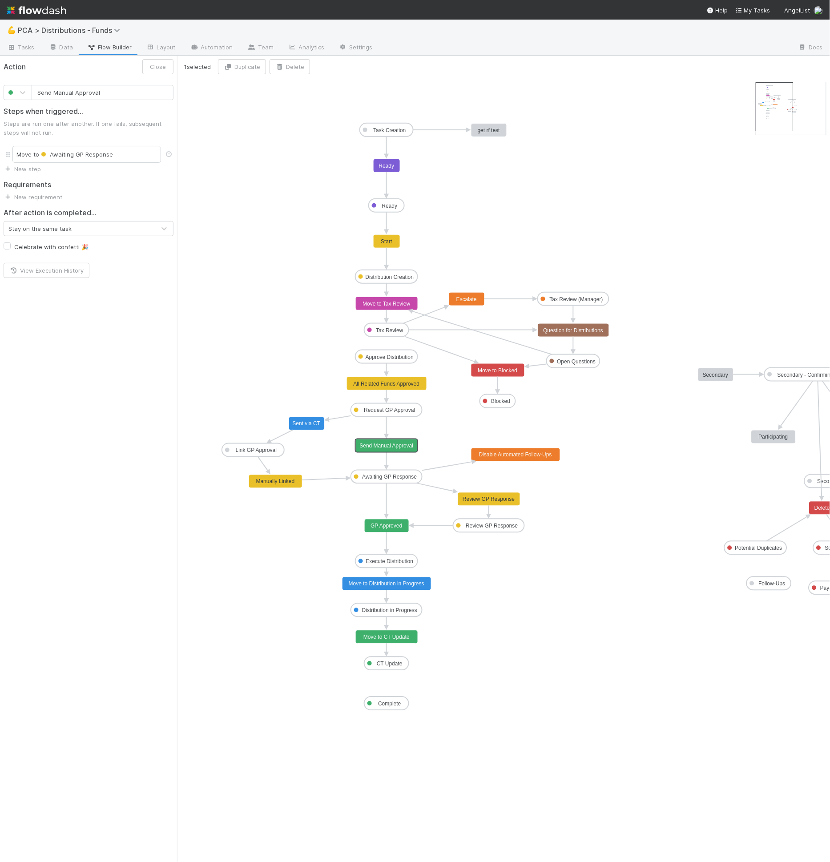
click at [406, 445] on text "Send Manual Approval" at bounding box center [387, 446] width 54 height 6
type input "GP Approved"
click at [397, 530] on rect at bounding box center [387, 526] width 45 height 13
click at [224, 41] on link "Automation" at bounding box center [211, 48] width 57 height 14
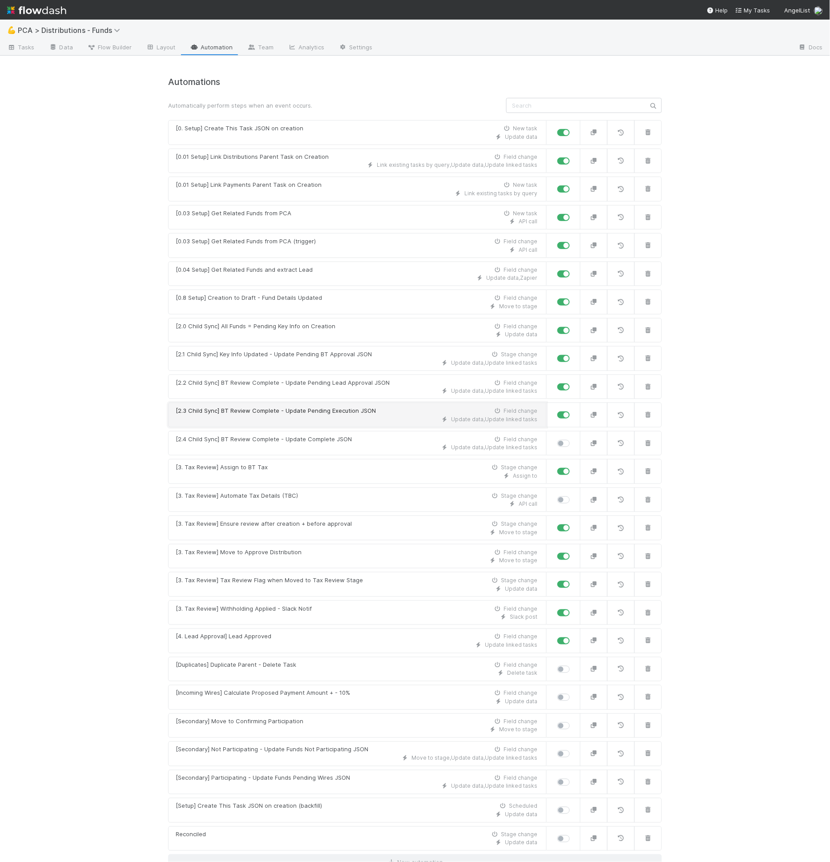
click at [316, 403] on link "[2.3 Child Sync] BT Review Complete - Update Pending Execution JSON Field chang…" at bounding box center [357, 415] width 379 height 25
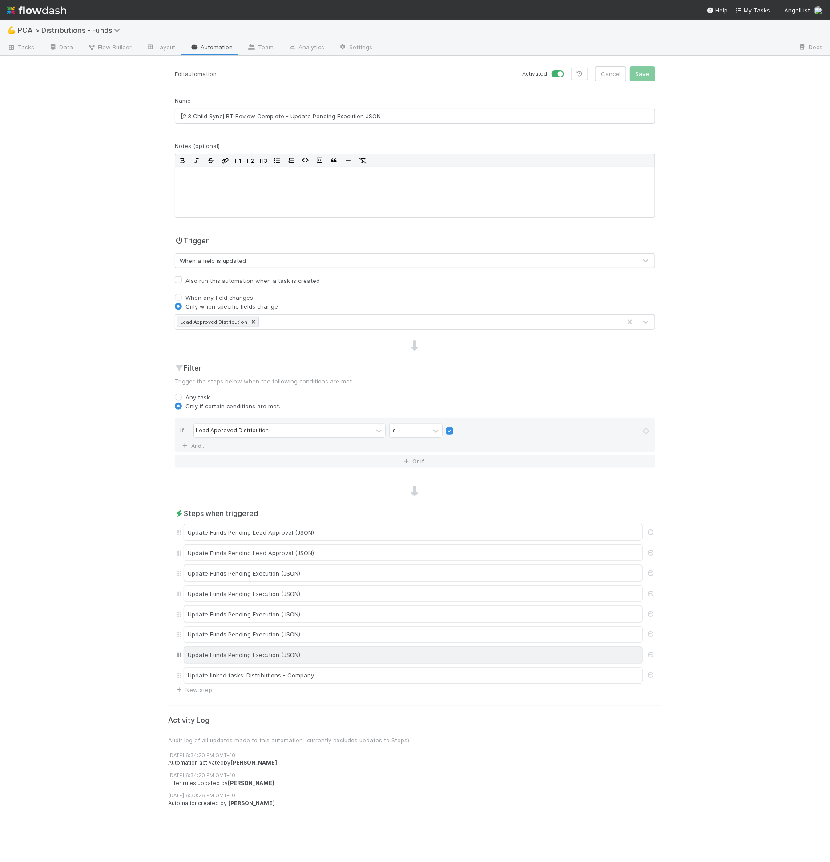
click at [290, 653] on div "Update Funds Pending Execution (JSON)" at bounding box center [413, 655] width 459 height 17
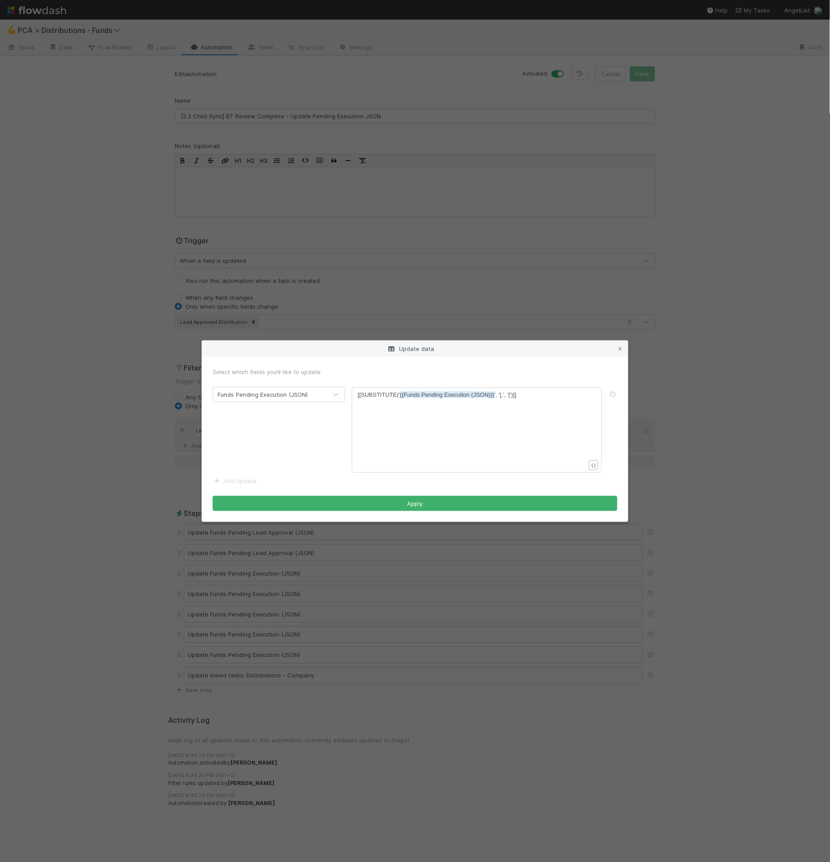
click at [453, 397] on span "{{Funds Pending Execution (JSON)}}" at bounding box center [447, 395] width 94 height 7
type textarea "[[SUBSTITUTE('{{Funds Pending Execution (JSON)}}', '[,', '[')]]"
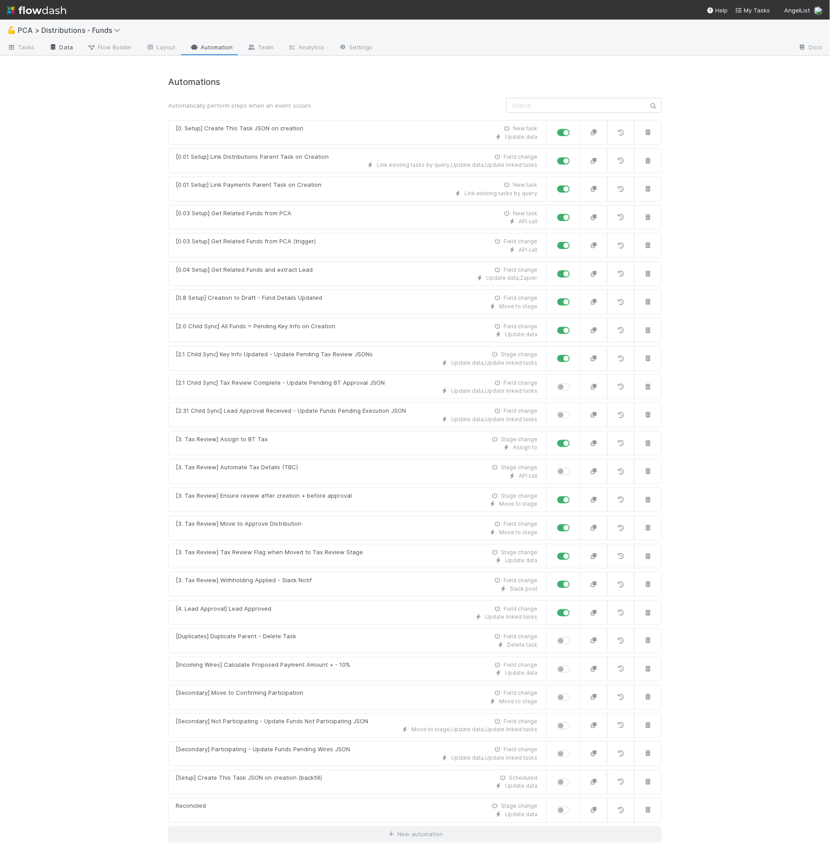
click at [69, 47] on link "Data" at bounding box center [61, 48] width 38 height 14
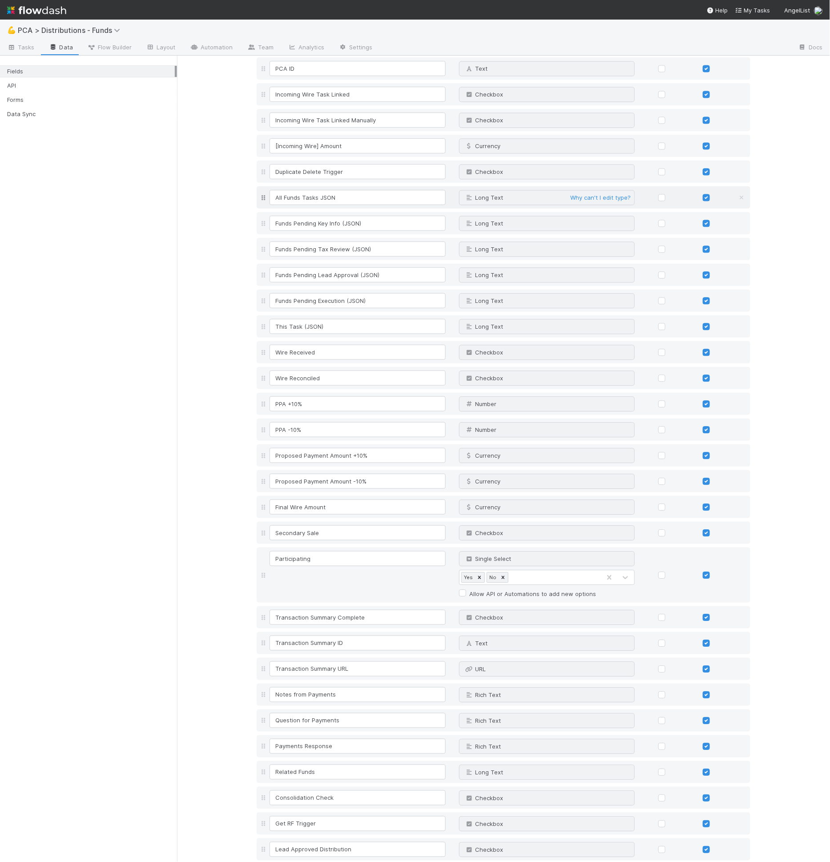
scroll to position [556, 0]
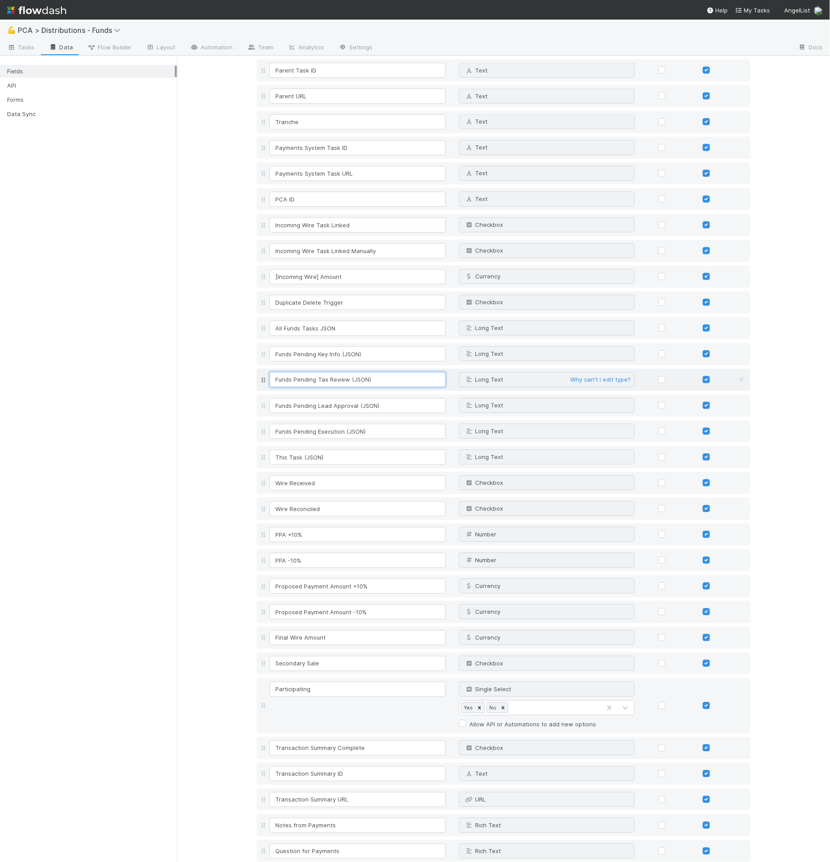
click at [324, 379] on input "Funds Pending Tax Review (JSON)" at bounding box center [358, 379] width 176 height 15
click at [333, 379] on input "Funds Pending Tax Review (JSON)" at bounding box center [358, 379] width 176 height 15
drag, startPoint x: 344, startPoint y: 378, endPoint x: 319, endPoint y: 385, distance: 26.2
click at [316, 379] on input "Funds Pending Tax Review (JSON)" at bounding box center [358, 379] width 176 height 15
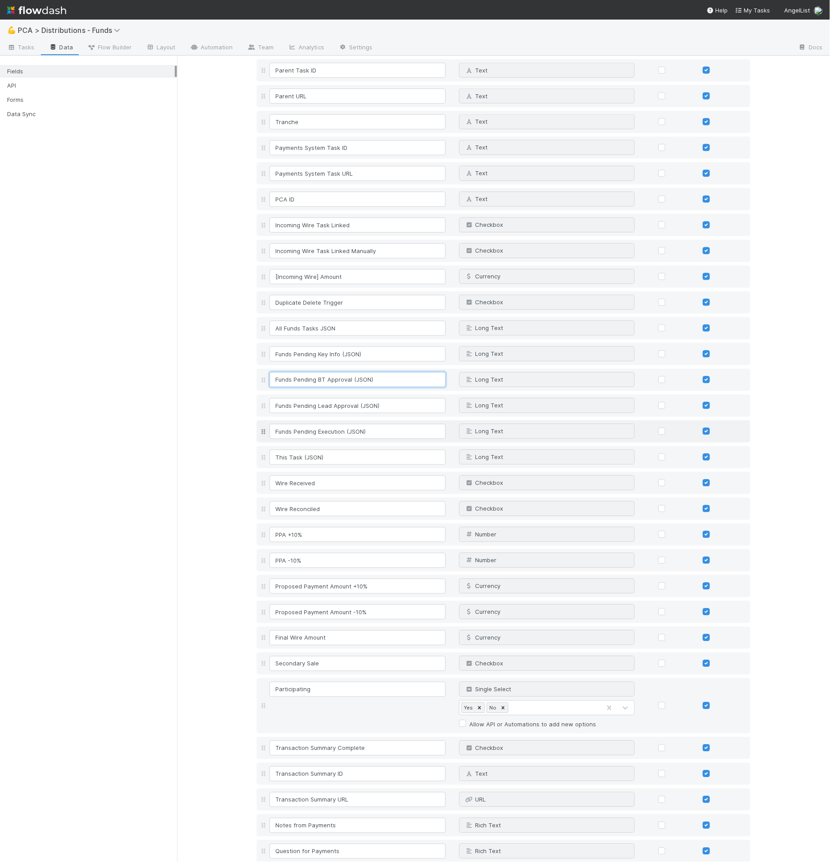
type input "Funds Pending BT Approval (JSON)"
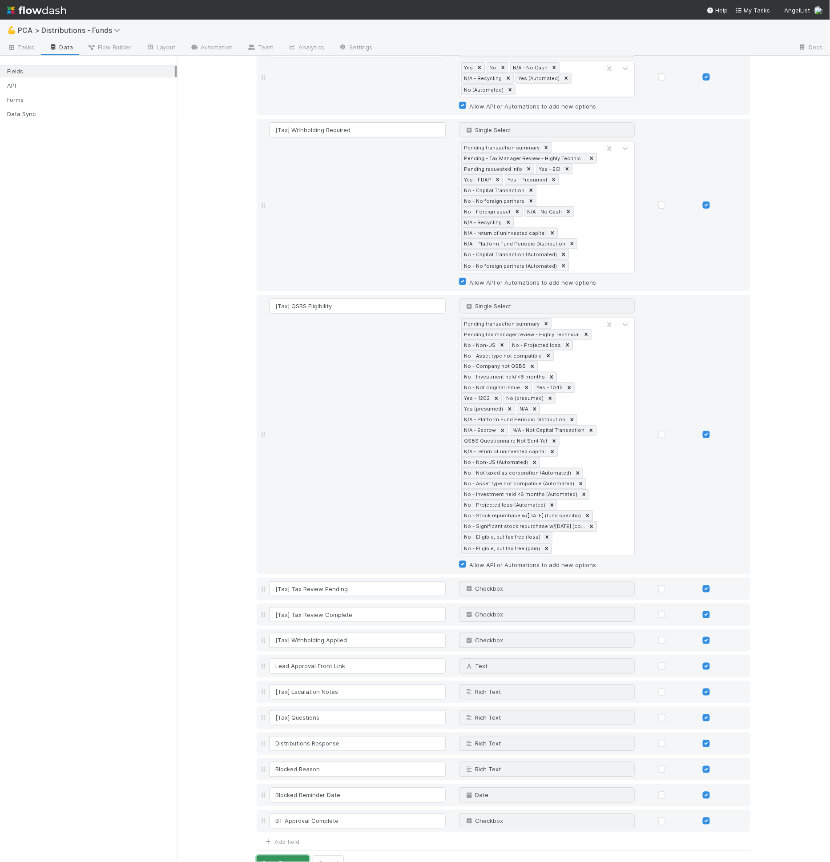
click at [290, 856] on button "Save Changes" at bounding box center [283, 863] width 53 height 15
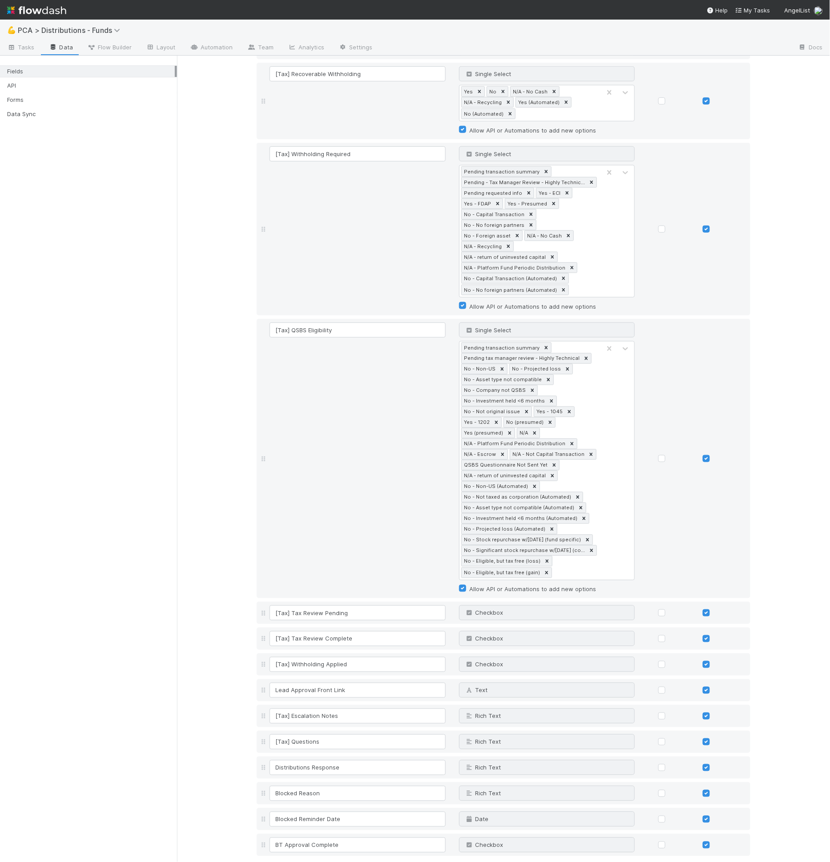
scroll to position [1588, 0]
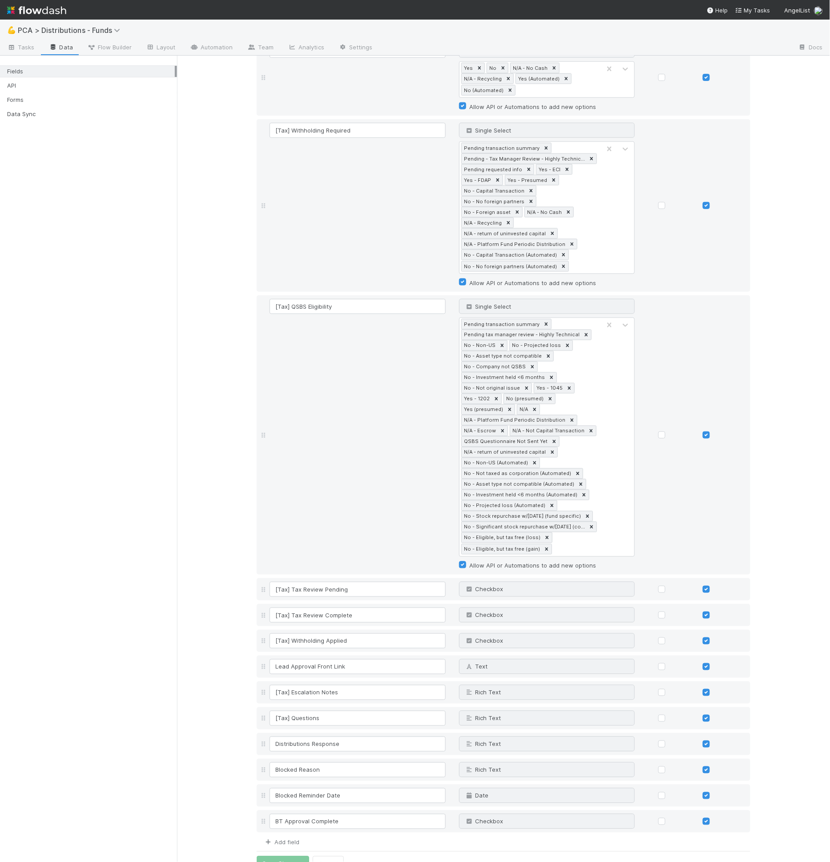
click at [286, 839] on link "Add field" at bounding box center [282, 842] width 36 height 7
click at [287, 840] on input at bounding box center [358, 847] width 176 height 15
click at [504, 839] on div "Distribution Completion Text" at bounding box center [504, 848] width 494 height 22
click at [405, 840] on input "Distribution Completion" at bounding box center [358, 847] width 176 height 15
type input "Distribution Complete"
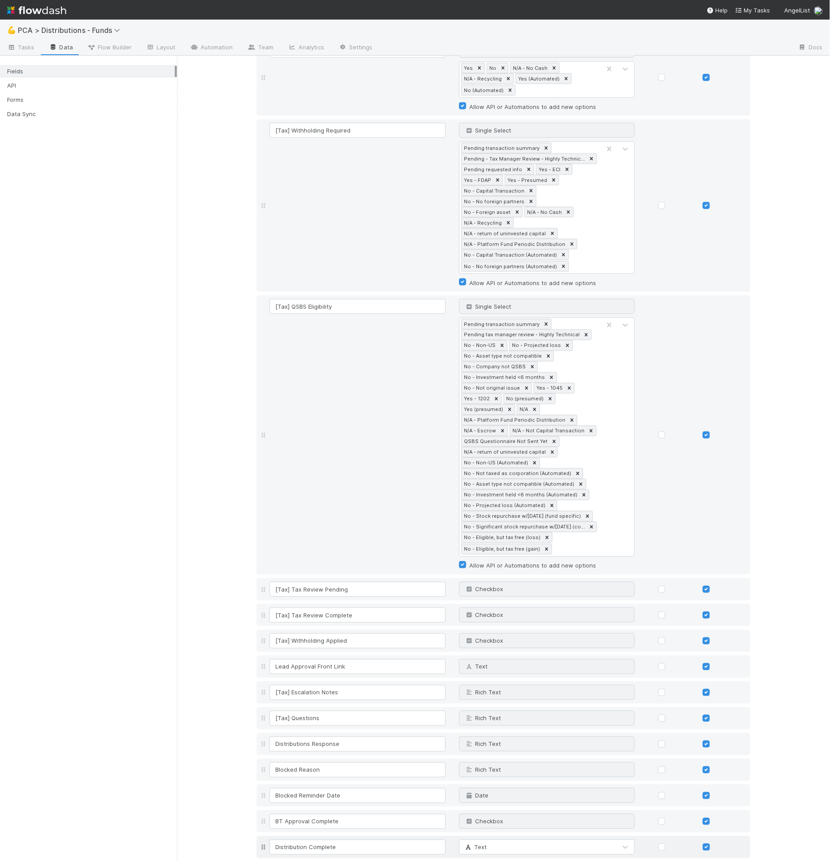
click at [488, 840] on div "Distribution Complete Text" at bounding box center [504, 848] width 494 height 22
click at [490, 841] on div "Text" at bounding box center [539, 848] width 158 height 14
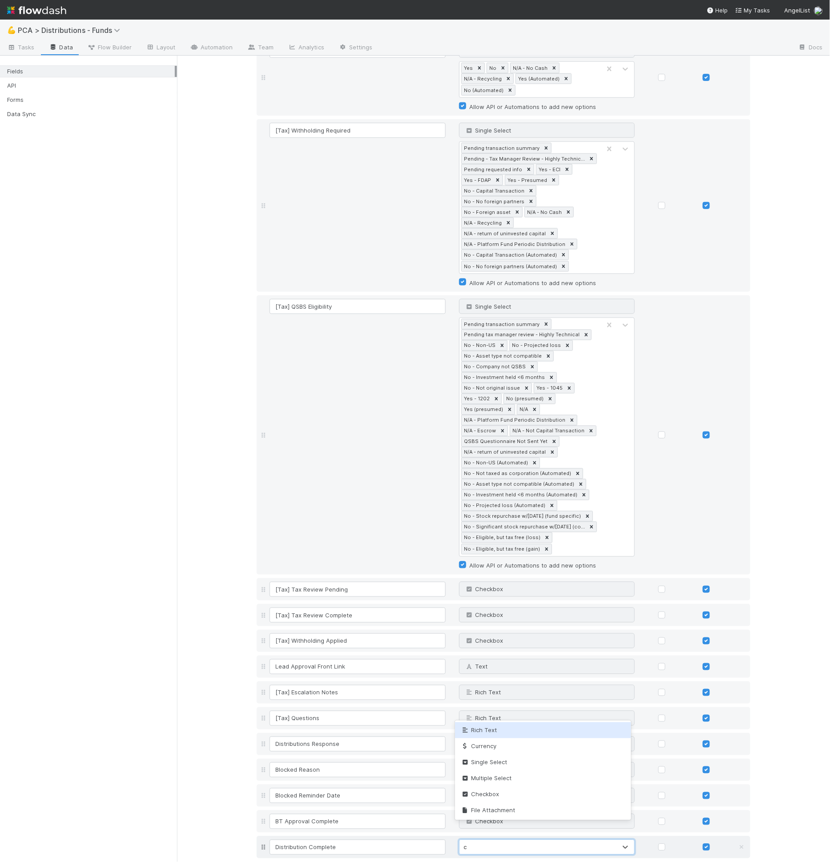
type input "ch"
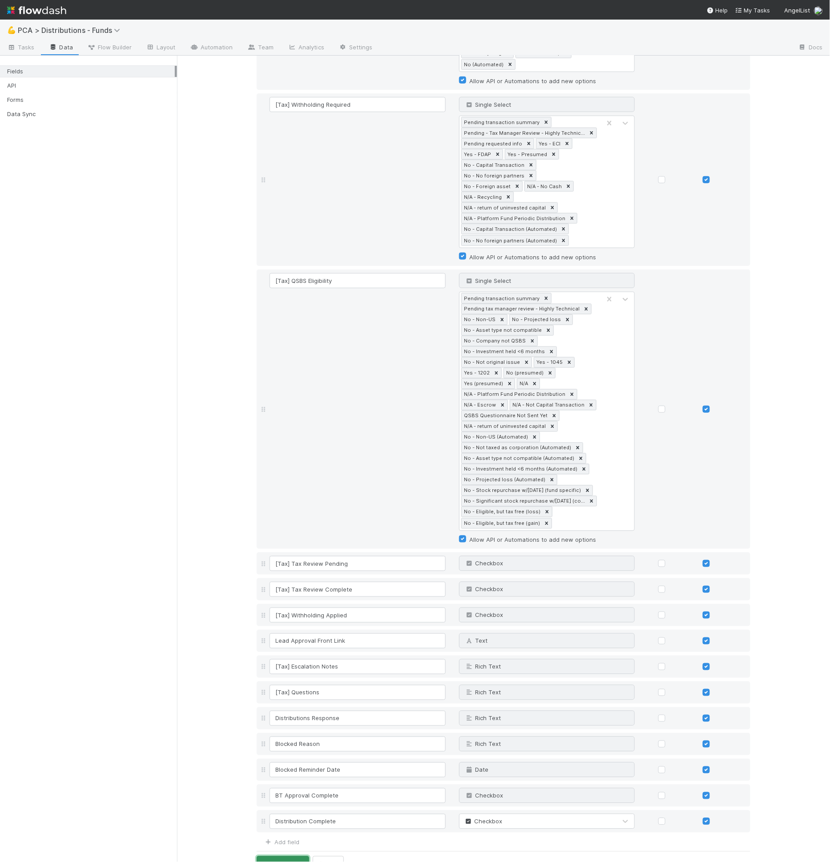
click at [272, 857] on button "Save Changes" at bounding box center [283, 864] width 53 height 15
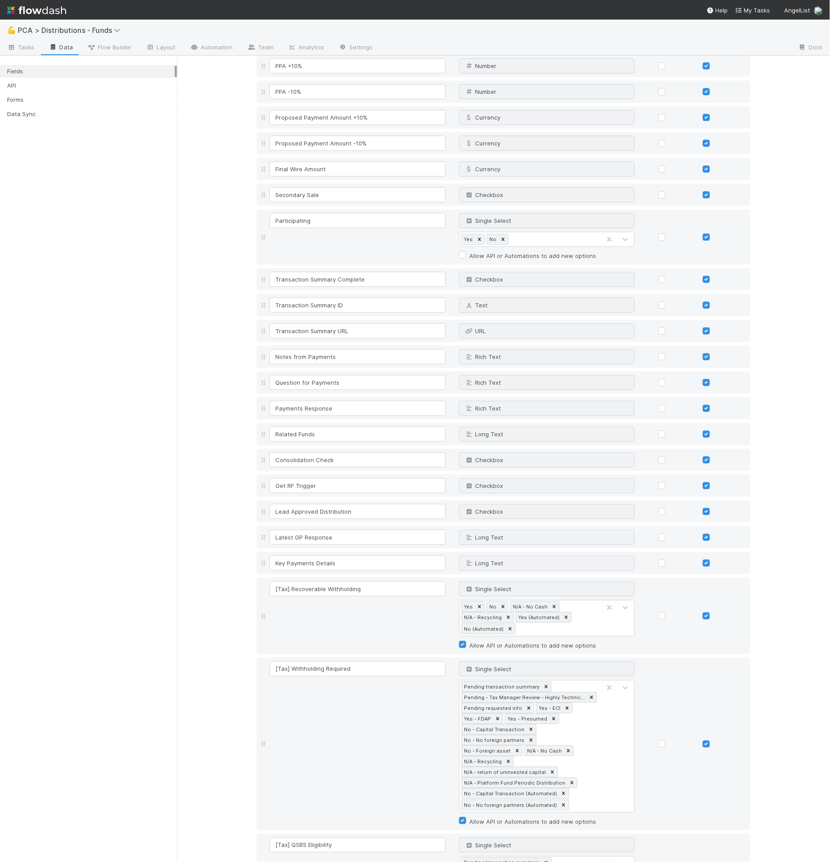
scroll to position [0, 0]
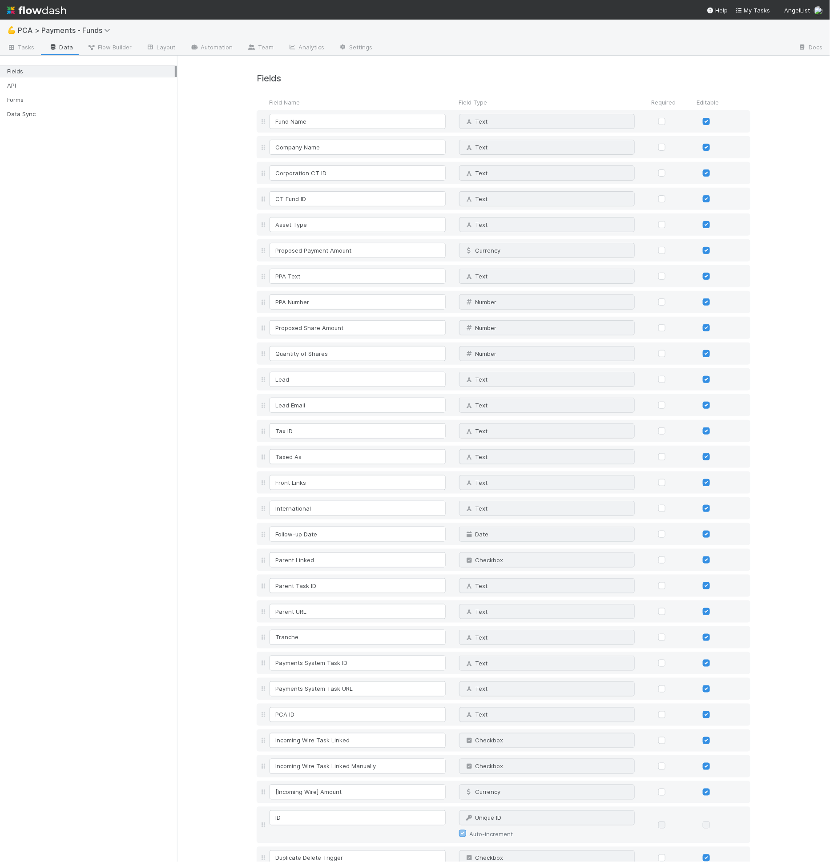
scroll to position [677, 0]
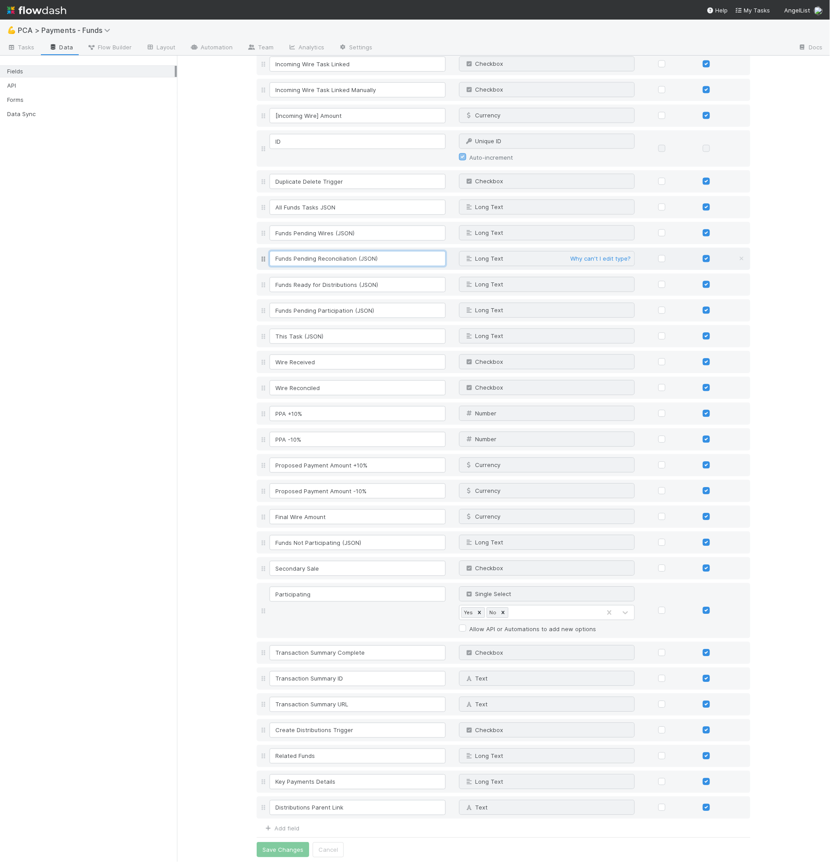
click at [348, 261] on input "Funds Pending Reconciliation (JSON)" at bounding box center [358, 258] width 176 height 15
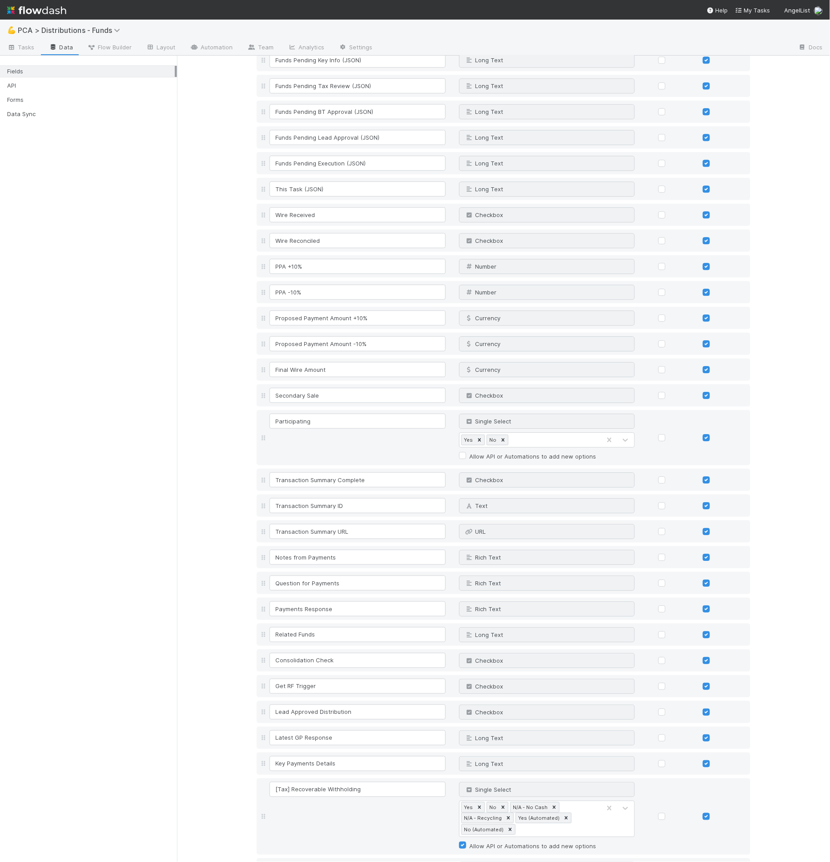
scroll to position [770, 0]
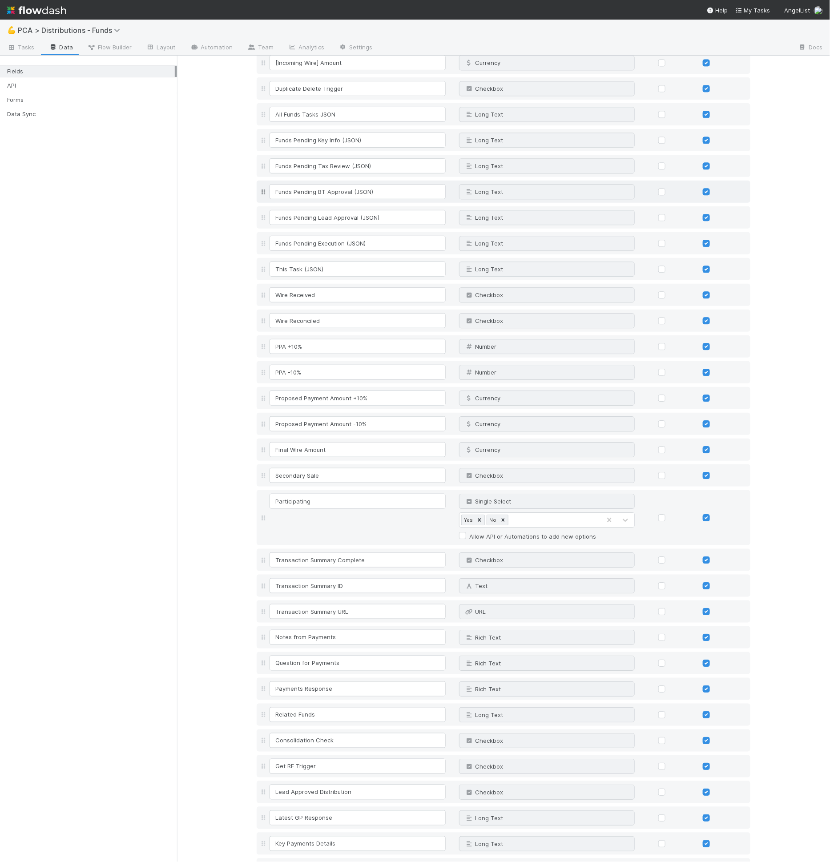
click at [370, 198] on div "Funds Pending BT Approval (JSON) Long Text Why can't I edit type?" at bounding box center [504, 192] width 494 height 22
click at [371, 217] on input "Funds Pending Lead Approval (JSON)" at bounding box center [358, 217] width 176 height 15
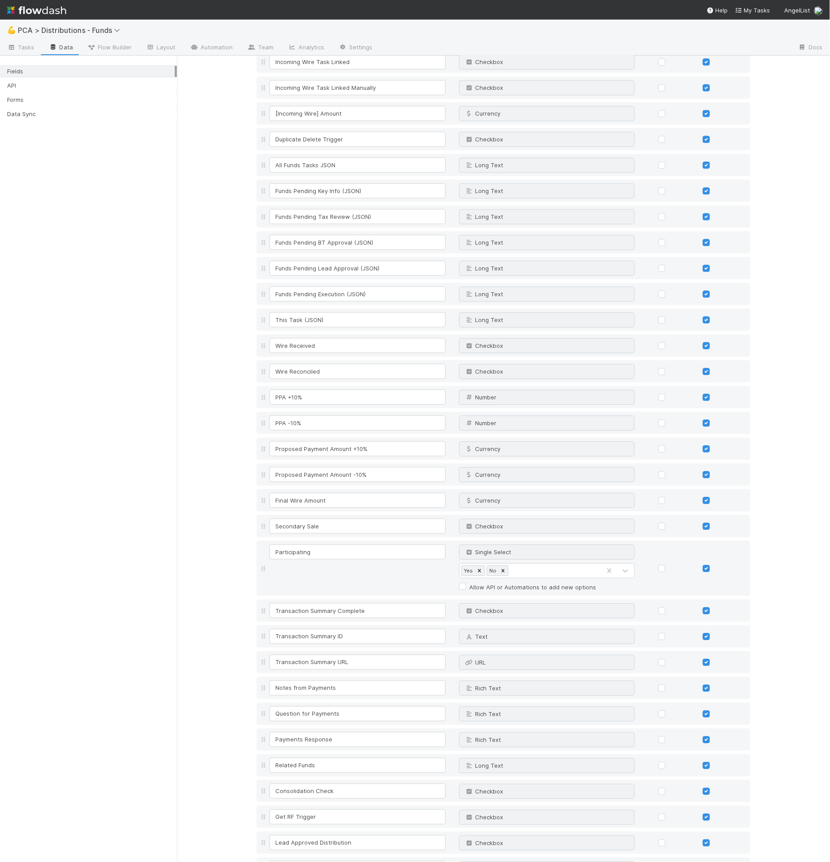
scroll to position [717, 0]
click at [332, 295] on input "Funds Pending Execution (JSON)" at bounding box center [358, 296] width 176 height 15
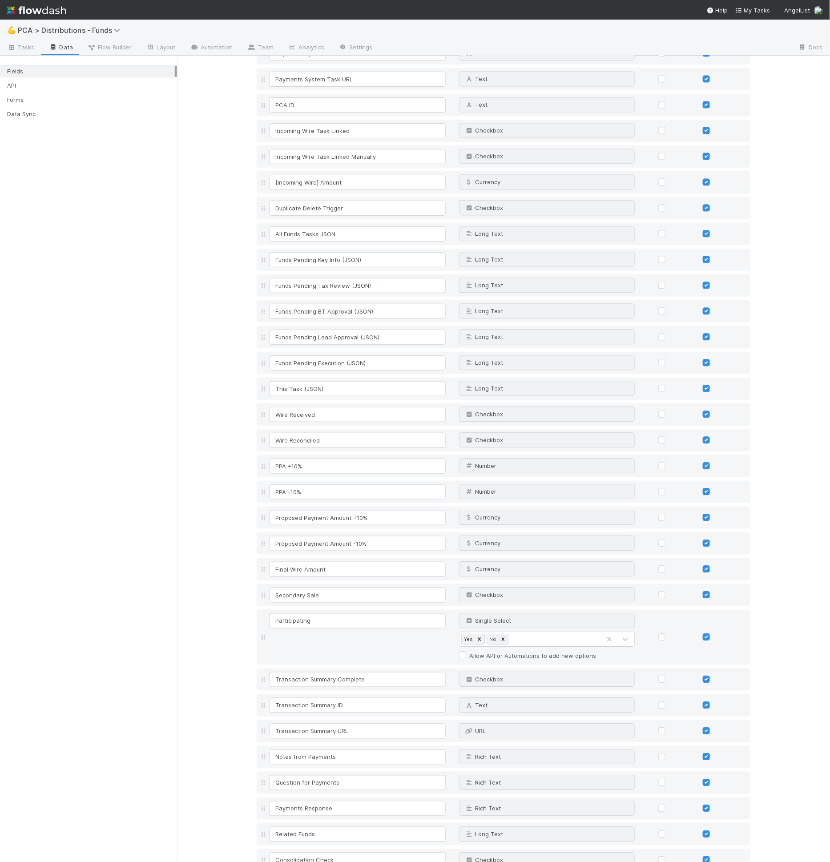
scroll to position [648, 0]
click at [317, 312] on input "Funds Pending BT Approval (JSON)" at bounding box center [358, 313] width 176 height 15
type input "Funds Pending Lead Approval (JSON)"
click at [737, 339] on icon at bounding box center [741, 339] width 9 height 6
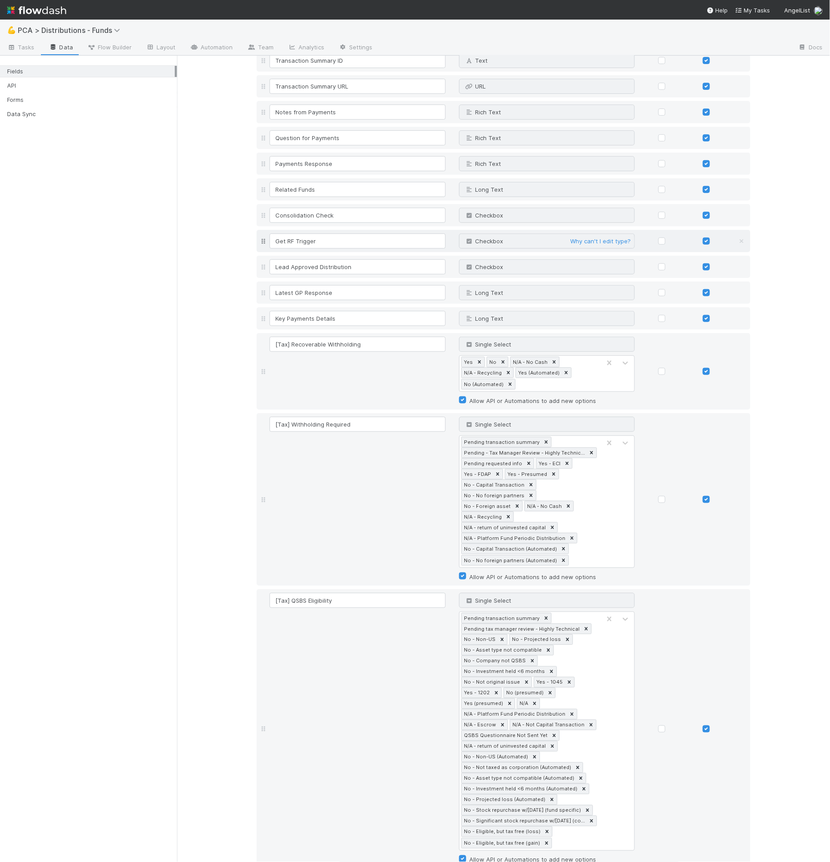
scroll to position [1558, 0]
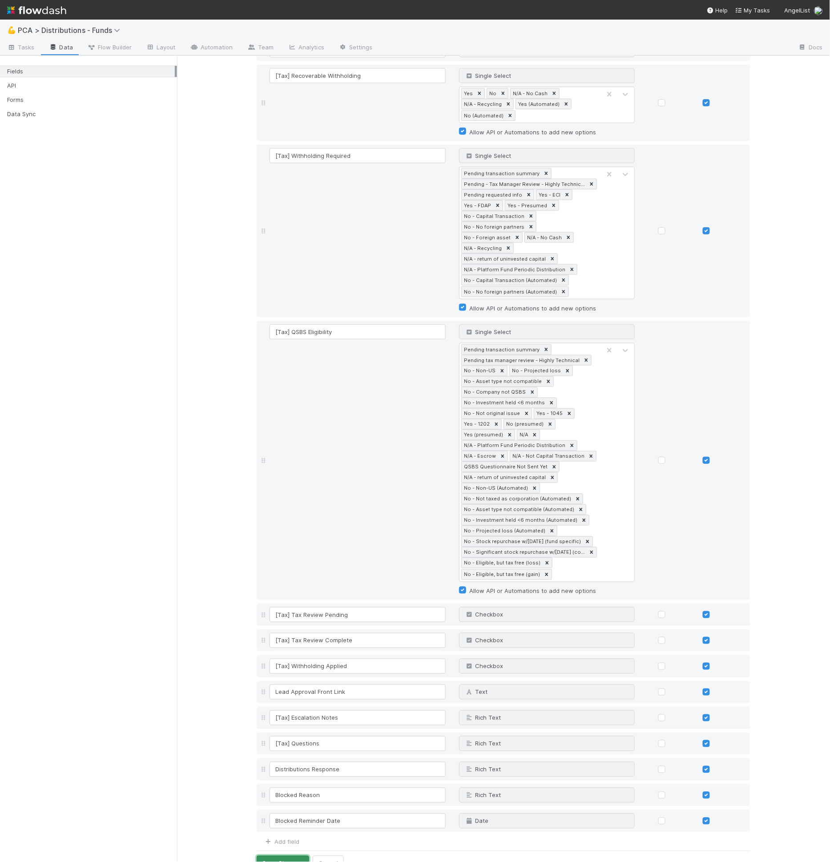
click at [295, 856] on button "Save Changes" at bounding box center [283, 863] width 53 height 15
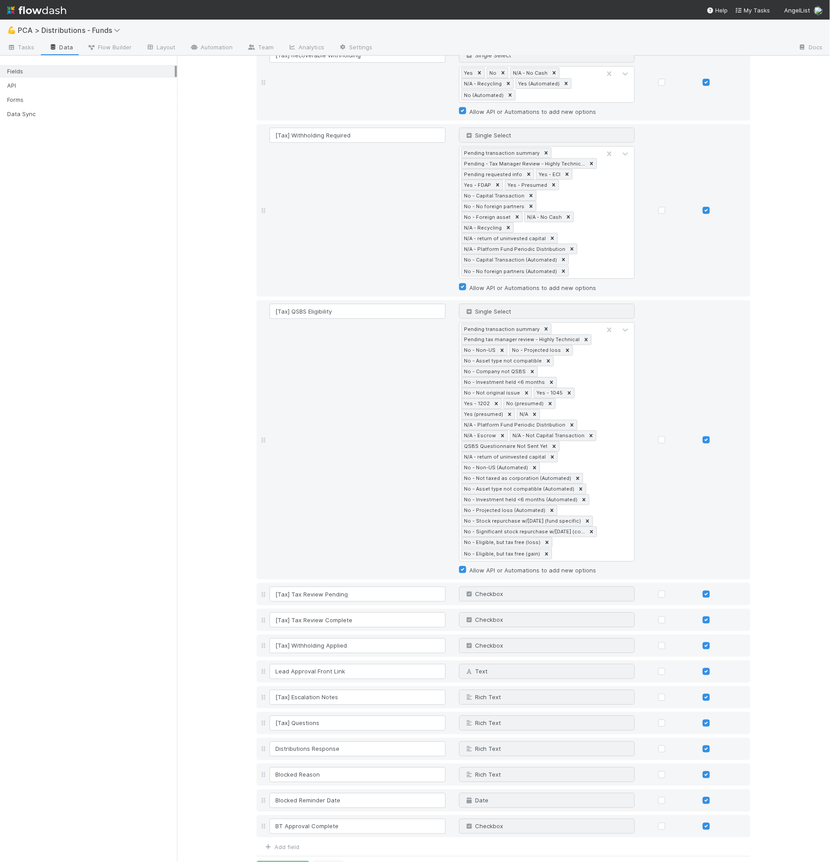
scroll to position [1579, 0]
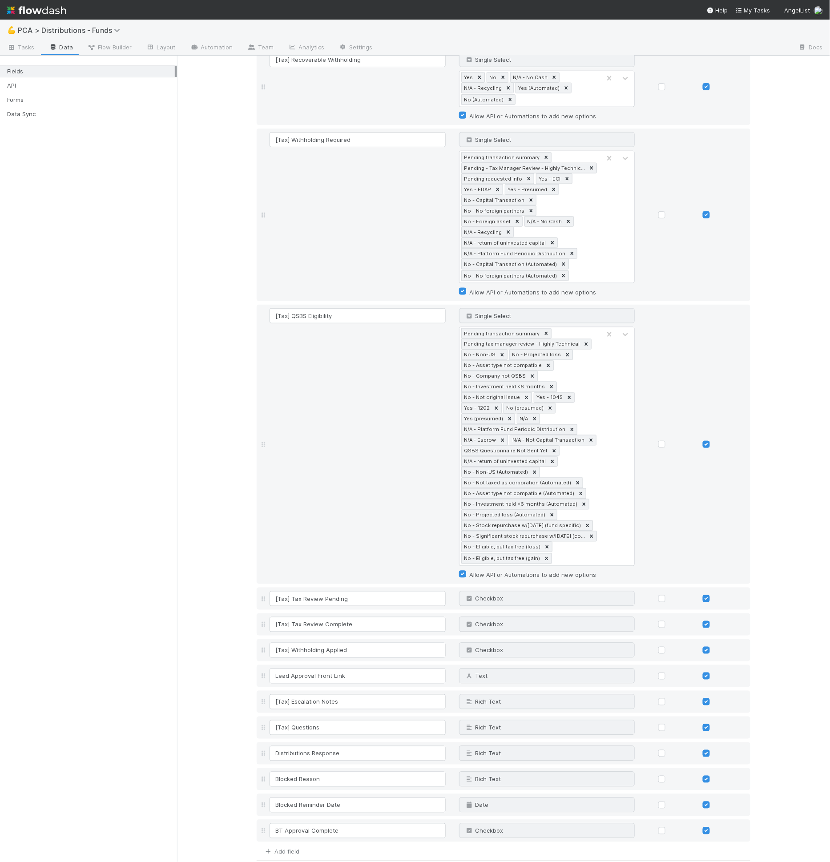
click at [288, 849] on link "Add field" at bounding box center [282, 852] width 36 height 7
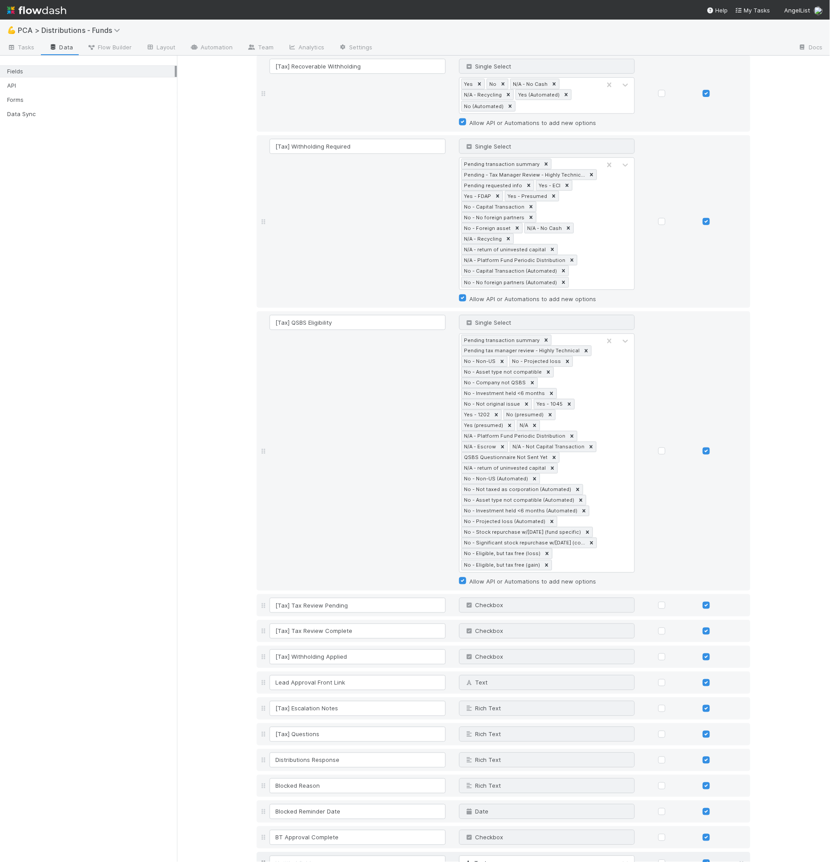
scroll to position [1614, 0]
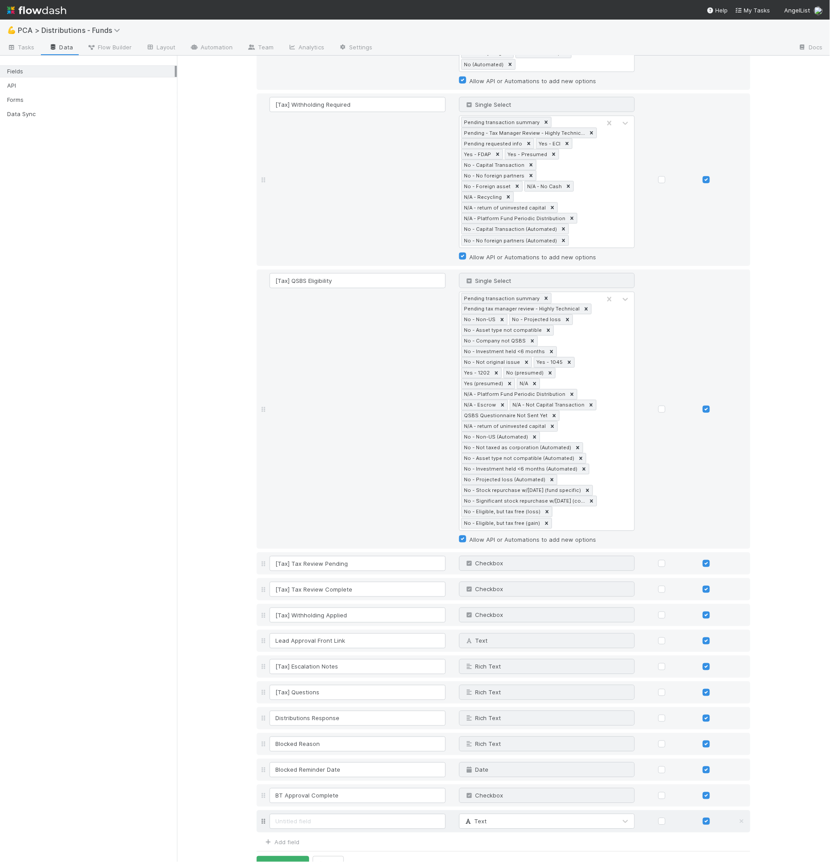
click at [313, 814] on input at bounding box center [358, 821] width 176 height 15
type input "Funds Complete JSON"
click at [477, 818] on div "JSON" at bounding box center [477, 822] width 26 height 9
type input "long"
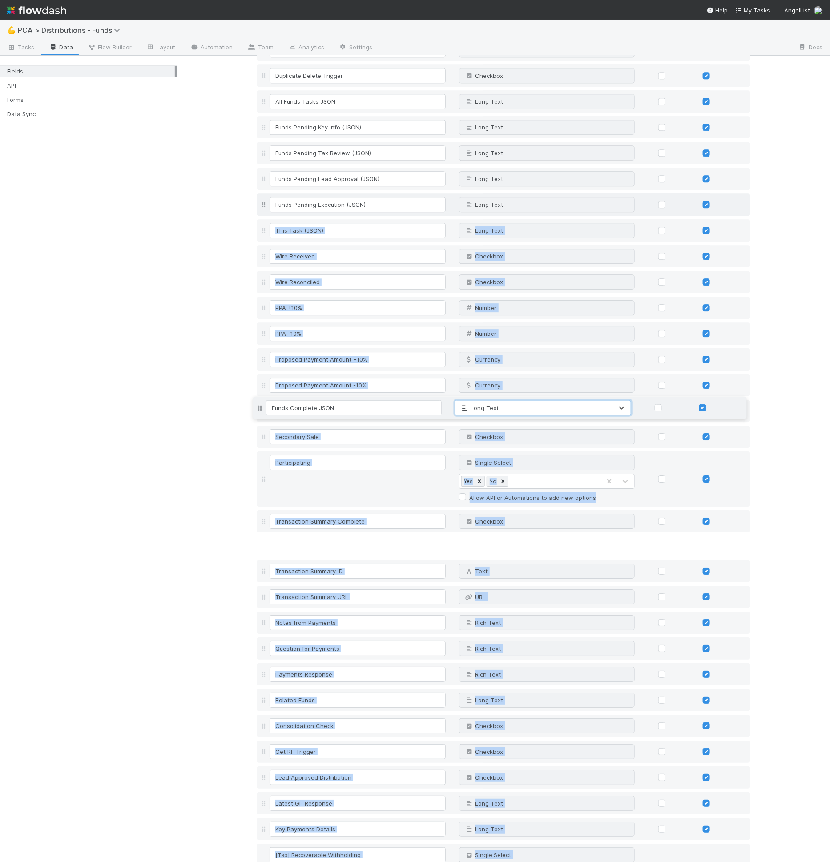
scroll to position [613, 0]
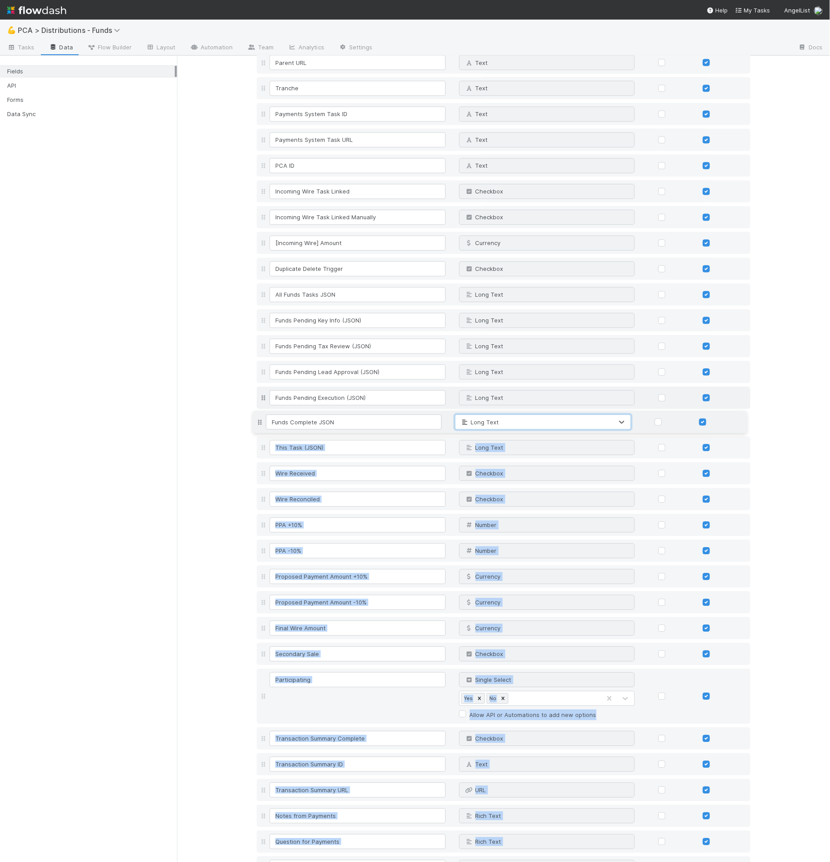
drag, startPoint x: 261, startPoint y: 806, endPoint x: 323, endPoint y: 423, distance: 388.6
click at [323, 423] on div "Fund Name Text Why can't I edit type? Company Name Text Why can't I edit type? …" at bounding box center [504, 677] width 494 height 2312
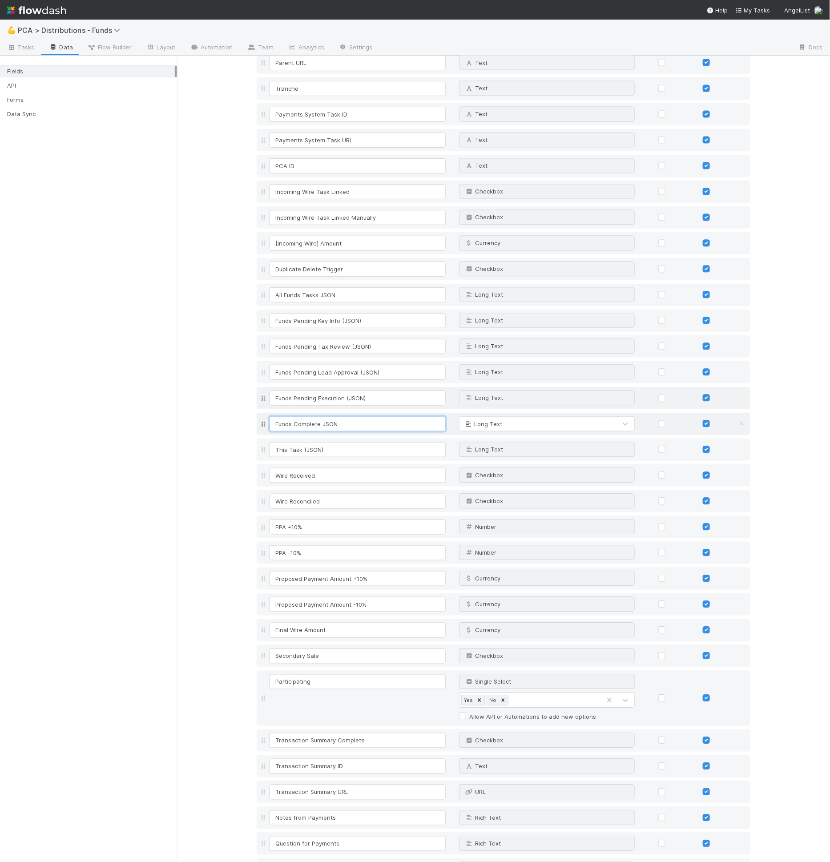
drag, startPoint x: 348, startPoint y: 419, endPoint x: 338, endPoint y: 423, distance: 10.0
click at [348, 420] on input "Funds Complete JSON" at bounding box center [358, 424] width 176 height 15
click at [320, 422] on input "Funds Complete JSON" at bounding box center [358, 424] width 176 height 15
type input "Funds Complete (JSON)"
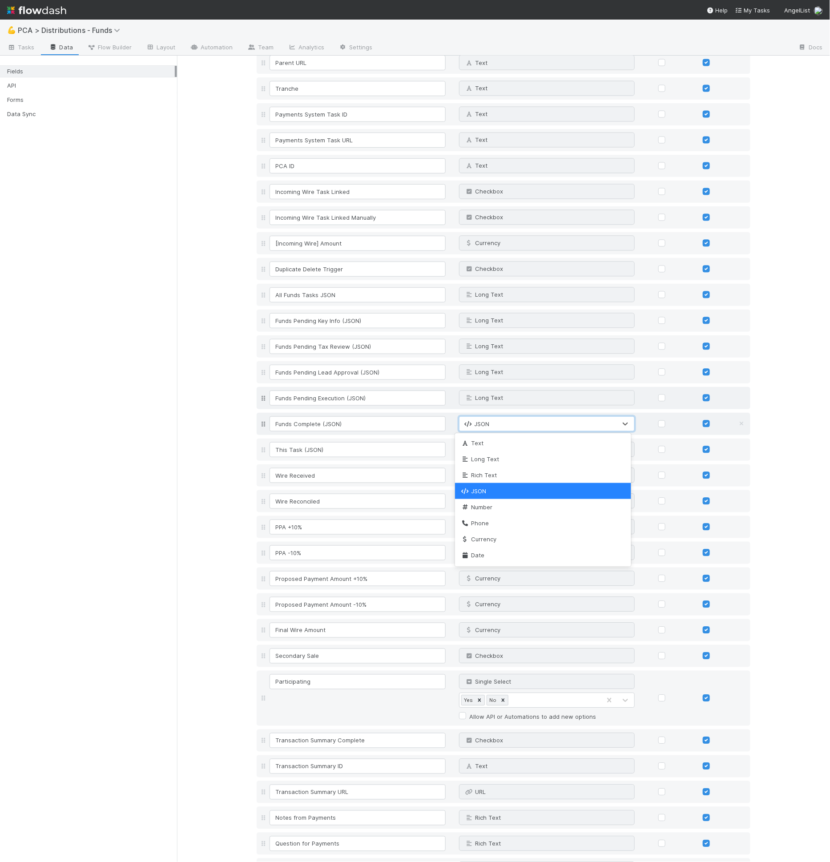
click at [482, 425] on span "JSON" at bounding box center [477, 424] width 26 height 7
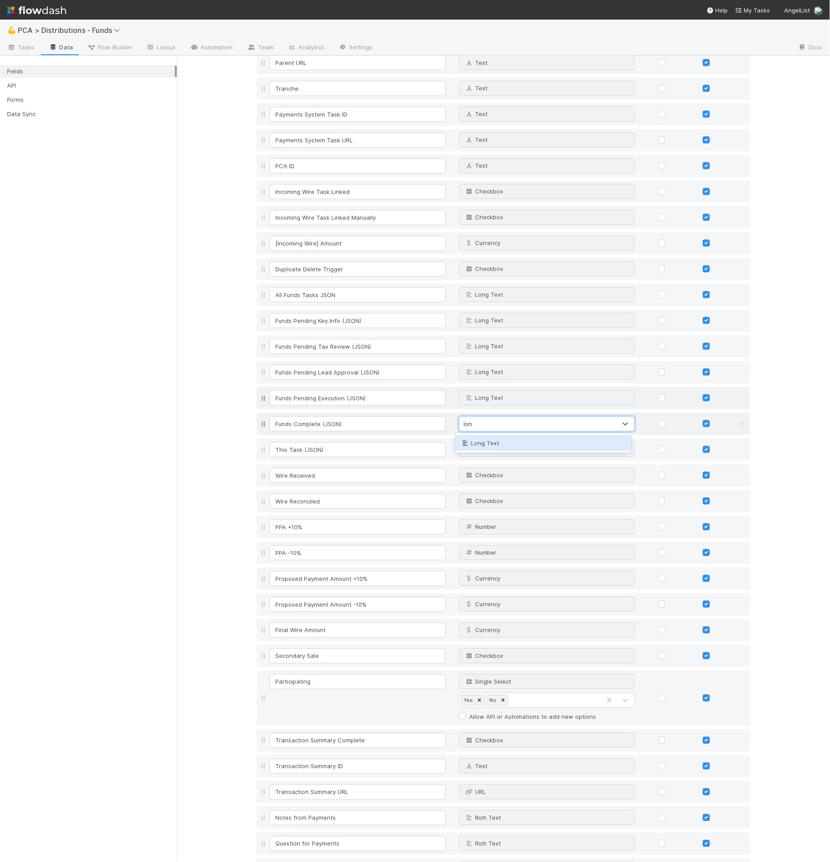
type input "long"
click at [429, 423] on input "Funds Complete (JSON)" at bounding box center [358, 424] width 176 height 15
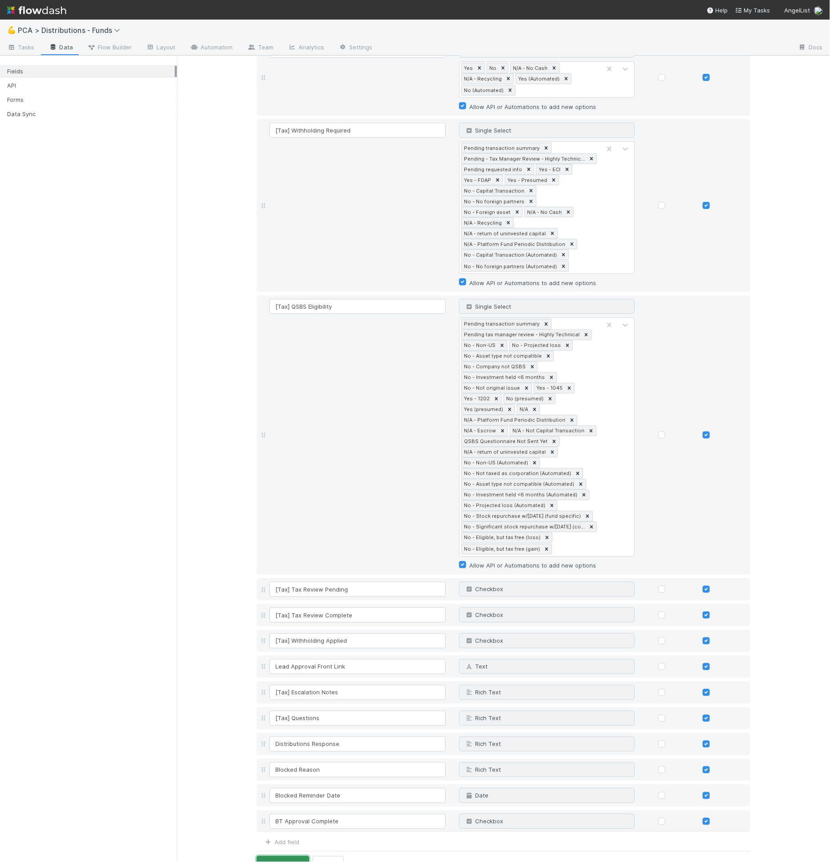
drag, startPoint x: 291, startPoint y: 845, endPoint x: 291, endPoint y: 838, distance: 6.7
click at [291, 857] on button "Save Changes" at bounding box center [283, 864] width 53 height 15
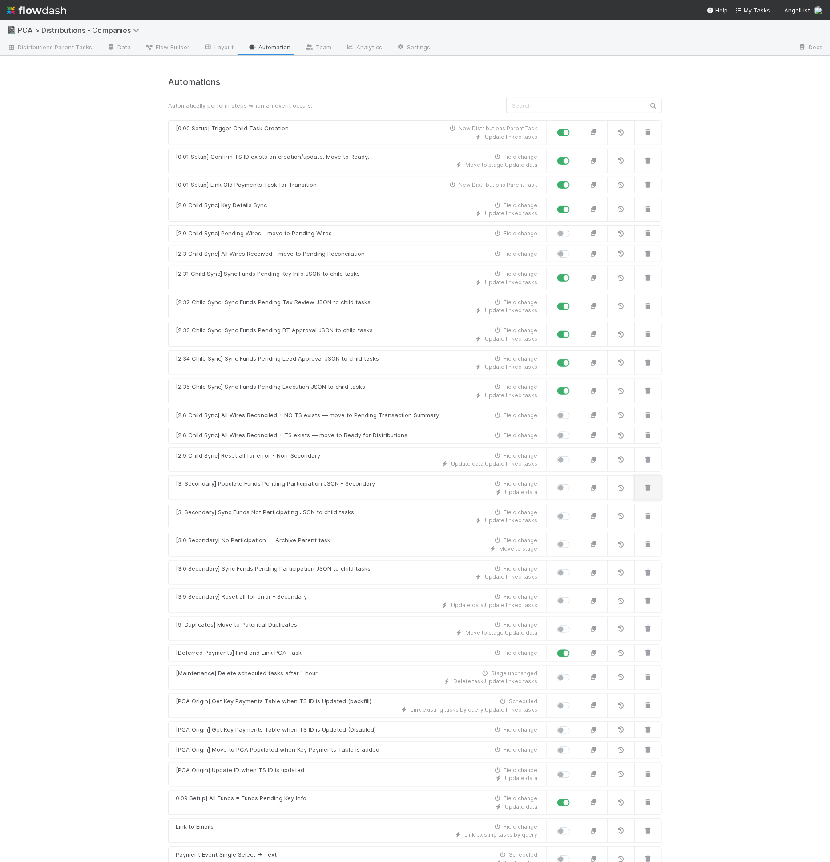
click at [651, 486] on button "button" at bounding box center [649, 488] width 28 height 25
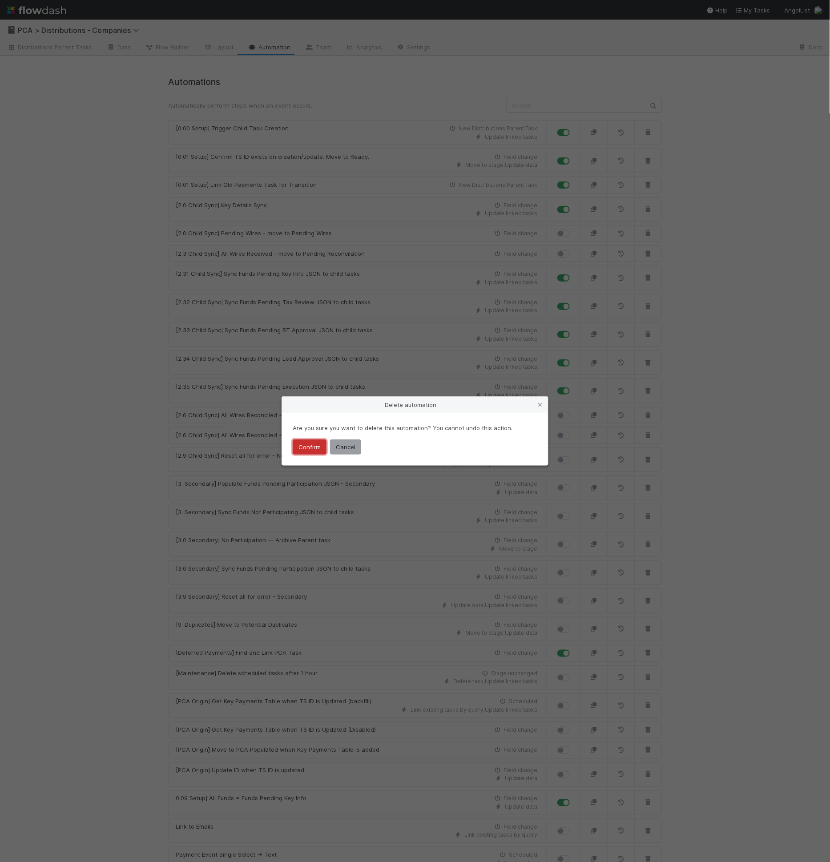
click at [310, 451] on button "Confirm" at bounding box center [310, 447] width 34 height 15
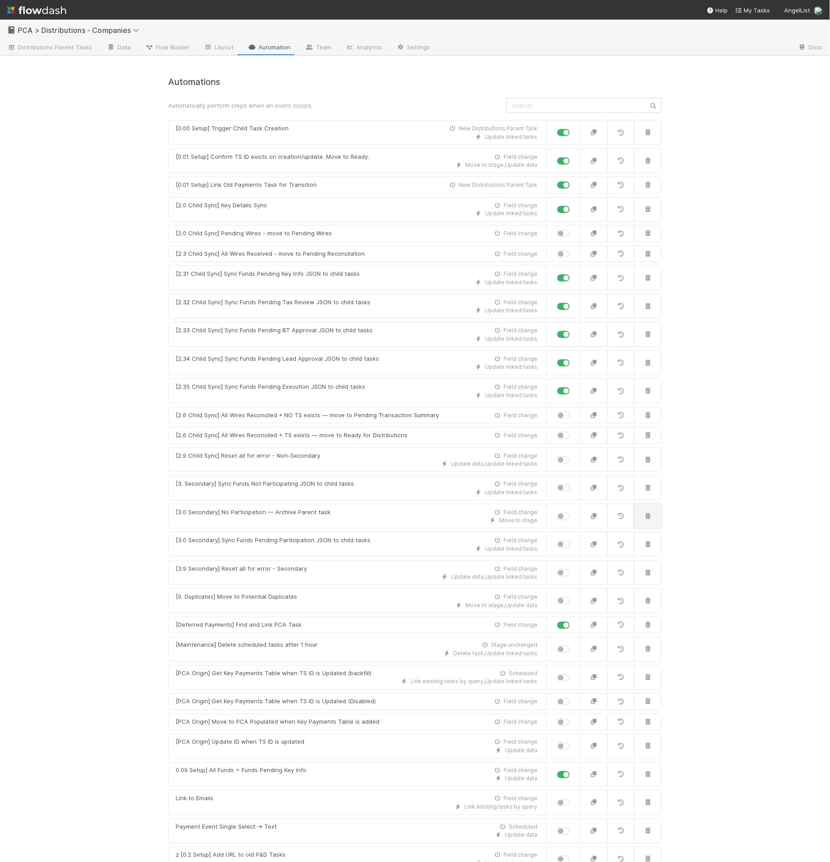
click at [648, 514] on button "button" at bounding box center [649, 516] width 28 height 25
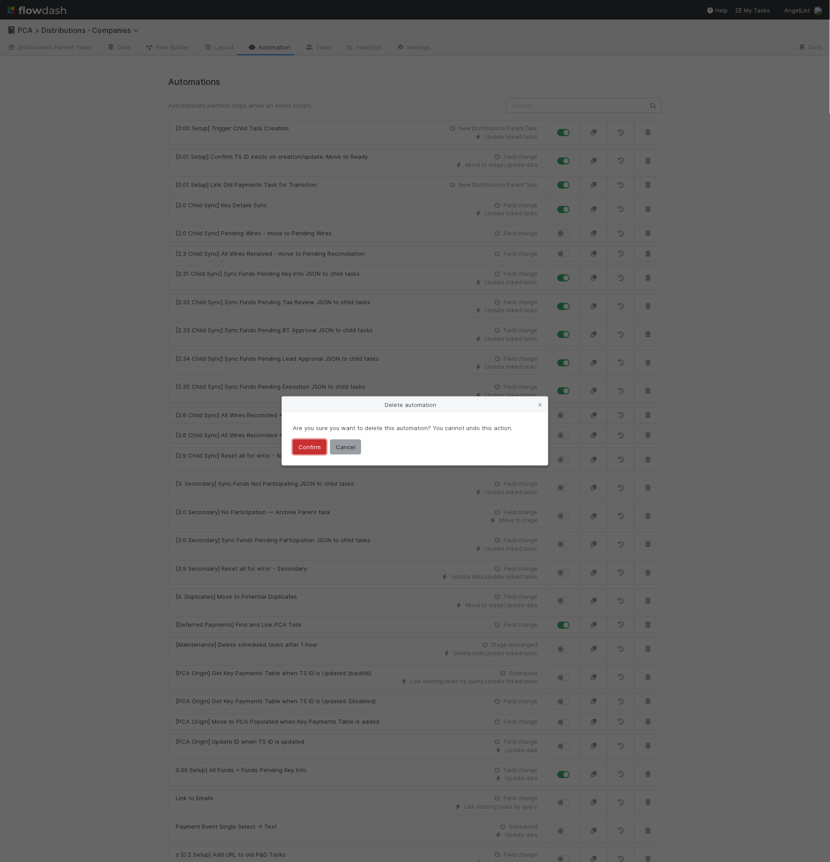
click at [304, 449] on button "Confirm" at bounding box center [310, 447] width 34 height 15
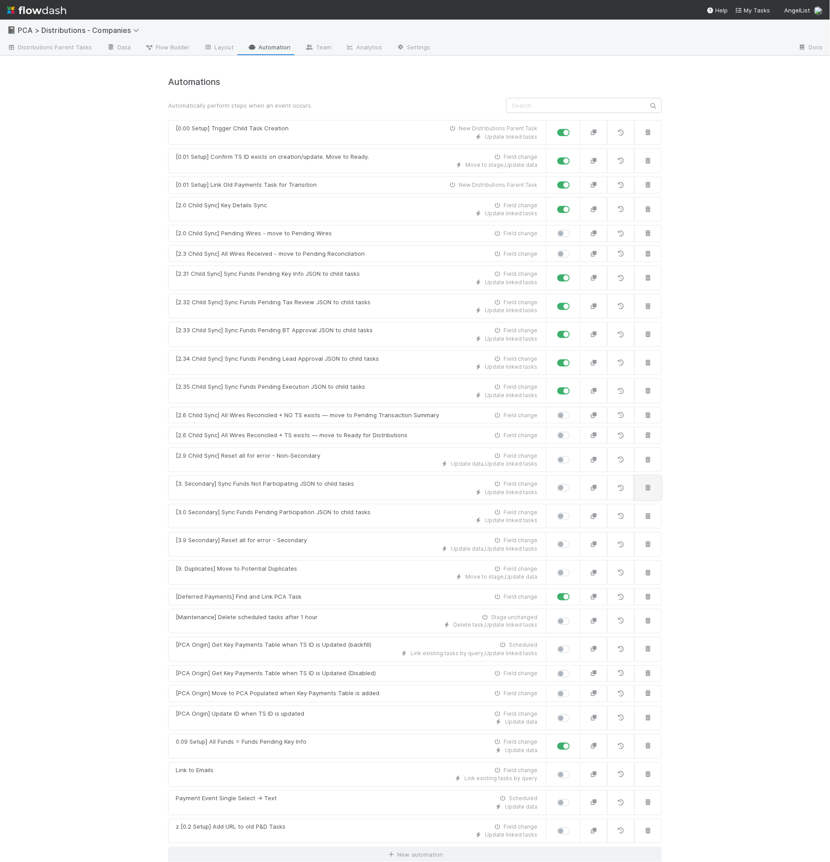
click at [656, 485] on button "button" at bounding box center [649, 488] width 28 height 25
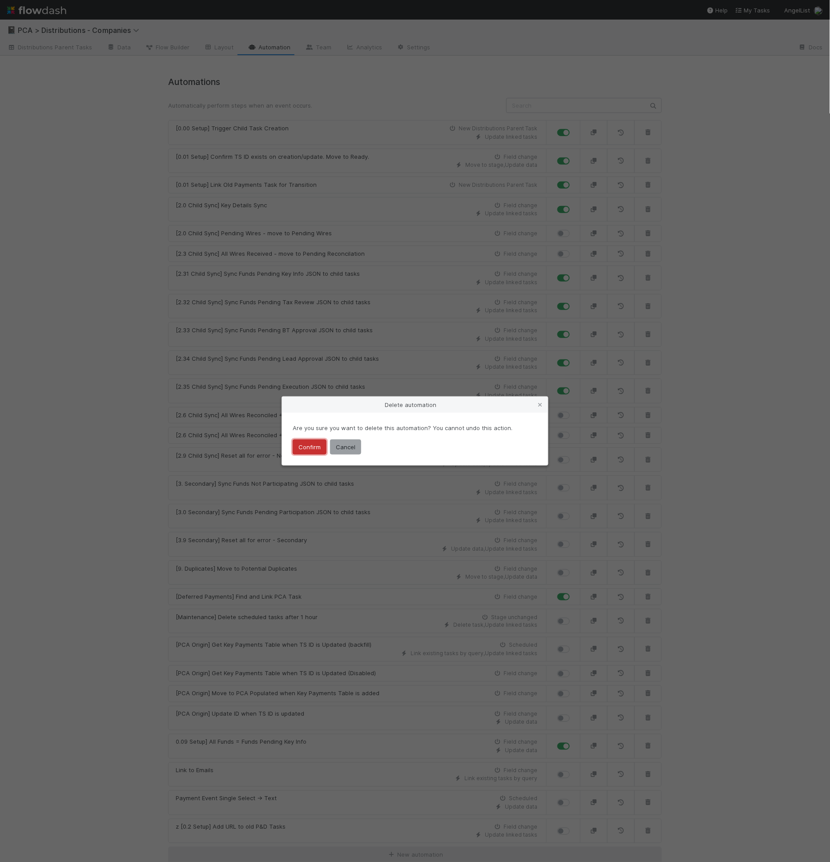
click at [302, 446] on button "Confirm" at bounding box center [310, 447] width 34 height 15
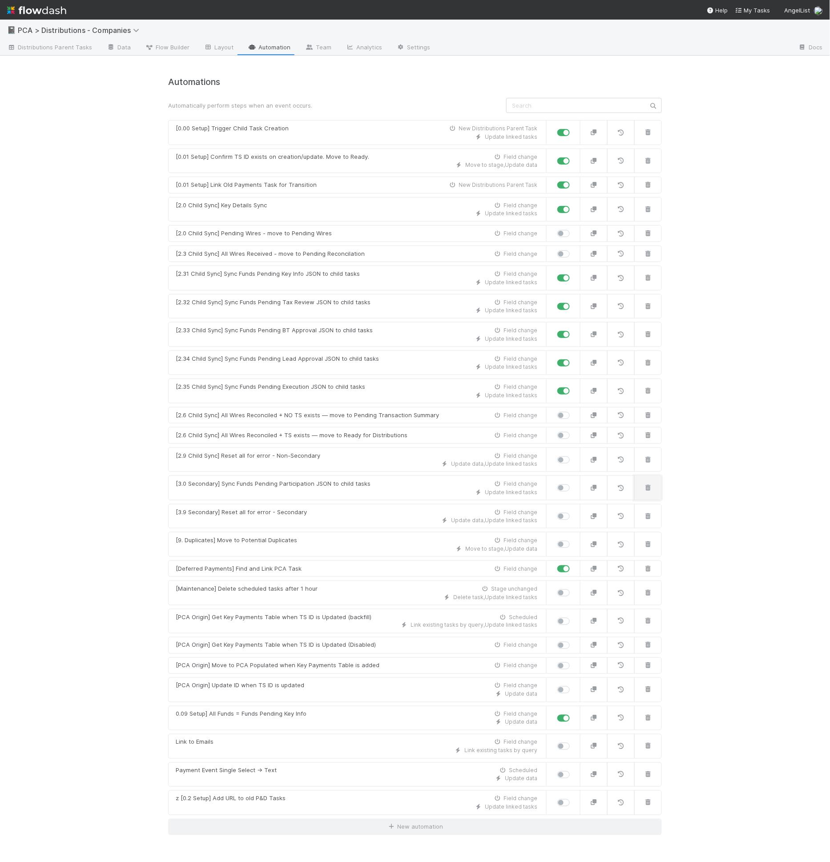
click at [647, 485] on icon "button" at bounding box center [648, 488] width 9 height 6
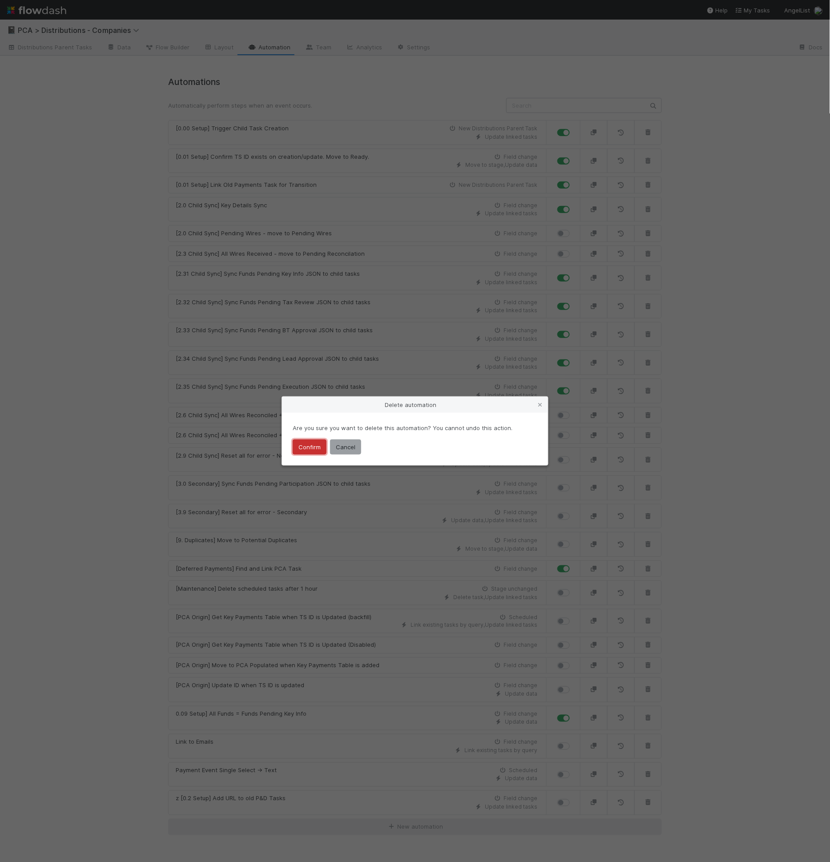
click at [299, 445] on button "Confirm" at bounding box center [310, 447] width 34 height 15
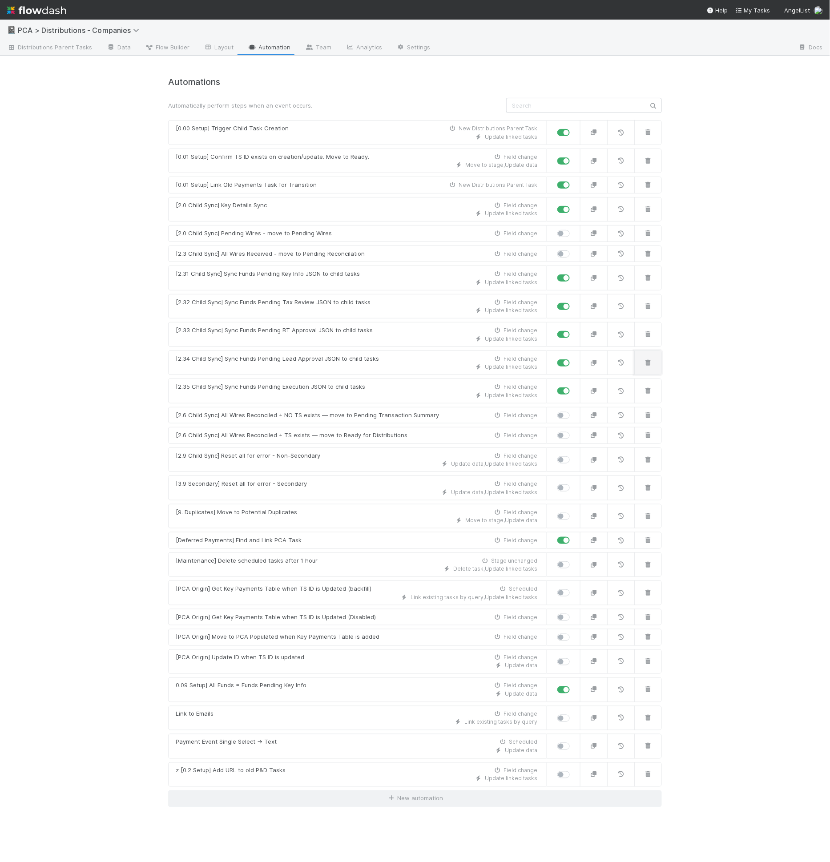
click at [643, 361] on button "button" at bounding box center [649, 363] width 28 height 25
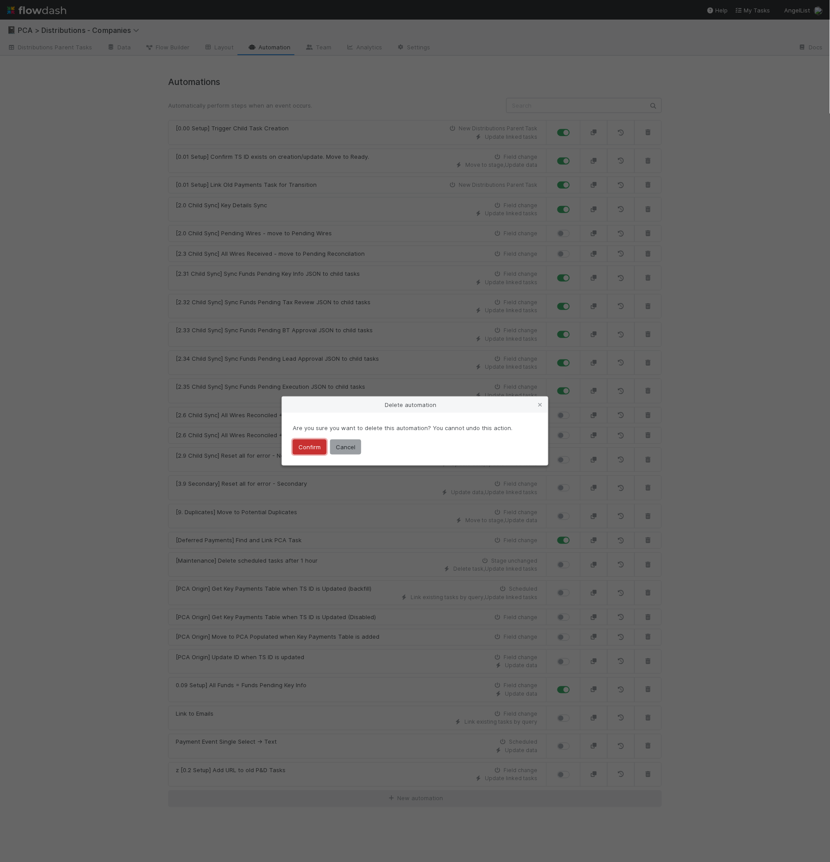
click at [308, 449] on button "Confirm" at bounding box center [310, 447] width 34 height 15
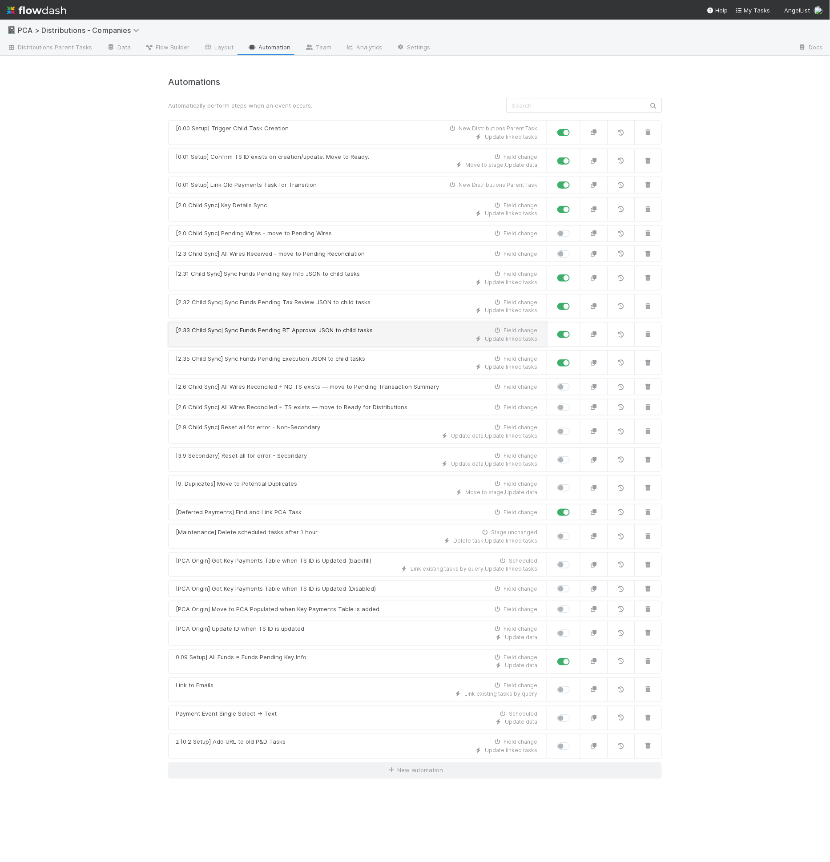
click at [299, 335] on div "Update linked tasks" at bounding box center [357, 339] width 362 height 8
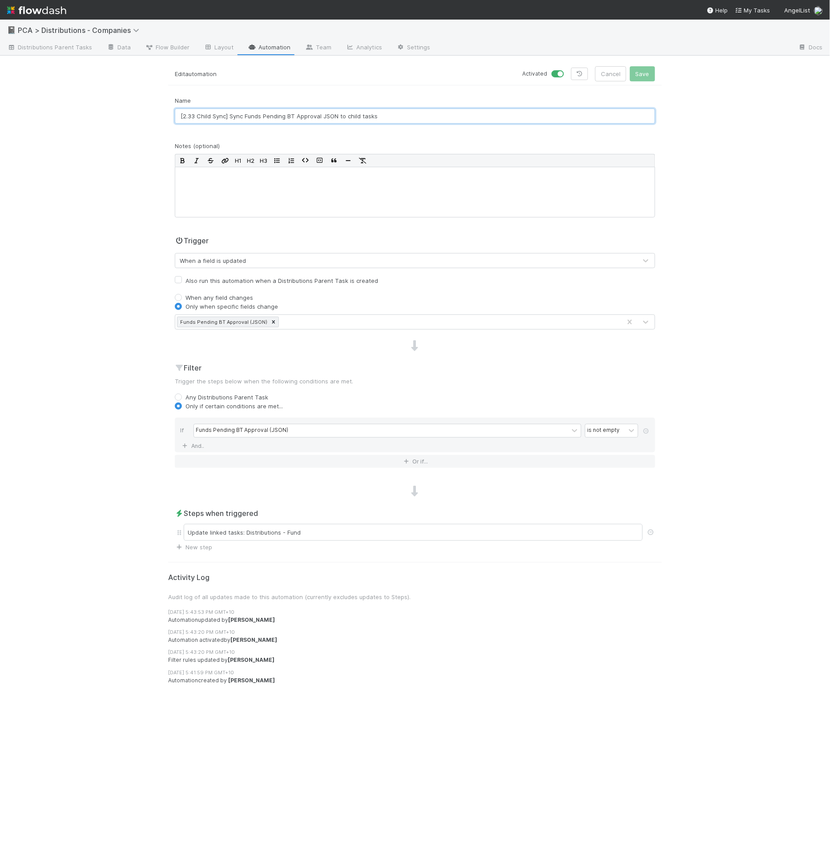
click at [291, 115] on input "[2.33 Child Sync] Sync Funds Pending BT Approval JSON to child tasks" at bounding box center [415, 116] width 481 height 15
type input "[2.33 Child Sync] Sync Funds Pending Lead Approval JSON to child tasks"
click at [630, 66] on button "Save" at bounding box center [642, 73] width 25 height 15
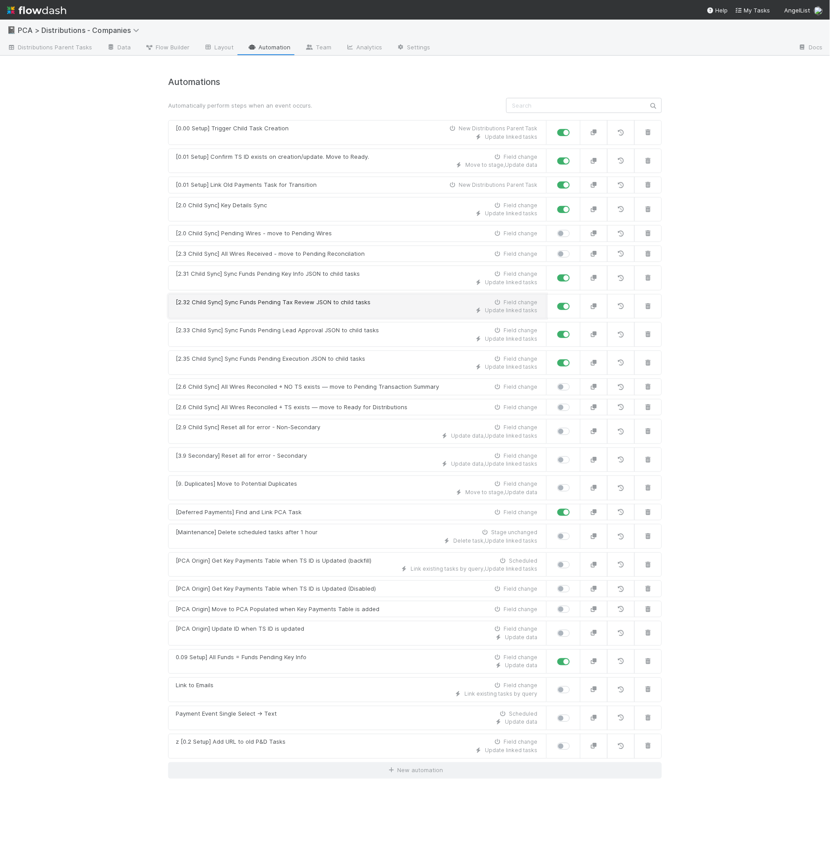
click at [288, 301] on div "[2.32 Child Sync] Sync Funds Pending Tax Review JSON to child tasks" at bounding box center [273, 302] width 195 height 9
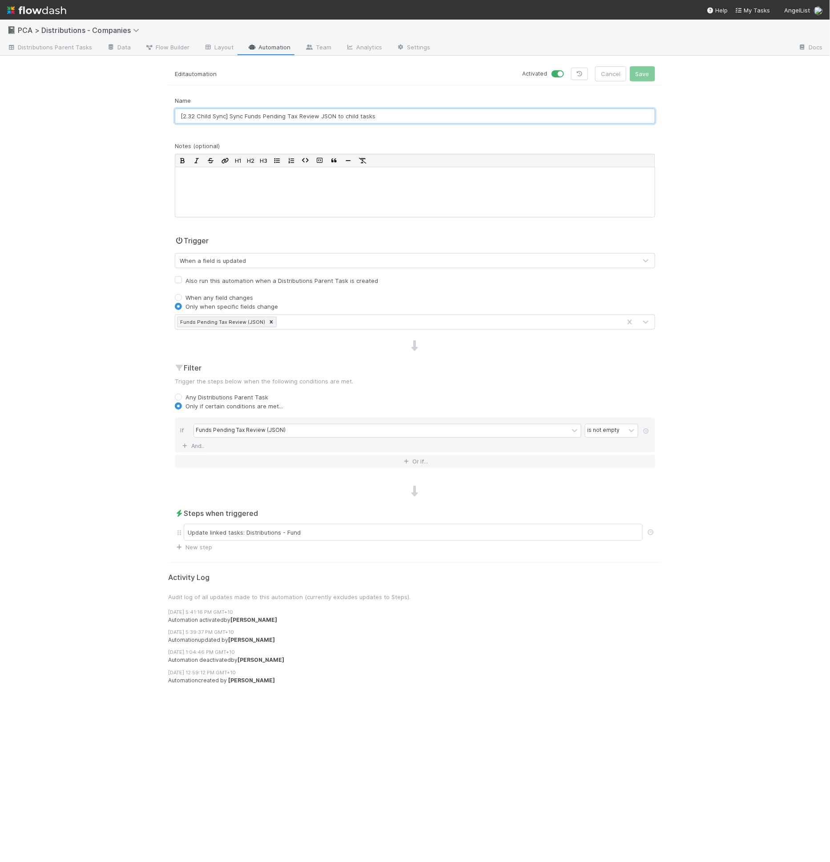
click at [288, 117] on input "[2.32 Child Sync] Sync Funds Pending Tax Review JSON to child tasks" at bounding box center [415, 116] width 481 height 15
click at [338, 122] on input "[2.32 Child Sync] Sync Funds Pending BT Approval Review JSON to child tasks" at bounding box center [415, 116] width 481 height 15
click at [336, 120] on input "[2.32 Child Sync] Sync Funds Pending BT Approval Review JSON to child tasks" at bounding box center [415, 116] width 481 height 15
click at [330, 114] on input "[2.32 Child Sync] Sync Funds Pending BT Approval Review JSON to child tasks" at bounding box center [415, 116] width 481 height 15
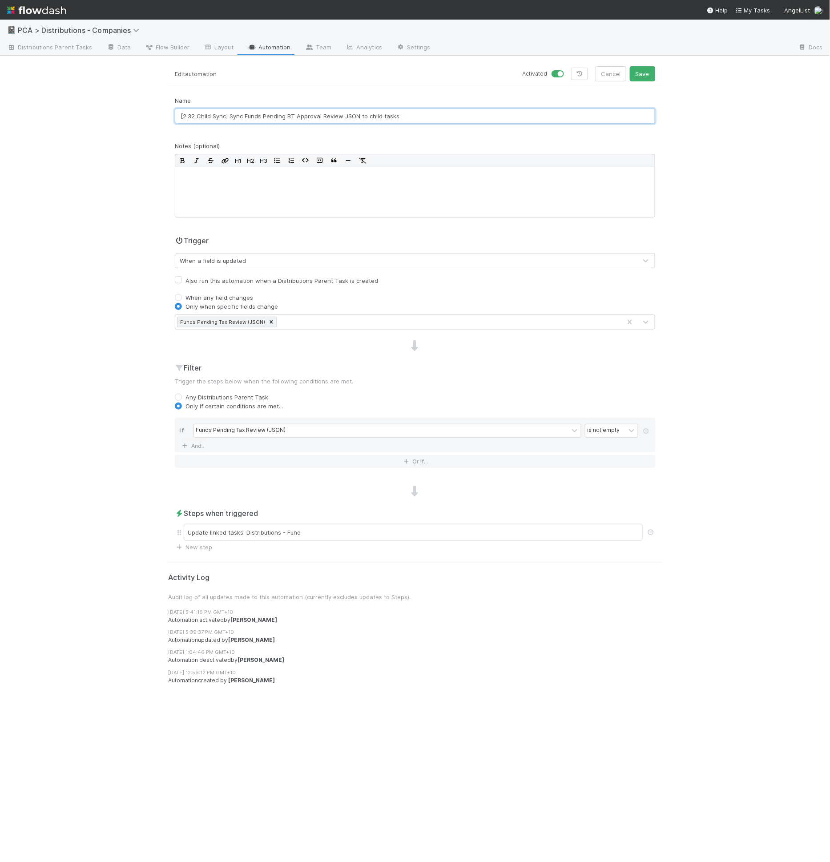
click at [330, 114] on input "[2.32 Child Sync] Sync Funds Pending BT Approval Review JSON to child tasks" at bounding box center [415, 116] width 481 height 15
type input "[2.32 Child Sync] Sync Funds Pending BT Approval JSON to child tasks"
click at [630, 66] on button "Save" at bounding box center [642, 73] width 25 height 15
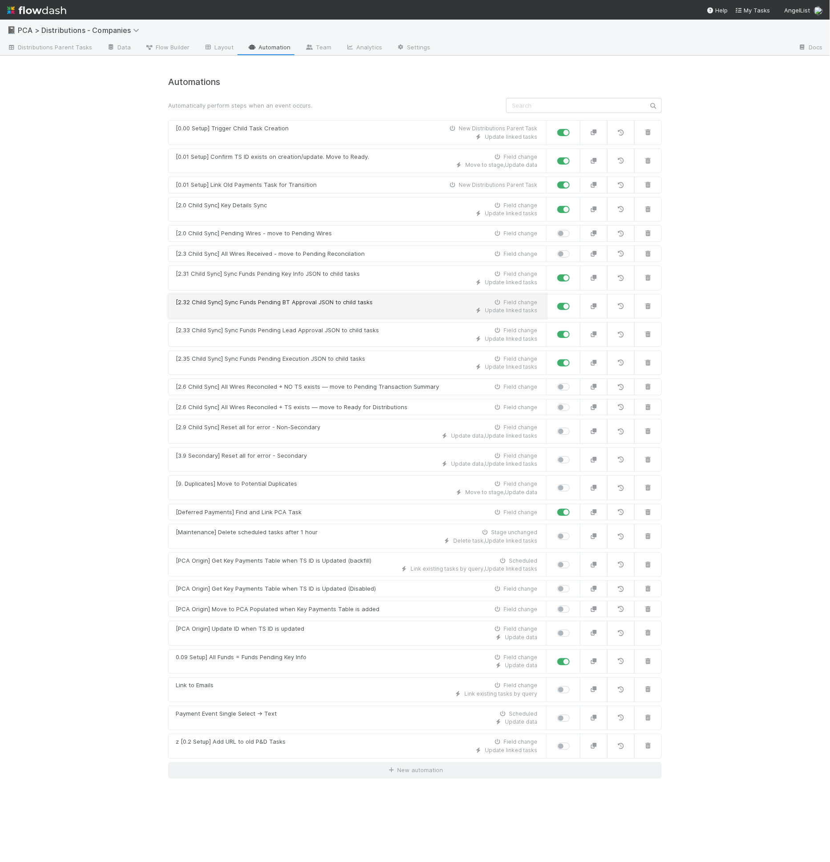
click at [324, 310] on div "Update linked tasks" at bounding box center [357, 311] width 362 height 8
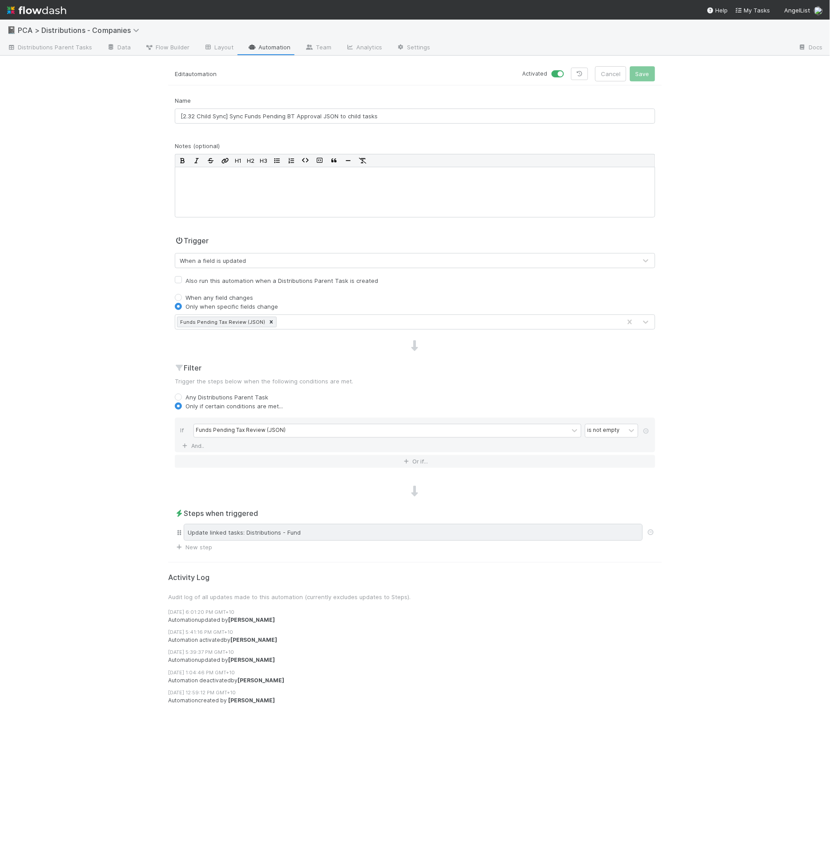
click at [323, 538] on div "Update linked tasks: Distributions - Fund" at bounding box center [413, 532] width 459 height 17
click at [356, 529] on div "Update linked tasks: Distributions - Fund" at bounding box center [413, 532] width 459 height 17
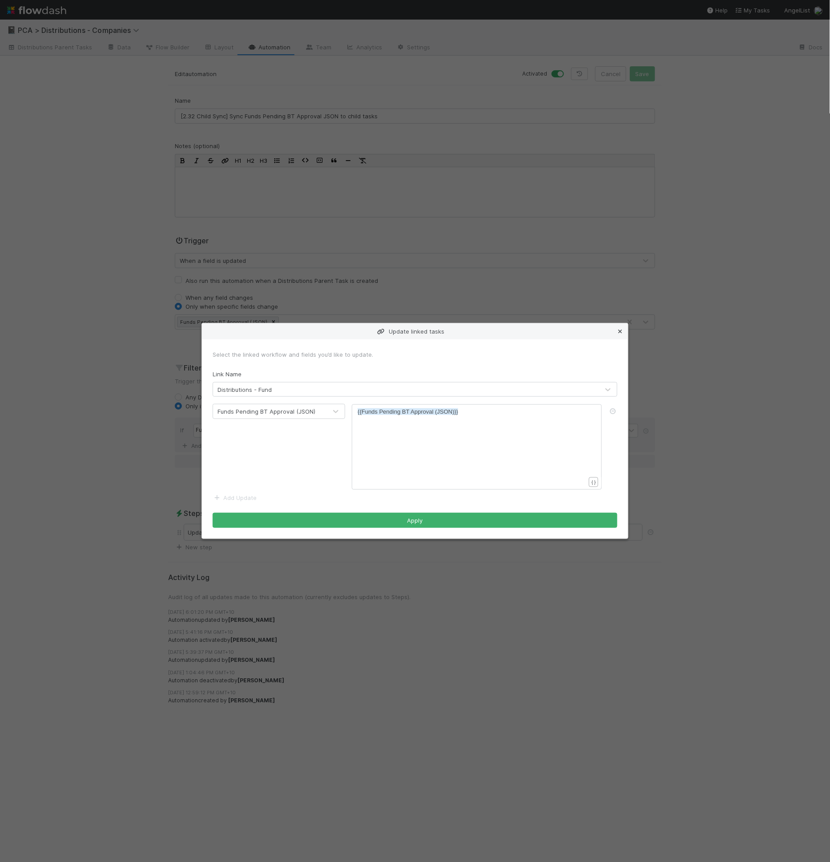
click at [620, 332] on icon at bounding box center [620, 332] width 9 height 6
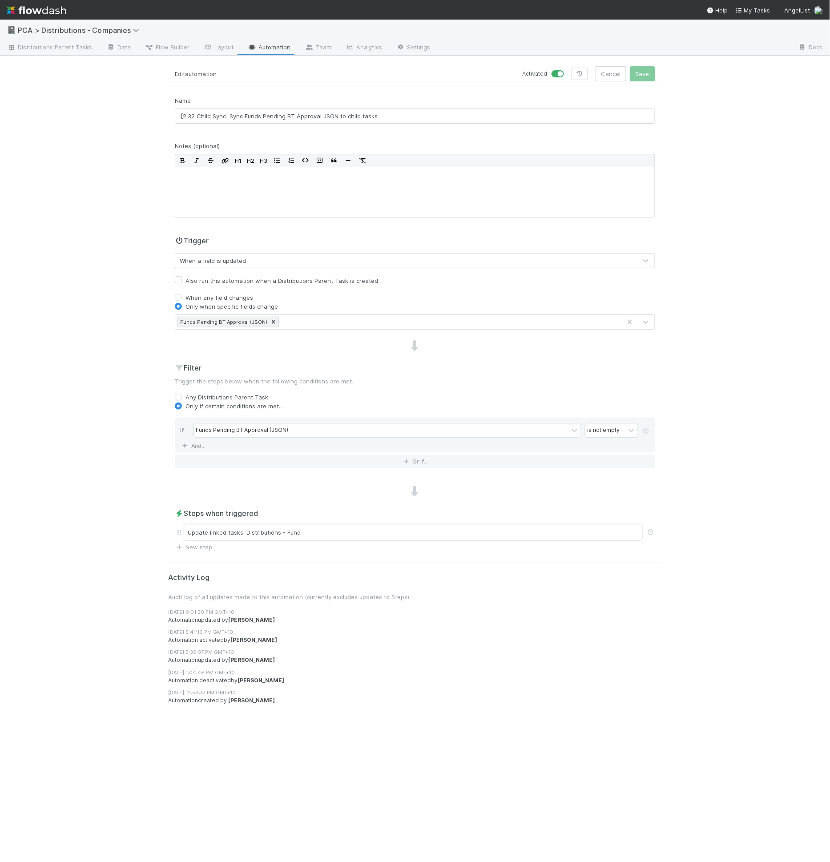
click at [261, 48] on link "Automation" at bounding box center [269, 48] width 57 height 14
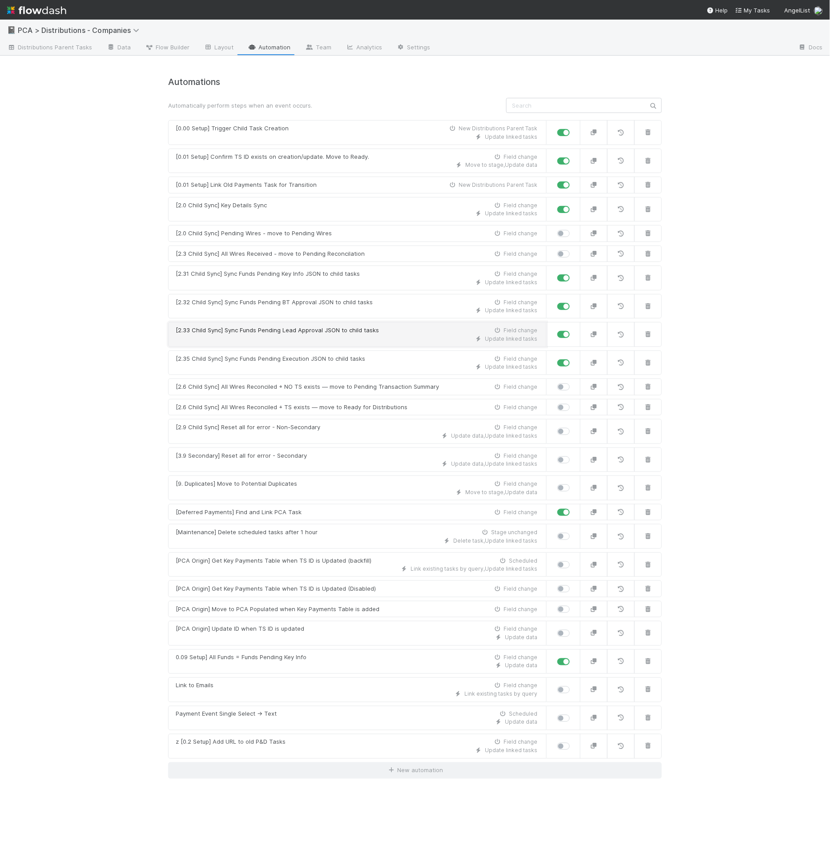
click at [353, 338] on div "Update linked tasks" at bounding box center [357, 339] width 362 height 8
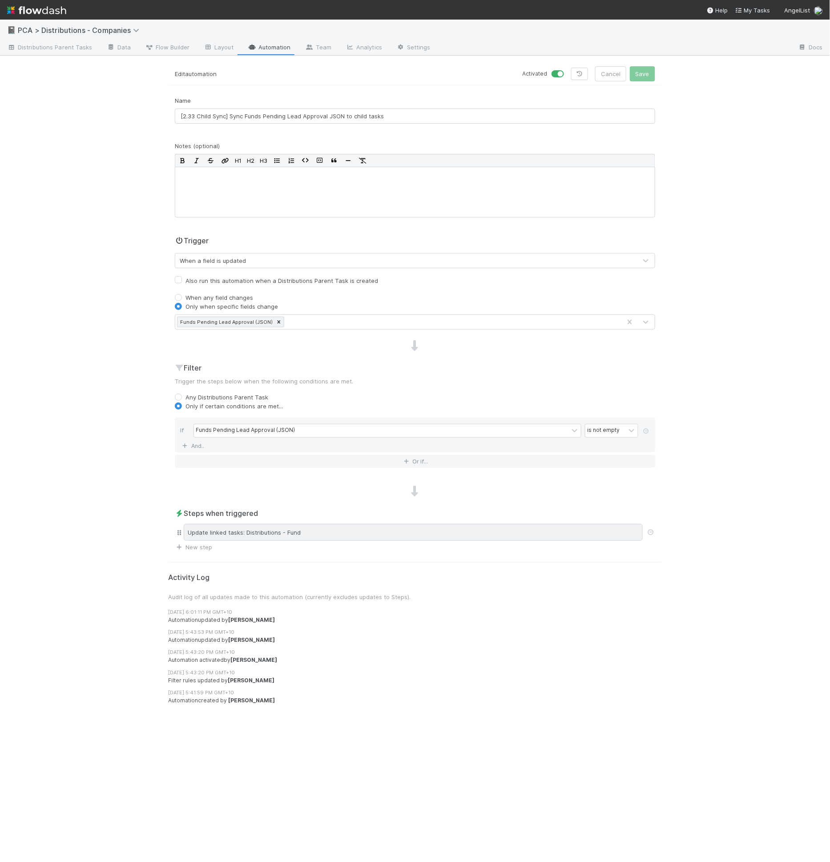
click at [316, 530] on div "Update linked tasks: Distributions - Fund" at bounding box center [413, 532] width 459 height 17
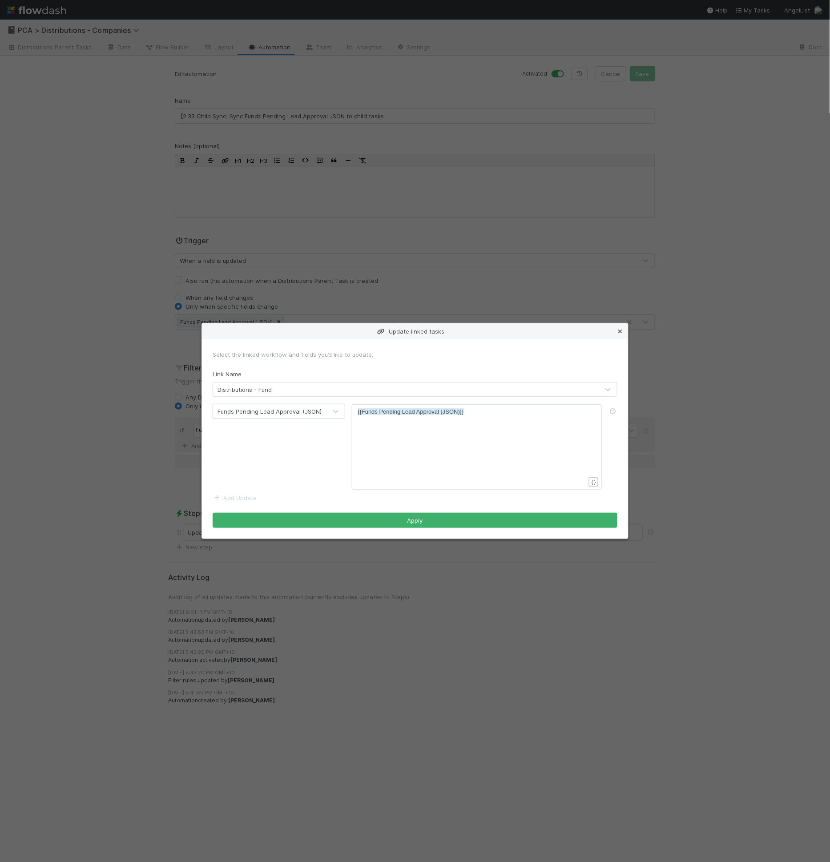
click at [620, 327] on link at bounding box center [620, 331] width 9 height 9
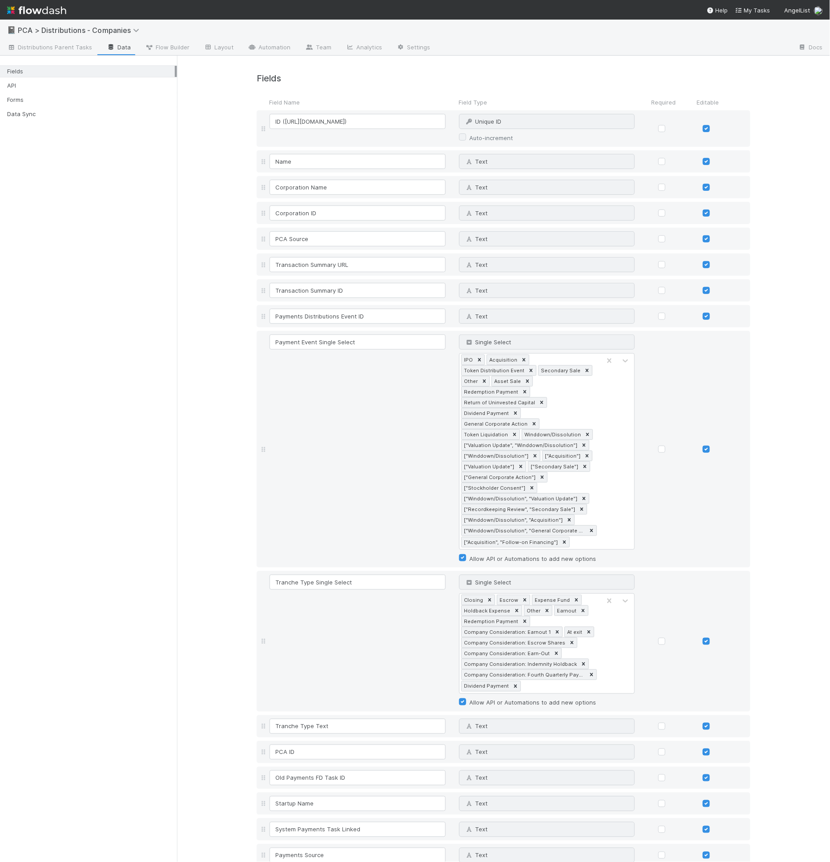
scroll to position [817, 0]
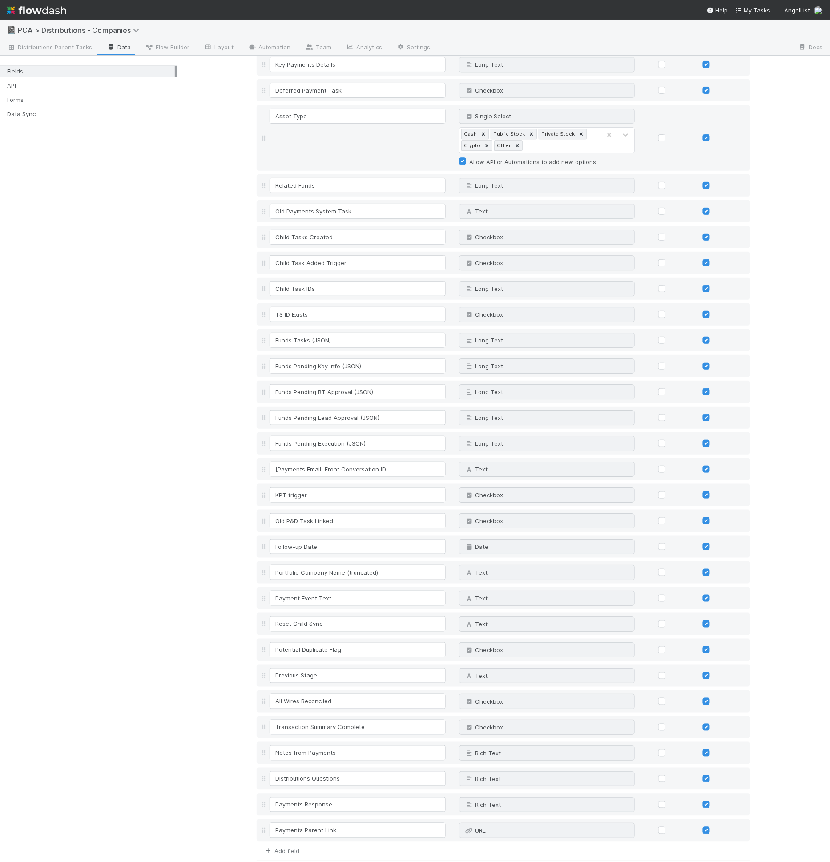
click at [289, 848] on link "Add field" at bounding box center [282, 851] width 36 height 7
click at [289, 849] on input at bounding box center [358, 856] width 176 height 15
type input "Distribution Complete"
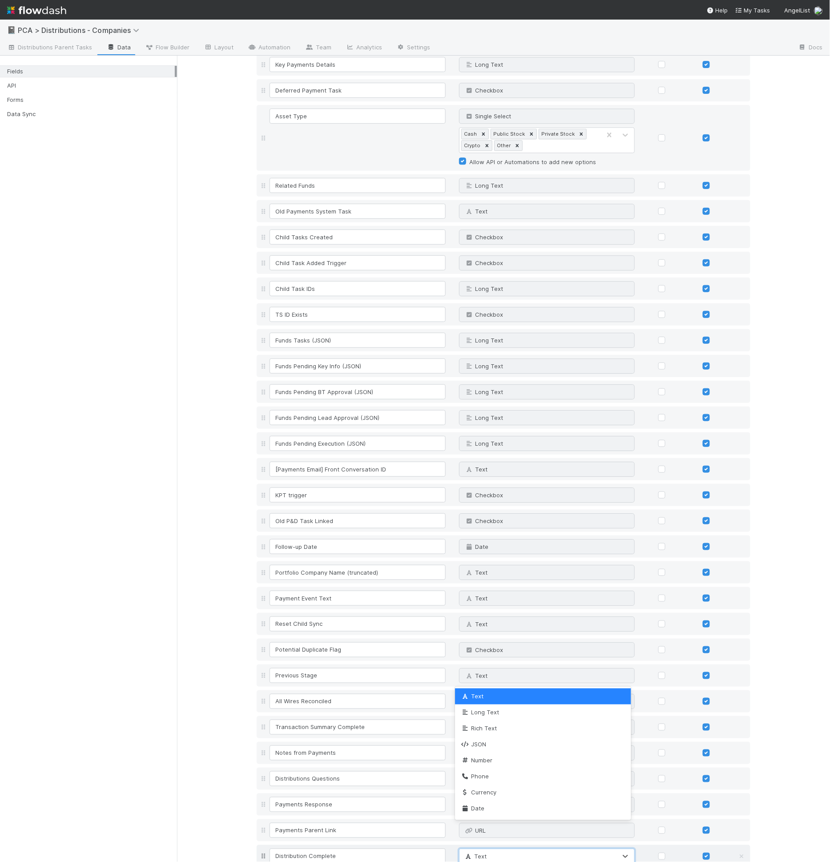
click at [468, 853] on span "Text" at bounding box center [475, 856] width 23 height 7
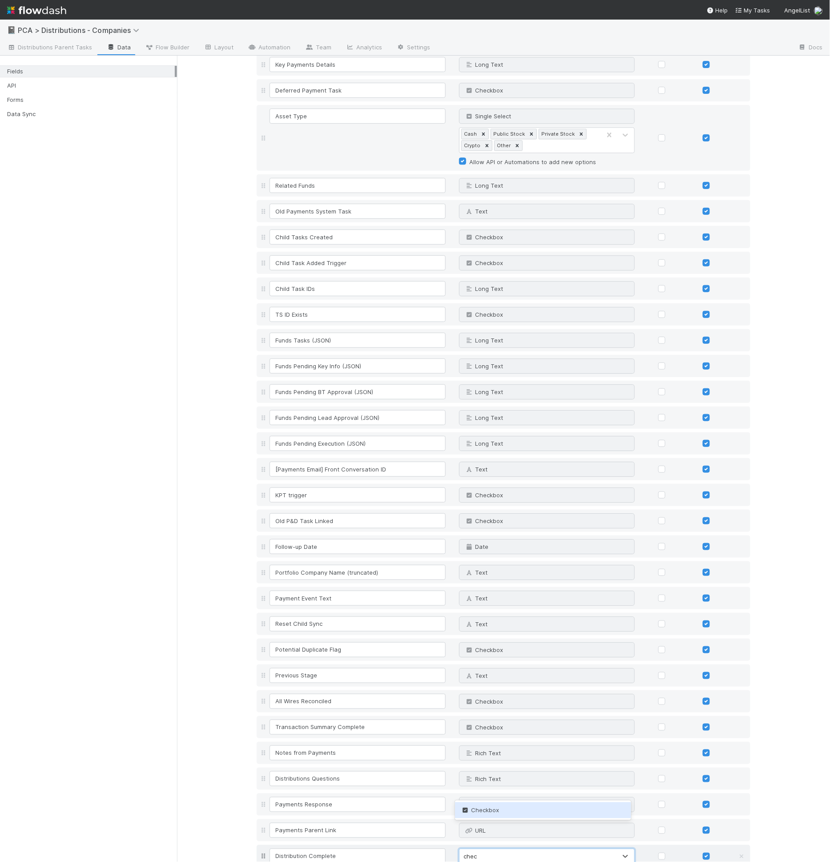
type input "check"
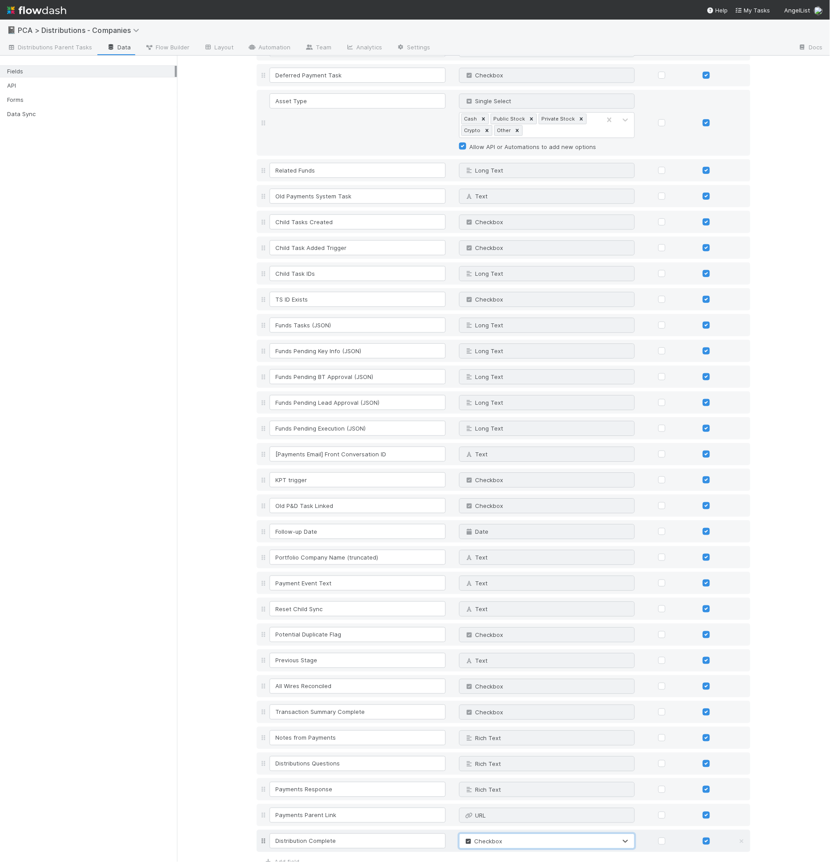
scroll to position [843, 0]
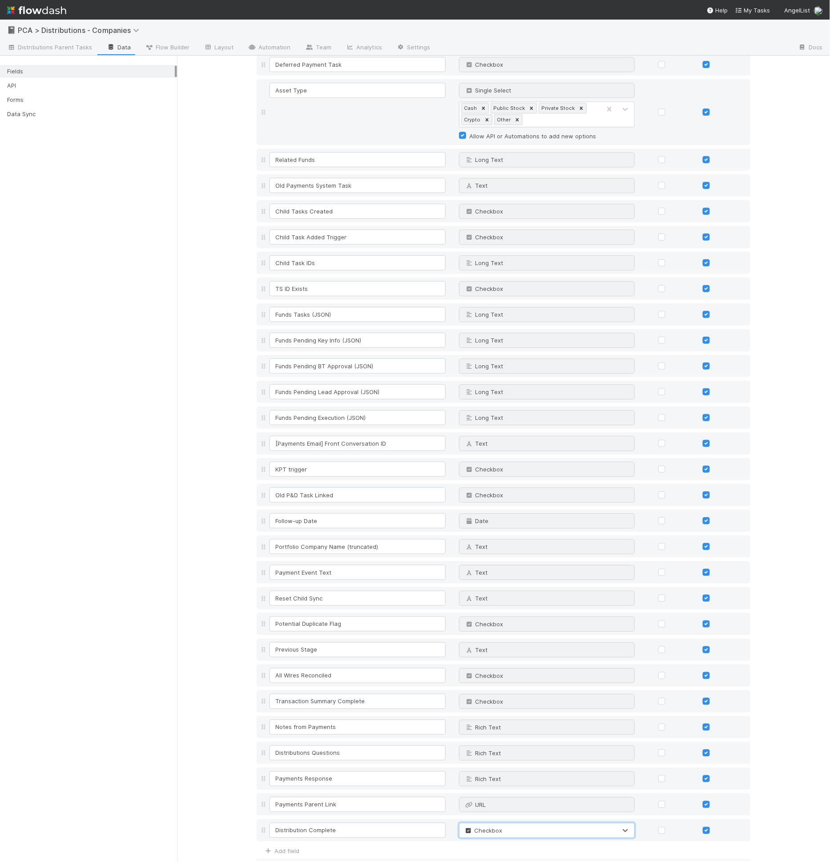
click at [292, 862] on button "Save Changes" at bounding box center [283, 873] width 53 height 15
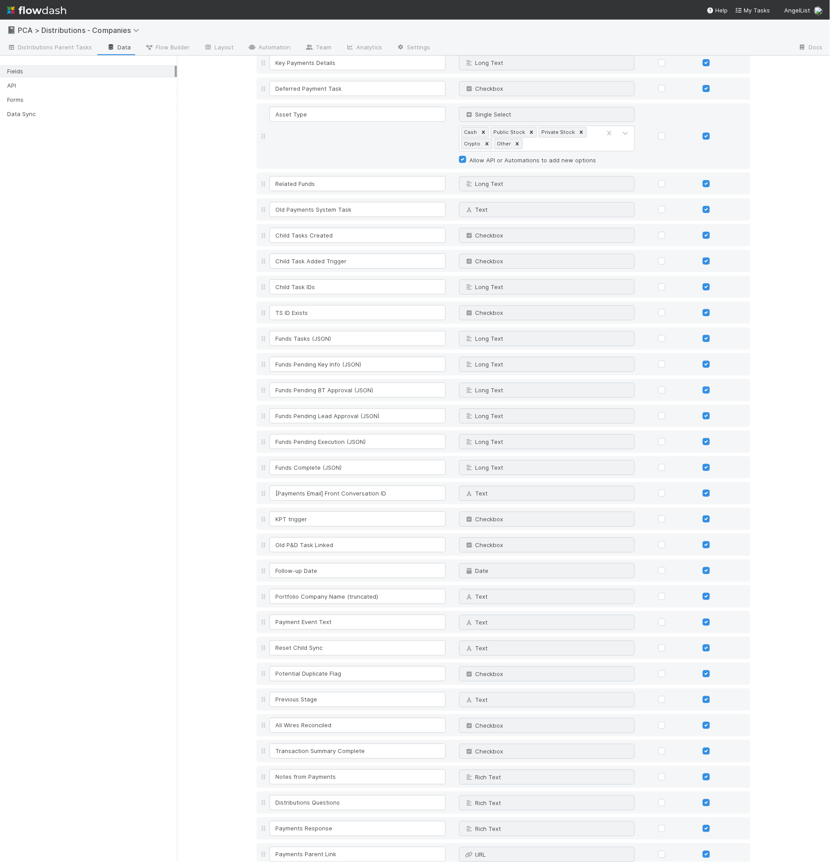
scroll to position [866, 0]
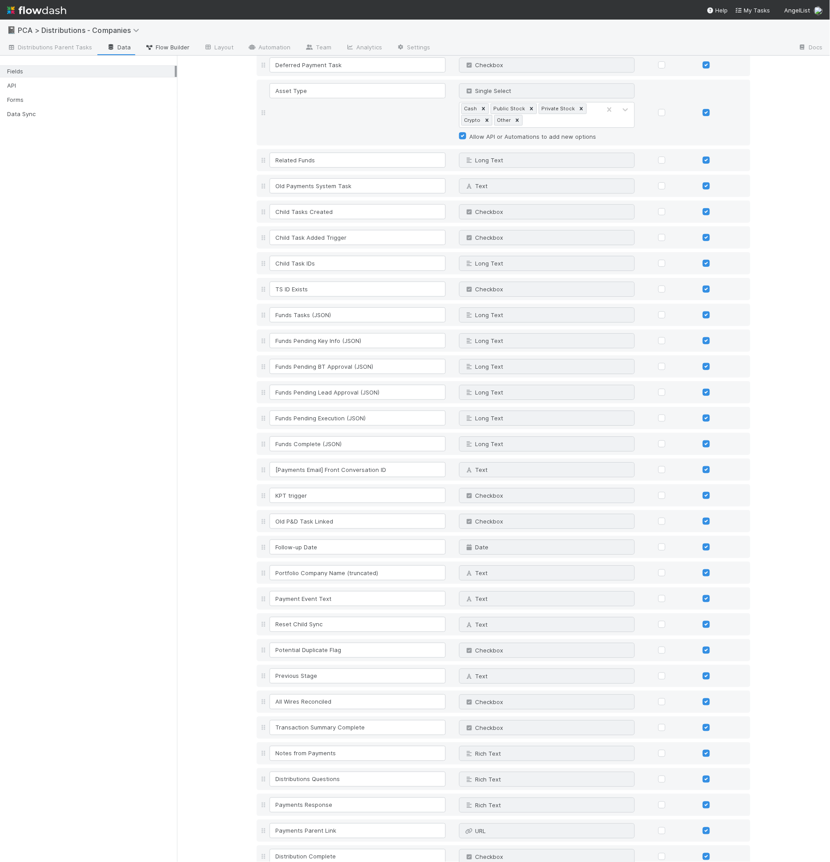
click at [164, 43] on span "Flow Builder" at bounding box center [167, 47] width 45 height 9
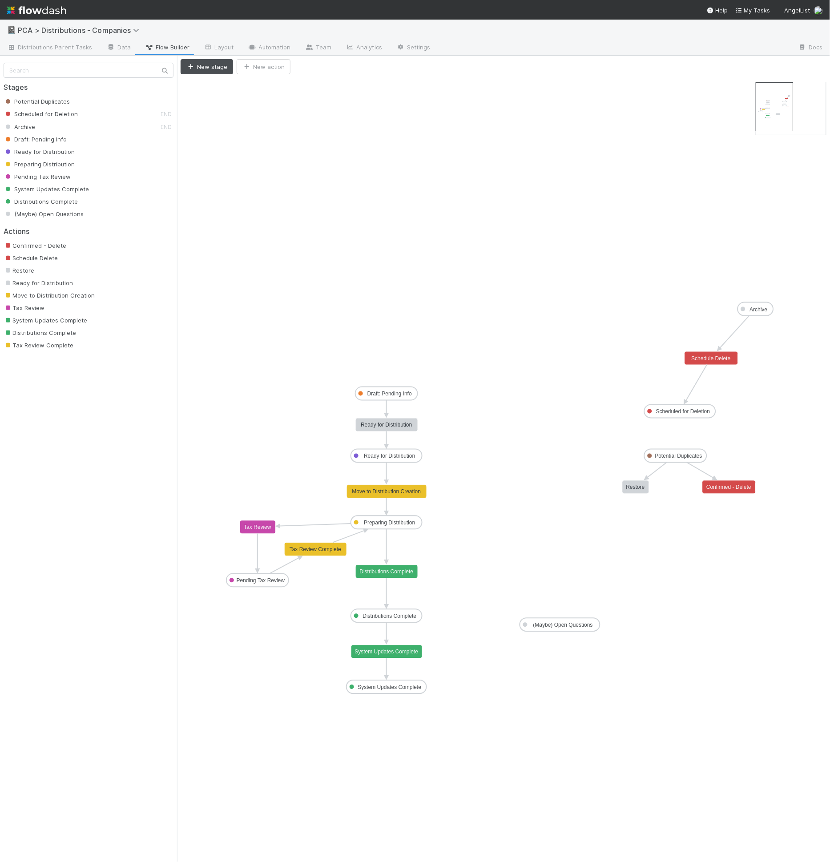
click at [370, 575] on rect at bounding box center [387, 572] width 62 height 13
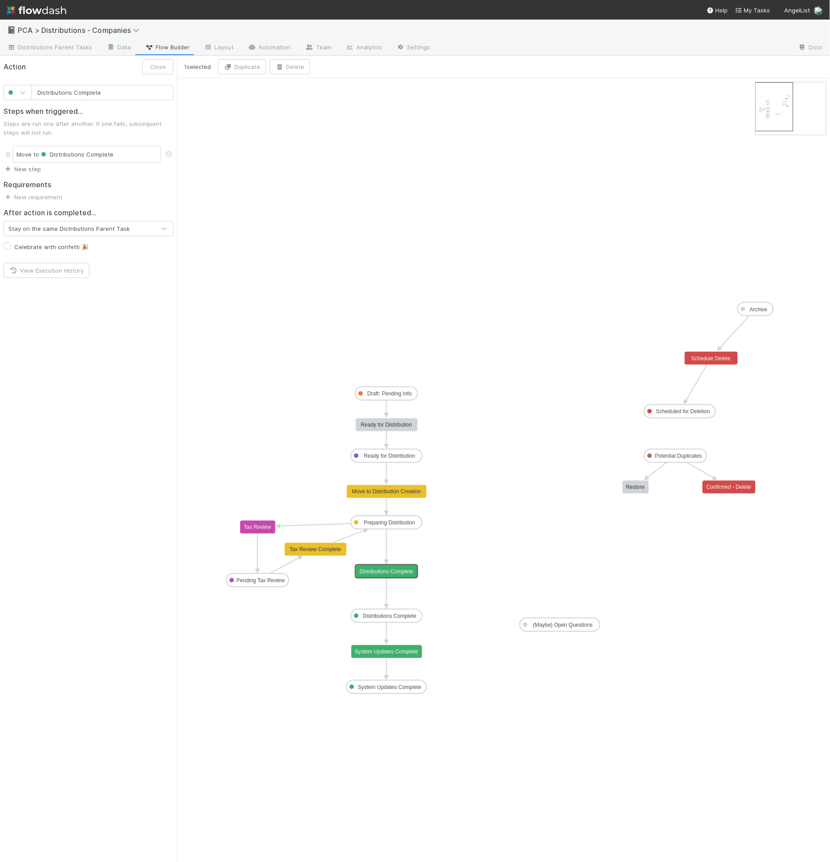
click at [37, 168] on link "New step" at bounding box center [22, 169] width 37 height 7
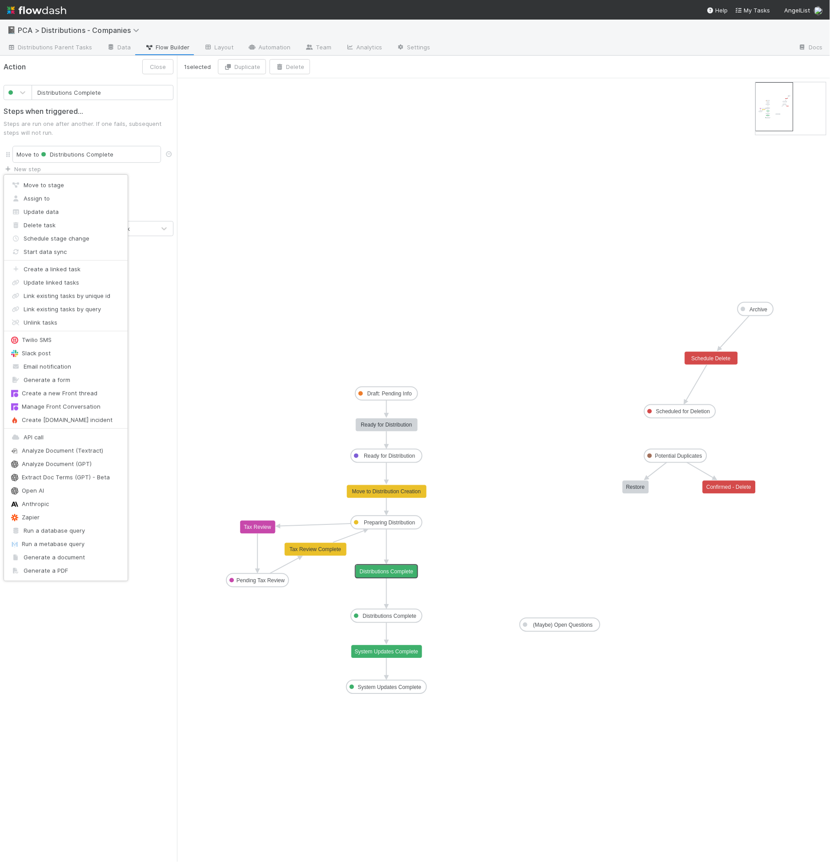
click at [197, 128] on div "Move to stage Assign to Update data Delete task Schedule stage change Start dat…" at bounding box center [415, 431] width 830 height 862
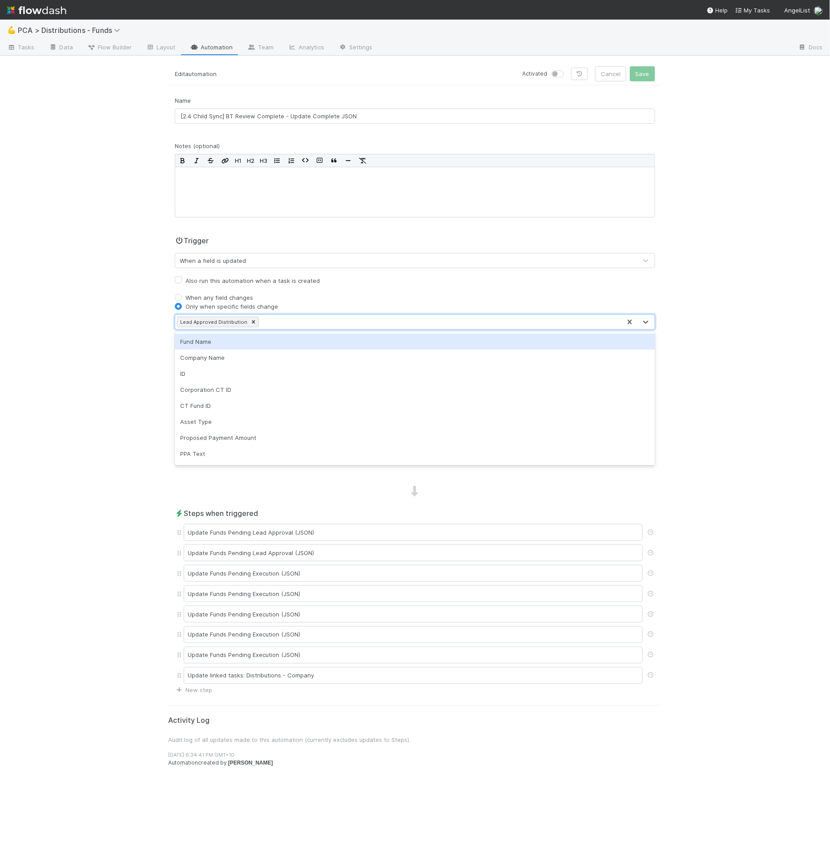
click at [214, 321] on div "Lead Approved Distribution" at bounding box center [213, 322] width 71 height 10
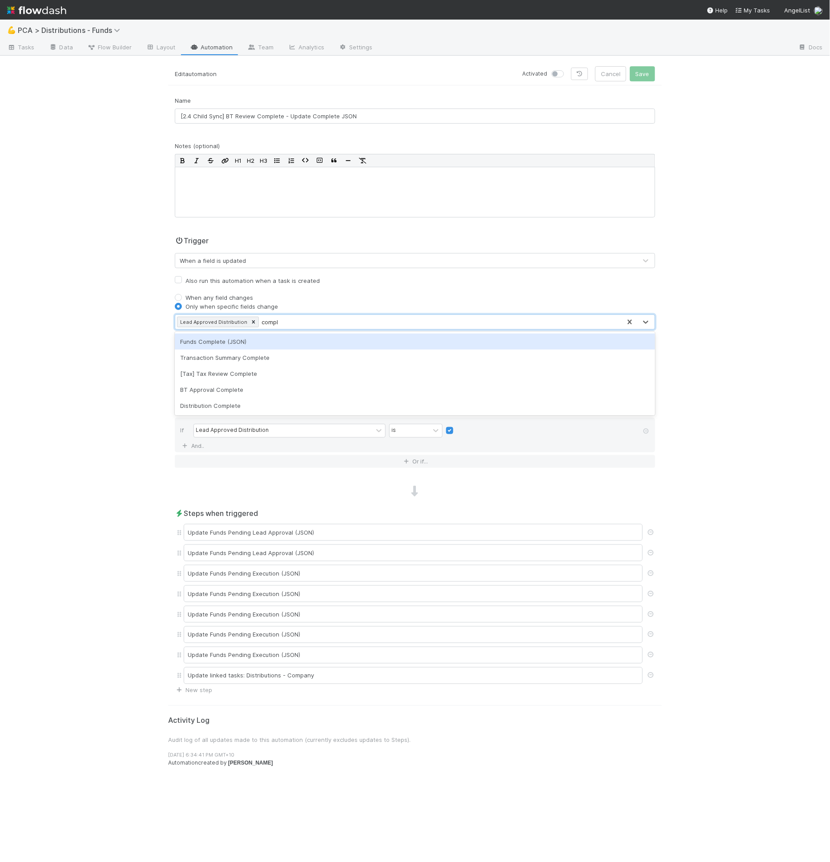
type input "comple"
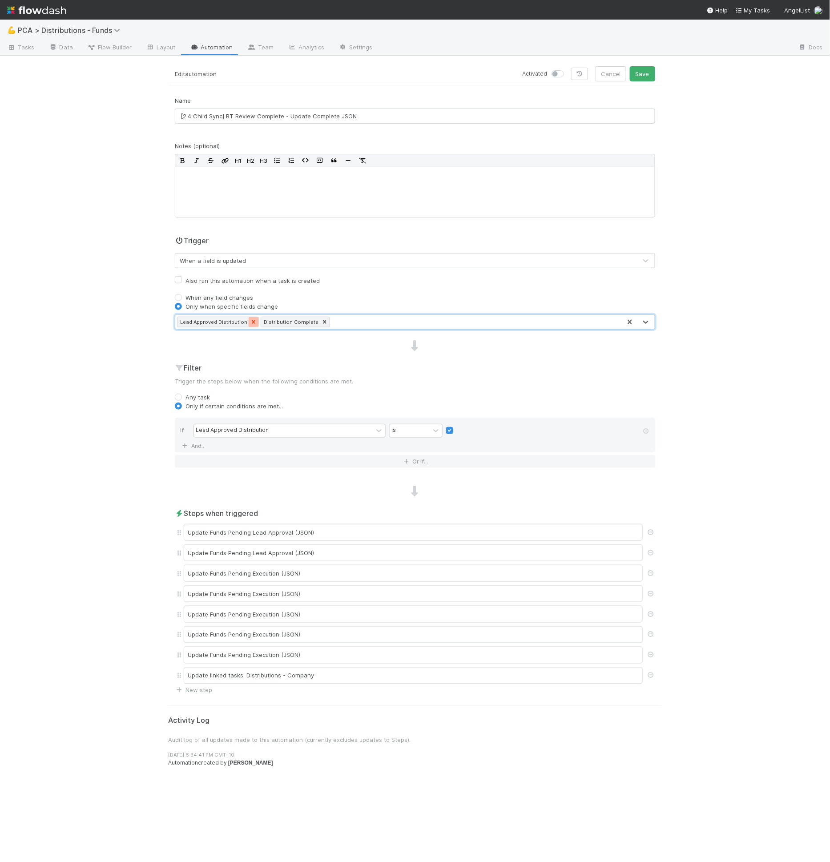
click at [251, 321] on icon at bounding box center [254, 322] width 6 height 6
click at [244, 425] on div "Lead Approved Distribution" at bounding box center [283, 431] width 179 height 13
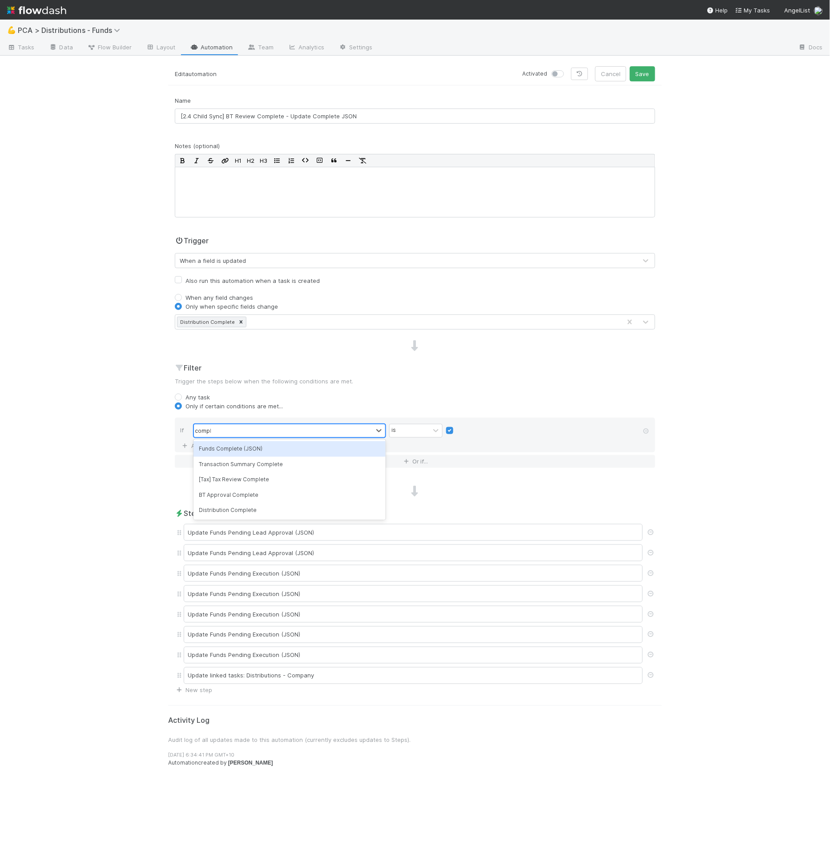
type input "comple"
click at [457, 426] on label at bounding box center [457, 426] width 0 height 0
click at [451, 428] on input "checkbox" at bounding box center [449, 432] width 7 height 13
checkbox input "true"
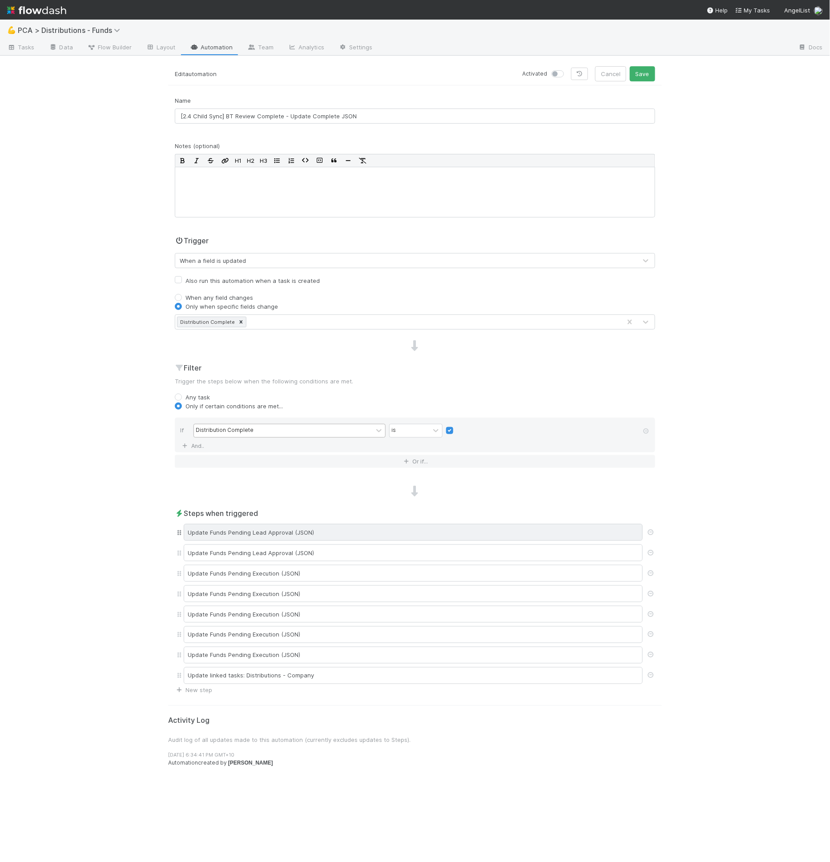
click at [339, 525] on div "Update Funds Pending Lead Approval (JSON)" at bounding box center [413, 532] width 459 height 17
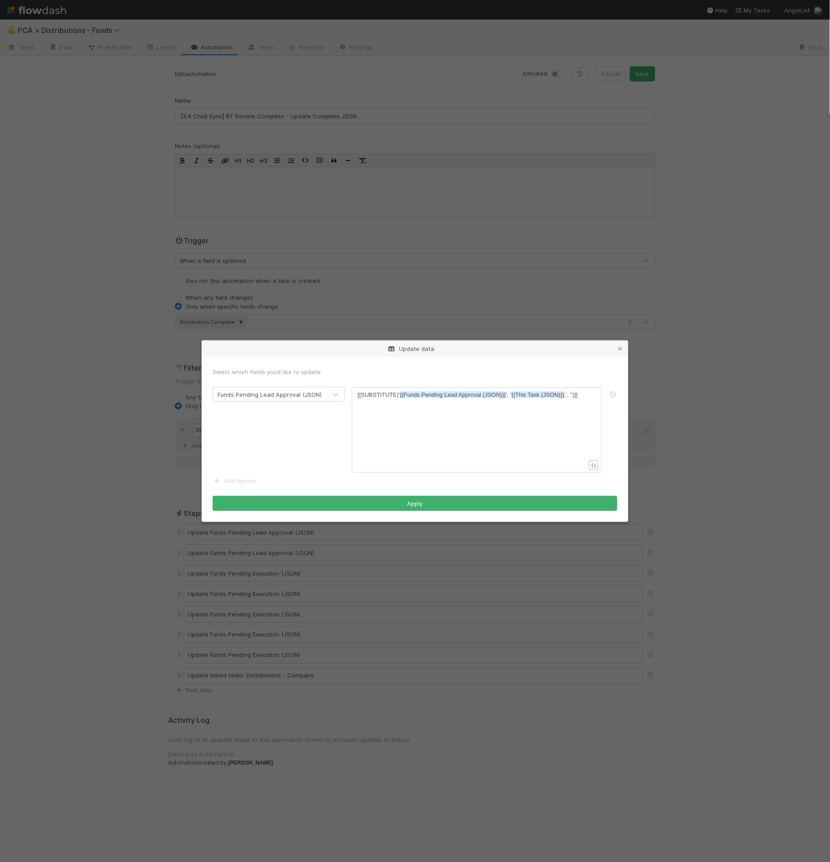
click at [302, 396] on div "Funds Pending Lead Approval (JSON)" at bounding box center [270, 394] width 104 height 9
click at [409, 432] on div "​ x [[SUBSTITUTE(' {{Funds Pending Lead Approval (JSON)}} ', ' {{This Task (JSO…" at bounding box center [483, 441] width 250 height 101
click at [231, 482] on link "Add Update" at bounding box center [235, 481] width 44 height 7
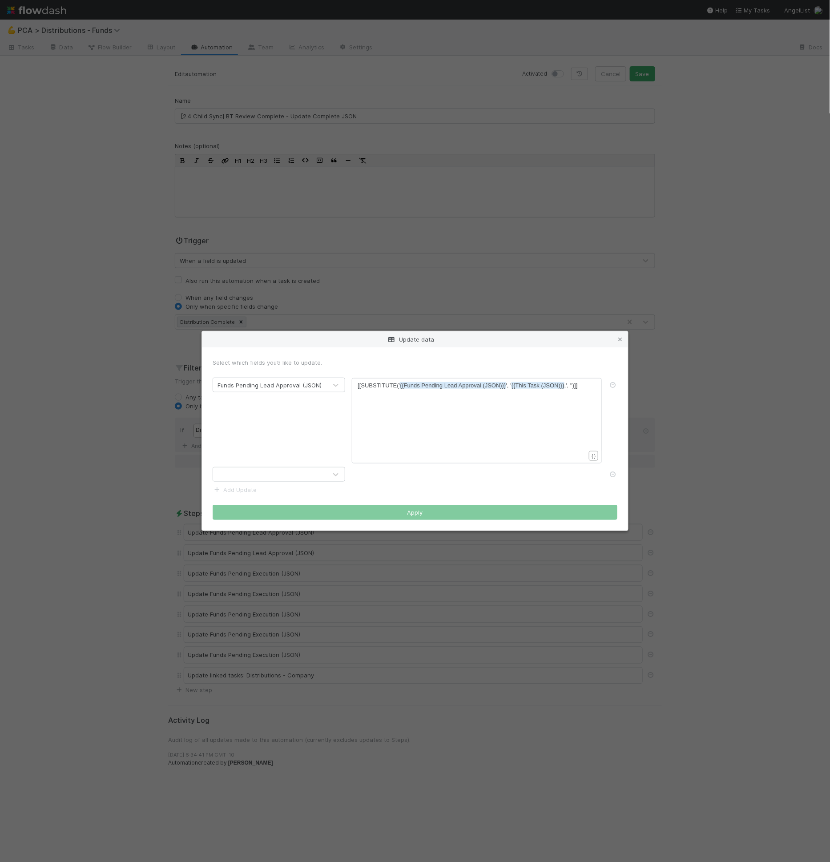
click at [250, 480] on div at bounding box center [270, 475] width 114 height 14
type input "o"
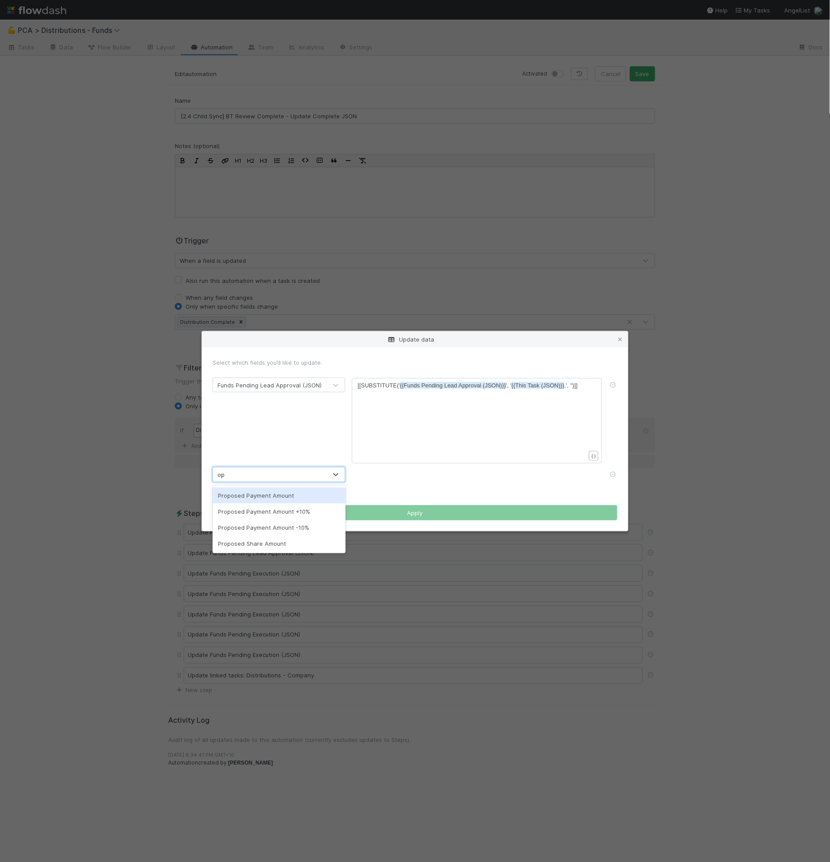
type input "o"
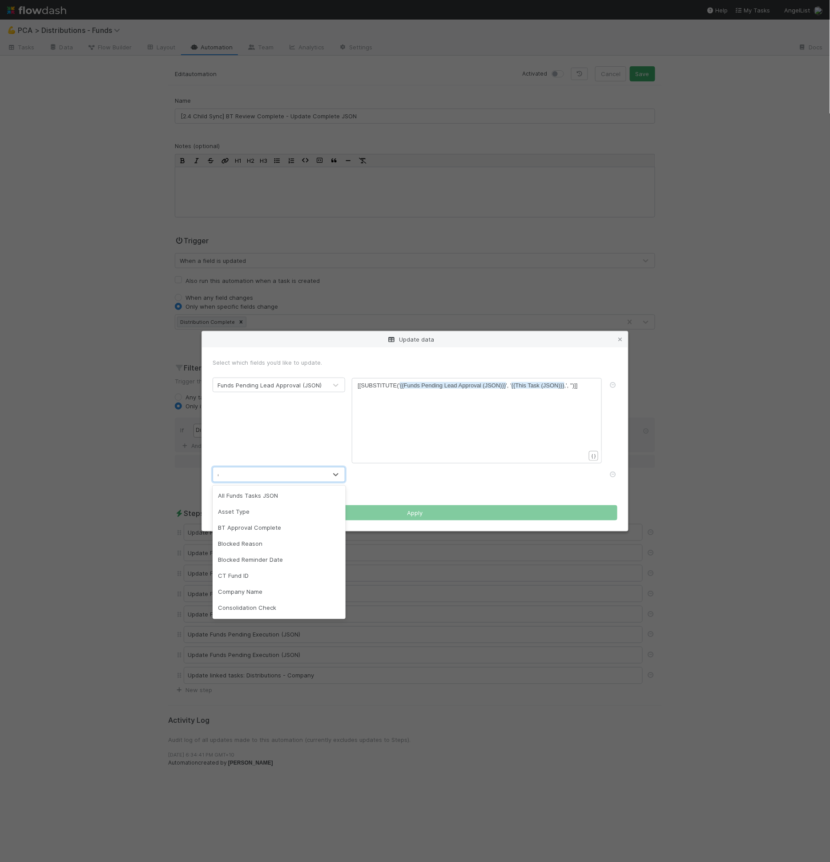
type input "ex"
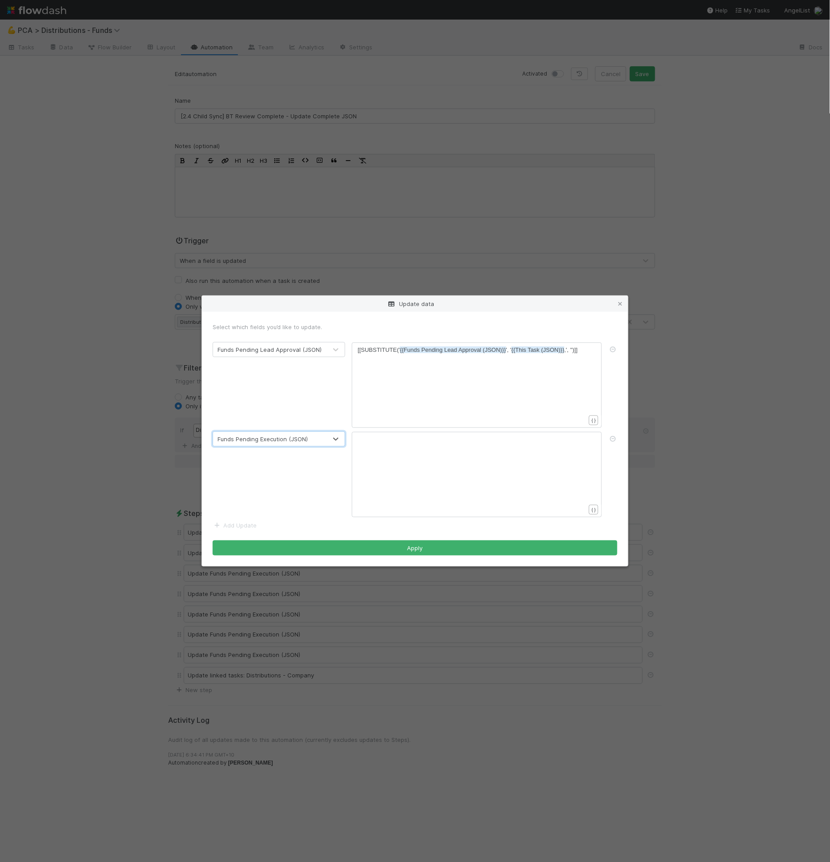
click at [446, 344] on div "​ x [[SUBSTITUTE(' {{Funds Pending Lead Approval (JSON)}} ', ' {{This Task (JSO…" at bounding box center [477, 385] width 250 height 85
click at [443, 354] on pre "[[SUBSTITUTE(' {{Funds Pending Lead Approval (JSON)}} ', ' {{This Task (JSON)}}…" at bounding box center [475, 350] width 235 height 9
type textarea "[[SUBSTITUTE('{{Funds Pending Lead Approval (JSON)}}', '{{This Task (JSON)}},',…"
click at [422, 468] on div "xxxxxxxxxx ​" at bounding box center [483, 485] width 250 height 101
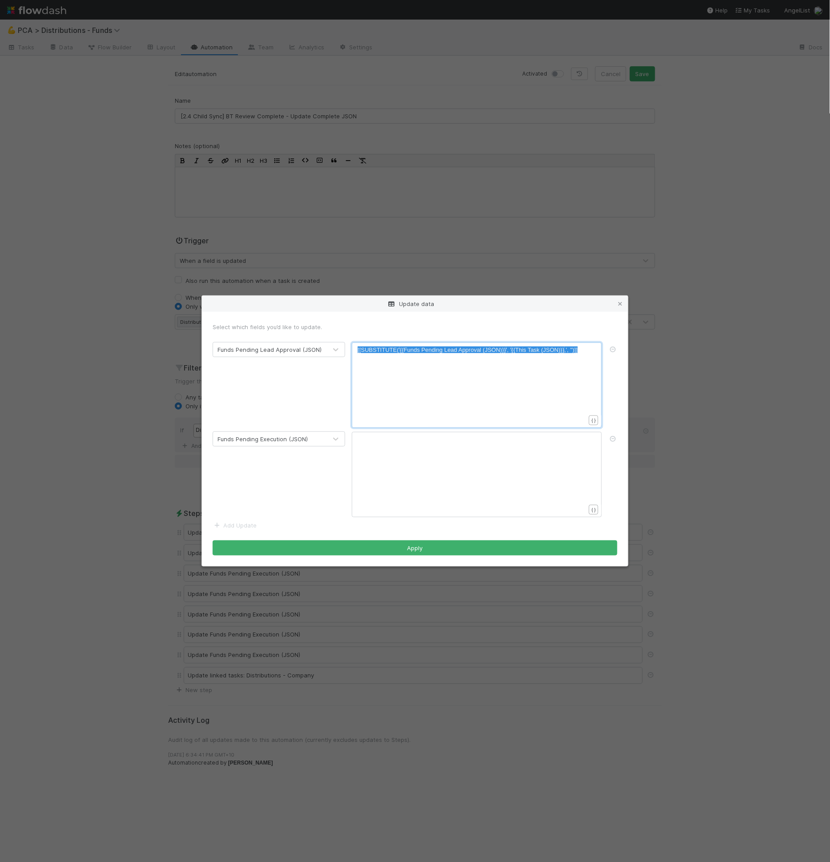
scroll to position [3, 0]
paste textarea "L"
drag, startPoint x: 445, startPoint y: 441, endPoint x: 478, endPoint y: 462, distance: 40.2
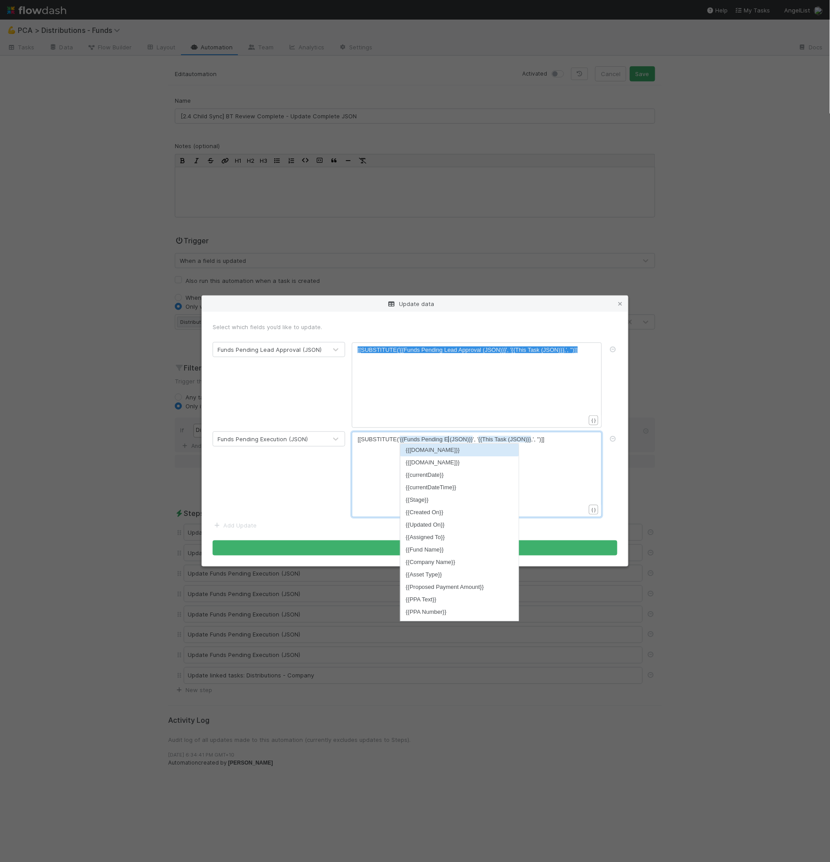
type textarea "Ec"
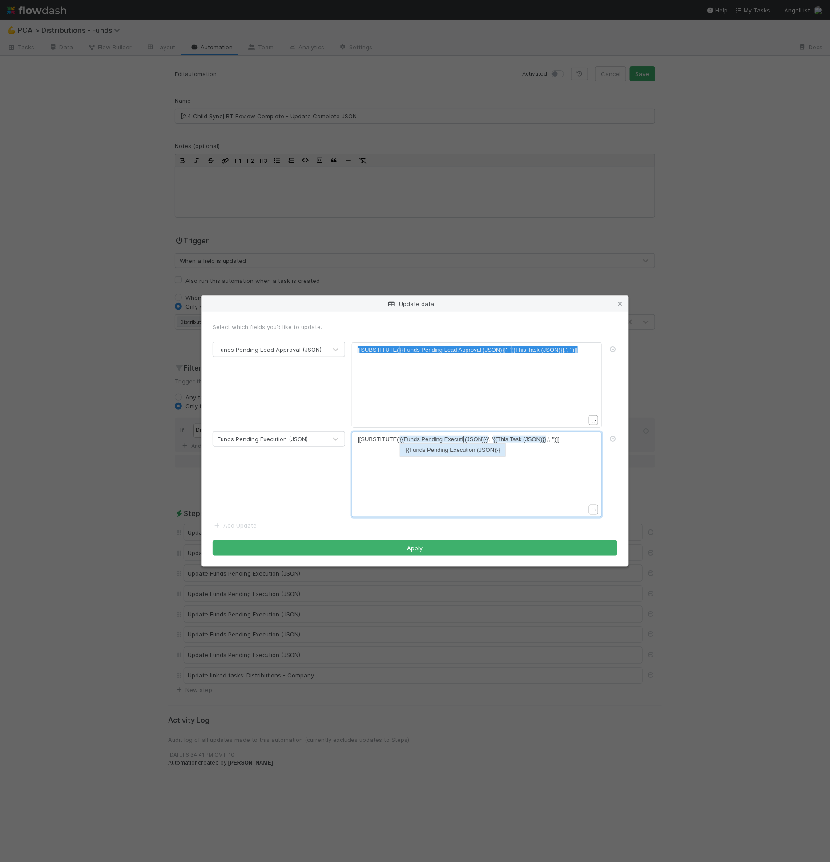
type textarea "xecution"
click at [529, 500] on div "x [[SUBSTITUTE(' {{Funds Pending Execution (JSON)}} ', ' {{This Task (JSON)}} ,…" at bounding box center [483, 485] width 250 height 101
click at [533, 370] on div "x [[SUBSTITUTE(' {{Funds Pending Lead Approval (JSON)}} ', ' {{This Task (JSON)…" at bounding box center [483, 396] width 250 height 101
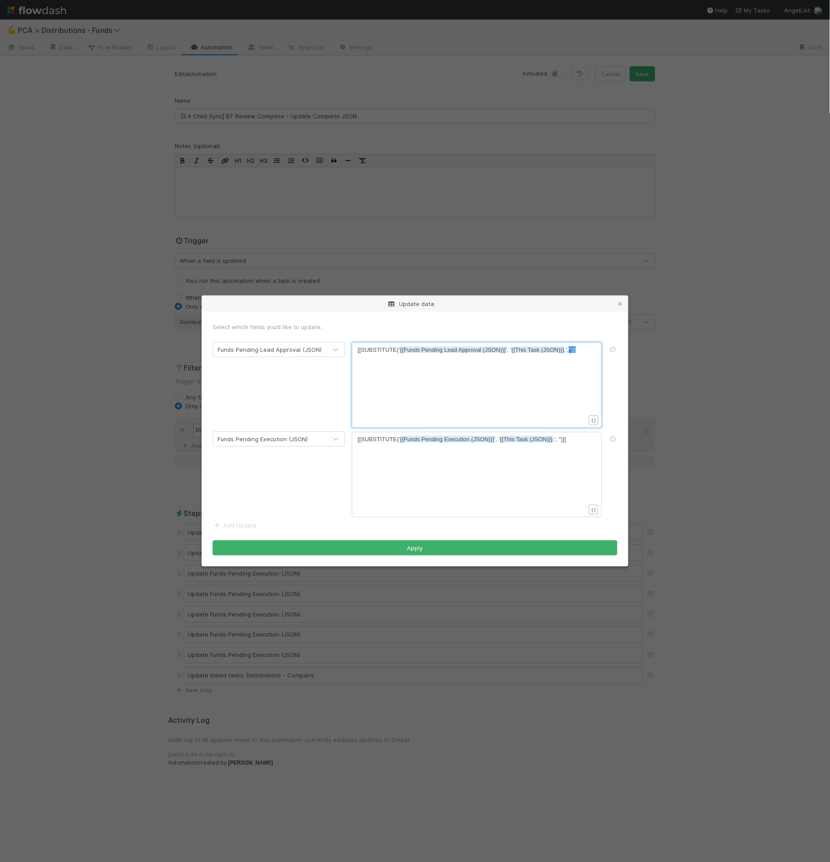
type textarea "[[SUBSTITUTE('{{Funds Pending Lead Approval (JSON)}}', '{{This Task (JSON)}},',…"
click at [533, 370] on div "x [[SUBSTITUTE(' {{Funds Pending Lead Approval (JSON)}} ', ' {{This Task (JSON)…" at bounding box center [483, 396] width 250 height 101
click at [615, 348] on icon at bounding box center [613, 350] width 9 height 6
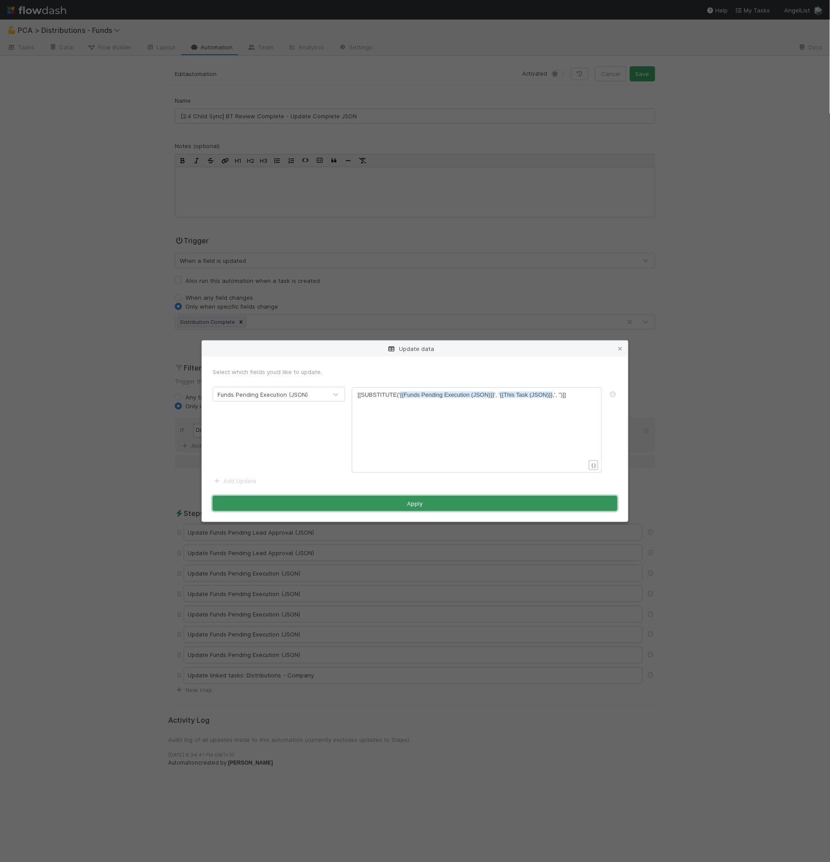
click at [477, 502] on button "Apply" at bounding box center [415, 503] width 405 height 15
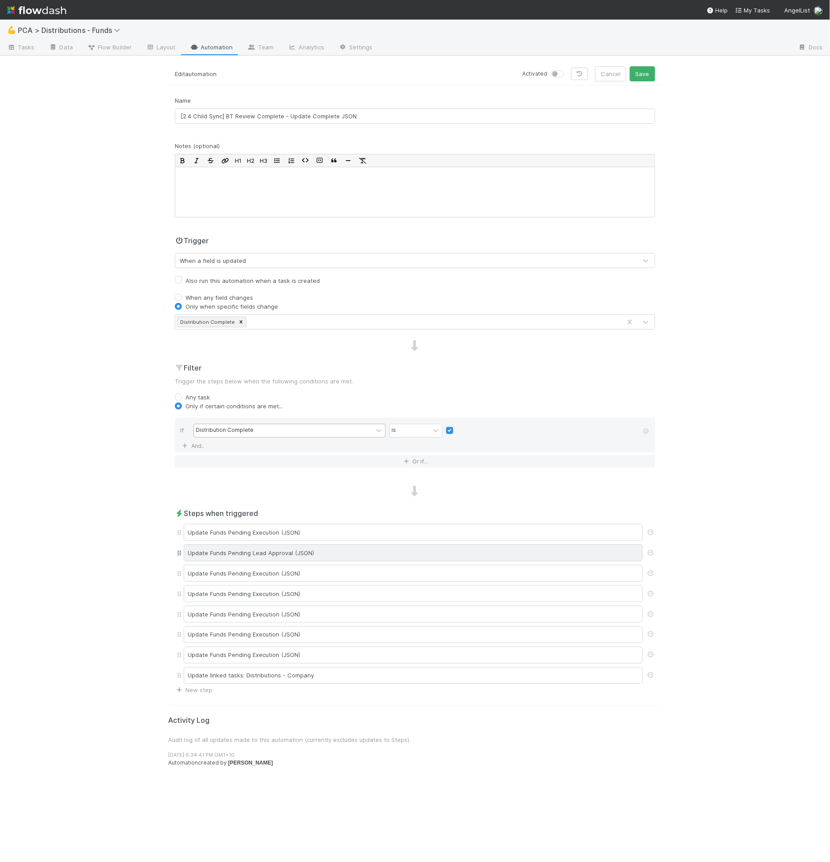
click at [288, 546] on div "Update Funds Pending Lead Approval (JSON)" at bounding box center [413, 553] width 459 height 17
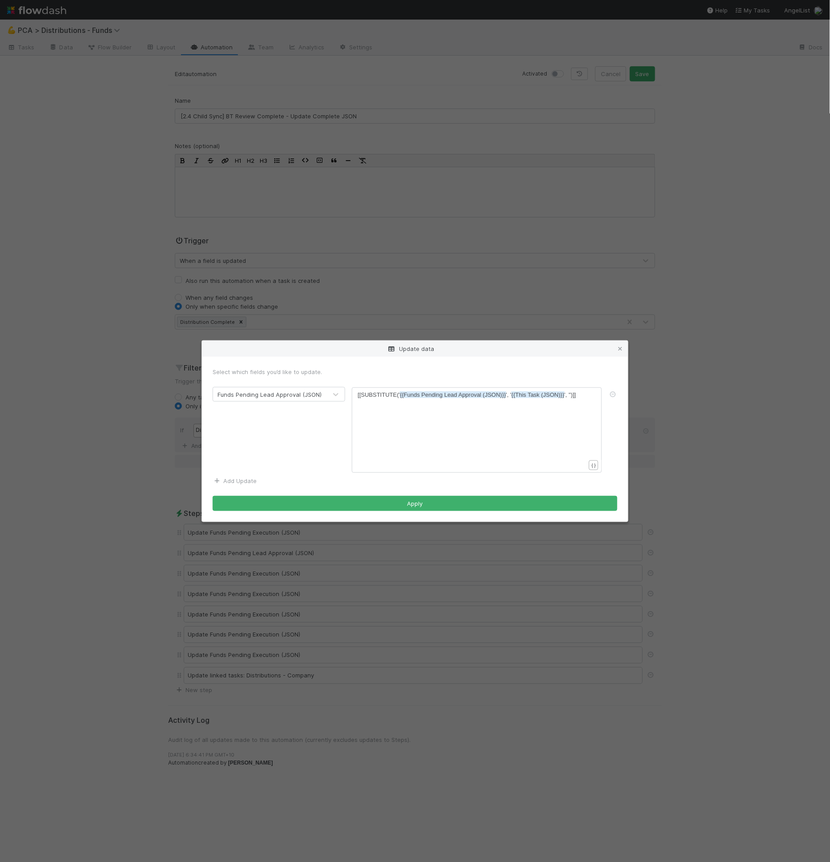
click at [241, 479] on link "Add Update" at bounding box center [235, 481] width 44 height 7
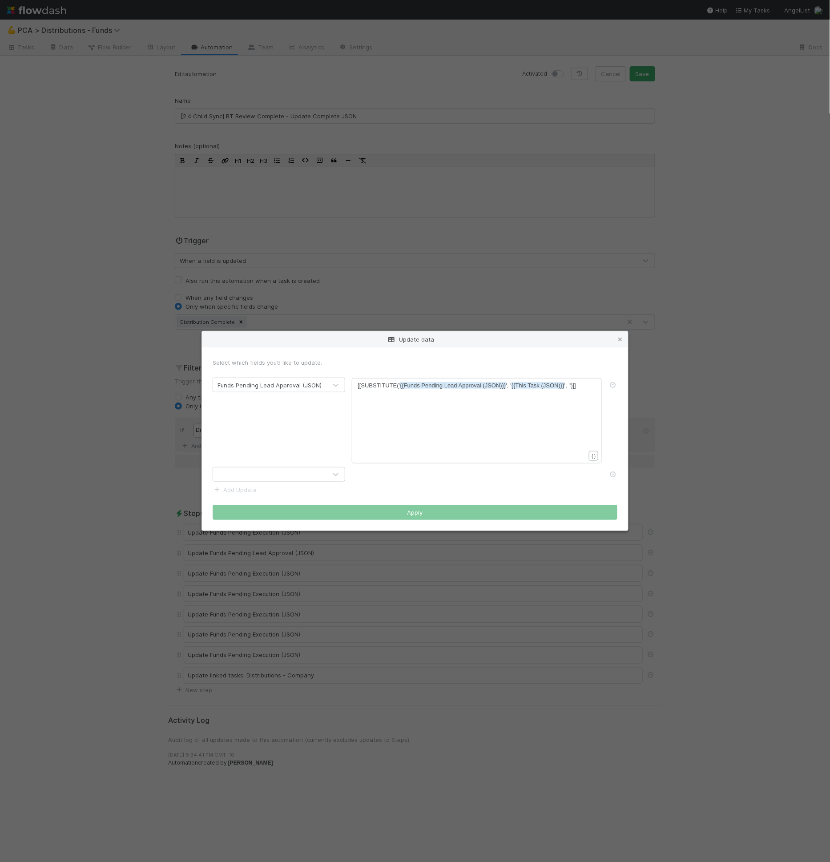
click at [248, 482] on form "Select which fields you’d like to update. Funds Pending Lead Approval (JSON) xx…" at bounding box center [415, 439] width 405 height 162
click at [255, 474] on div at bounding box center [270, 475] width 114 height 14
type input "execu"
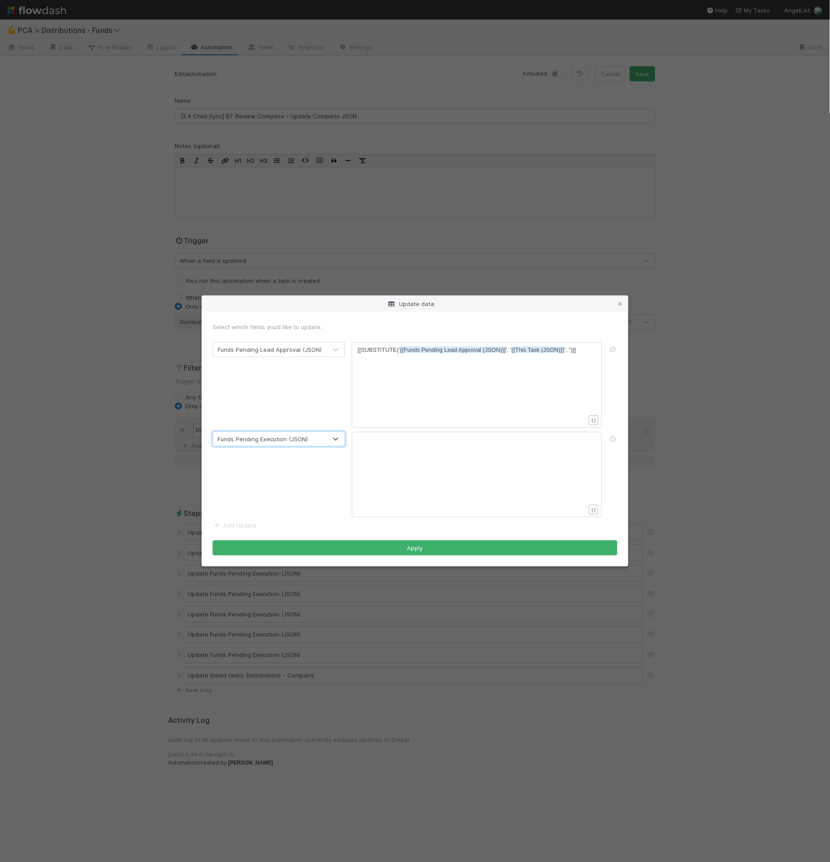
click at [413, 409] on div "xxxxxxxxxx [[SUBSTITUTE(' {{Funds Pending Lead Approval (JSON)}} ', ' {{This Ta…" at bounding box center [483, 396] width 250 height 101
type textarea "[[SUBSTITUTE('{{Funds Pending Lead Approval (JSON)}}', '{{This Task (JSON)}}', …"
click at [413, 409] on div "x [[SUBSTITUTE(' {{Funds Pending Lead Approval (JSON)}} ', ' {{This Task (JSON)…" at bounding box center [483, 396] width 250 height 101
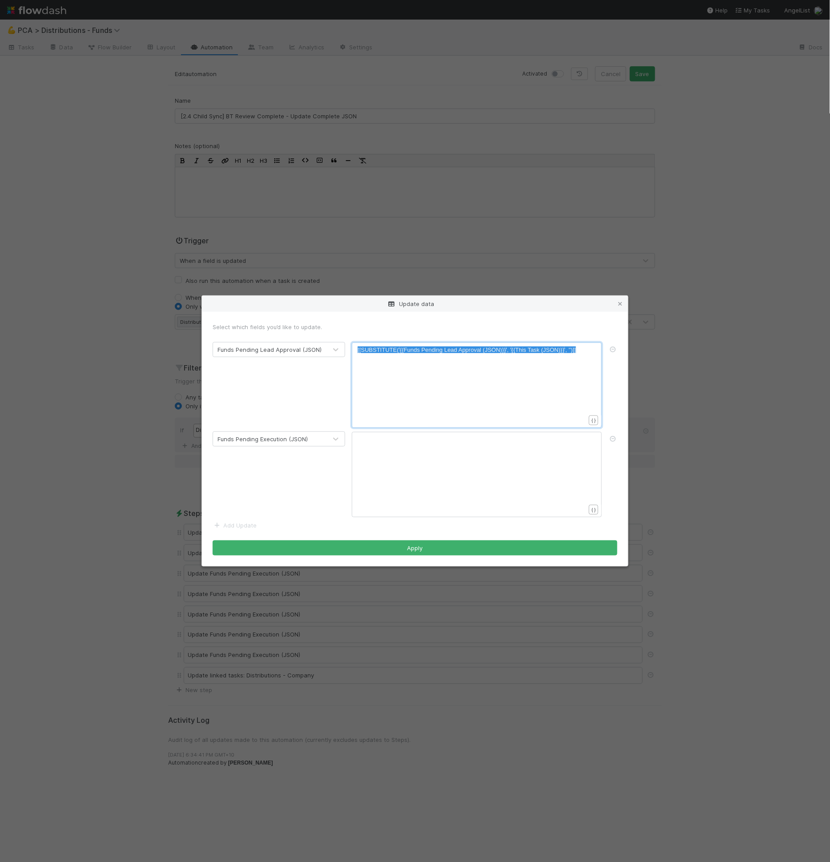
click at [422, 451] on div "xxxxxxxxxx ​" at bounding box center [483, 485] width 250 height 101
paste textarea "Lead"
click at [454, 438] on span "{{Funds Pending Lead Approval (JSON)}}" at bounding box center [453, 439] width 106 height 7
type textarea "Execution"
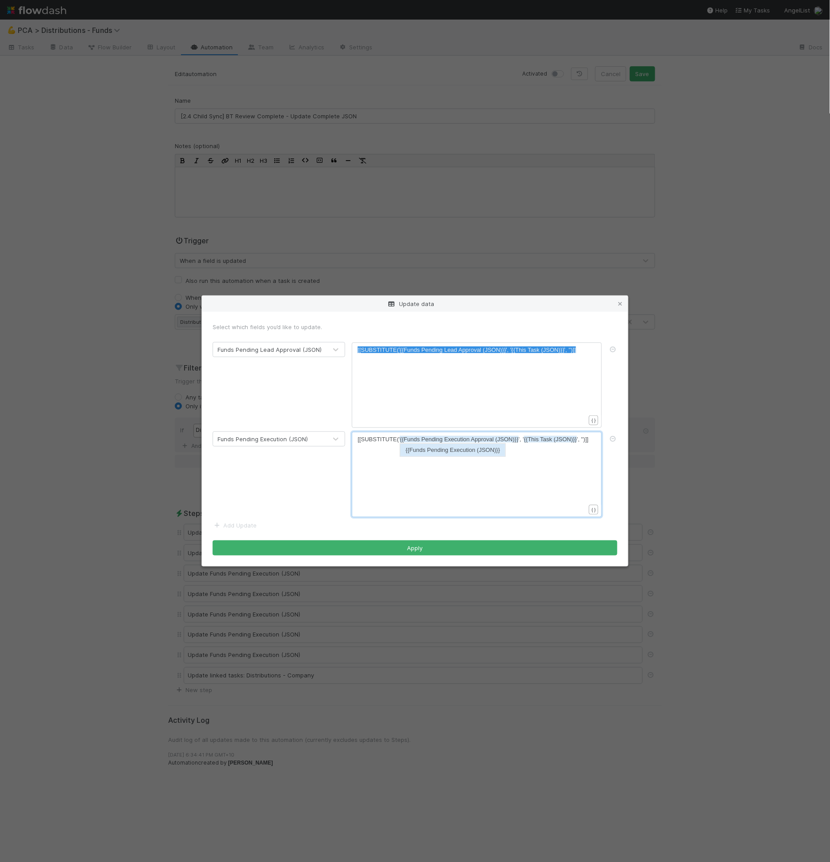
click at [489, 439] on span "{{Funds Pending Execution Approval (JSON)}}" at bounding box center [459, 439] width 119 height 7
type textarea "Approval"
click at [620, 355] on div "Funds Pending Lead Approval (JSON) [[SUBSTITUTE('{{Funds Pending Lead Approval …" at bounding box center [415, 385] width 418 height 86
click at [614, 351] on icon at bounding box center [613, 350] width 9 height 6
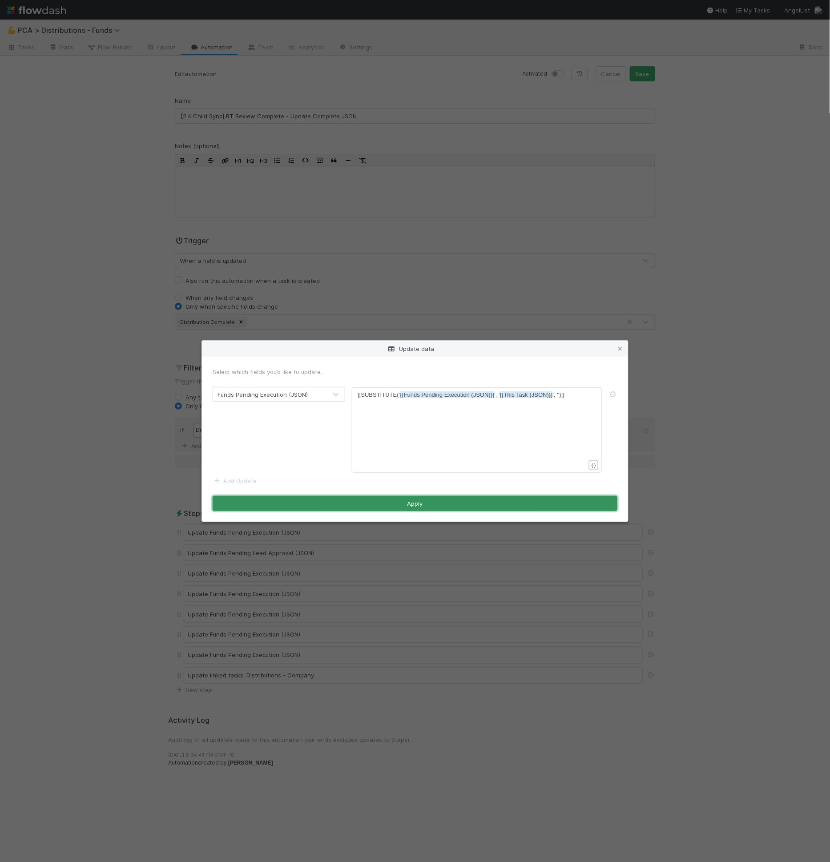
click at [475, 497] on button "Apply" at bounding box center [415, 503] width 405 height 15
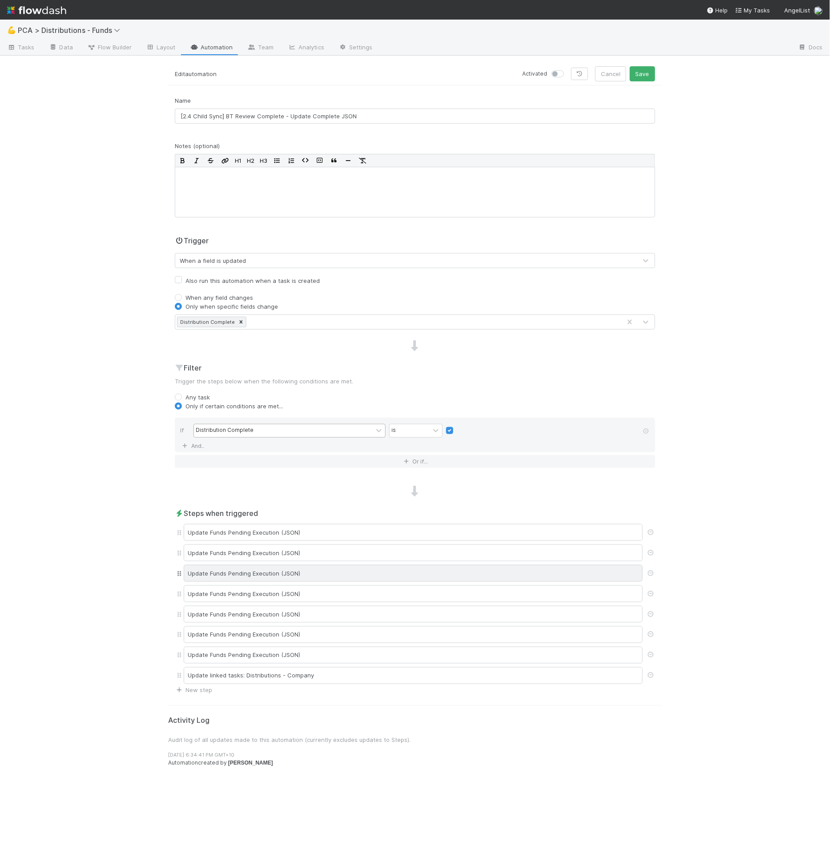
click at [341, 574] on div "Update Funds Pending Execution (JSON)" at bounding box center [413, 573] width 459 height 17
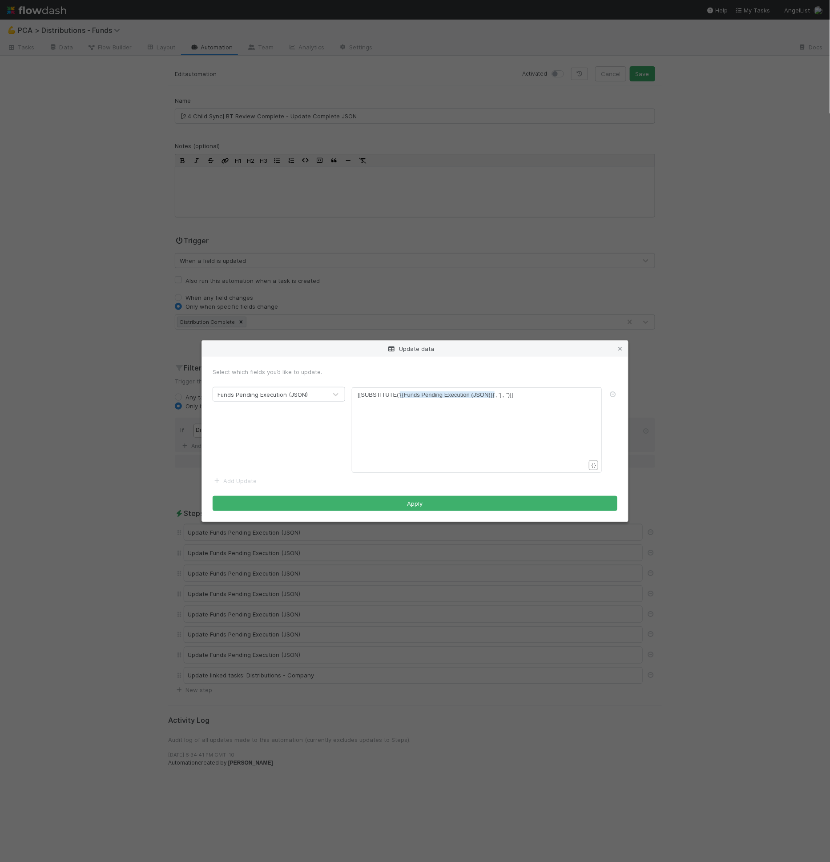
click at [296, 391] on div "Funds Pending Execution (JSON)" at bounding box center [263, 394] width 90 height 9
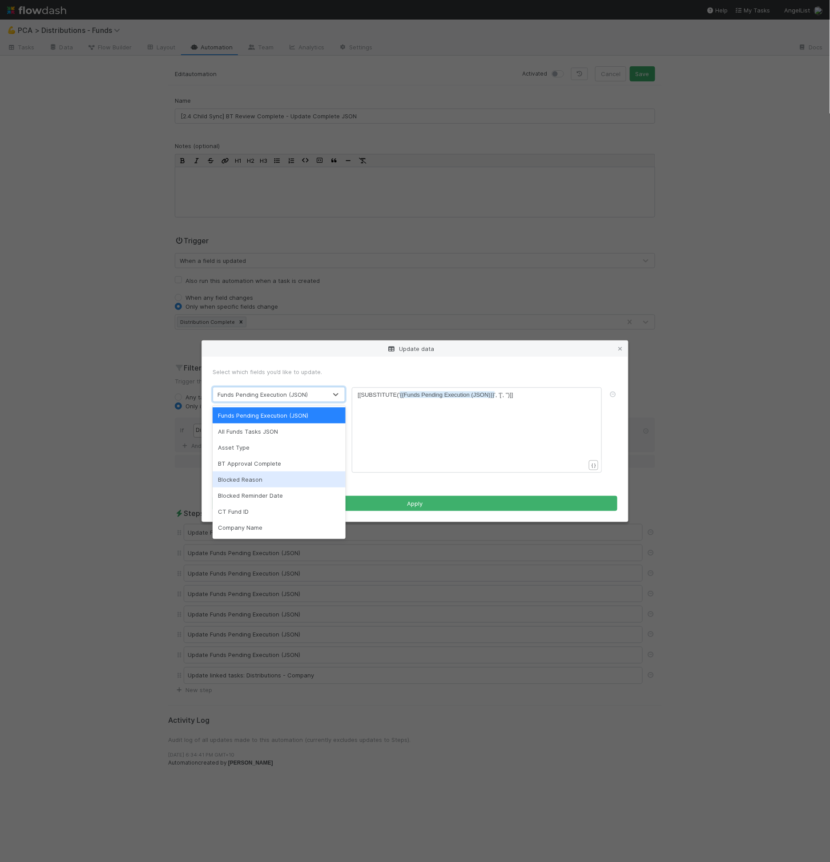
scroll to position [3, 0]
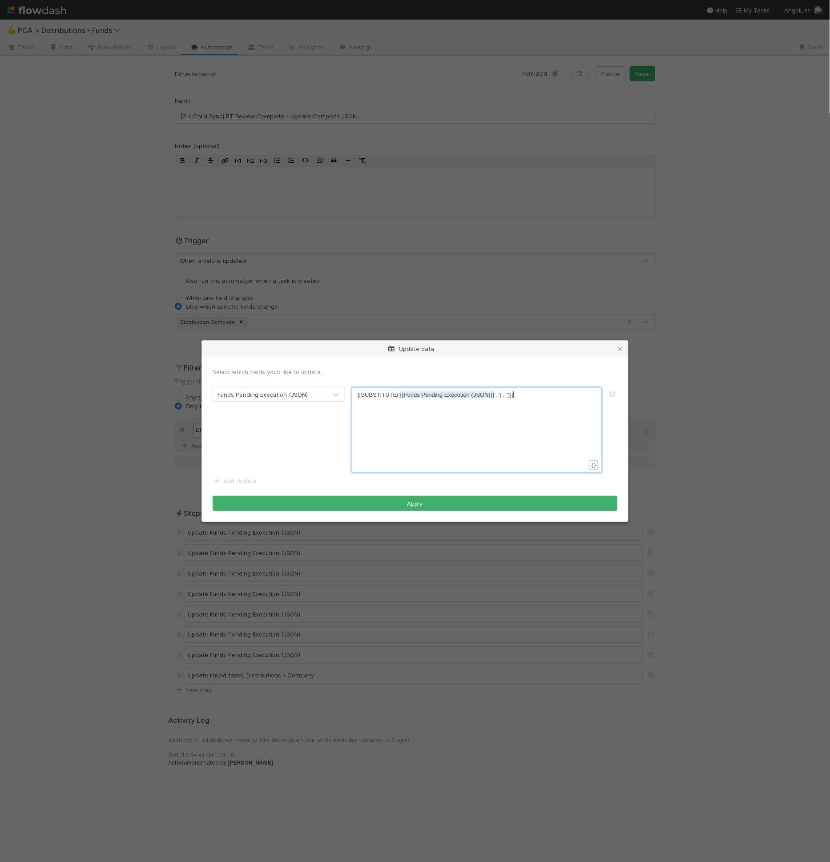
drag, startPoint x: 389, startPoint y: 463, endPoint x: 328, endPoint y: 467, distance: 62.0
click at [389, 463] on div "xxxxxxxxxx [[SUBSTITUTE(' {{Funds Pending Execution (JSON)}} ', '[', '')]]" at bounding box center [483, 441] width 250 height 101
click at [234, 484] on form "Select which fields you’d like to update. Funds Pending Execution (JSON) xxxxxx…" at bounding box center [415, 440] width 405 height 144
click at [236, 482] on link "Add Update" at bounding box center [235, 481] width 44 height 7
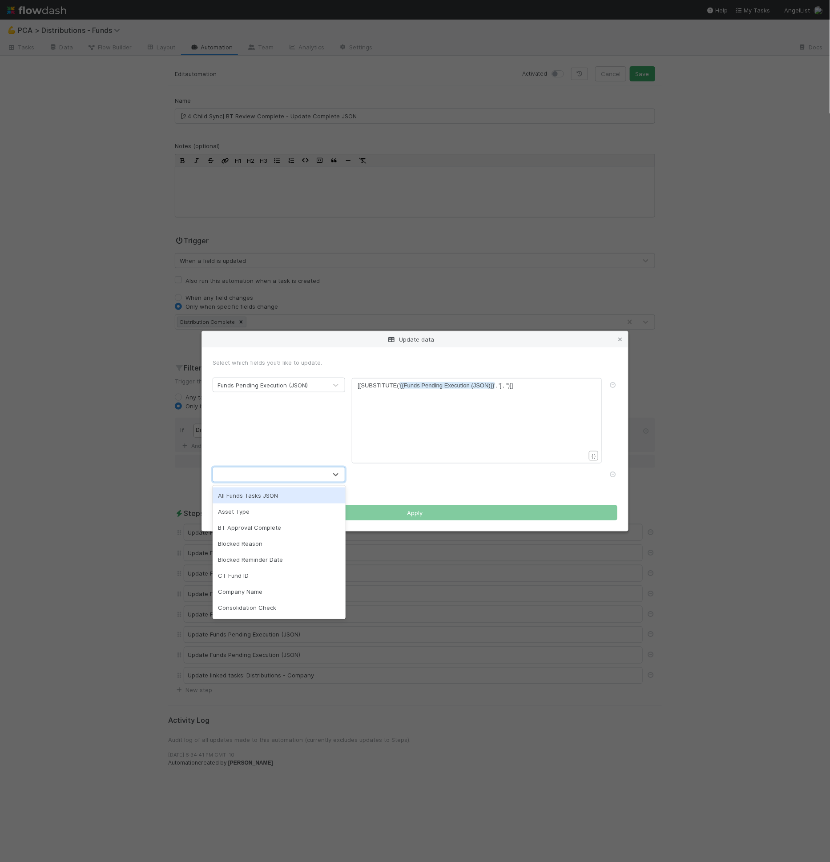
click at [243, 482] on div at bounding box center [270, 475] width 114 height 14
type input "comple"
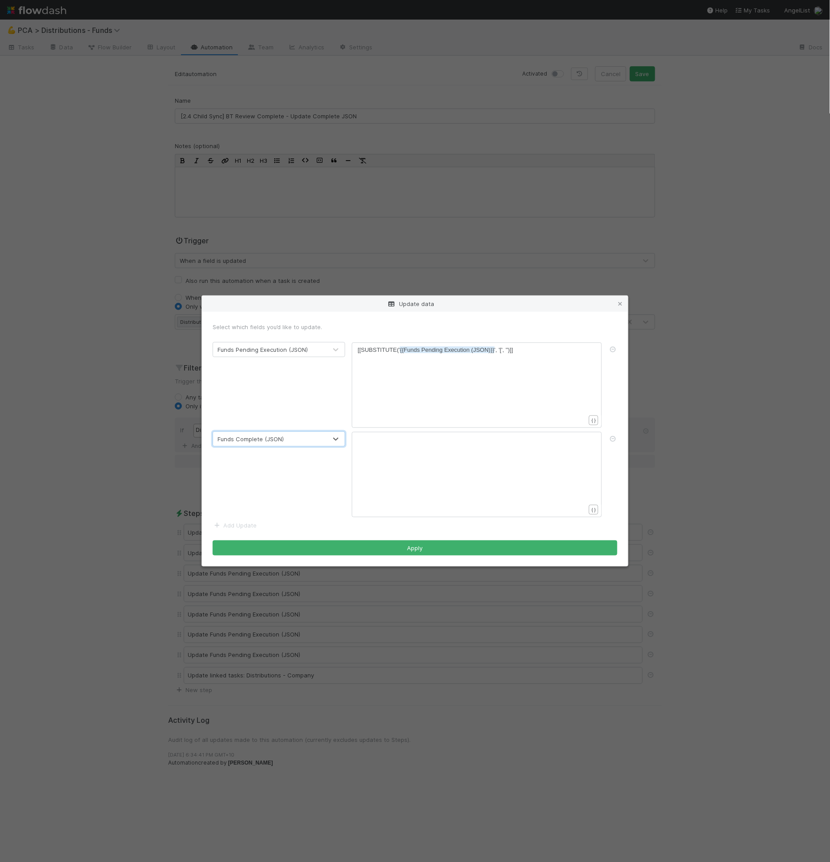
click at [489, 341] on form "Select which fields you’d like to update. Funds Pending Execution (JSON) xxxxxx…" at bounding box center [415, 439] width 405 height 233
click at [489, 352] on span "{{Funds Pending Execution (JSON)}}" at bounding box center [447, 350] width 94 height 7
type textarea "[[SUBSTITUTE('{{Funds Pending Execution (JSON)}}', '[', '')]]"
click at [411, 490] on div "xxxxxxxxxx ​" at bounding box center [483, 485] width 250 height 101
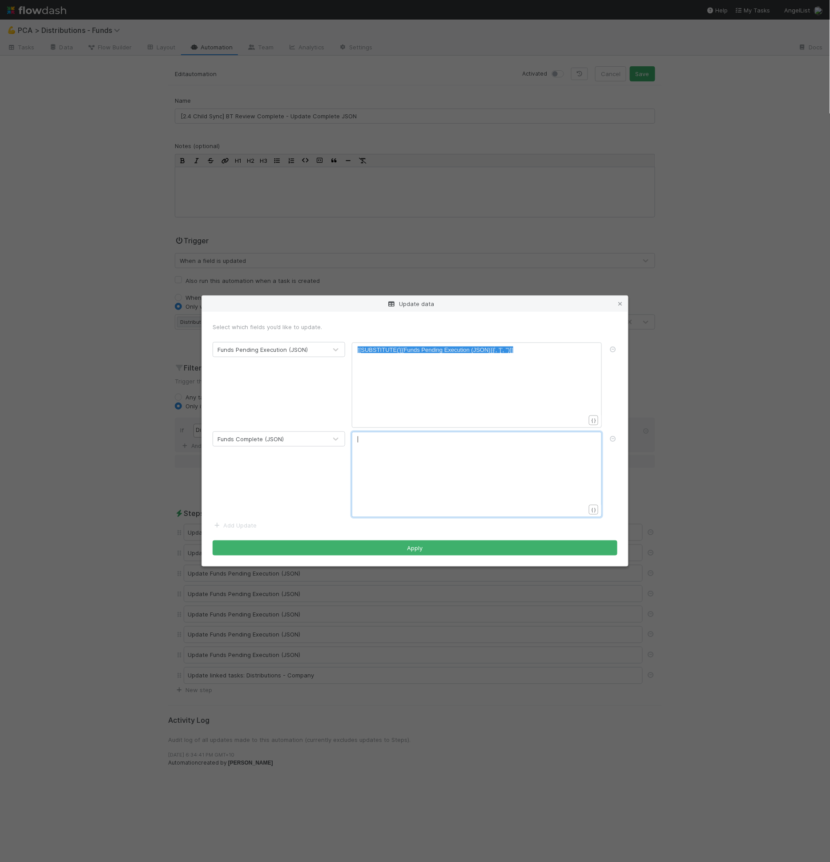
scroll to position [3, 0]
paste textarea "Pending"
click at [433, 443] on pre "[[SUBSTITUTE(' {{Funds Pending Execution (JSON)}} ', '[', '')]]" at bounding box center [475, 439] width 235 height 9
type textarea "Conmplet"
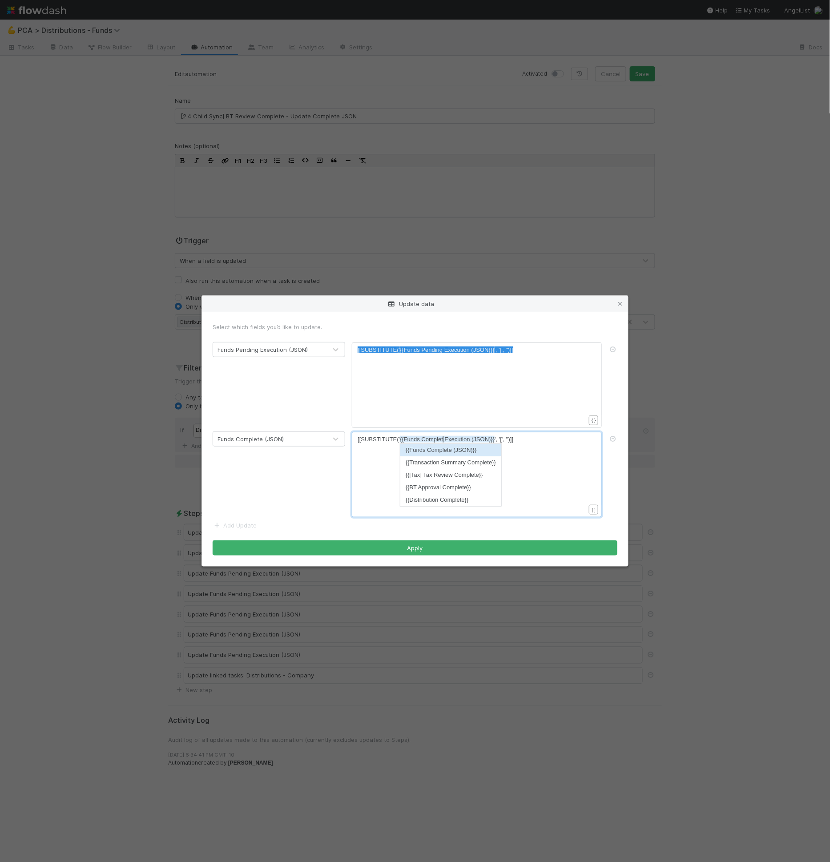
type textarea "omplete"
click at [456, 436] on span "{{Funds Complete Execution (JSON)}}" at bounding box center [449, 439] width 98 height 7
type textarea "Execution"
drag, startPoint x: 464, startPoint y: 441, endPoint x: 409, endPoint y: 454, distance: 56.8
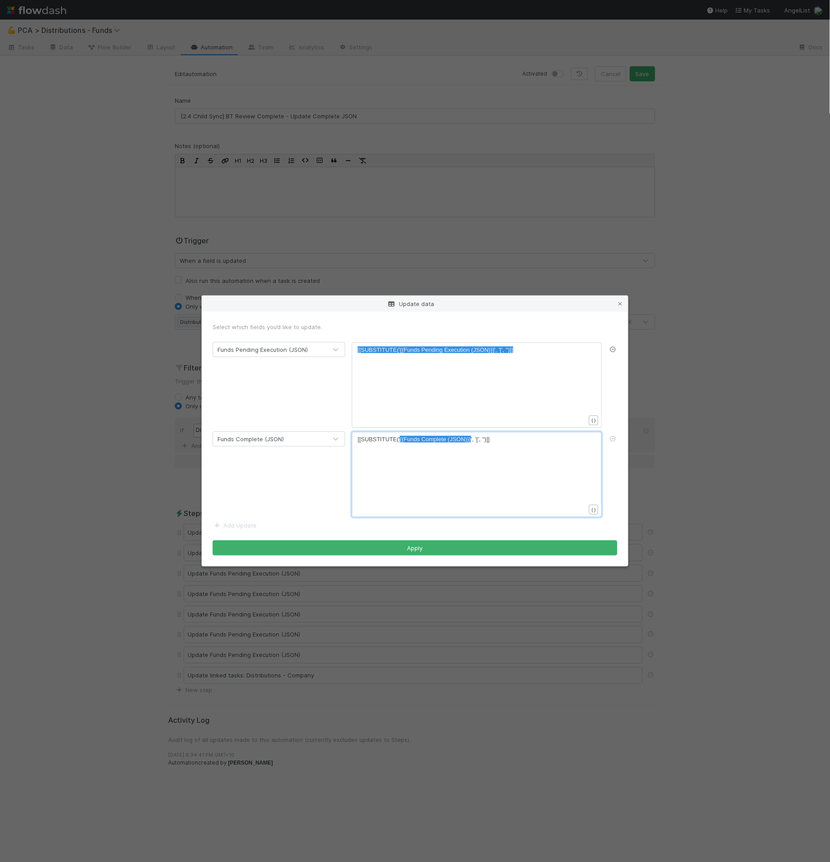
type textarea "{{Funds Complete (JSON)}}"
click at [612, 349] on icon at bounding box center [613, 350] width 9 height 6
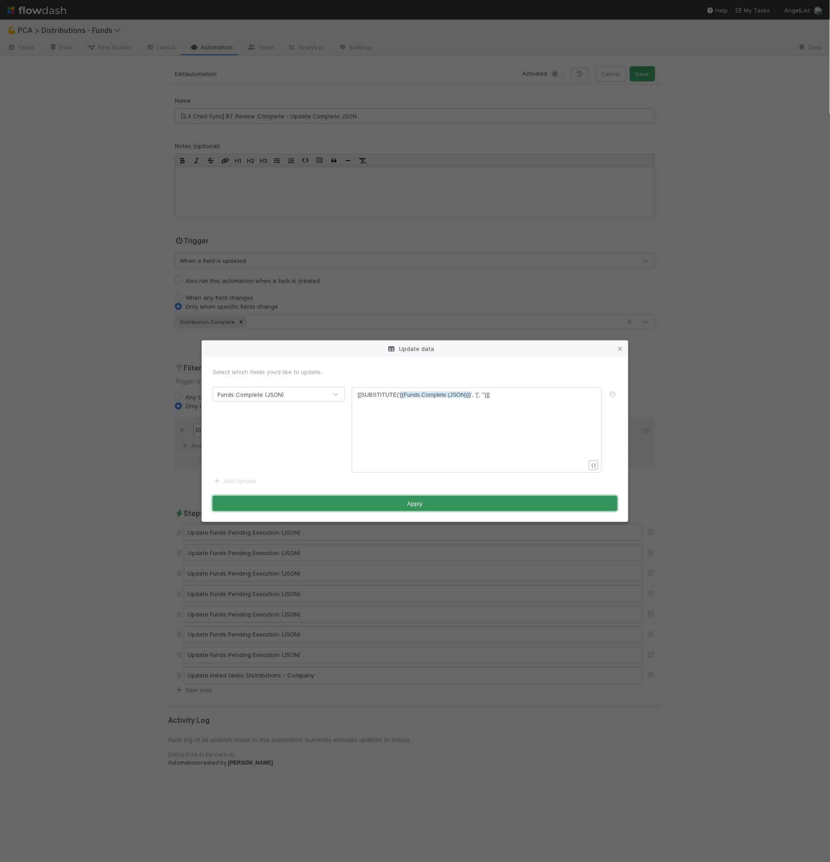
click at [522, 496] on button "Apply" at bounding box center [415, 503] width 405 height 15
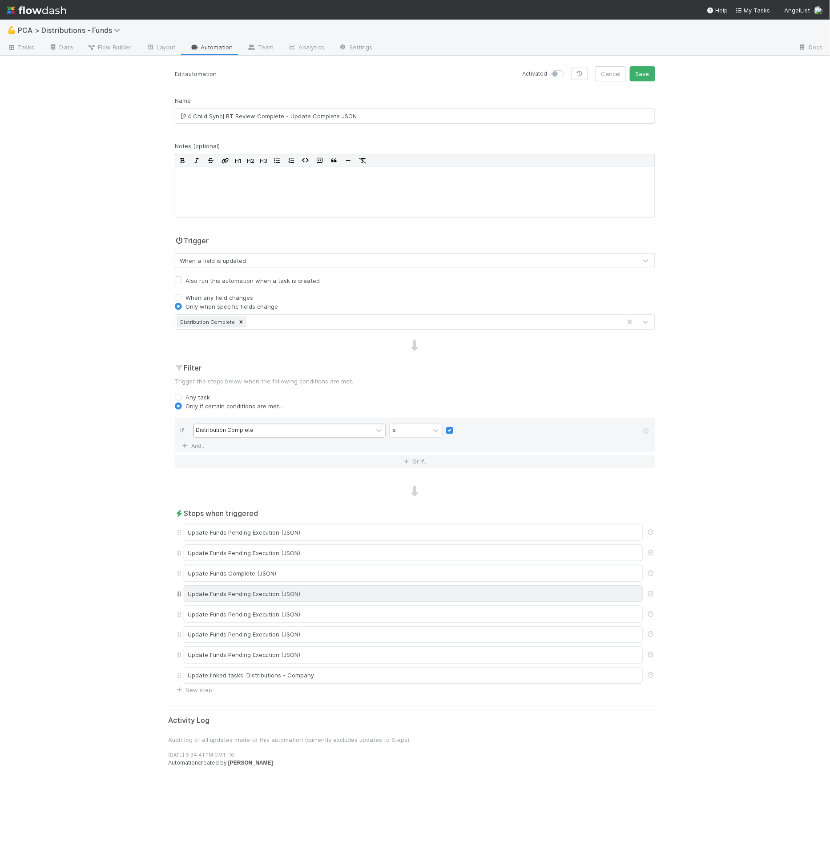
click at [336, 588] on div "Update Funds Pending Execution (JSON)" at bounding box center [413, 594] width 459 height 17
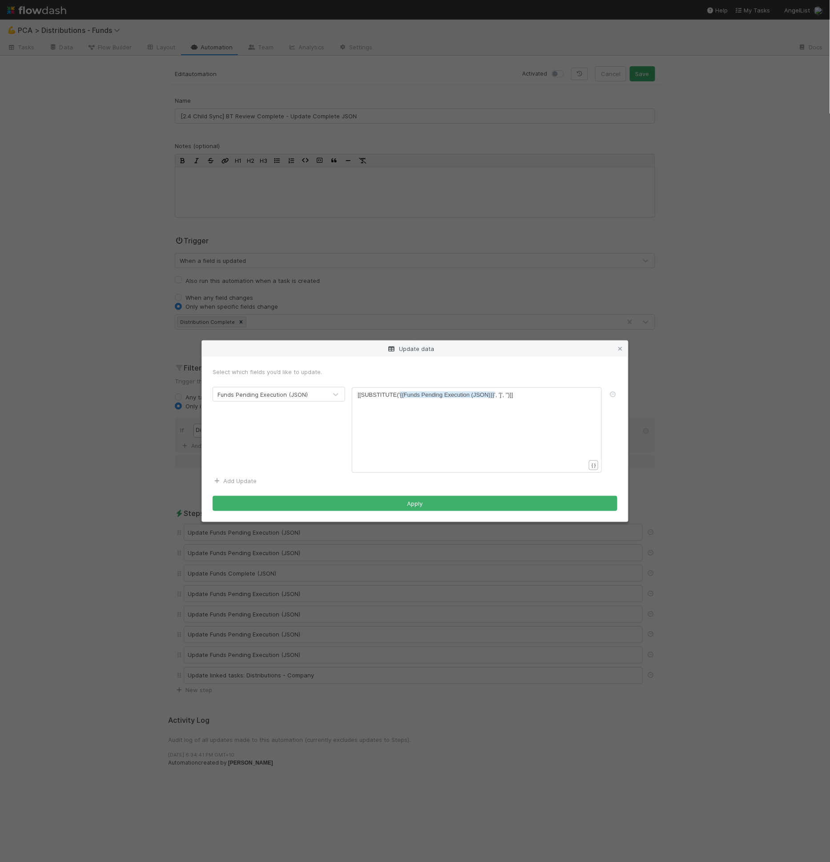
click at [254, 483] on link "Add Update" at bounding box center [235, 481] width 44 height 7
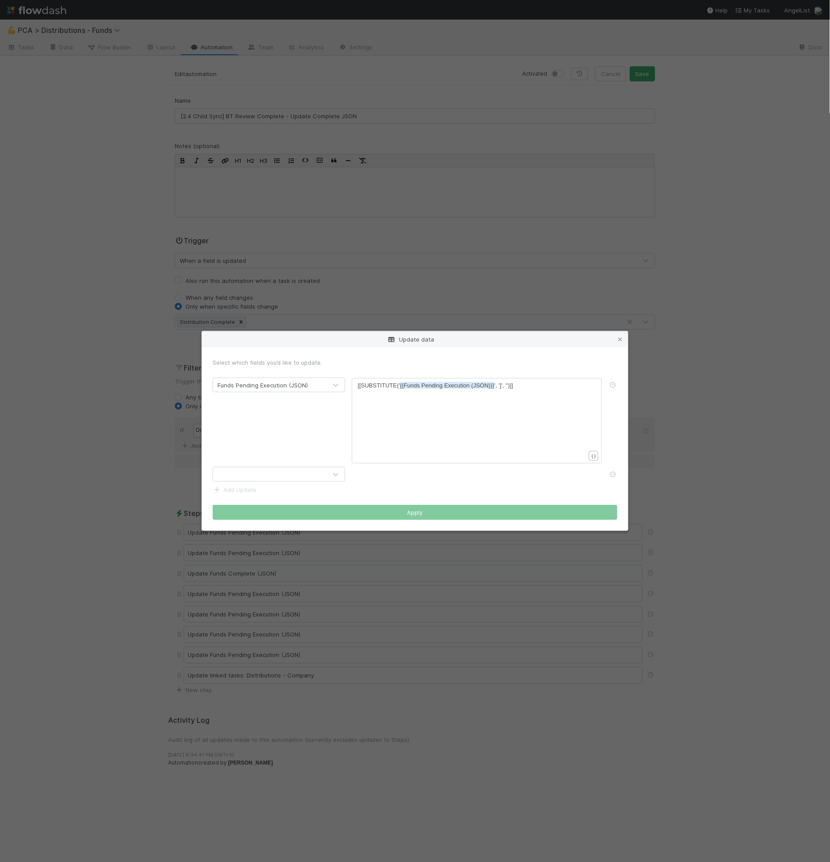
click at [255, 478] on div at bounding box center [270, 475] width 114 height 14
type input "funds com"
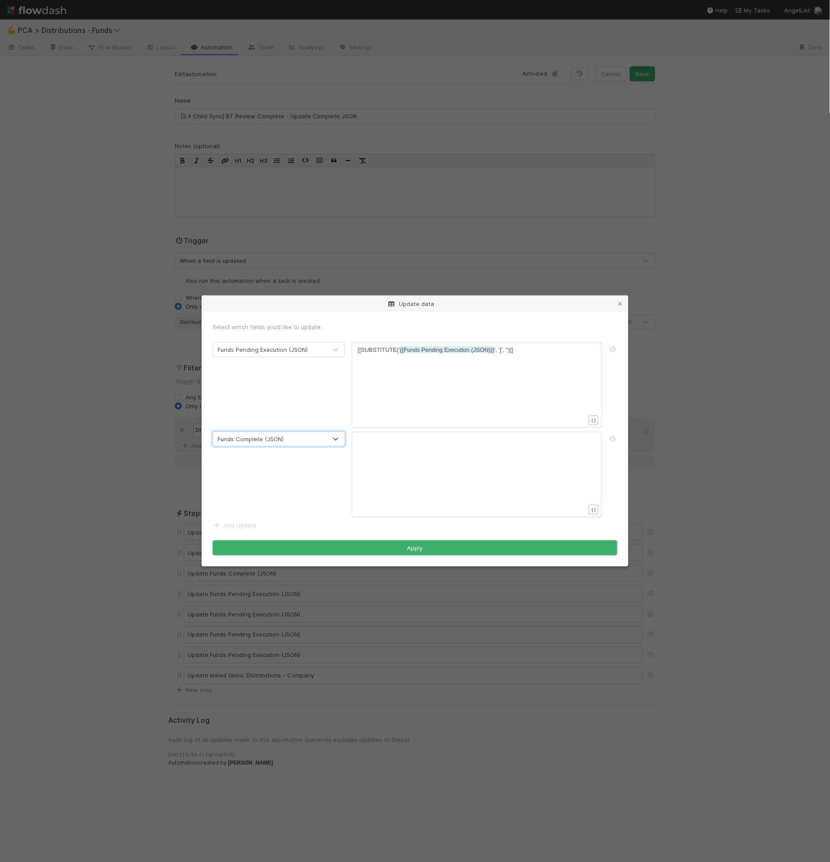
click at [409, 499] on div "xxxxxxxxxx ​" at bounding box center [483, 485] width 250 height 101
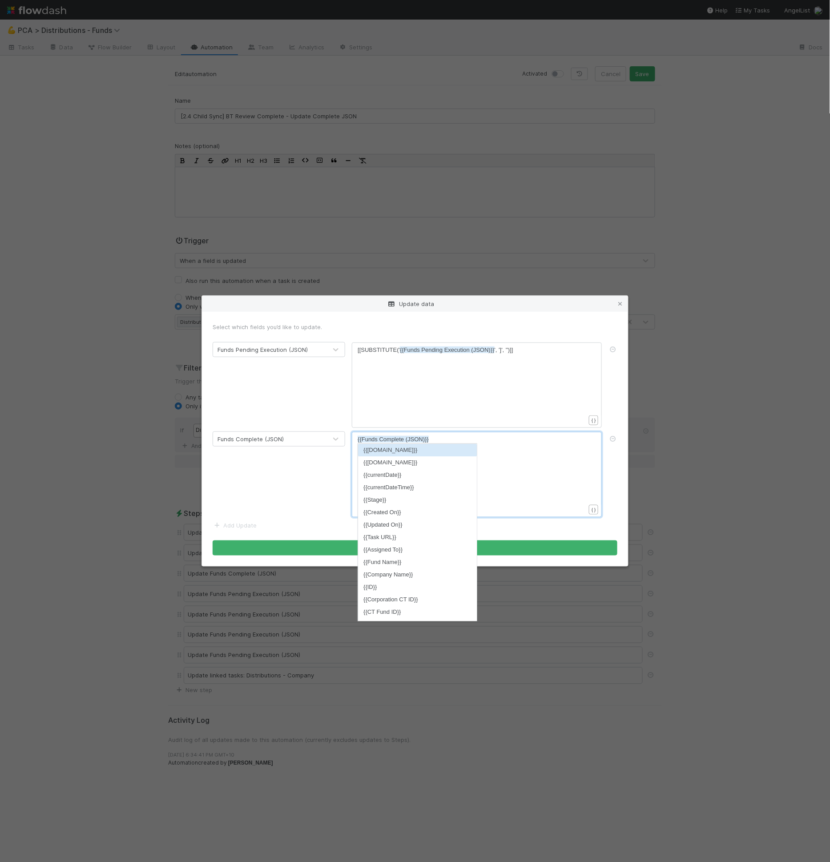
click at [416, 367] on div "xxxxxxxxxx [[SUBSTITUTE(' {{Funds Pending Execution (JSON)}} ', ']', '')]] ​" at bounding box center [483, 396] width 250 height 101
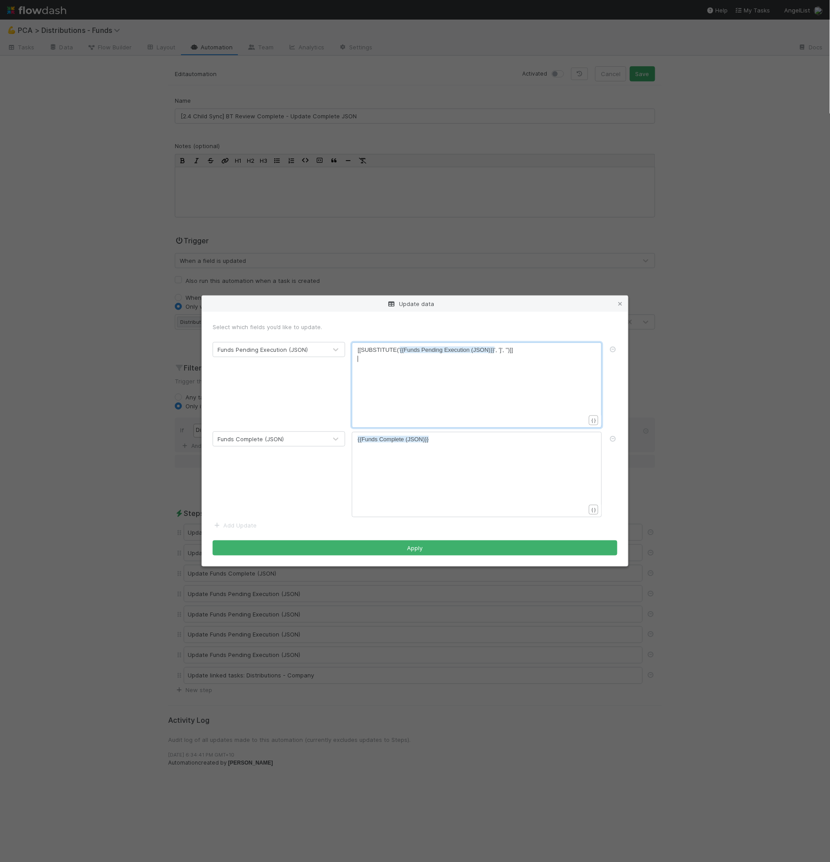
click at [426, 359] on pre "​" at bounding box center [475, 359] width 235 height 9
click at [426, 356] on pre "​" at bounding box center [475, 359] width 235 height 9
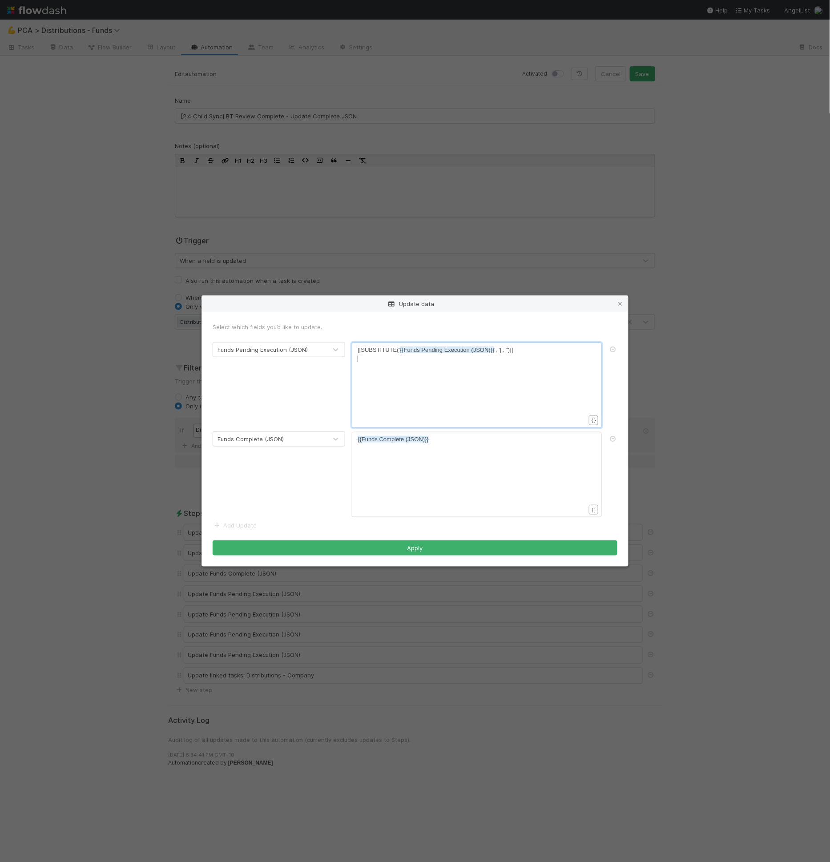
click at [426, 356] on pre "​" at bounding box center [475, 359] width 235 height 9
click at [433, 347] on span "{{Funds Pending Execution (JSON)}}" at bounding box center [447, 350] width 94 height 7
type textarea "[[SUBSTITUTE('{{Funds Pending Execution (JSON)}}', ']', '')]]"
click at [408, 459] on div "xxxxxxxxxx {{Funds Complete (JSON)}}" at bounding box center [483, 485] width 250 height 101
click at [405, 458] on div "xxxxxxxxxx {{Funds Complete (JSON)}}" at bounding box center [483, 485] width 250 height 101
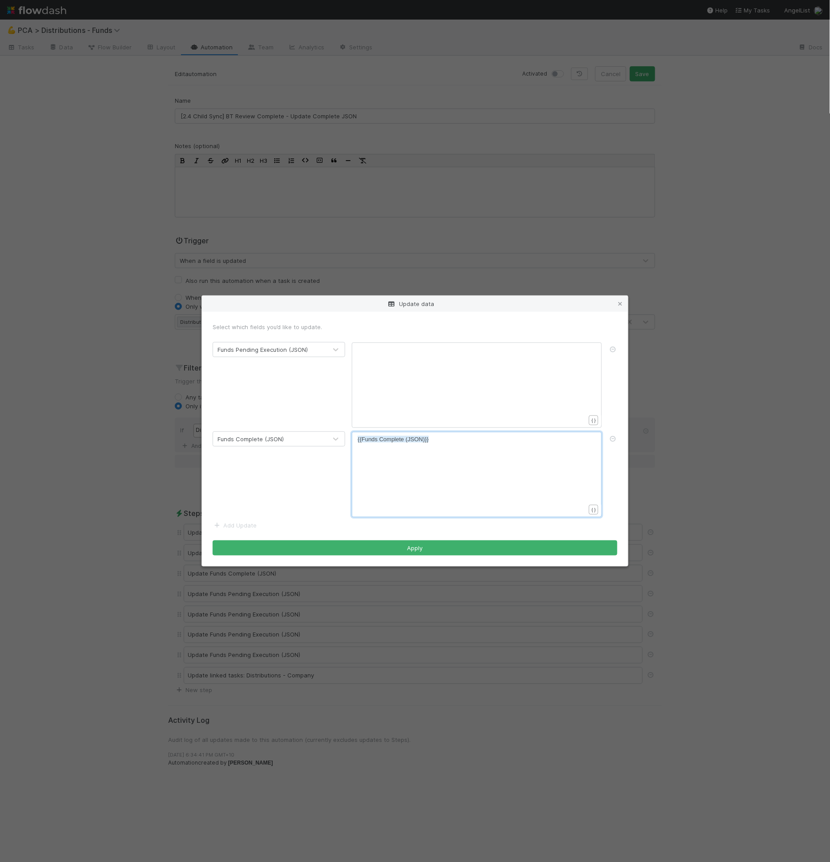
click at [444, 445] on div "xxxxxxxxxx {{Funds Complete (JSON)}}" at bounding box center [483, 485] width 250 height 101
type textarea ")}}"
paste textarea "}}"
type textarea "{{Funds Complete (JSON)}}"
drag, startPoint x: 441, startPoint y: 442, endPoint x: 345, endPoint y: 439, distance: 95.7
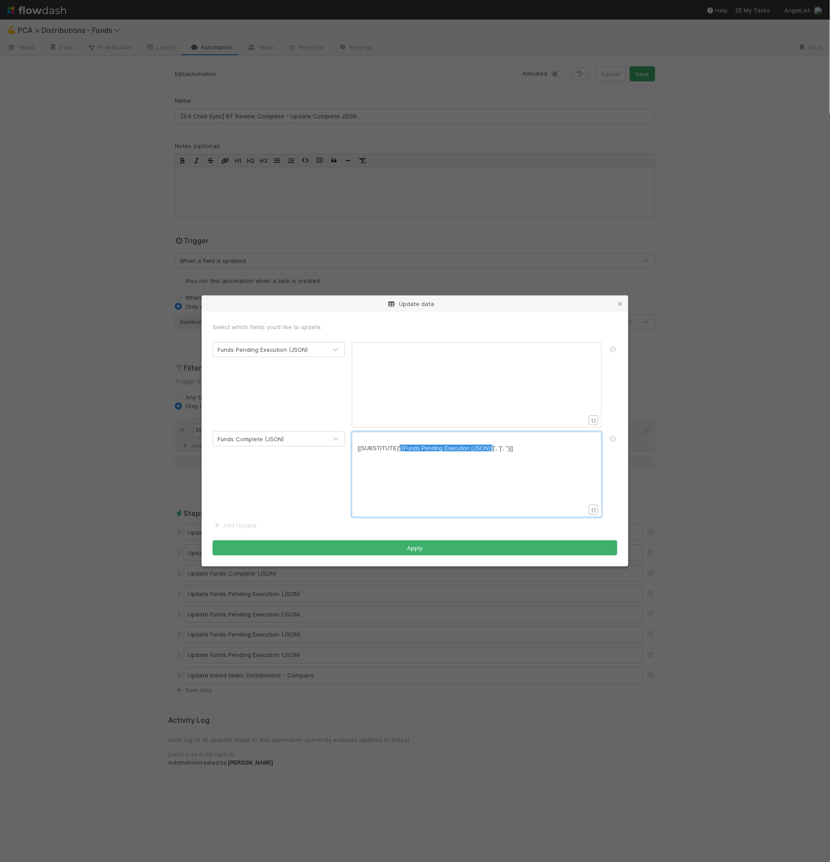
type textarea "{{Funds Pending Execution (JSON)}}"
drag, startPoint x: 401, startPoint y: 450, endPoint x: 494, endPoint y: 453, distance: 93.1
paste textarea
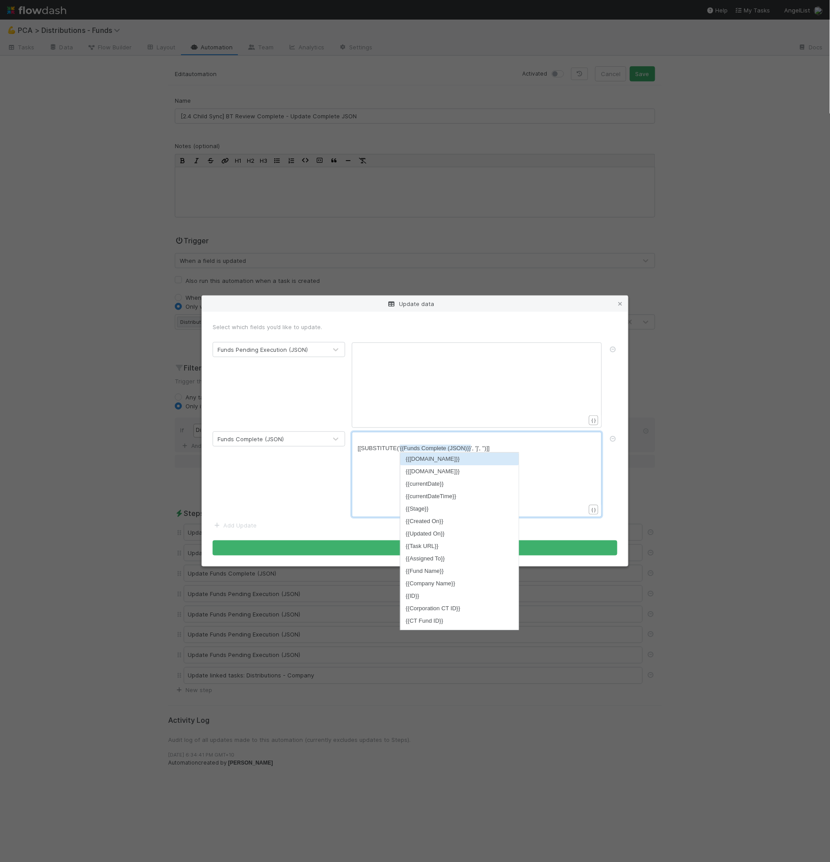
click at [369, 455] on pre "​" at bounding box center [475, 457] width 235 height 9
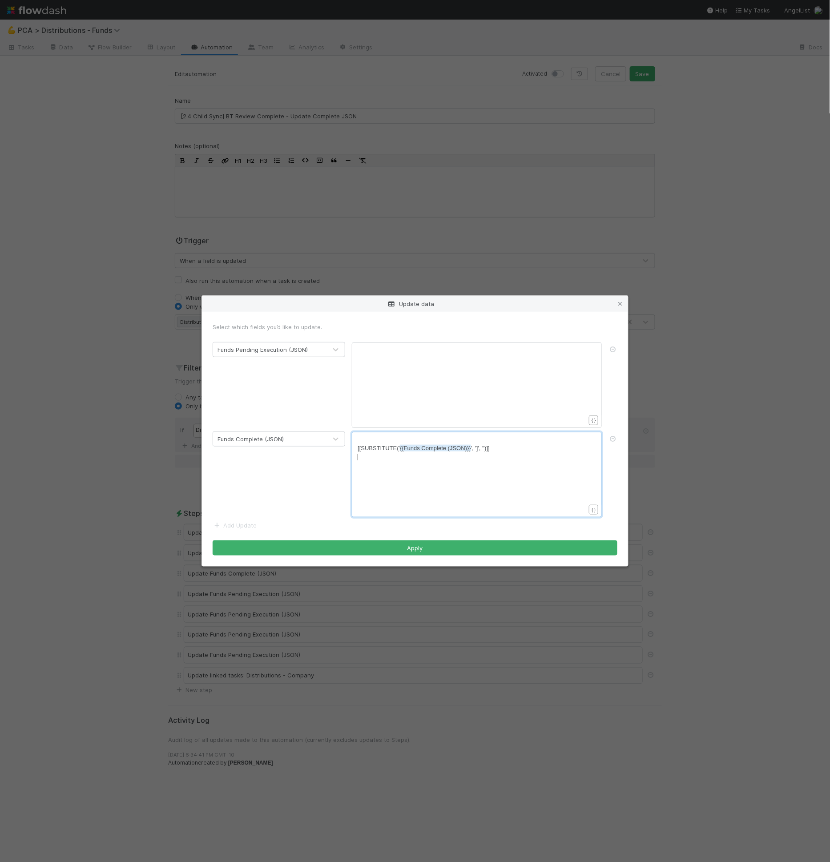
drag, startPoint x: 357, startPoint y: 449, endPoint x: 364, endPoint y: 482, distance: 33.1
click at [358, 450] on span "[[SUBSTITUTE(' {{Funds Complete (JSON)}} ', ']', '')]]" at bounding box center [424, 448] width 132 height 7
click at [396, 390] on div "x ​" at bounding box center [483, 396] width 250 height 101
click at [611, 346] on div at bounding box center [617, 349] width 16 height 9
click at [612, 347] on icon at bounding box center [613, 350] width 9 height 6
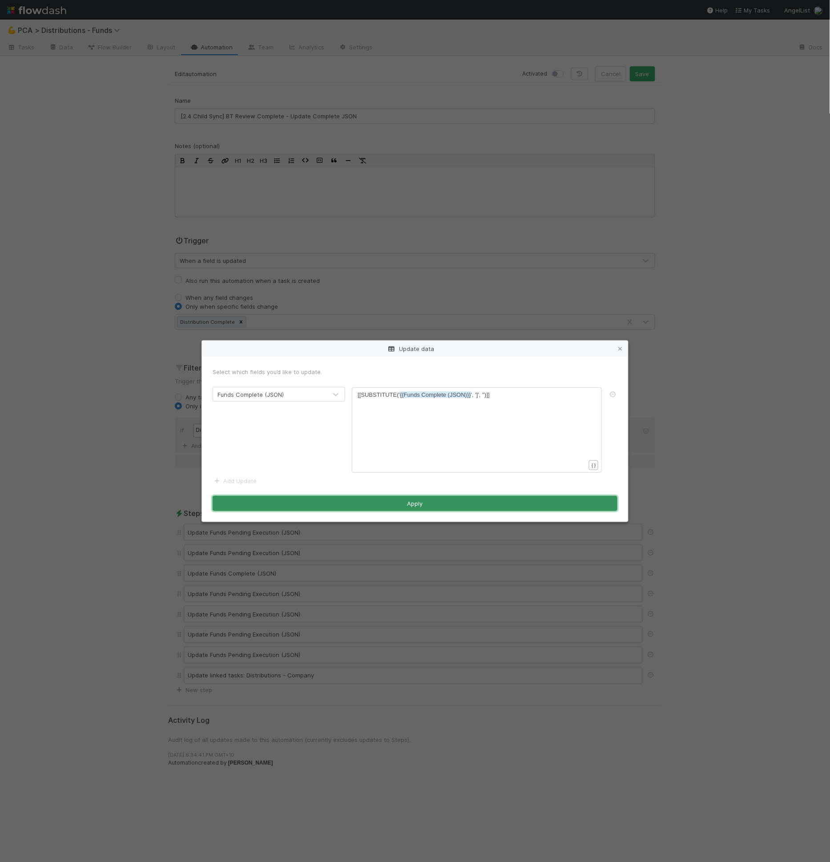
click at [480, 501] on button "Apply" at bounding box center [415, 503] width 405 height 15
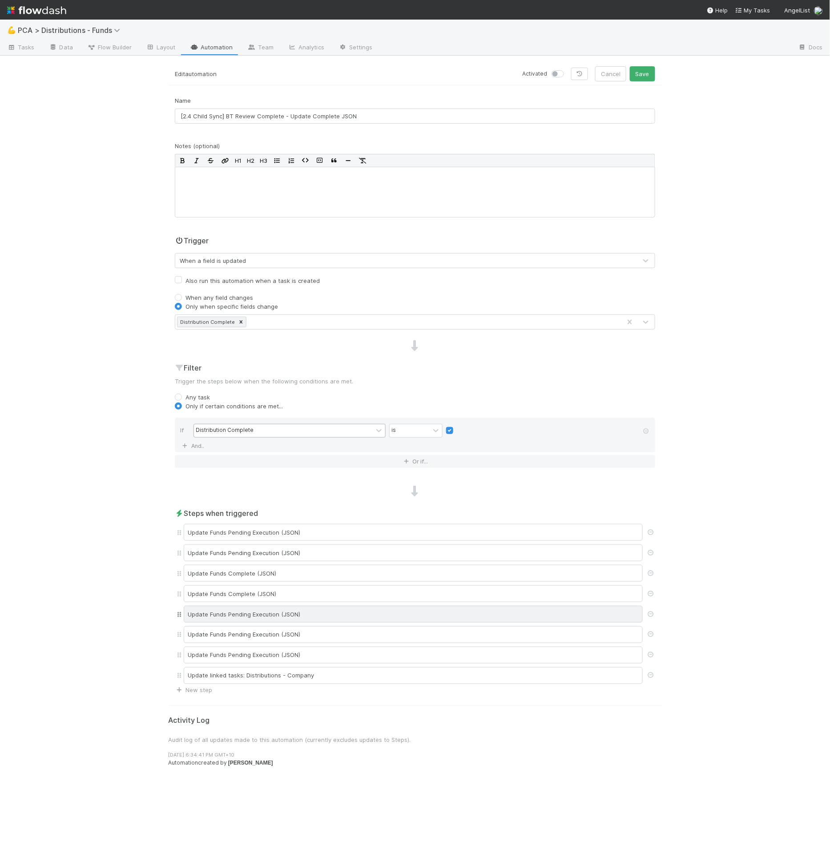
click at [328, 606] on div "Update Funds Pending Execution (JSON)" at bounding box center [413, 614] width 459 height 17
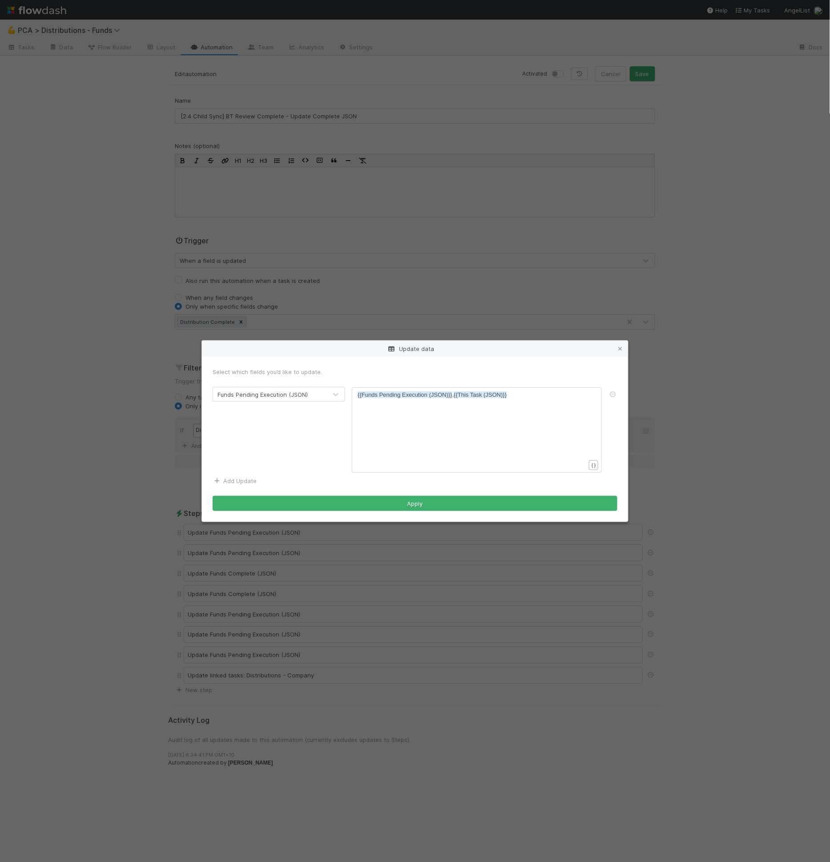
click at [250, 480] on link "Add Update" at bounding box center [235, 481] width 44 height 7
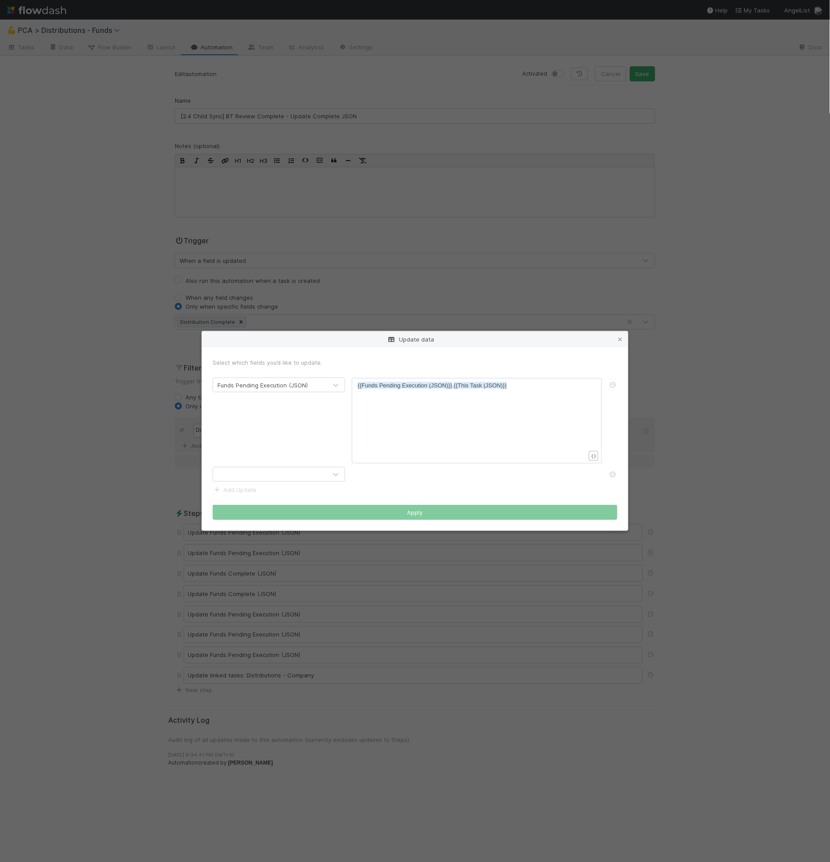
click at [254, 481] on div at bounding box center [270, 475] width 114 height 14
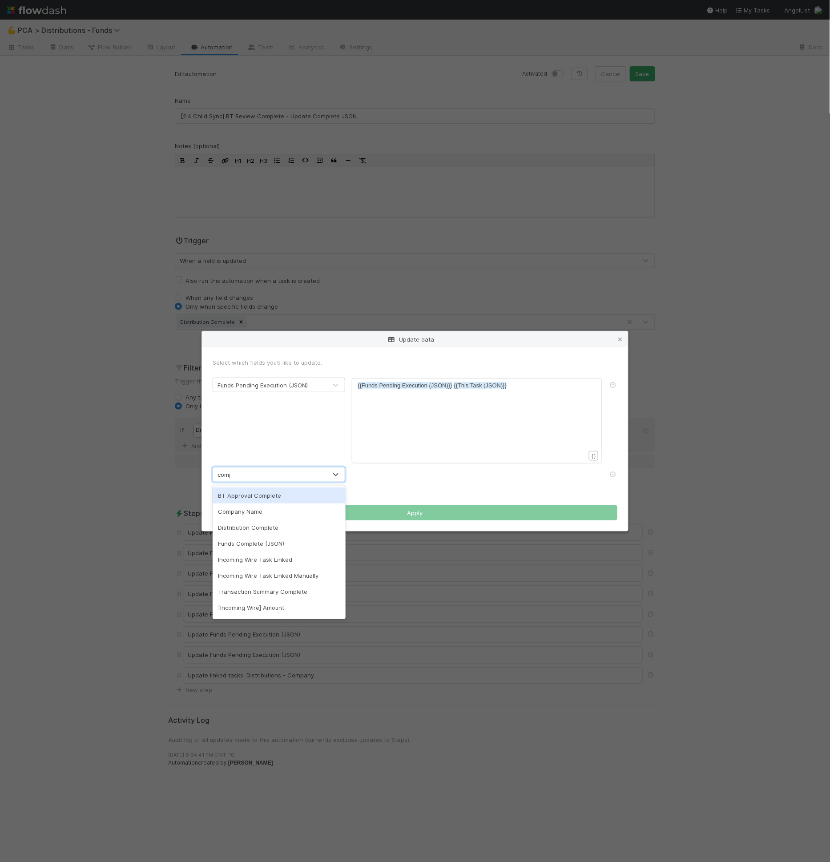
type input "comple"
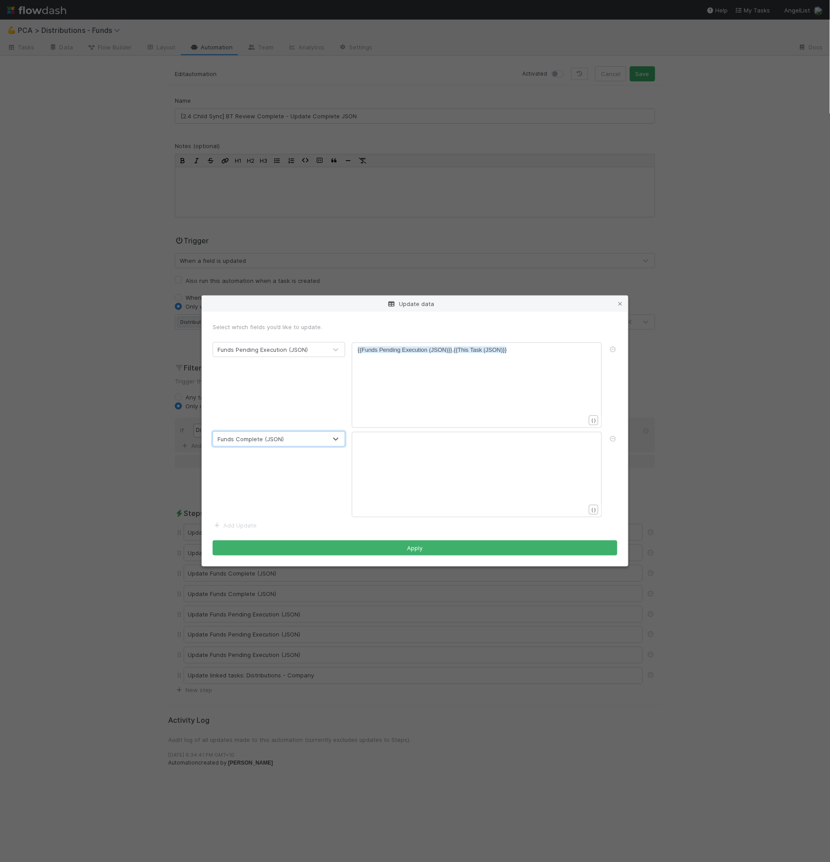
click at [461, 460] on div "xxxxxxxxxx ​" at bounding box center [483, 485] width 250 height 101
click at [464, 459] on div "xxxxxxxxxx ​" at bounding box center [483, 485] width 250 height 101
paste textarea ","
click at [463, 440] on pre "{{Funds Complete (JSON)}}" at bounding box center [475, 439] width 235 height 9
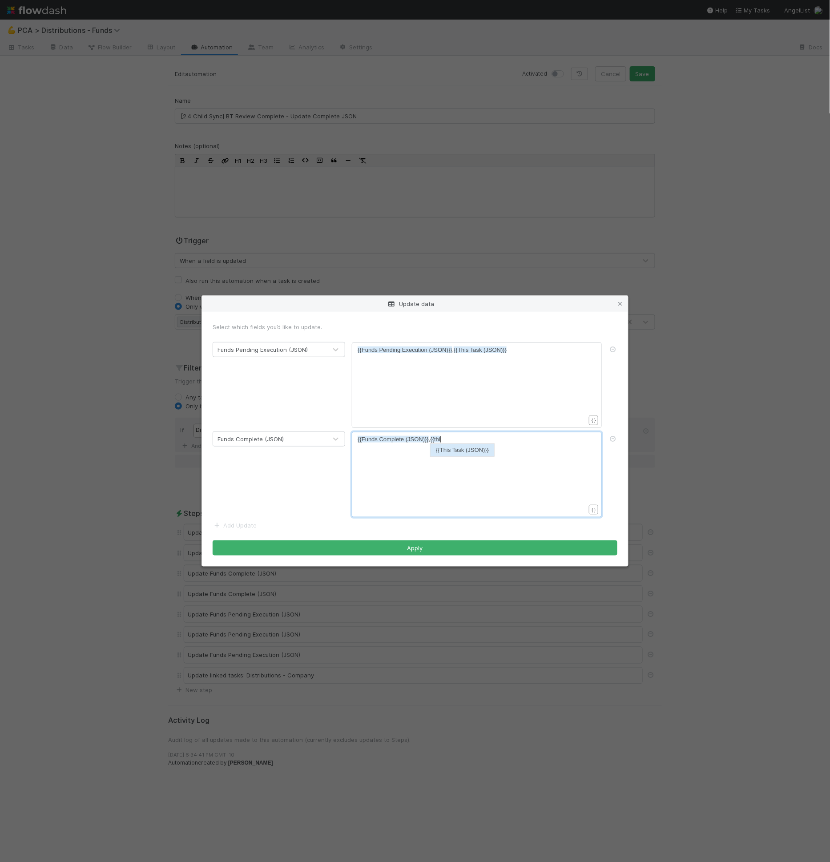
type textarea ",{{this"
click at [614, 348] on icon at bounding box center [613, 350] width 9 height 6
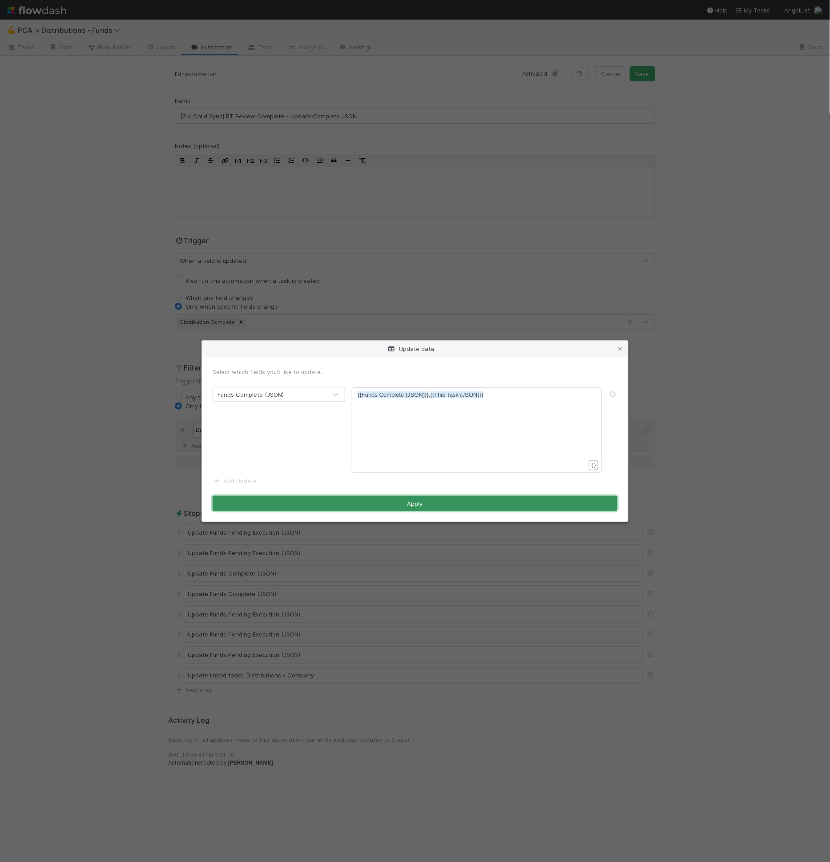
click at [457, 501] on button "Apply" at bounding box center [415, 503] width 405 height 15
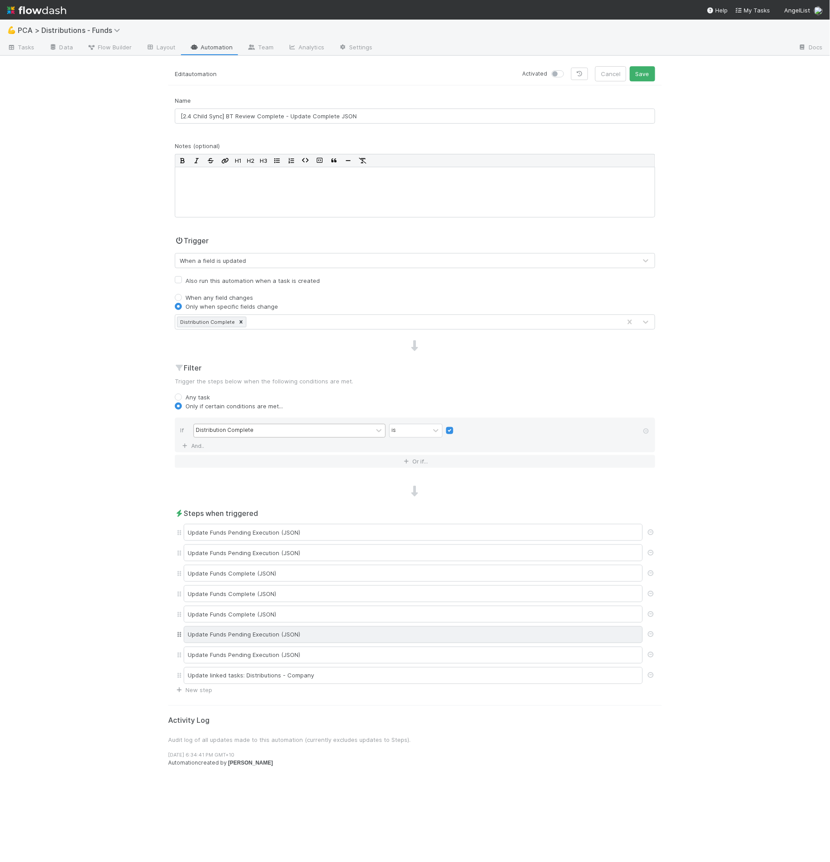
click at [274, 632] on div "Update Funds Pending Execution (JSON)" at bounding box center [413, 635] width 459 height 17
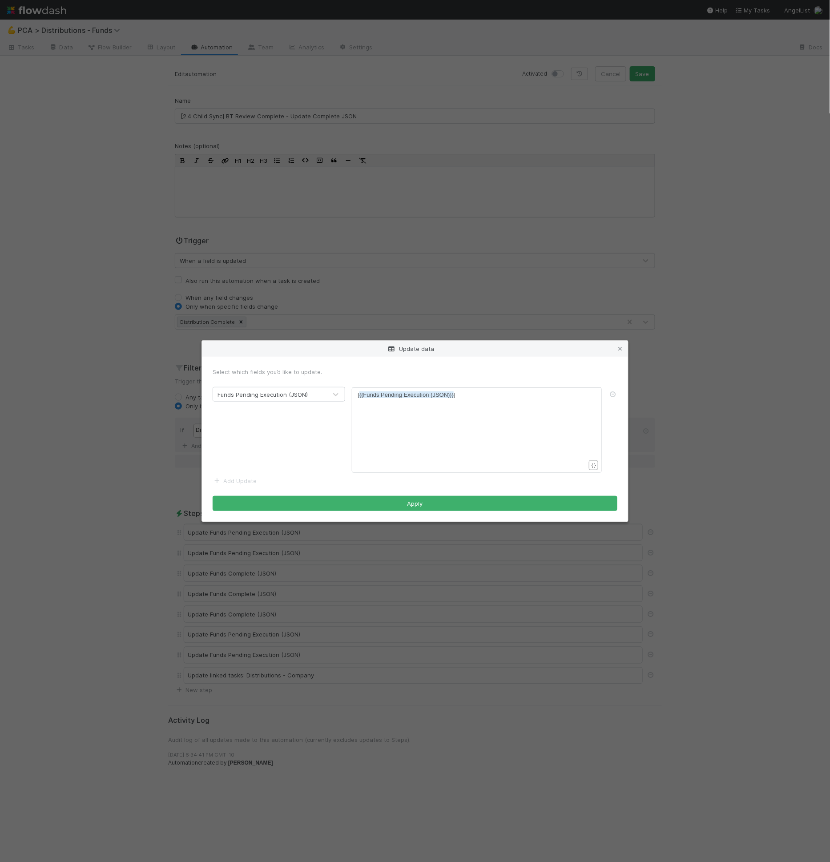
click at [318, 397] on div "Funds Pending Execution (JSON)" at bounding box center [270, 395] width 114 height 14
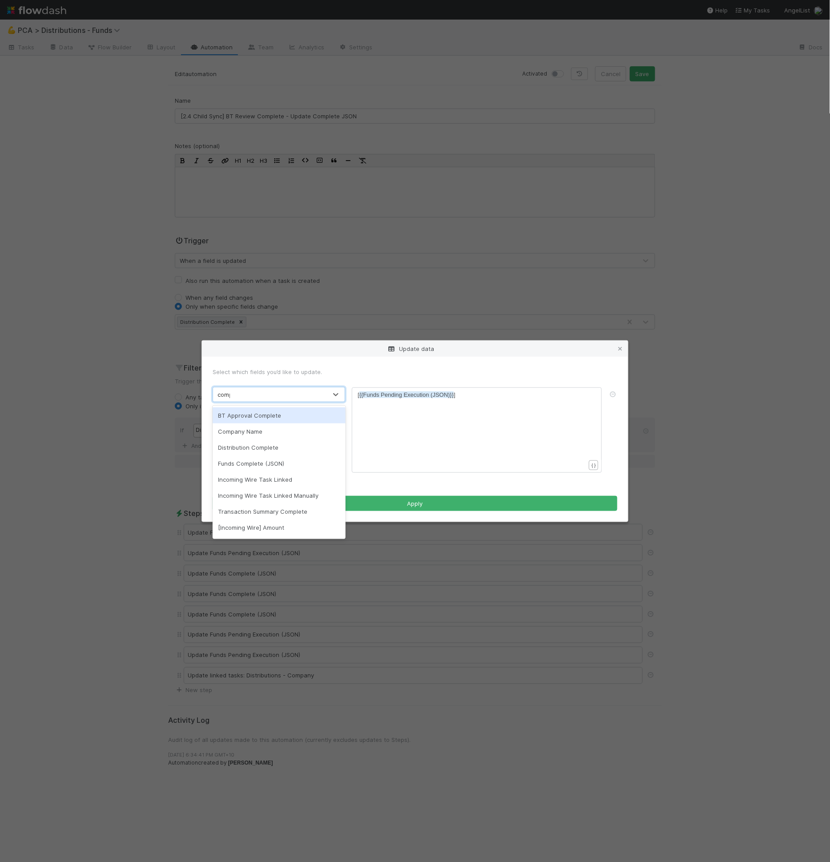
type input "comple"
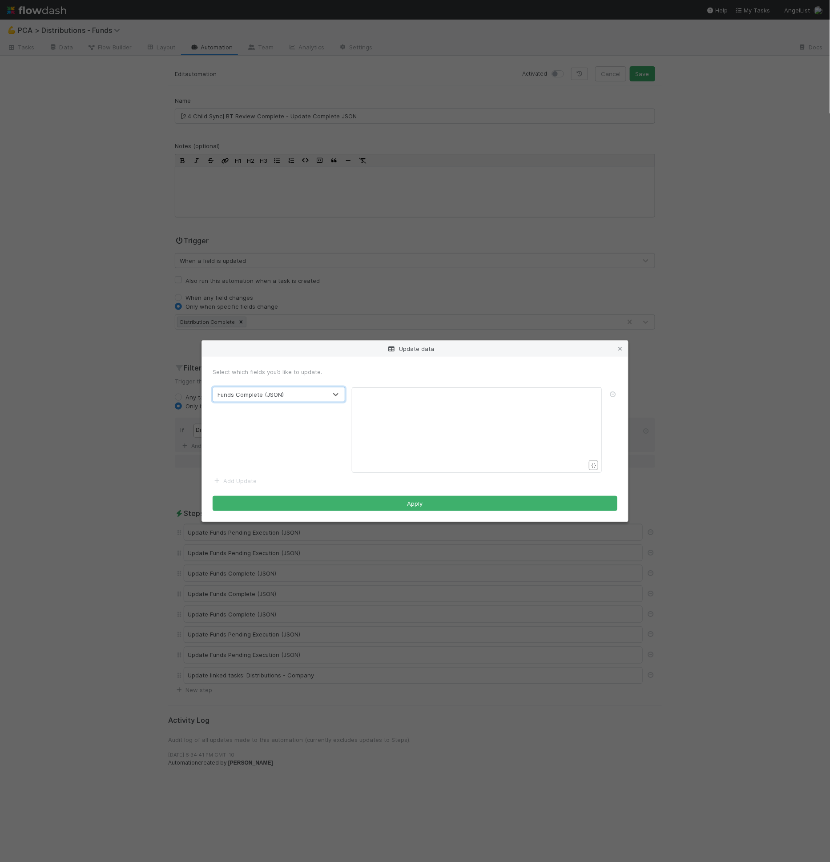
click at [522, 415] on div "xxxxxxxxxx ​" at bounding box center [483, 441] width 250 height 101
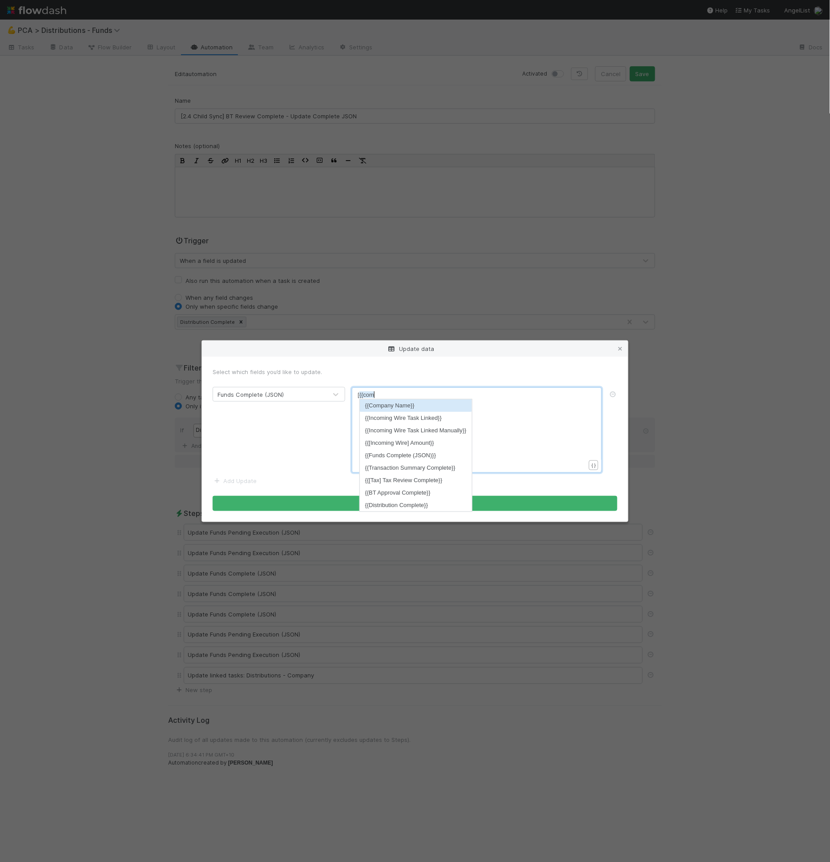
type textarea "[{{comple"
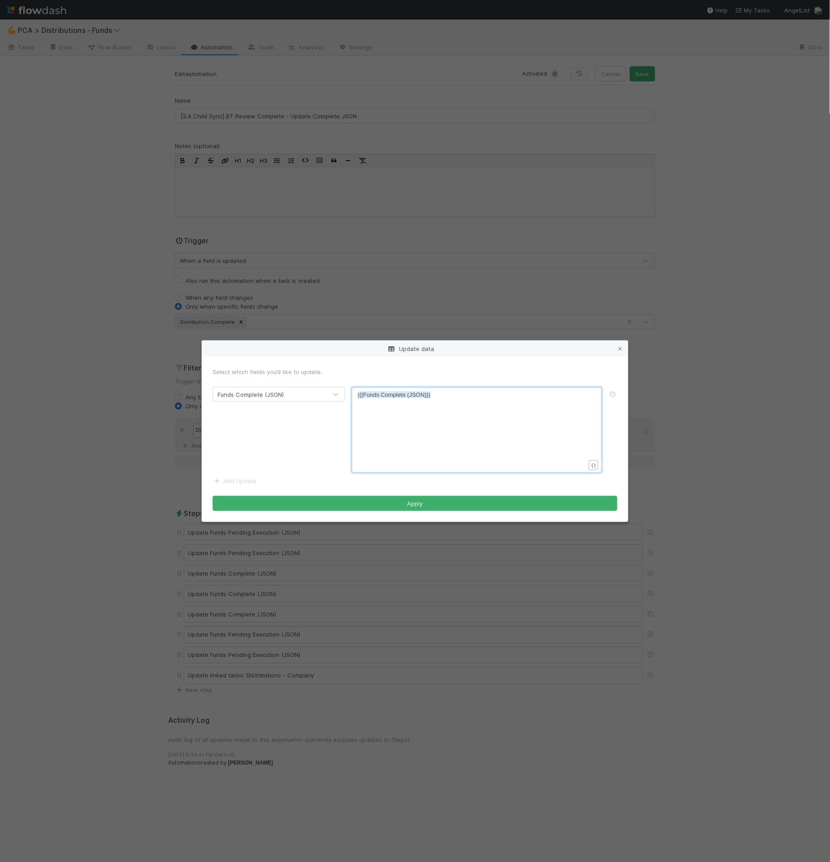
scroll to position [3, 1]
type textarea "]"
click at [449, 502] on button "Apply" at bounding box center [415, 503] width 405 height 15
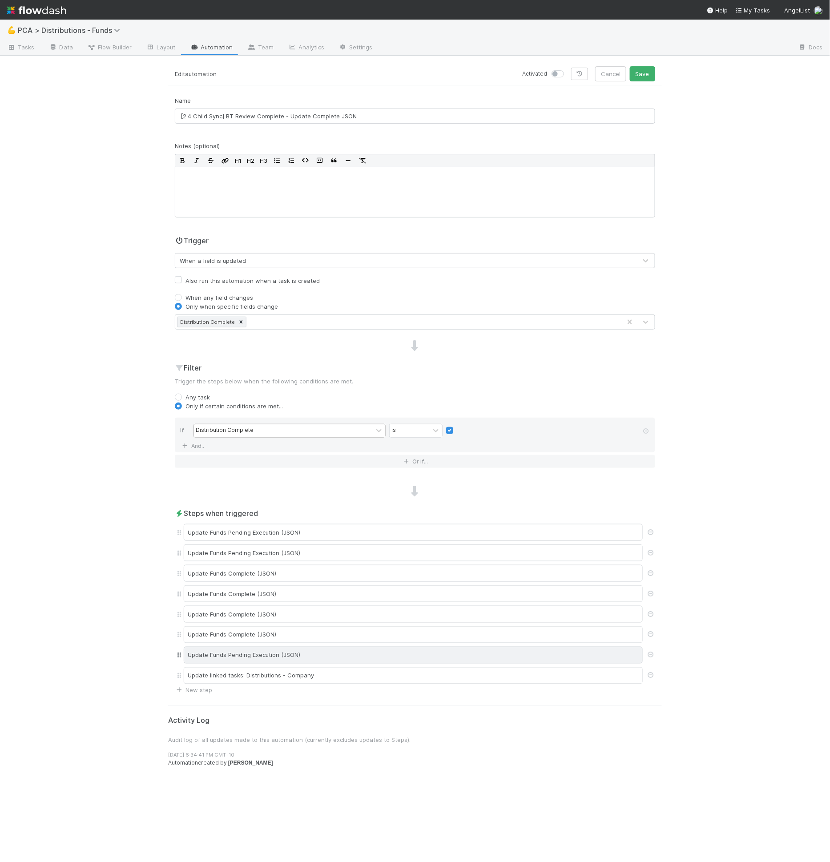
click at [297, 647] on div "Update Funds Pending Execution (JSON)" at bounding box center [413, 655] width 459 height 17
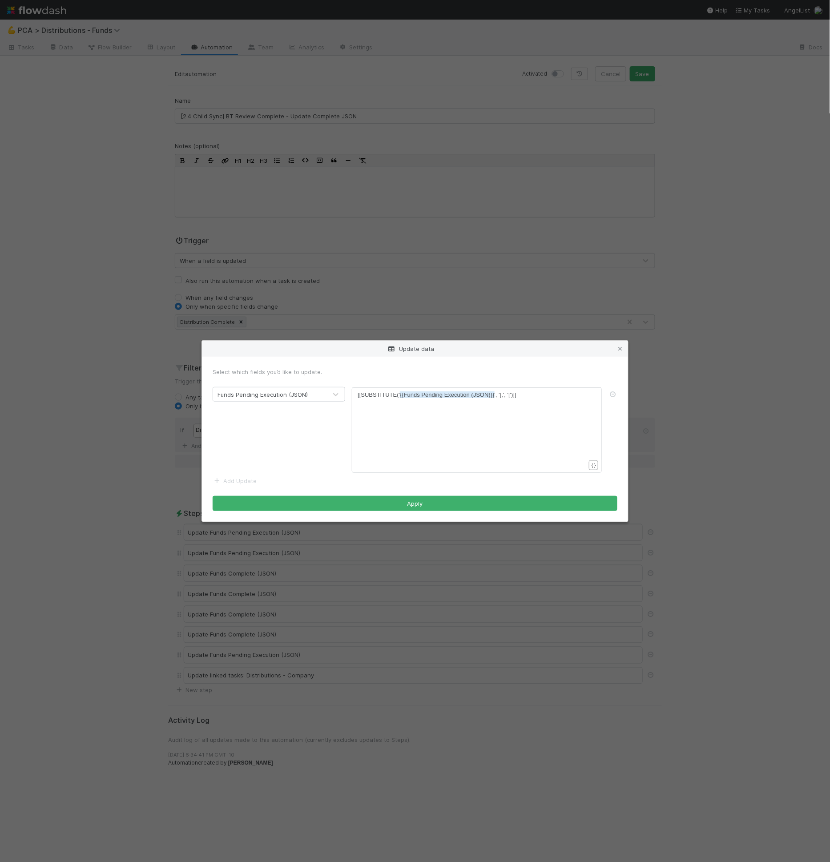
click at [292, 398] on div "Funds Pending Execution (JSON)" at bounding box center [263, 394] width 90 height 9
type input "complete"
click at [388, 401] on div "xxxxxxxxxx ​" at bounding box center [483, 441] width 250 height 101
click at [619, 349] on icon at bounding box center [620, 349] width 9 height 6
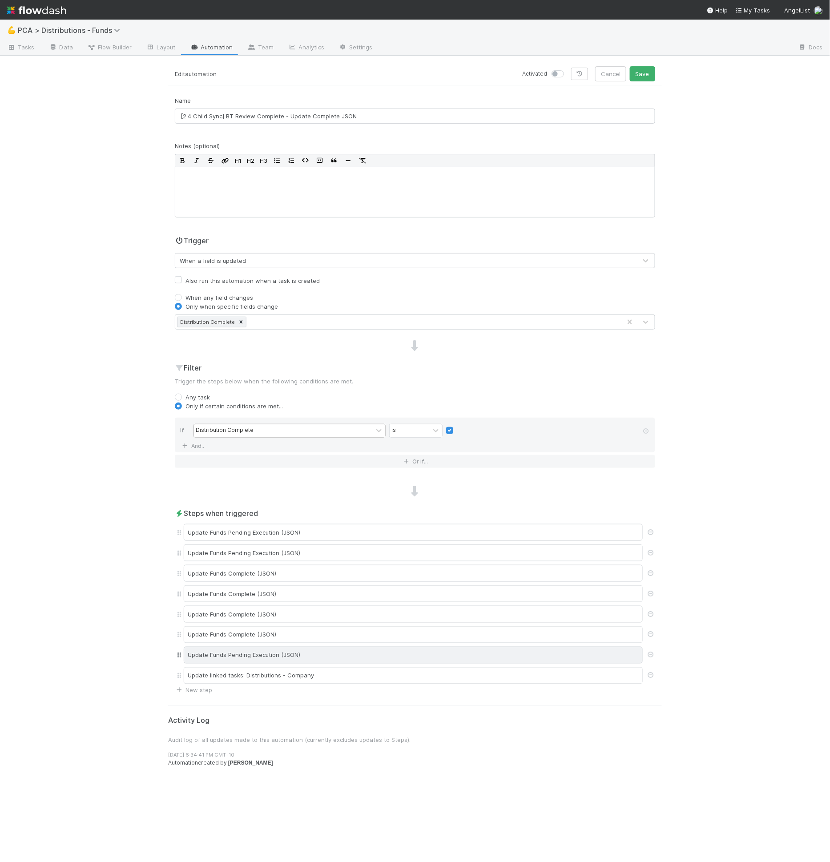
click at [247, 651] on div "Update Funds Pending Execution (JSON)" at bounding box center [413, 655] width 459 height 17
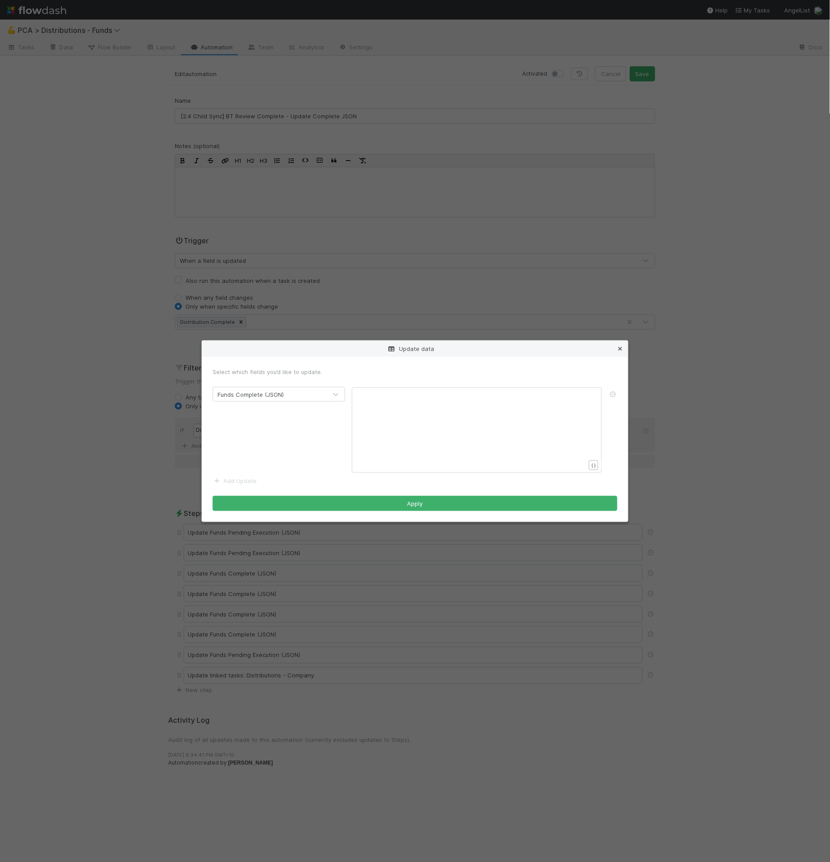
click at [621, 348] on icon at bounding box center [620, 349] width 9 height 6
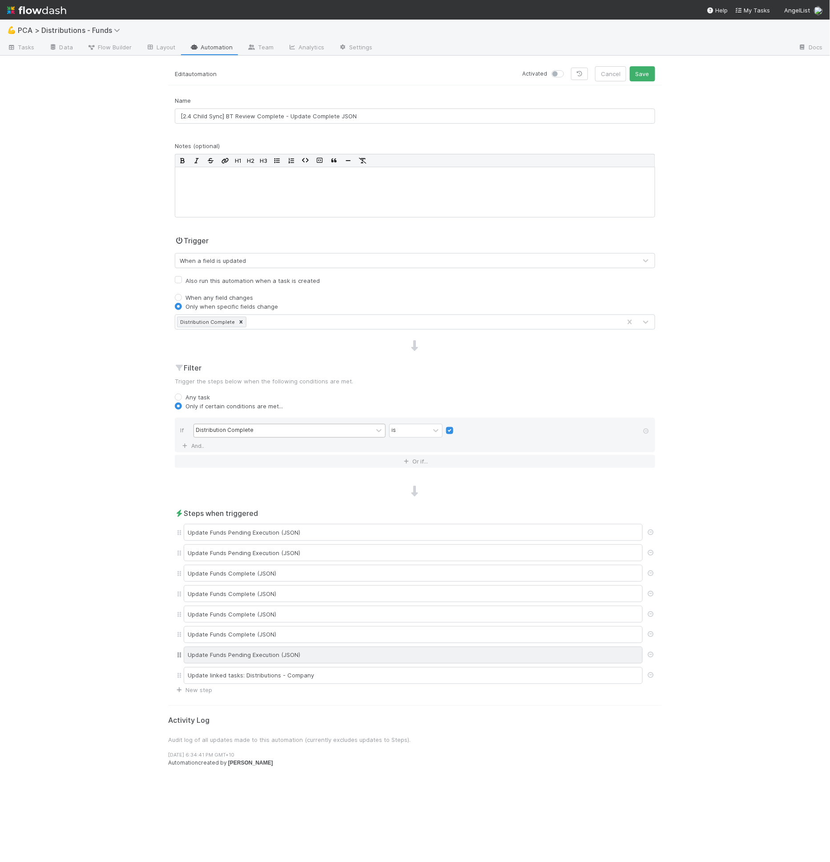
click at [279, 656] on div "Update Funds Pending Execution (JSON)" at bounding box center [413, 655] width 459 height 17
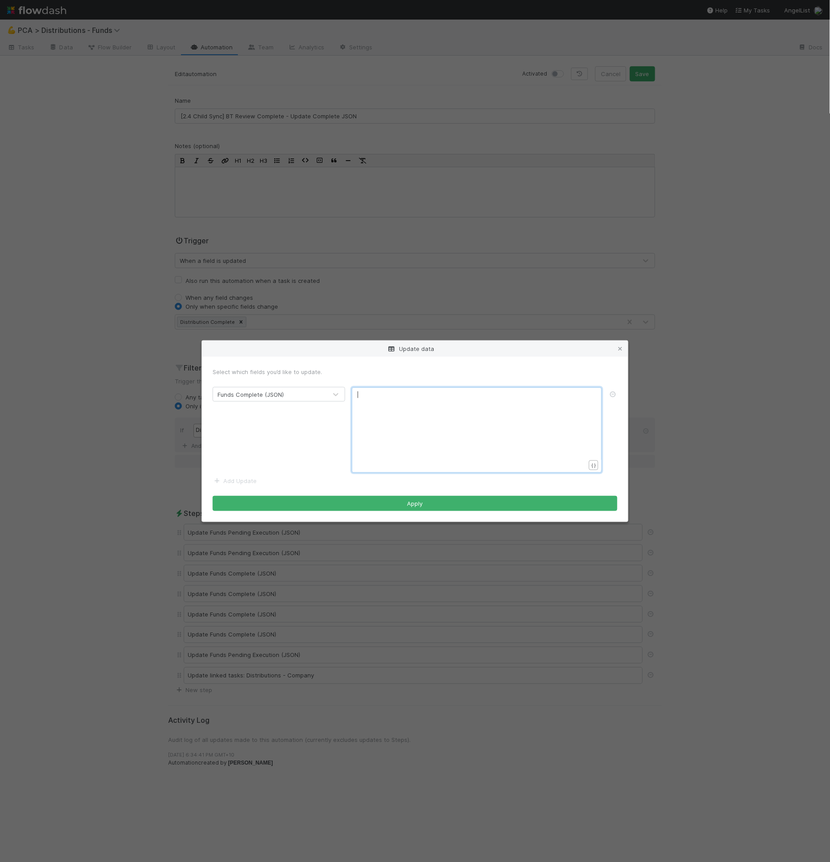
click at [411, 423] on div "xxxxxxxxxx ​" at bounding box center [483, 441] width 250 height 101
paste textarea "P"
drag, startPoint x: 421, startPoint y: 394, endPoint x: 470, endPoint y: 395, distance: 48.5
type textarea "Complete"
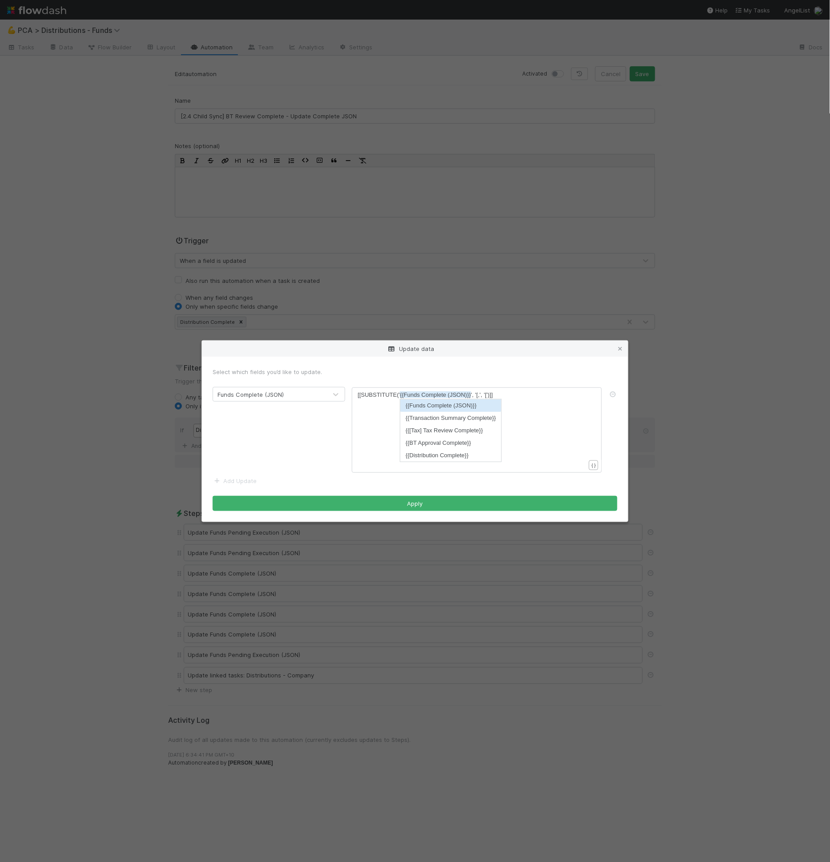
click at [538, 378] on form "Select which fields you’d like to update. Funds Complete (JSON) Complete x [[SU…" at bounding box center [415, 440] width 405 height 144
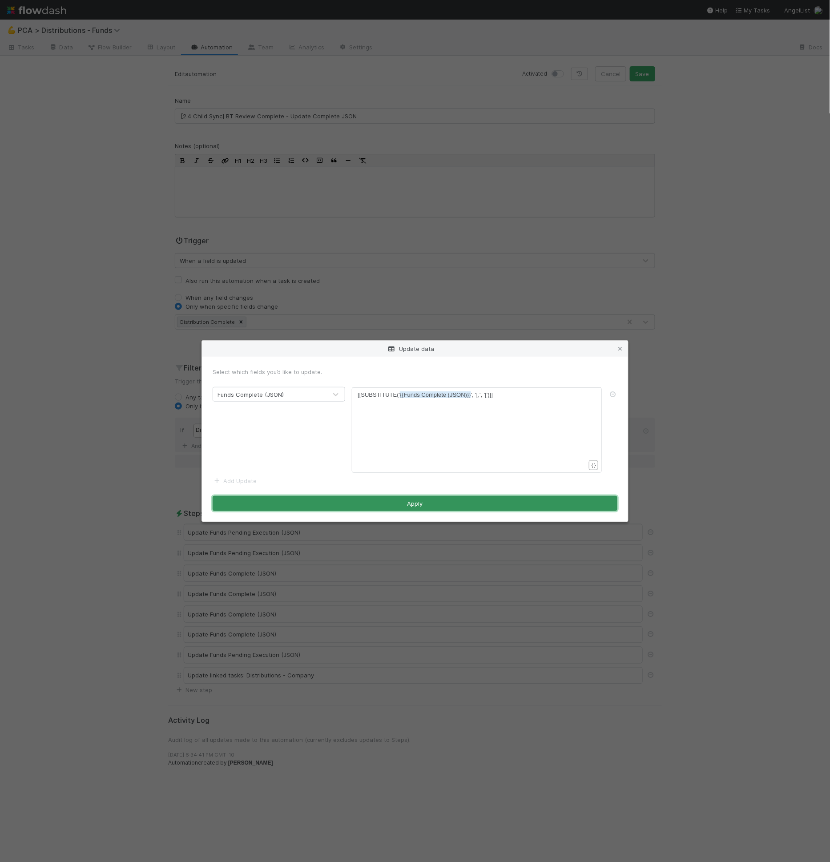
click at [507, 501] on button "Apply" at bounding box center [415, 503] width 405 height 15
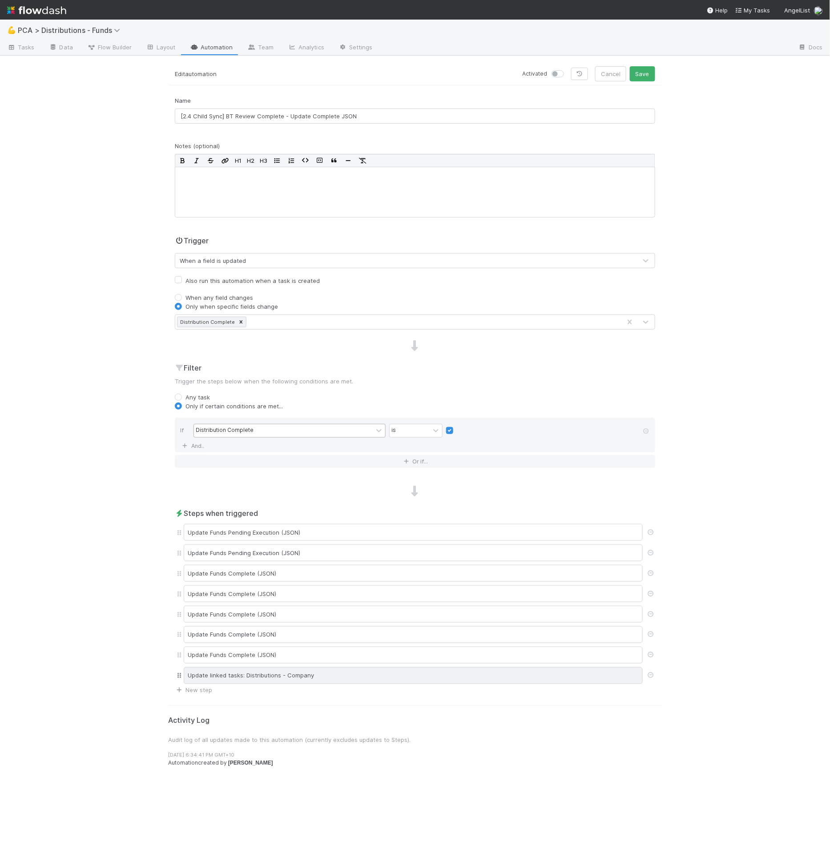
click at [344, 668] on div "Update linked tasks: Distributions - Company" at bounding box center [413, 676] width 459 height 17
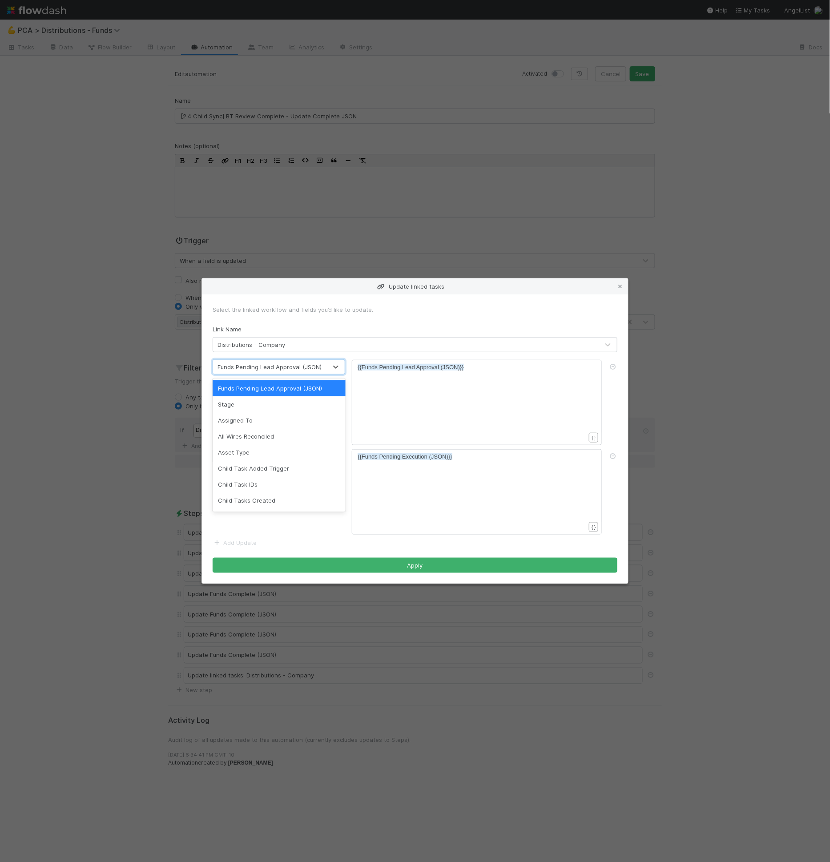
click at [284, 369] on div "Funds Pending Lead Approval (JSON)" at bounding box center [270, 367] width 104 height 9
type input "funds com"
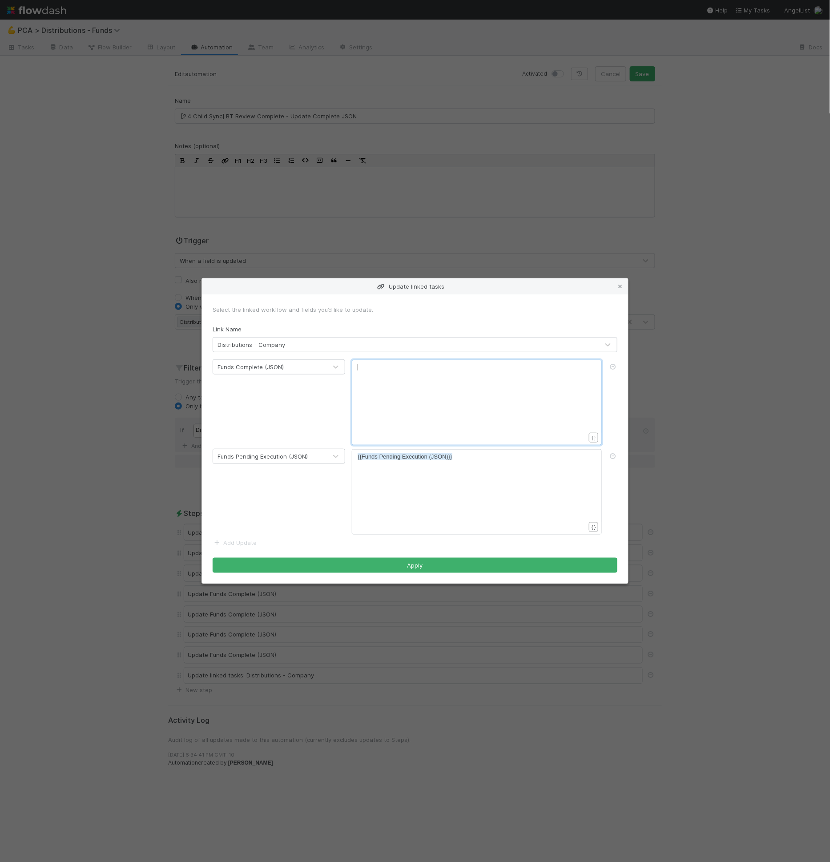
click at [406, 393] on div "xxxxxxxxxx ​" at bounding box center [483, 413] width 250 height 101
type textarea "P{P"
type textarea "{P{"
type textarea "{{"
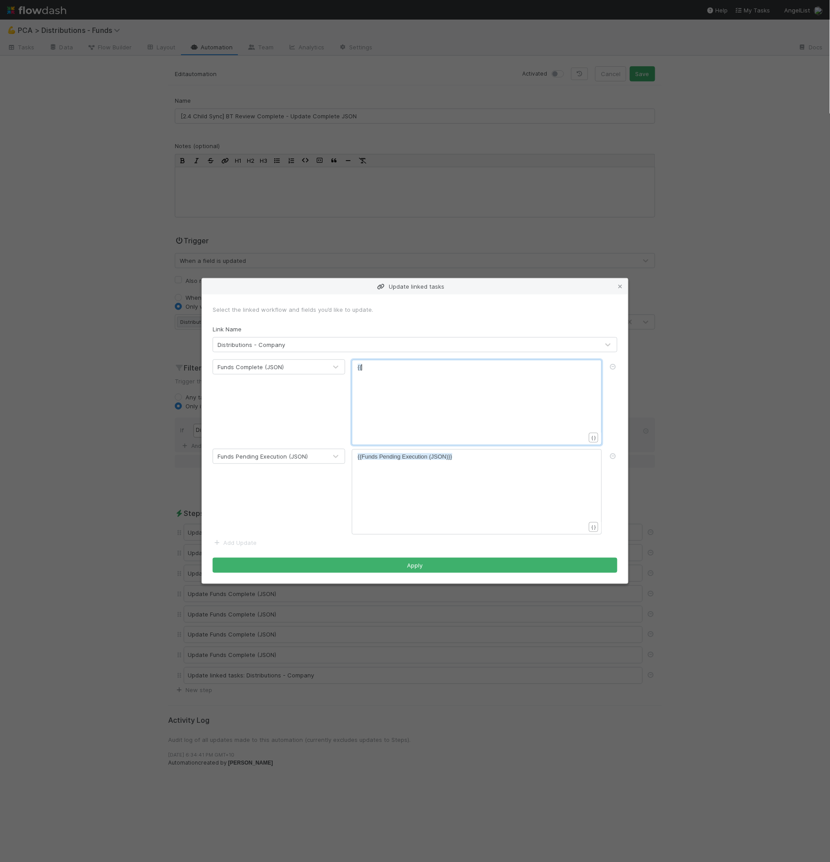
type textarea "c"
type textarea "funds compl"
click at [411, 381] on li "{{Funds Complete (JSON)}}" at bounding box center [408, 378] width 101 height 12
click at [453, 564] on button "Apply" at bounding box center [415, 565] width 405 height 15
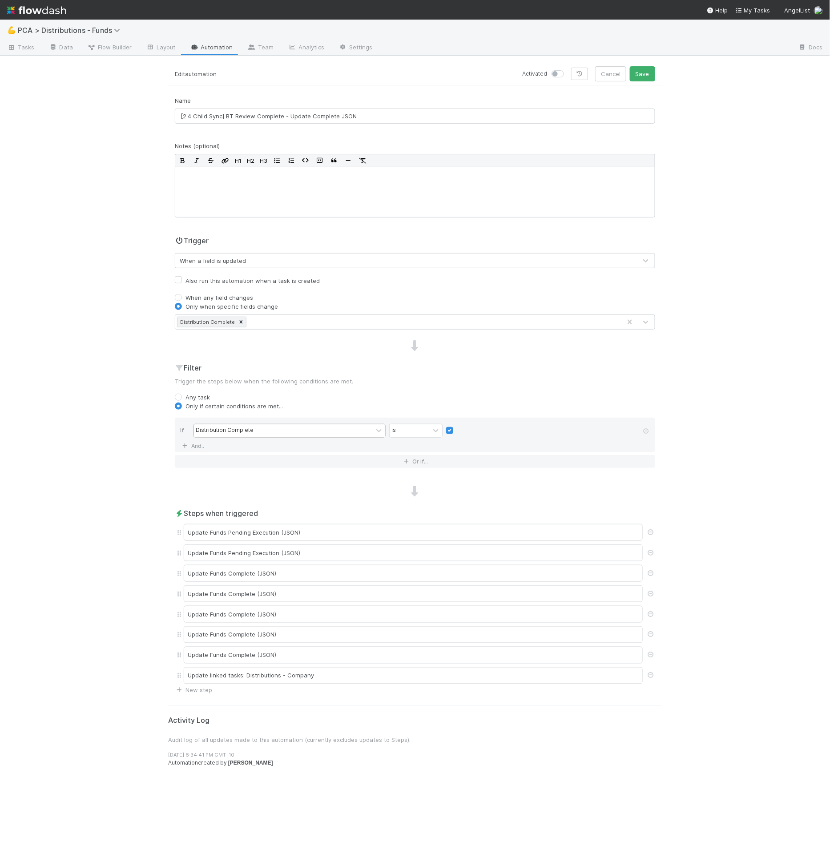
click at [568, 69] on label at bounding box center [568, 69] width 0 height 0
click at [559, 73] on input "checkbox" at bounding box center [555, 73] width 7 height 8
checkbox input "true"
click at [646, 74] on button "Save" at bounding box center [642, 73] width 25 height 15
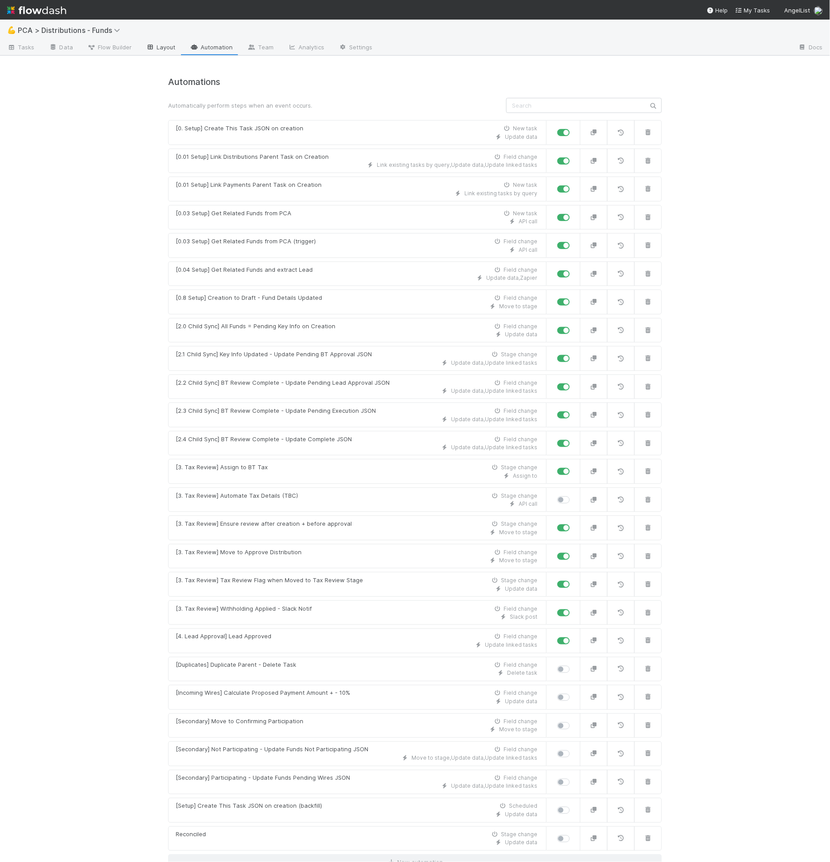
click at [163, 52] on link "Layout" at bounding box center [161, 48] width 44 height 14
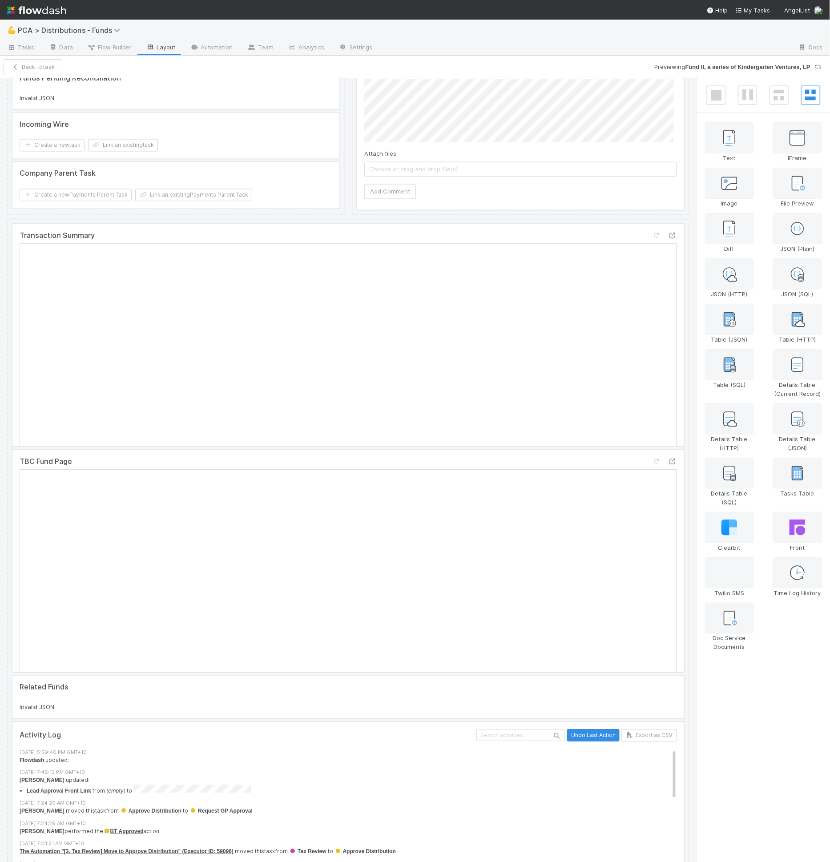
scroll to position [574, 0]
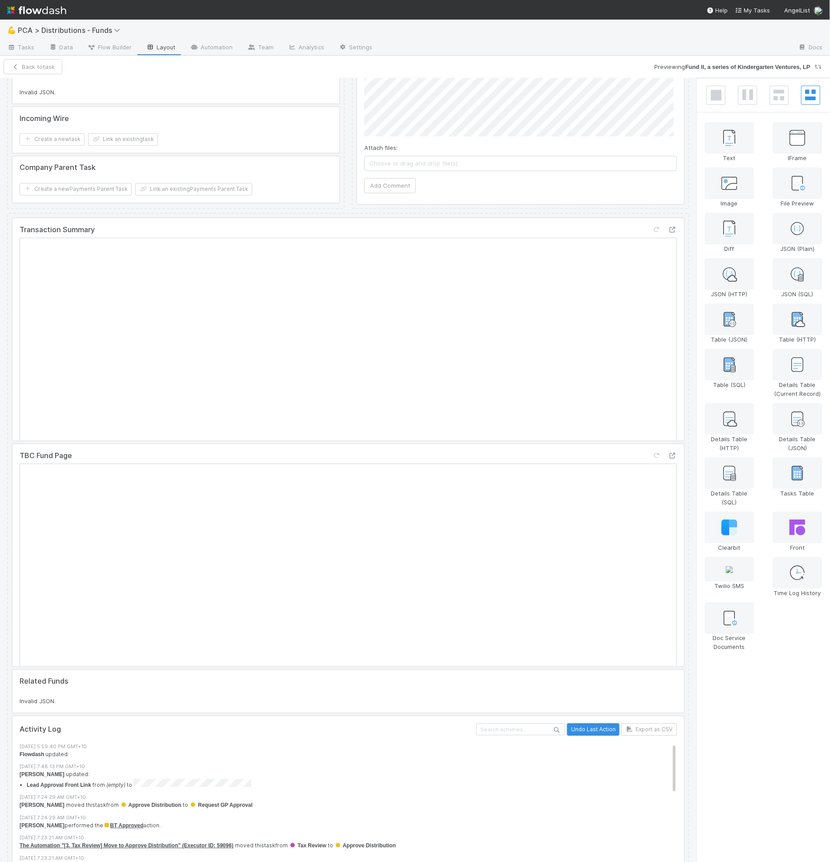
click at [374, 267] on div at bounding box center [348, 330] width 672 height 223
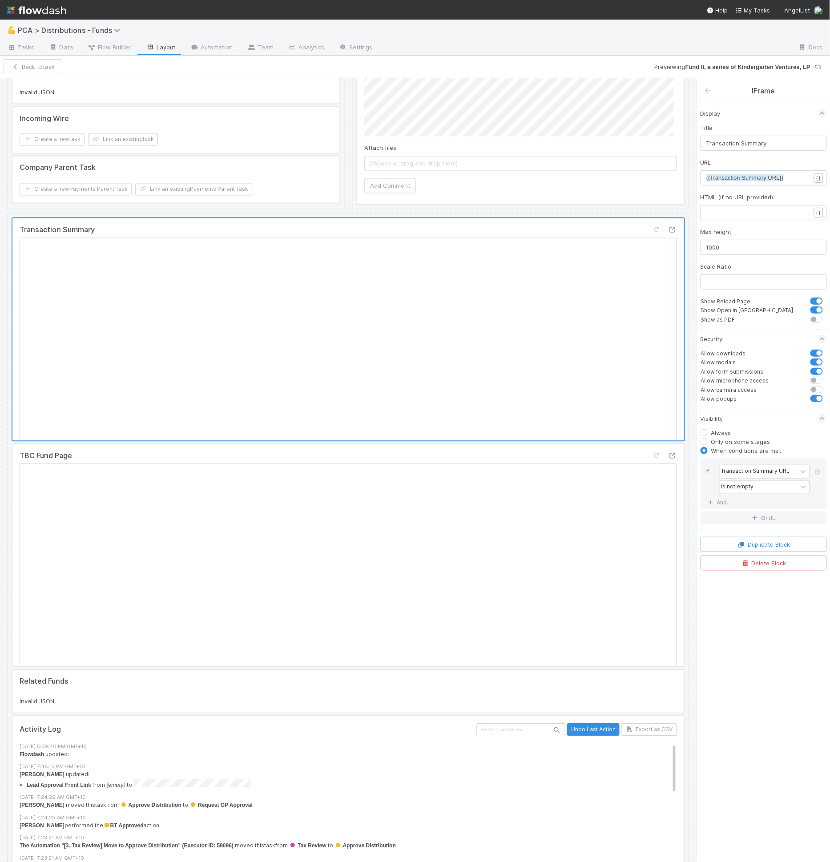
click at [438, 359] on div at bounding box center [348, 330] width 672 height 223
click at [212, 49] on link "Automation" at bounding box center [211, 48] width 57 height 14
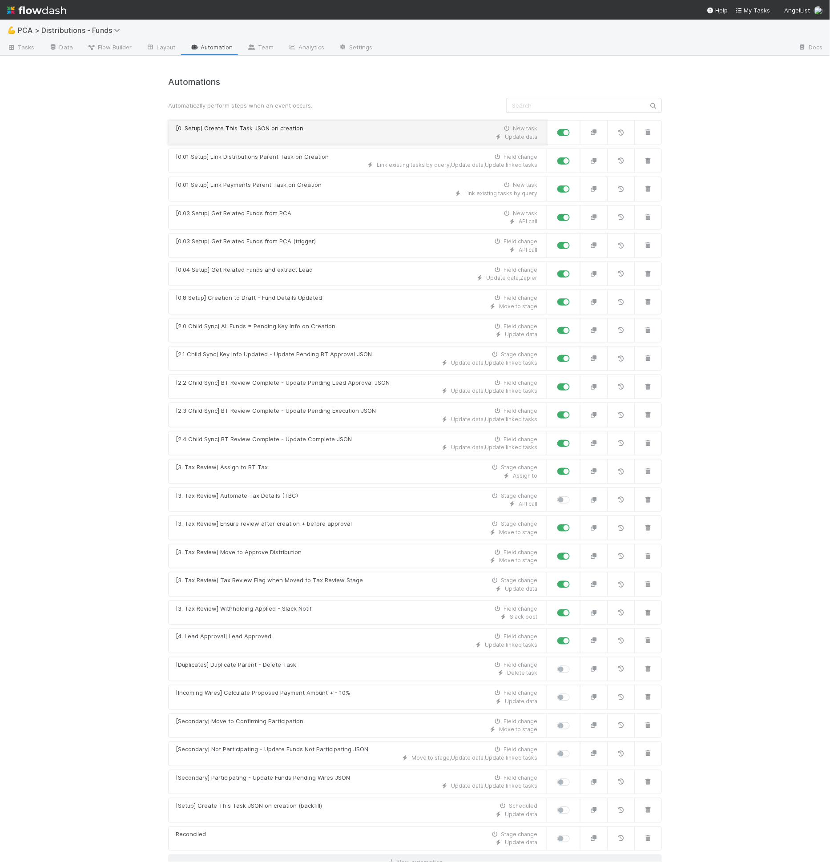
click at [320, 135] on div "Update data" at bounding box center [357, 137] width 362 height 8
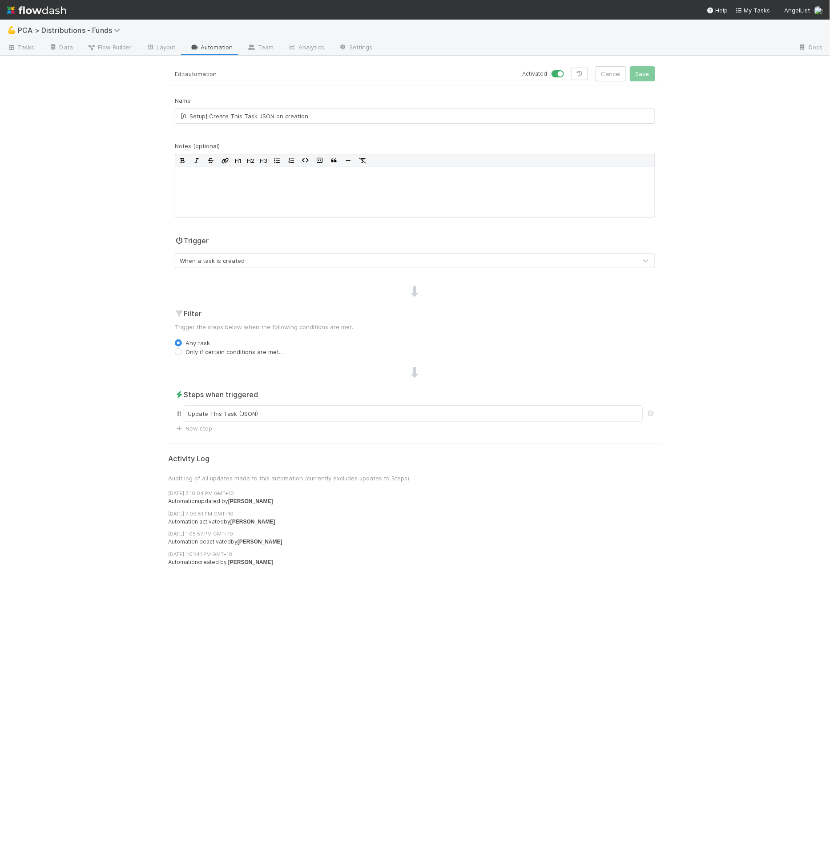
click at [264, 404] on div "Update This Task (JSON)" at bounding box center [415, 414] width 481 height 20
click at [265, 417] on div "Update This Task (JSON)" at bounding box center [413, 413] width 459 height 17
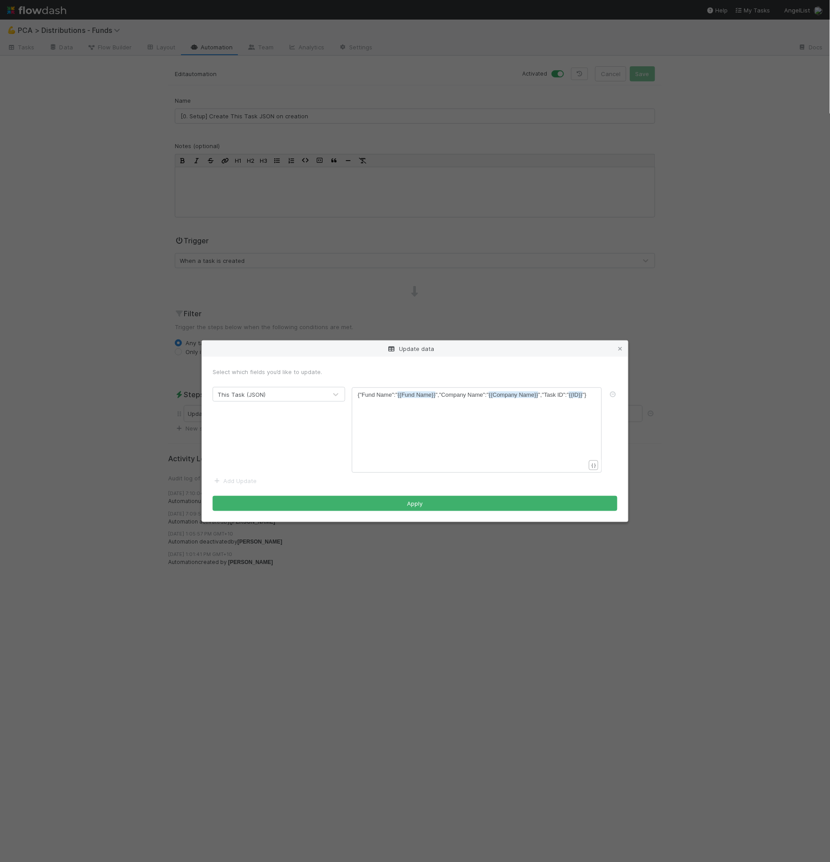
click at [543, 395] on span "{"Fund Name":" {{Fund Name}} ","Company Name":" {{Company Name}} ","Task ID":" …" at bounding box center [472, 395] width 229 height 7
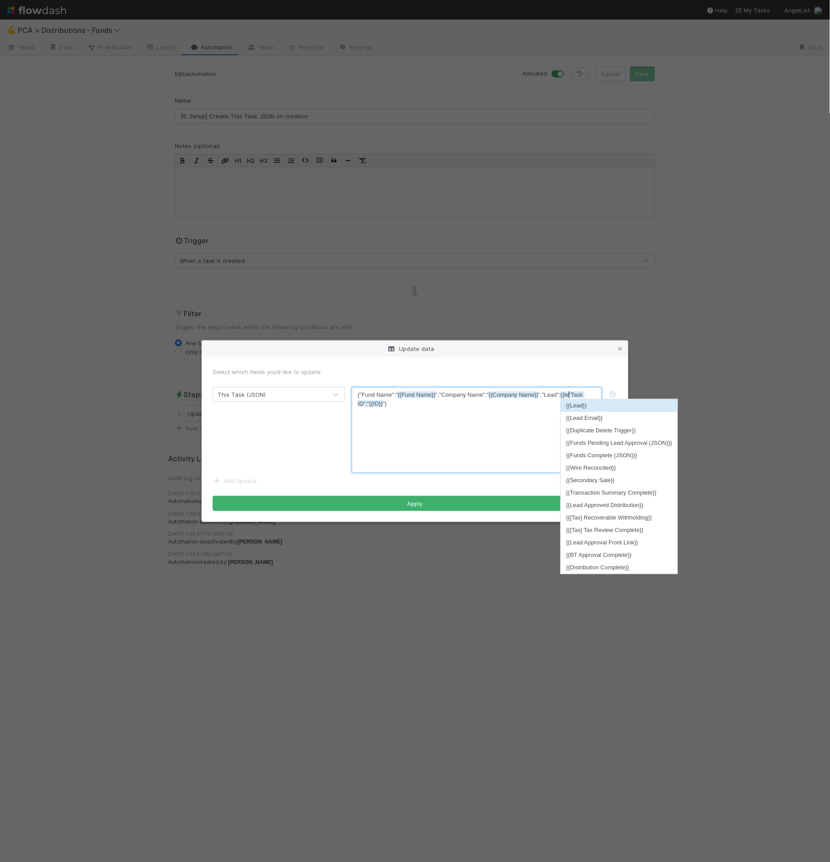
type textarea ""Lead":{{lead"
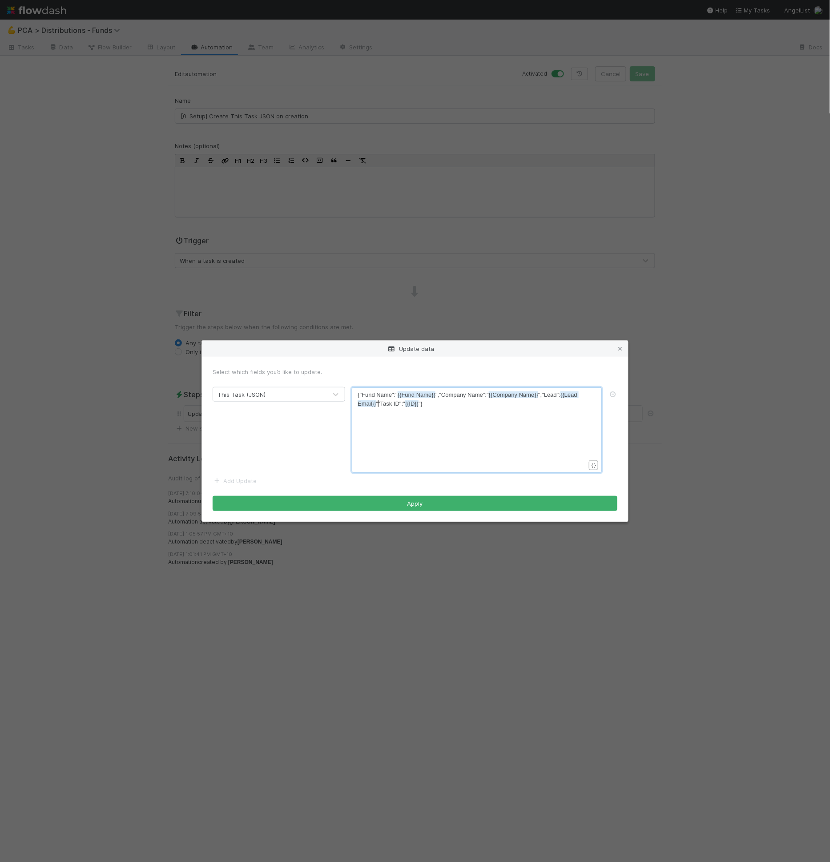
type textarea "","
click at [561, 396] on span "{{Lead Email}}" at bounding box center [468, 400] width 221 height 16
type textarea """
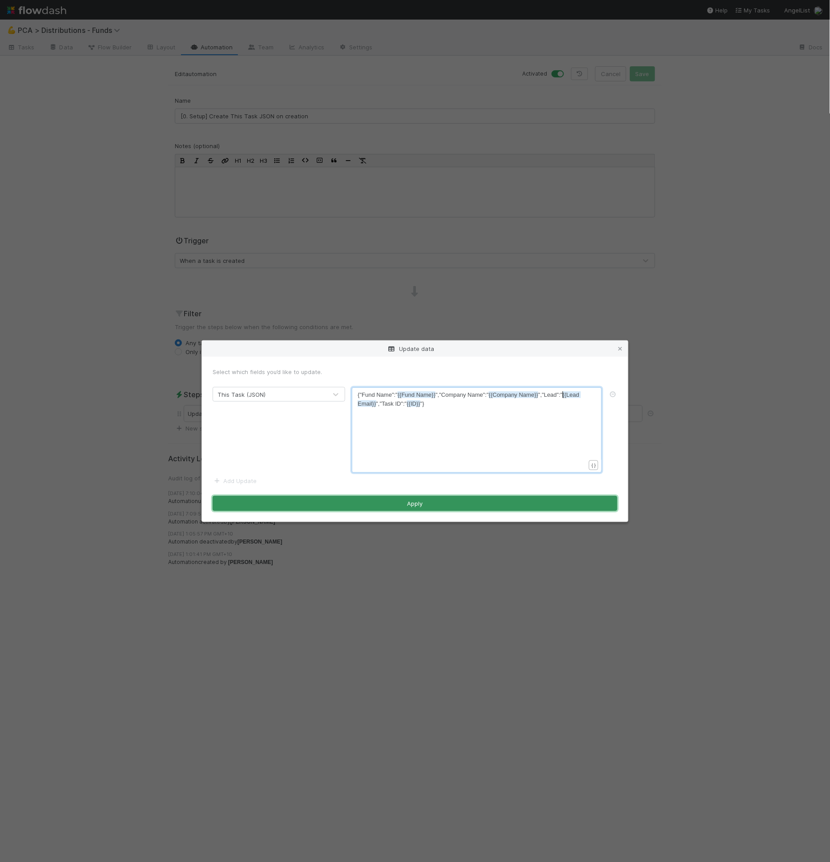
click at [466, 506] on button "Apply" at bounding box center [415, 503] width 405 height 15
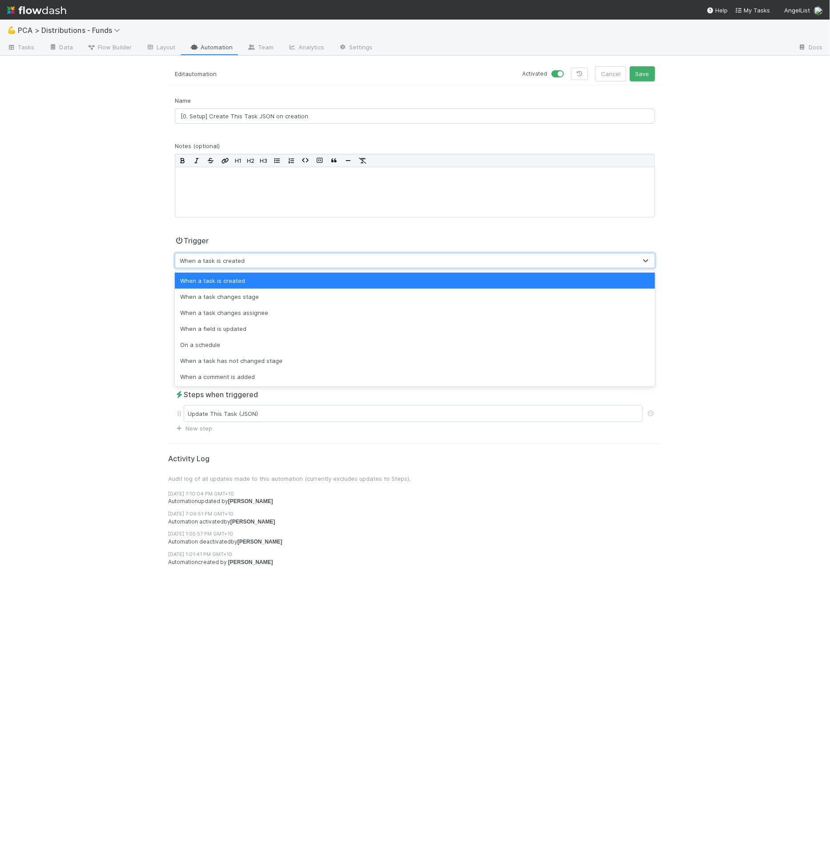
click at [280, 257] on div "When a task is created" at bounding box center [406, 261] width 462 height 14
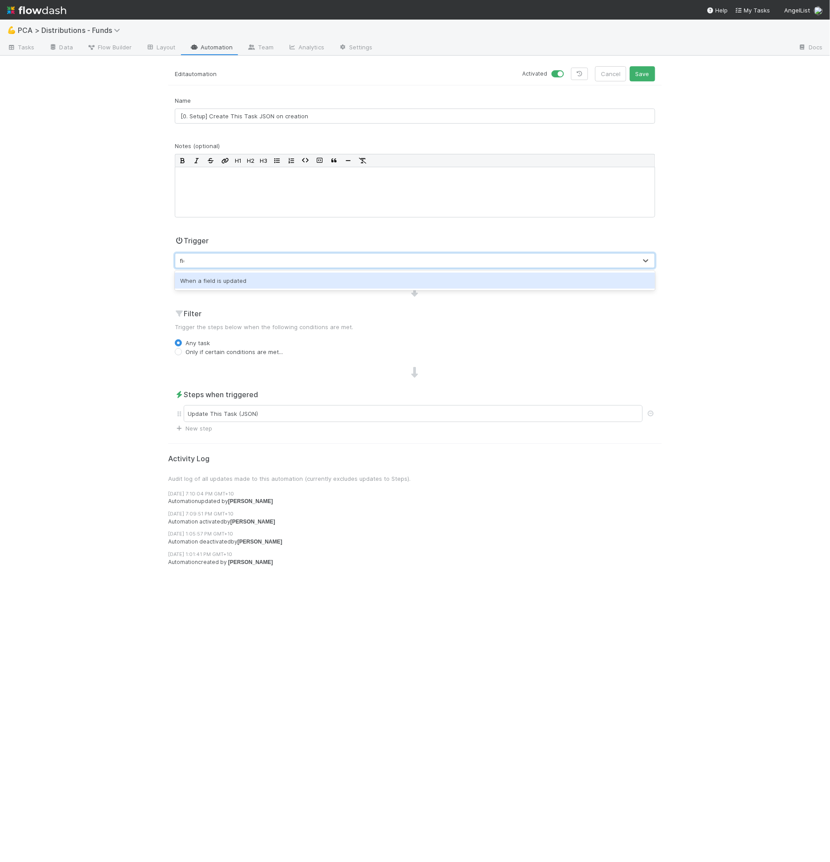
type input "field"
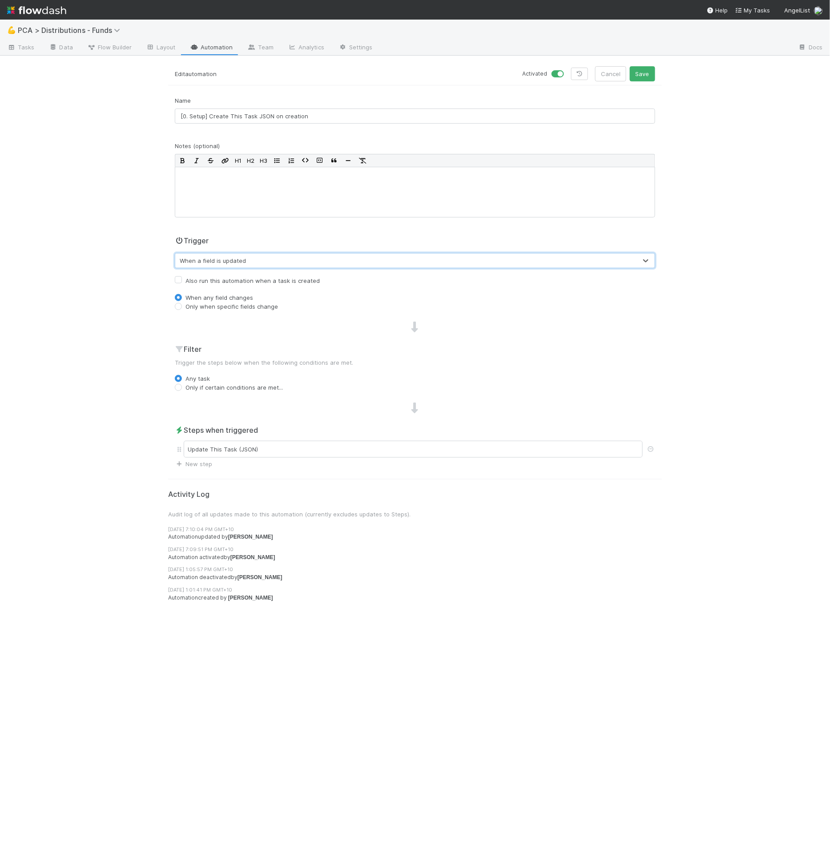
click at [260, 279] on label "Also run this automation when a task is created" at bounding box center [253, 280] width 134 height 11
click at [182, 279] on input "Also run this automation when a task is created" at bounding box center [178, 279] width 7 height 8
checkbox input "true"
click at [249, 313] on div "Name [0. Setup] Create This Task JSON on creation Notes (optional) H1 H2 H3 Tri…" at bounding box center [415, 282] width 494 height 372
click at [249, 312] on div "Name [0. Setup] Create This Task JSON on creation Notes (optional) H1 H2 H3 Tri…" at bounding box center [415, 282] width 494 height 372
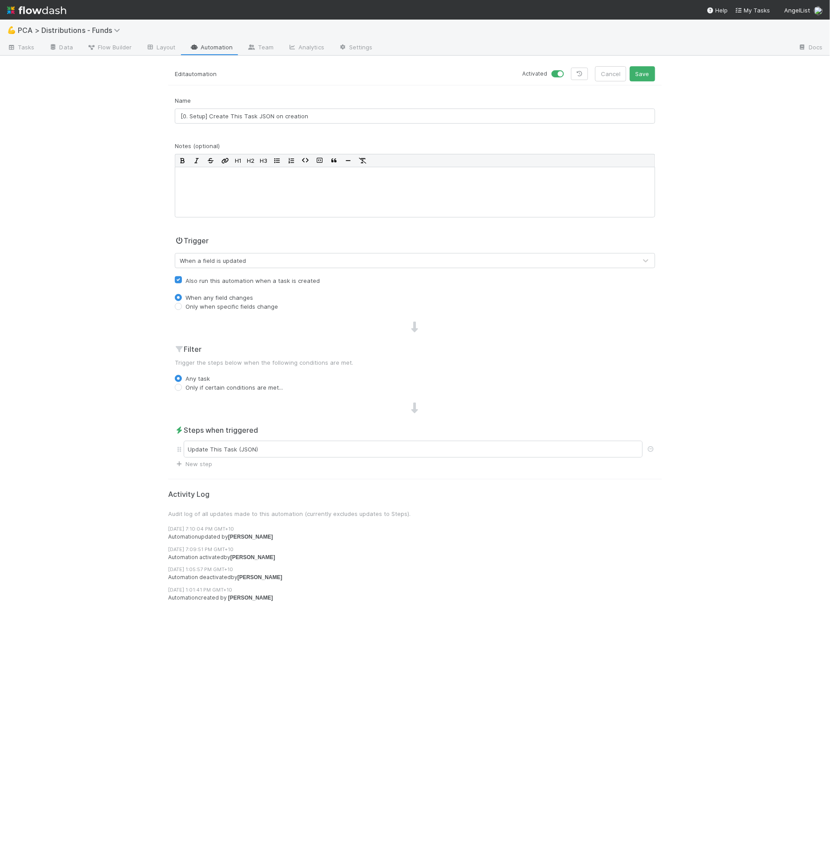
click at [251, 312] on div "Name [0. Setup] Create This Task JSON on creation Notes (optional) H1 H2 H3 Tri…" at bounding box center [415, 282] width 494 height 372
click at [251, 311] on div "Name [0. Setup] Create This Task JSON on creation Notes (optional) H1 H2 H3 Tri…" at bounding box center [415, 282] width 494 height 372
click at [252, 309] on label "Only when specific fields change" at bounding box center [232, 306] width 93 height 9
click at [182, 309] on input "Only when specific fields change" at bounding box center [178, 306] width 7 height 8
radio input "true"
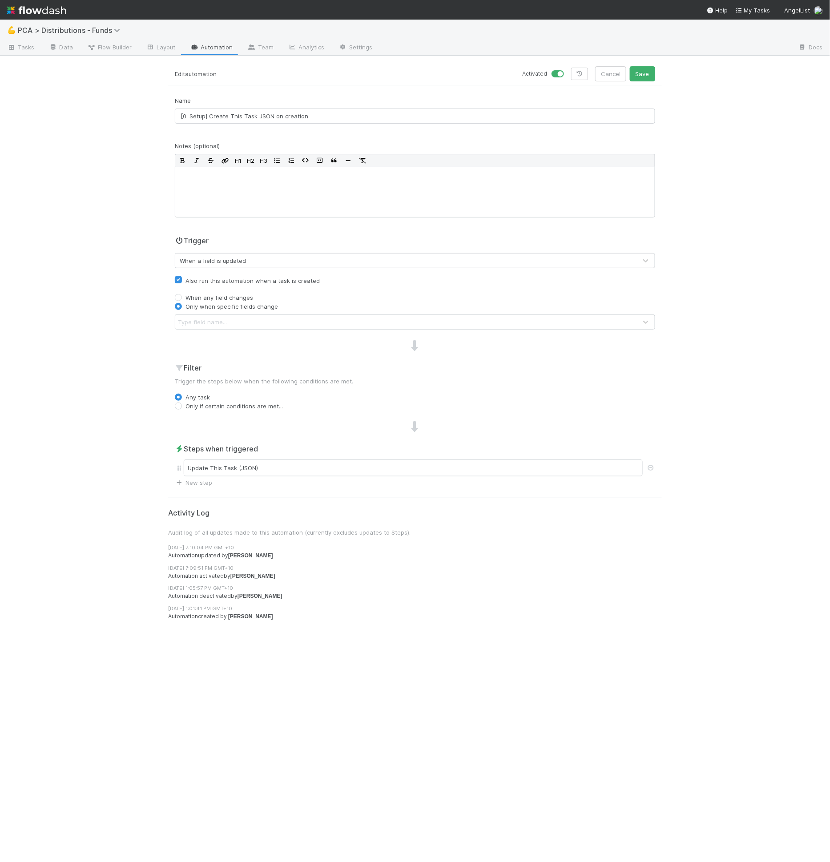
click at [252, 318] on div "Type field name..." at bounding box center [406, 322] width 462 height 14
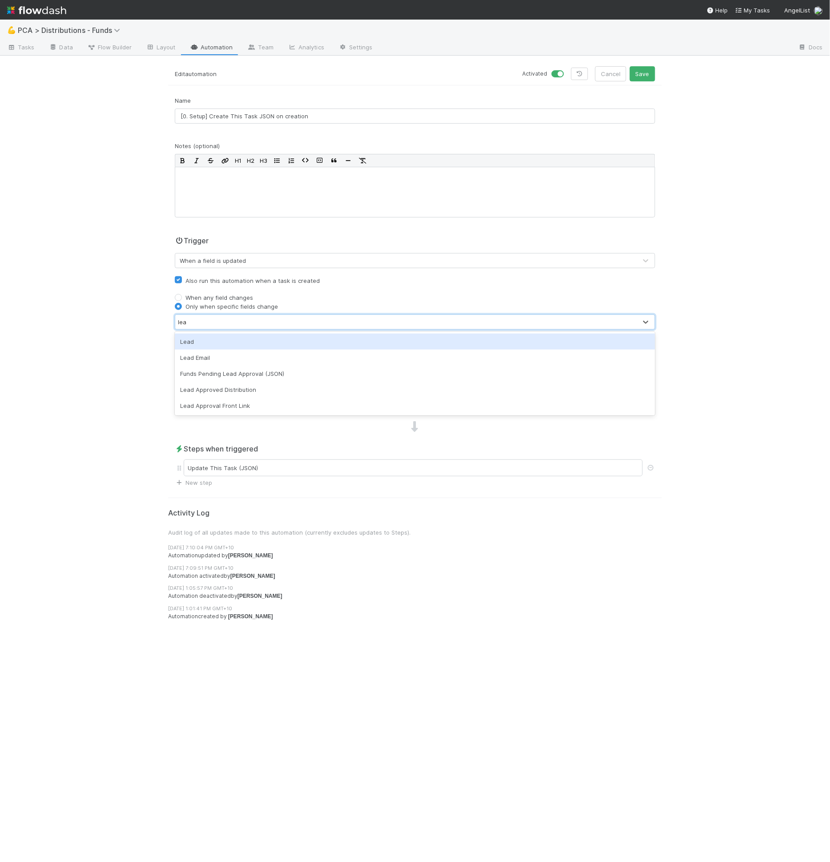
type input "lead"
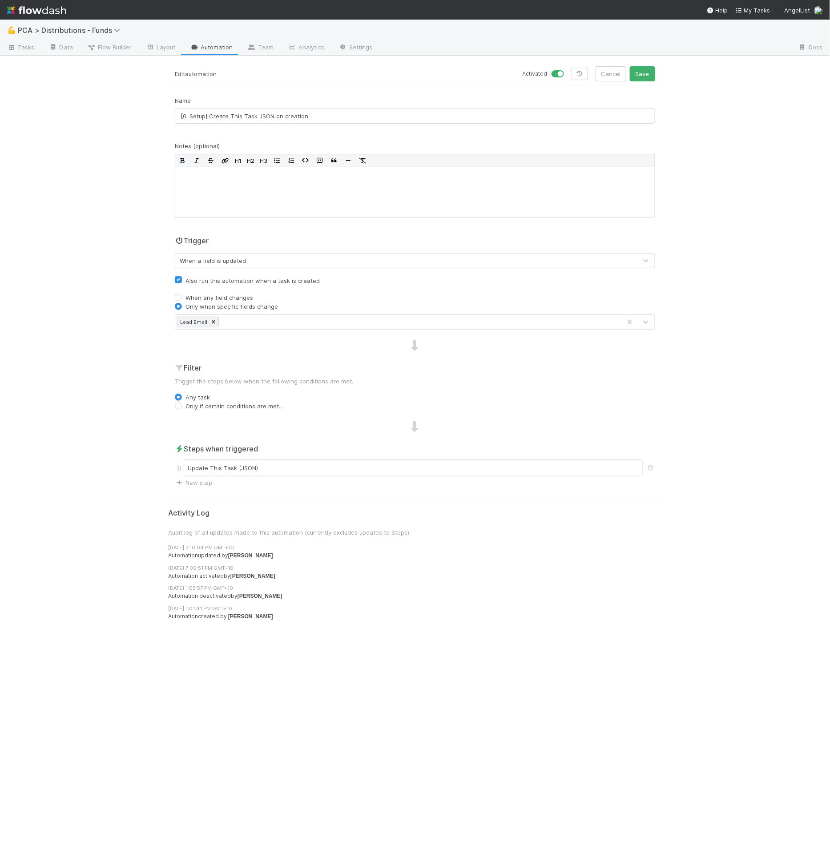
click at [453, 80] on div "Activated Cancel Save" at bounding box center [539, 73] width 234 height 15
click at [232, 45] on link "Automation" at bounding box center [211, 48] width 57 height 14
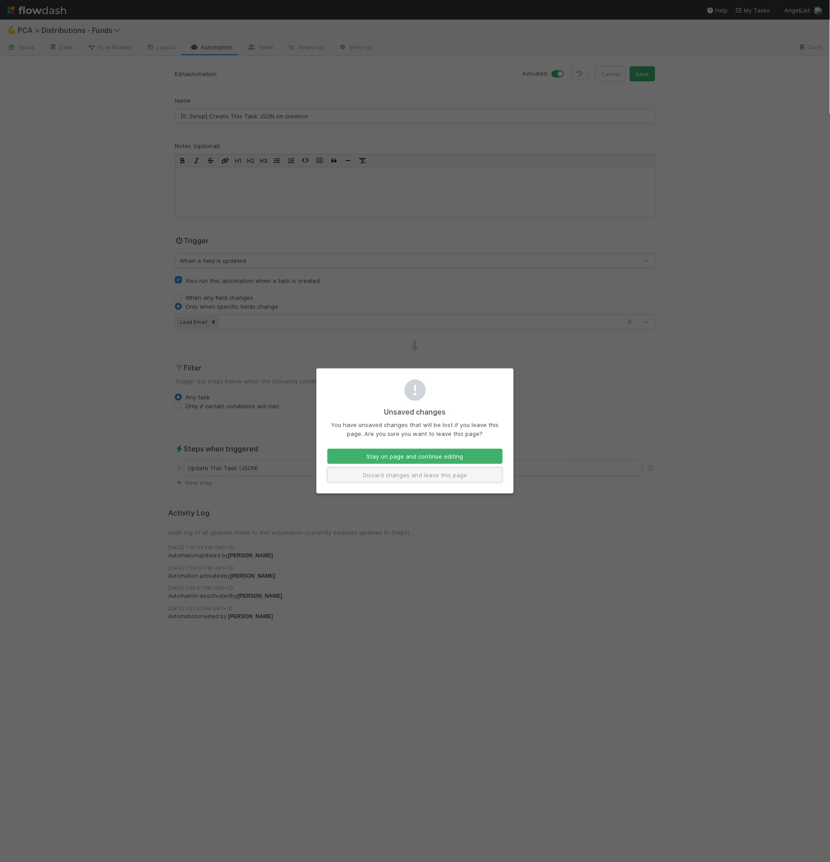
click at [398, 469] on button "Discard changes and leave this page" at bounding box center [415, 475] width 175 height 15
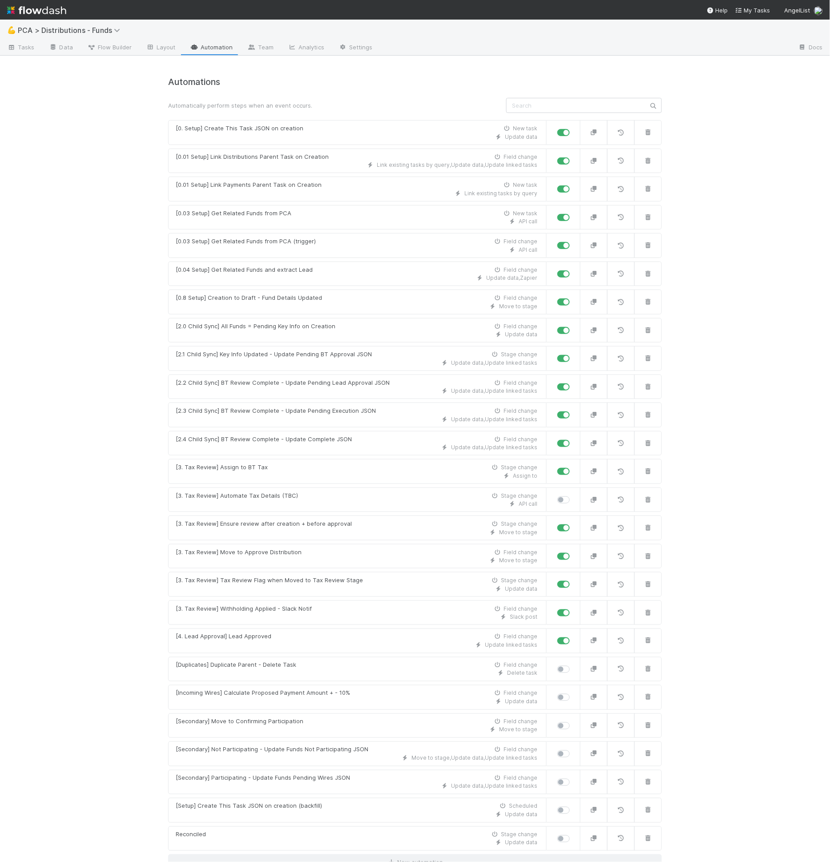
click at [226, 31] on div "💪 PCA > Distributions - Funds" at bounding box center [415, 30] width 830 height 21
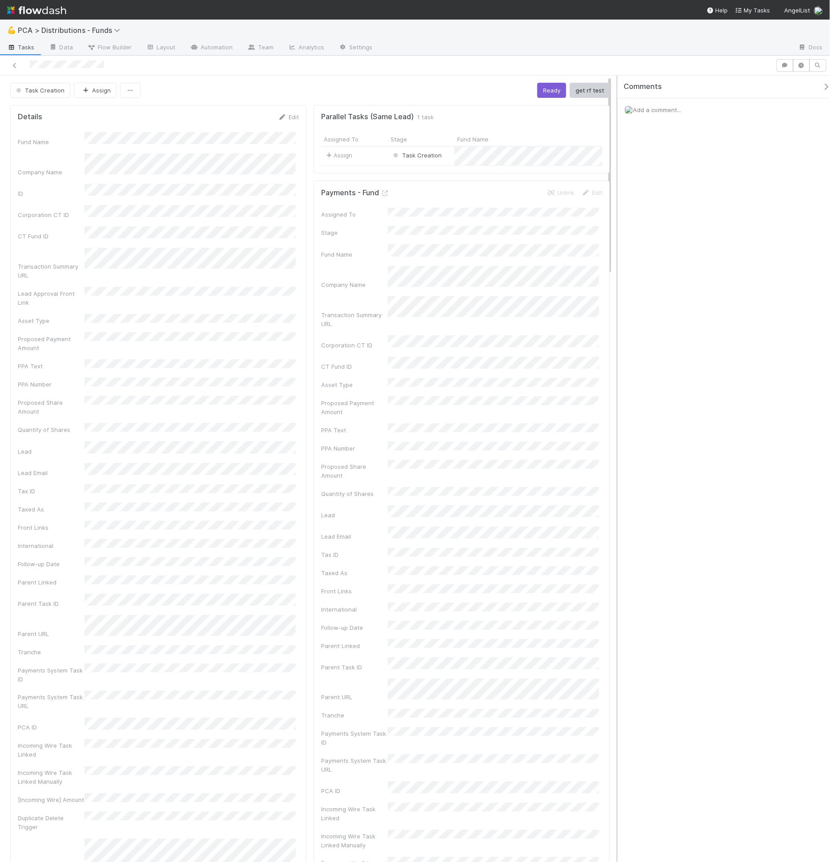
drag, startPoint x: 611, startPoint y: 149, endPoint x: 617, endPoint y: 113, distance: 36.1
click at [617, 113] on div "Task Creation Assign Ready get rf test Details Edit Fund Name Company Name ID C…" at bounding box center [415, 470] width 830 height 788
drag, startPoint x: 617, startPoint y: 113, endPoint x: 617, endPoint y: 150, distance: 36.5
click at [617, 150] on div "Task Creation Assign Ready get rf test Details Edit Fund Name Company Name ID C…" at bounding box center [415, 470] width 830 height 788
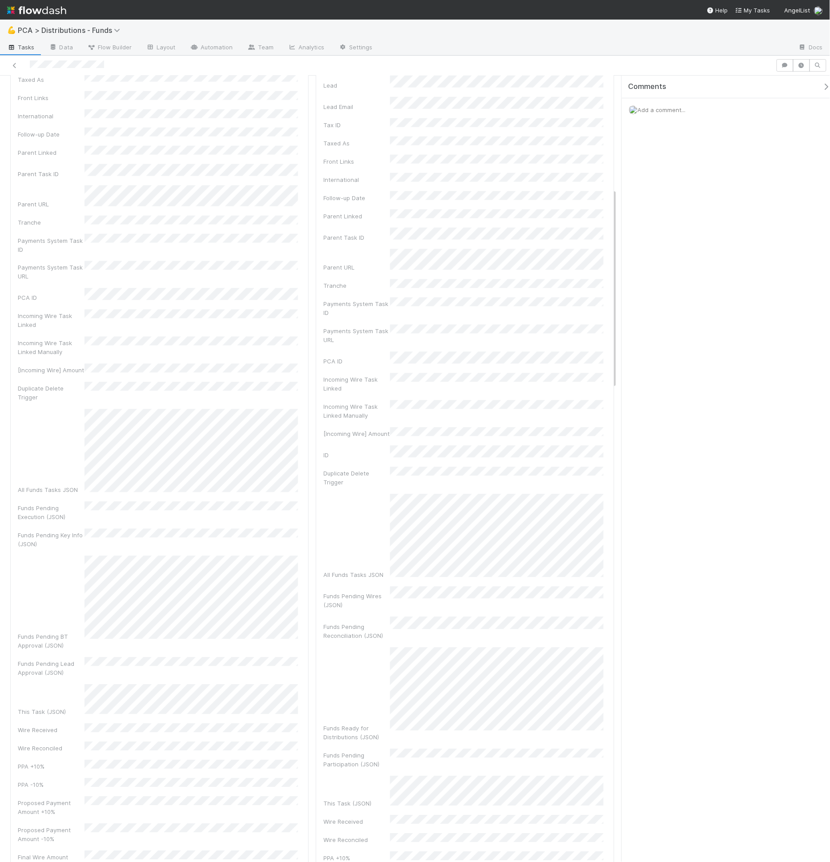
scroll to position [445, 0]
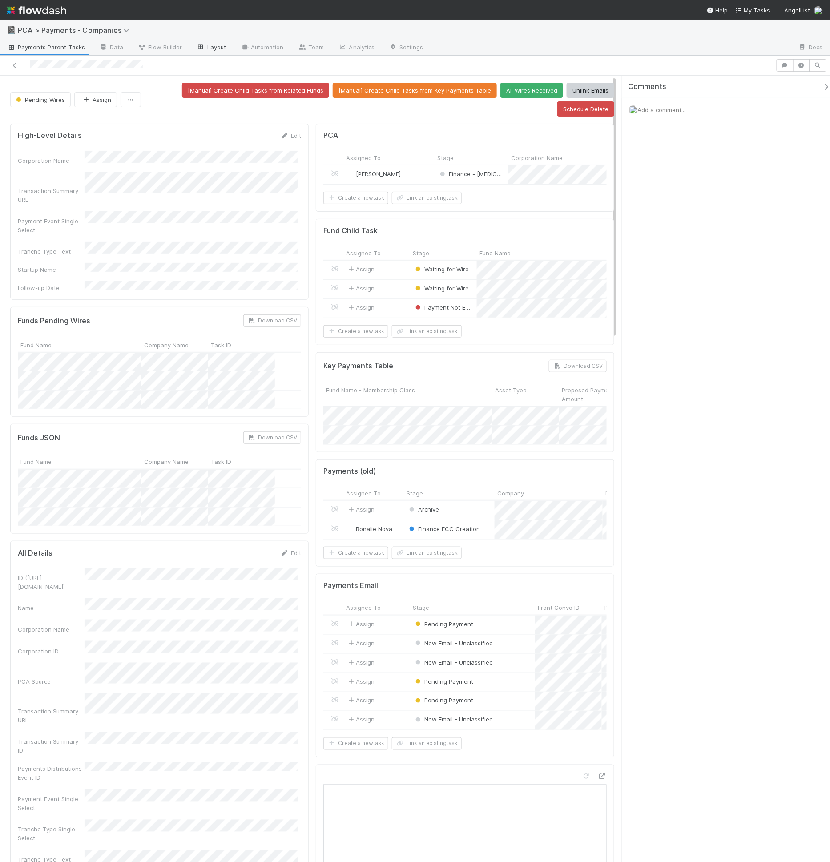
click at [198, 53] on link "Layout" at bounding box center [212, 48] width 44 height 14
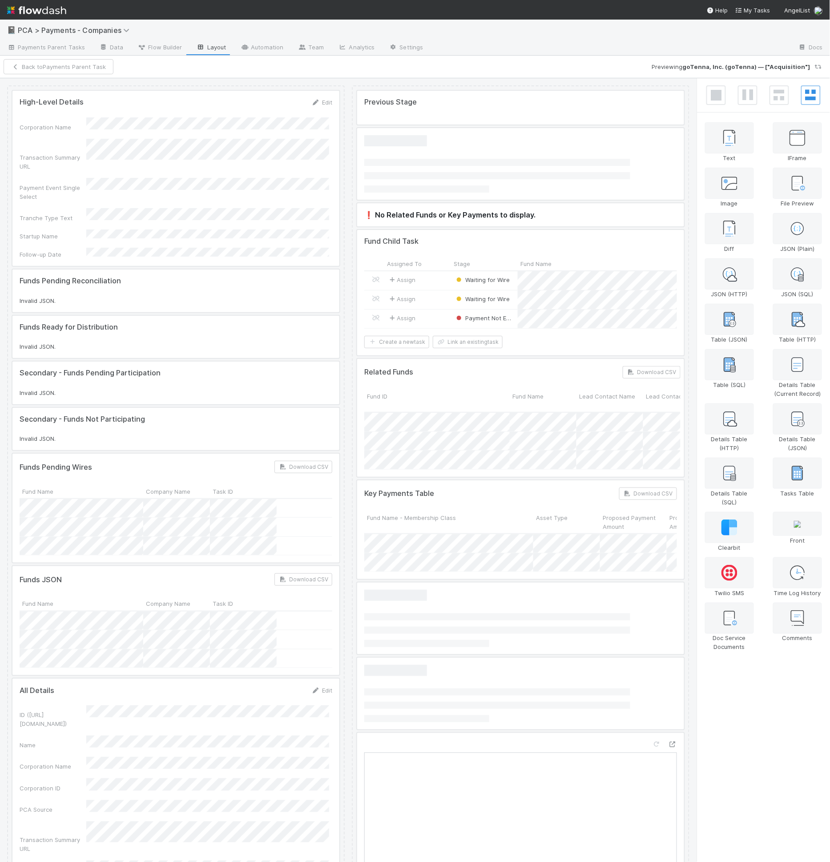
click at [257, 222] on div at bounding box center [175, 178] width 327 height 175
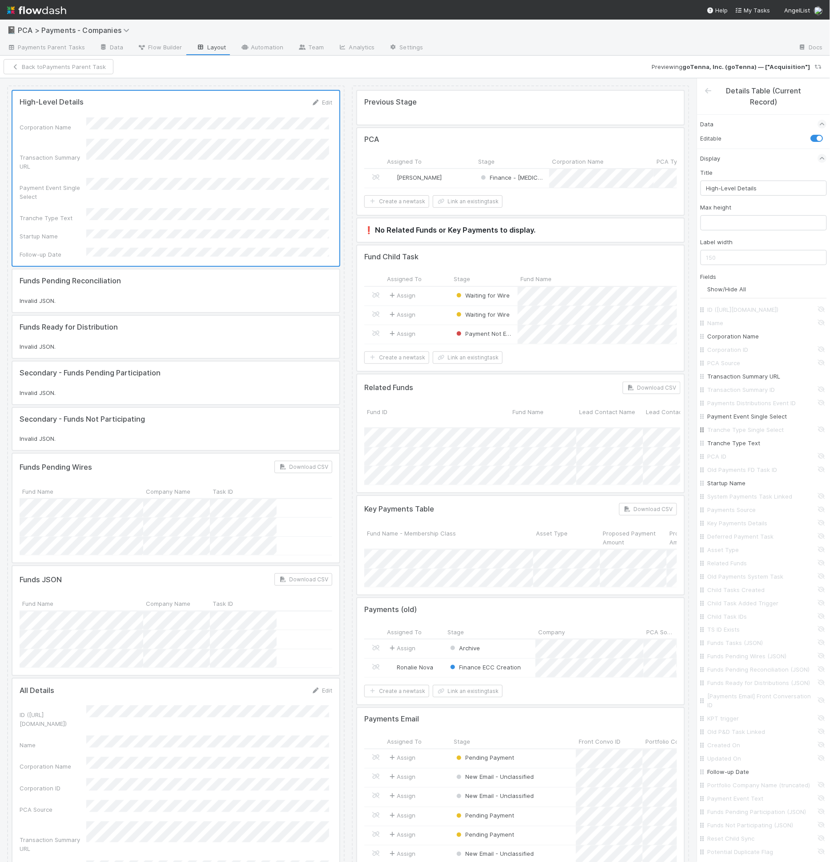
click at [769, 429] on input "Tranche Type Single Select" at bounding box center [766, 429] width 117 height 9
checkbox input "true"
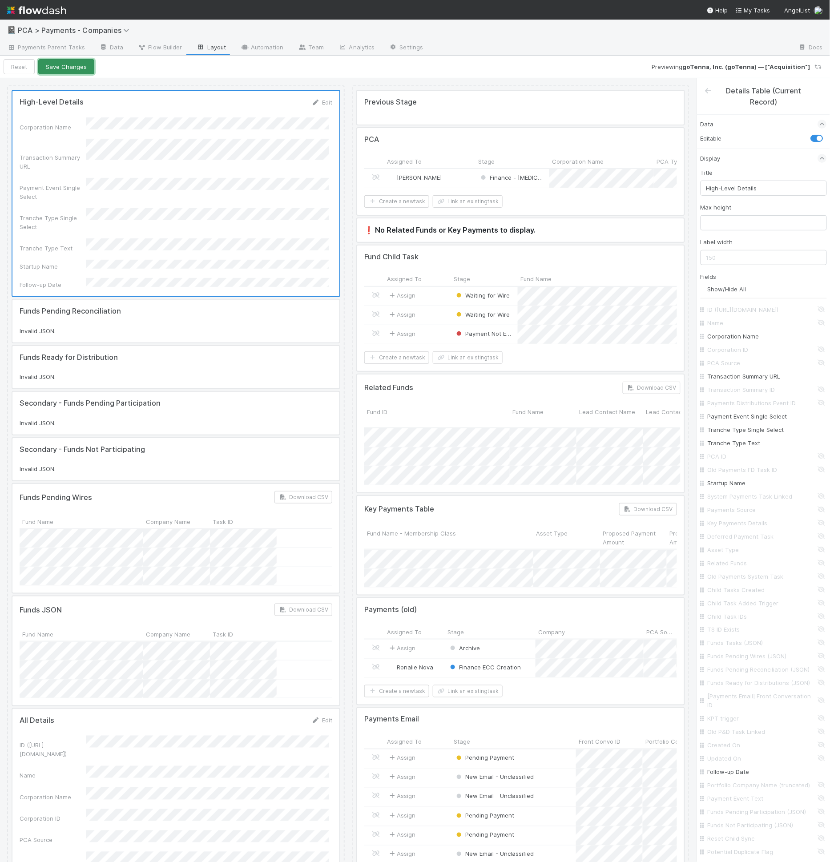
click at [73, 69] on button "Save Changes" at bounding box center [66, 66] width 56 height 15
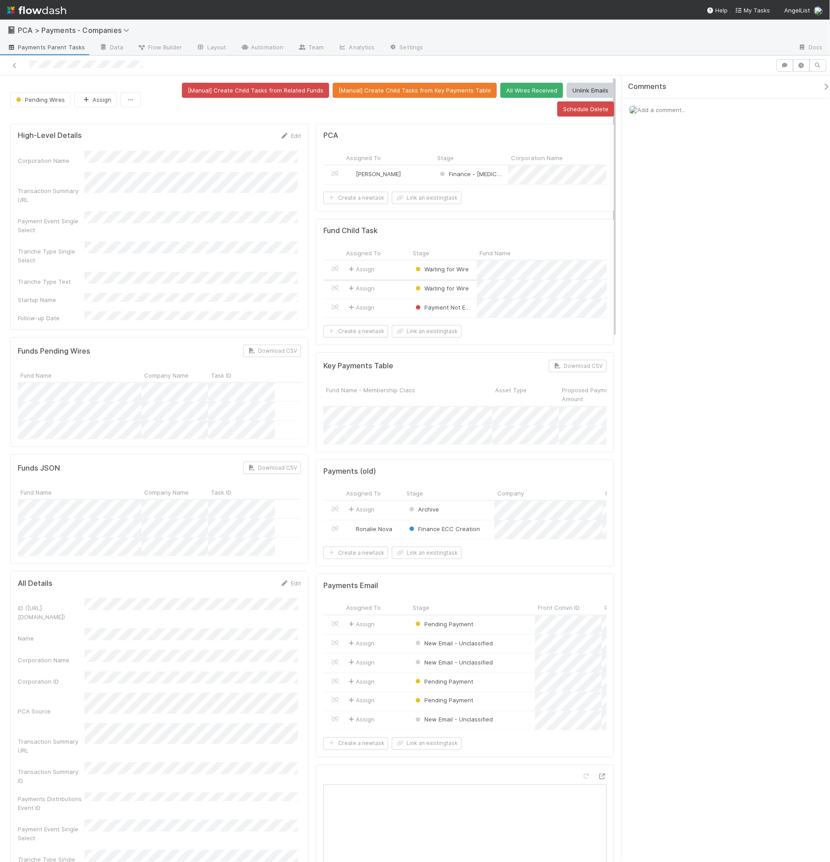
click at [470, 273] on div "Waiting for Wire" at bounding box center [443, 270] width 67 height 19
click at [123, 242] on div "Tranche Type Single Select" at bounding box center [159, 253] width 283 height 23
click at [123, 244] on div "Corporation Name Transaction Summary URL Payment Event Single Select Tranche Ty…" at bounding box center [159, 237] width 283 height 172
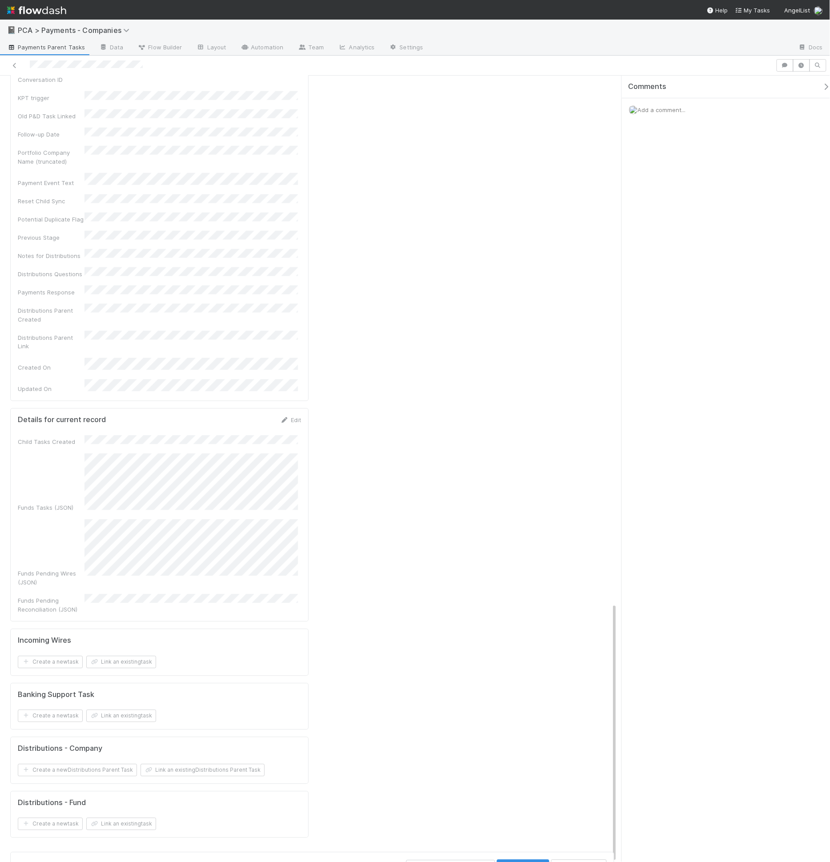
scroll to position [2, 0]
click at [432, 861] on input "text" at bounding box center [450, 867] width 89 height 12
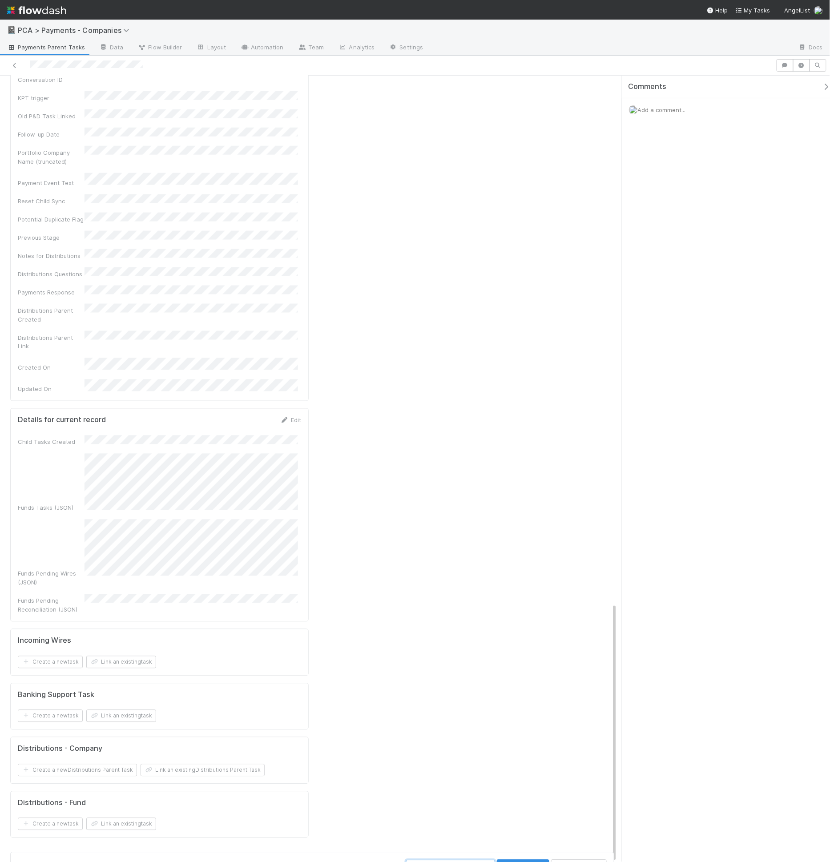
scroll to position [1437, 0]
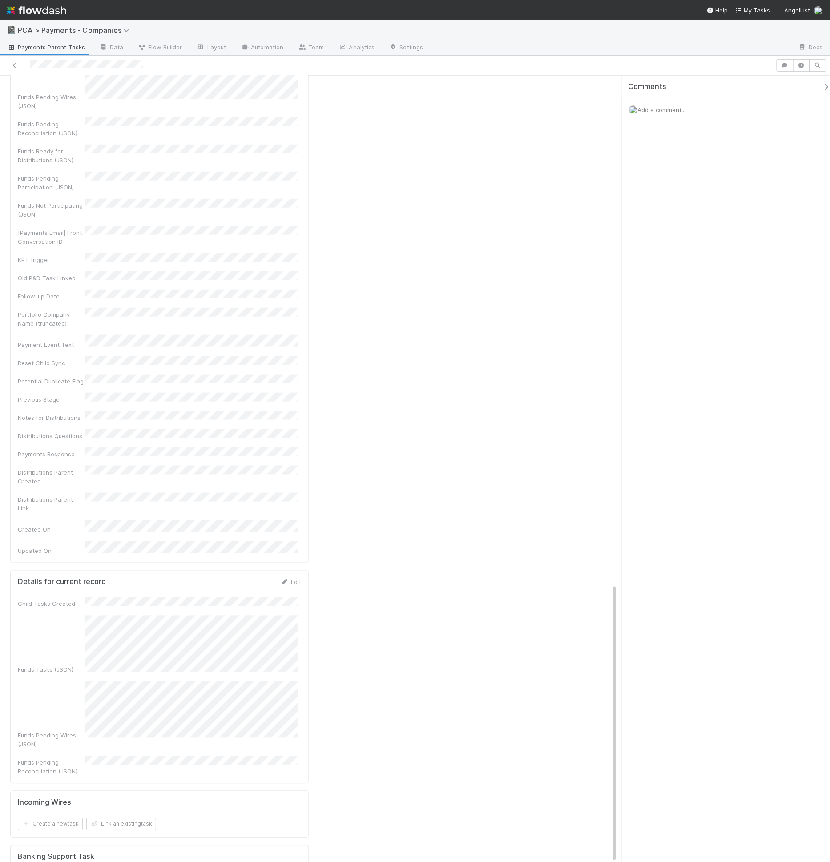
type input "t"
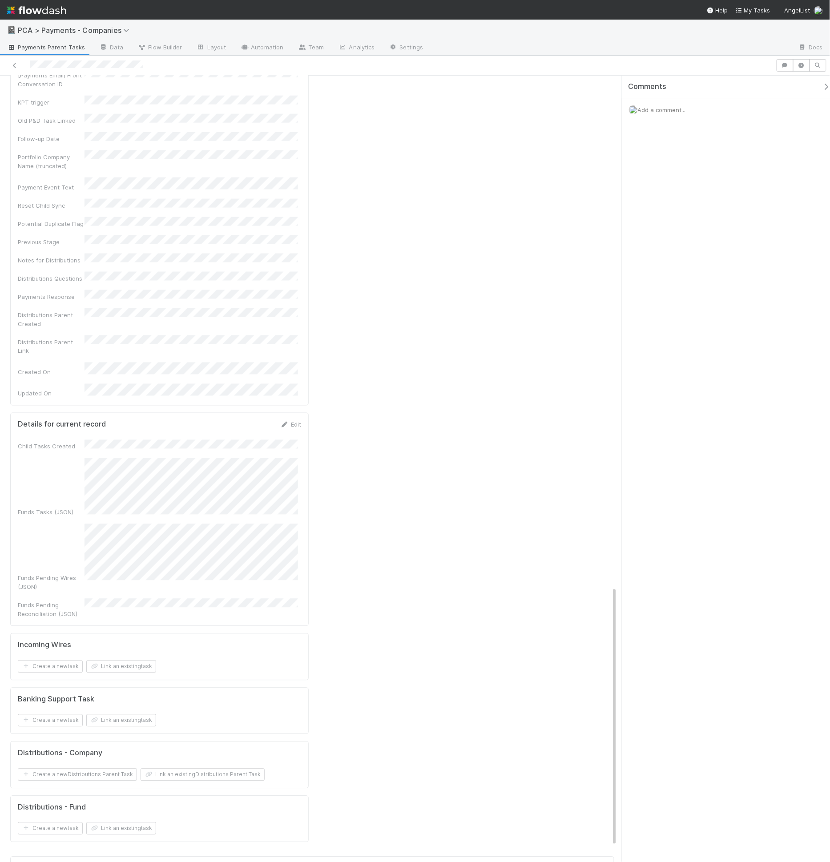
scroll to position [1599, 0]
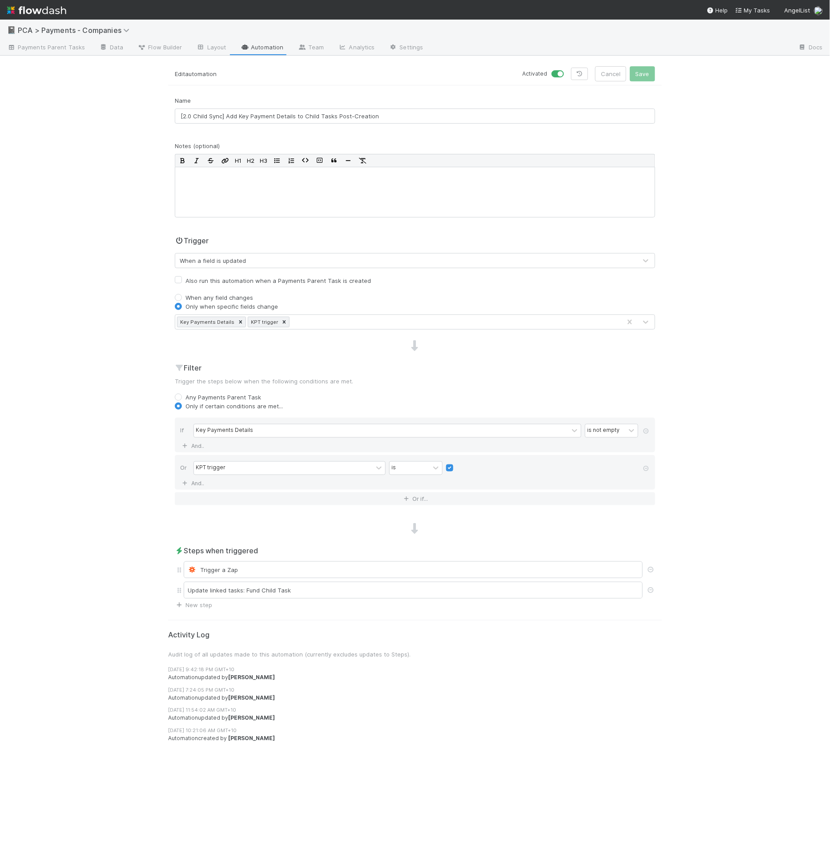
drag, startPoint x: 293, startPoint y: 345, endPoint x: 292, endPoint y: 328, distance: 16.5
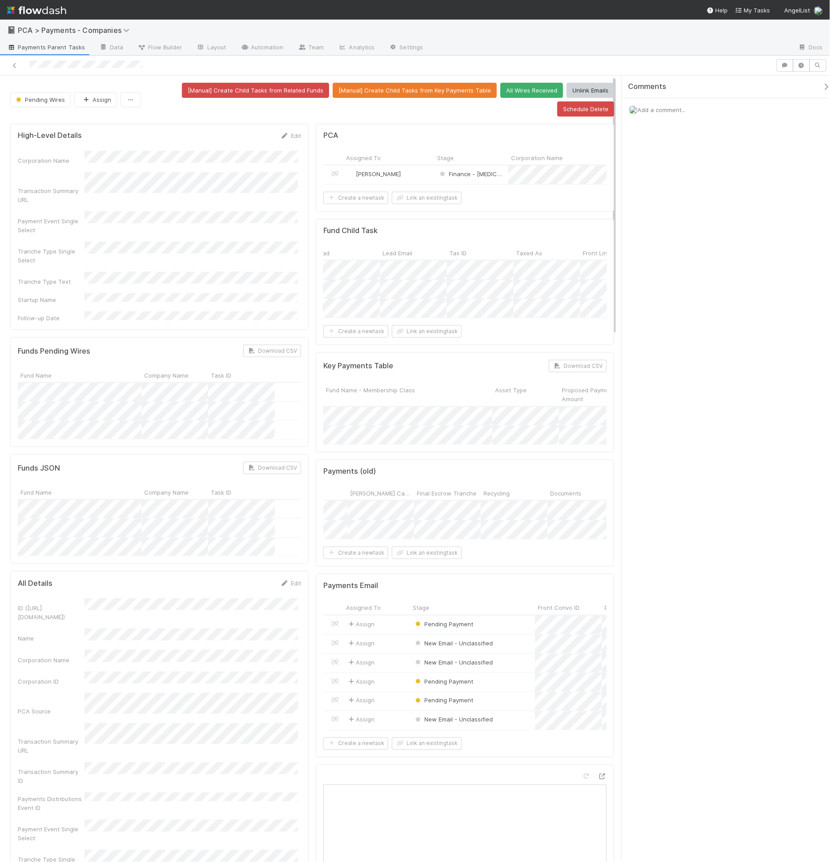
scroll to position [0, 1064]
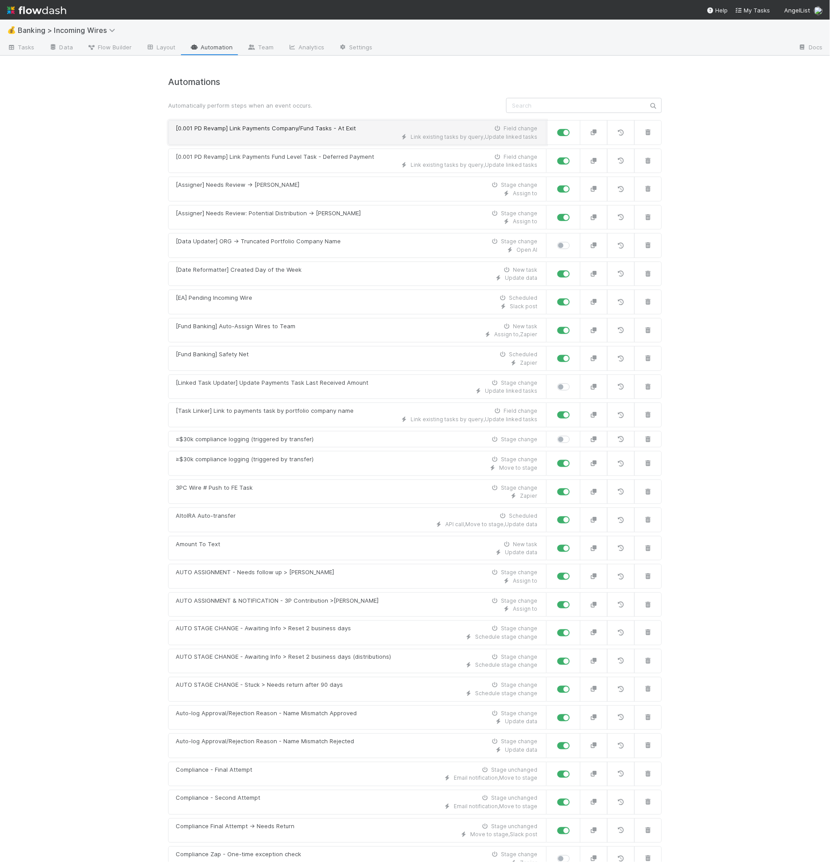
click at [322, 138] on div "Link existing tasks by query , Update linked tasks" at bounding box center [357, 137] width 362 height 8
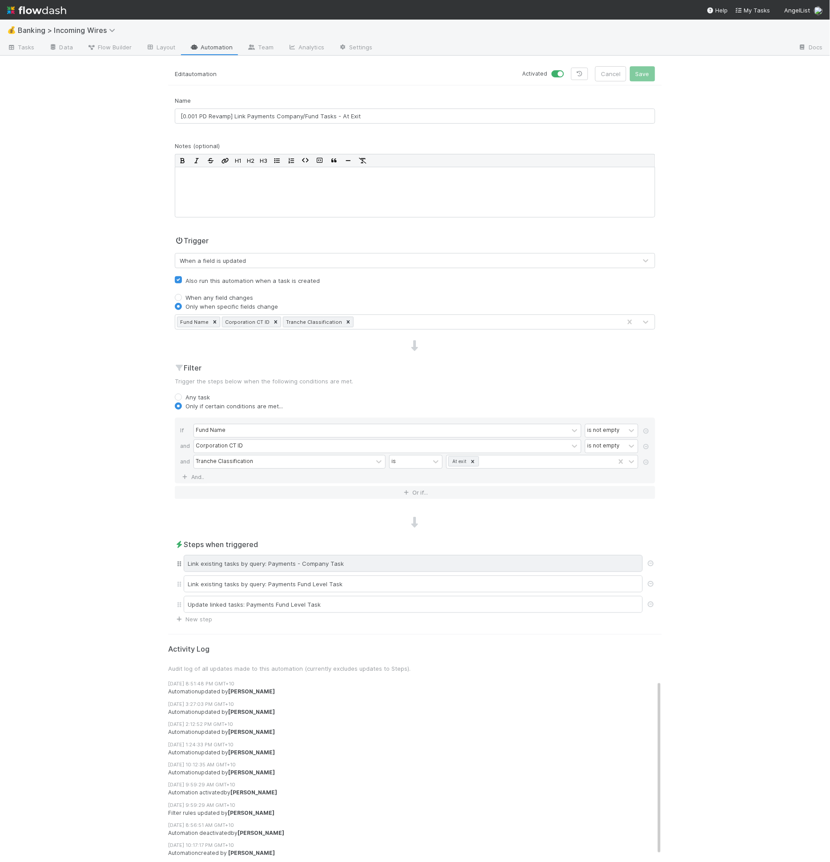
click at [359, 564] on div "Link existing tasks by query: Payments - Company Task" at bounding box center [413, 563] width 459 height 17
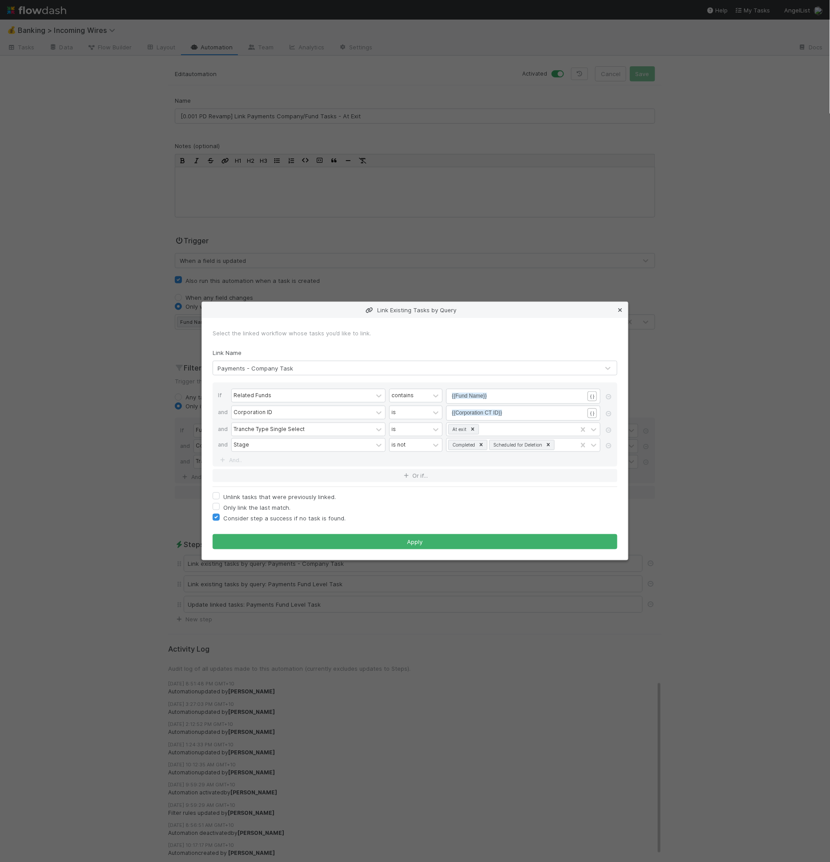
click at [620, 309] on icon at bounding box center [620, 311] width 9 height 6
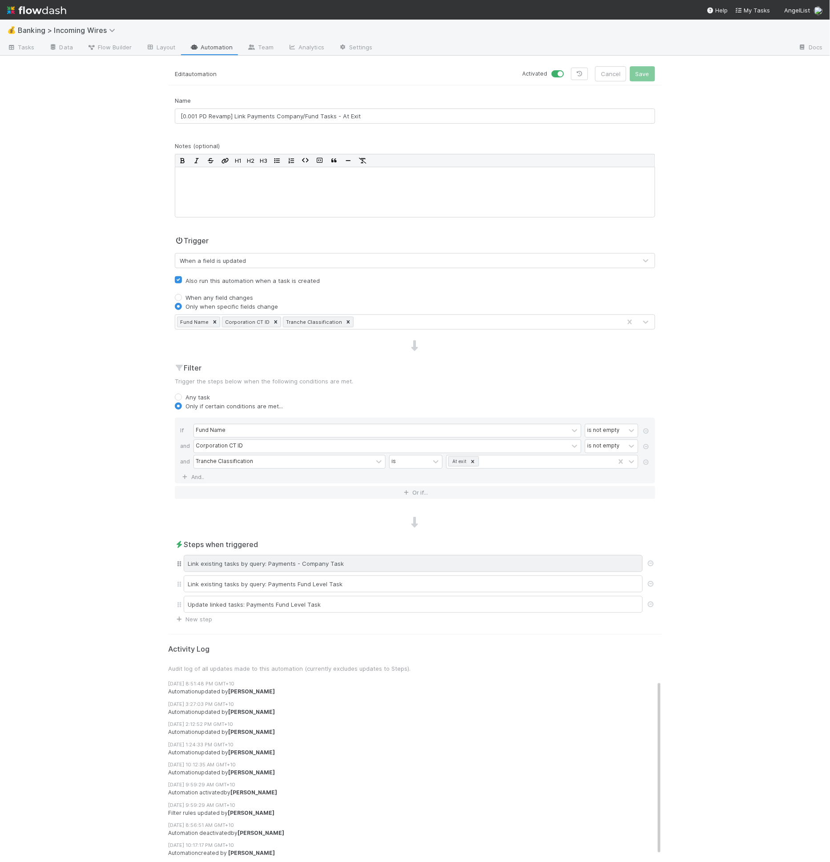
click at [300, 564] on div "Link existing tasks by query: Payments - Company Task" at bounding box center [413, 563] width 459 height 17
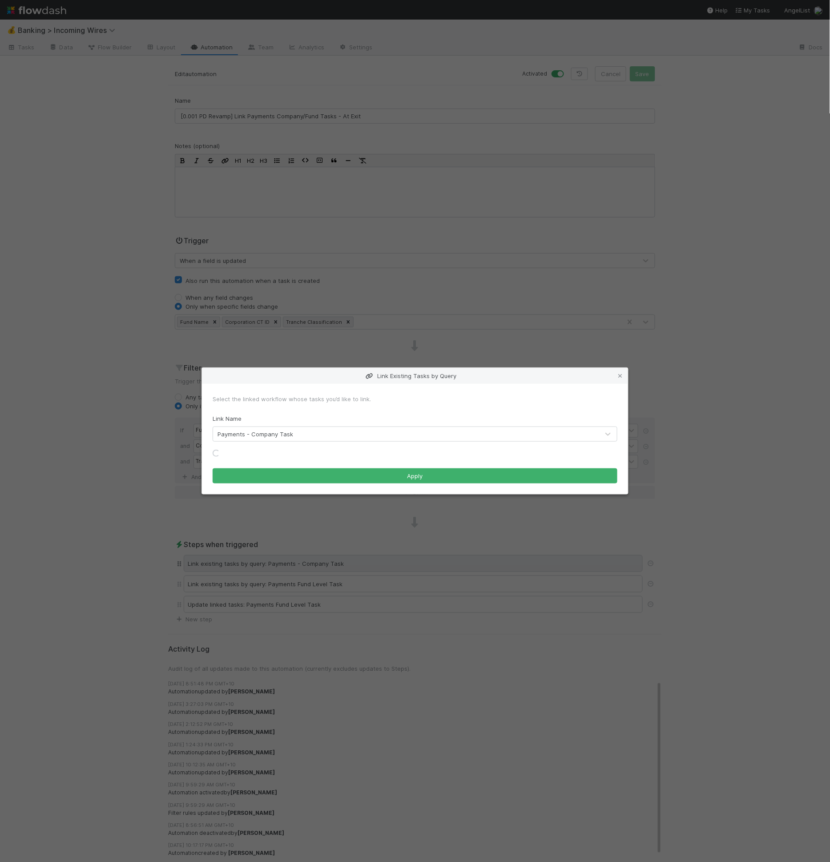
click at [300, 564] on div "Link Existing Tasks by Query Select the linked workflow whose tasks you’d like …" at bounding box center [415, 431] width 830 height 862
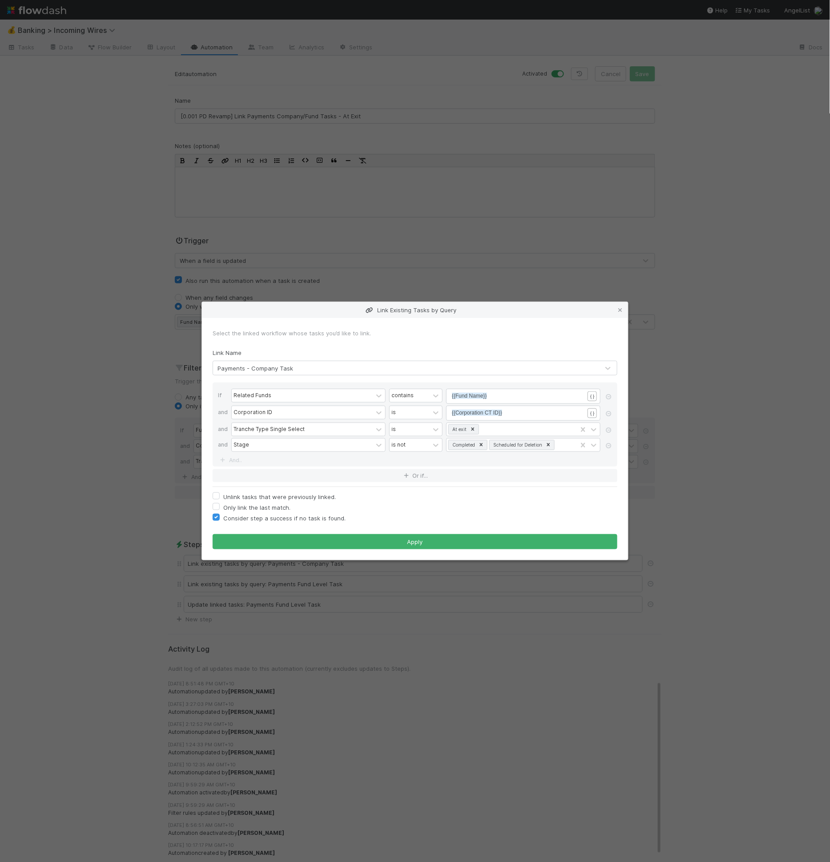
click at [680, 369] on div "Link Existing Tasks by Query Select the linked workflow whose tasks you’d like …" at bounding box center [415, 431] width 830 height 862
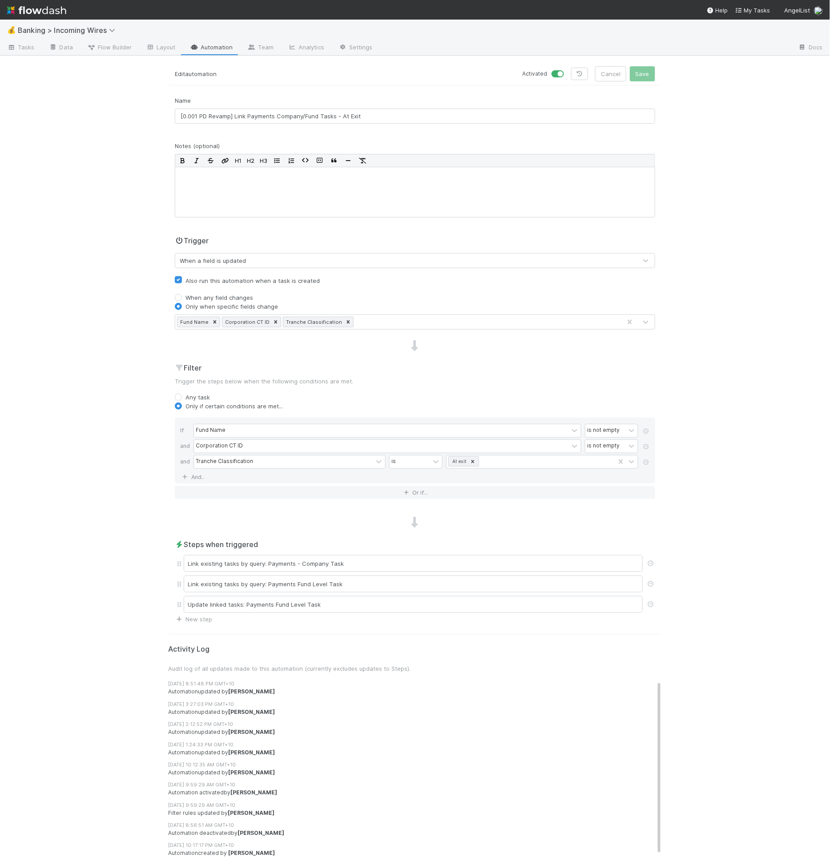
click at [680, 369] on div "💰 Banking > Incoming Wires Tasks Data Flow Builder Layout Automation Team Analy…" at bounding box center [415, 441] width 830 height 843
click at [360, 580] on div "Link existing tasks by query: Payments Fund Level Task" at bounding box center [413, 584] width 459 height 17
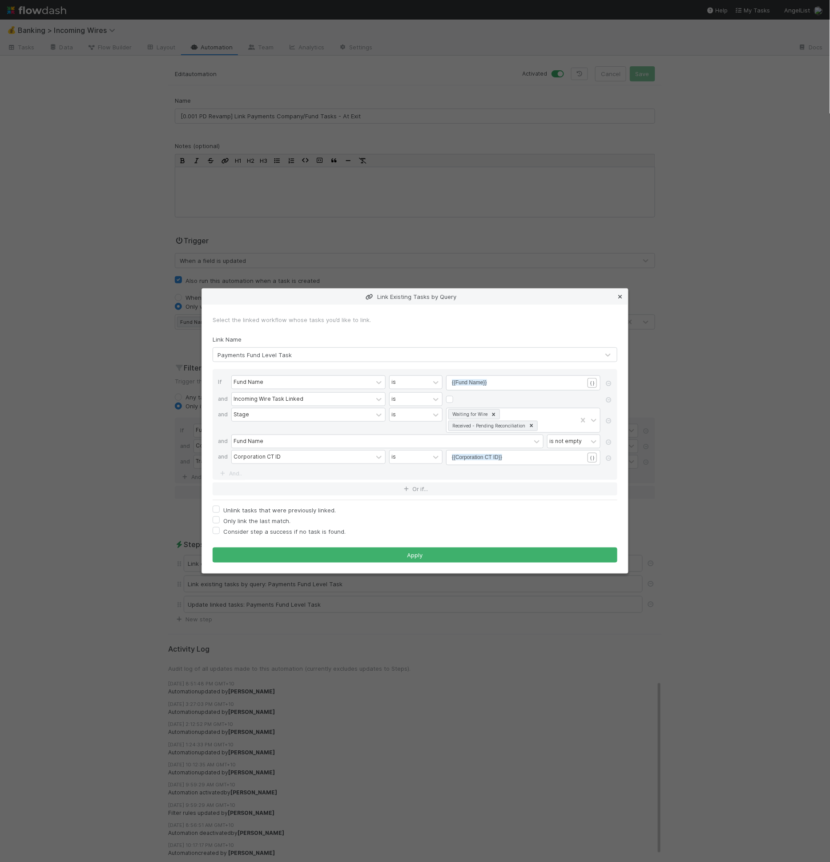
click at [618, 298] on icon at bounding box center [620, 297] width 9 height 6
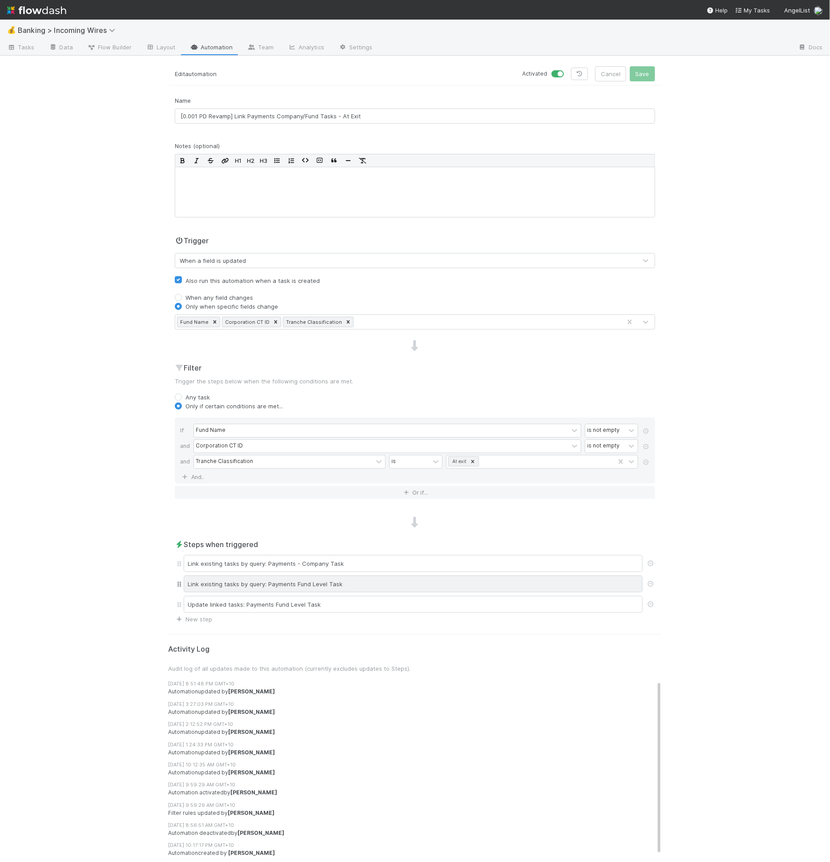
click at [364, 584] on div "Link existing tasks by query: Payments Fund Level Task" at bounding box center [413, 584] width 459 height 17
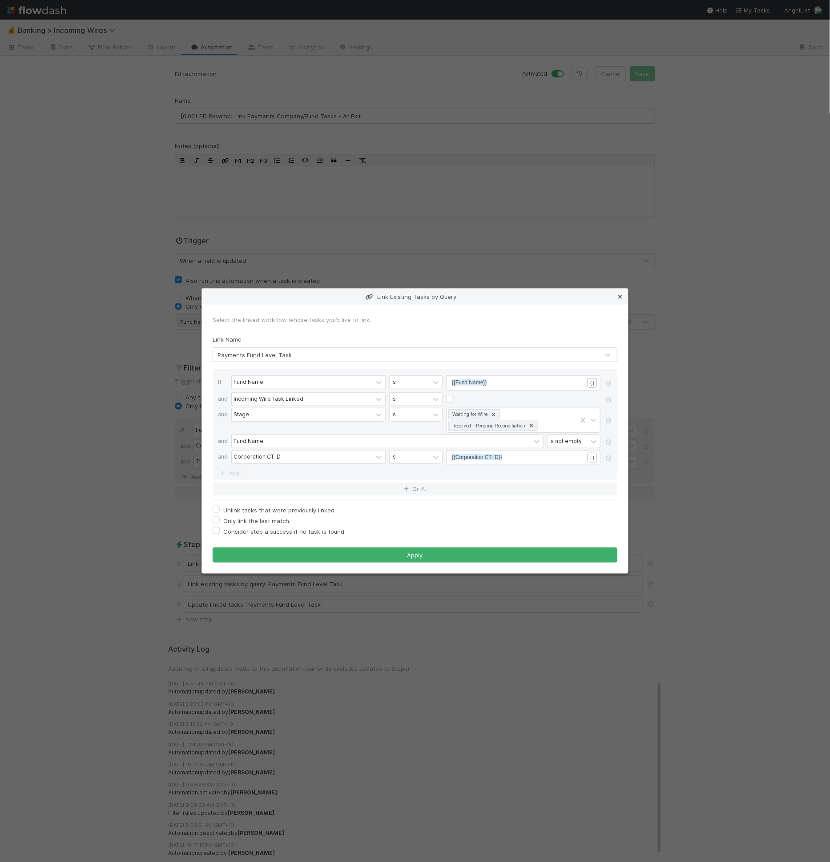
click at [621, 296] on icon at bounding box center [620, 297] width 9 height 6
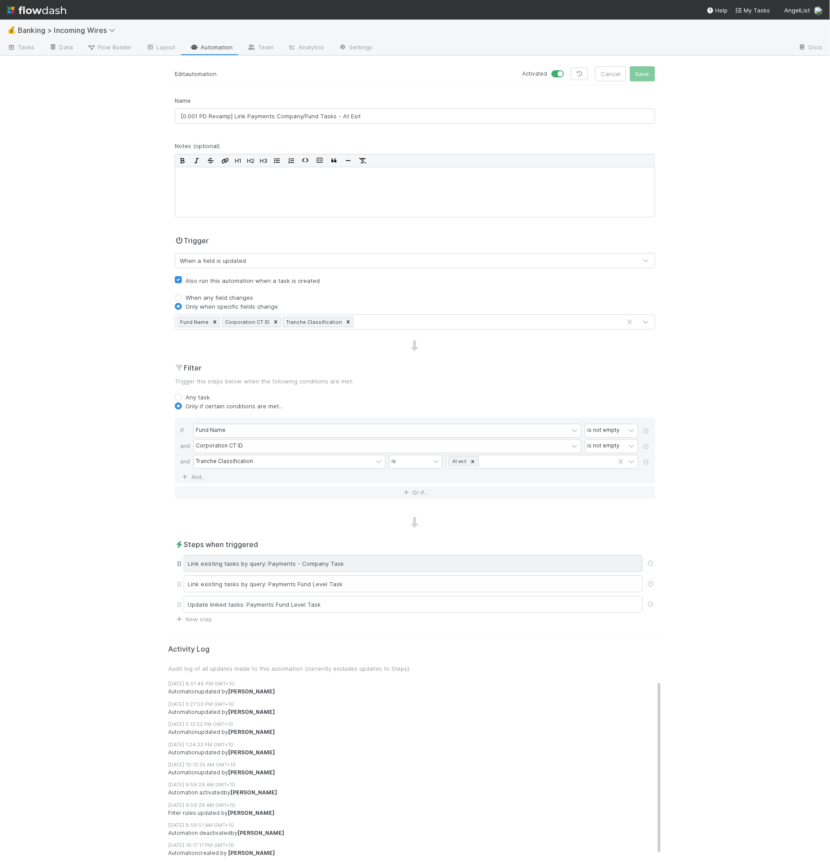
click at [382, 562] on div "Link existing tasks by query: Payments - Company Task" at bounding box center [413, 563] width 459 height 17
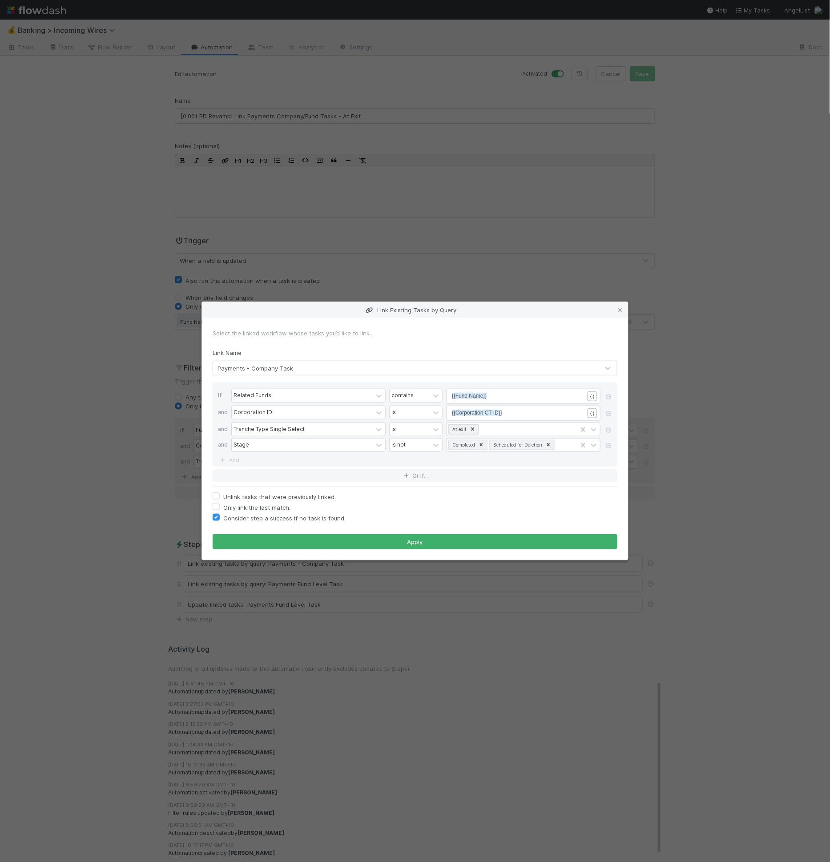
drag, startPoint x: 531, startPoint y: 77, endPoint x: 550, endPoint y: 75, distance: 18.3
click at [531, 77] on div "Link Existing Tasks by Query Select the linked workflow whose tasks you’d like …" at bounding box center [415, 431] width 830 height 862
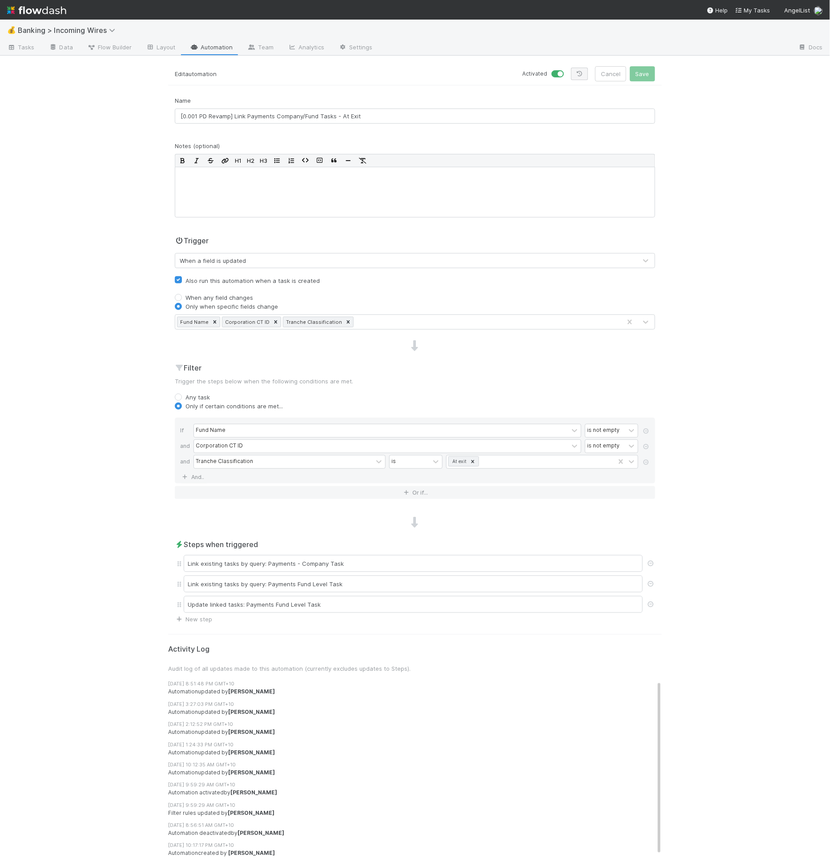
click at [591, 70] on div "Activated Cancel Save" at bounding box center [539, 73] width 234 height 15
click at [588, 73] on link at bounding box center [579, 74] width 17 height 12
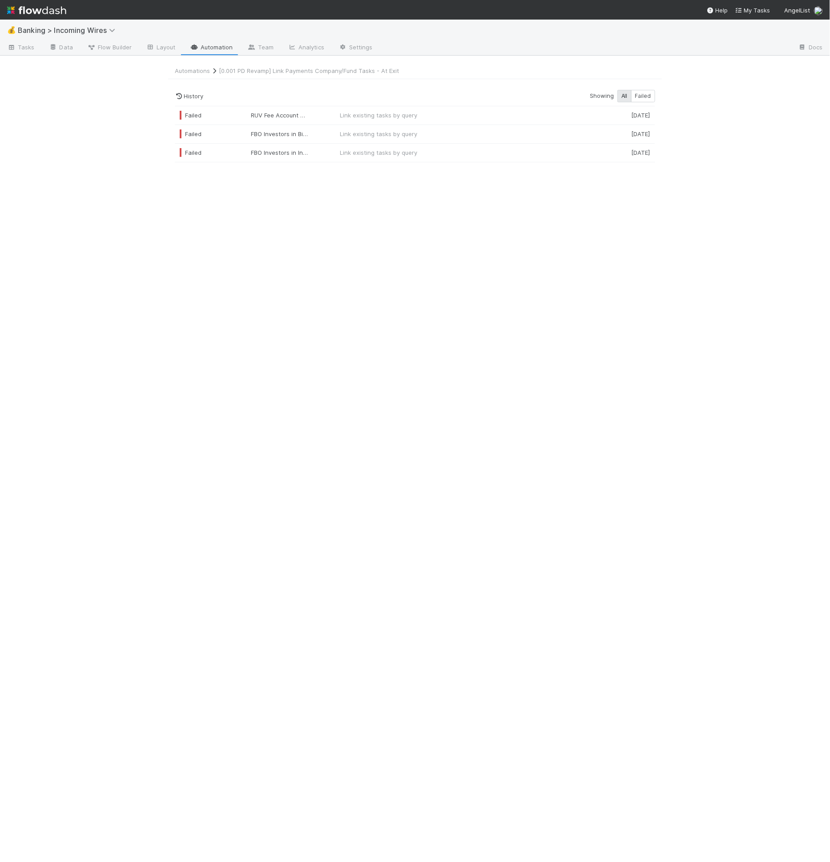
click at [419, 95] on div "History Showing All Failed" at bounding box center [415, 96] width 481 height 12
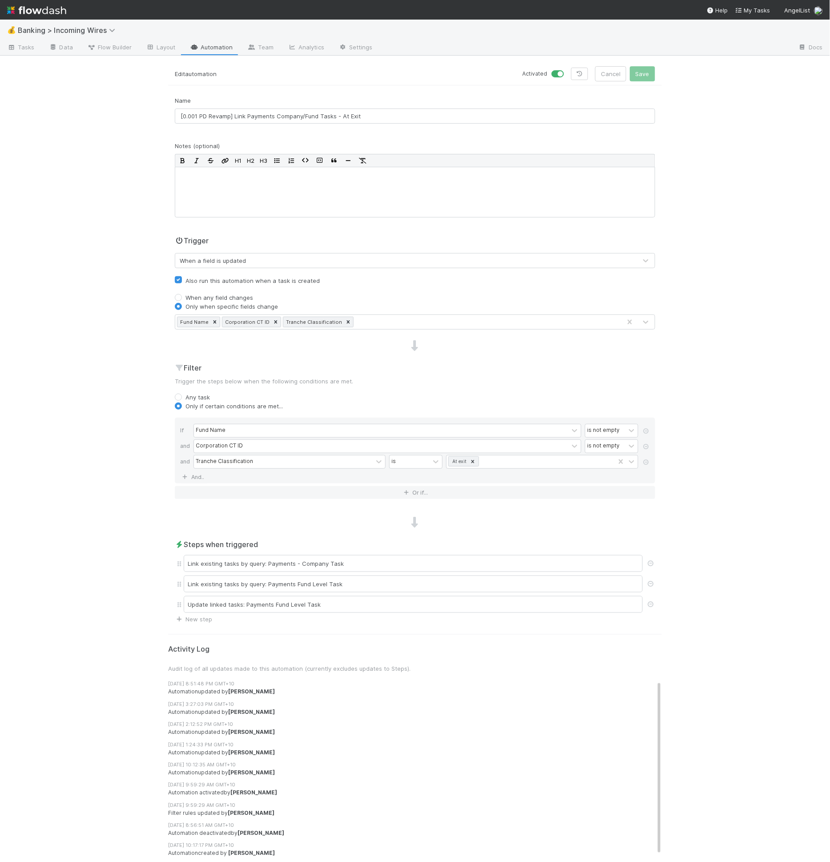
click at [277, 89] on form "Edit automation Activated Cancel Save Name [0.001 PD Revamp] Link Payments Comp…" at bounding box center [415, 345] width 494 height 558
click at [361, 561] on div "Link existing tasks by query: Payments - Company Task" at bounding box center [413, 563] width 459 height 17
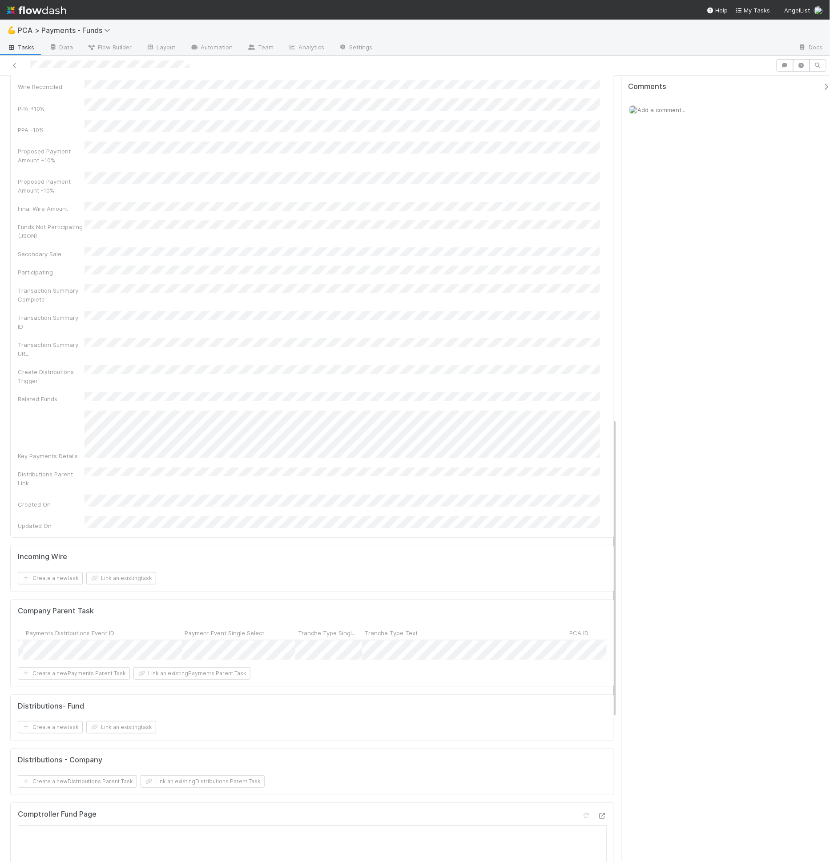
scroll to position [38, 0]
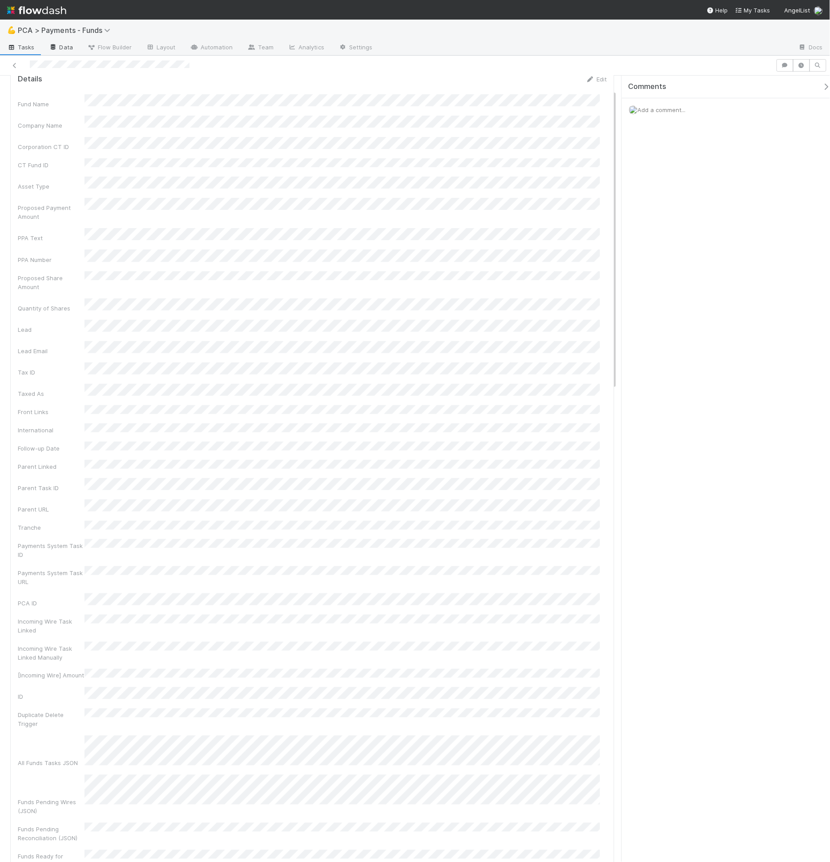
click at [63, 55] on link "Data" at bounding box center [61, 48] width 38 height 14
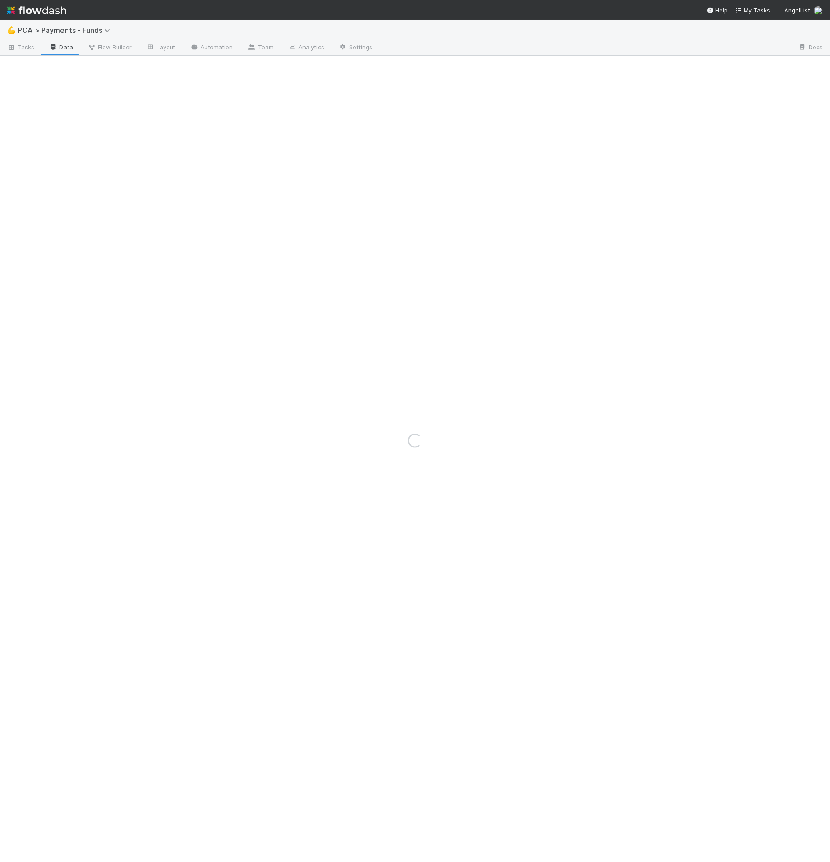
click at [64, 51] on div "Loading..." at bounding box center [415, 441] width 830 height 843
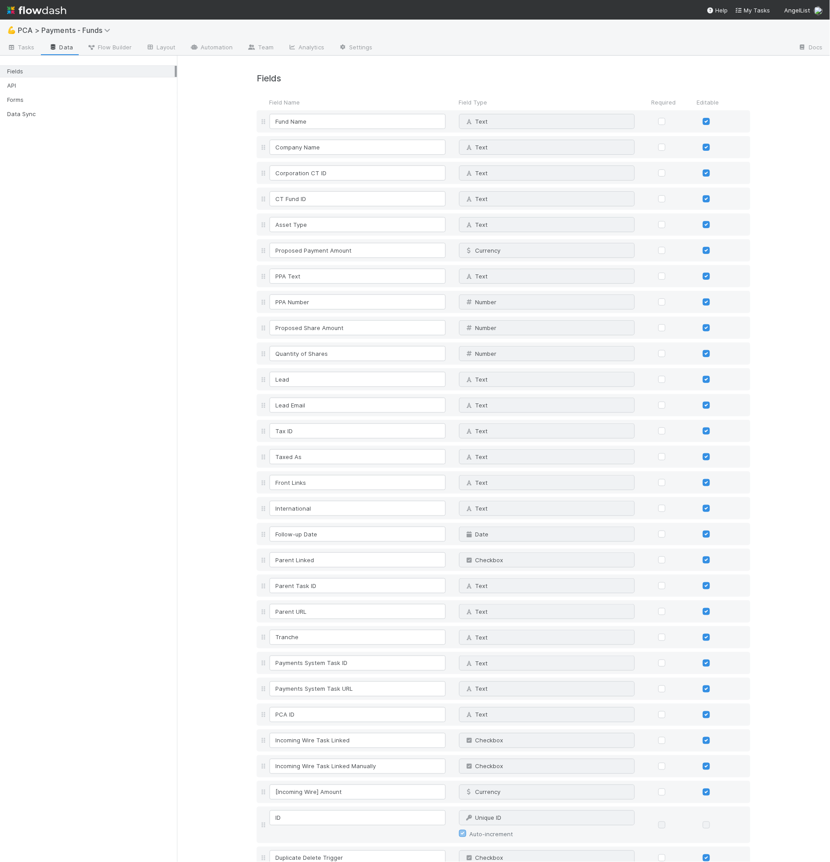
click at [203, 466] on div "Fields Field Name Field Type Required Editable Fund Name Text Why can't I edit …" at bounding box center [503, 799] width 653 height 1486
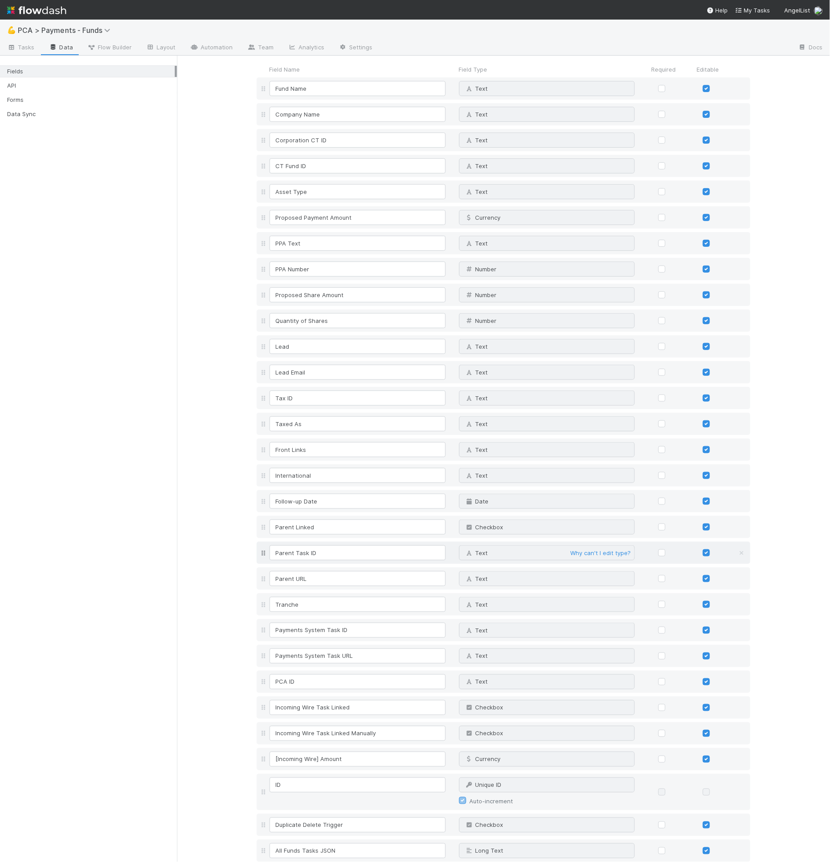
scroll to position [40, 0]
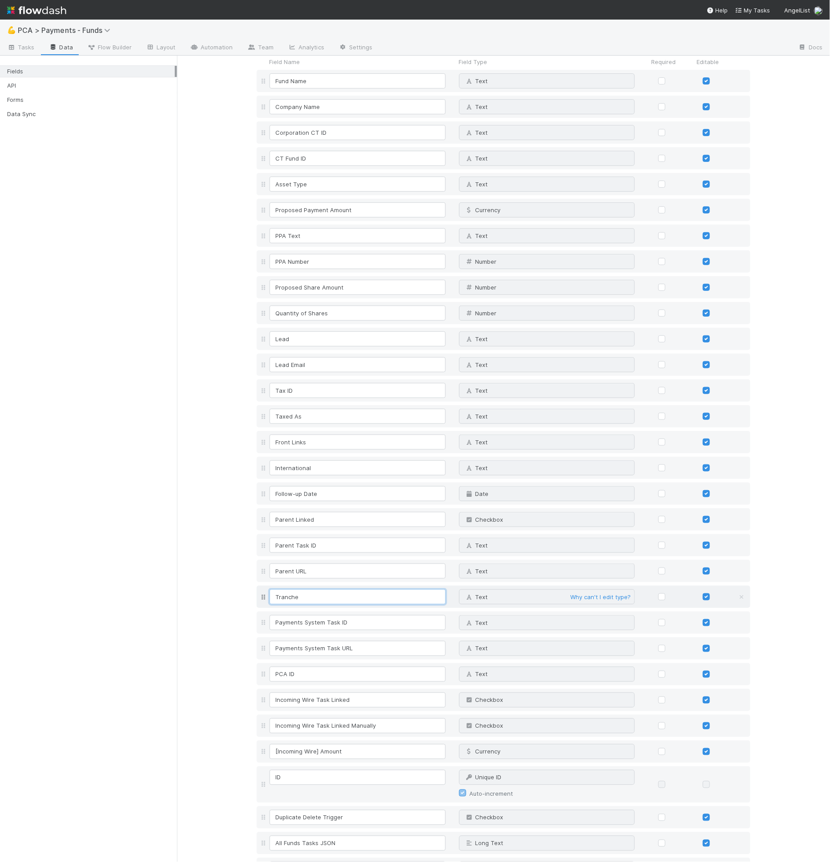
click at [323, 597] on input "Tranche" at bounding box center [358, 597] width 176 height 15
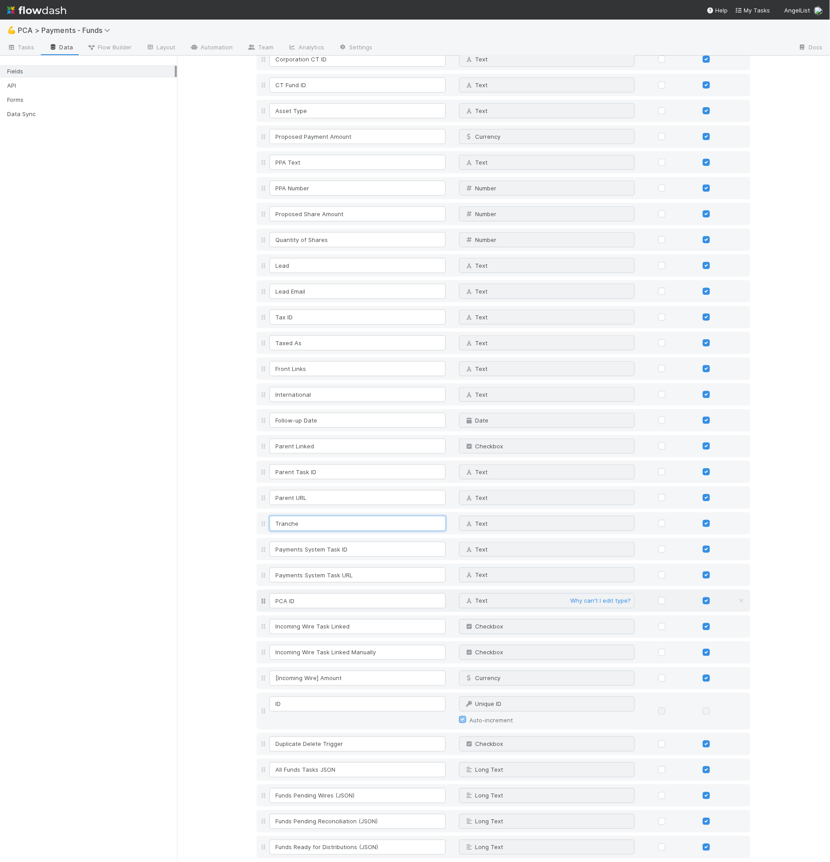
scroll to position [114, 0]
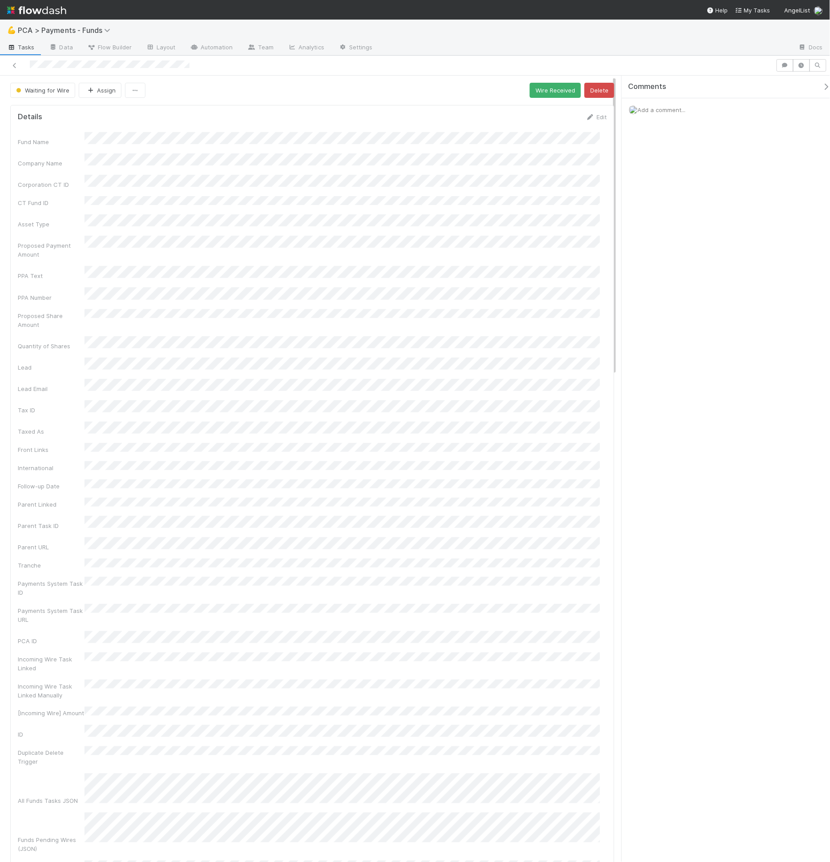
scroll to position [2, 0]
